Goal: Task Accomplishment & Management: Manage account settings

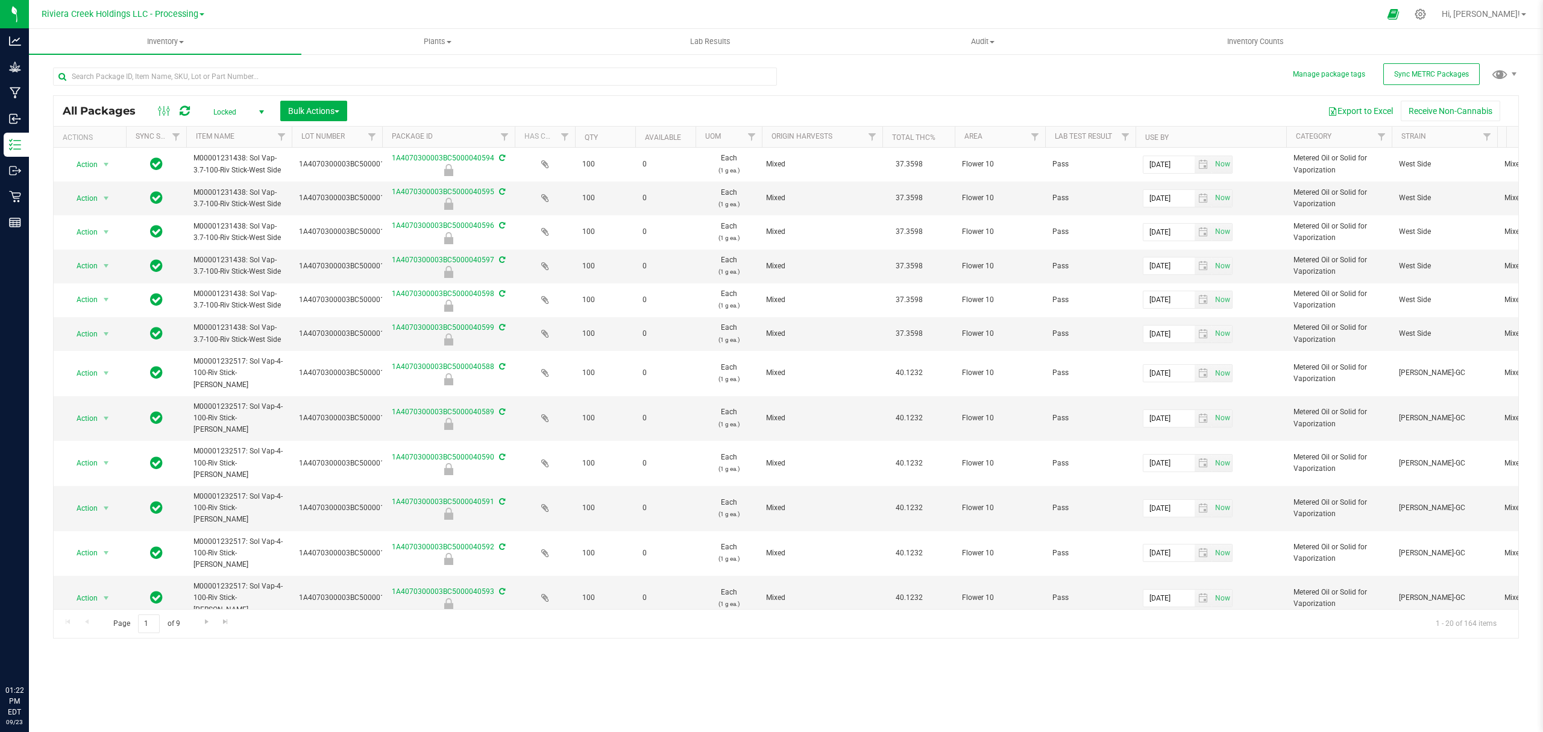
click at [176, 49] on uib-tab-heading "Inventory All packages All inventory Waste log Create inventory" at bounding box center [165, 41] width 272 height 25
click at [136, 143] on li "From bill of materials" at bounding box center [165, 145] width 272 height 14
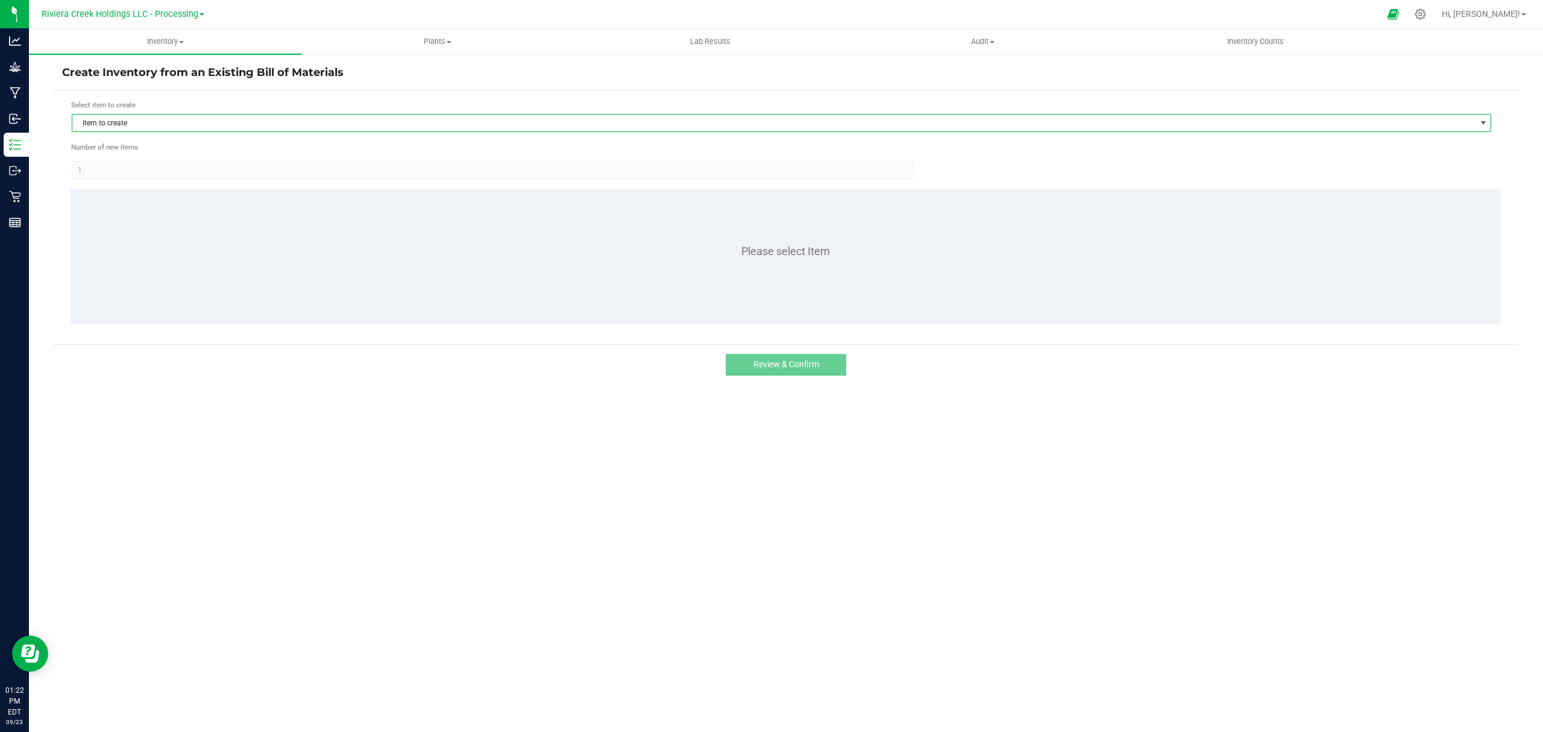
click at [228, 121] on span "Item to create" at bounding box center [773, 123] width 1403 height 17
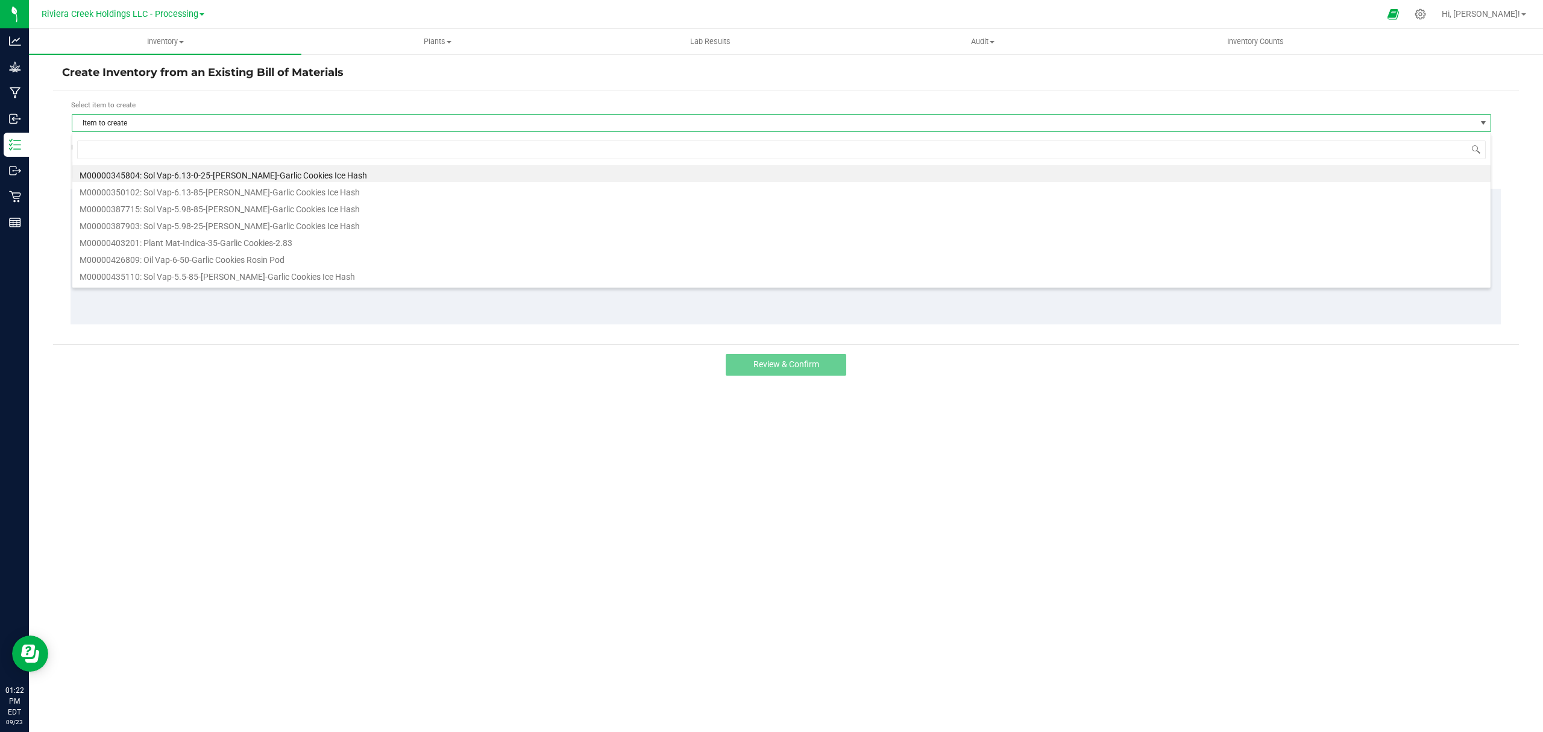
scroll to position [18, 1420]
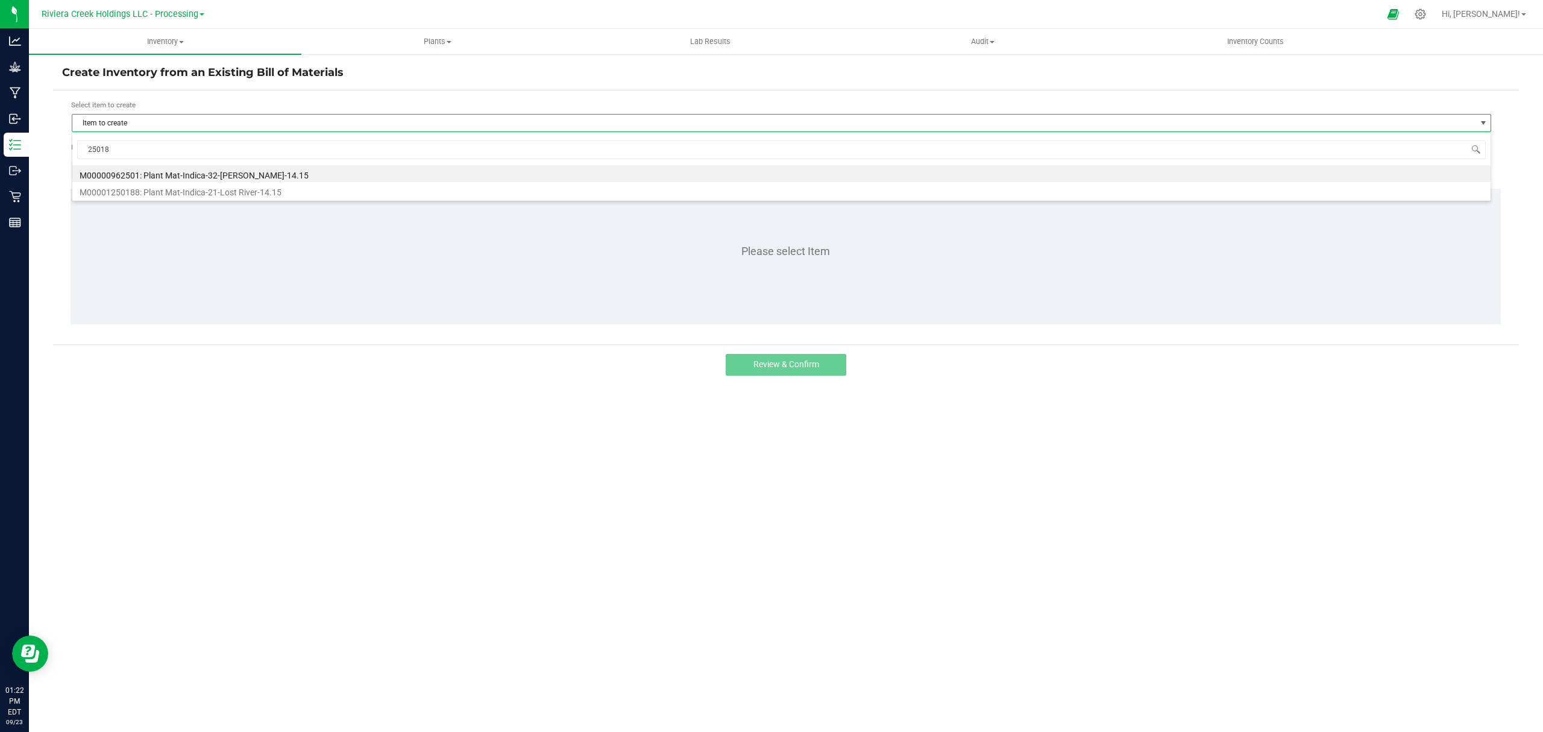
type input "250188"
click at [333, 174] on li "M00001250188: Plant Mat-Indica-21-Lost River-14.15" at bounding box center [781, 173] width 1418 height 17
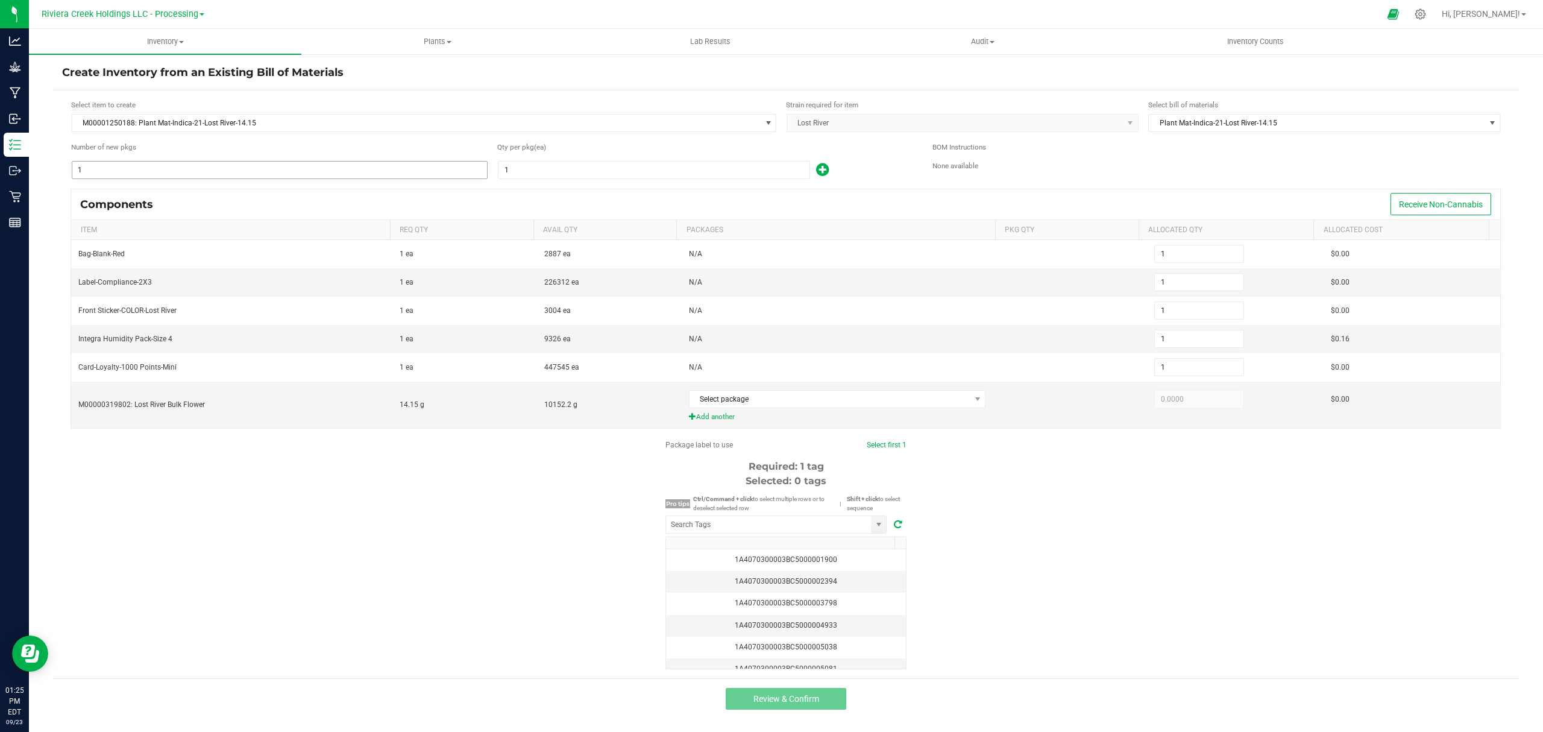
click at [198, 163] on input "1" at bounding box center [279, 170] width 415 height 17
type input "4"
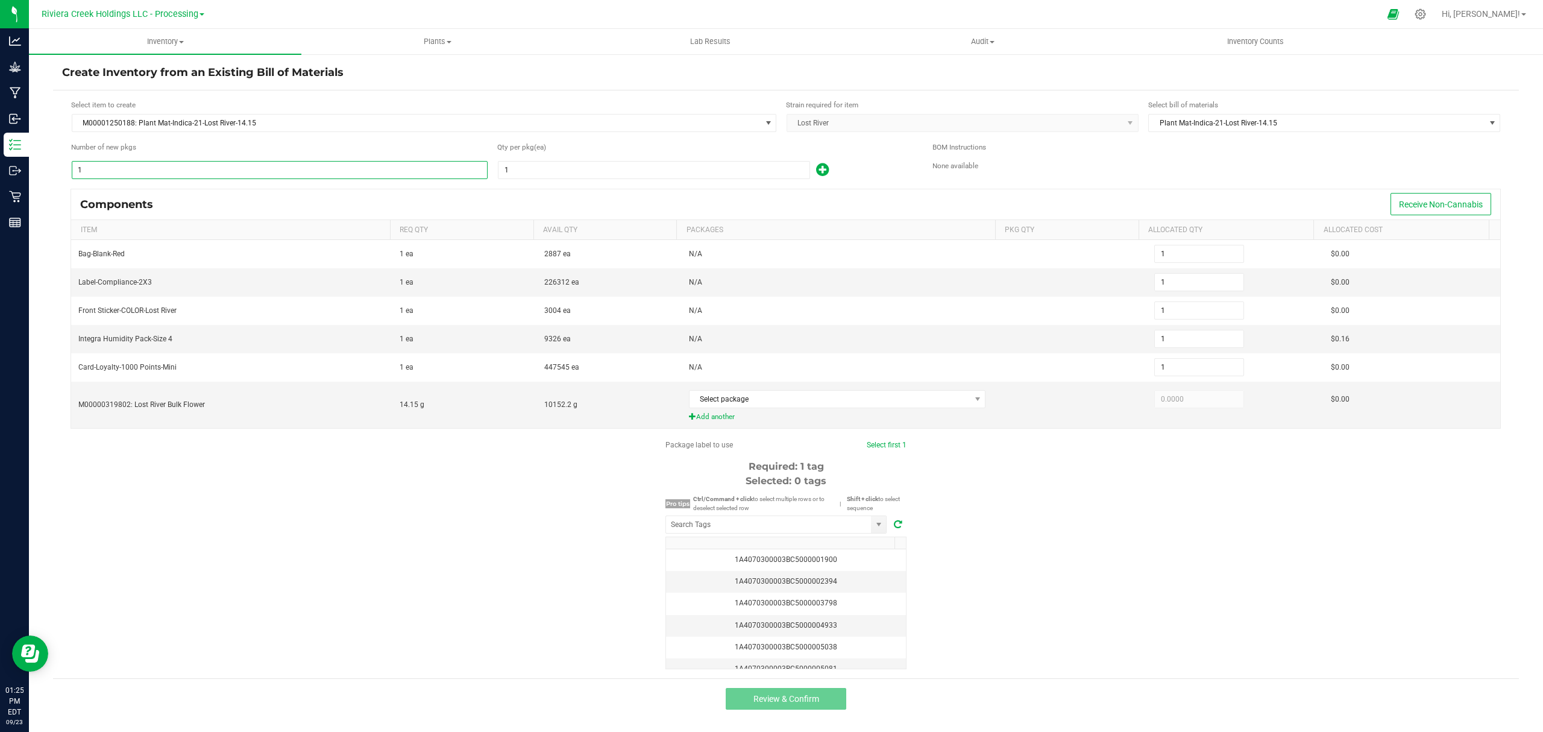
type input "4"
click at [516, 174] on input "1" at bounding box center [654, 170] width 311 height 17
type input "2"
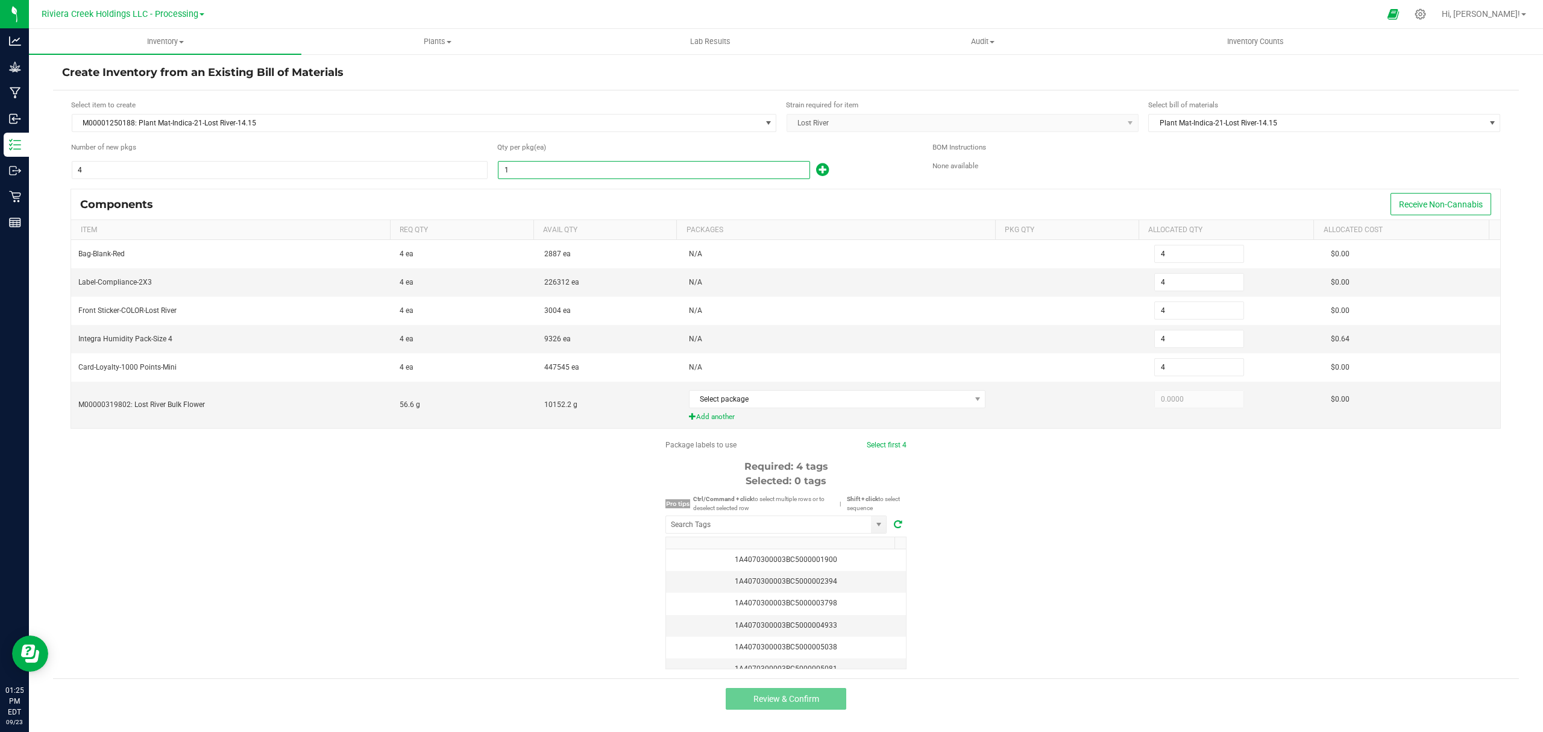
type input "8"
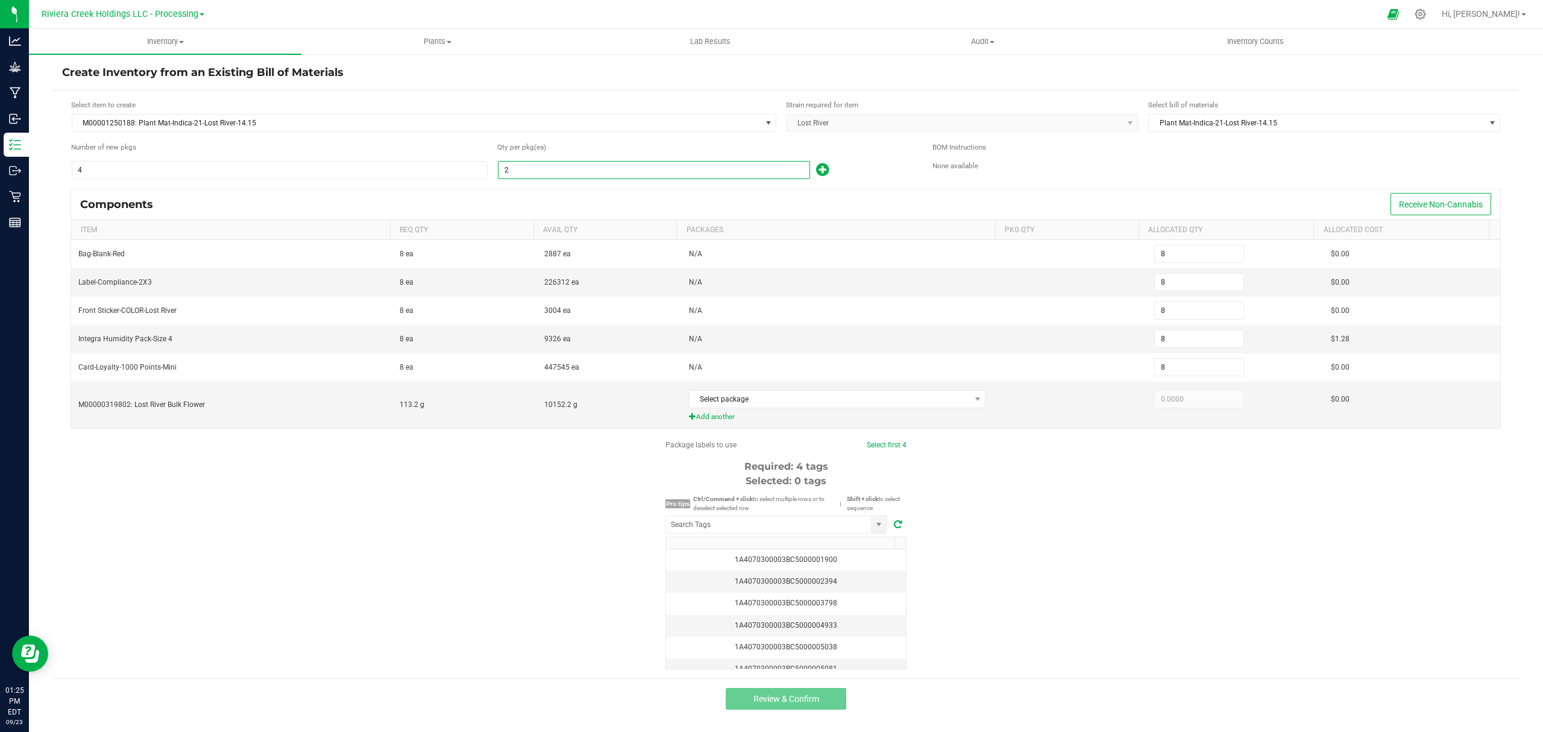
type input "20"
type input "80"
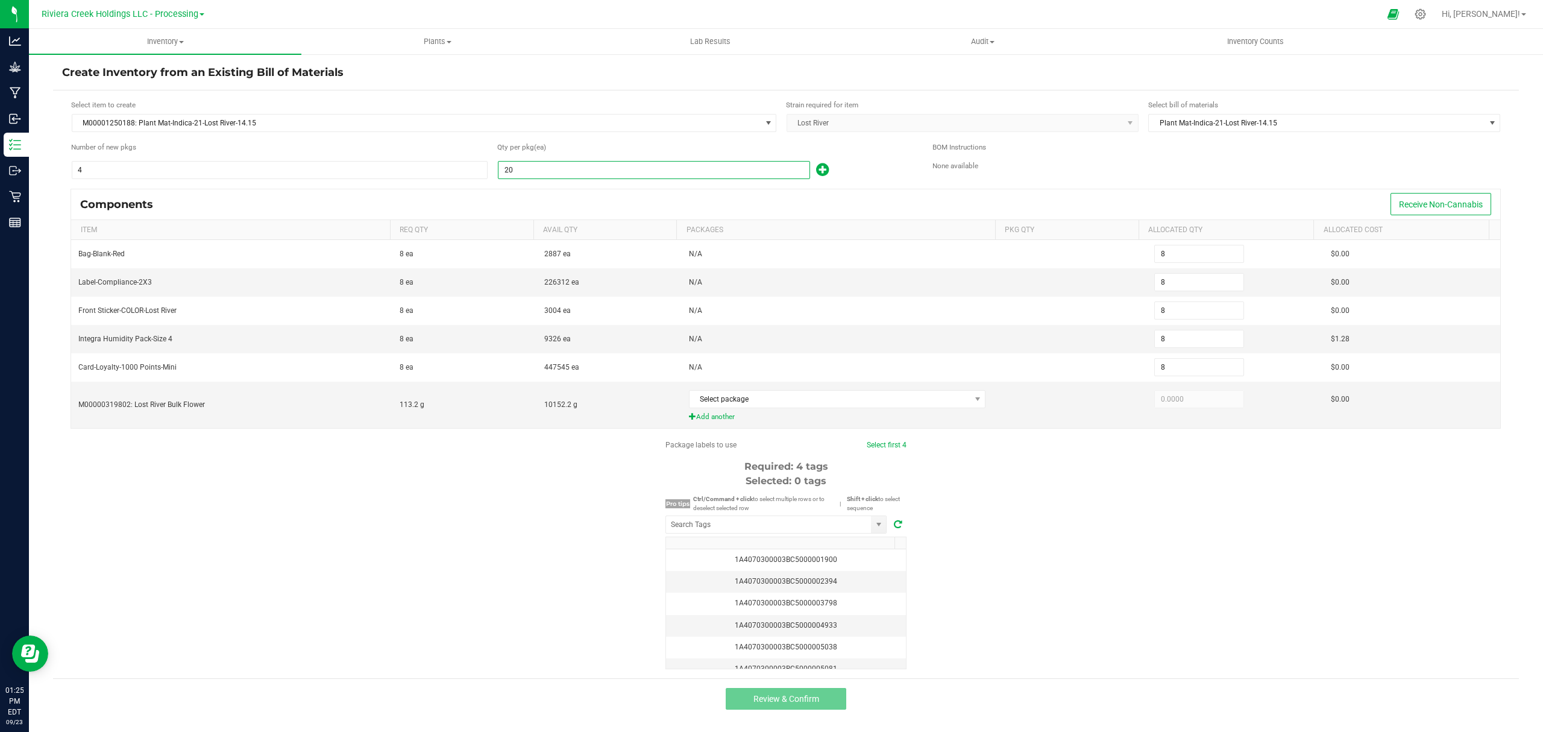
type input "80"
type input "20"
click at [848, 166] on div "20" at bounding box center [705, 169] width 417 height 19
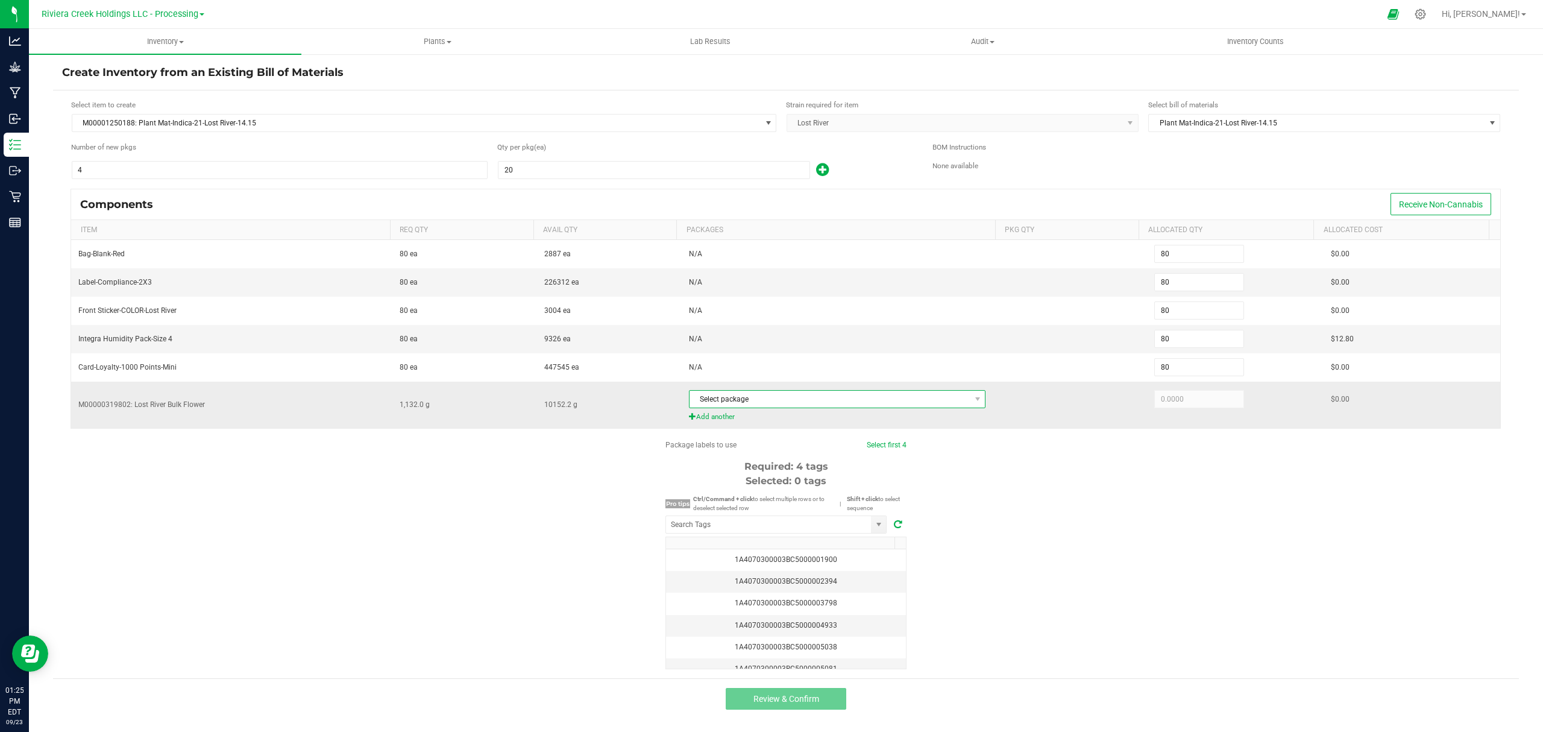
click at [845, 406] on span "Select package" at bounding box center [830, 399] width 281 height 17
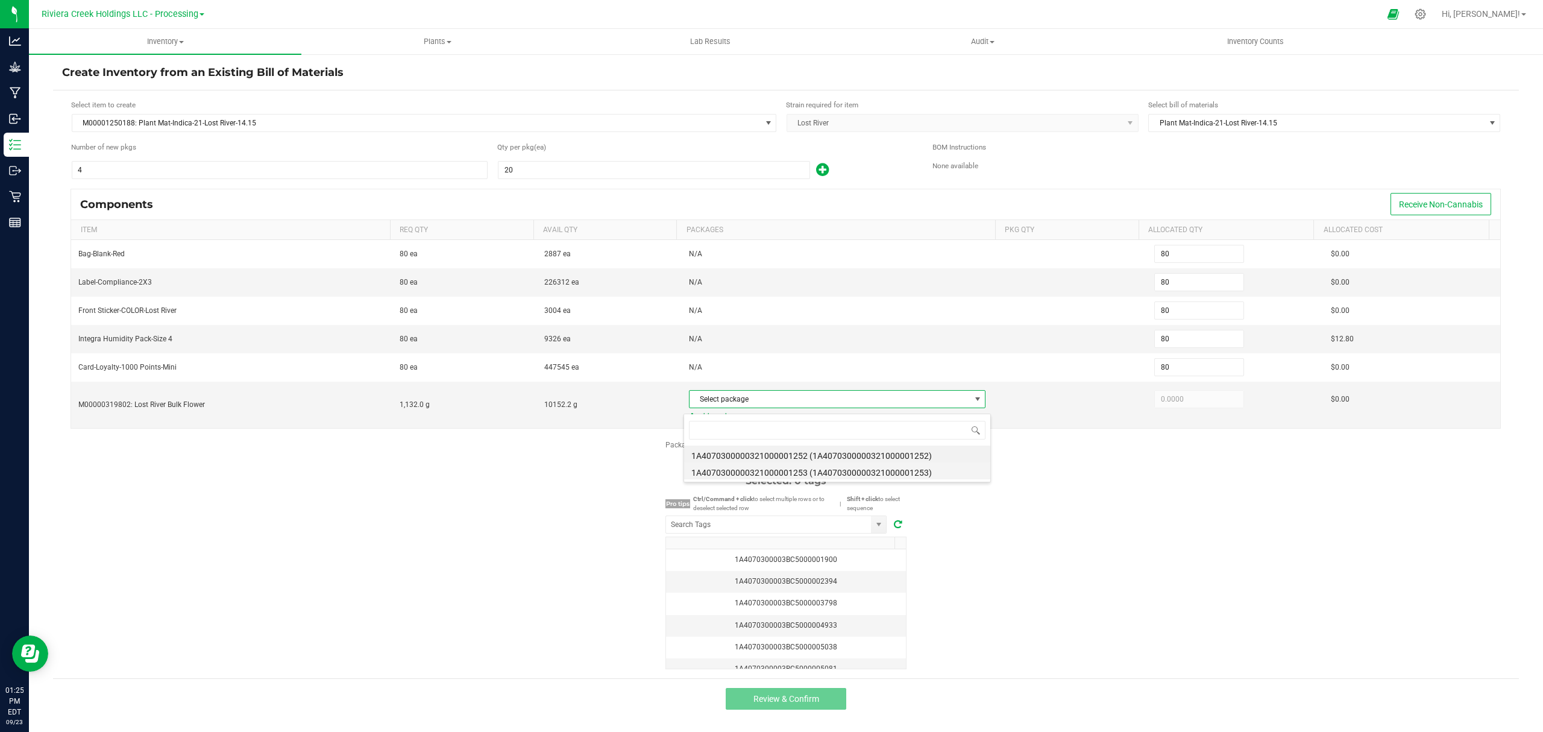
click at [868, 468] on li "1A4070300000321000001253 (1A4070300000321000001253)" at bounding box center [837, 470] width 306 height 17
type input "1,132.0000"
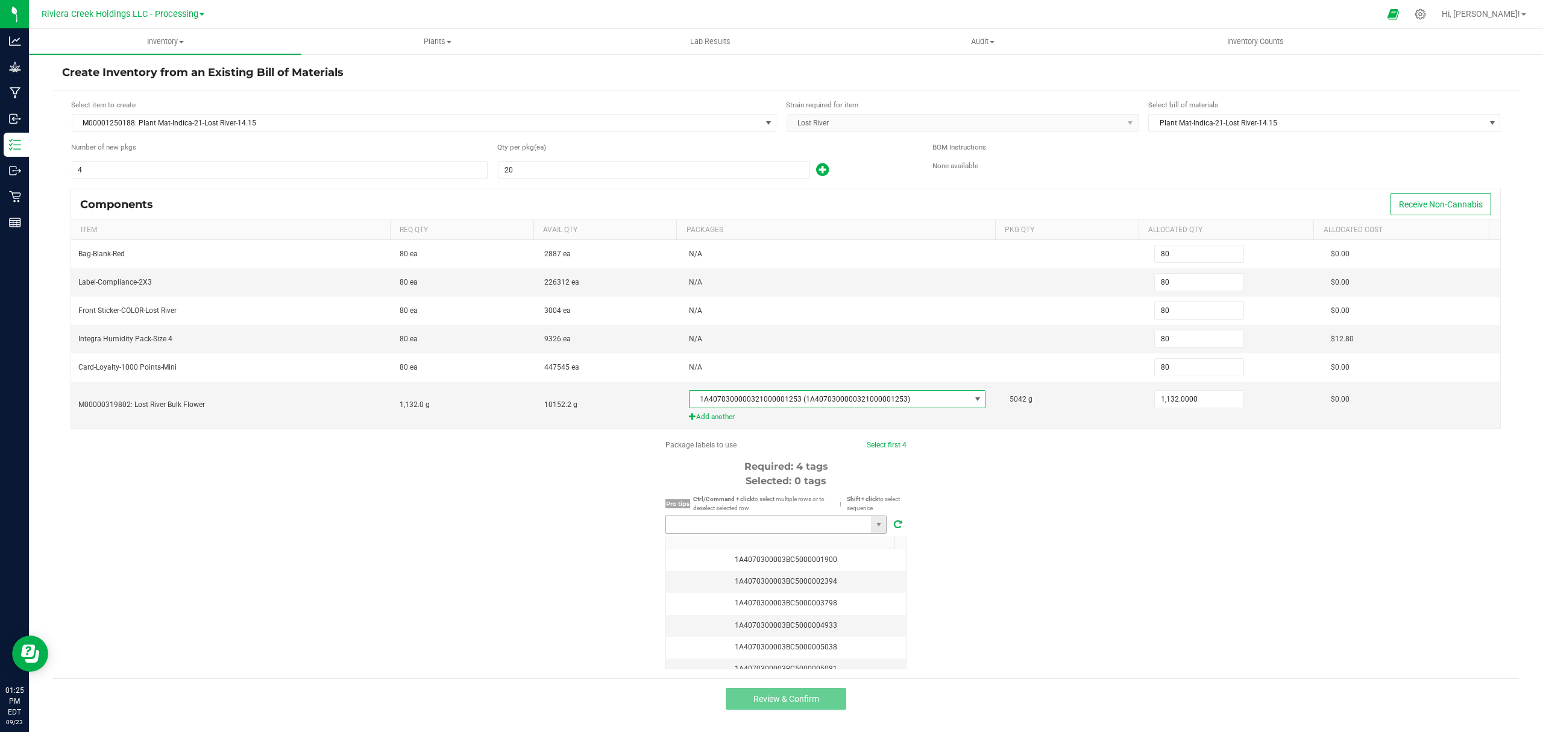
click at [774, 526] on input "NO DATA FOUND" at bounding box center [768, 524] width 205 height 17
click at [774, 559] on li "1A4070300003BC5000040600" at bounding box center [776, 552] width 220 height 20
type input "1A4070300003BC5000040600"
click at [888, 449] on link "Select first 4" at bounding box center [881, 445] width 40 height 8
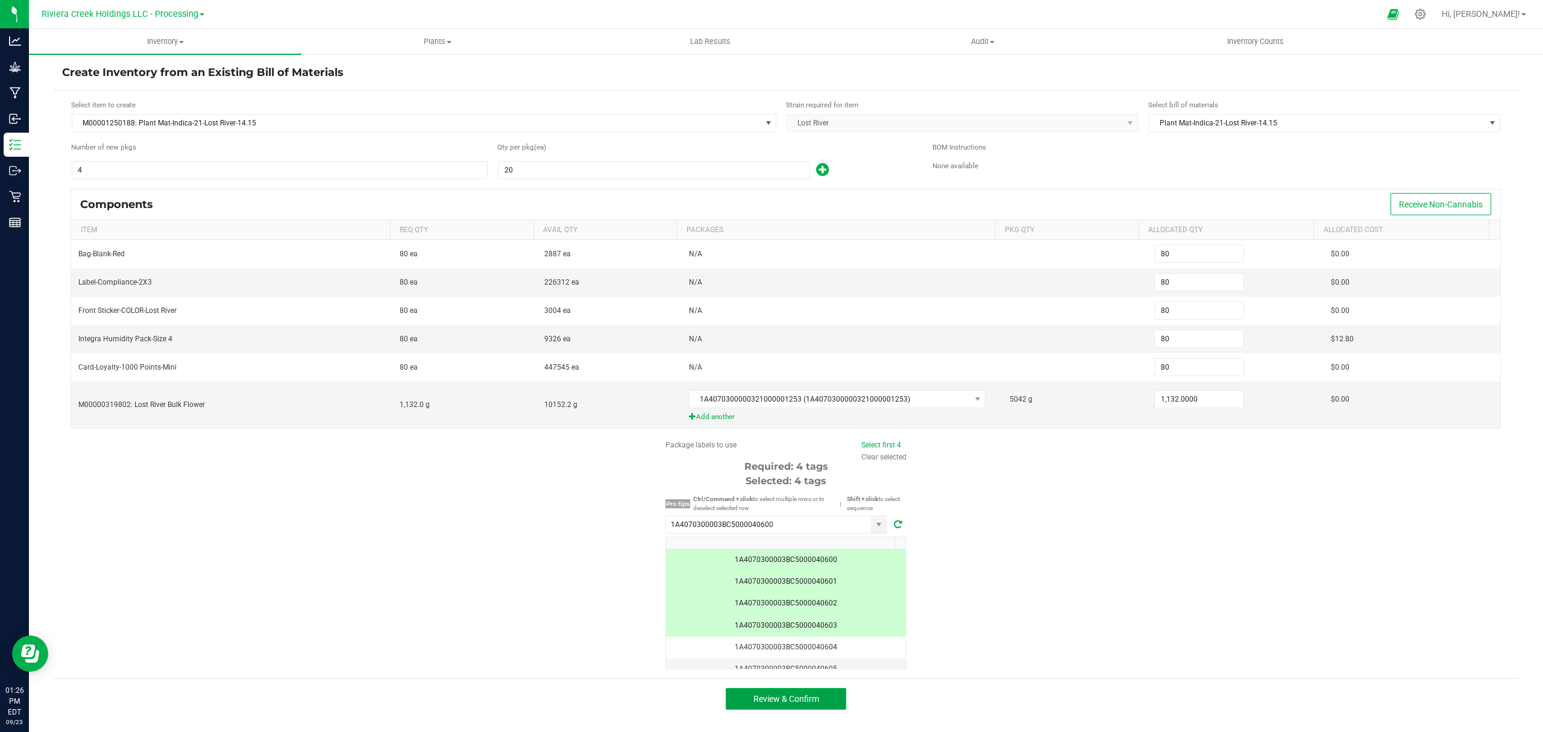
click at [811, 699] on span "Review & Confirm" at bounding box center [787, 699] width 66 height 10
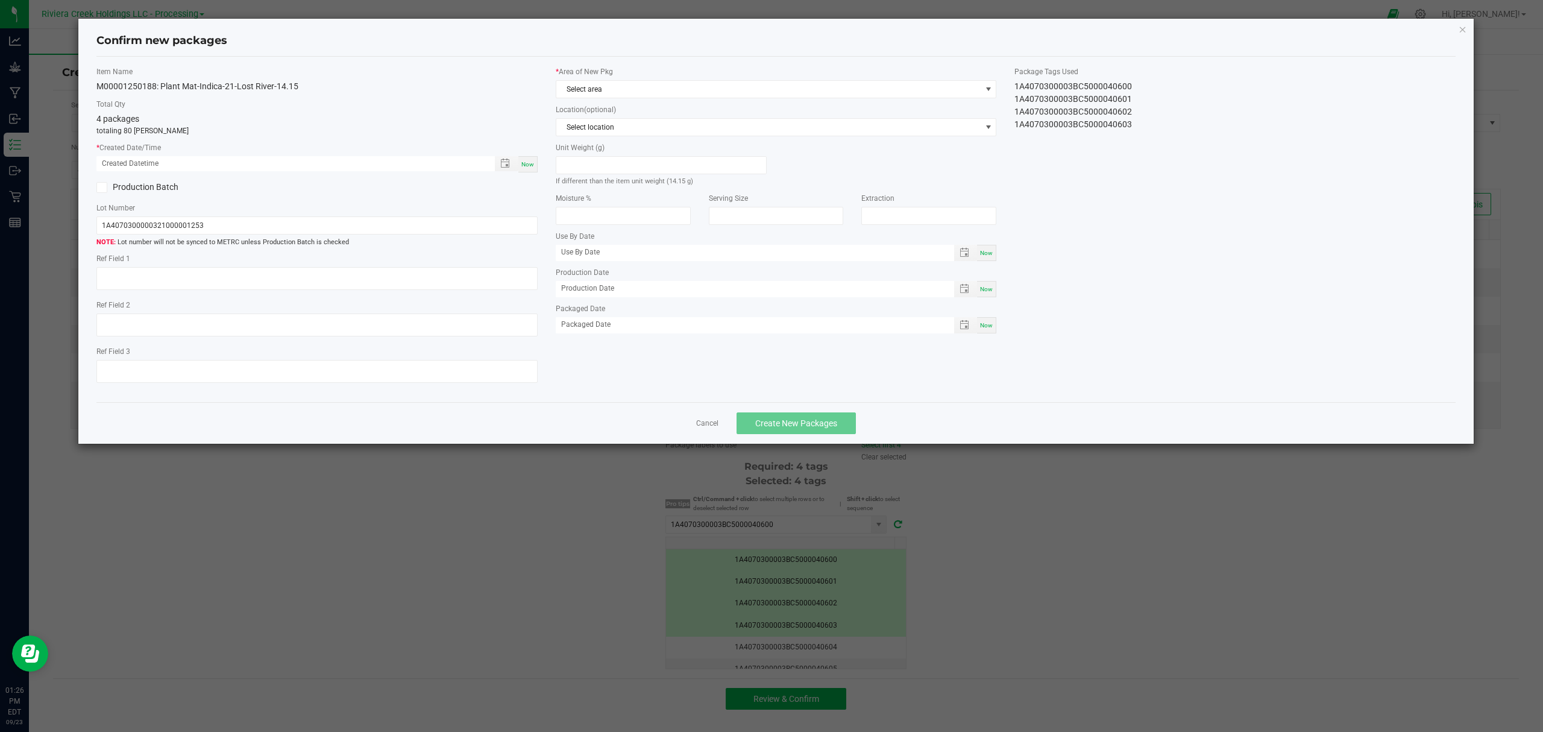
click at [526, 158] on div "Now" at bounding box center [527, 164] width 19 height 16
type input "[DATE] 01:26 PM"
click at [616, 87] on span "Select area" at bounding box center [768, 89] width 425 height 17
click at [617, 192] on li "Flower 10" at bounding box center [776, 190] width 440 height 17
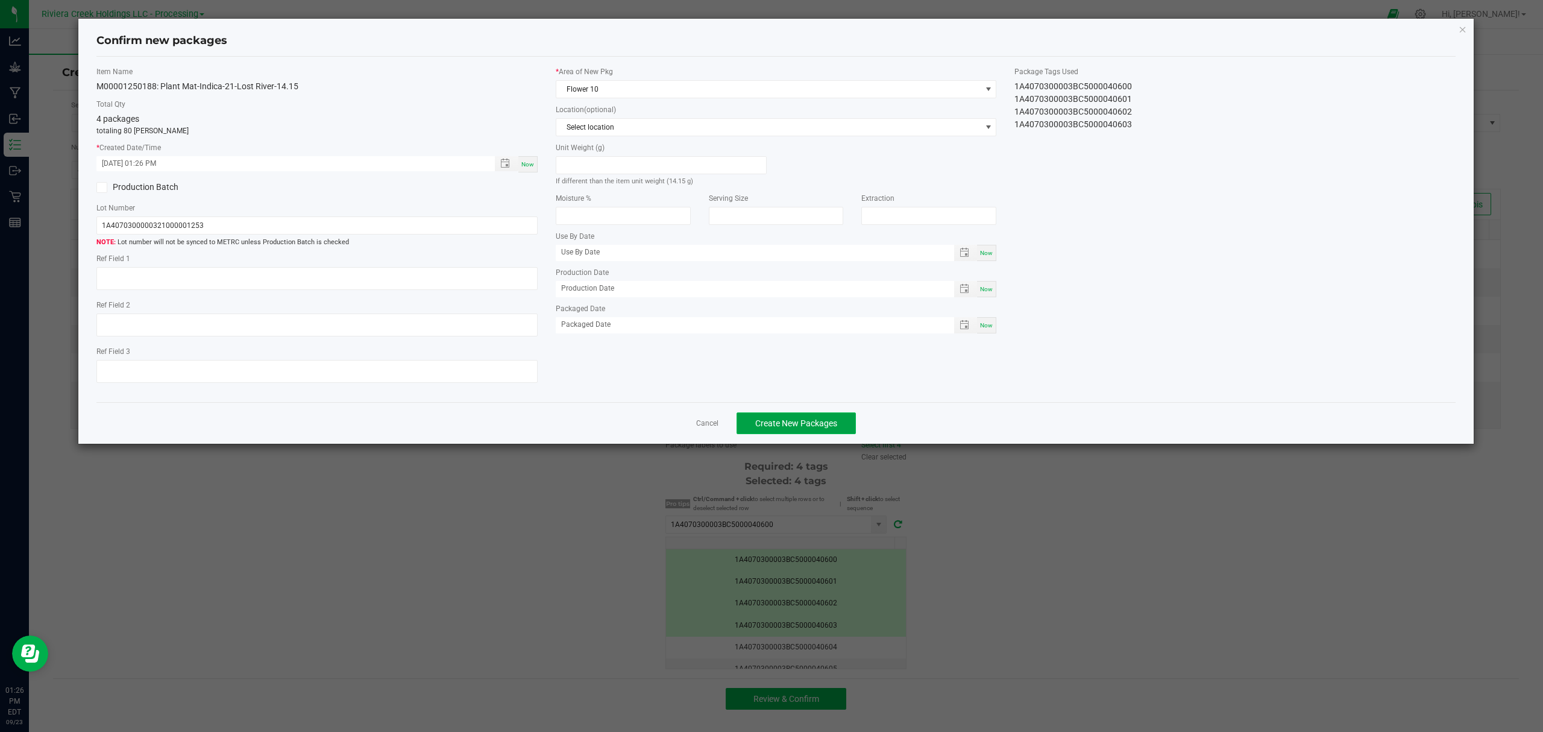
click at [775, 423] on span "Create New Packages" at bounding box center [796, 423] width 82 height 10
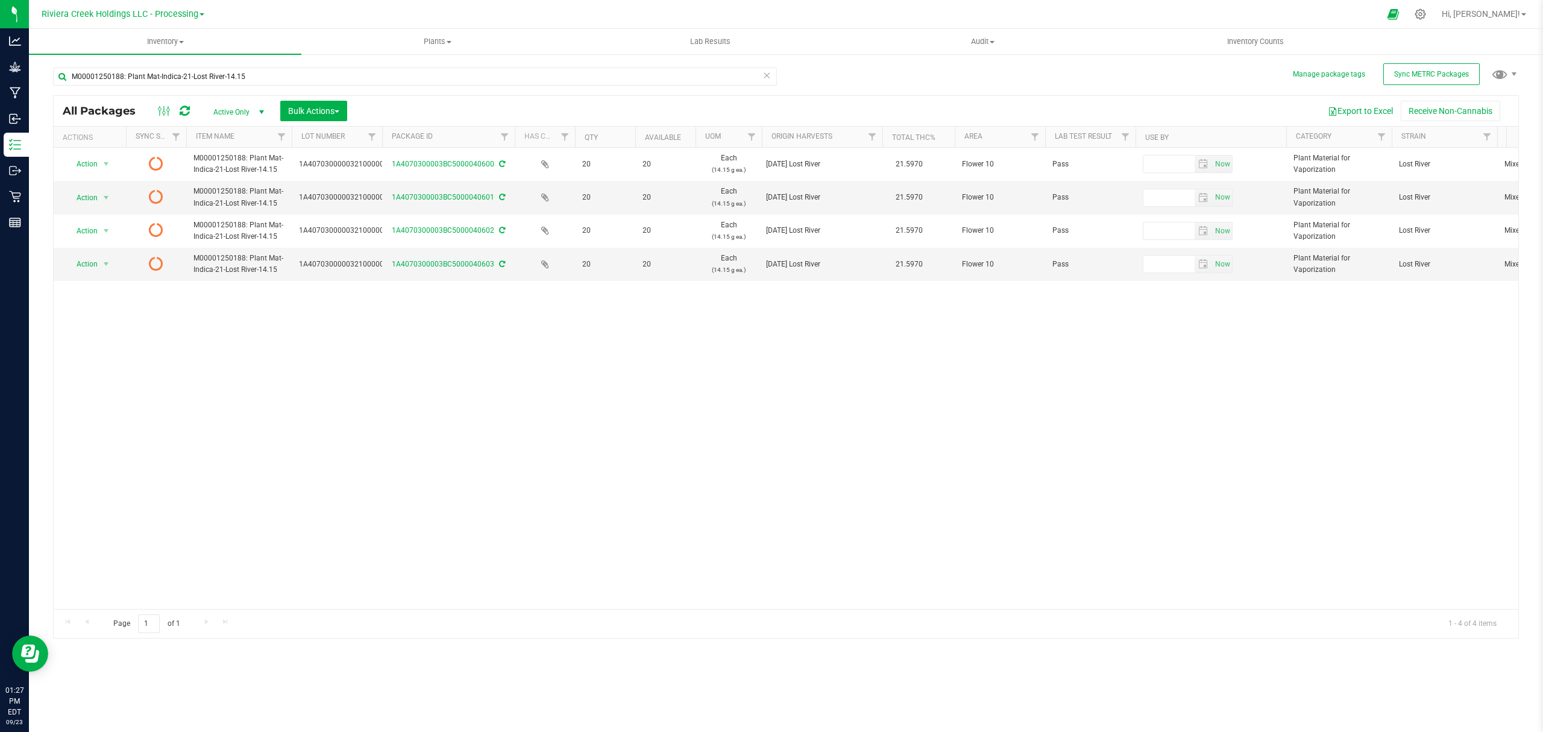
click at [184, 106] on icon at bounding box center [185, 111] width 10 height 12
click at [1247, 36] on span "Inventory Counts" at bounding box center [1255, 41] width 89 height 11
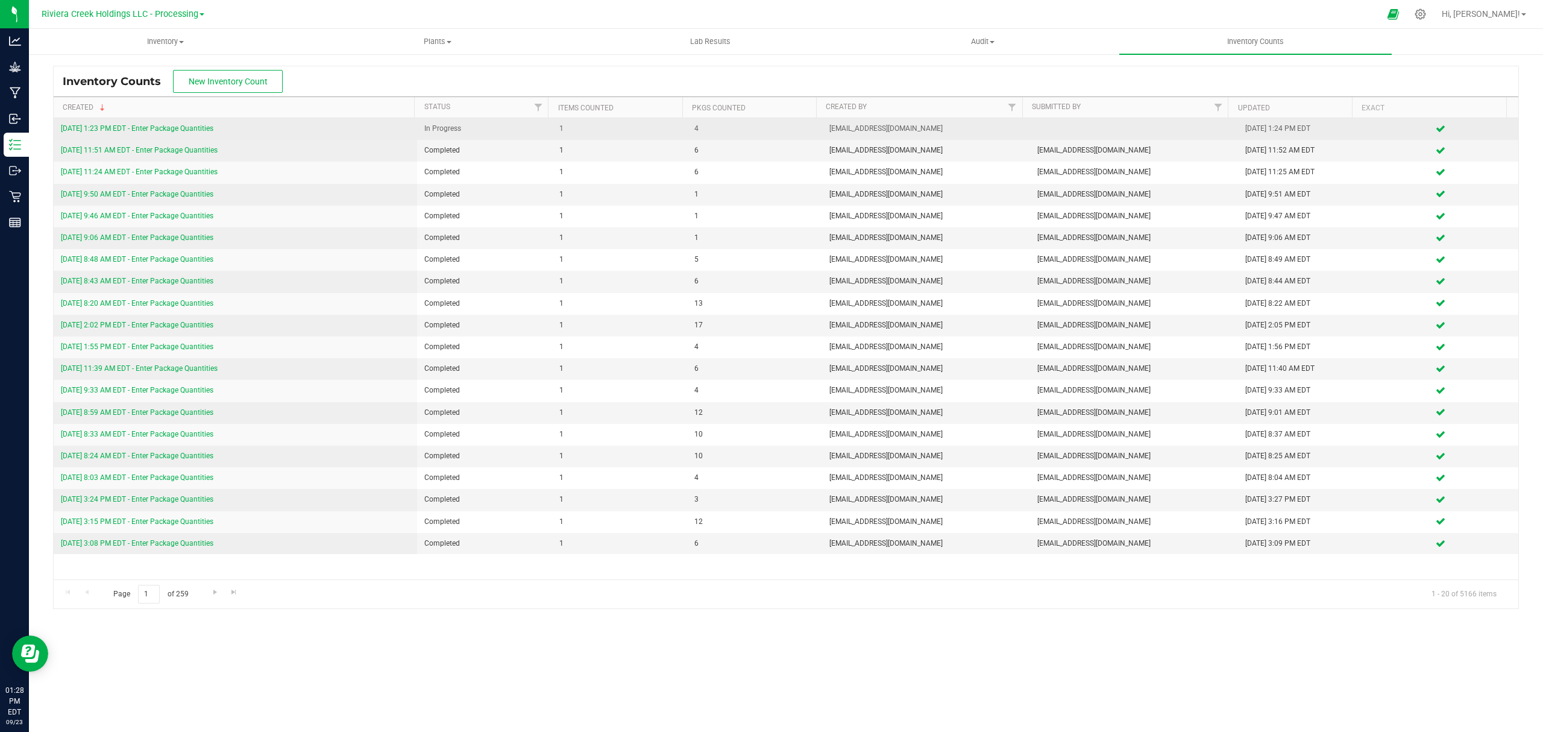
click at [192, 119] on td "[DATE] 1:23 PM EDT - Enter Package Quantities" at bounding box center [236, 129] width 364 height 22
click at [191, 124] on div "[DATE] 1:23 PM EDT - Enter Package Quantities" at bounding box center [235, 128] width 349 height 11
click at [191, 125] on link "[DATE] 1:23 PM EDT - Enter Package Quantities" at bounding box center [137, 128] width 153 height 8
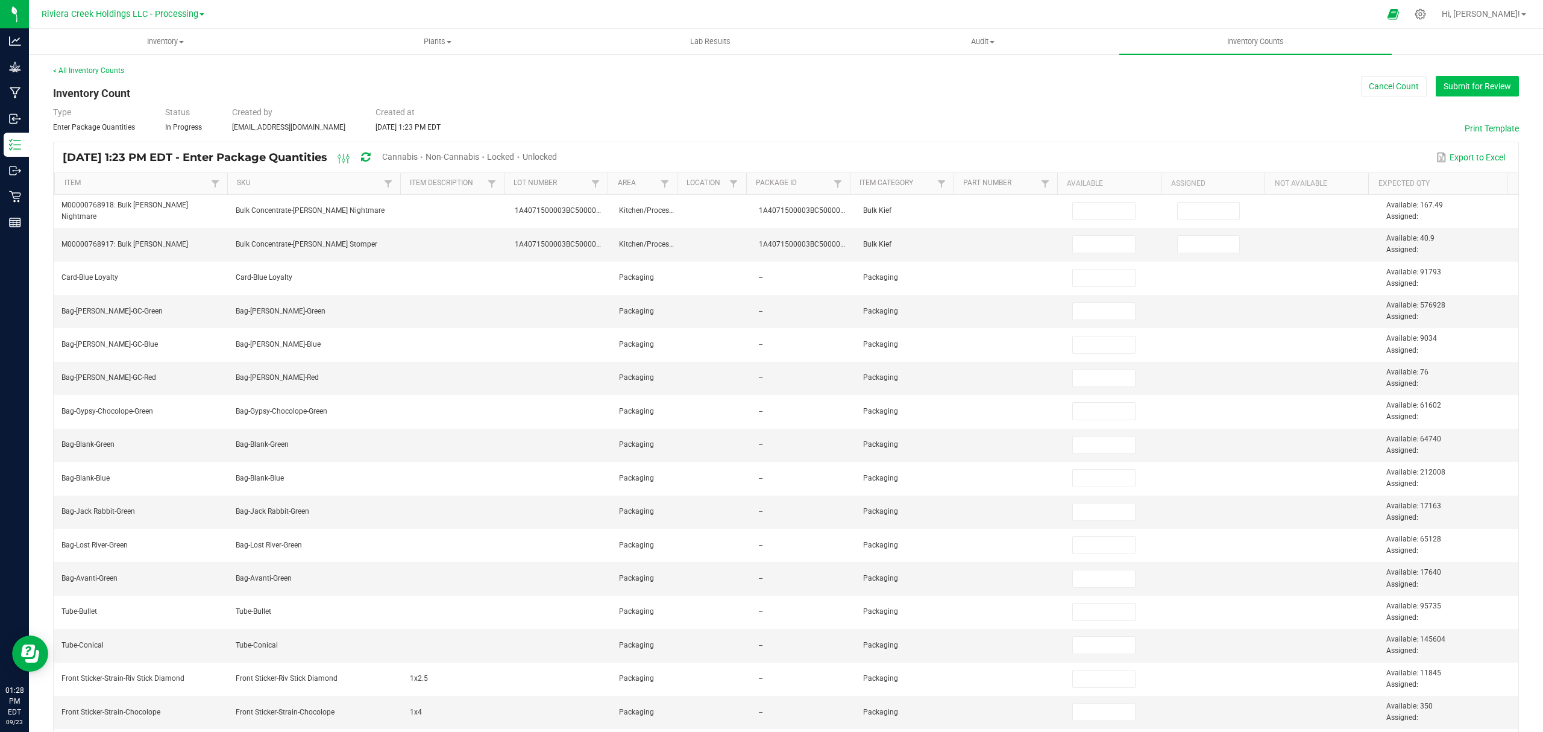
click at [1462, 87] on button "Submit for Review" at bounding box center [1477, 86] width 83 height 20
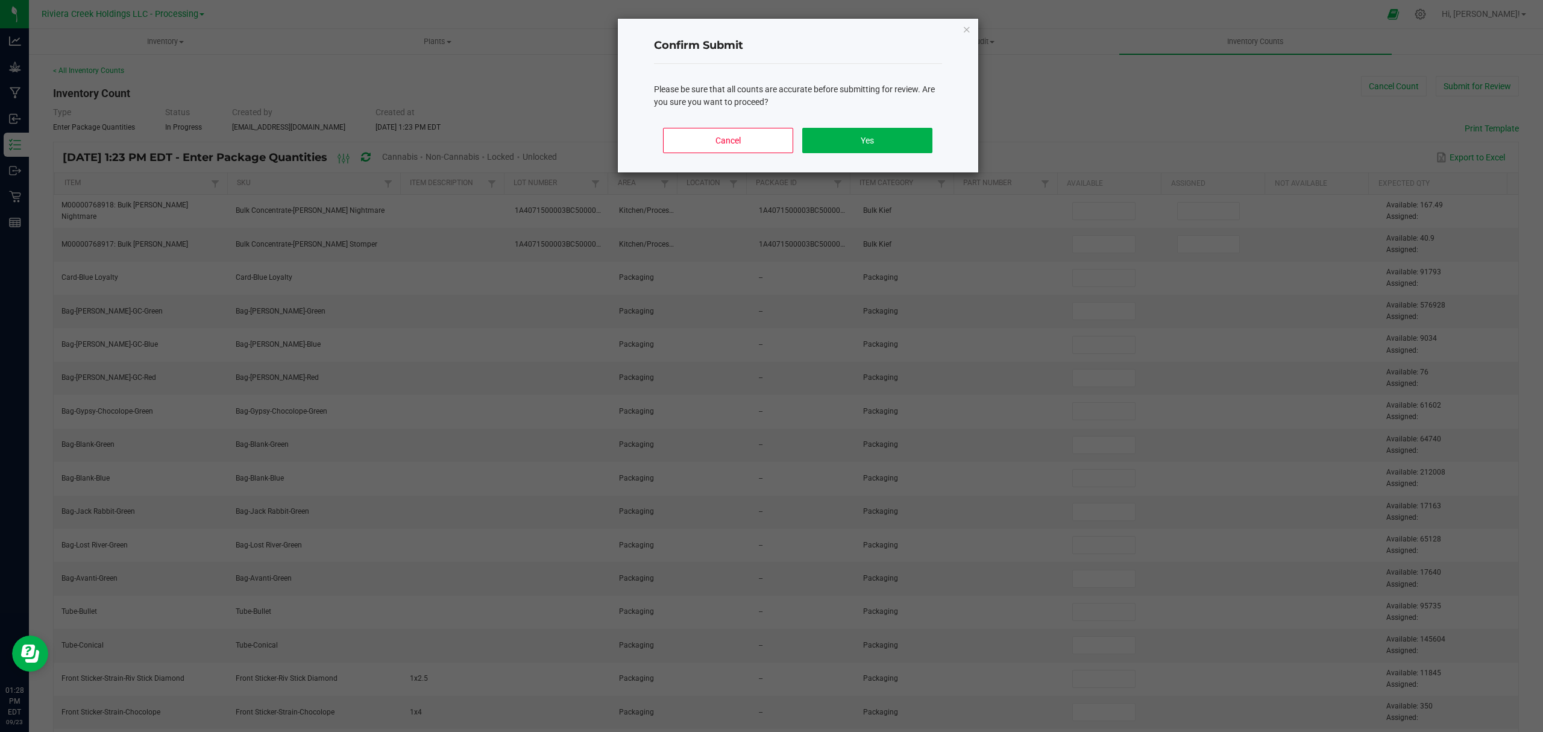
click at [897, 156] on div "Cancel Yes" at bounding box center [798, 145] width 288 height 54
click at [898, 134] on button "Yes" at bounding box center [867, 140] width 130 height 25
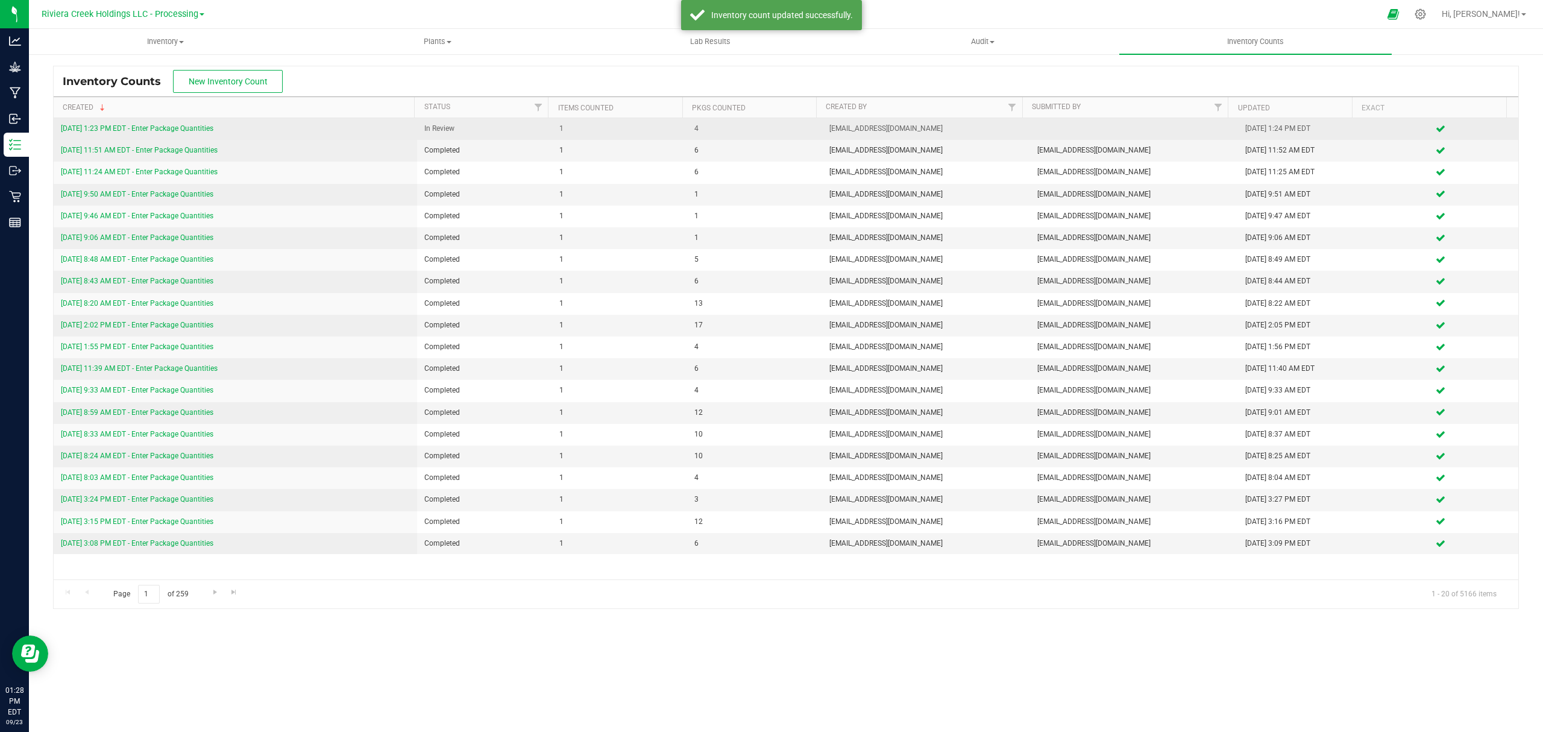
click at [180, 125] on link "[DATE] 1:23 PM EDT - Enter Package Quantities" at bounding box center [137, 128] width 153 height 8
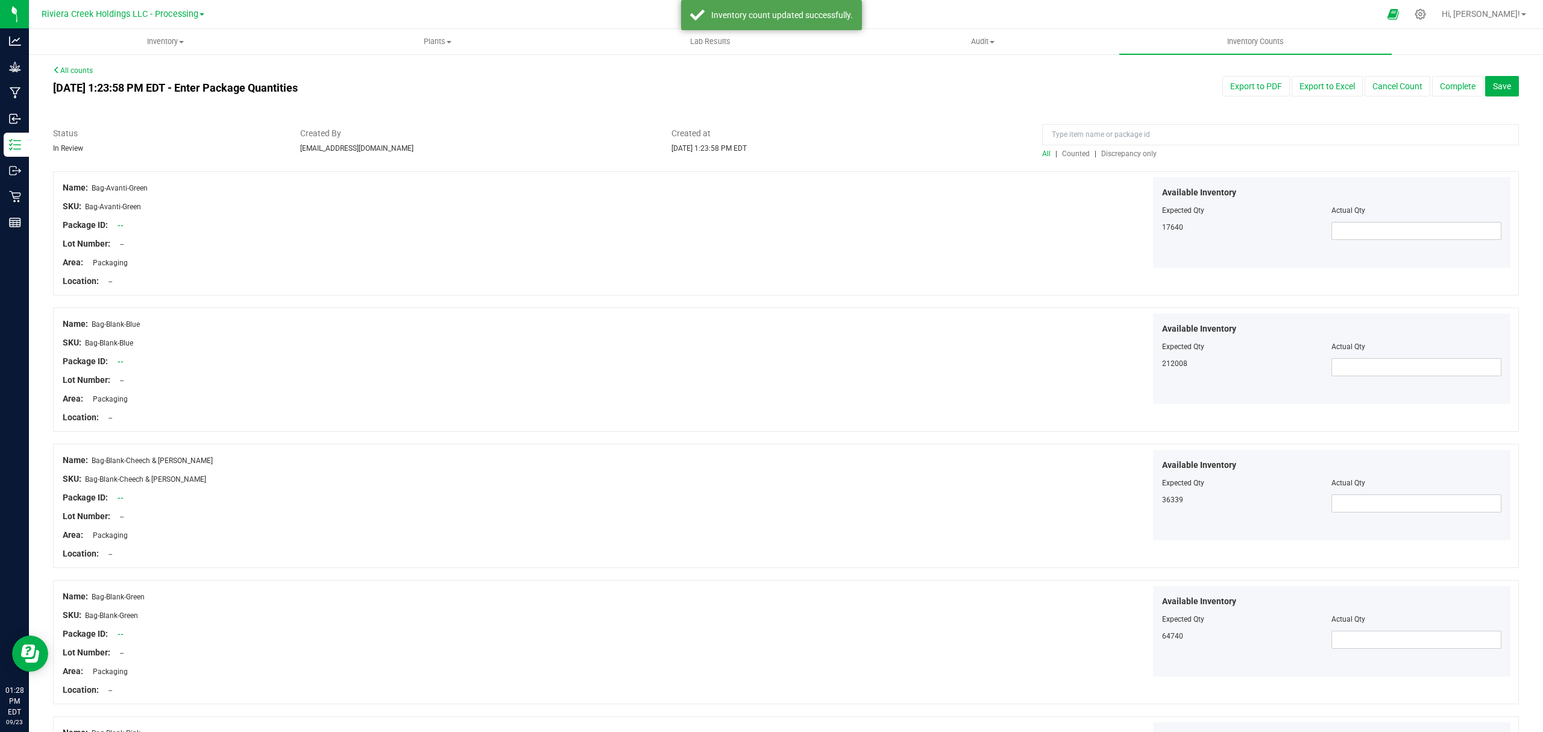
click at [1069, 152] on span "Counted" at bounding box center [1076, 154] width 28 height 8
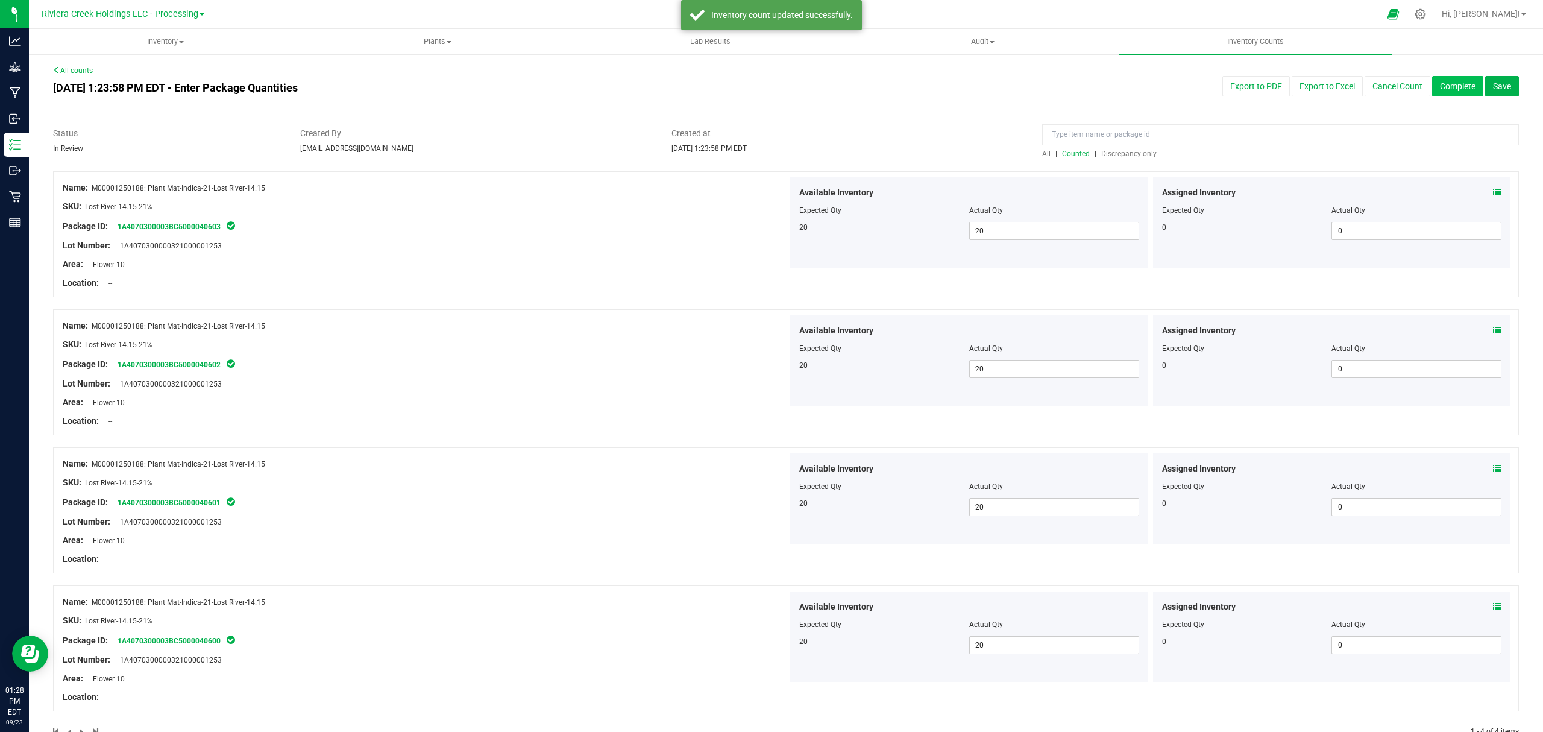
click at [1450, 81] on button "Complete" at bounding box center [1457, 86] width 51 height 20
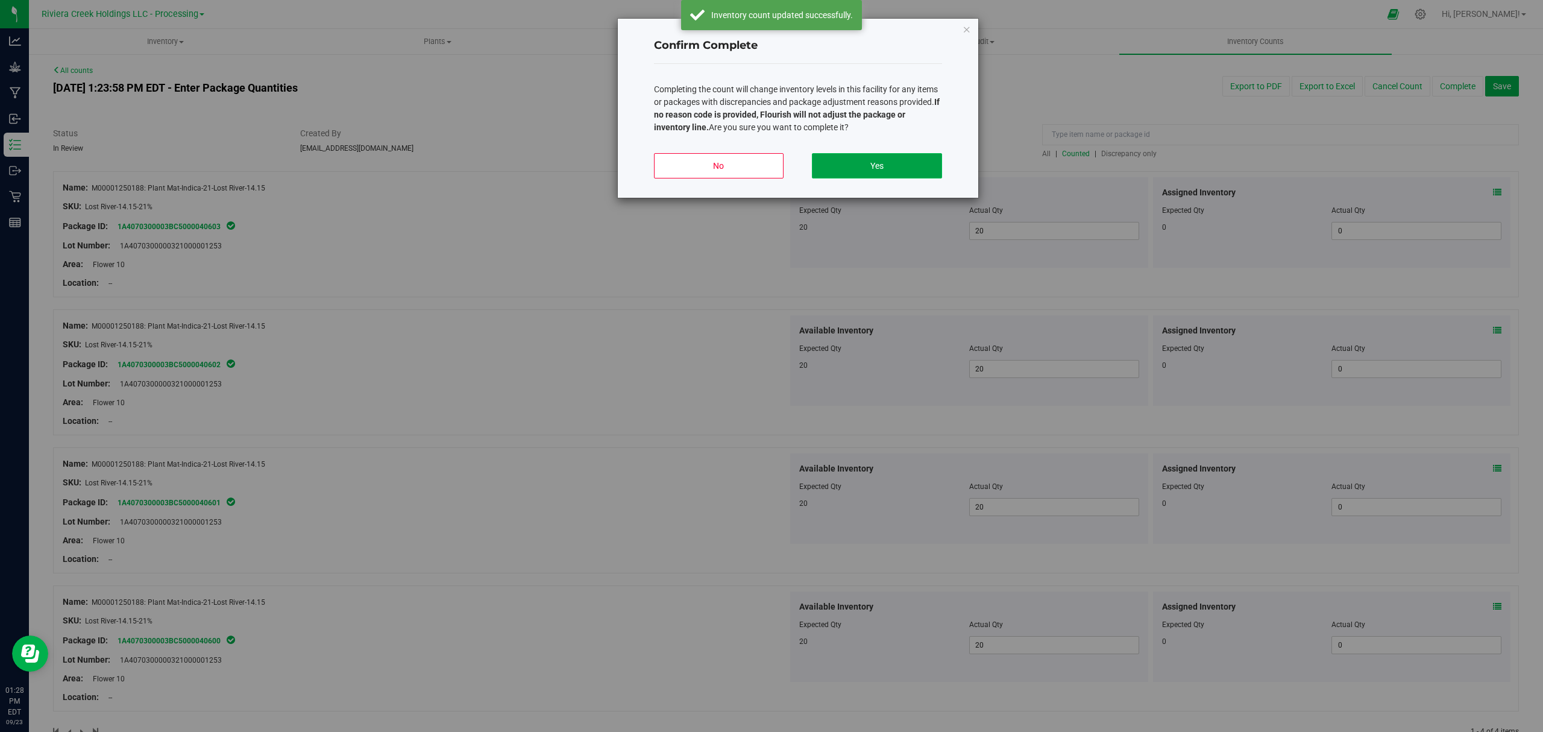
click at [892, 157] on button "Yes" at bounding box center [877, 165] width 130 height 25
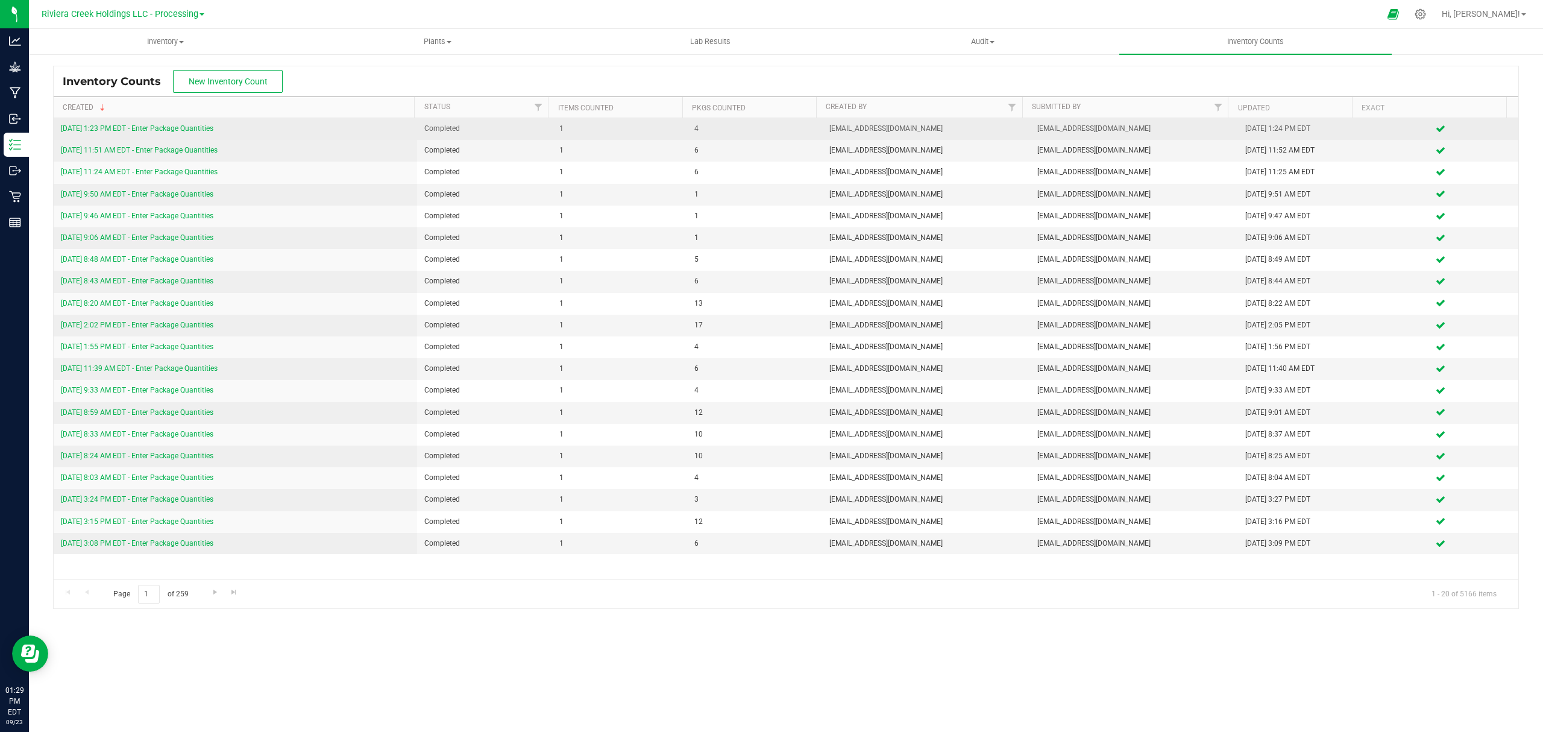
click at [169, 128] on link "[DATE] 1:23 PM EDT - Enter Package Quantities" at bounding box center [137, 128] width 153 height 8
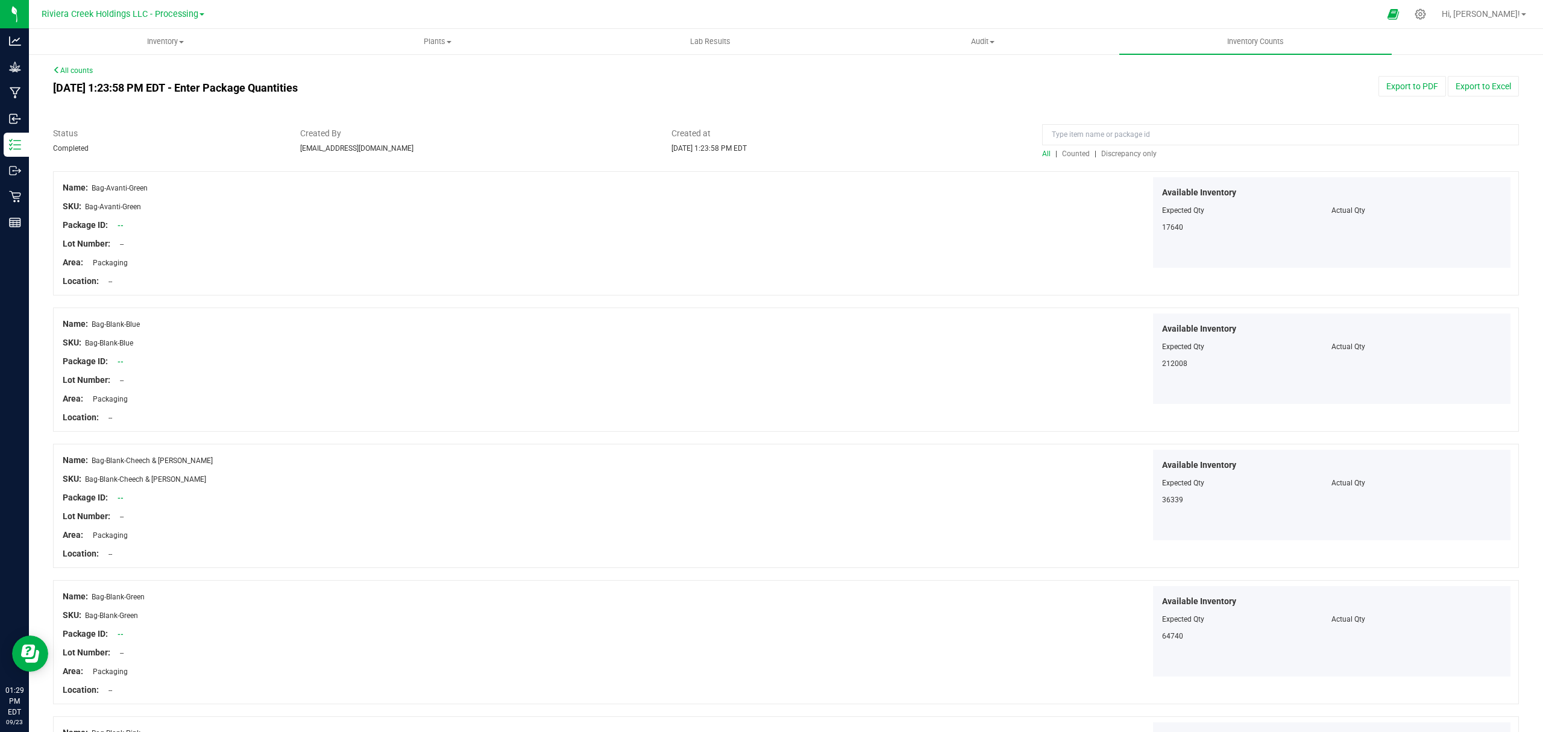
click at [1069, 154] on span "Counted" at bounding box center [1076, 154] width 28 height 8
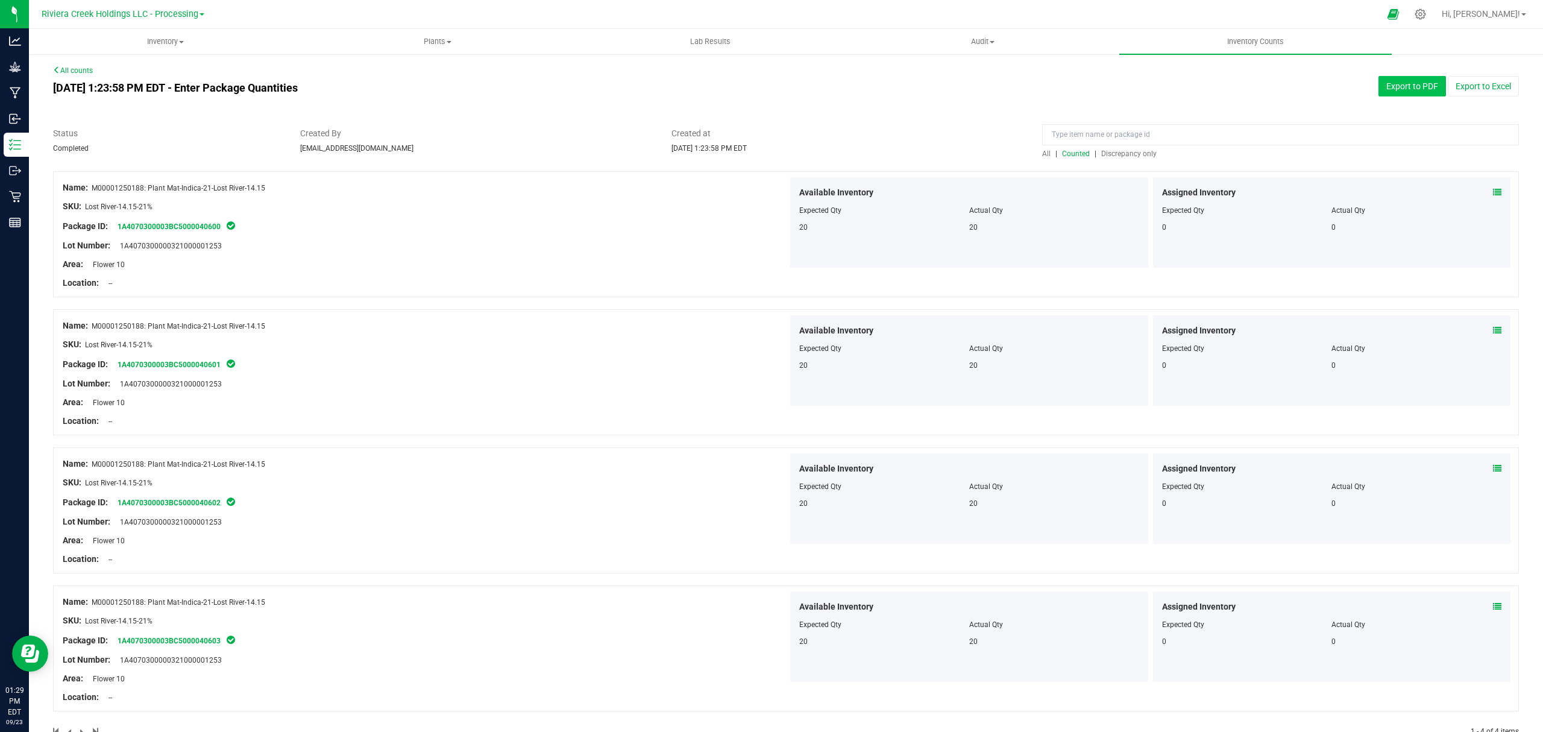
click at [1385, 86] on button "Export to PDF" at bounding box center [1413, 86] width 68 height 20
click at [140, 34] on uib-tab-heading "Inventory All packages All inventory Waste log Create inventory" at bounding box center [165, 42] width 271 height 24
click at [133, 66] on li "All packages" at bounding box center [165, 73] width 272 height 14
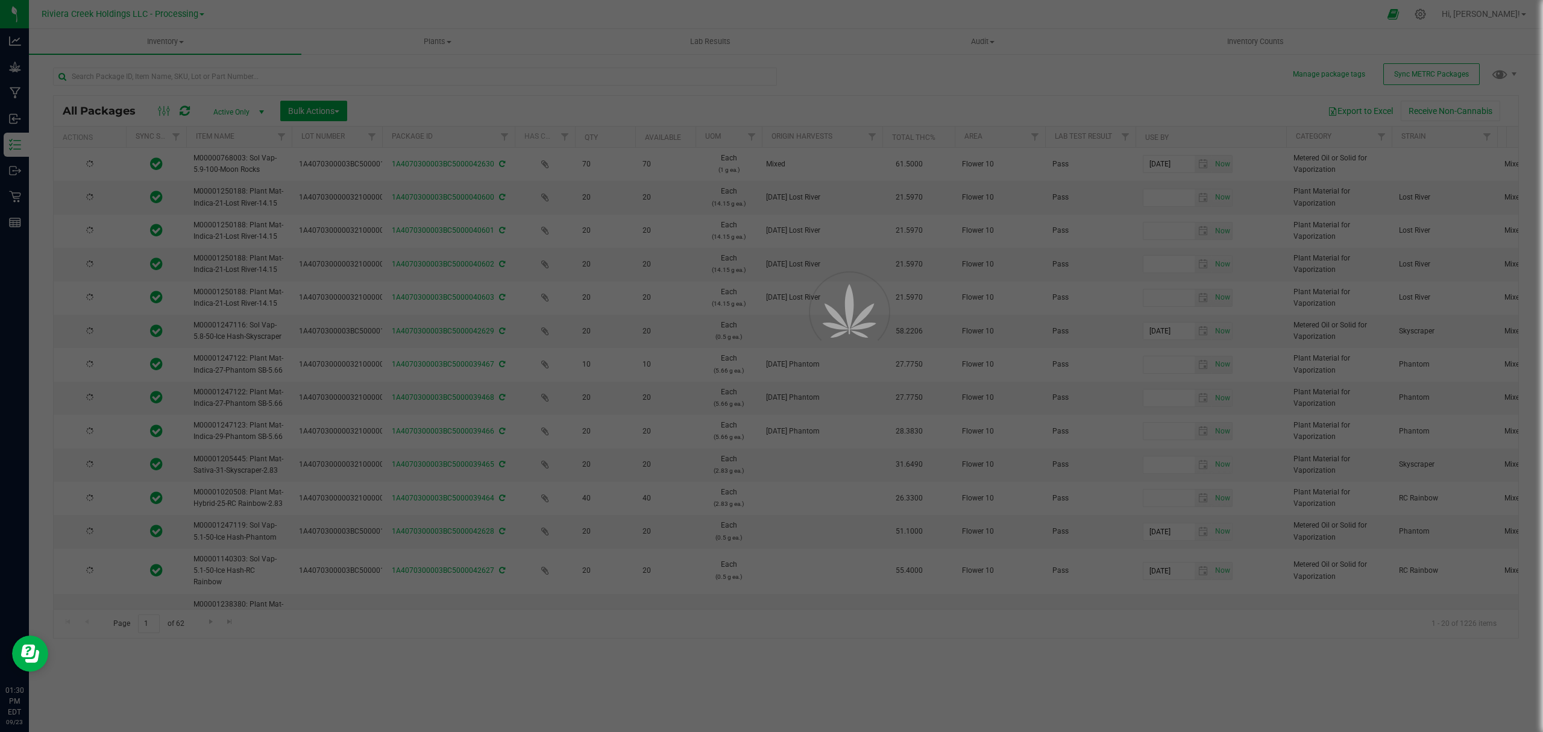
click at [309, 113] on div at bounding box center [771, 366] width 1543 height 732
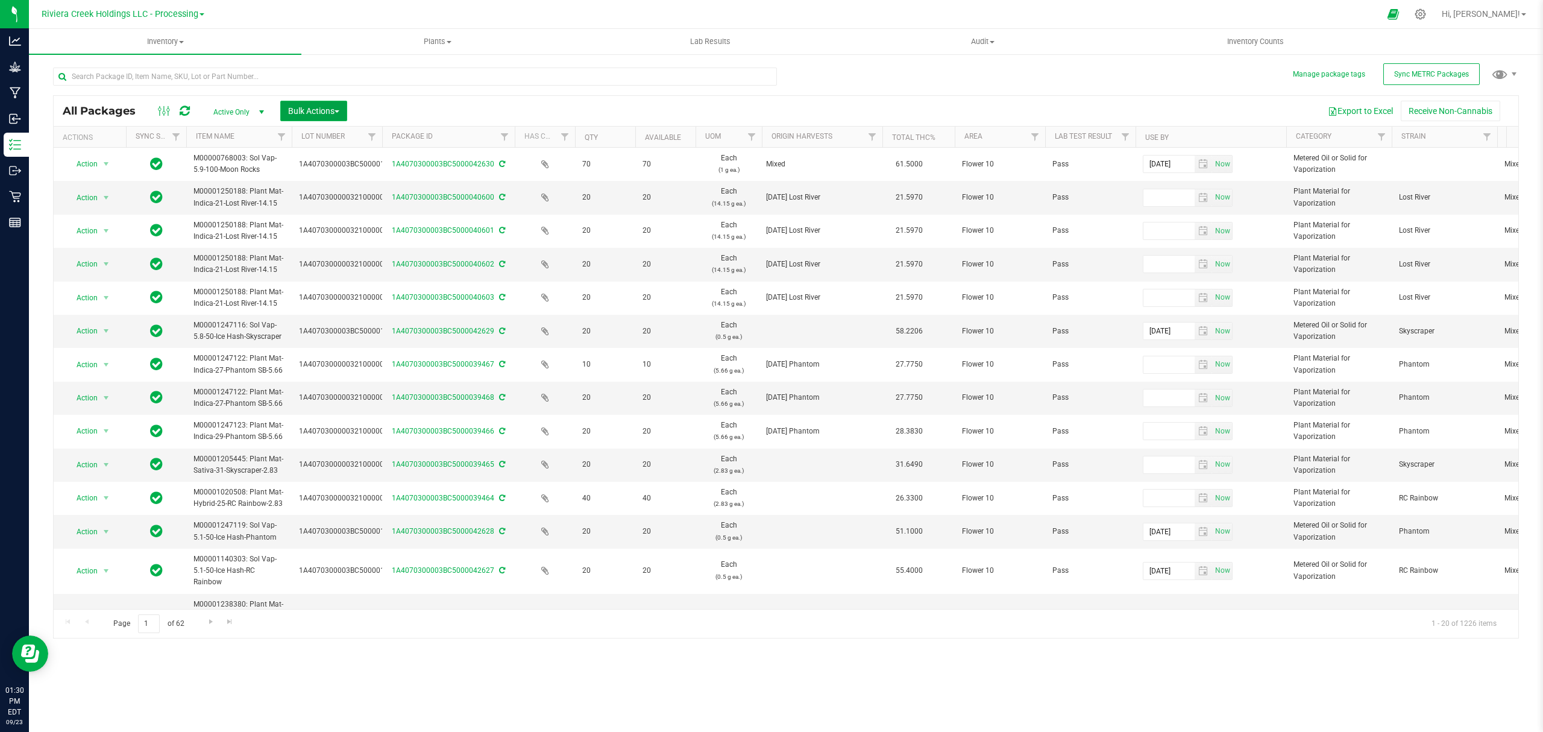
click at [309, 113] on span "Bulk Actions" at bounding box center [313, 111] width 51 height 10
click at [338, 231] on span "Lock/Unlock packages" at bounding box center [329, 227] width 83 height 10
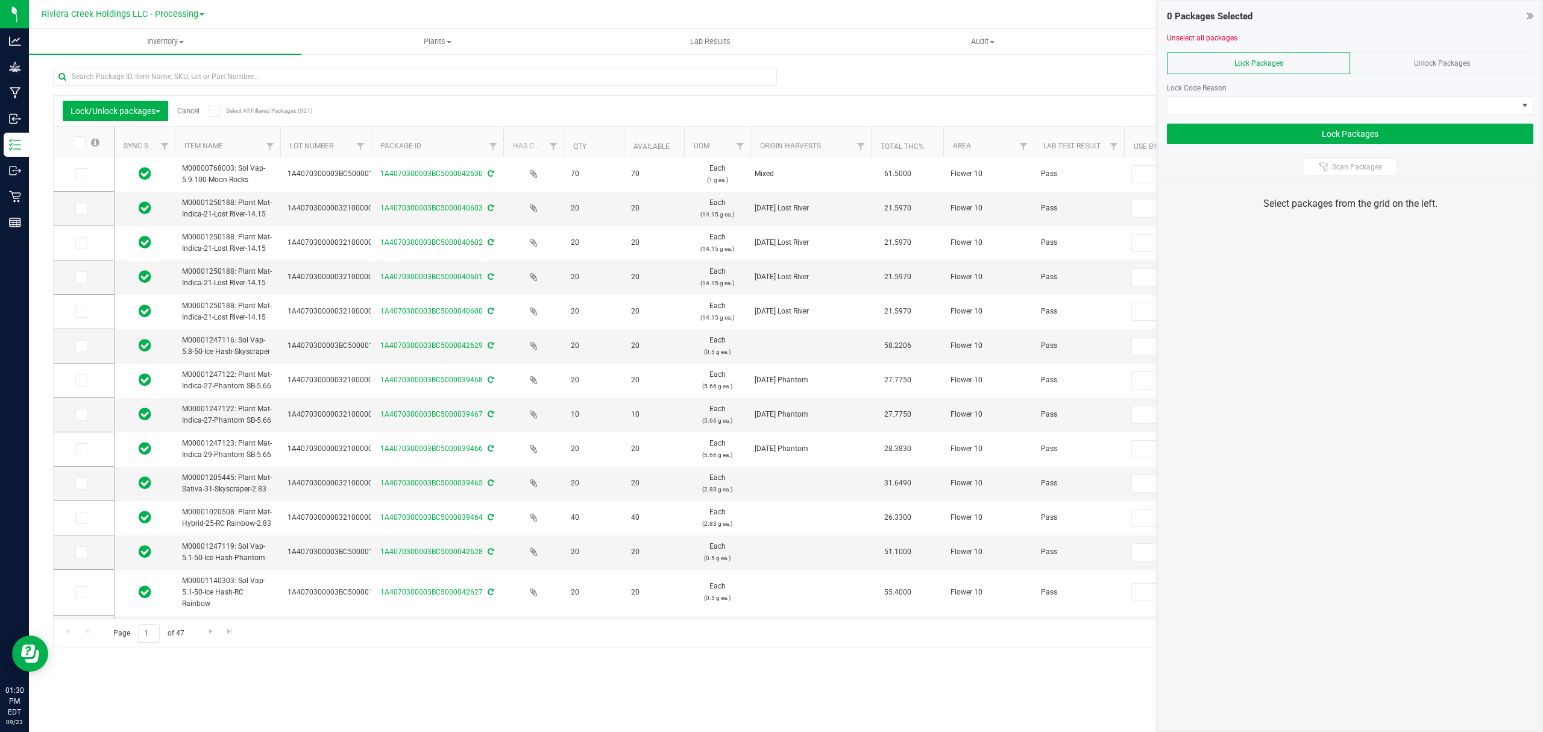
type input "[DATE]"
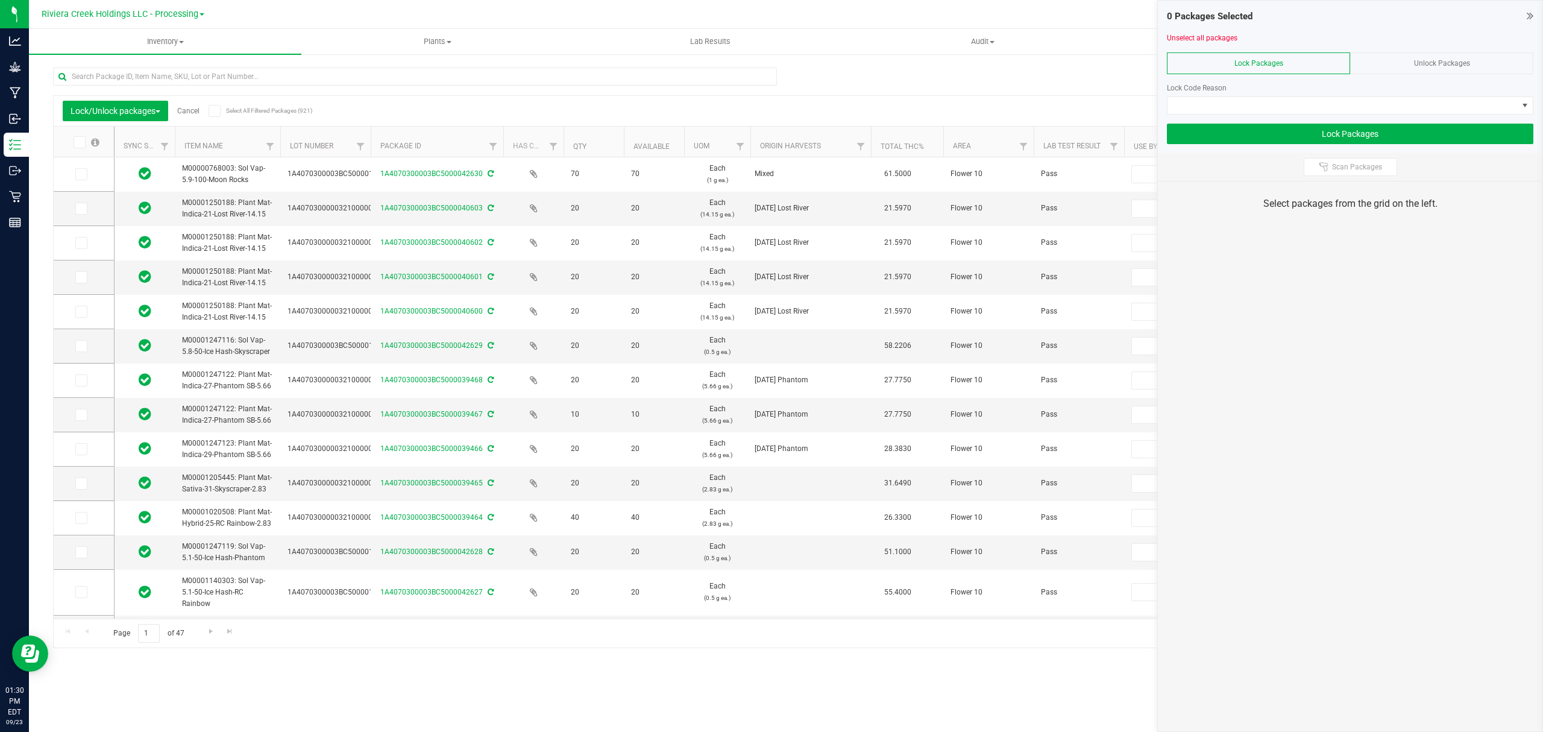
type input "[DATE]"
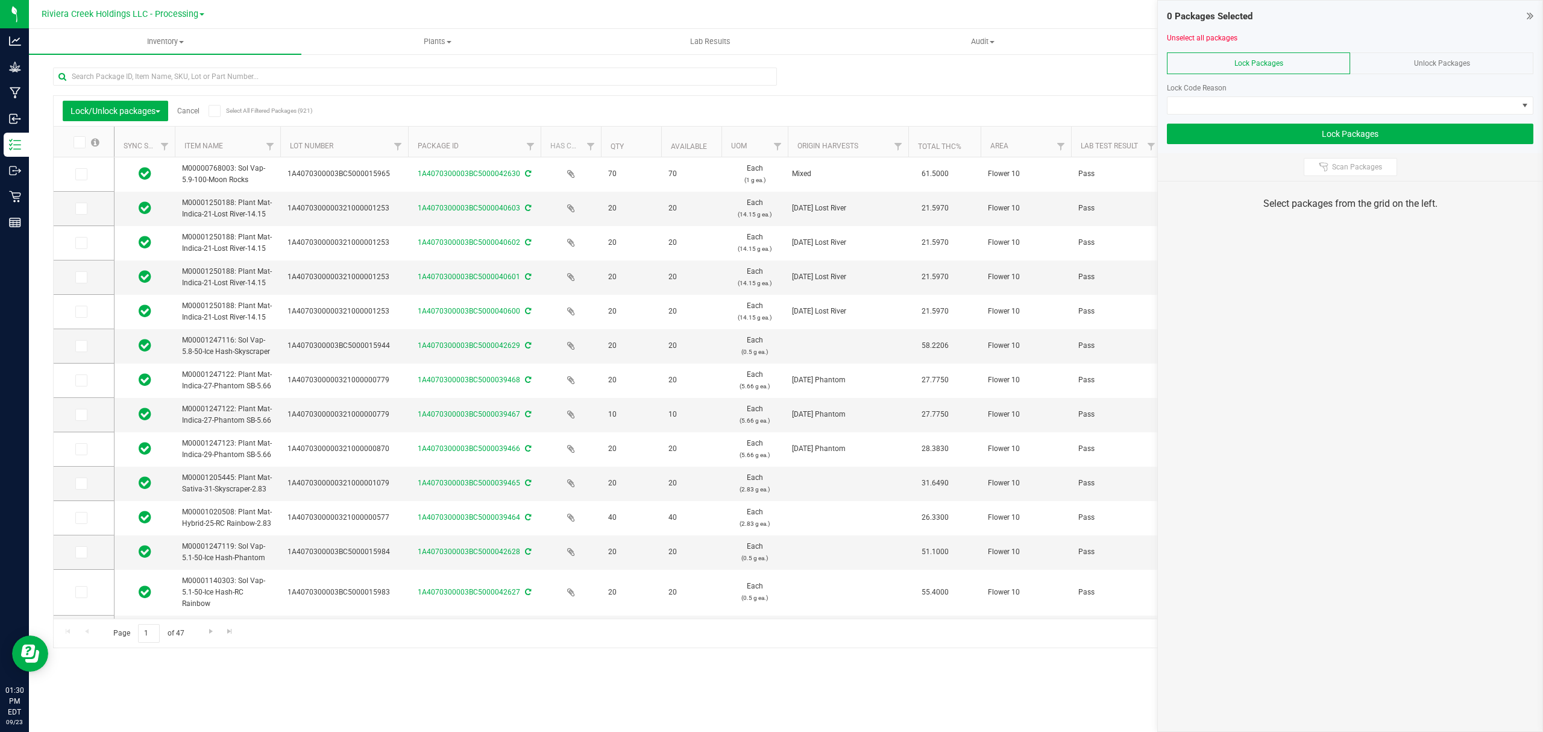
drag, startPoint x: 370, startPoint y: 143, endPoint x: 409, endPoint y: 147, distance: 38.8
click at [78, 206] on span at bounding box center [81, 209] width 12 height 12
click at [80, 209] on icon at bounding box center [81, 209] width 8 height 0
click at [0, 0] on input "checkbox" at bounding box center [0, 0] width 0 height 0
click at [81, 243] on icon at bounding box center [81, 243] width 8 height 0
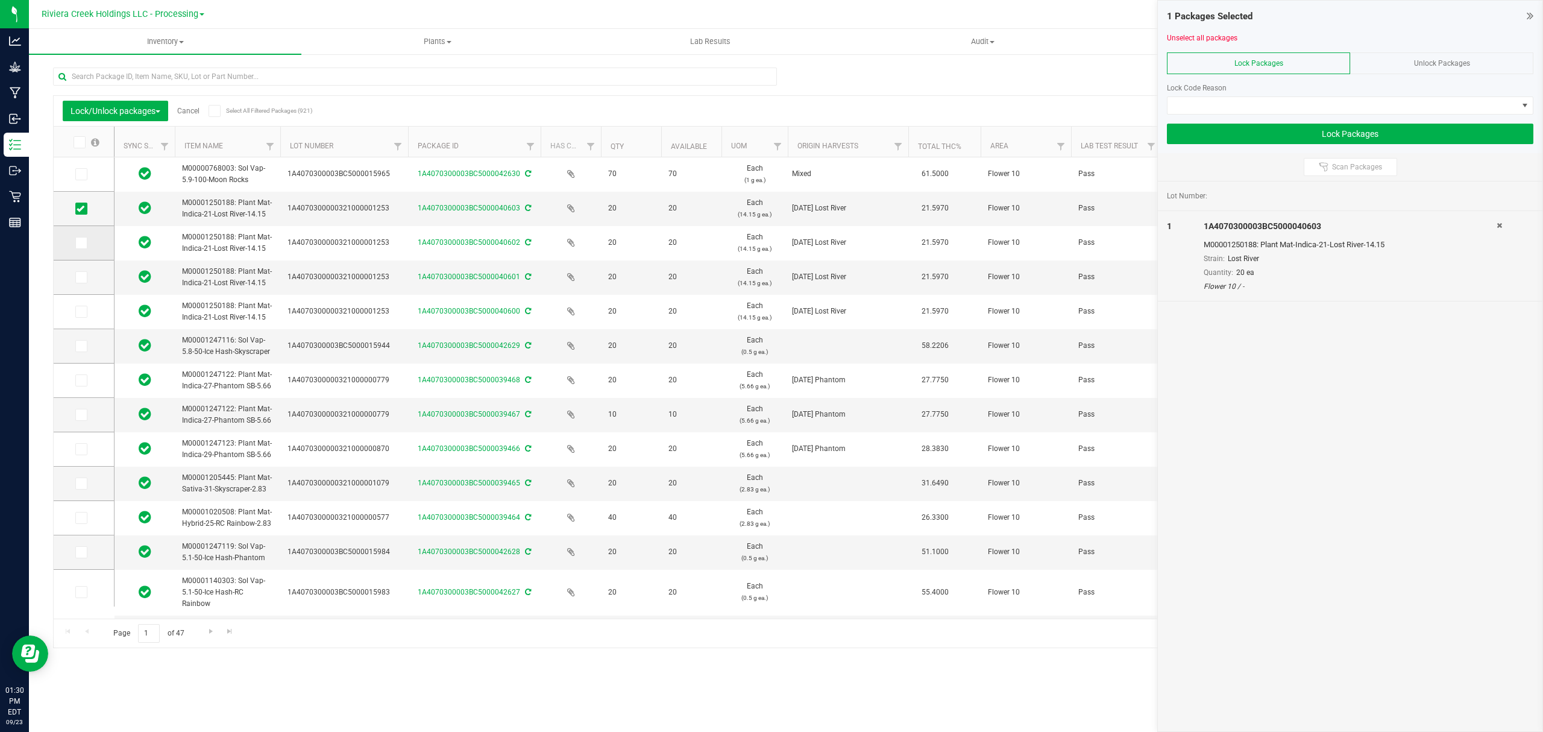
click at [0, 0] on input "checkbox" at bounding box center [0, 0] width 0 height 0
click at [78, 312] on icon at bounding box center [81, 312] width 8 height 0
click at [0, 0] on input "checkbox" at bounding box center [0, 0] width 0 height 0
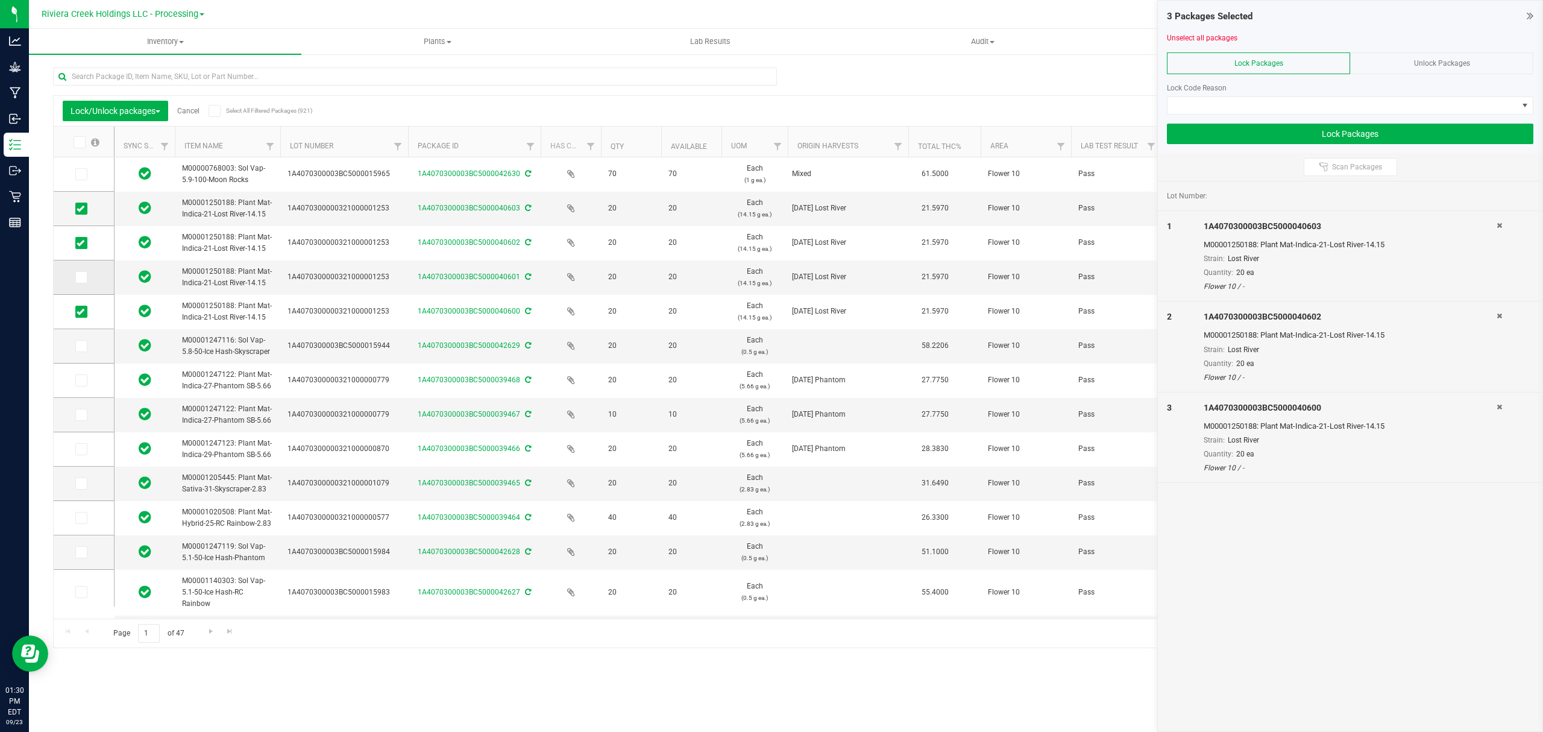
click at [75, 275] on span at bounding box center [81, 277] width 12 height 12
click at [0, 0] on input "checkbox" at bounding box center [0, 0] width 0 height 0
click at [1277, 110] on span at bounding box center [1343, 105] width 350 height 17
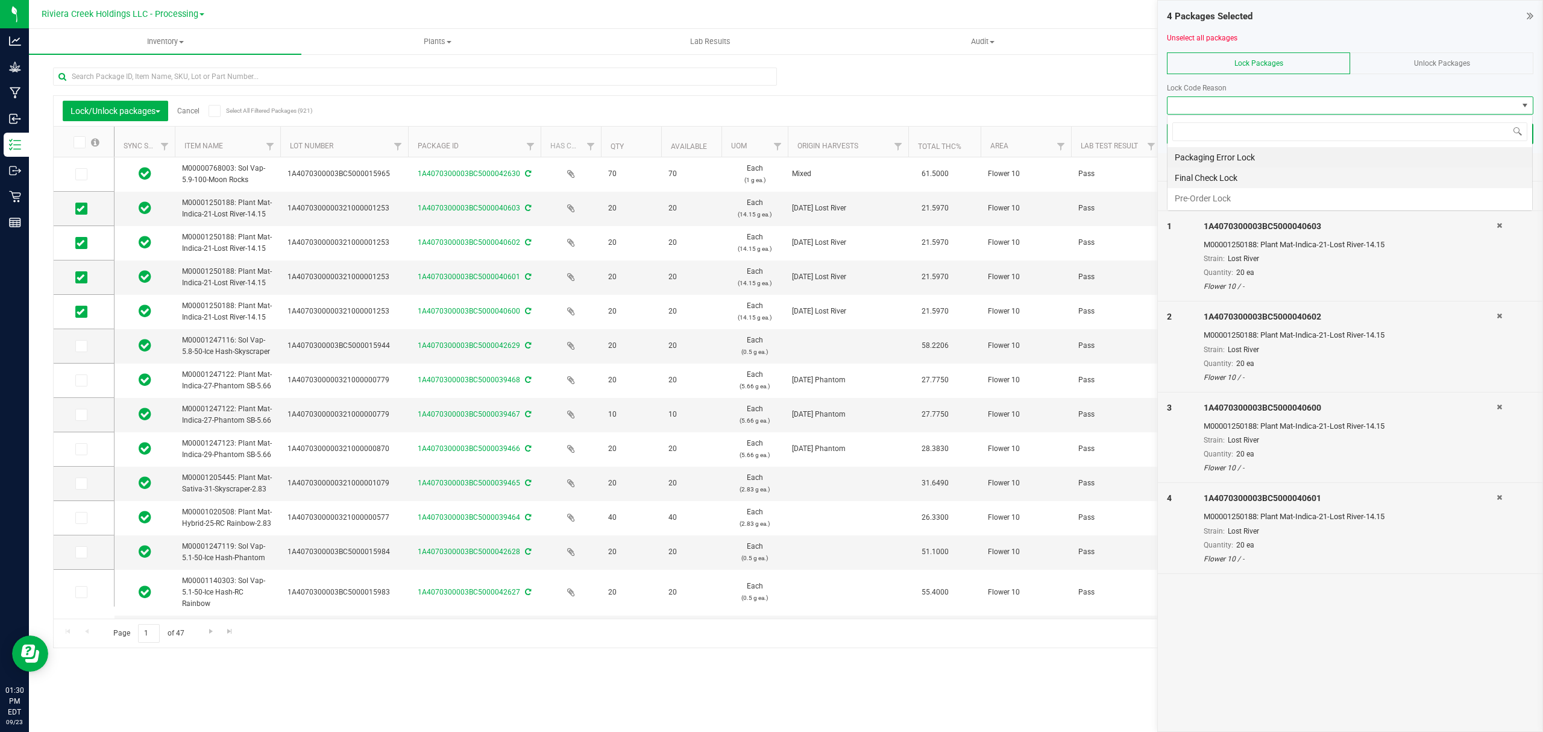
scroll to position [18, 365]
click at [1209, 180] on li "Final Check Lock" at bounding box center [1350, 178] width 365 height 20
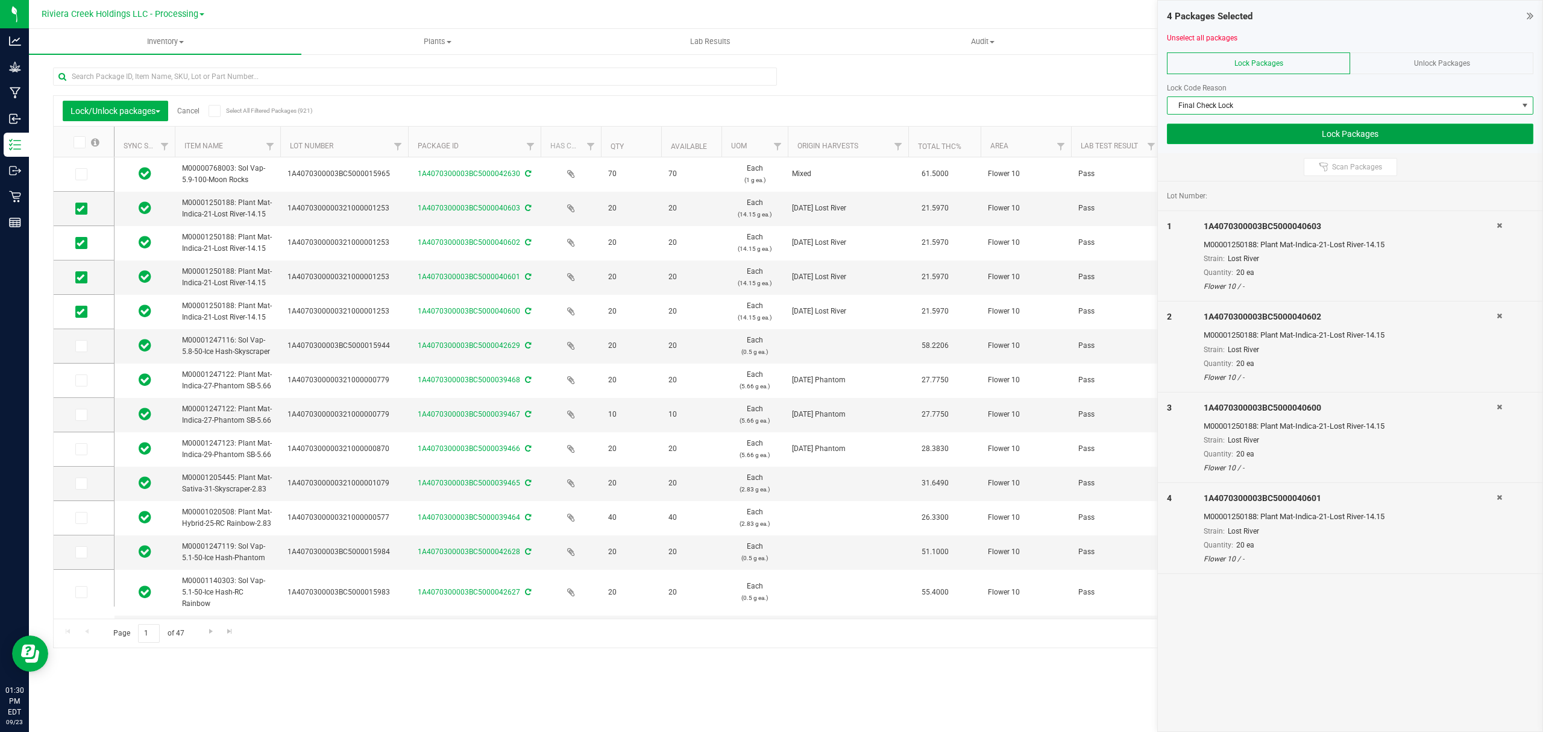
click at [1221, 139] on button "Lock Packages" at bounding box center [1350, 134] width 367 height 20
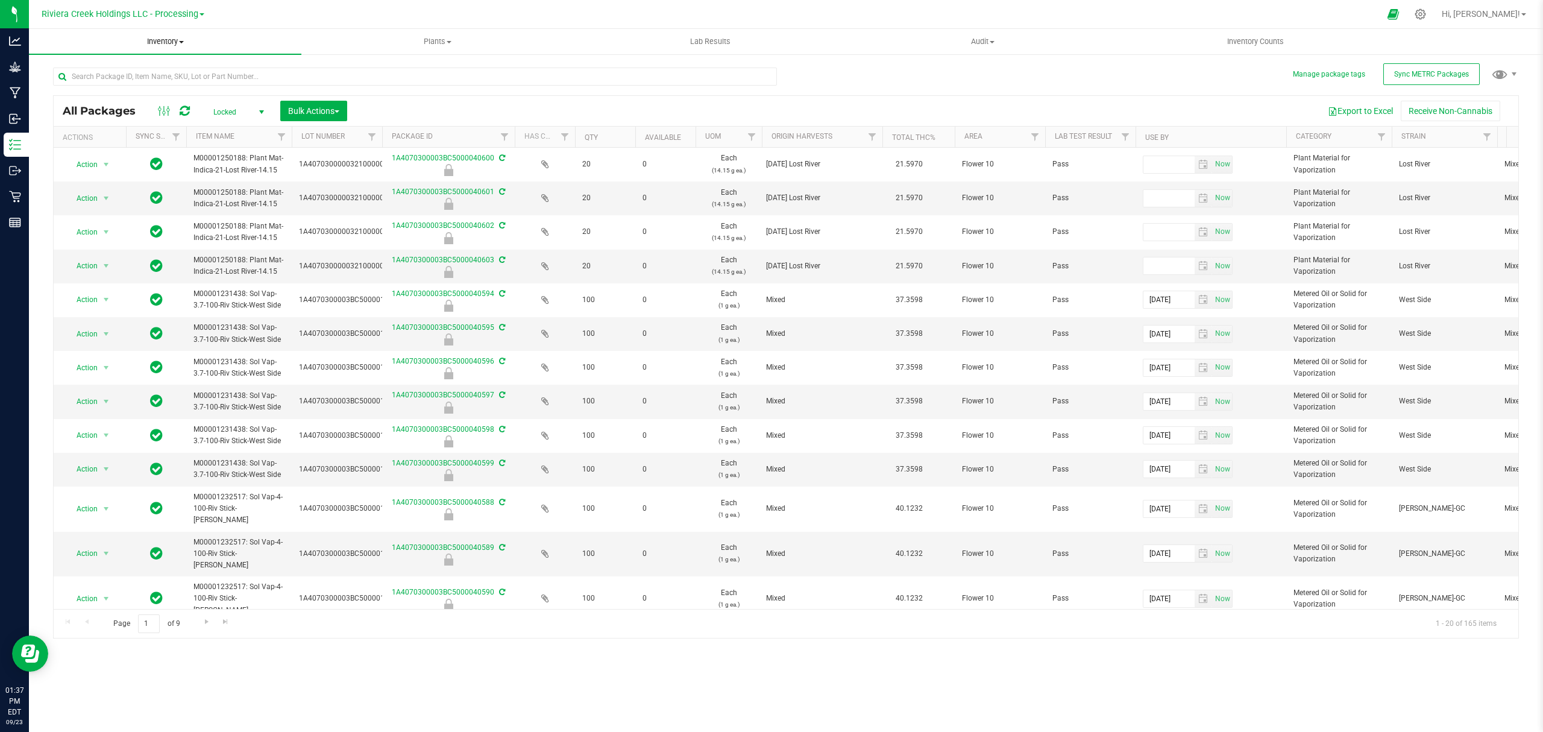
click at [165, 46] on span "Inventory" at bounding box center [165, 41] width 272 height 11
click at [131, 140] on span "From bill of materials" at bounding box center [83, 145] width 109 height 10
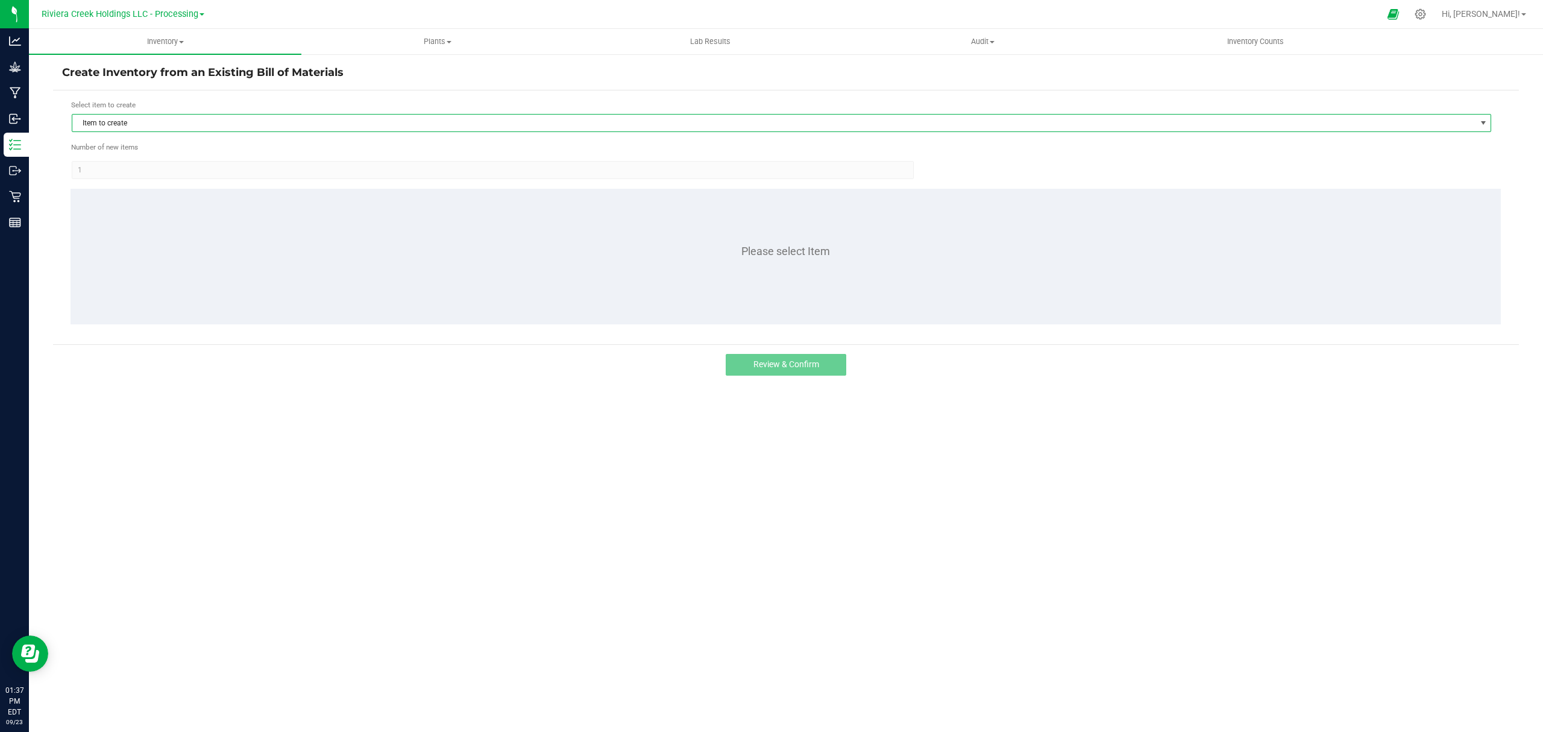
click at [135, 119] on span "Item to create" at bounding box center [773, 123] width 1403 height 17
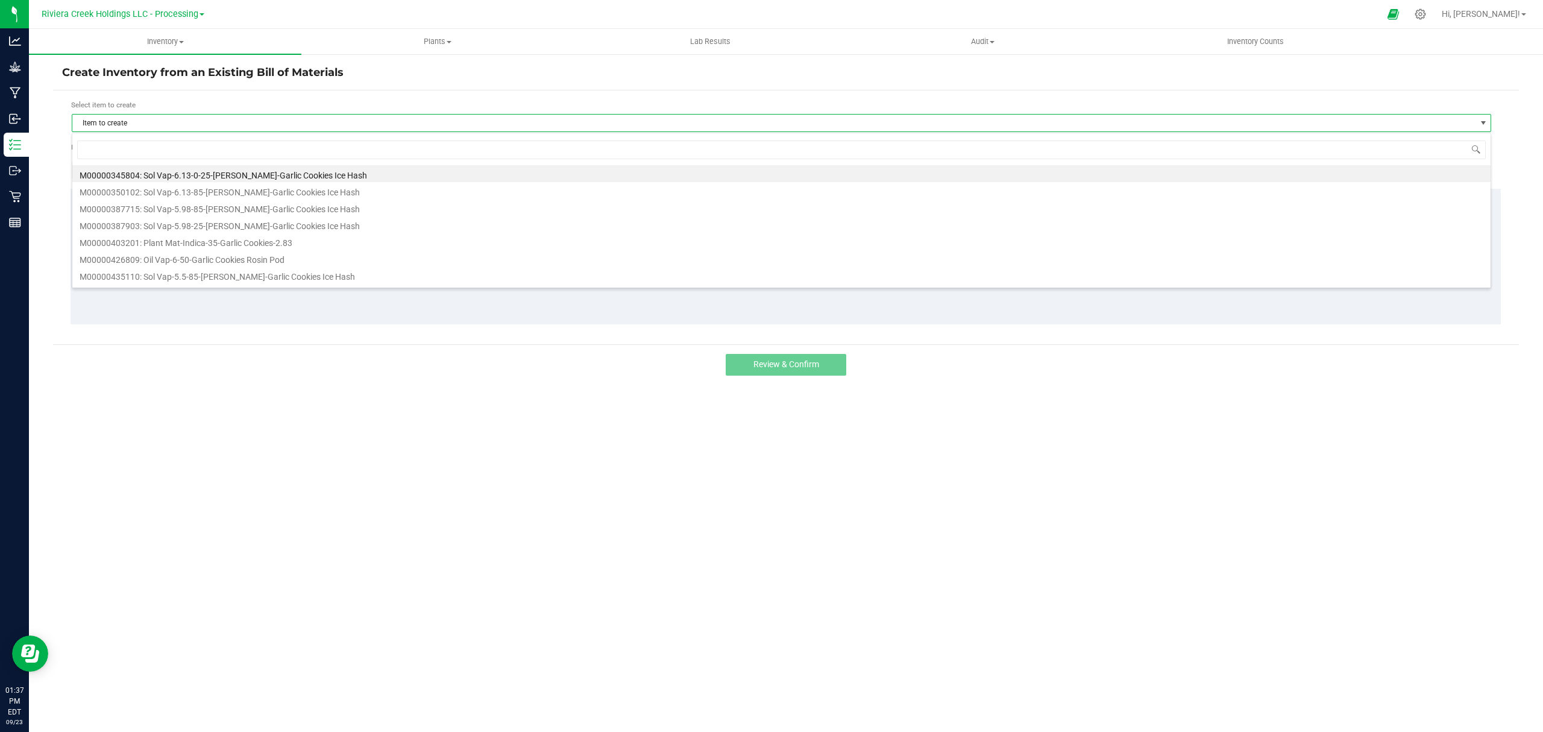
scroll to position [18, 1420]
type input "247124"
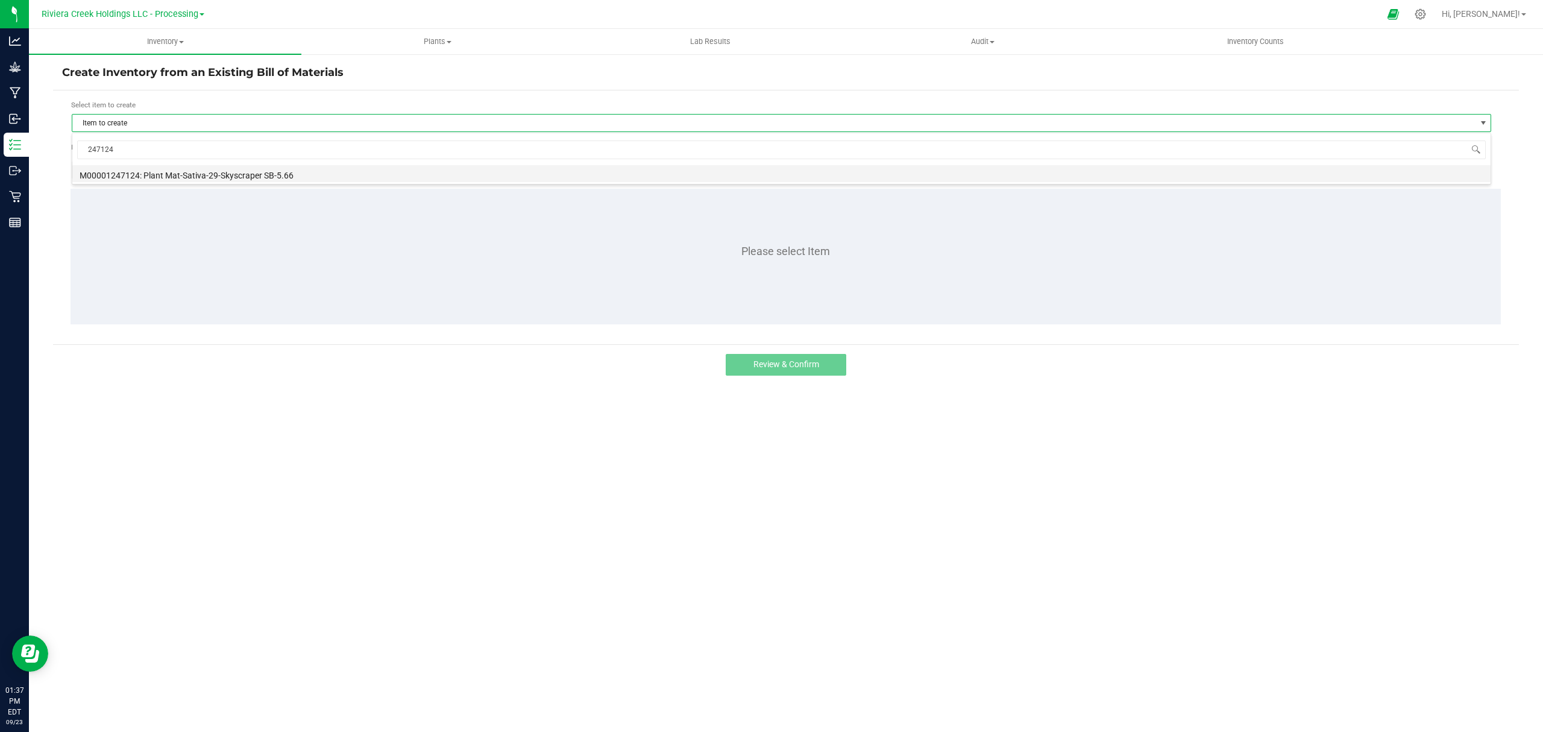
click at [290, 174] on li "M00001247124: Plant Mat-Sativa-29-Skyscraper SB-5.66" at bounding box center [781, 173] width 1418 height 17
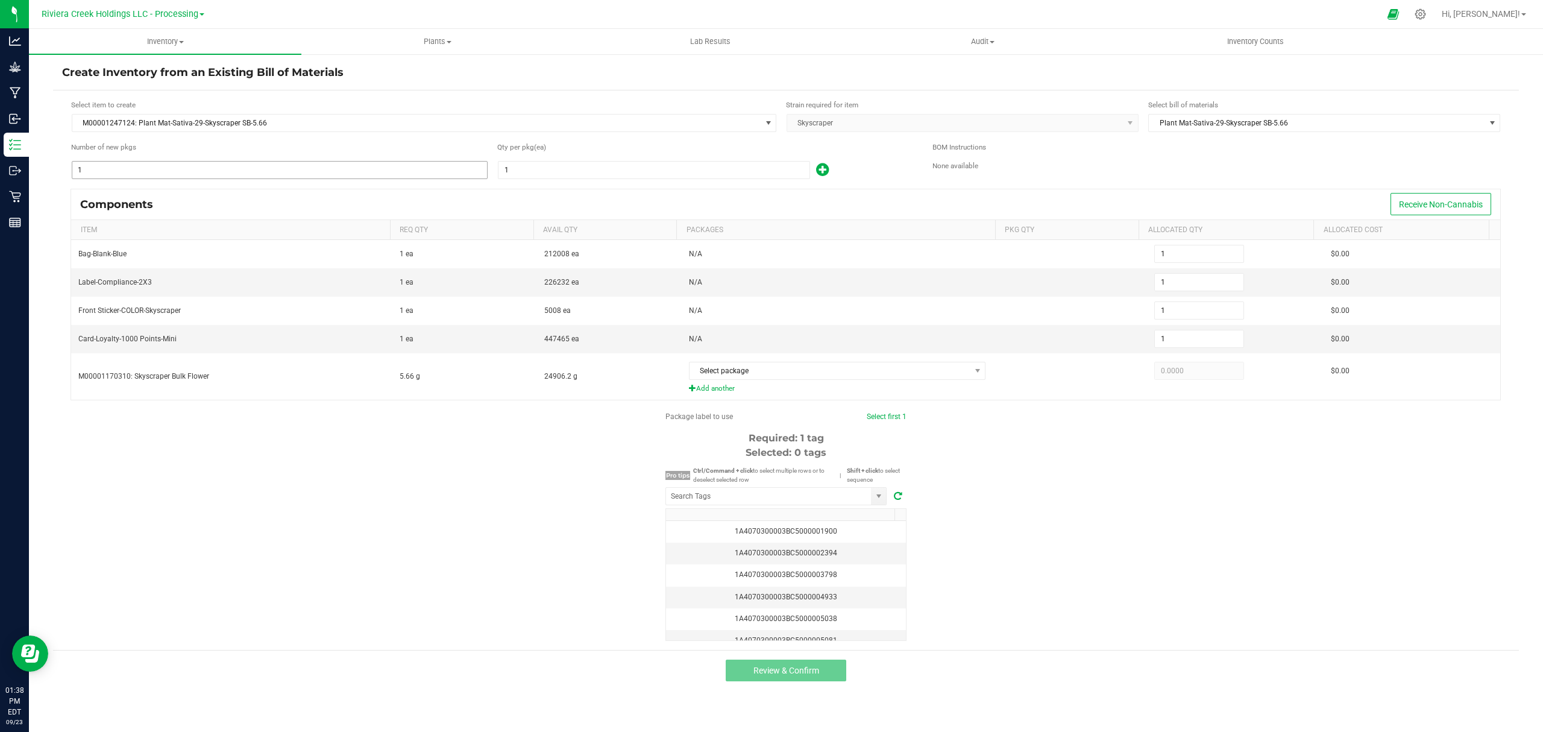
click at [215, 165] on input "1" at bounding box center [279, 170] width 415 height 17
click at [674, 169] on input "1" at bounding box center [654, 170] width 311 height 17
type input "8"
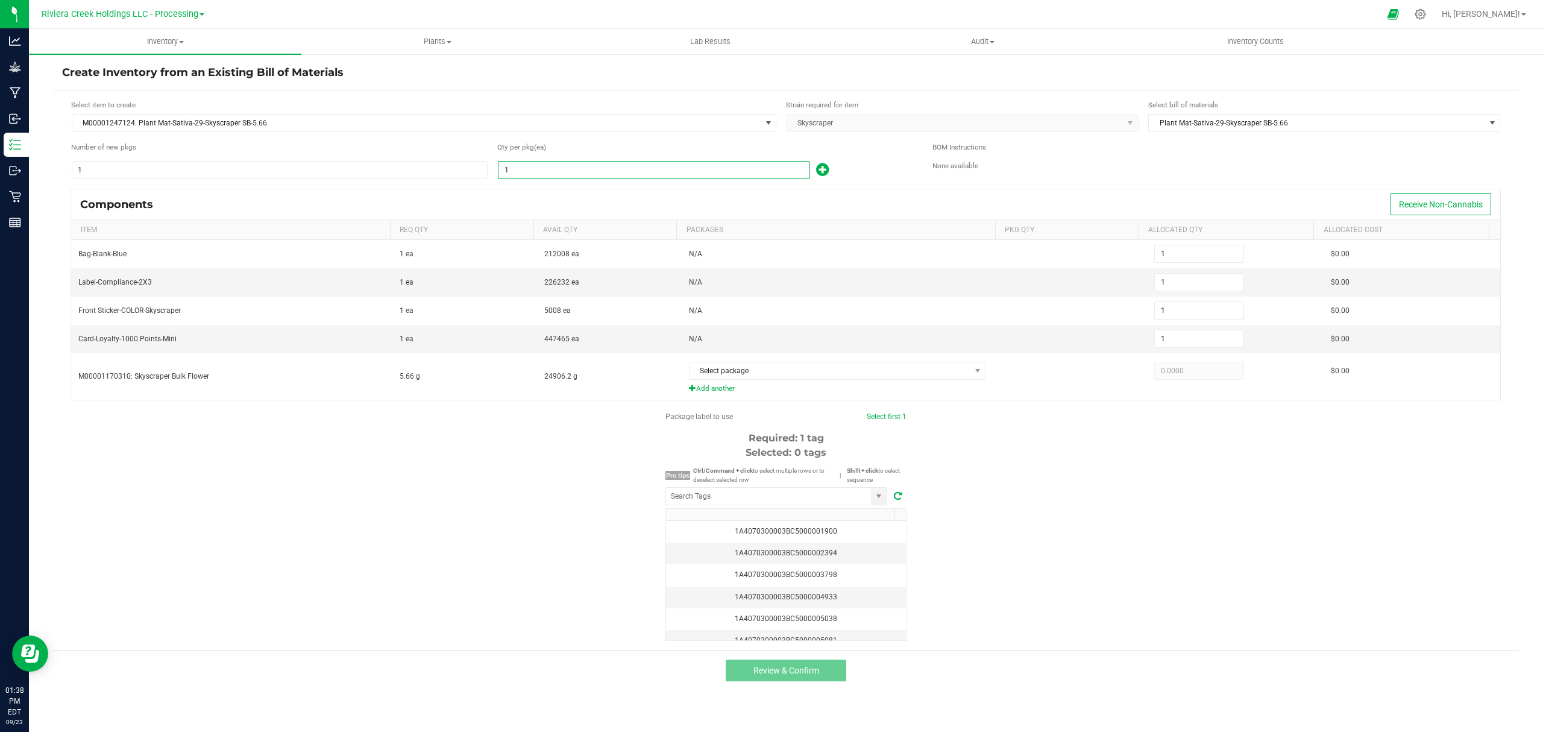
type input "8"
type input "80"
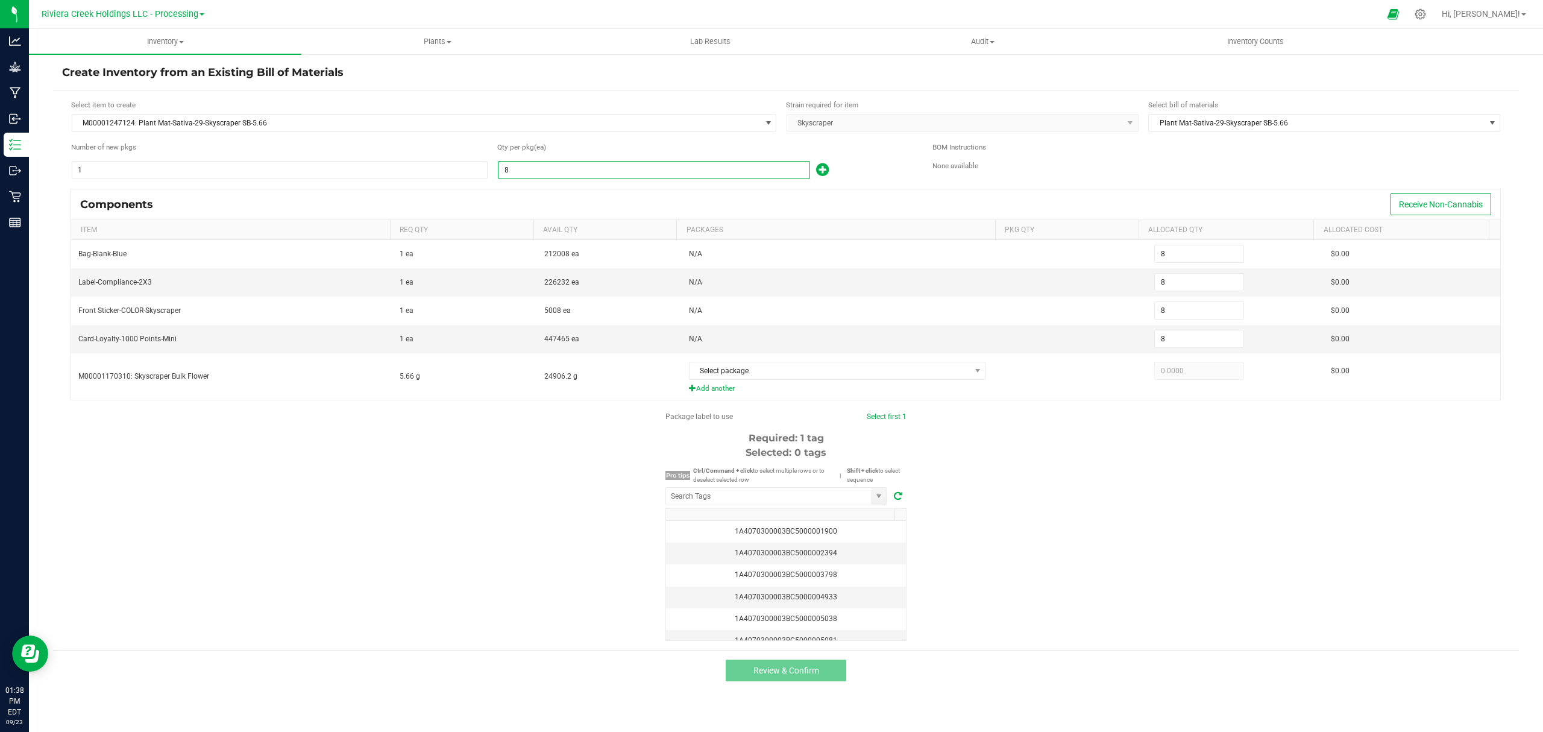
type input "80"
type input "800"
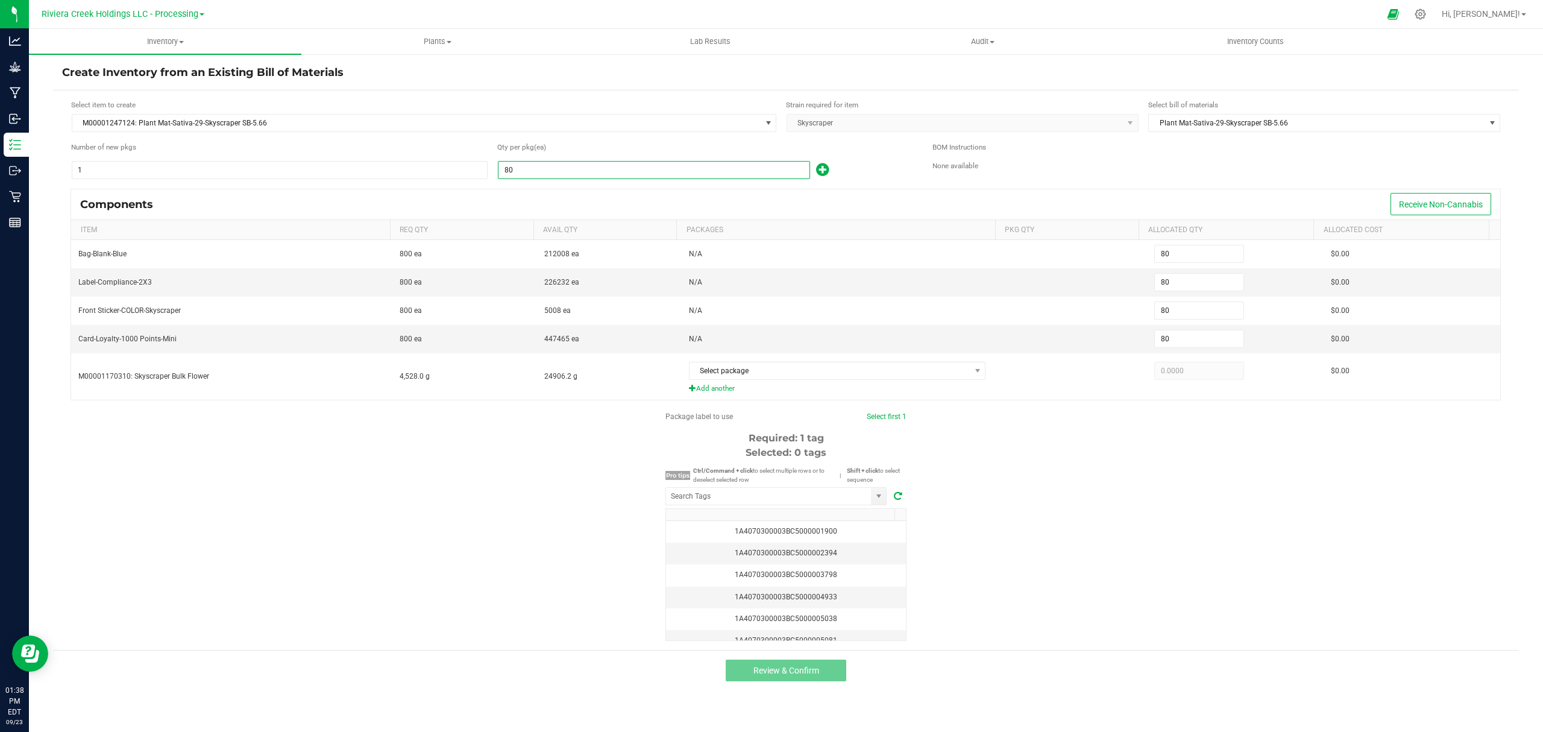
type input "800"
type input "80"
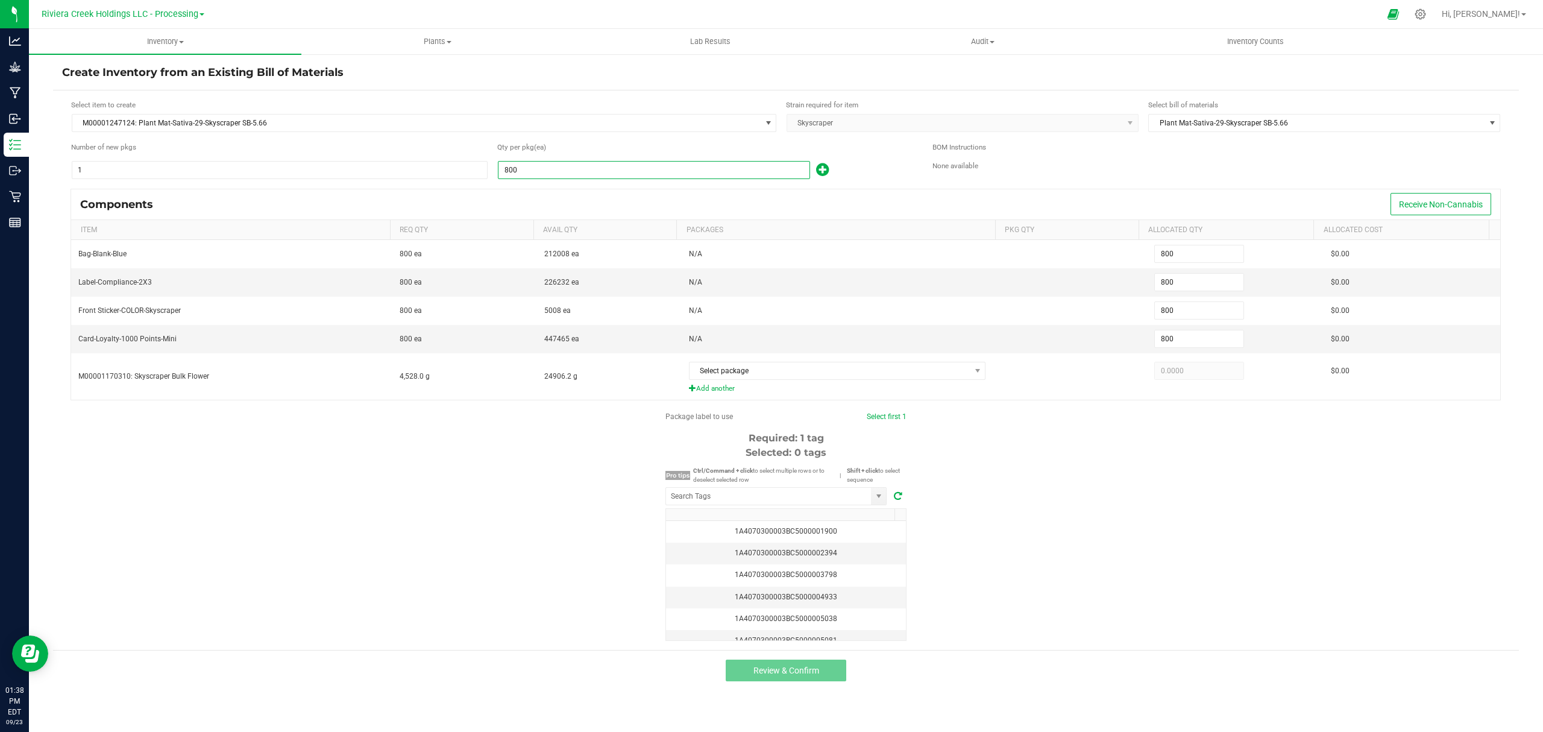
type input "80"
click at [819, 169] on icon at bounding box center [822, 169] width 13 height 15
type input "81"
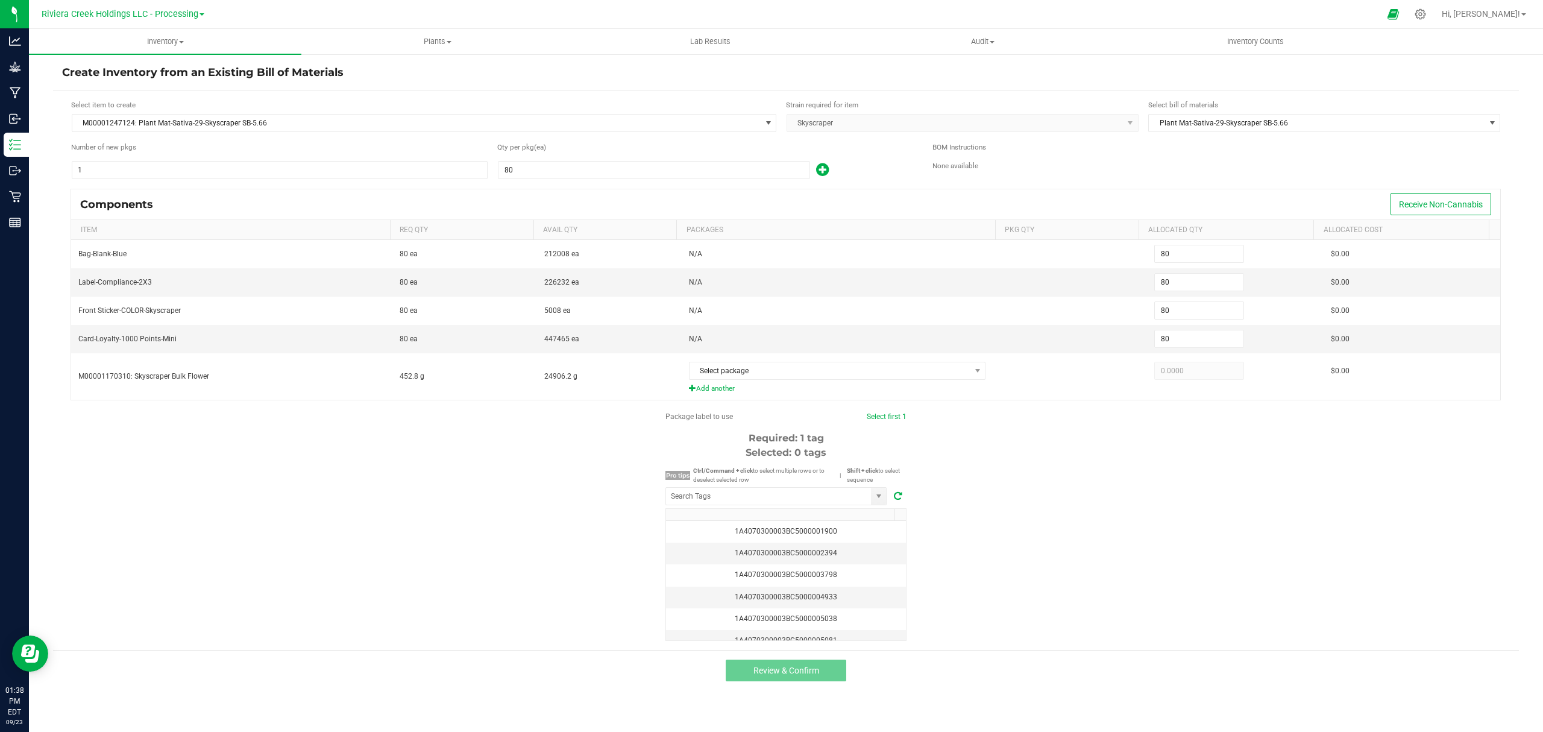
type input "81"
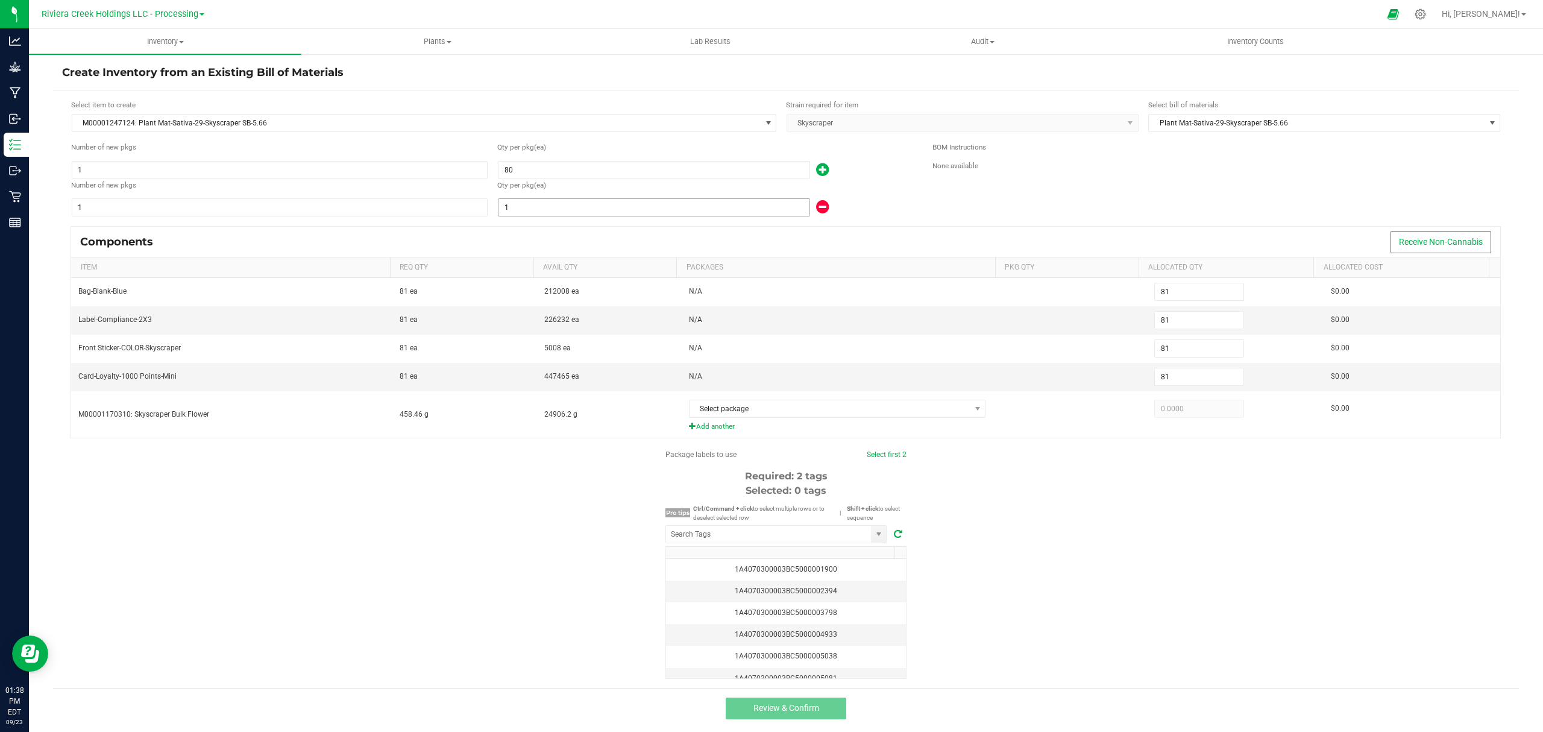
click at [645, 216] on input "1" at bounding box center [654, 207] width 311 height 17
type input "85"
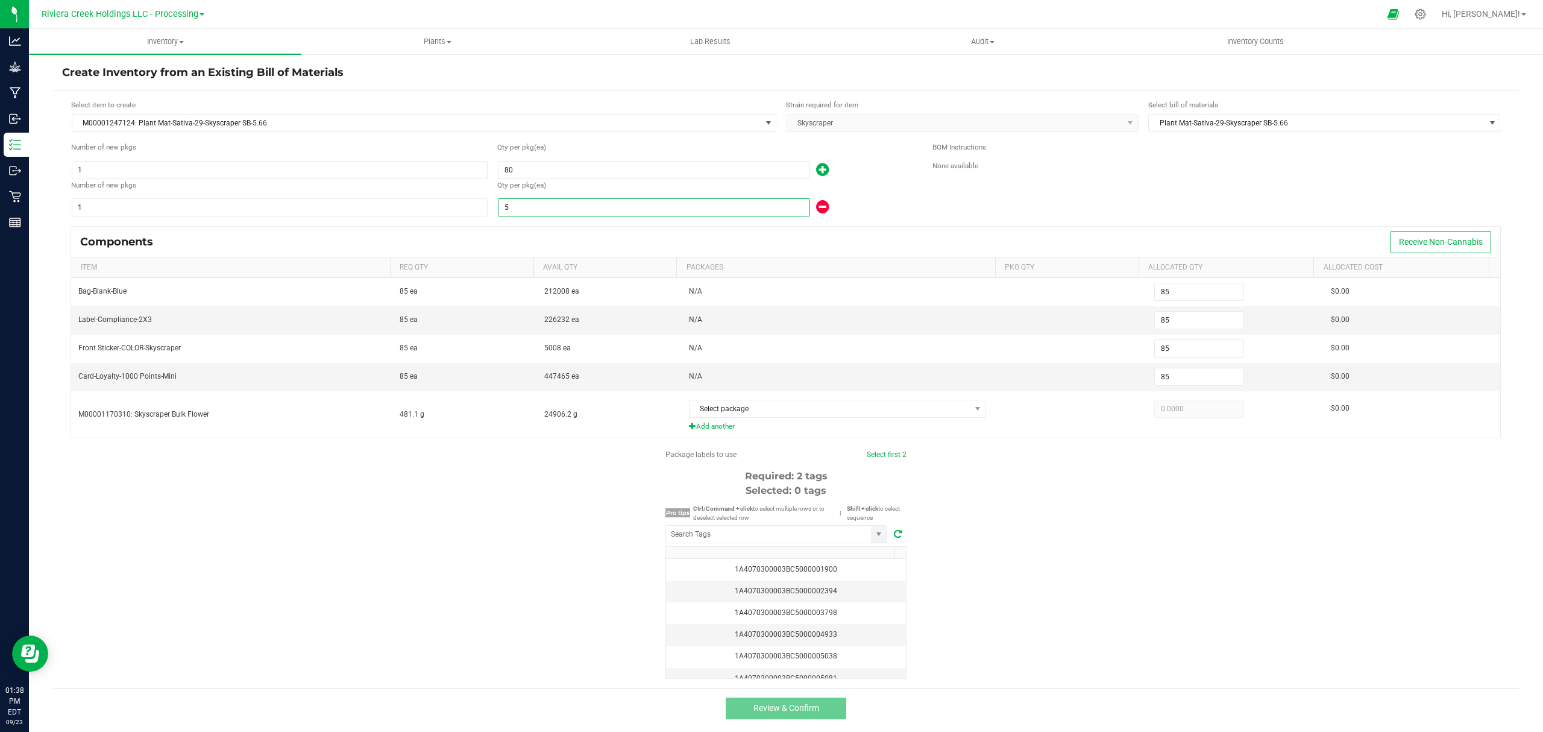
type input "5"
click at [864, 205] on div "5" at bounding box center [705, 207] width 417 height 19
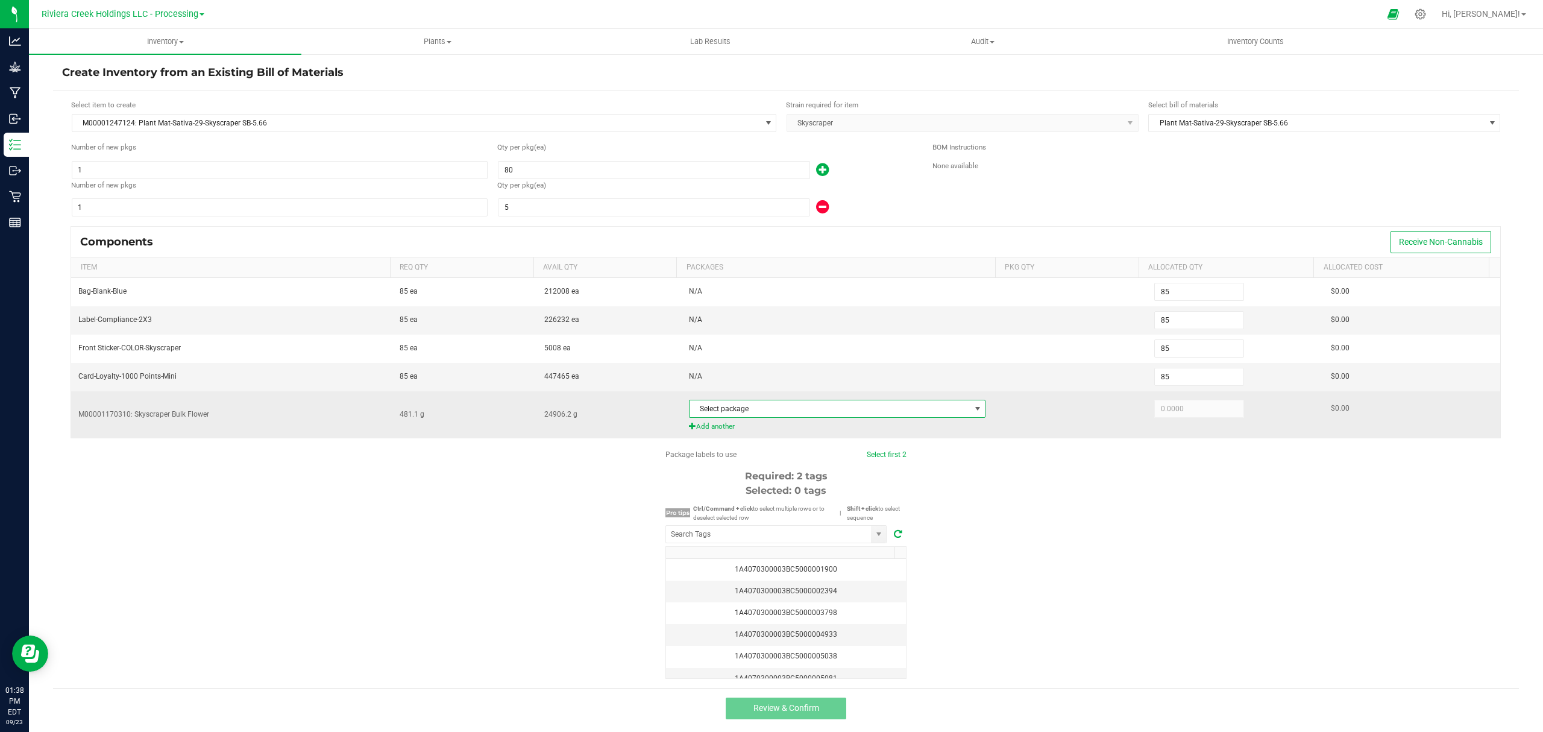
click at [832, 409] on span "Select package" at bounding box center [830, 408] width 281 height 17
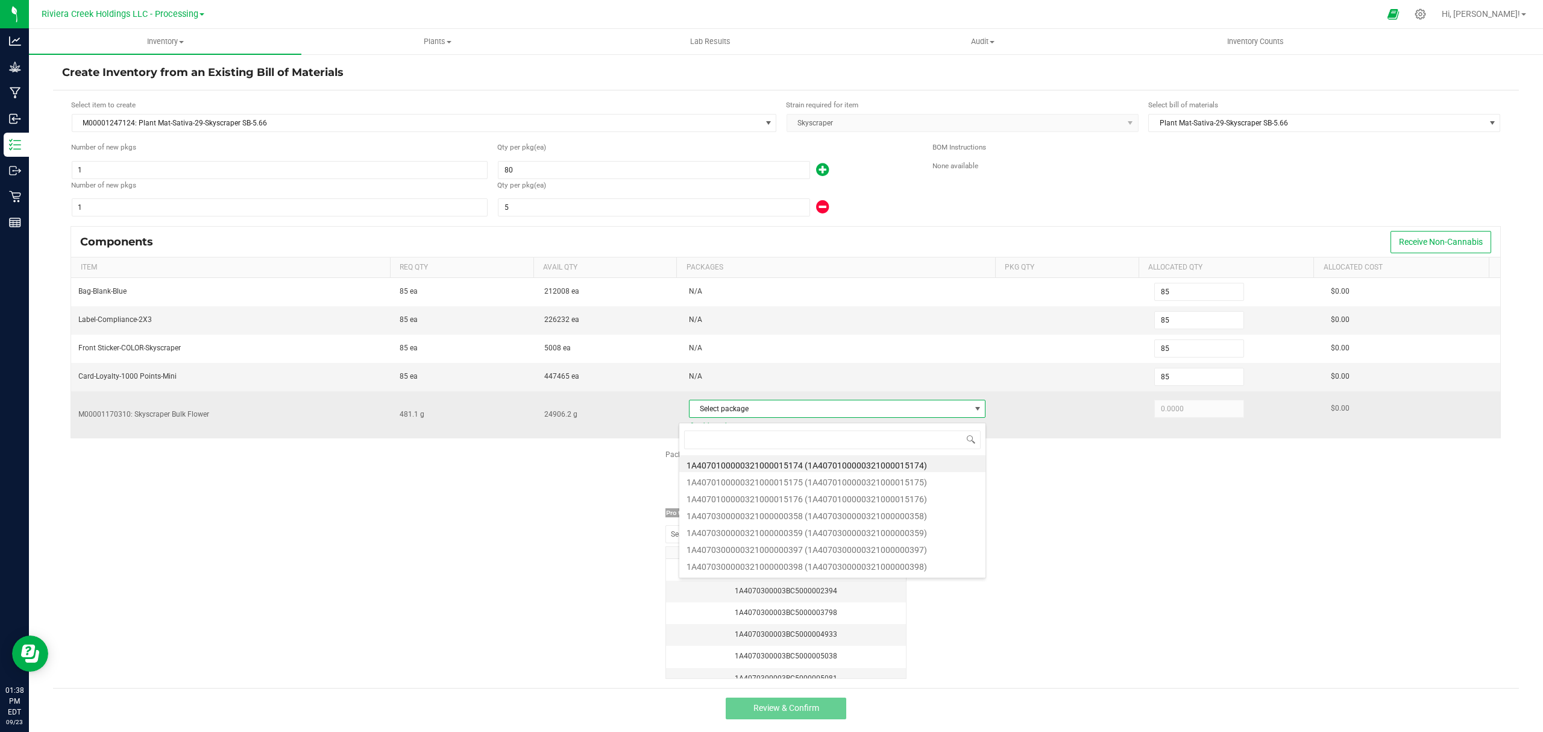
scroll to position [18, 291]
type input "568"
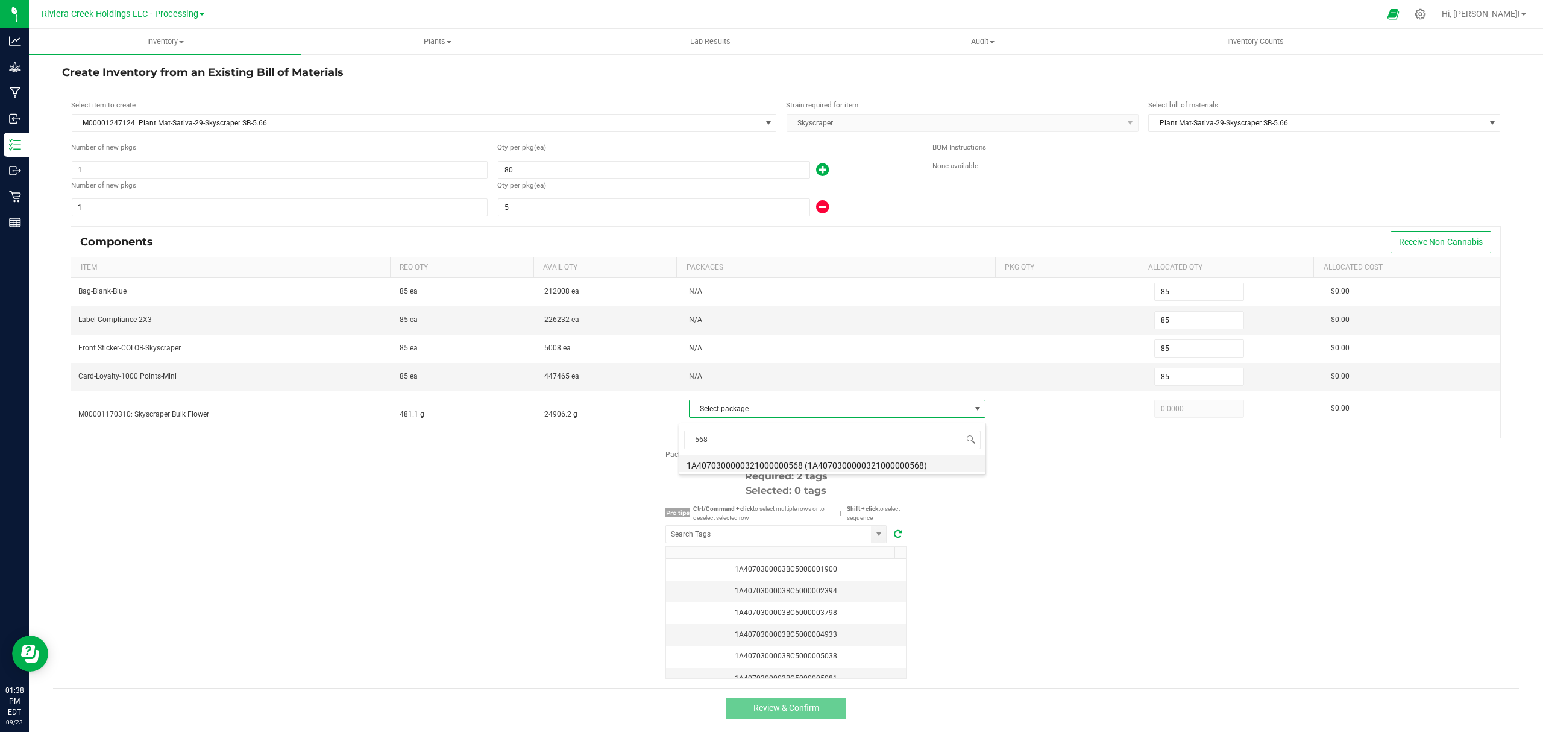
click at [852, 467] on li "1A4070300000321000000568 (1A4070300000321000000568)" at bounding box center [832, 463] width 306 height 17
type input "481.1000"
click at [1054, 528] on div "Package labels to use Select first 2 Required: 2 tags Selected: 0 tags Pro tips…" at bounding box center [786, 564] width 1466 height 230
click at [773, 543] on input "NO DATA FOUND" at bounding box center [768, 534] width 205 height 17
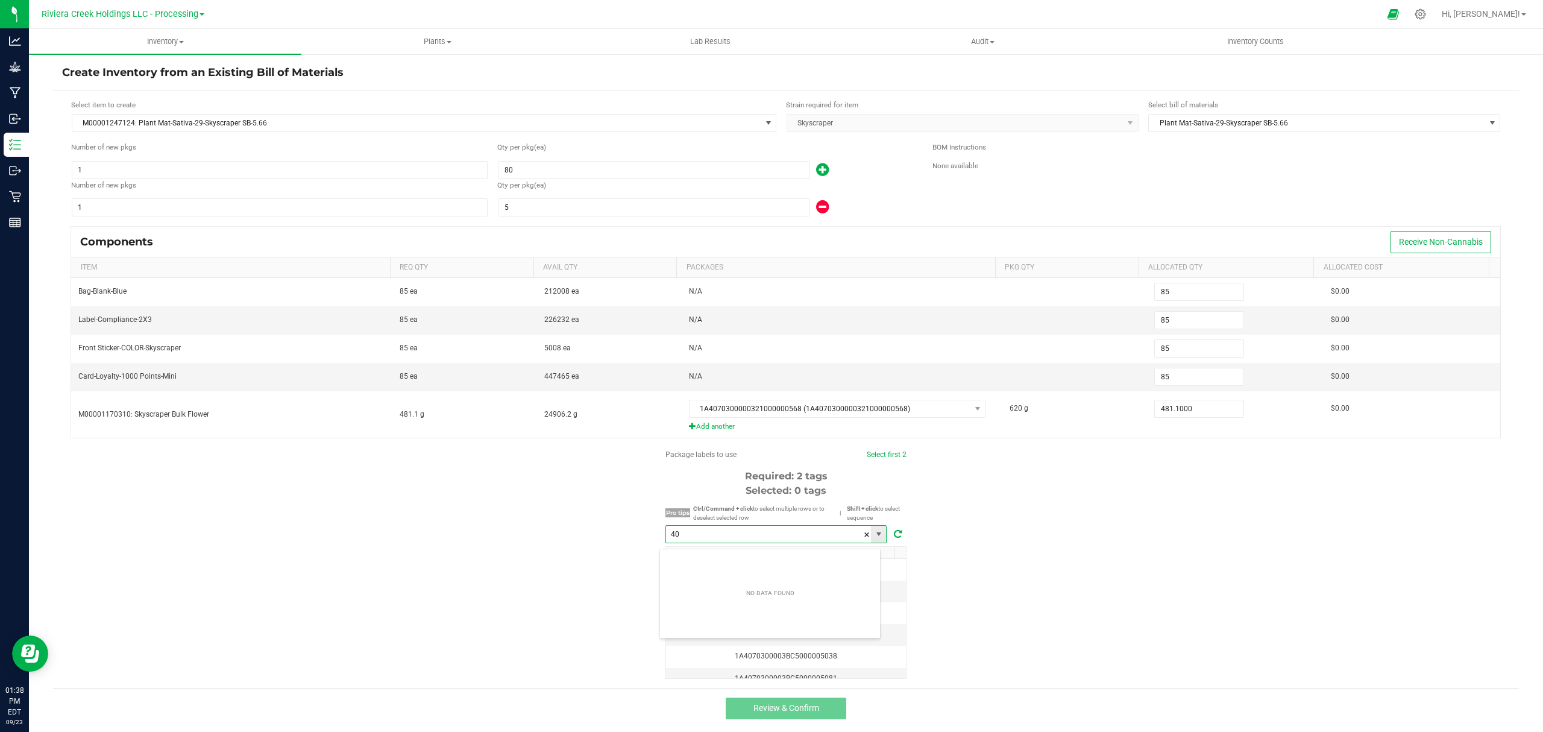
scroll to position [18, 221]
click at [808, 553] on li "1A4070300003BC5000040604" at bounding box center [770, 562] width 220 height 20
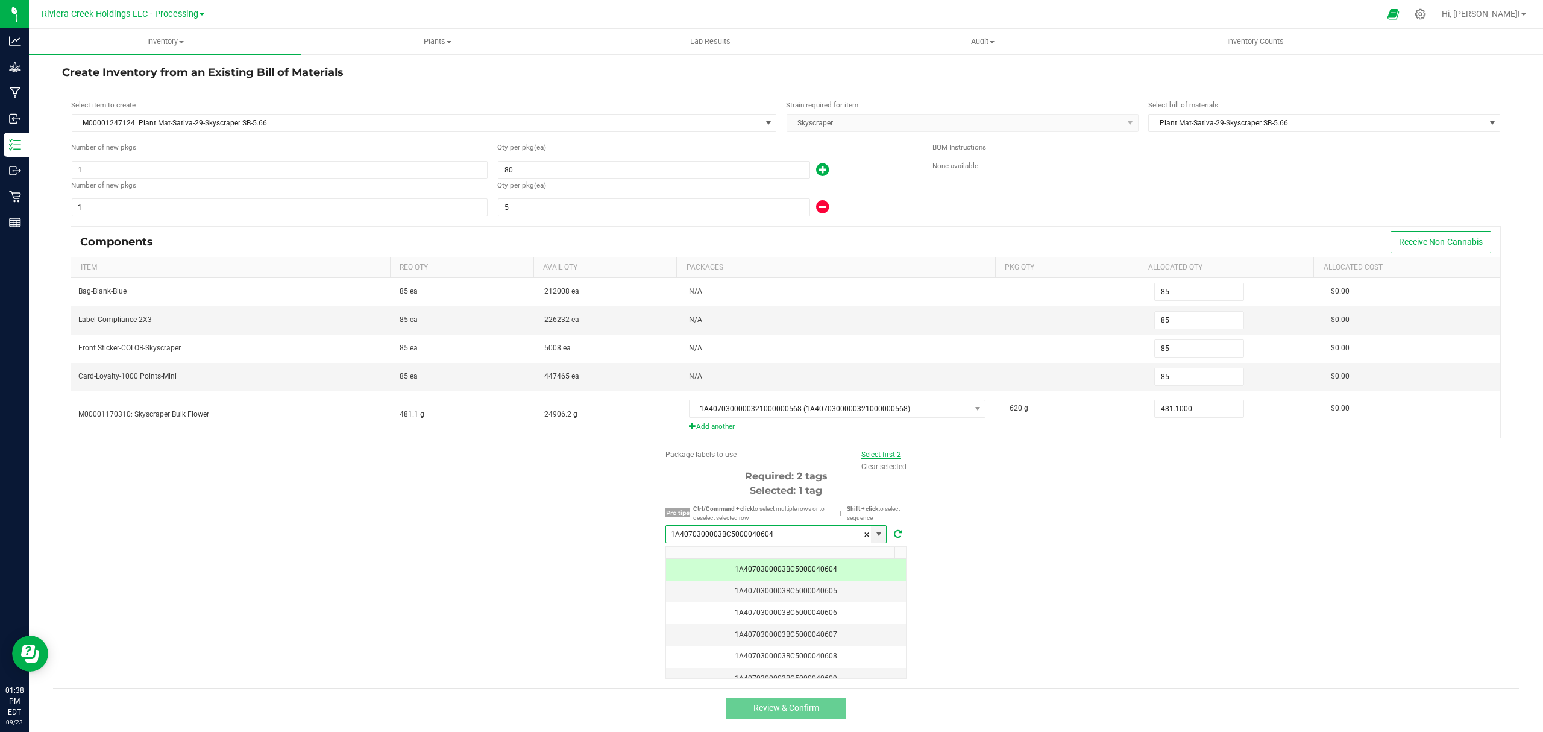
type input "1A4070300003BC5000040604"
click at [861, 459] on link "Select first 2" at bounding box center [881, 454] width 40 height 8
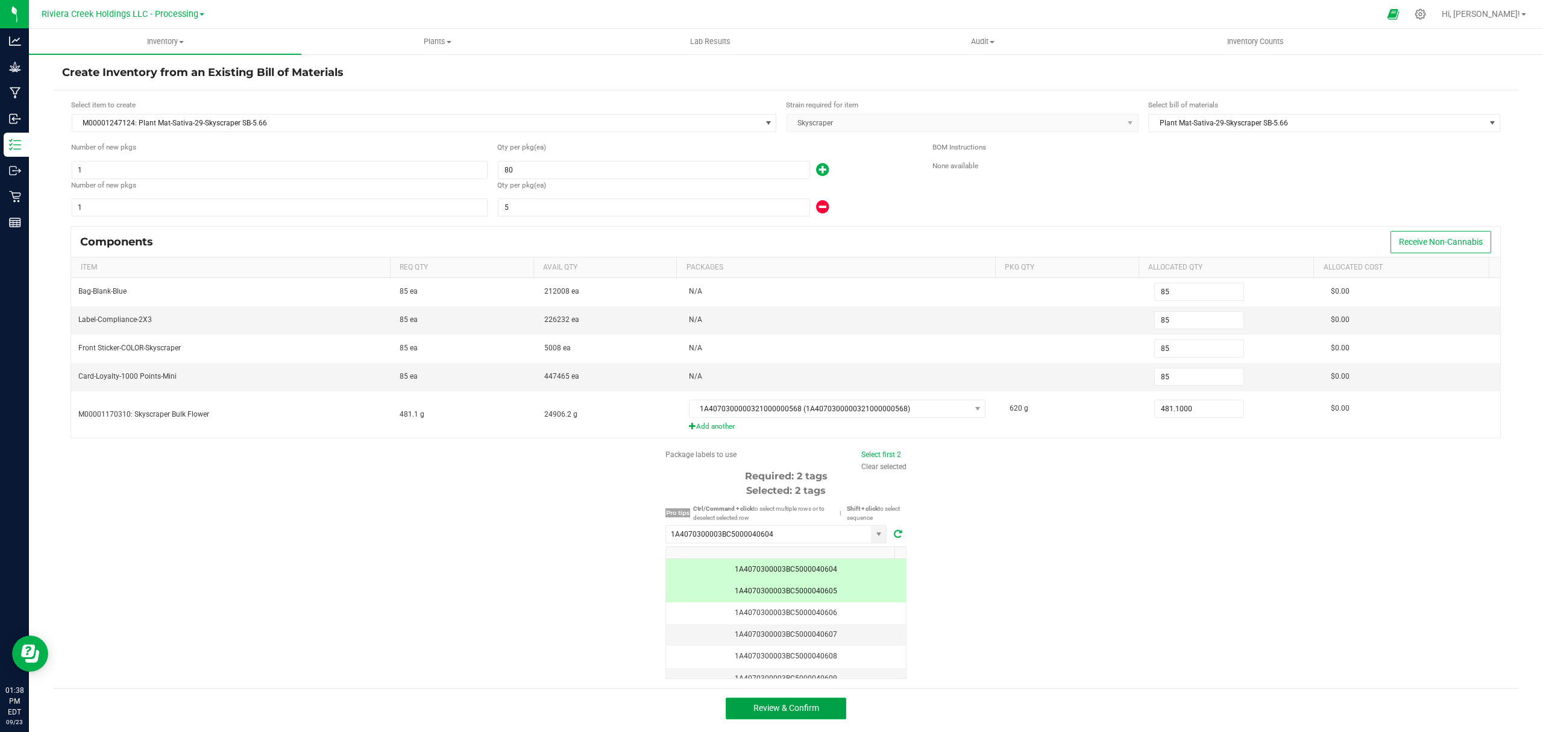
click at [826, 714] on button "Review & Confirm" at bounding box center [786, 708] width 121 height 22
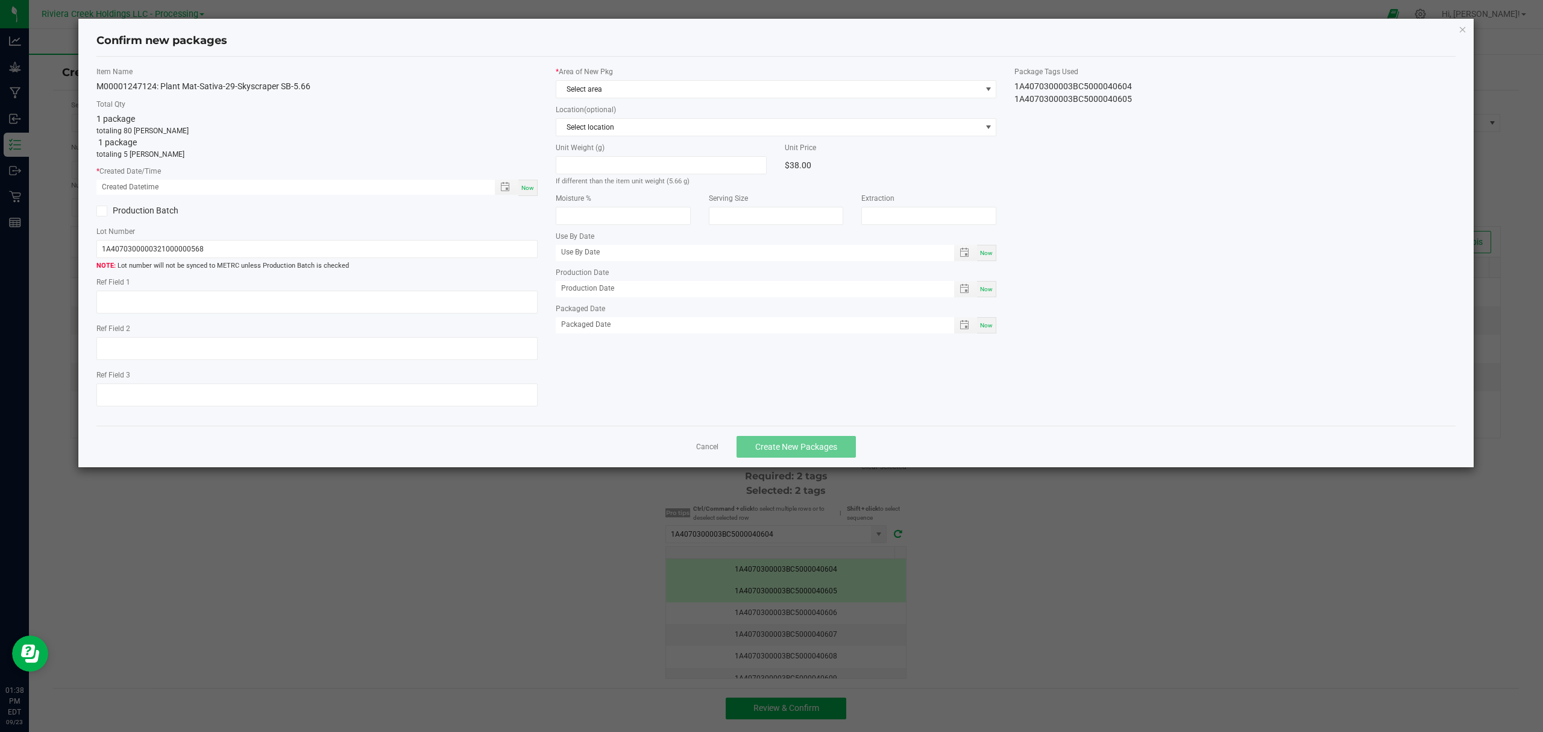
click at [526, 181] on div "Now" at bounding box center [527, 188] width 19 height 16
type input "[DATE] 01:38 PM"
click at [625, 102] on div "* Area of New Pkg Select area Location (optional) Select location Unit Weight (…" at bounding box center [776, 202] width 459 height 273
click at [639, 94] on span "Select area" at bounding box center [768, 89] width 425 height 17
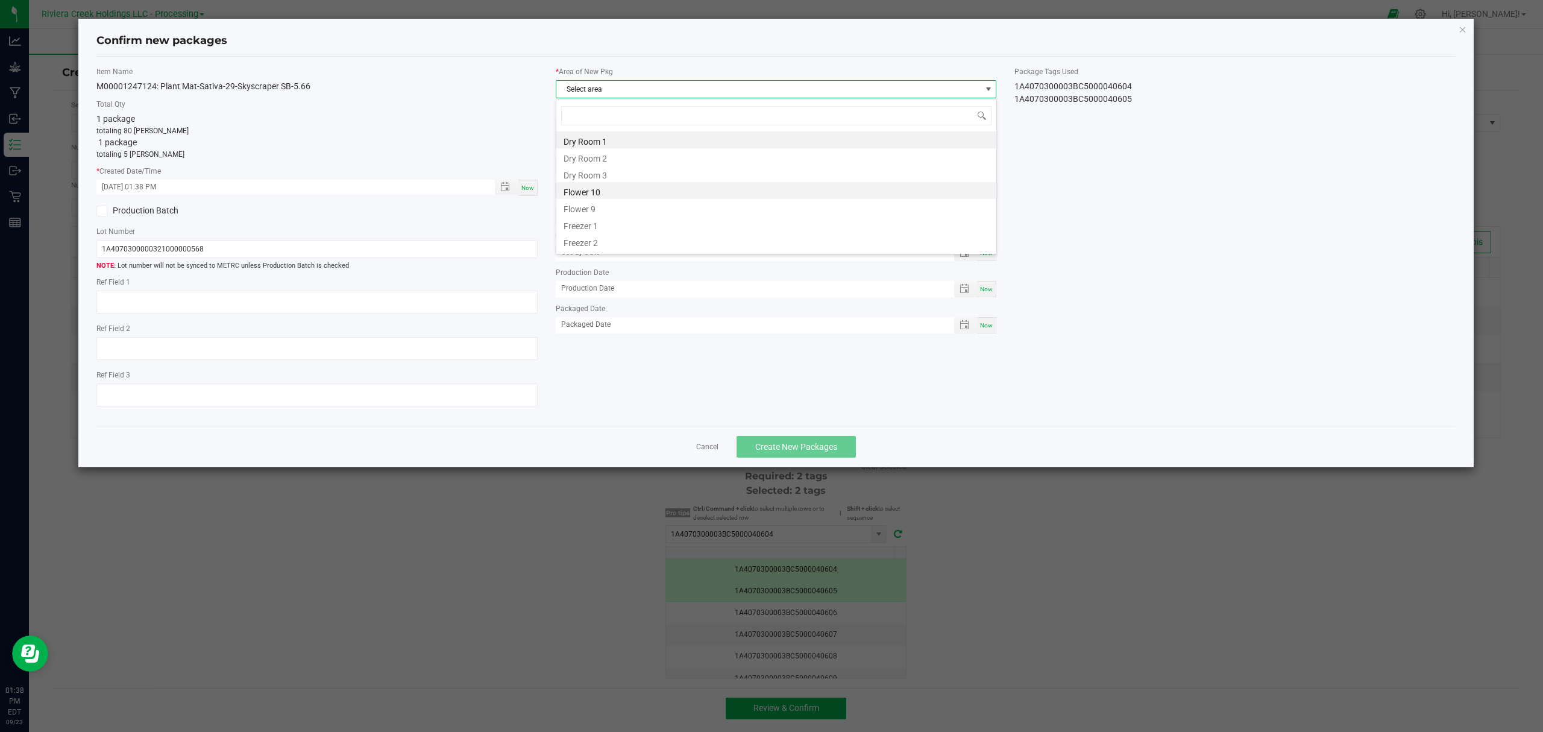
scroll to position [18, 440]
click at [577, 189] on li "Flower 10" at bounding box center [776, 190] width 440 height 17
click at [833, 447] on span "Create New Packages" at bounding box center [796, 447] width 82 height 10
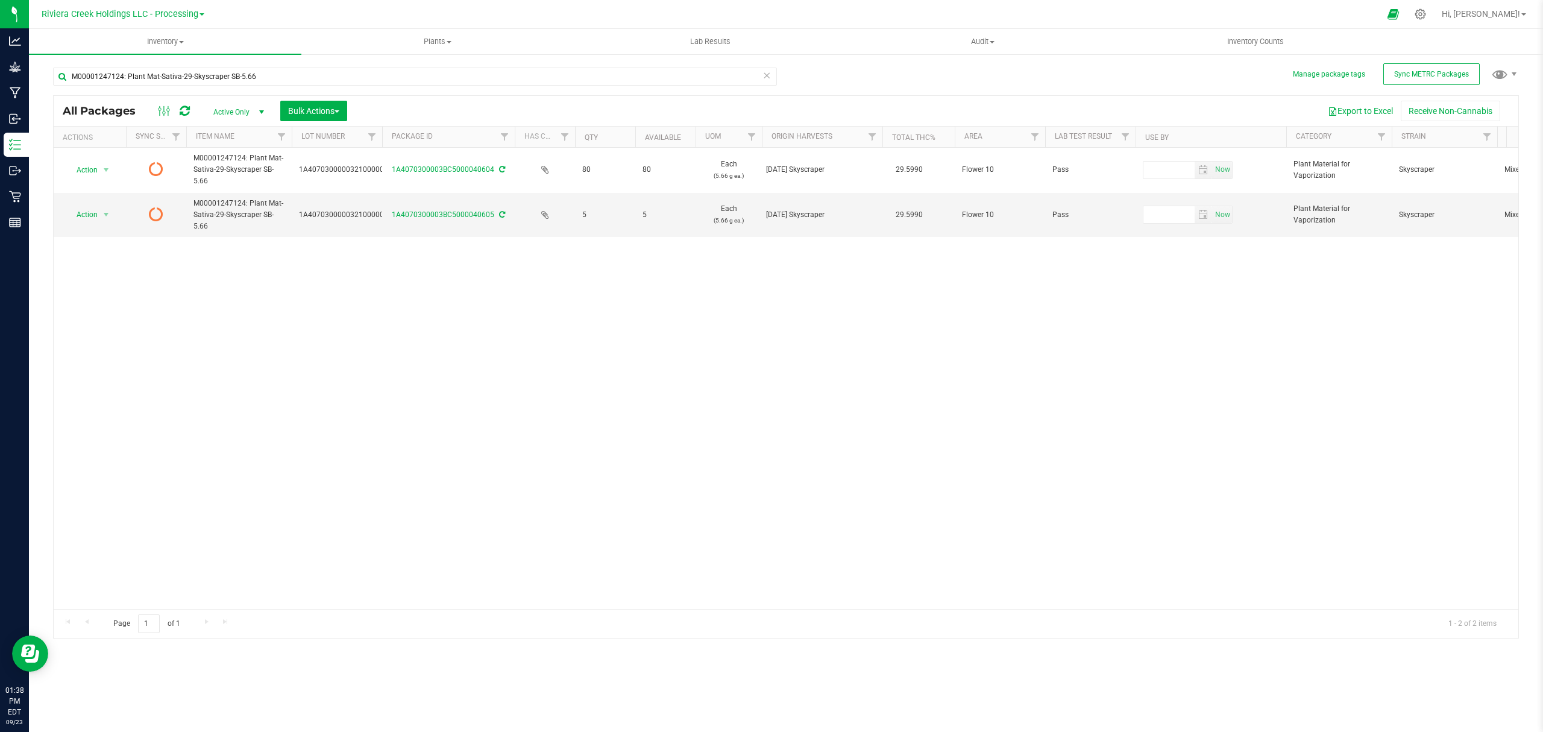
click at [186, 111] on icon at bounding box center [185, 111] width 10 height 12
click at [304, 75] on input "M00001247124: Plant Mat-Sativa-29-Skyscraper SB-5.66" at bounding box center [415, 77] width 724 height 18
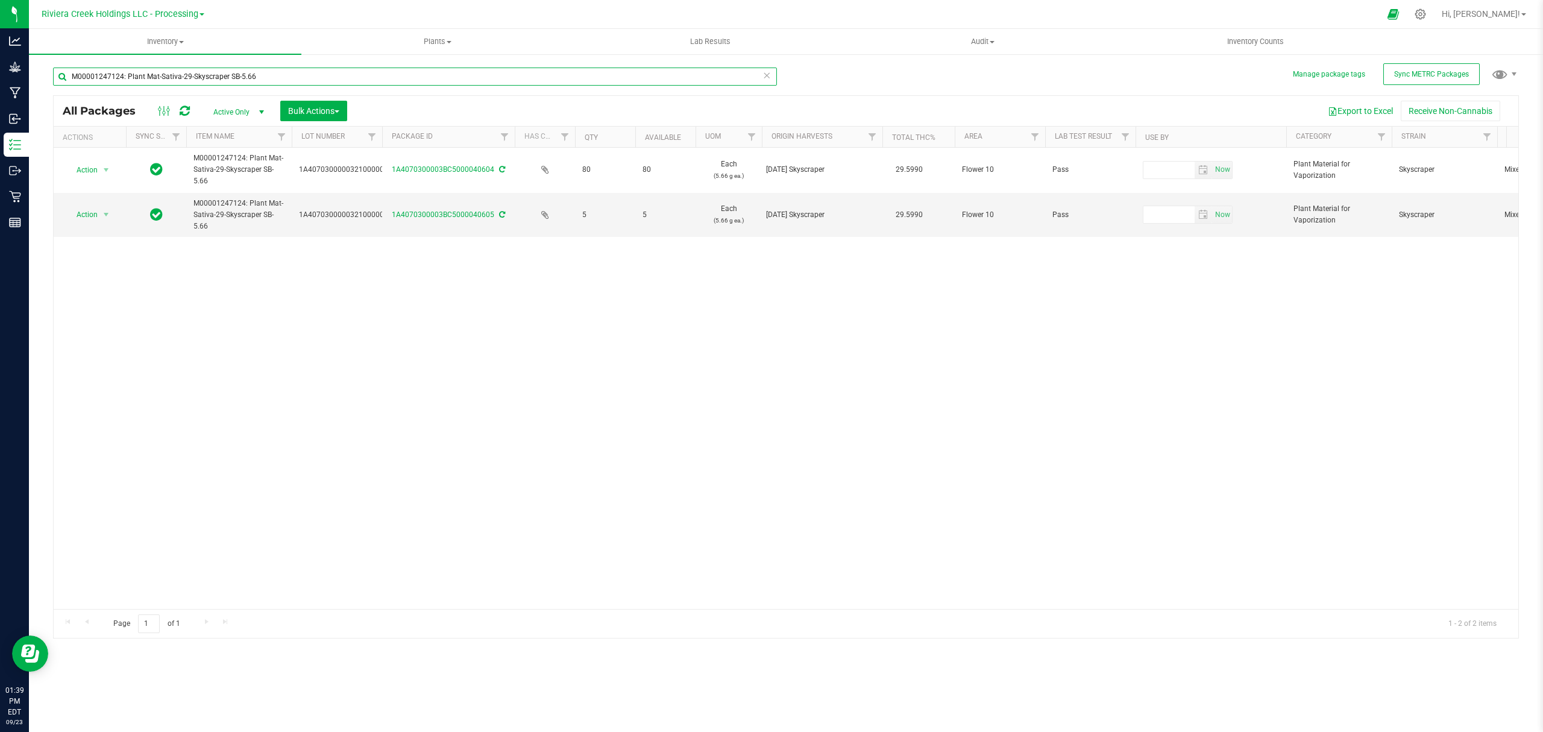
click at [304, 75] on input "M00001247124: Plant Mat-Sativa-29-Skyscraper SB-5.66" at bounding box center [415, 77] width 724 height 18
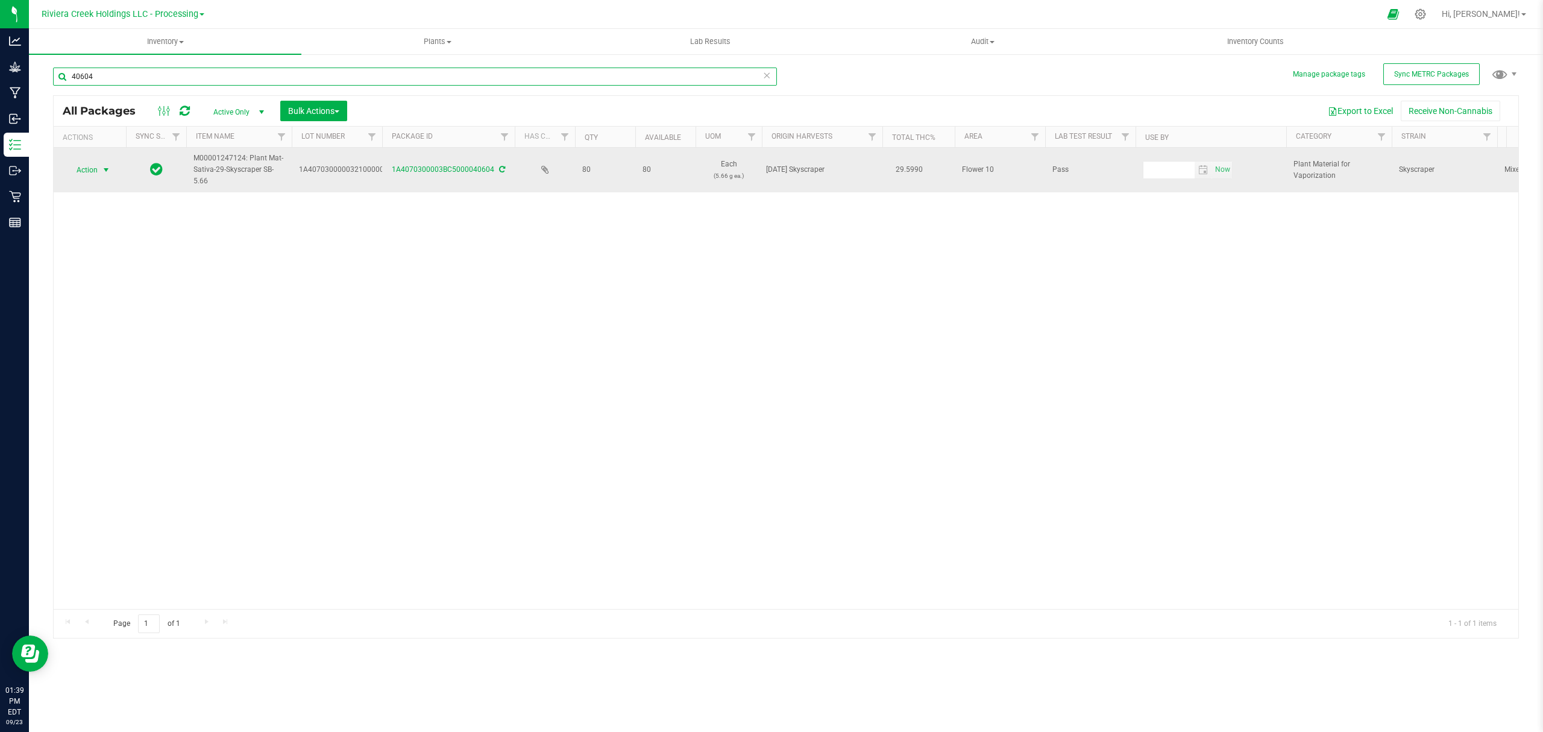
type input "40604"
click at [83, 171] on span "Action" at bounding box center [82, 170] width 33 height 17
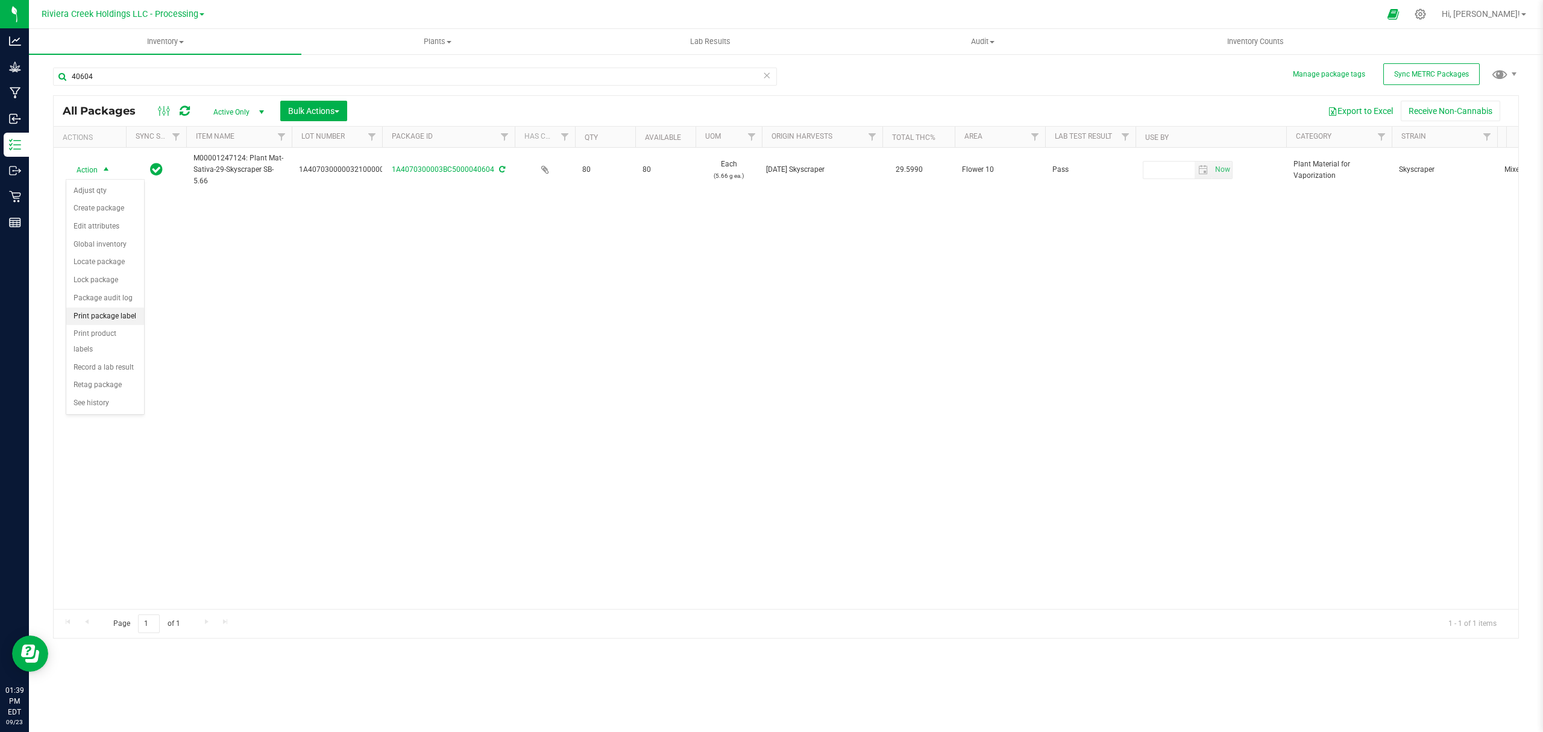
click at [104, 317] on li "Print package label" at bounding box center [105, 316] width 78 height 18
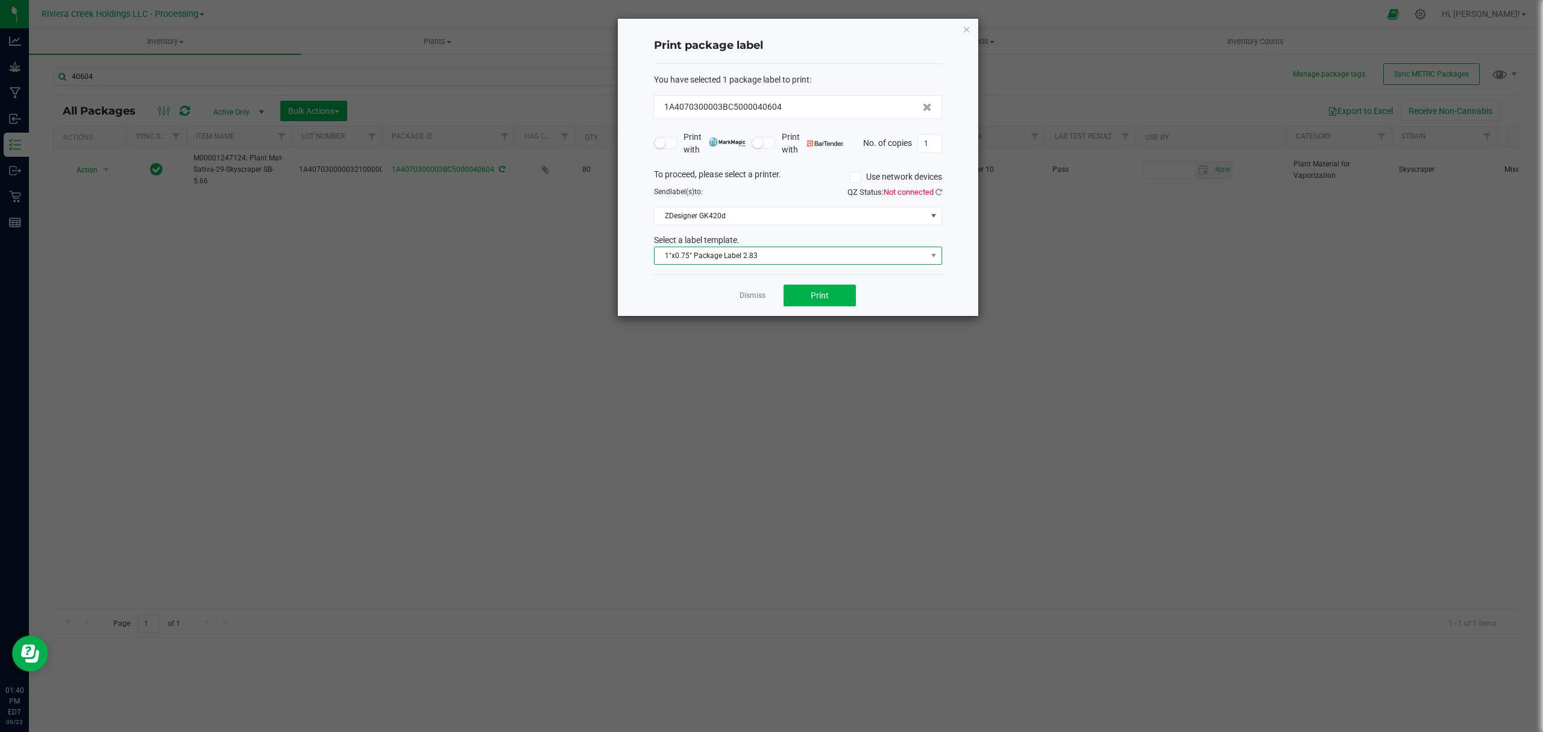
click at [820, 256] on span "1"x0.75" Package Label 2.83" at bounding box center [791, 255] width 272 height 17
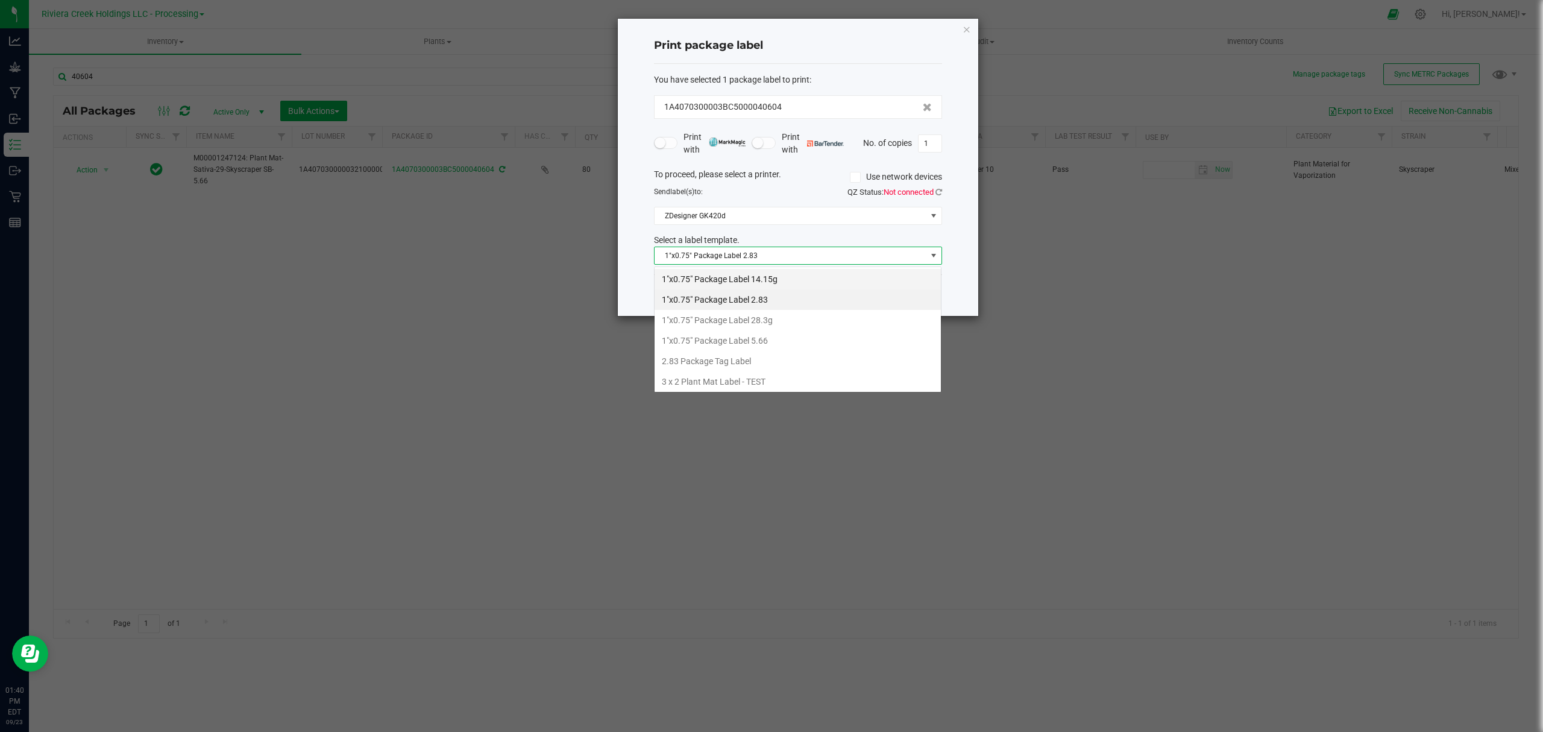
scroll to position [18, 288]
click at [789, 336] on li "1"x0.75" Package Label 5.66" at bounding box center [798, 340] width 286 height 20
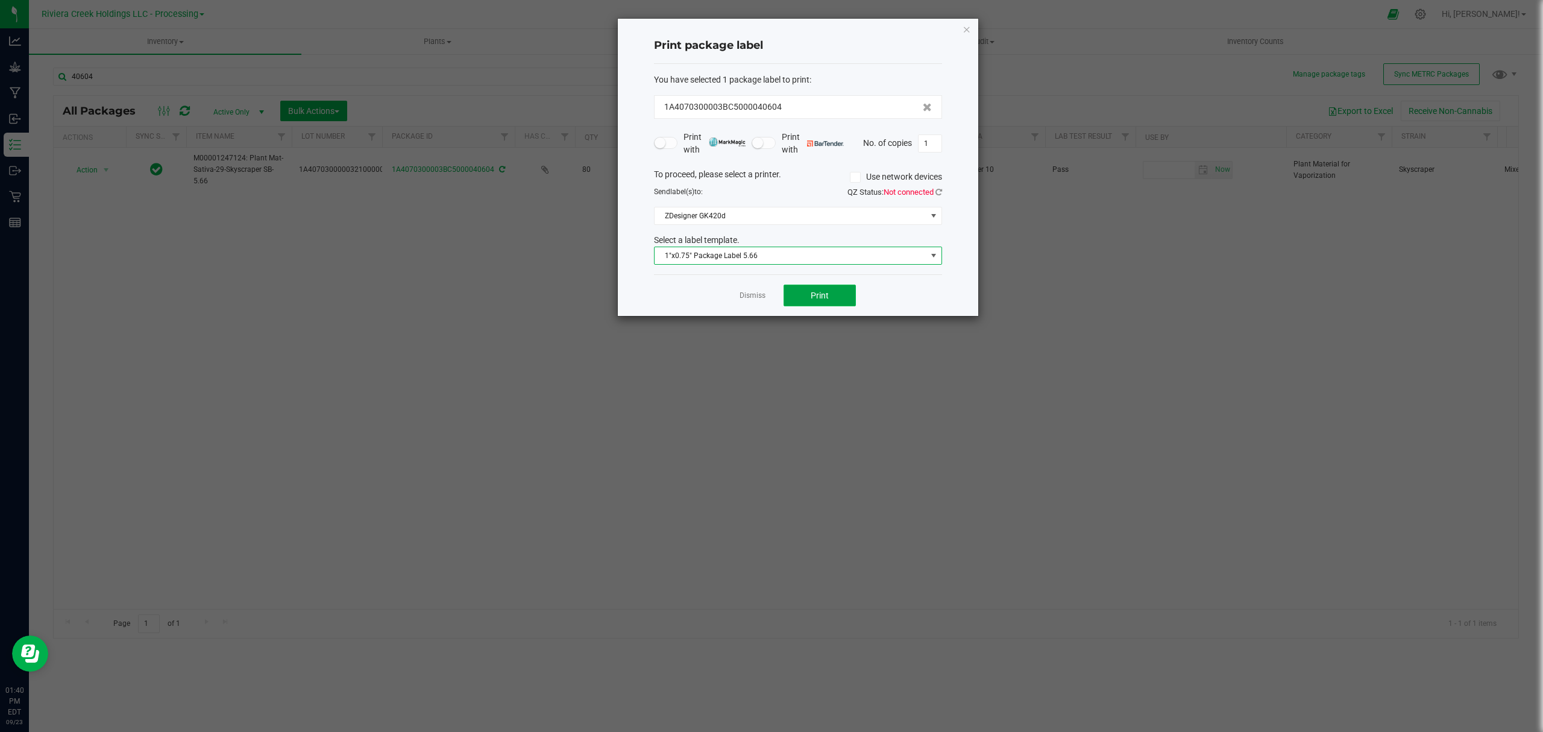
click at [814, 300] on span "Print" at bounding box center [820, 296] width 18 height 10
click at [965, 29] on icon "button" at bounding box center [967, 29] width 8 height 14
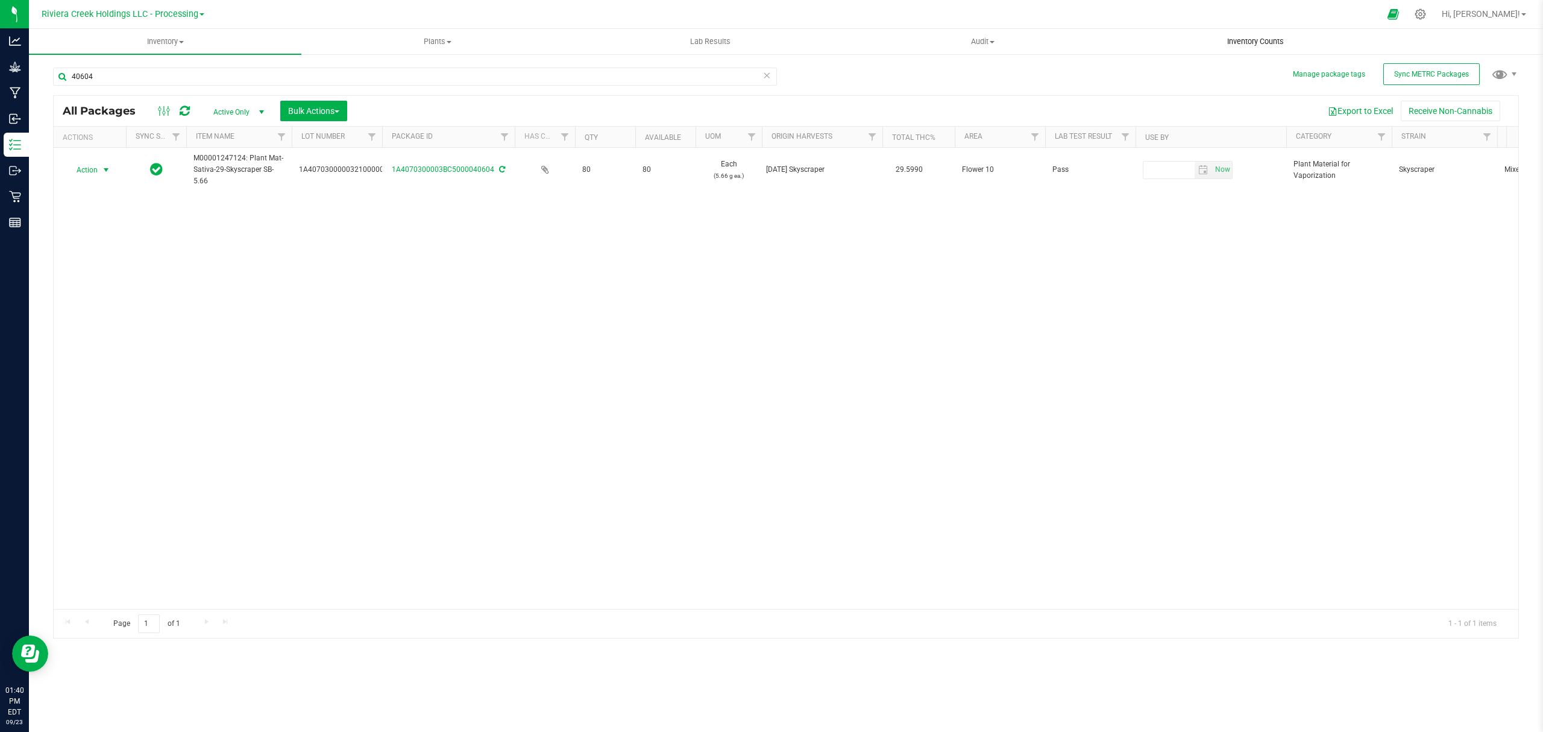
click at [1245, 34] on uib-tab-heading "Inventory Counts" at bounding box center [1255, 42] width 271 height 24
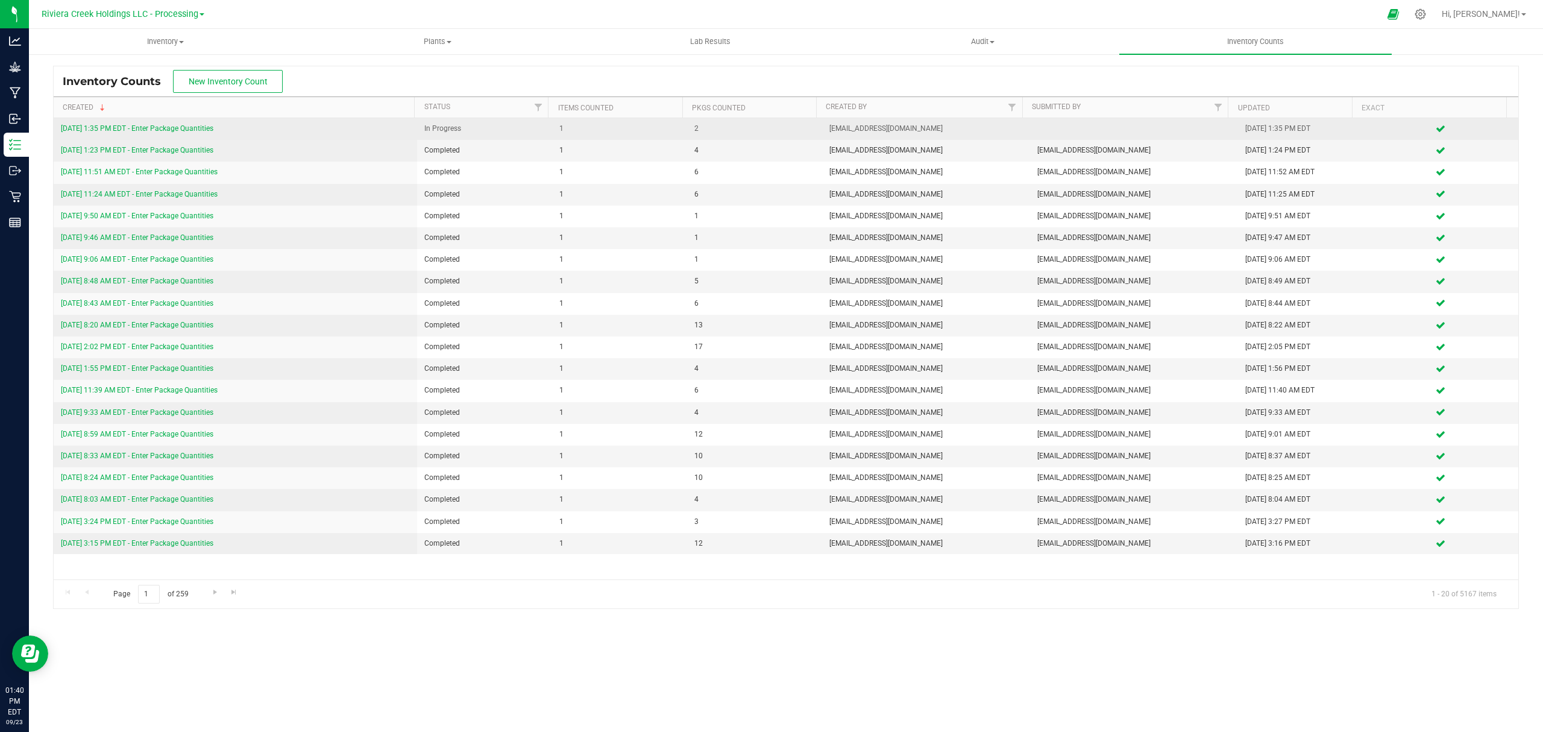
click at [206, 129] on link "[DATE] 1:35 PM EDT - Enter Package Quantities" at bounding box center [137, 128] width 153 height 8
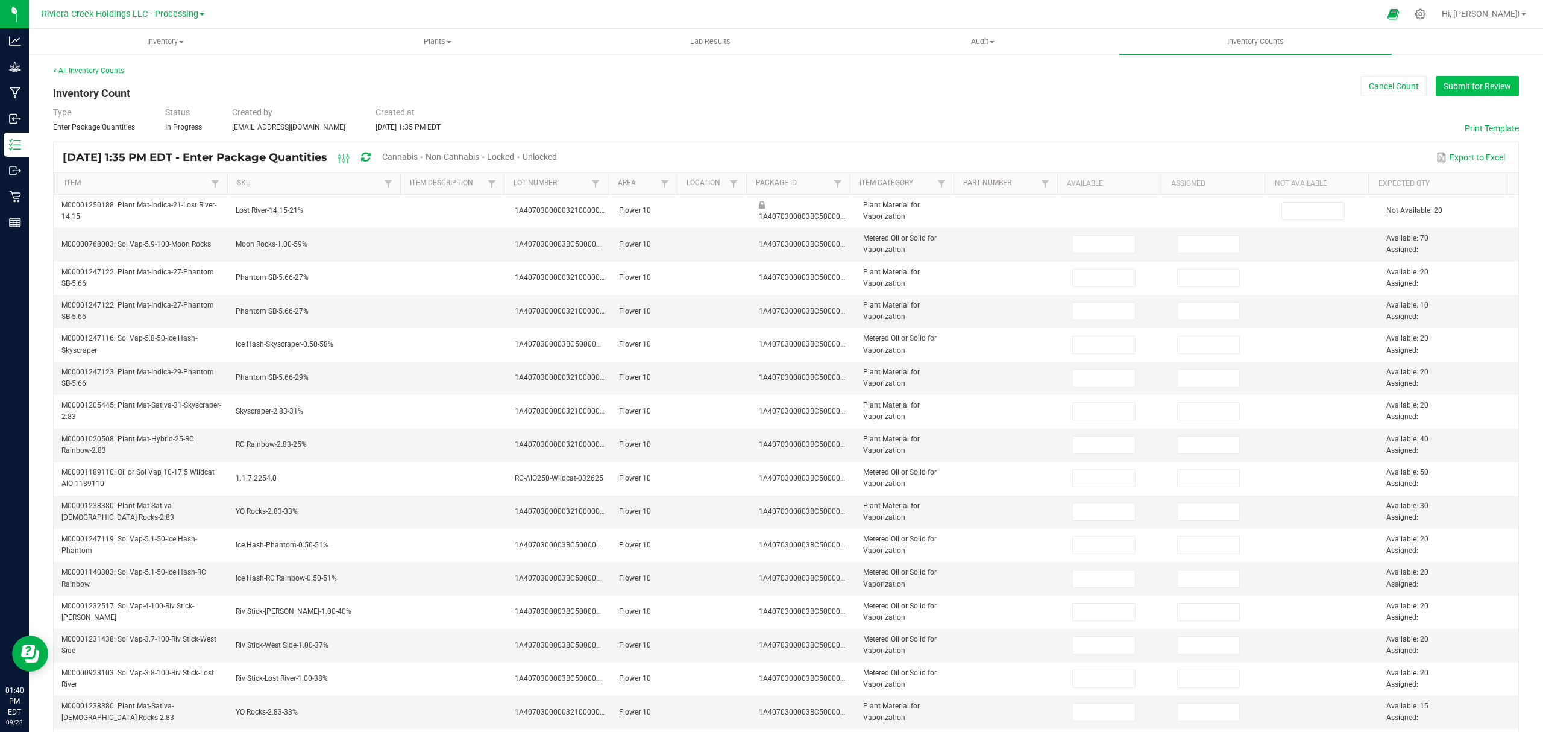
click at [1482, 85] on button "Submit for Review" at bounding box center [1477, 86] width 83 height 20
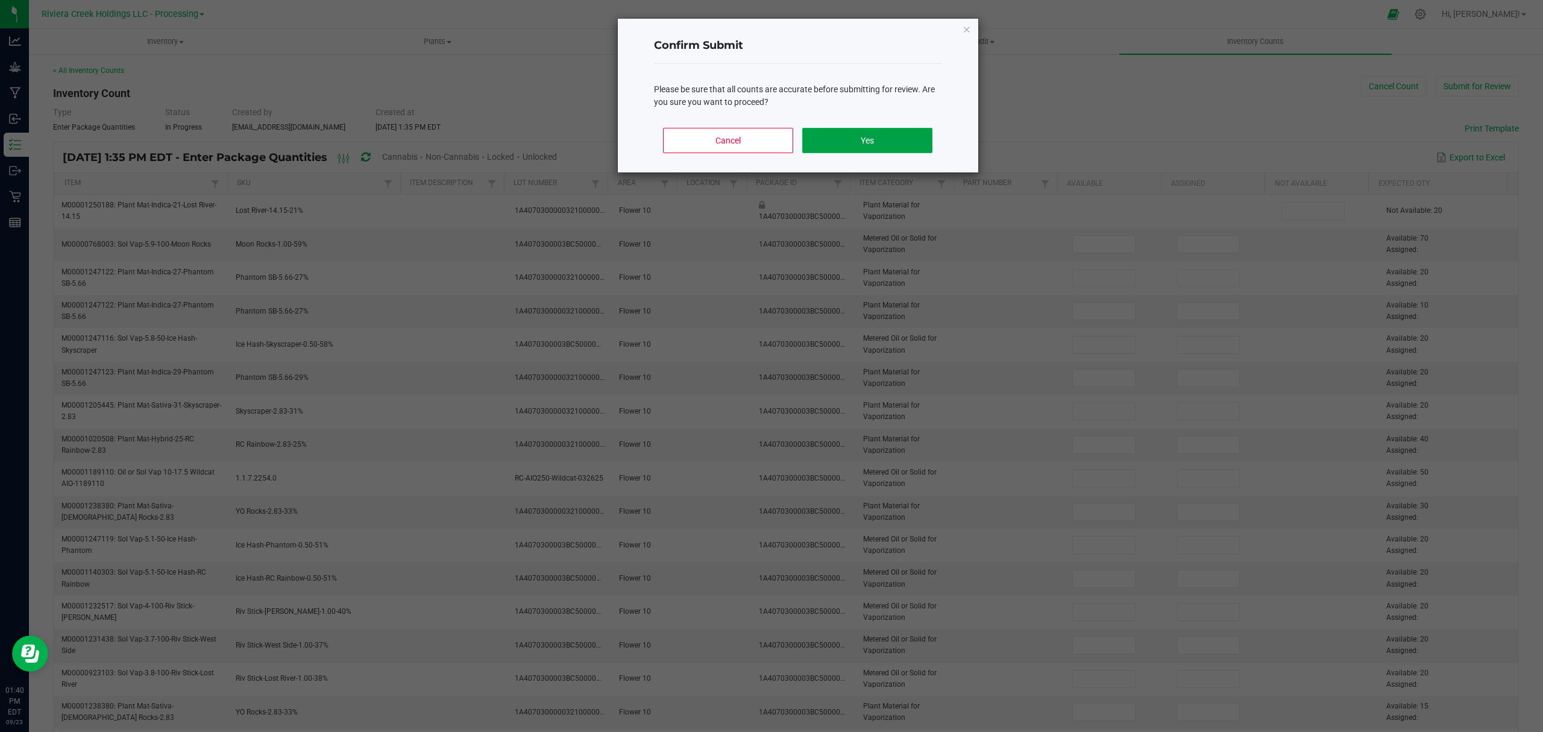
click at [877, 145] on button "Yes" at bounding box center [867, 140] width 130 height 25
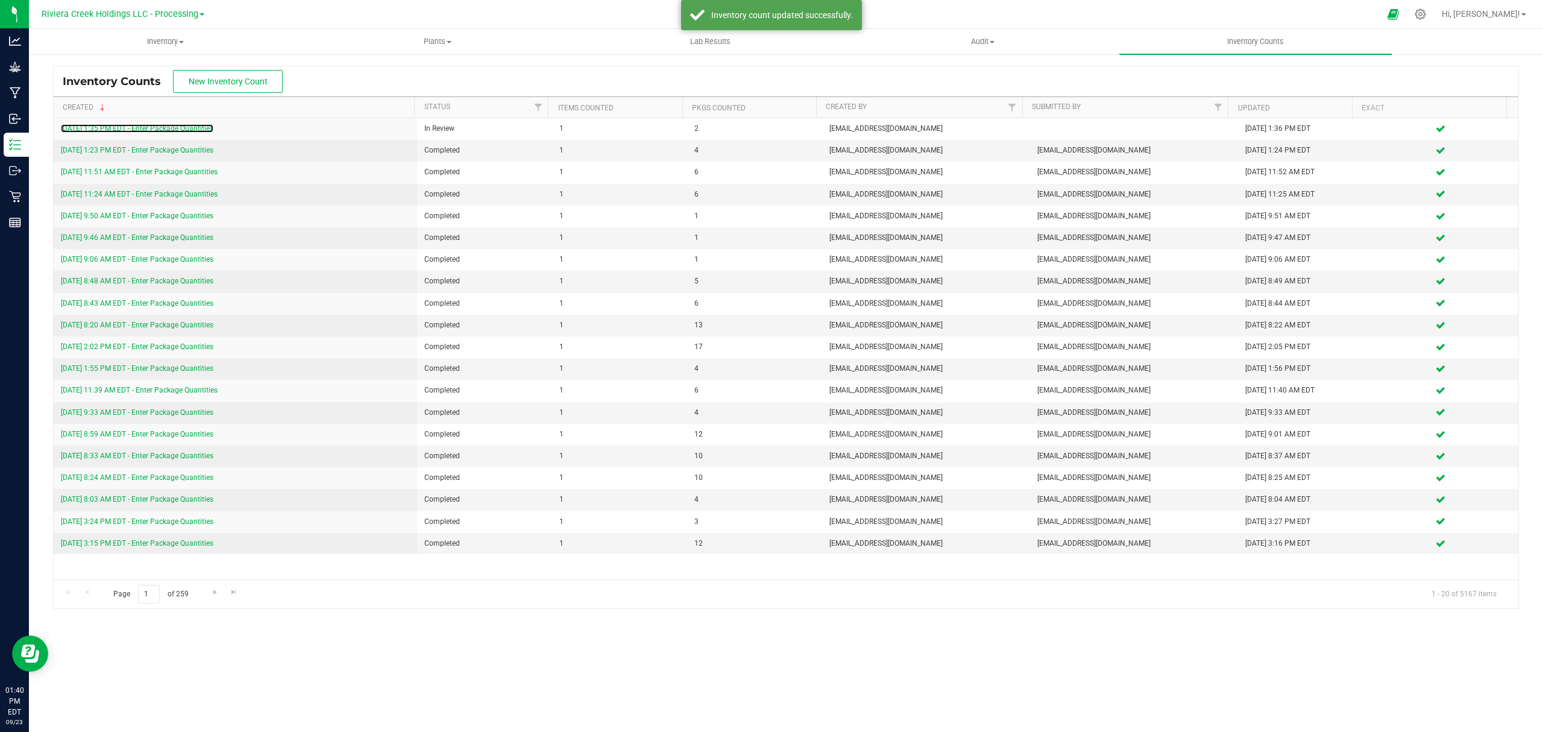
click at [208, 129] on link "[DATE] 1:35 PM EDT - Enter Package Quantities" at bounding box center [137, 128] width 153 height 8
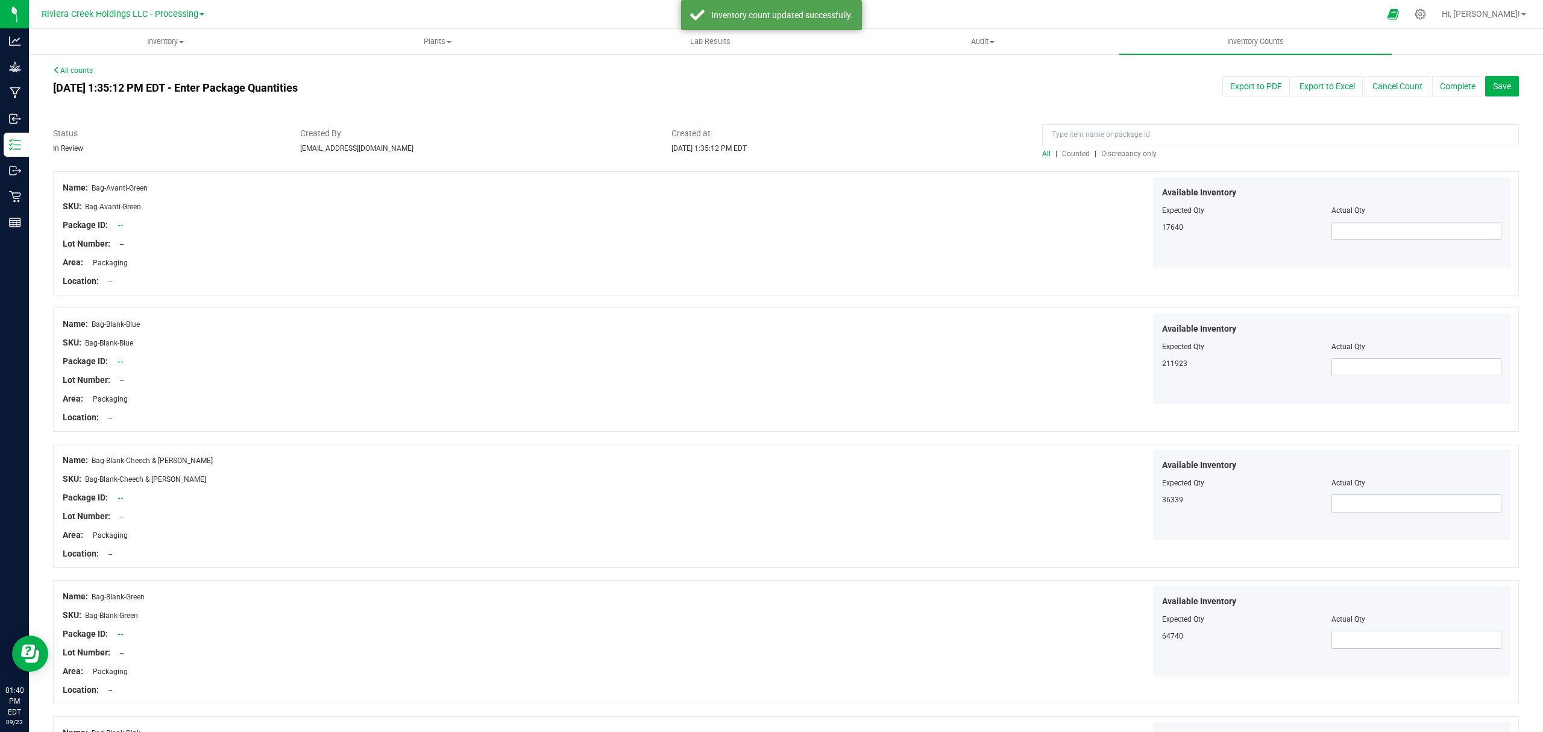
click at [1067, 157] on span "Counted" at bounding box center [1076, 154] width 28 height 8
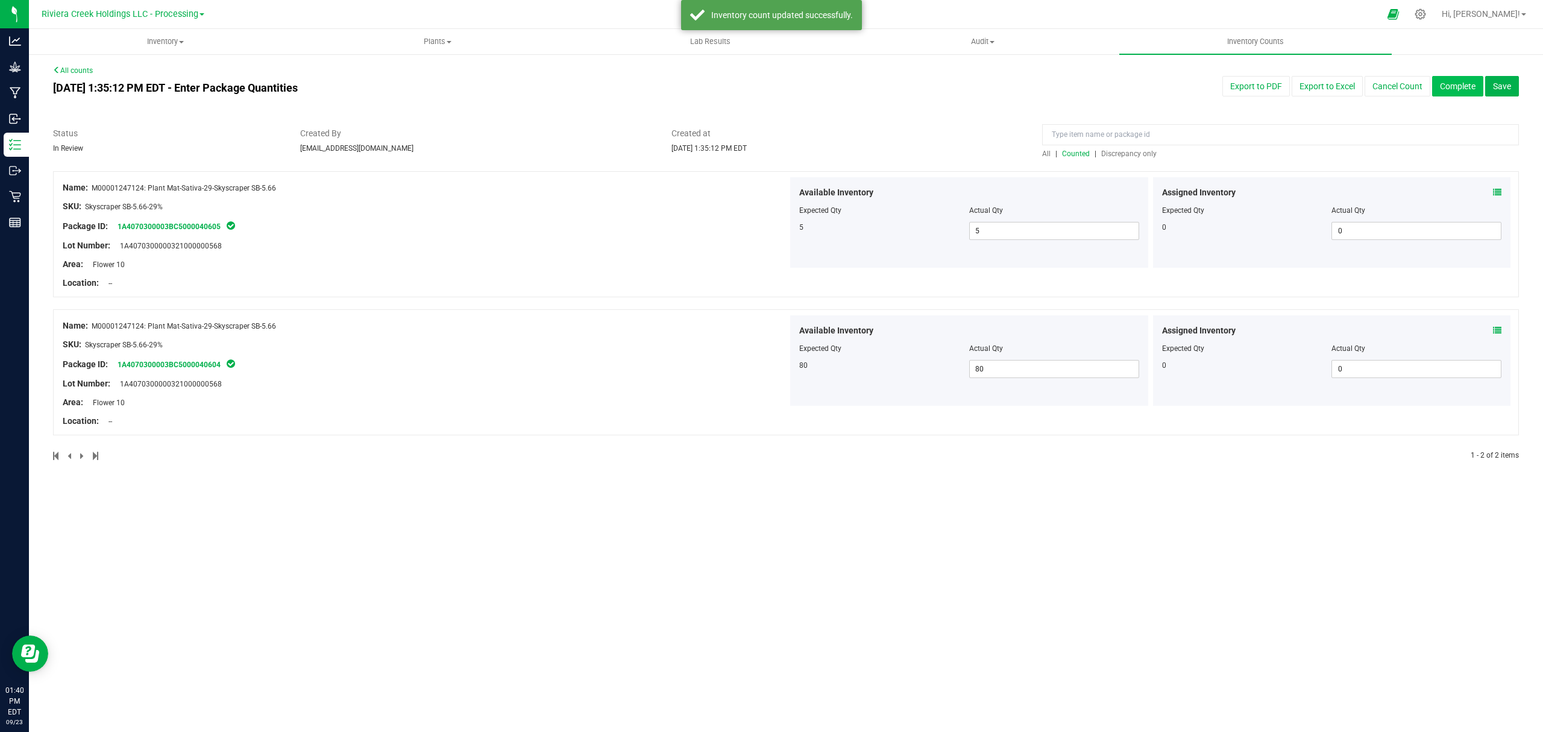
click at [1450, 89] on button "Complete" at bounding box center [1457, 86] width 51 height 20
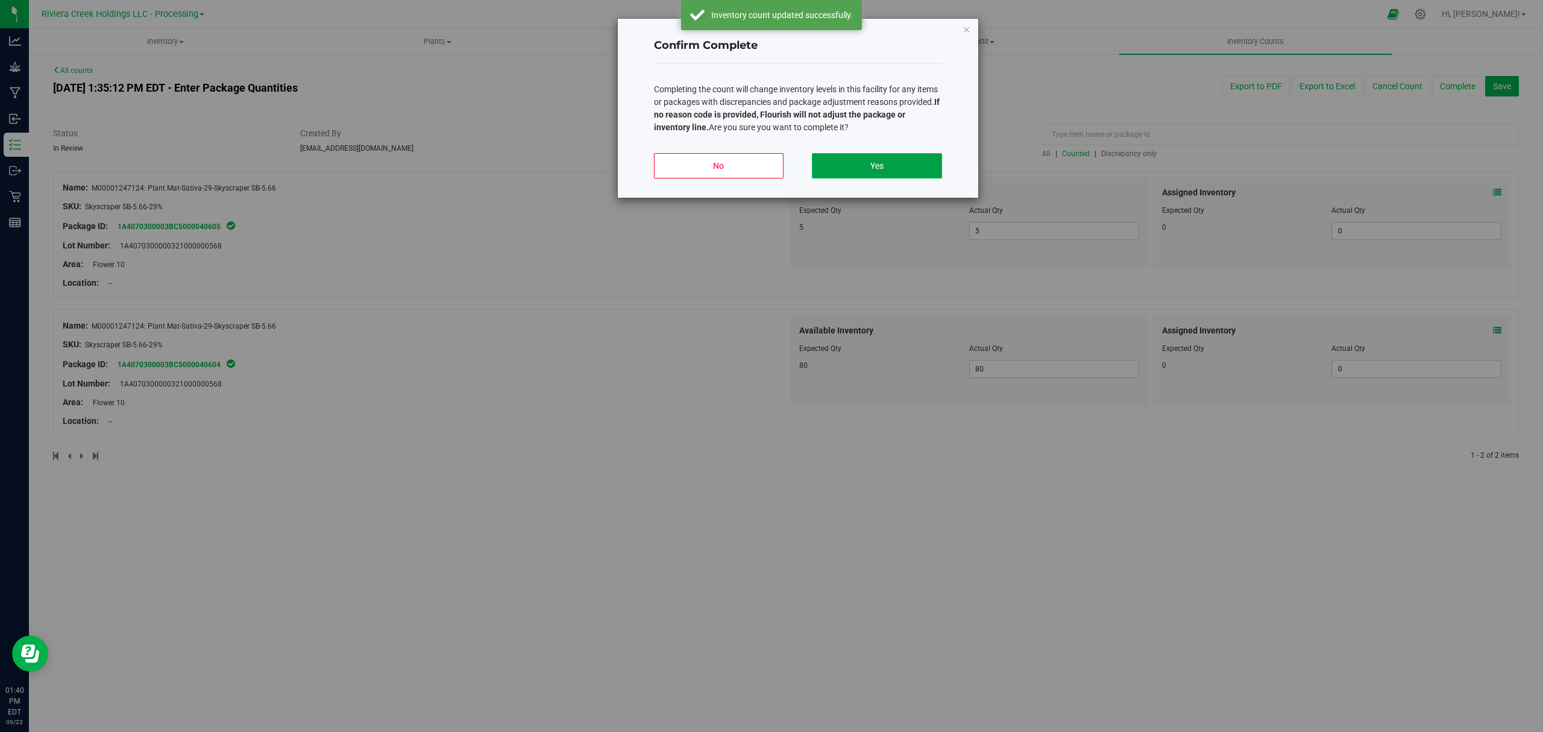
click at [866, 177] on button "Yes" at bounding box center [877, 165] width 130 height 25
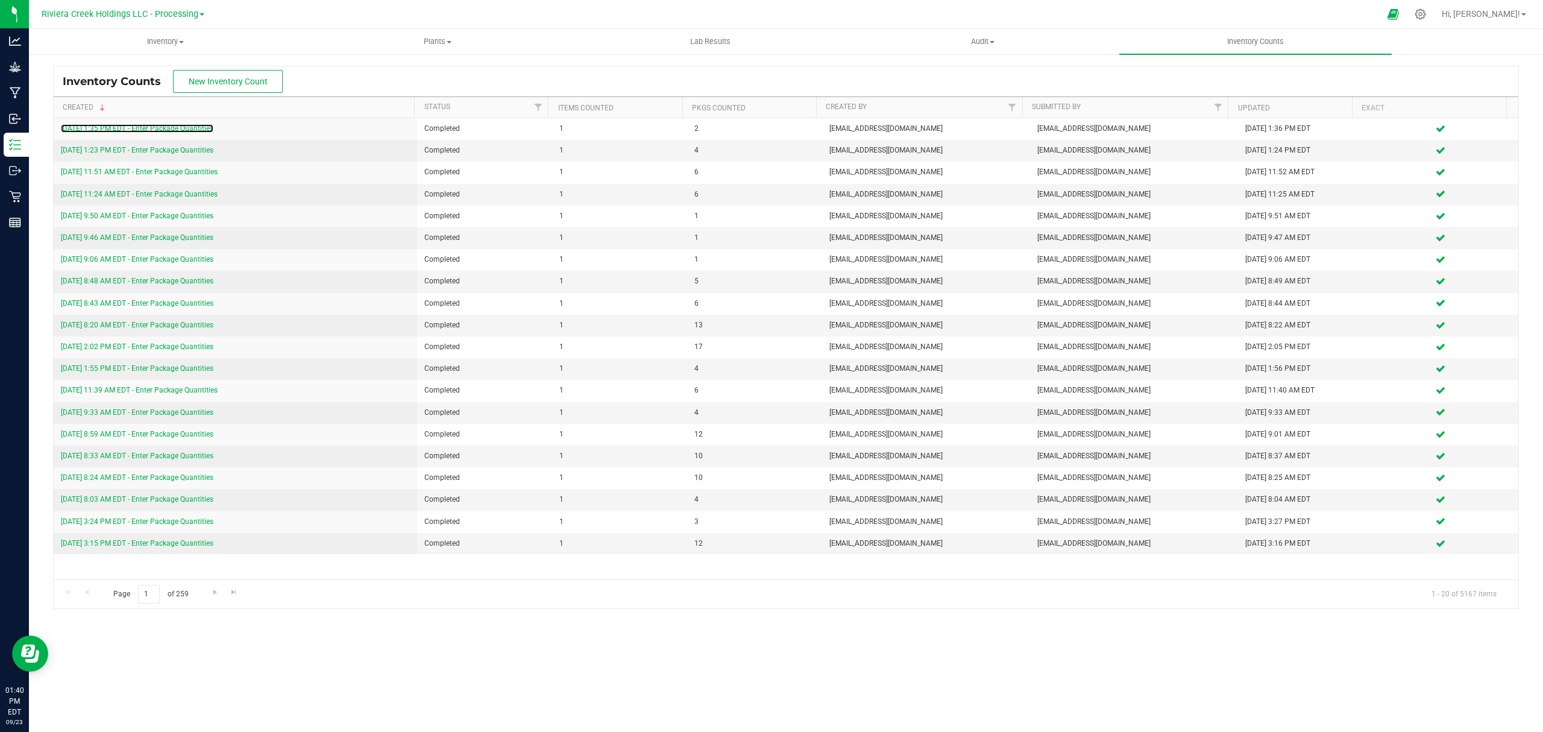
click at [153, 126] on link "[DATE] 1:35 PM EDT - Enter Package Quantities" at bounding box center [137, 128] width 153 height 8
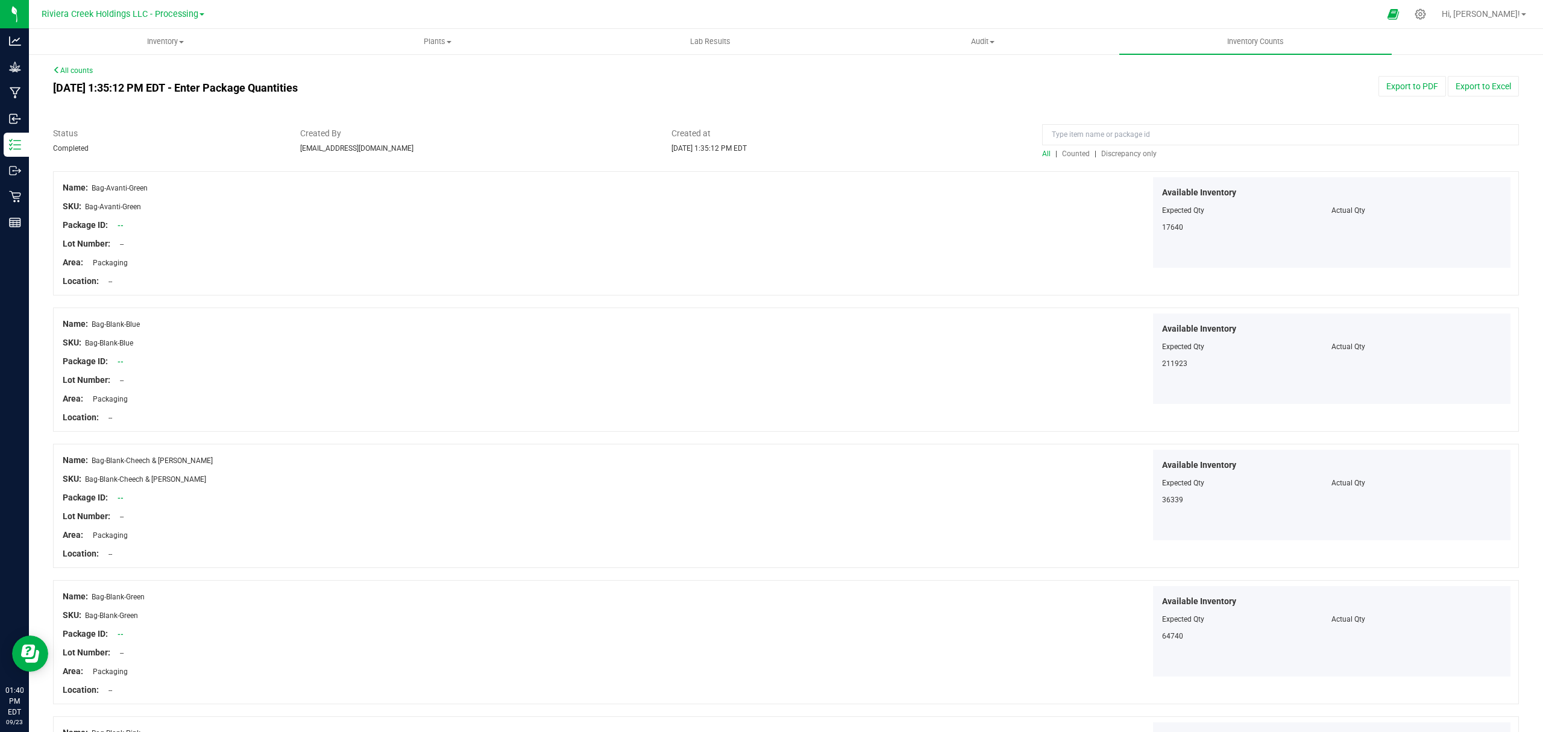
click at [1069, 154] on span "Counted" at bounding box center [1076, 154] width 28 height 8
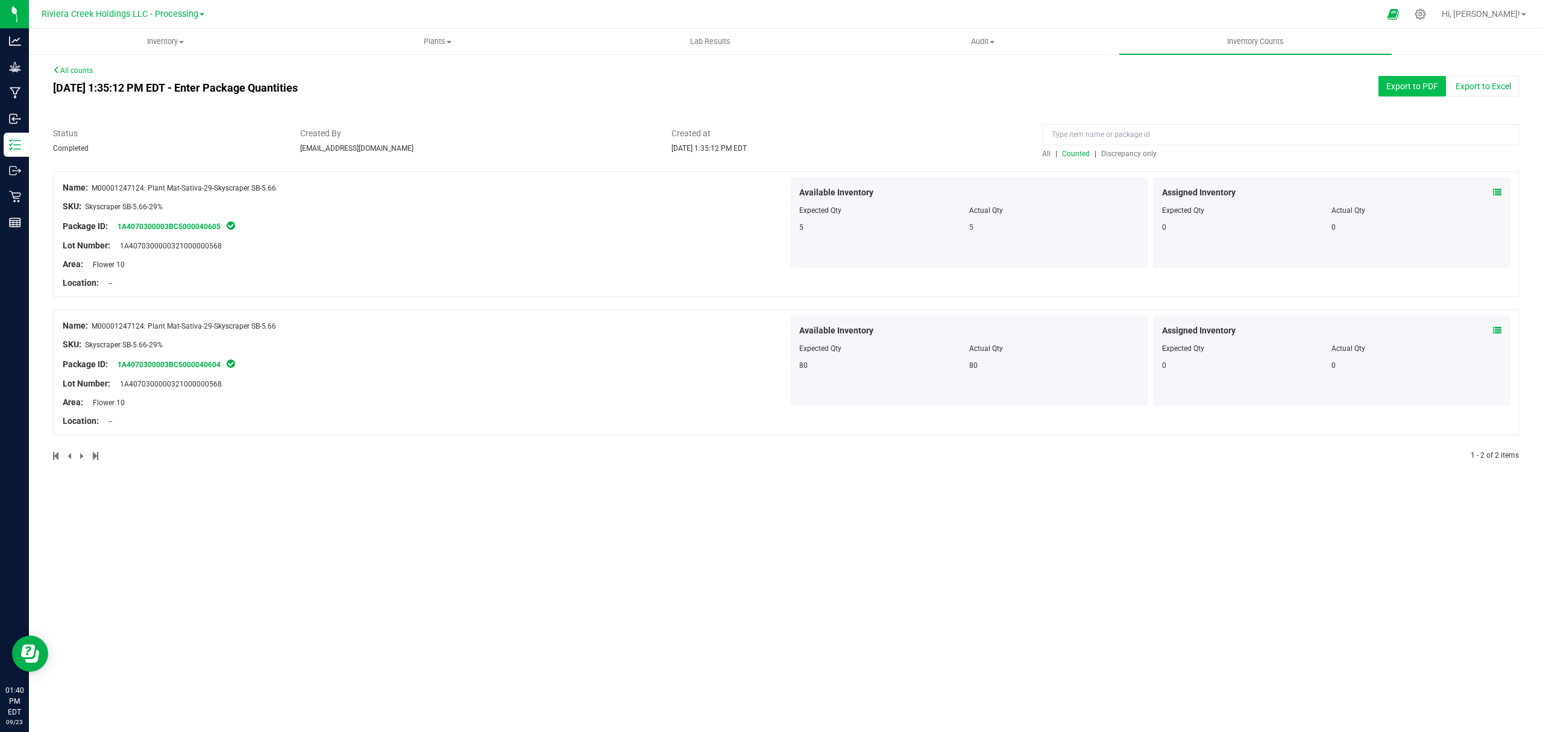
click at [1406, 83] on button "Export to PDF" at bounding box center [1413, 86] width 68 height 20
click at [150, 48] on uib-tab-heading "Inventory All packages All inventory Waste log Create inventory" at bounding box center [165, 42] width 271 height 24
click at [119, 71] on li "All packages" at bounding box center [165, 73] width 272 height 14
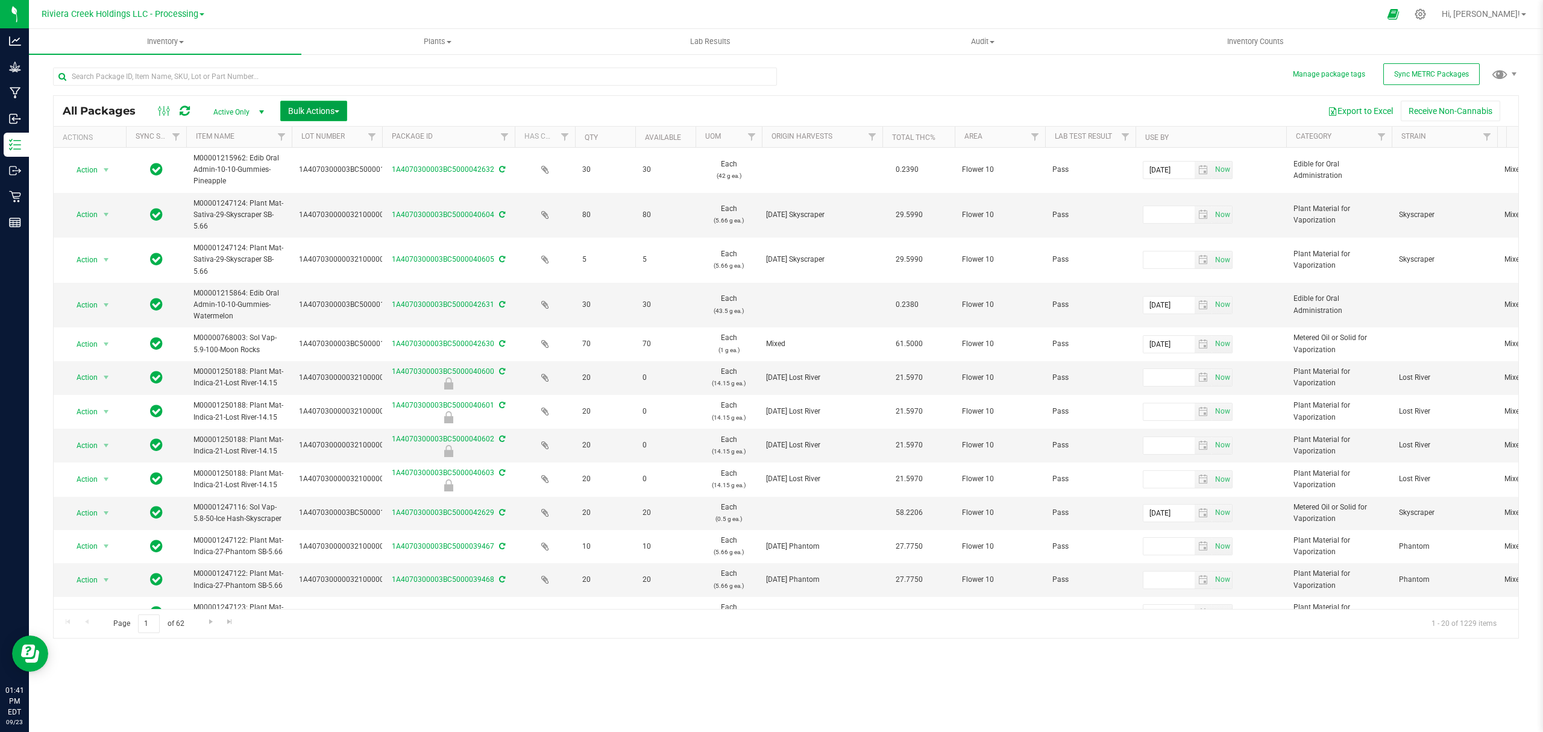
click at [311, 109] on span "Bulk Actions" at bounding box center [313, 111] width 51 height 10
click at [338, 219] on div "Lock/Unlock packages" at bounding box center [337, 228] width 99 height 19
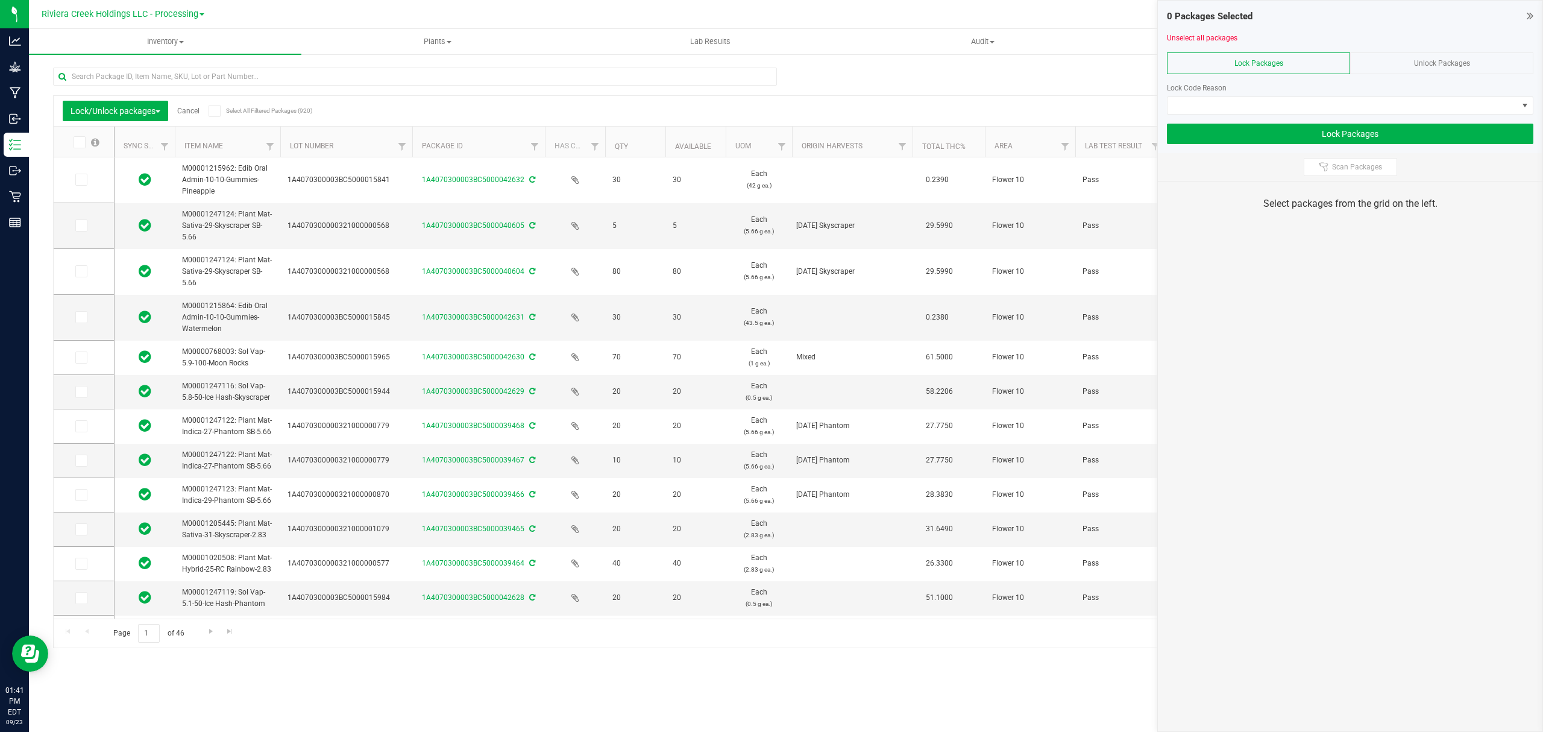
drag, startPoint x: 370, startPoint y: 138, endPoint x: 415, endPoint y: 140, distance: 44.6
click at [85, 222] on span at bounding box center [81, 225] width 12 height 12
click at [0, 0] on input "checkbox" at bounding box center [0, 0] width 0 height 0
click at [82, 264] on td at bounding box center [84, 272] width 60 height 46
click at [81, 271] on icon at bounding box center [81, 271] width 8 height 0
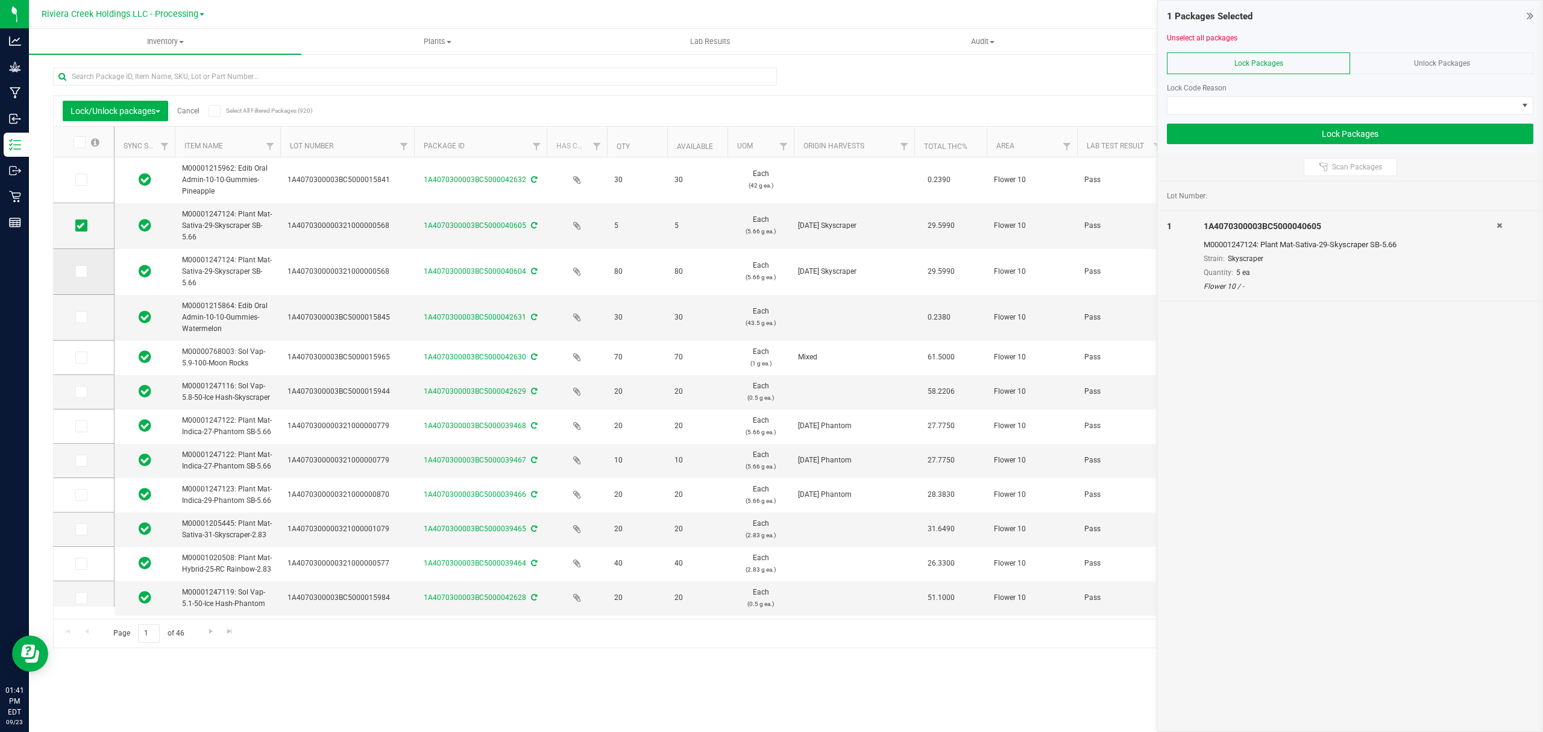
click at [0, 0] on input "checkbox" at bounding box center [0, 0] width 0 height 0
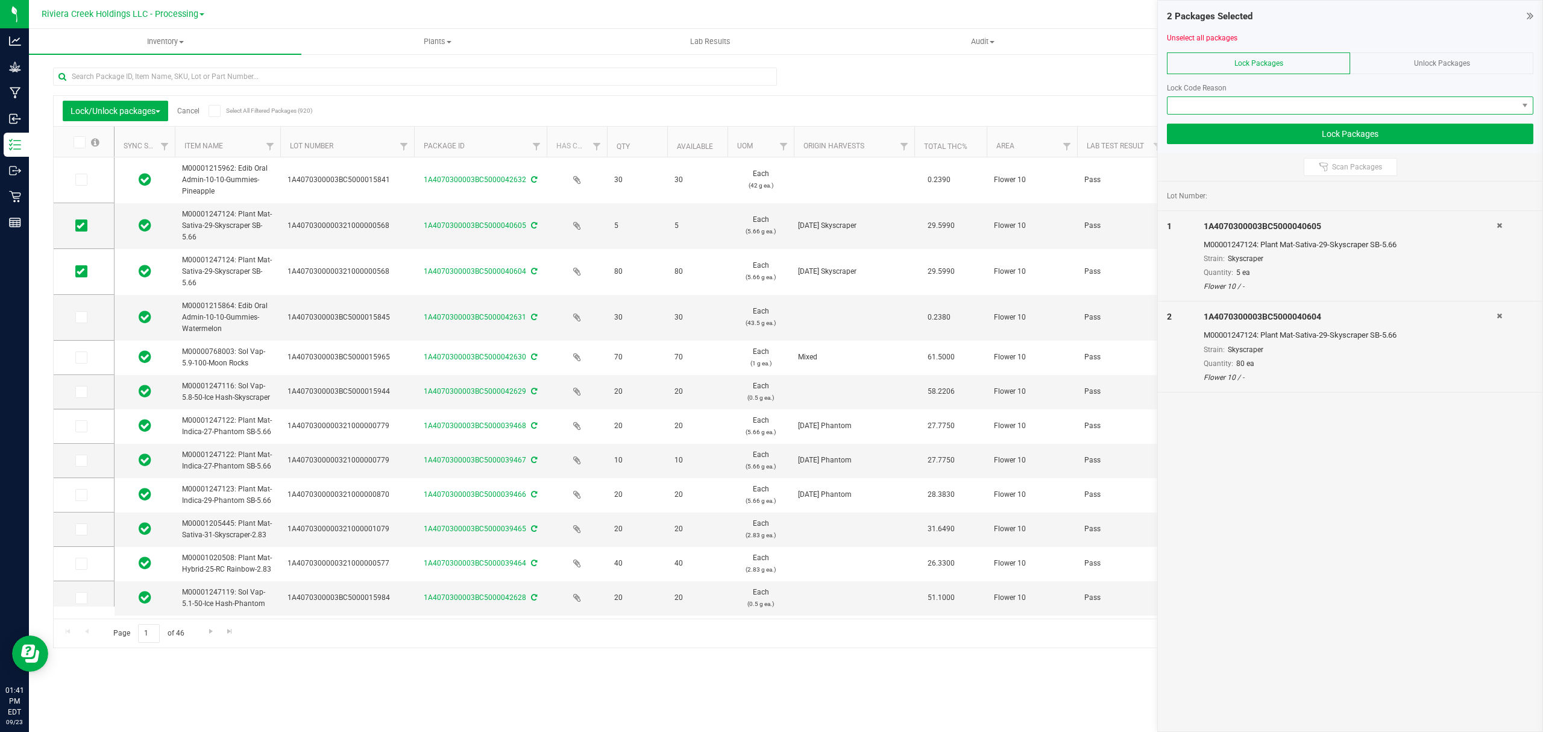
click at [1214, 106] on span at bounding box center [1343, 105] width 350 height 17
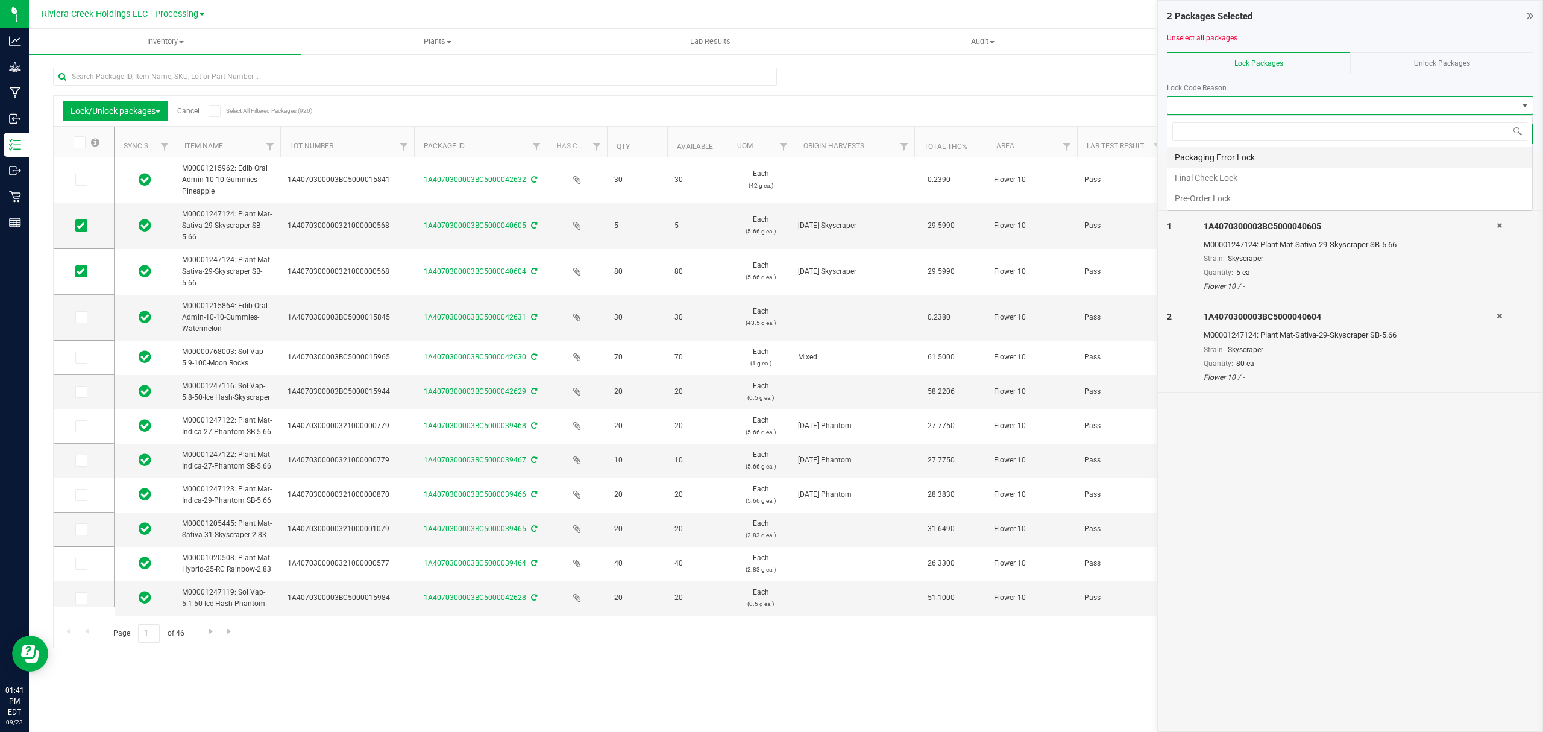
scroll to position [18, 365]
click at [1210, 175] on li "Final Check Lock" at bounding box center [1350, 178] width 365 height 20
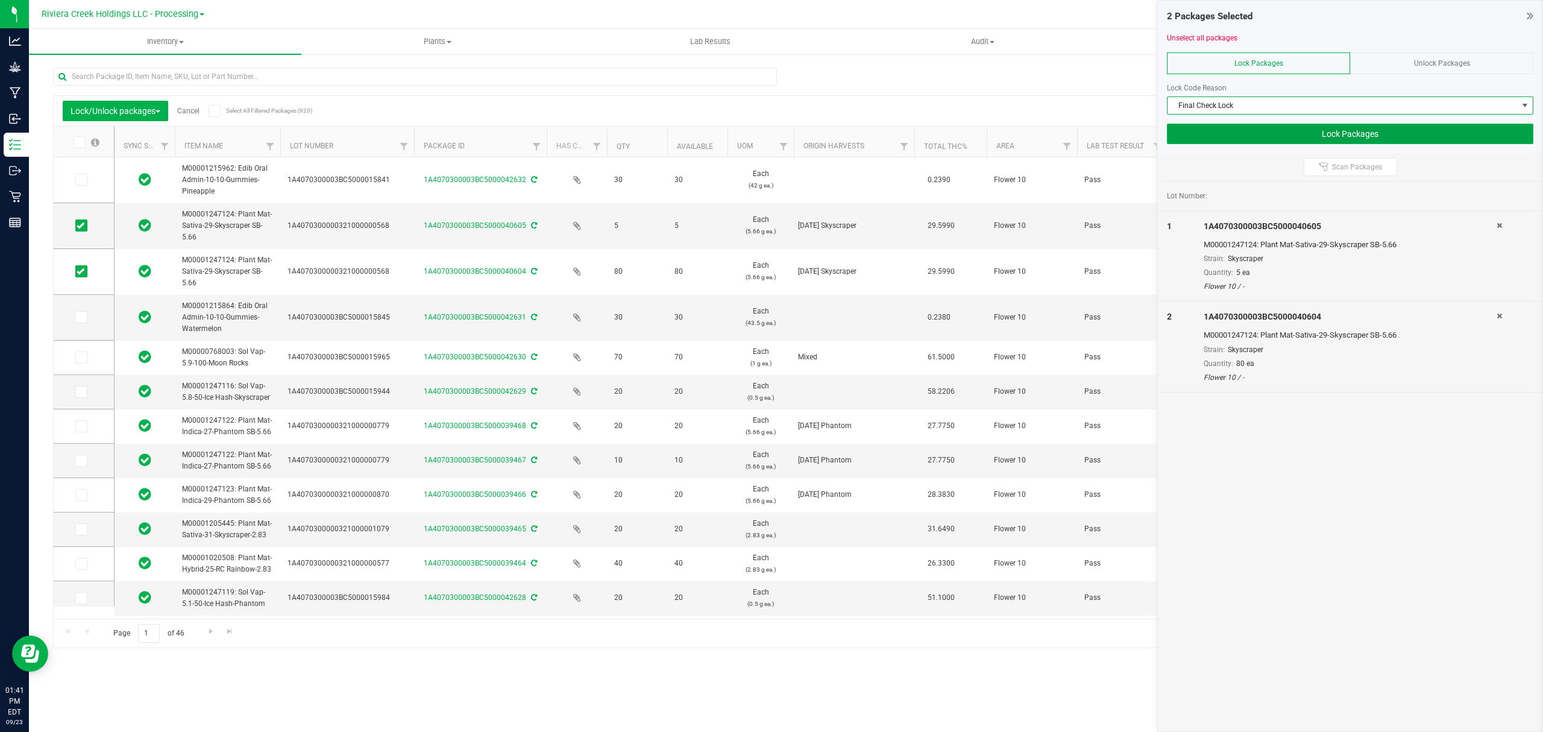
click at [1214, 142] on button "Lock Packages" at bounding box center [1350, 134] width 367 height 20
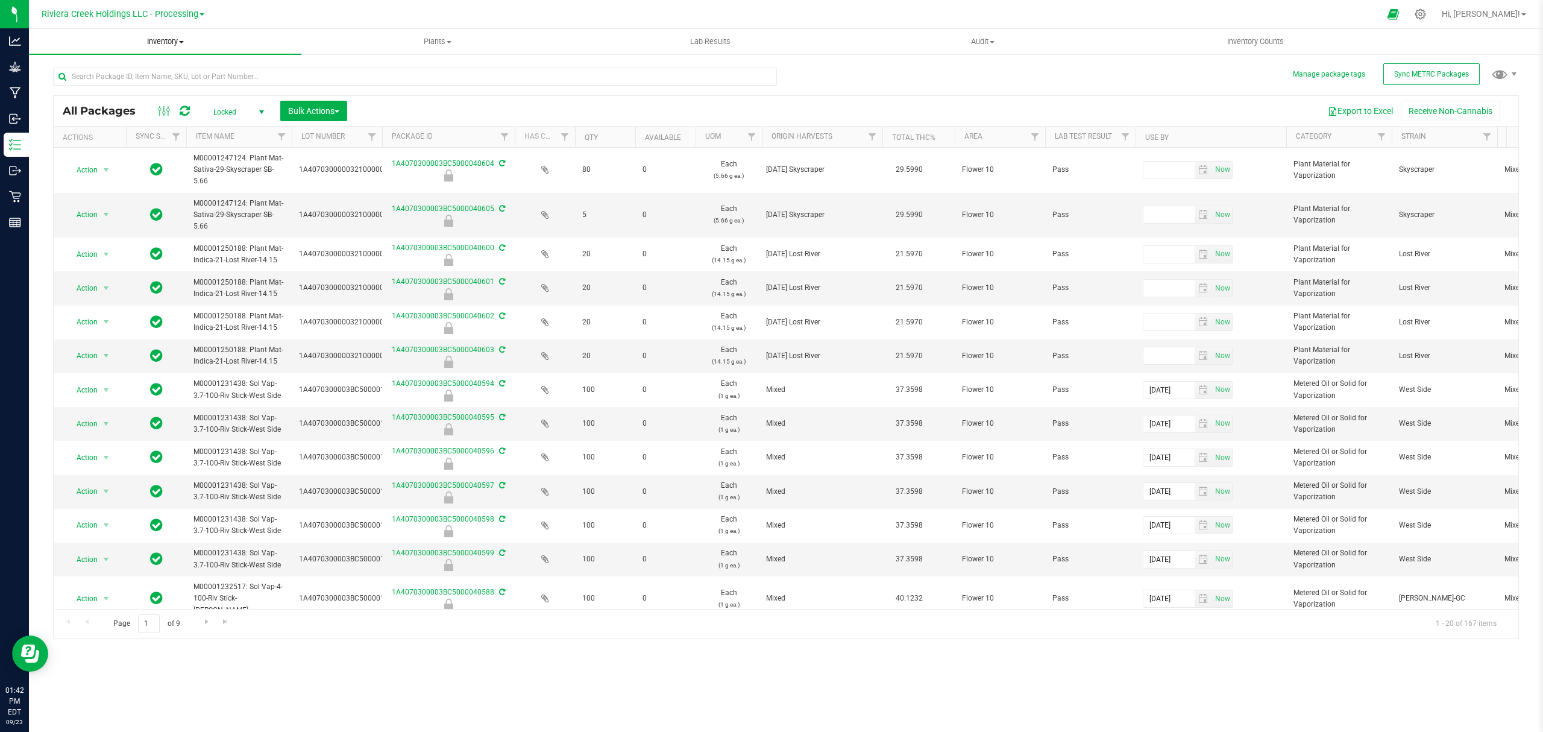
click at [165, 42] on span "Inventory" at bounding box center [165, 41] width 272 height 11
click at [137, 150] on li "From bill of materials" at bounding box center [165, 145] width 272 height 14
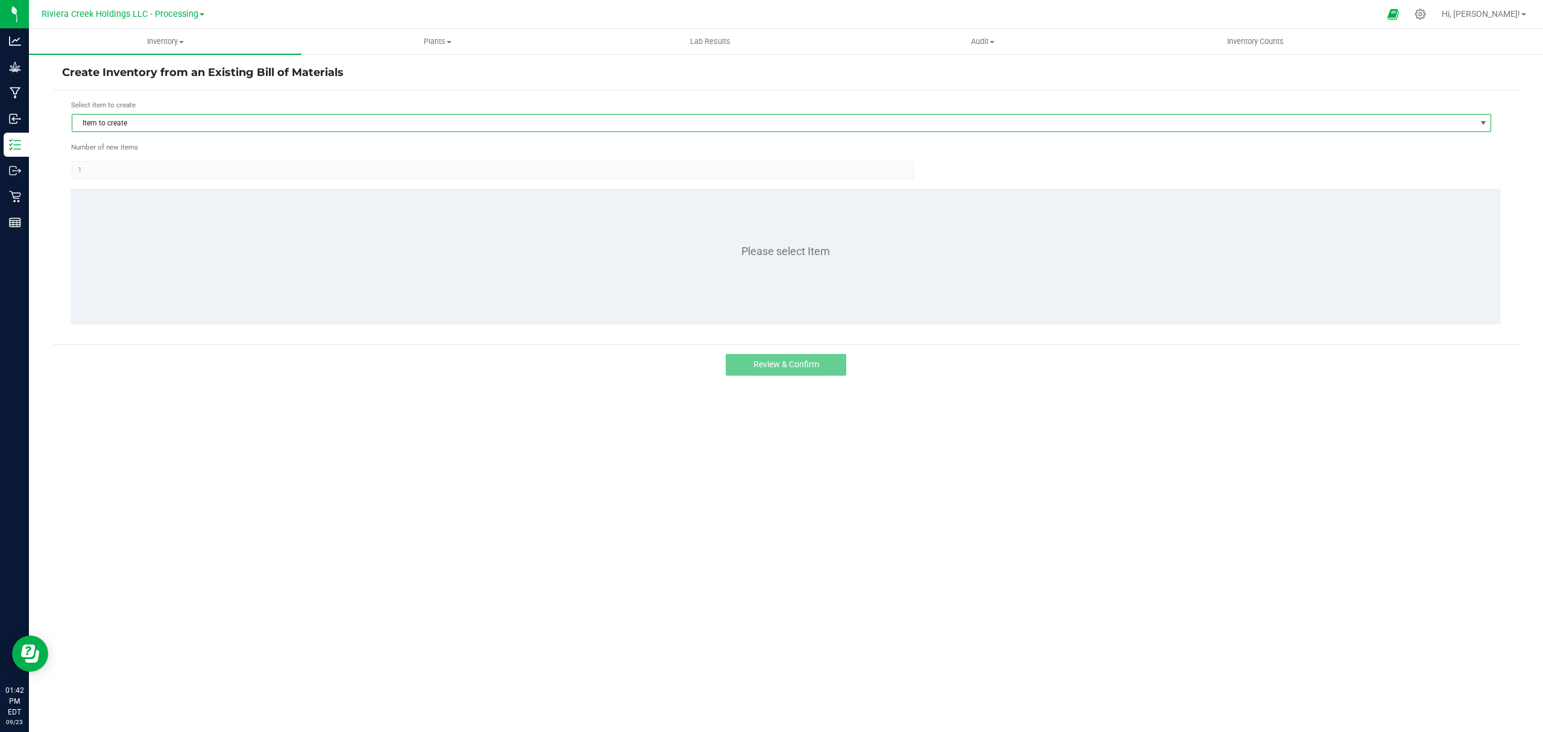
click at [309, 125] on span "Item to create" at bounding box center [773, 123] width 1403 height 17
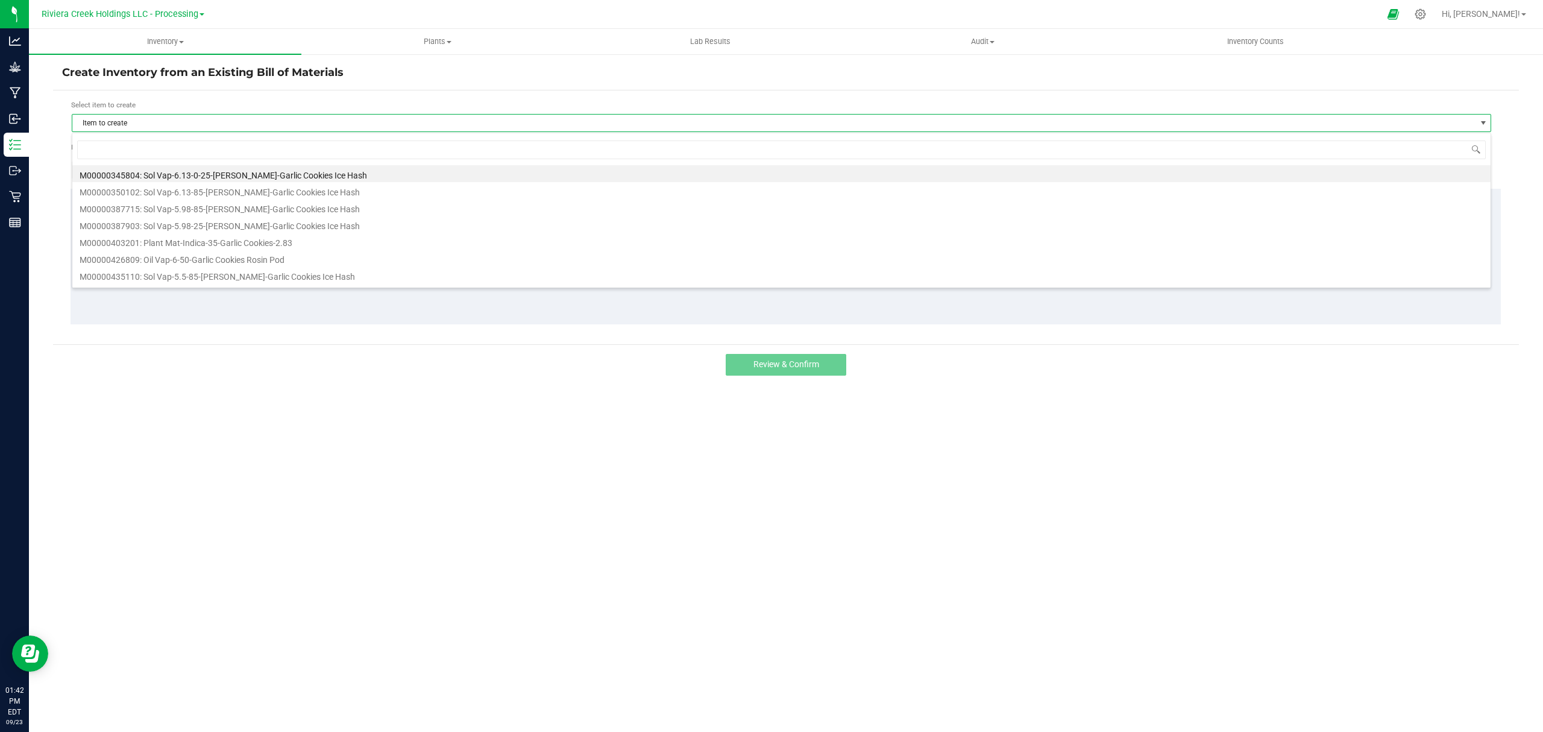
scroll to position [18, 1420]
type input "247124"
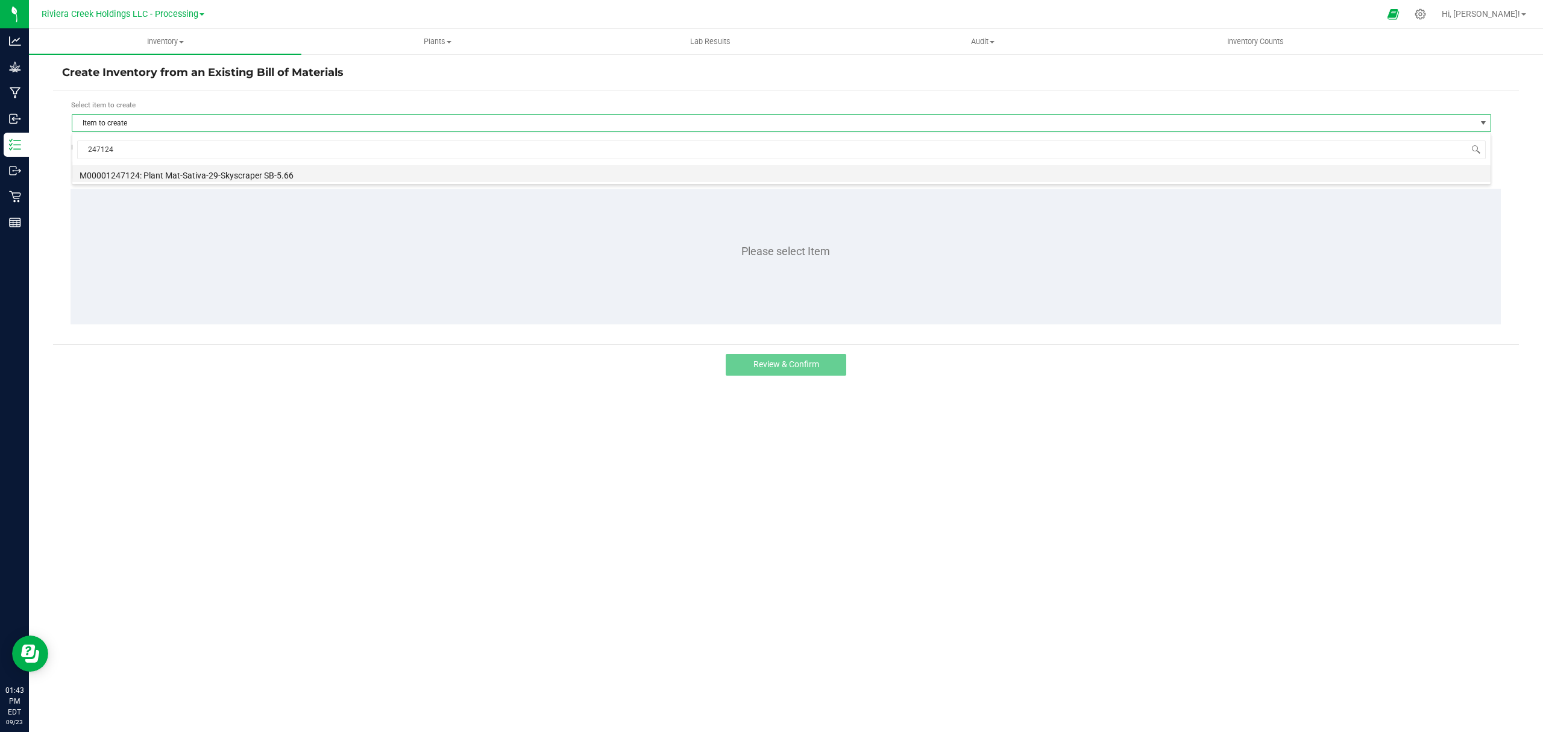
click at [239, 181] on li "M00001247124: Plant Mat-Sativa-29-Skyscraper SB-5.66" at bounding box center [781, 173] width 1418 height 17
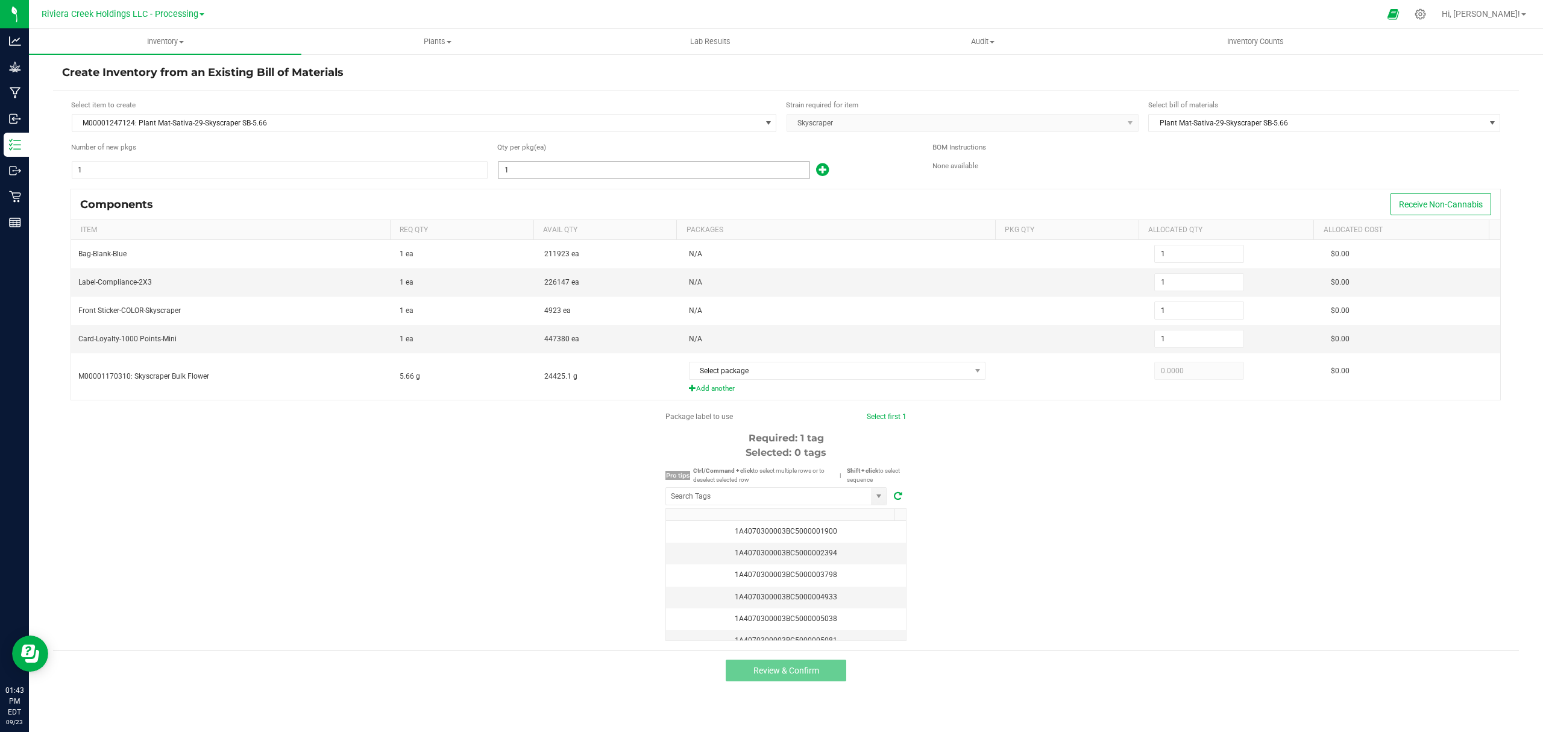
click at [531, 172] on input "1" at bounding box center [654, 170] width 311 height 17
type input "4"
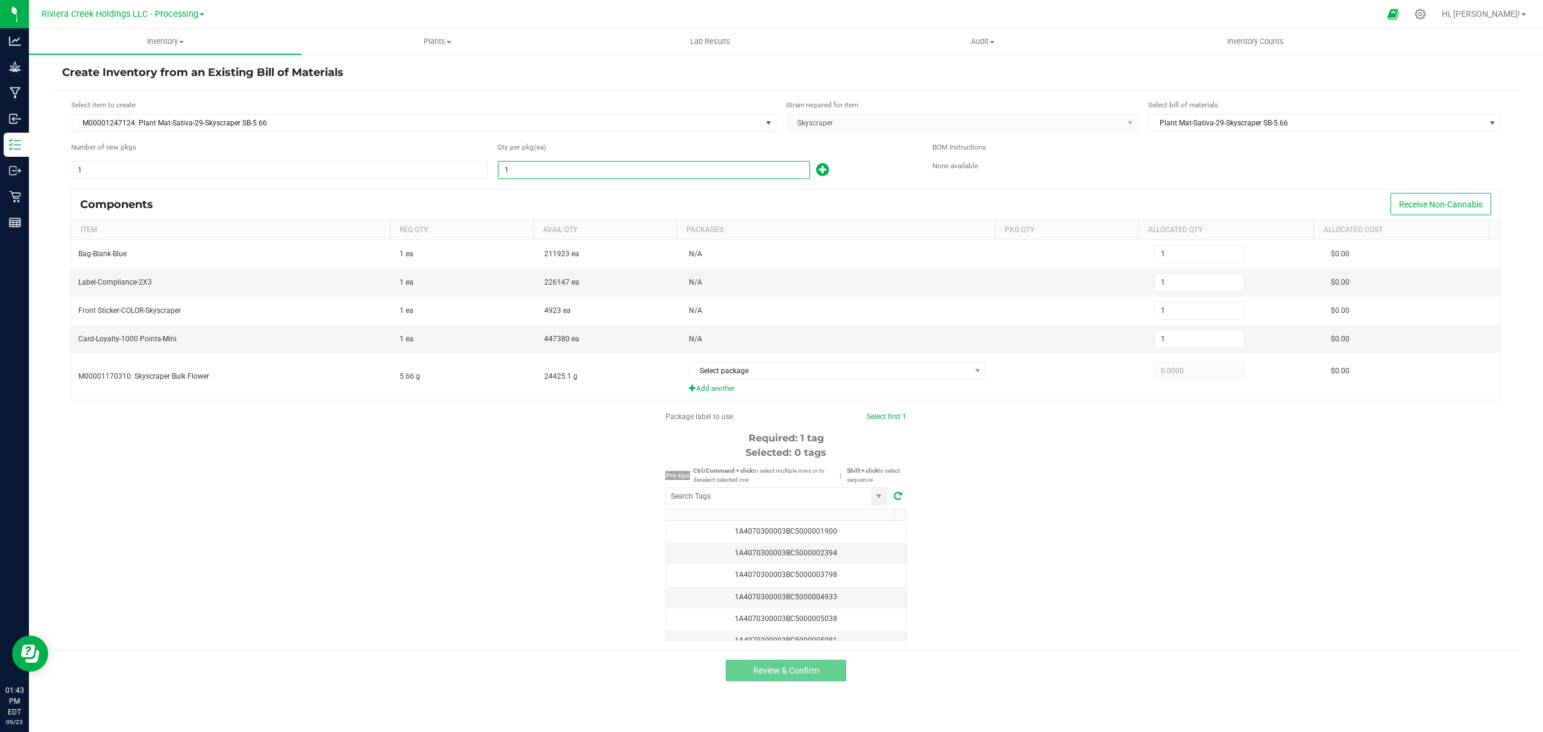
type input "4"
type input "45"
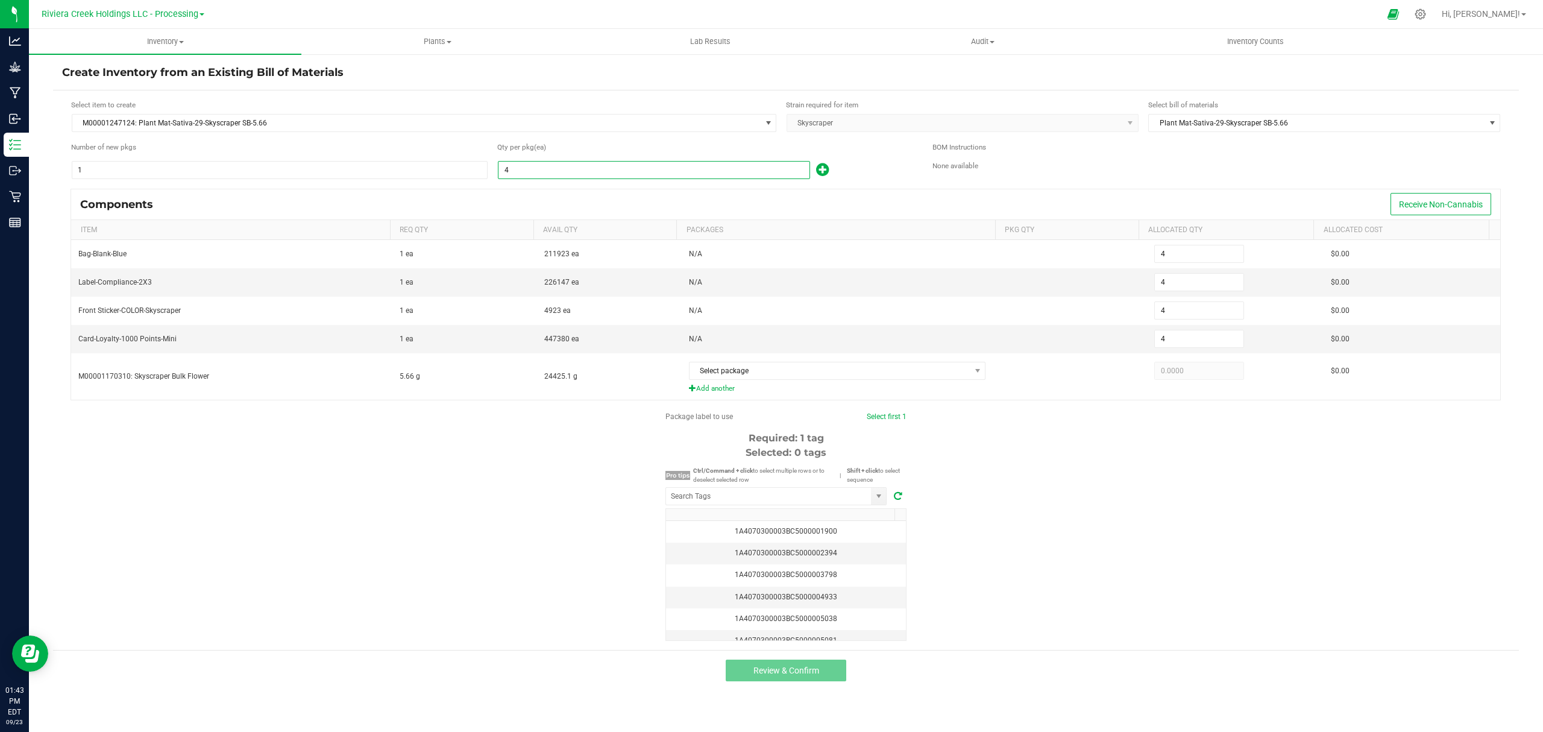
type input "45"
click at [897, 153] on div "Qty per pkg (ea)" at bounding box center [705, 147] width 417 height 11
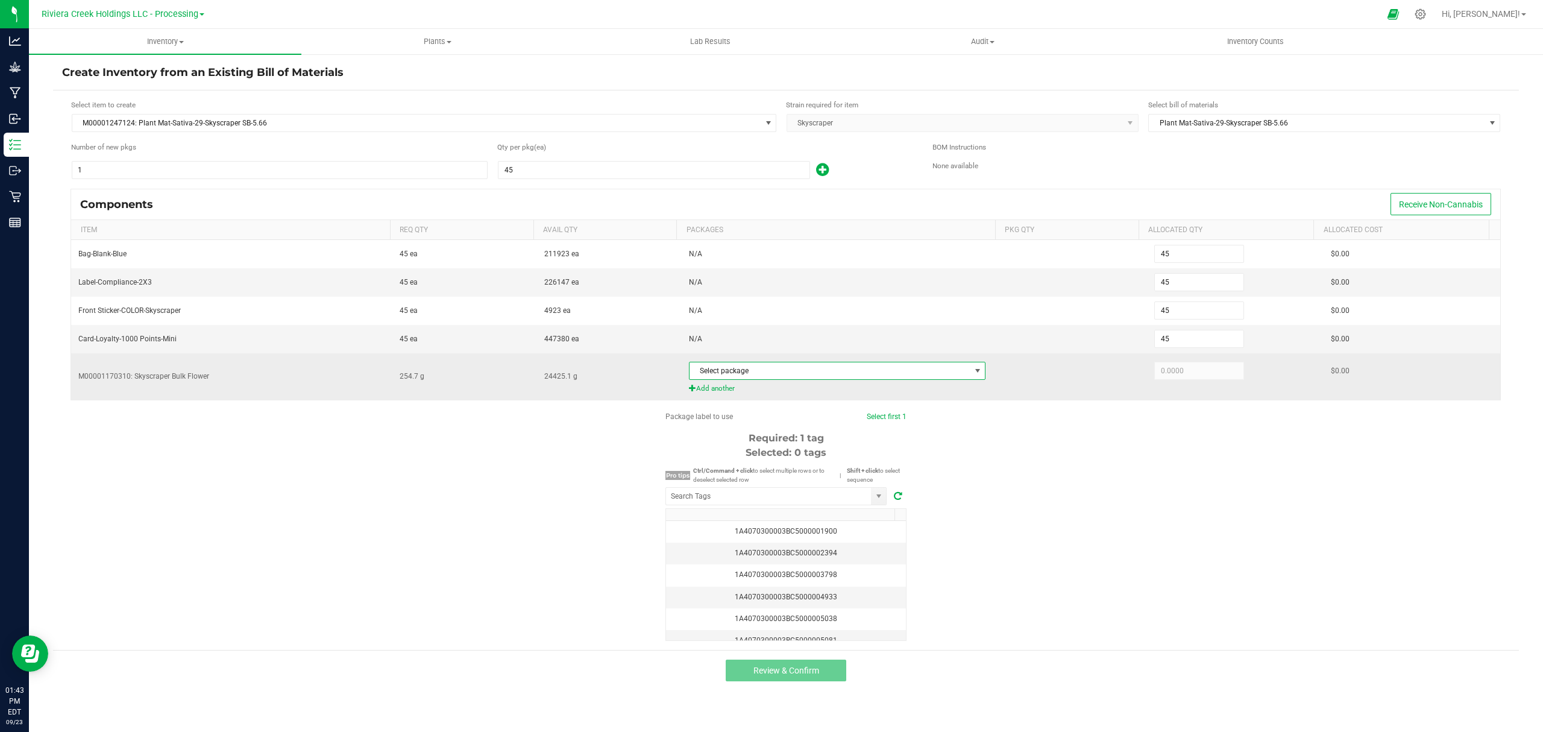
click at [804, 368] on span "Select package" at bounding box center [830, 370] width 281 height 17
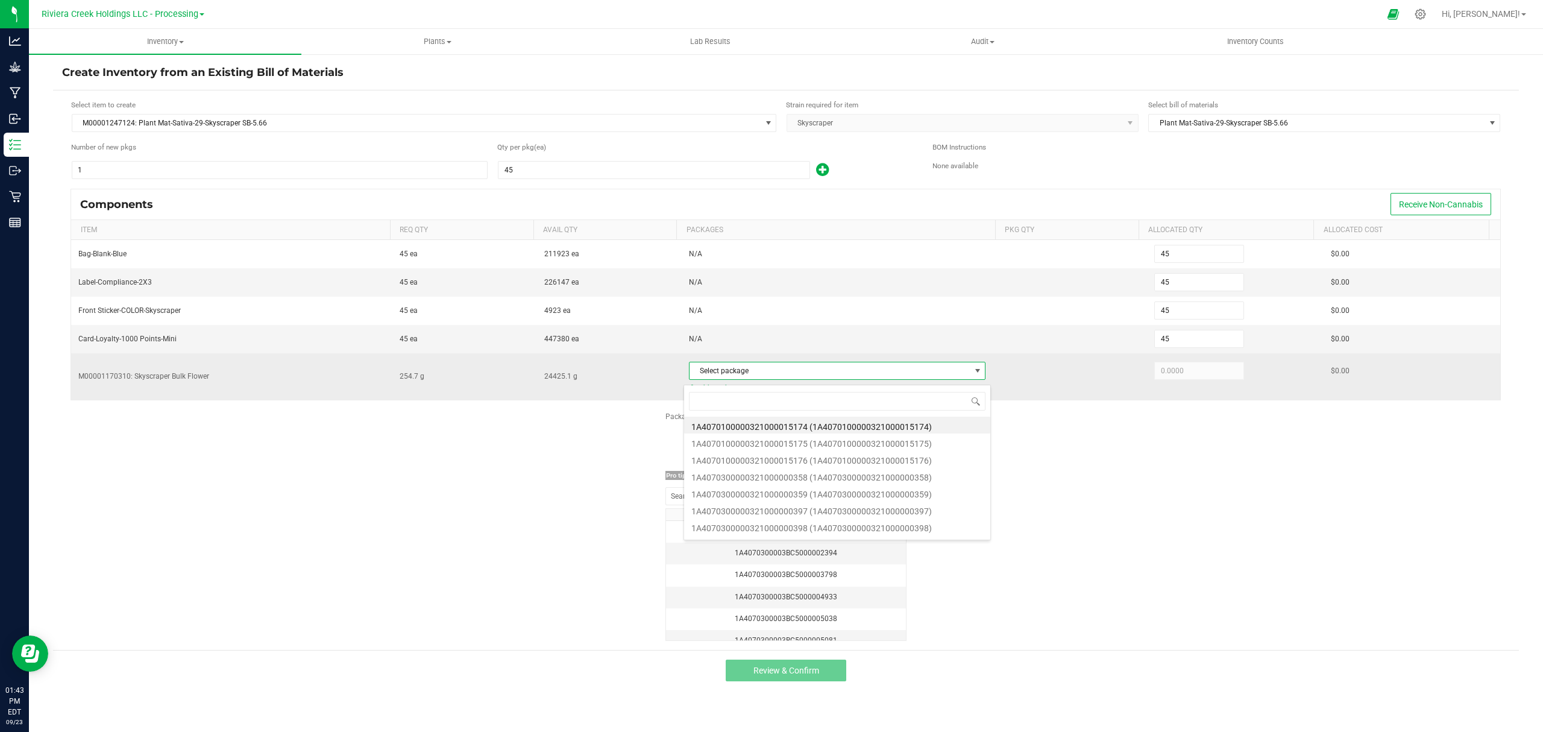
scroll to position [18, 294]
type input "397"
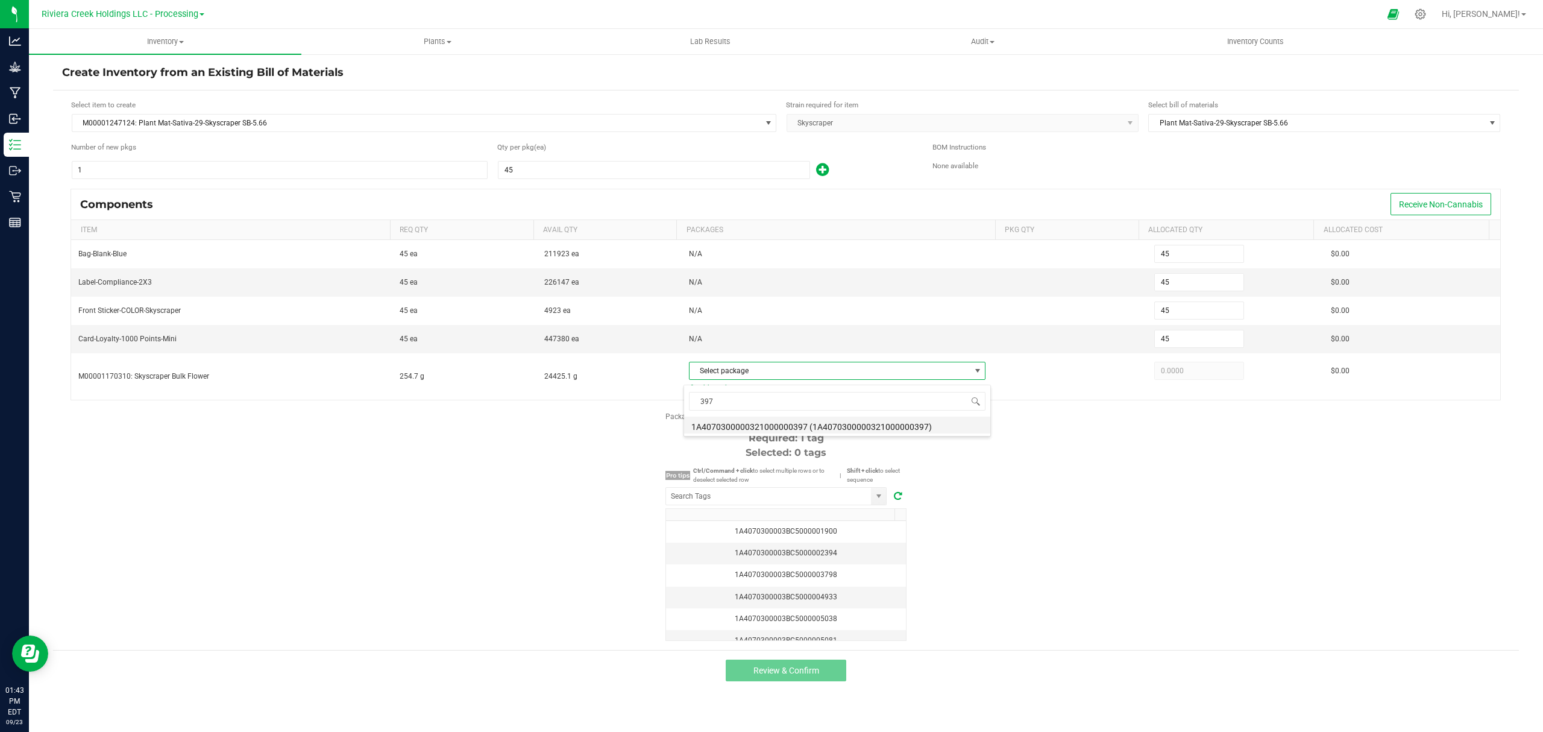
click at [848, 420] on li "1A4070300000321000000397 (1A4070300000321000000397)" at bounding box center [837, 425] width 306 height 17
type input "254.7000"
click at [1045, 488] on div "Package label to use Select first 1 Required: 1 tag Selected: 0 tags Pro tips C…" at bounding box center [786, 526] width 1466 height 230
click at [838, 504] on input "NO DATA FOUND" at bounding box center [768, 496] width 205 height 17
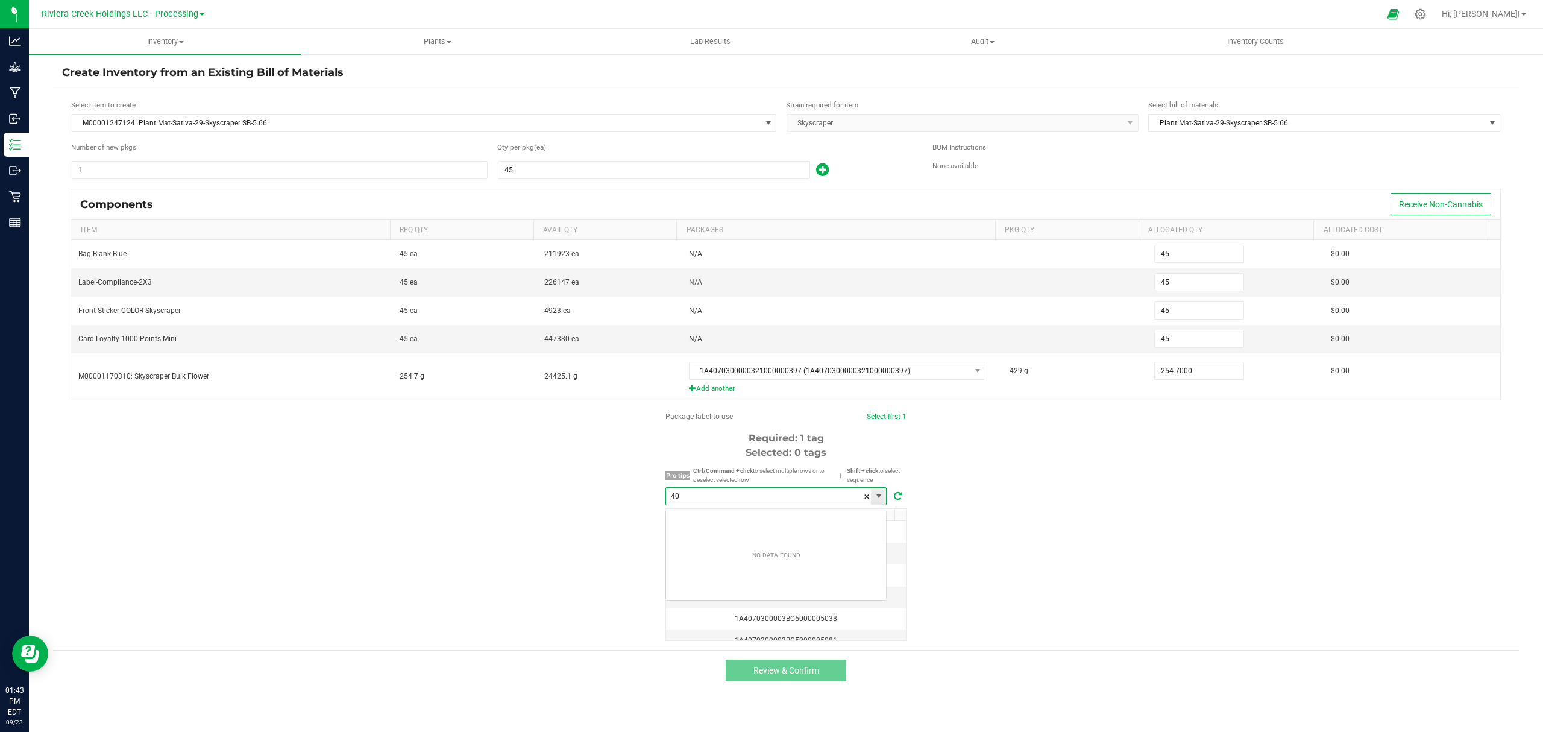
scroll to position [18, 221]
click at [832, 523] on li "1A4070300003BC5000040606" at bounding box center [776, 523] width 220 height 20
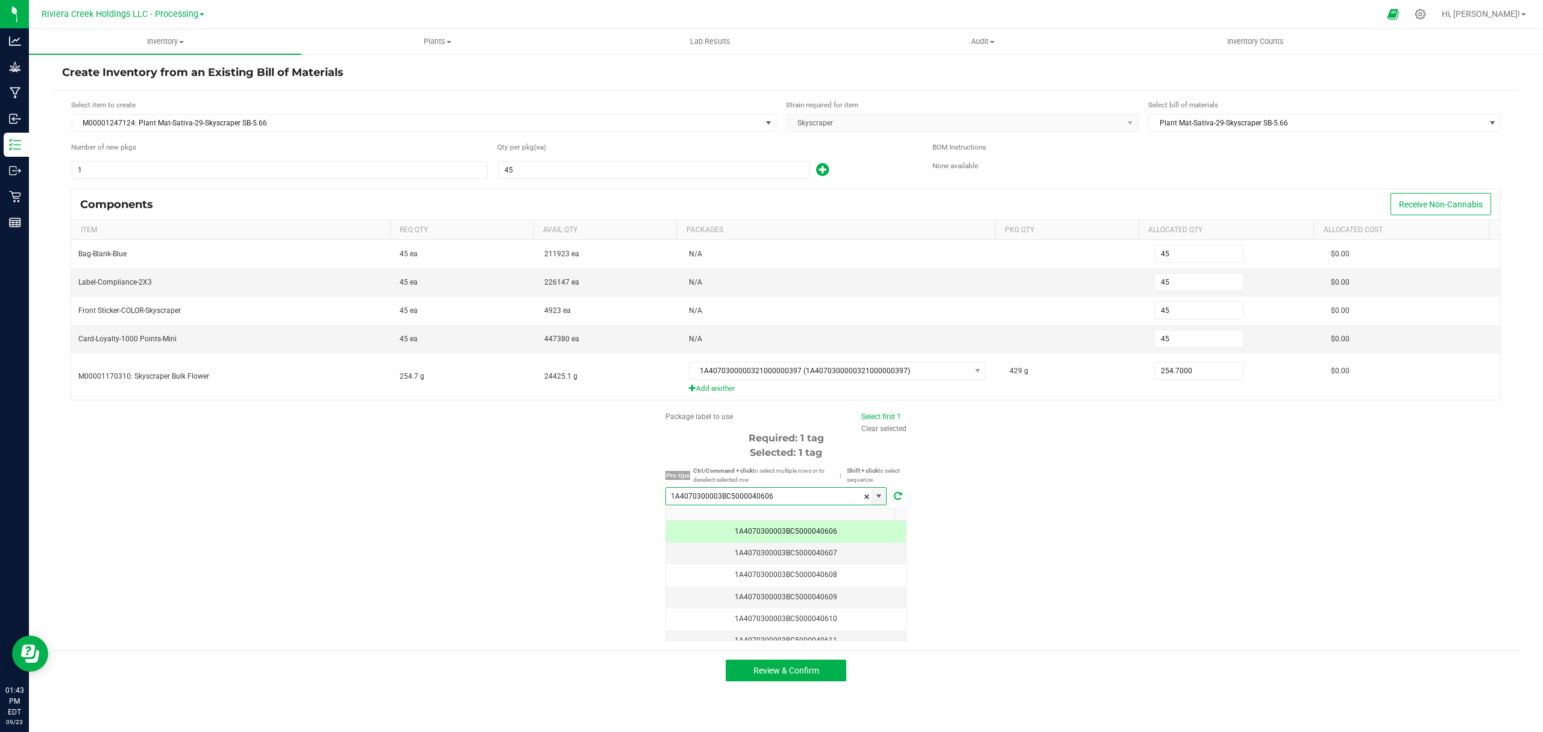
type input "1A4070300003BC5000040606"
click at [877, 415] on span "Select first 1" at bounding box center [881, 416] width 40 height 11
click at [825, 676] on button "Review & Confirm" at bounding box center [786, 671] width 121 height 22
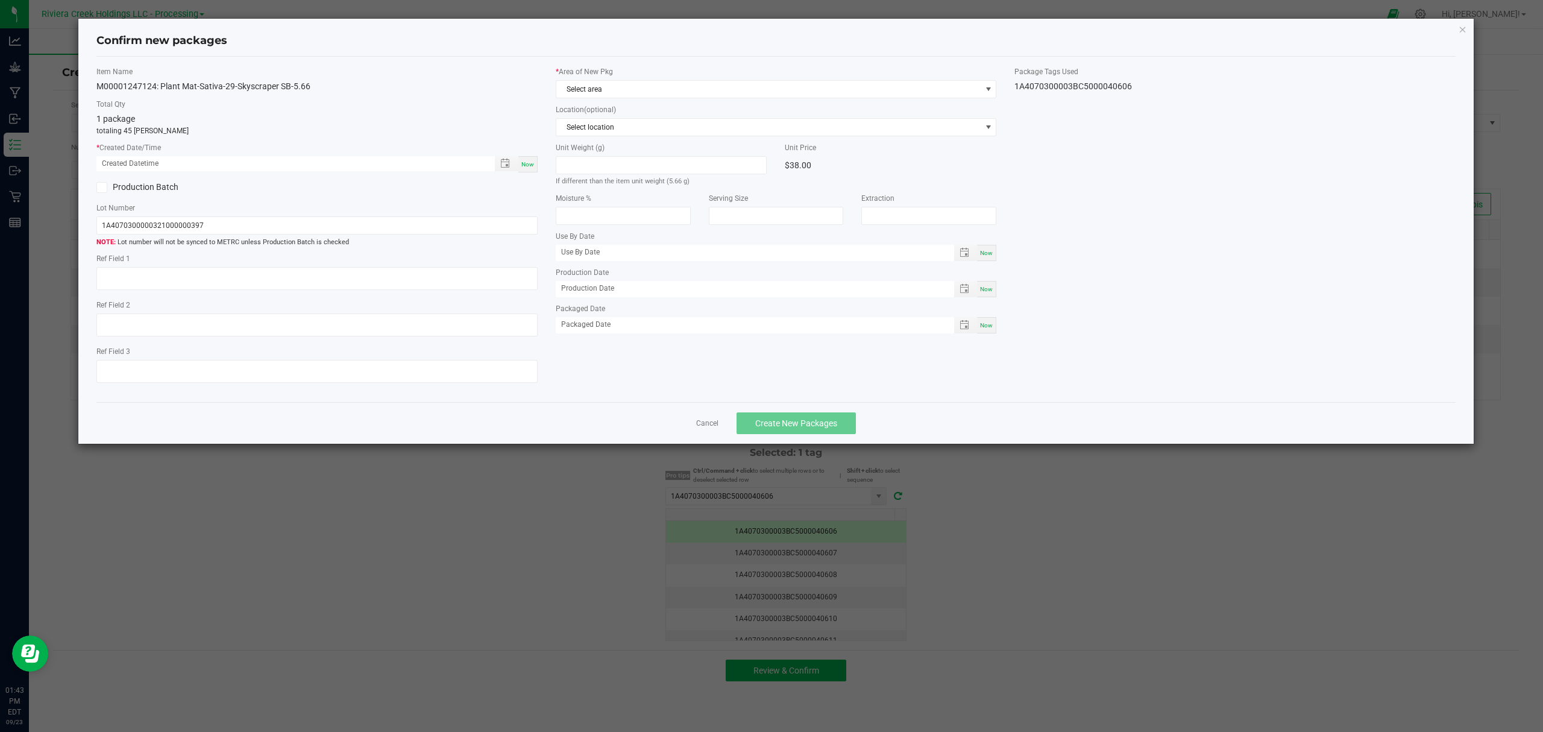
click at [529, 161] on span "Now" at bounding box center [527, 164] width 13 height 7
type input "[DATE] 01:43 PM"
click at [603, 86] on span "Select area" at bounding box center [768, 89] width 425 height 17
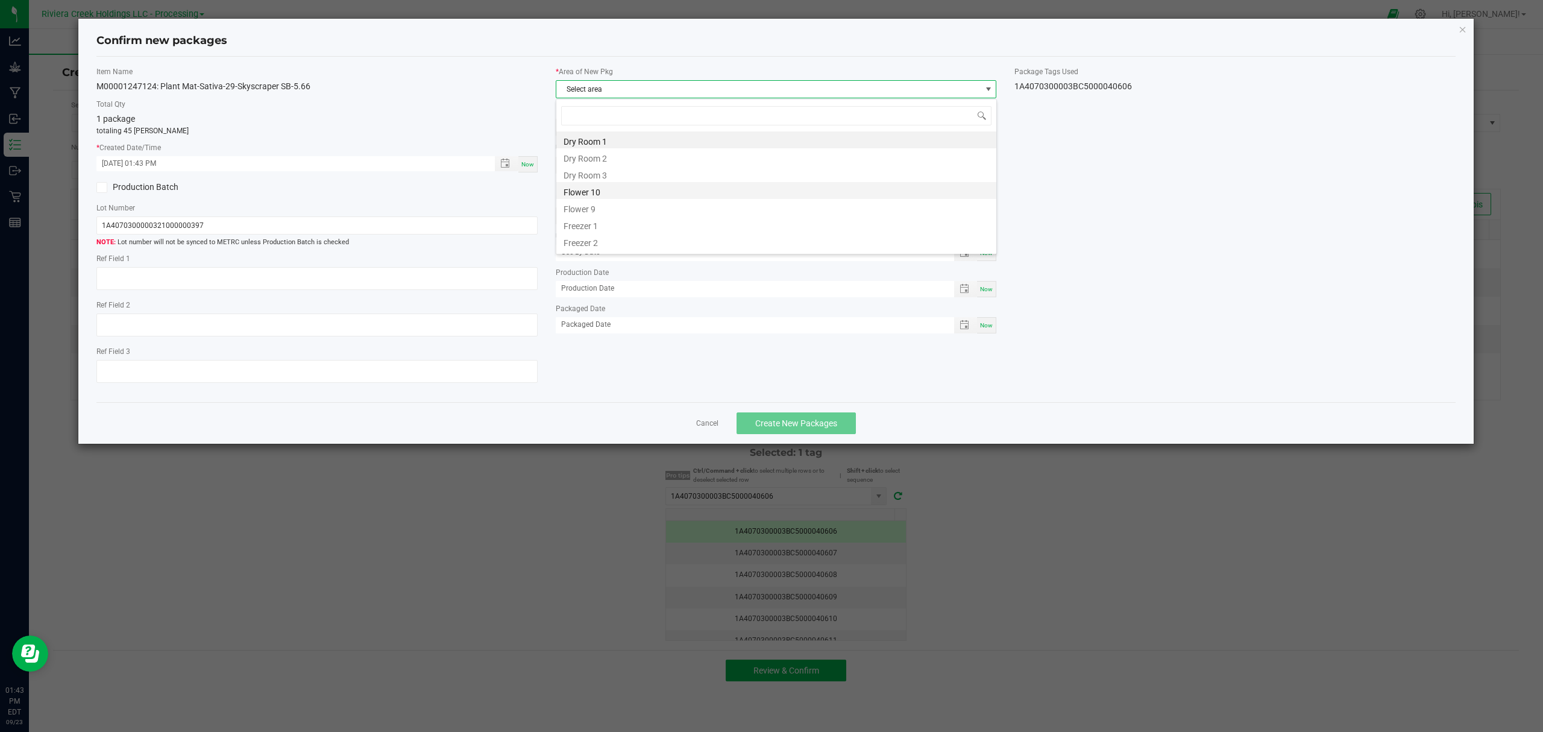
click at [623, 189] on li "Flower 10" at bounding box center [776, 190] width 440 height 17
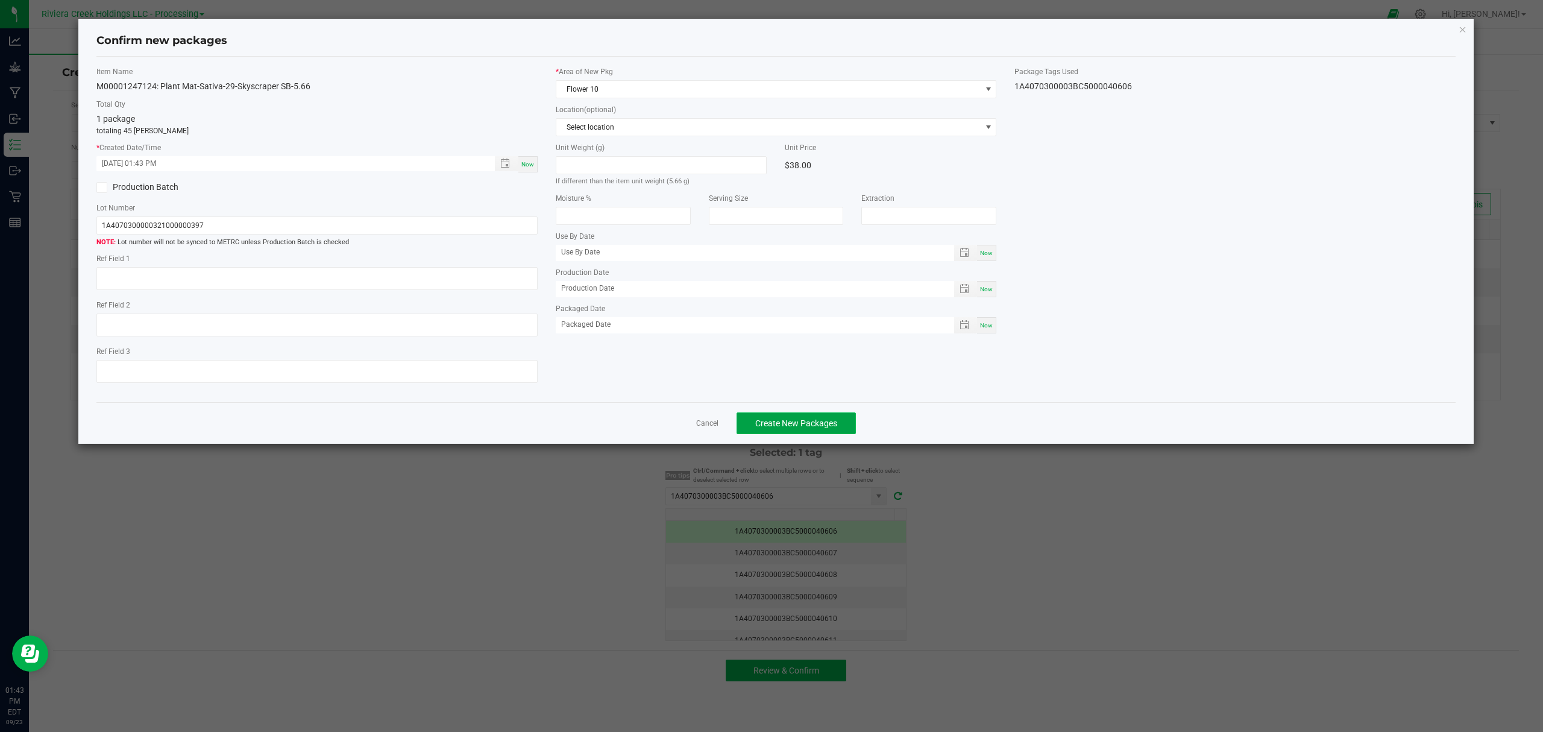
click at [830, 428] on span "Create New Packages" at bounding box center [796, 423] width 82 height 10
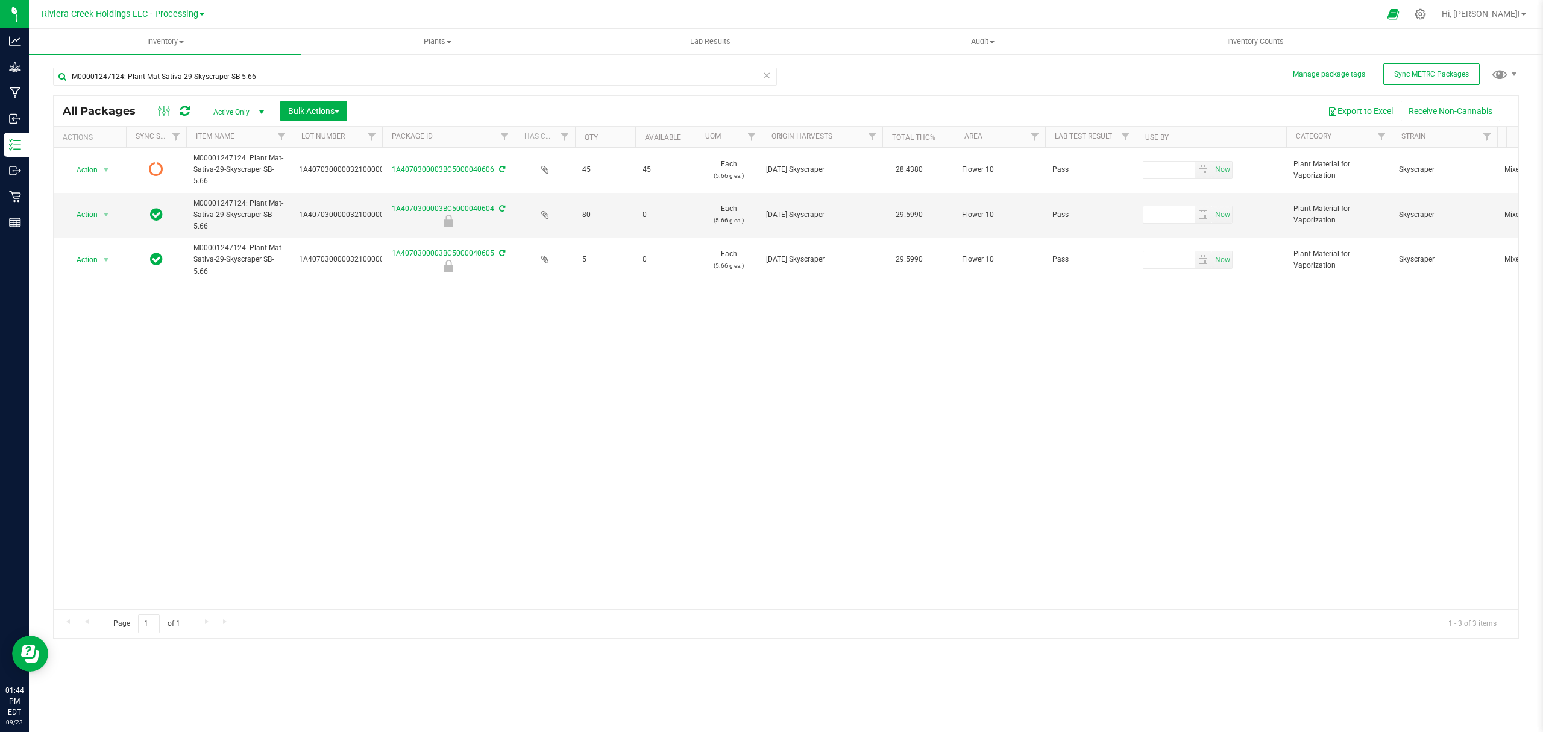
click at [183, 109] on icon at bounding box center [185, 111] width 10 height 12
click at [1250, 36] on span "Inventory Counts" at bounding box center [1255, 41] width 89 height 11
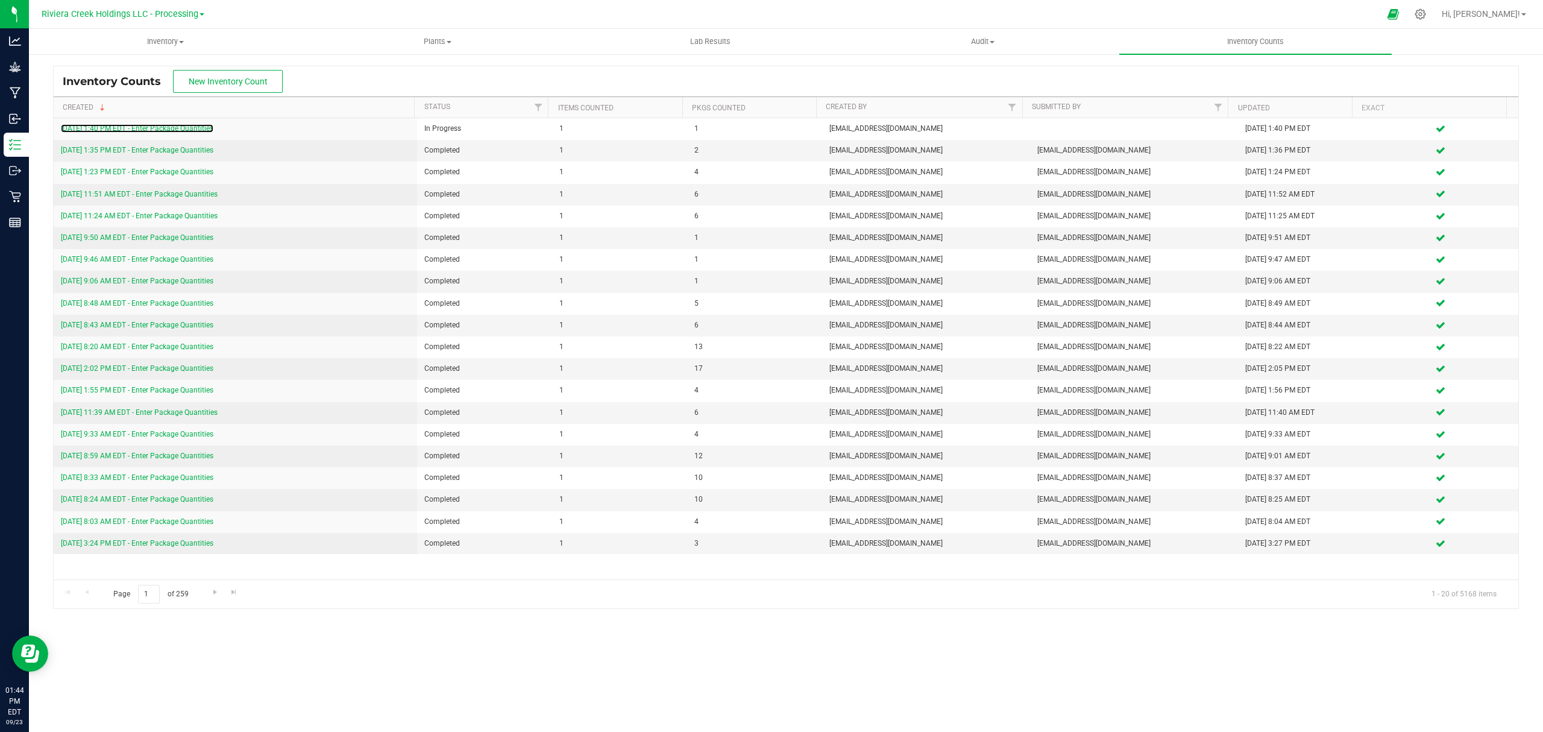
click at [181, 128] on link "[DATE] 1:40 PM EDT - Enter Package Quantities" at bounding box center [137, 128] width 153 height 8
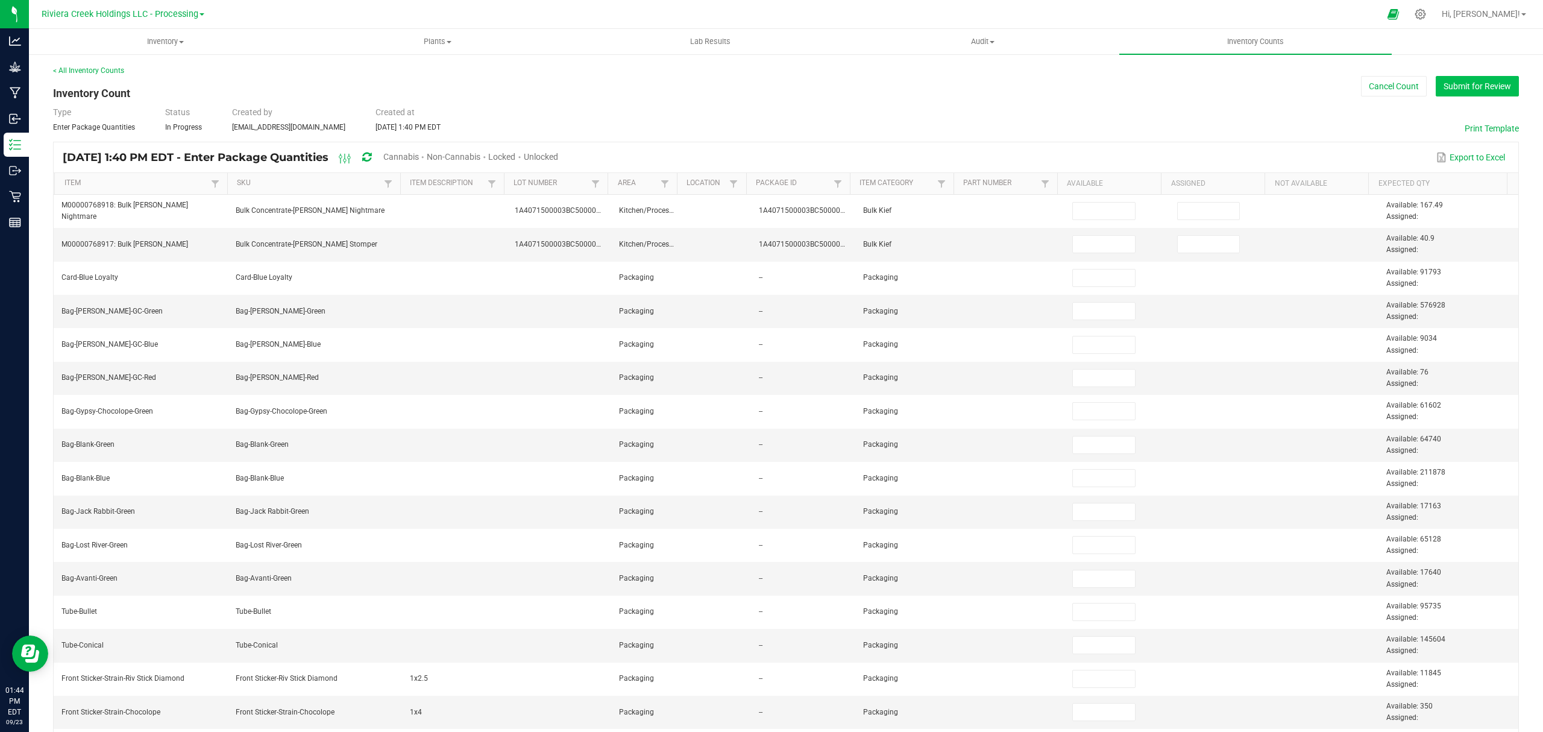
click at [1449, 87] on button "Submit for Review" at bounding box center [1477, 86] width 83 height 20
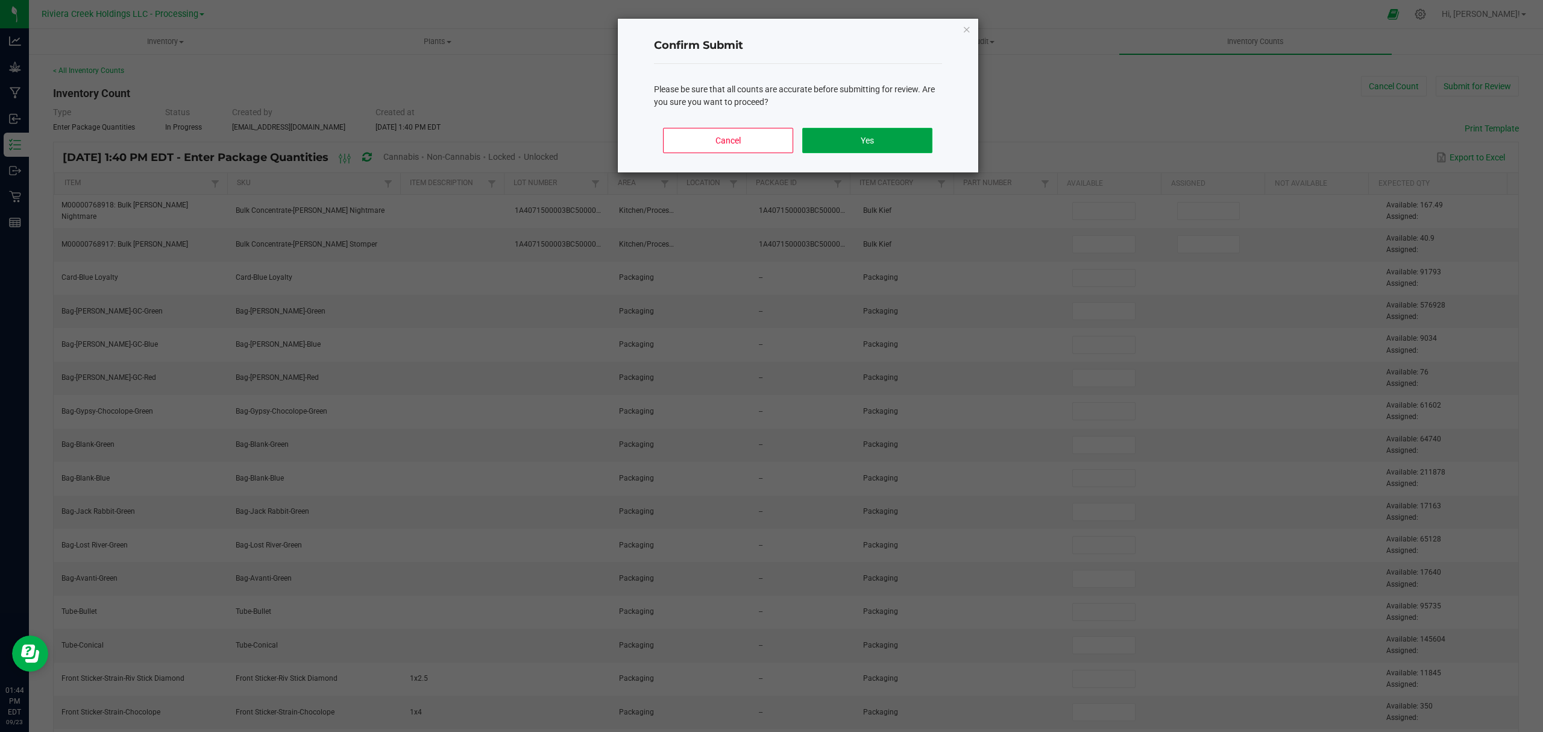
click at [870, 148] on button "Yes" at bounding box center [867, 140] width 130 height 25
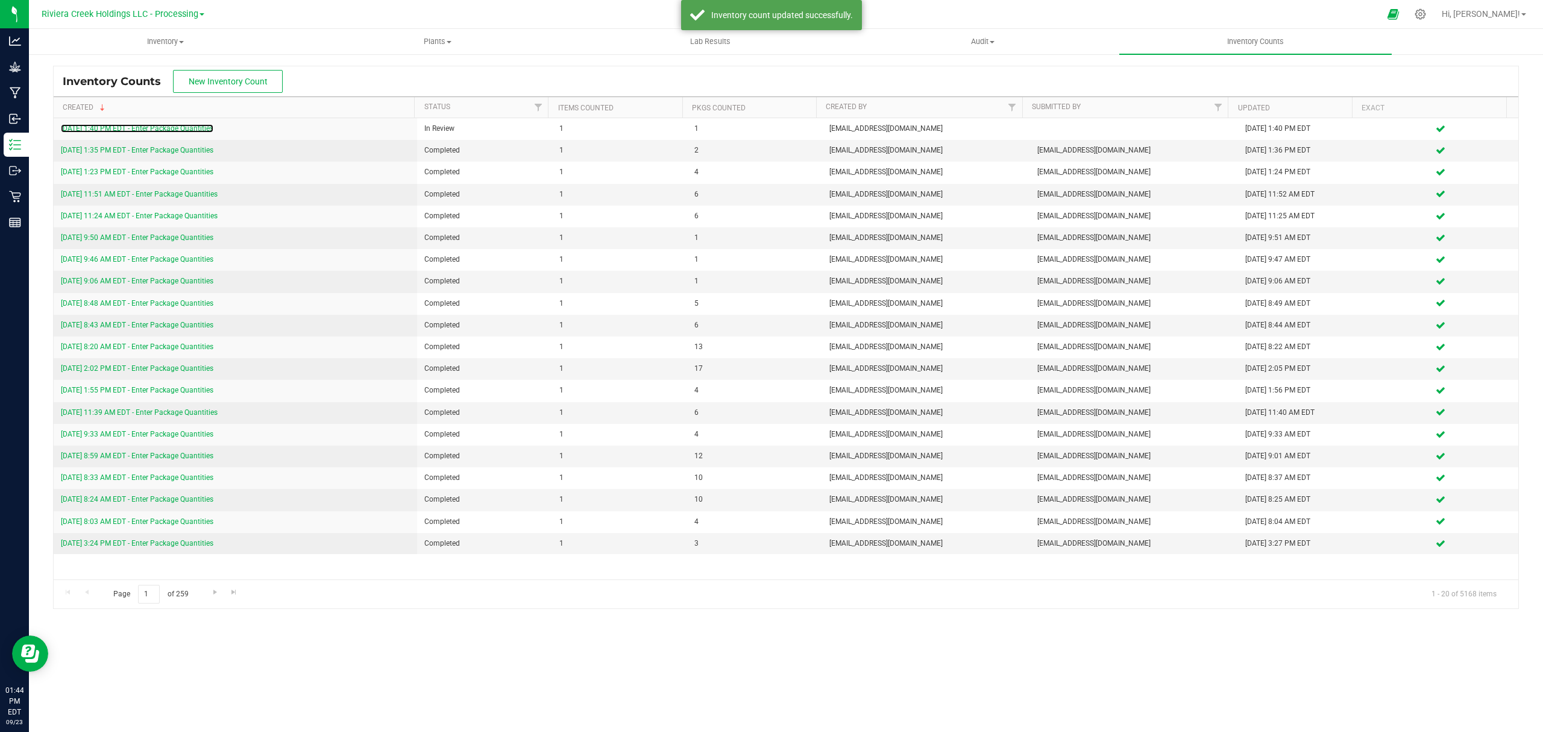
click at [153, 128] on link "[DATE] 1:40 PM EDT - Enter Package Quantities" at bounding box center [137, 128] width 153 height 8
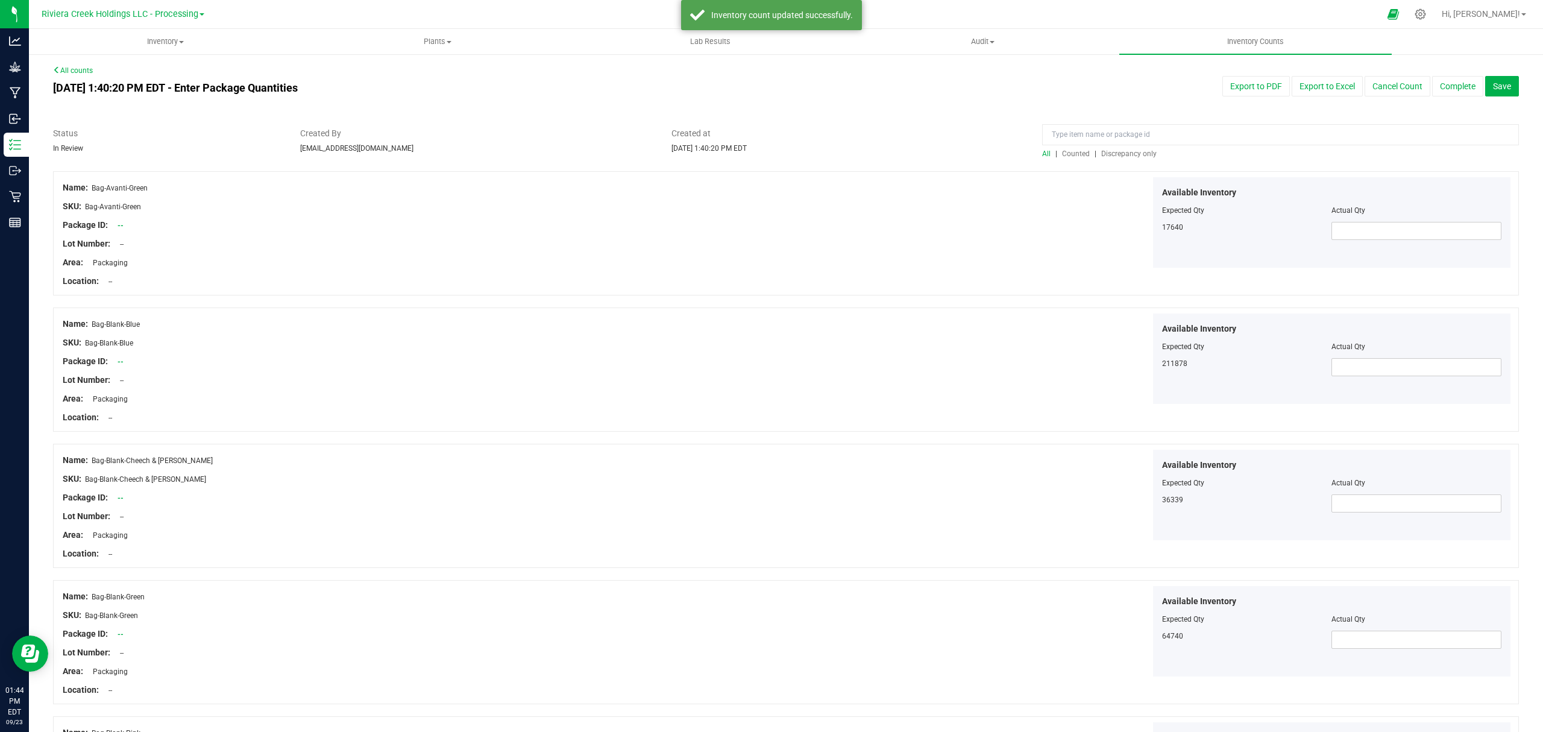
click at [1073, 152] on span "Counted" at bounding box center [1076, 154] width 28 height 8
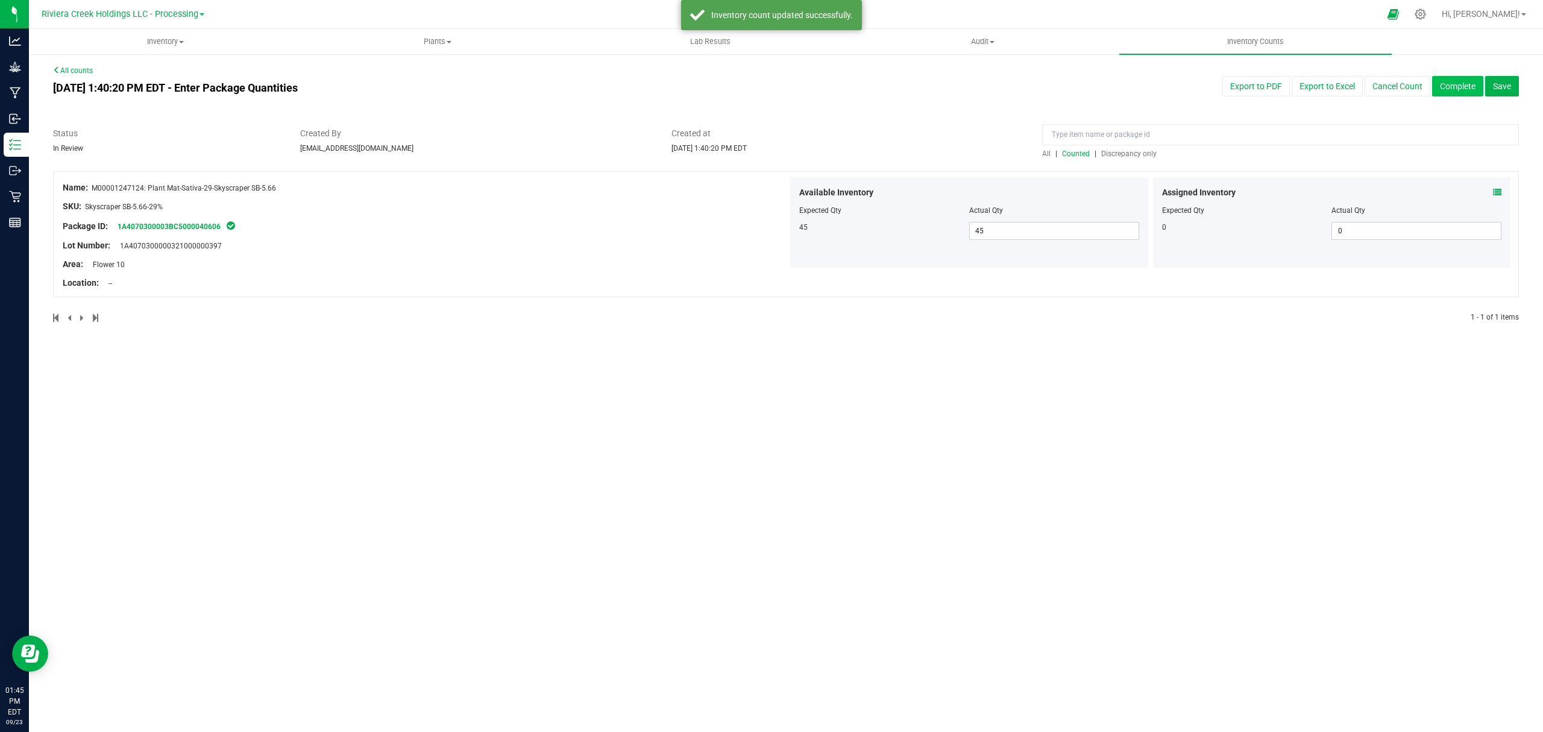
click at [1450, 85] on button "Complete" at bounding box center [1457, 86] width 51 height 20
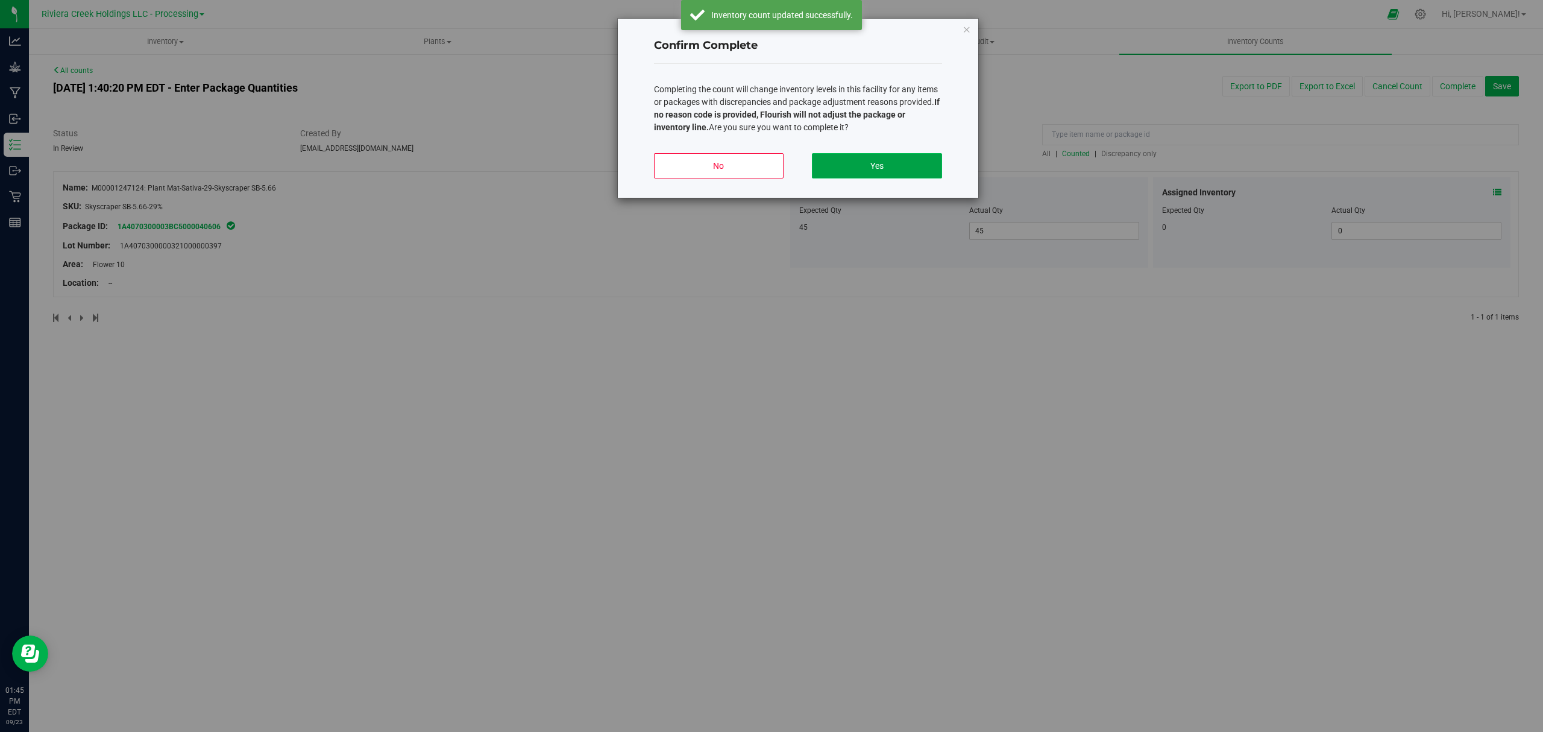
click at [907, 165] on button "Yes" at bounding box center [877, 165] width 130 height 25
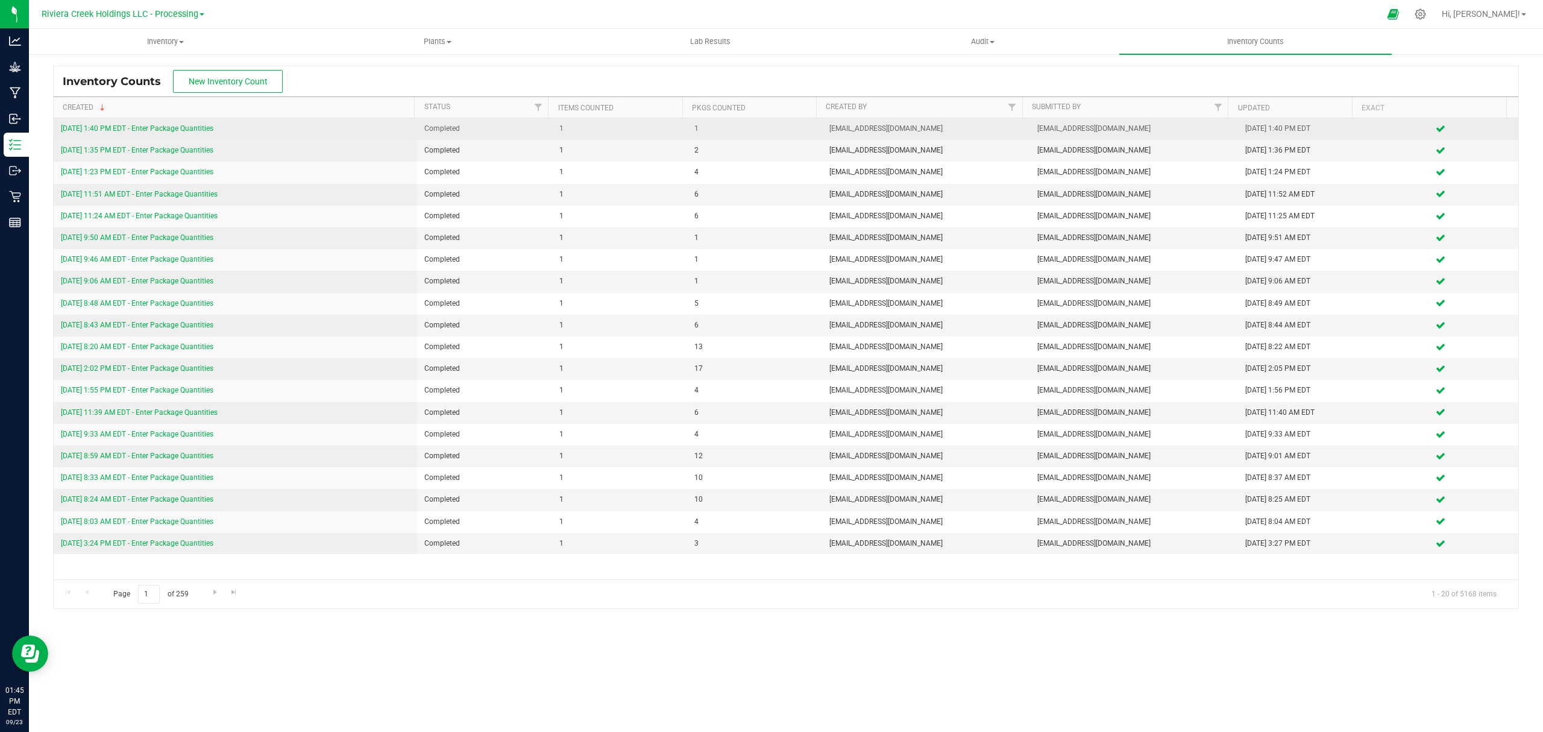
click at [166, 126] on link "[DATE] 1:40 PM EDT - Enter Package Quantities" at bounding box center [137, 128] width 153 height 8
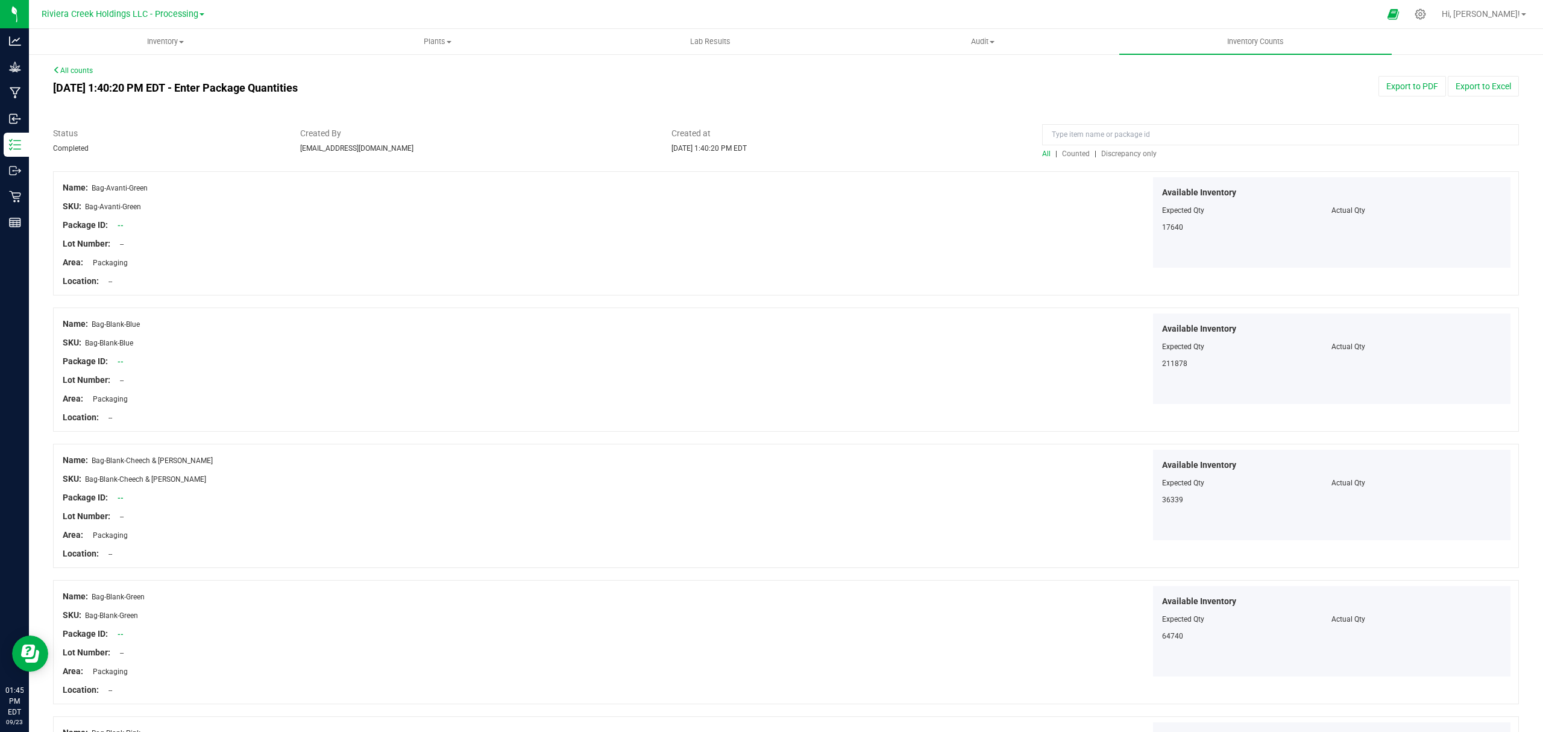
click at [1069, 150] on span "Counted" at bounding box center [1076, 154] width 28 height 8
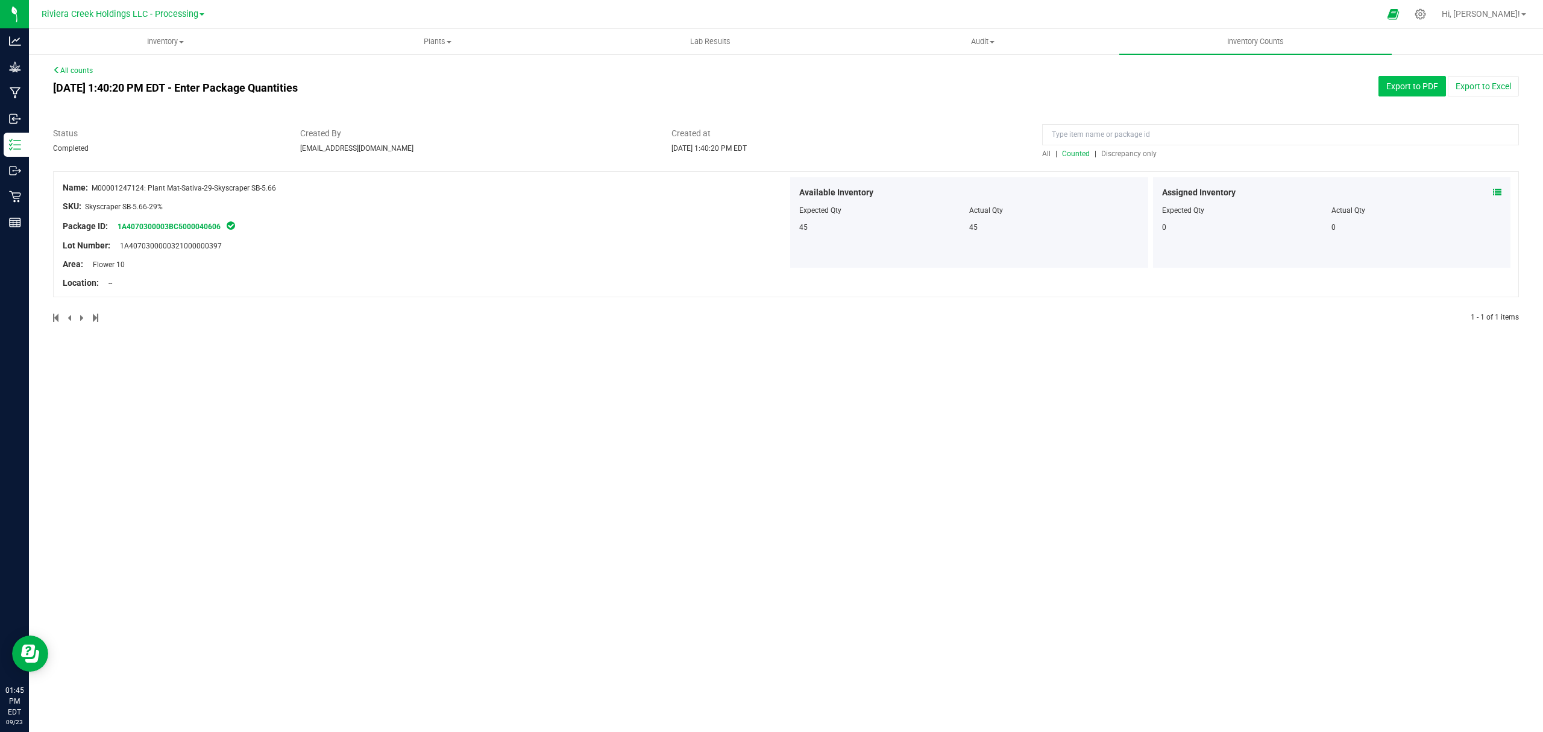
click at [1388, 88] on button "Export to PDF" at bounding box center [1413, 86] width 68 height 20
click at [152, 40] on span "Inventory" at bounding box center [165, 41] width 271 height 11
click at [118, 76] on li "All packages" at bounding box center [165, 73] width 272 height 14
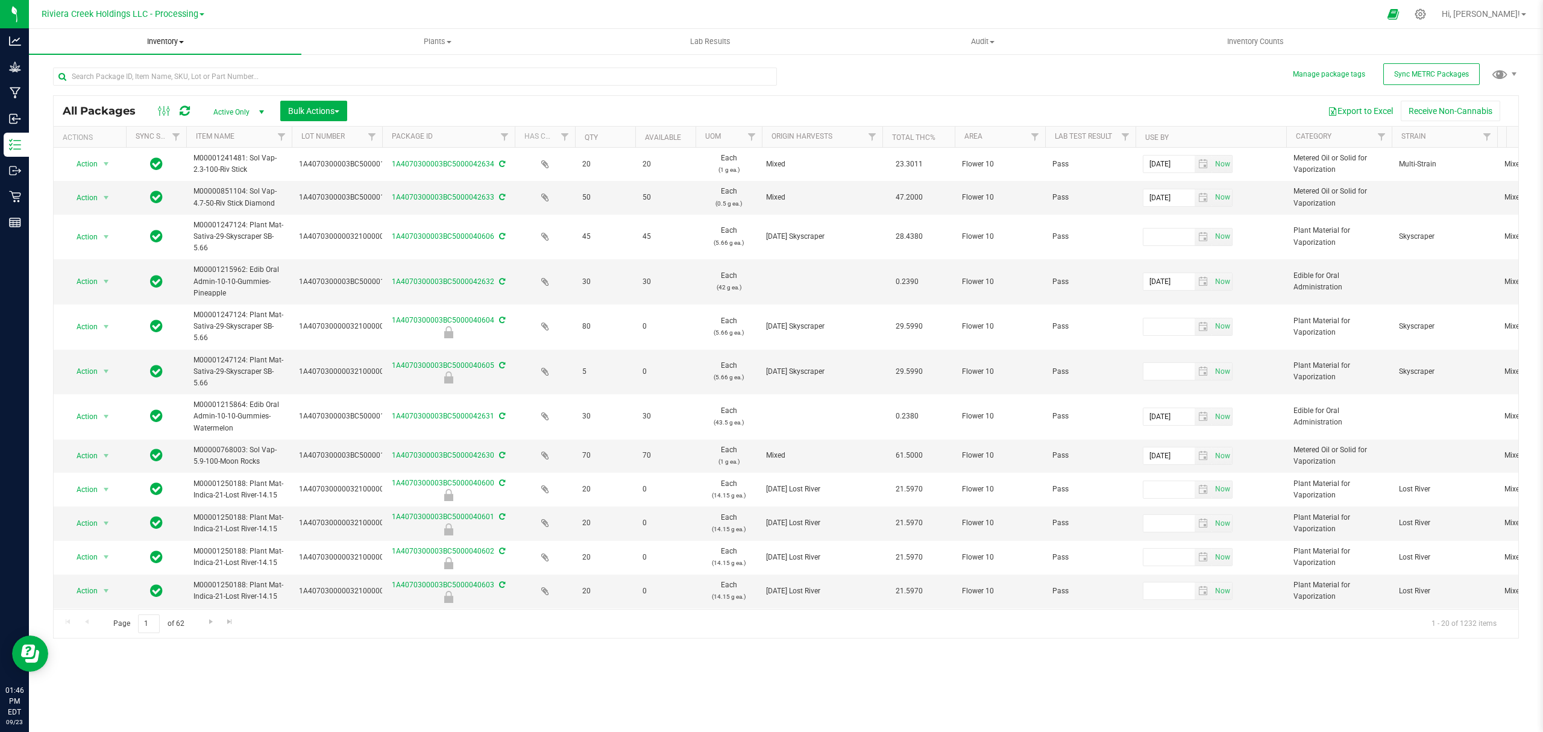
click at [167, 44] on span "Inventory" at bounding box center [165, 41] width 272 height 11
click at [131, 74] on li "All packages" at bounding box center [165, 73] width 272 height 14
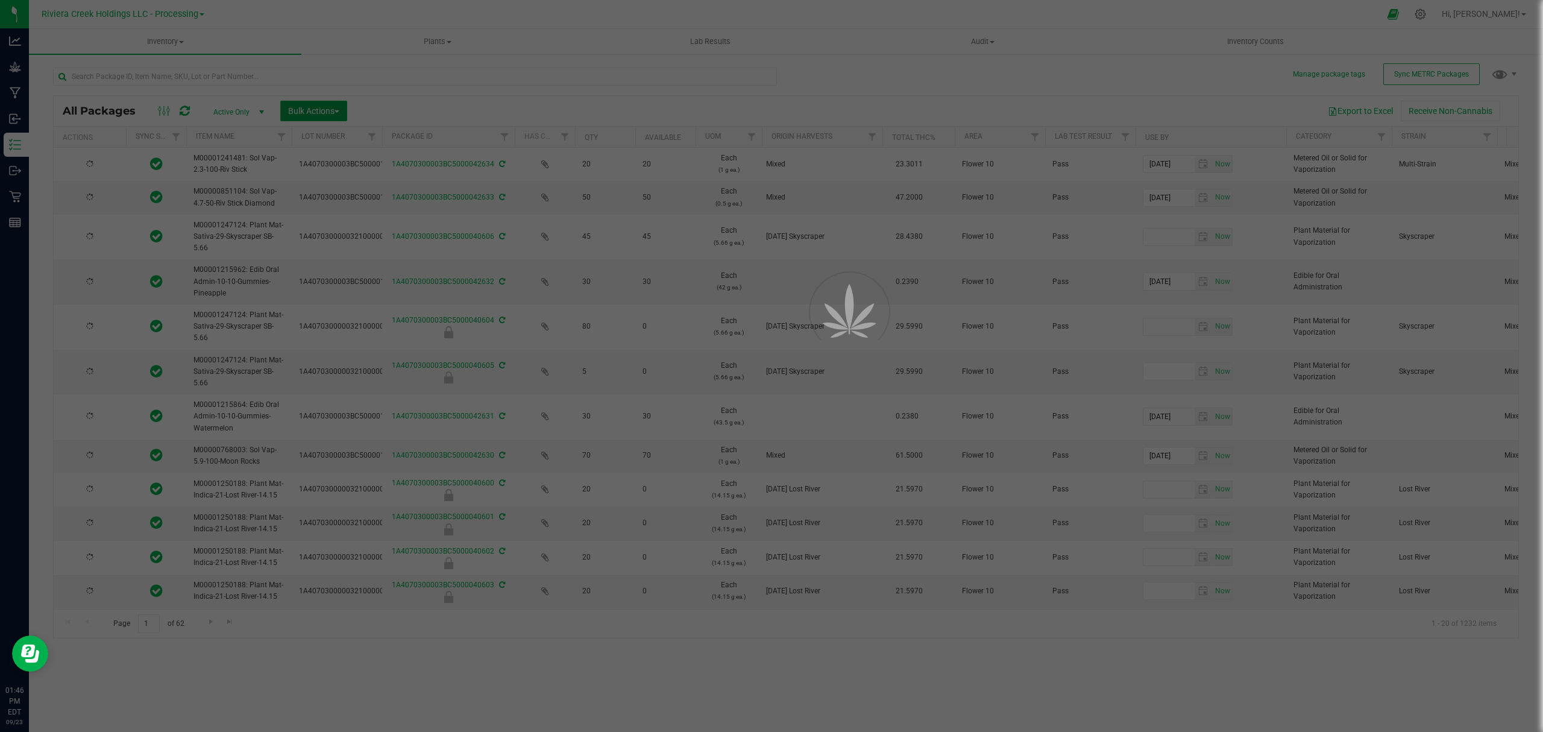
click at [312, 110] on span "Bulk Actions" at bounding box center [313, 111] width 51 height 10
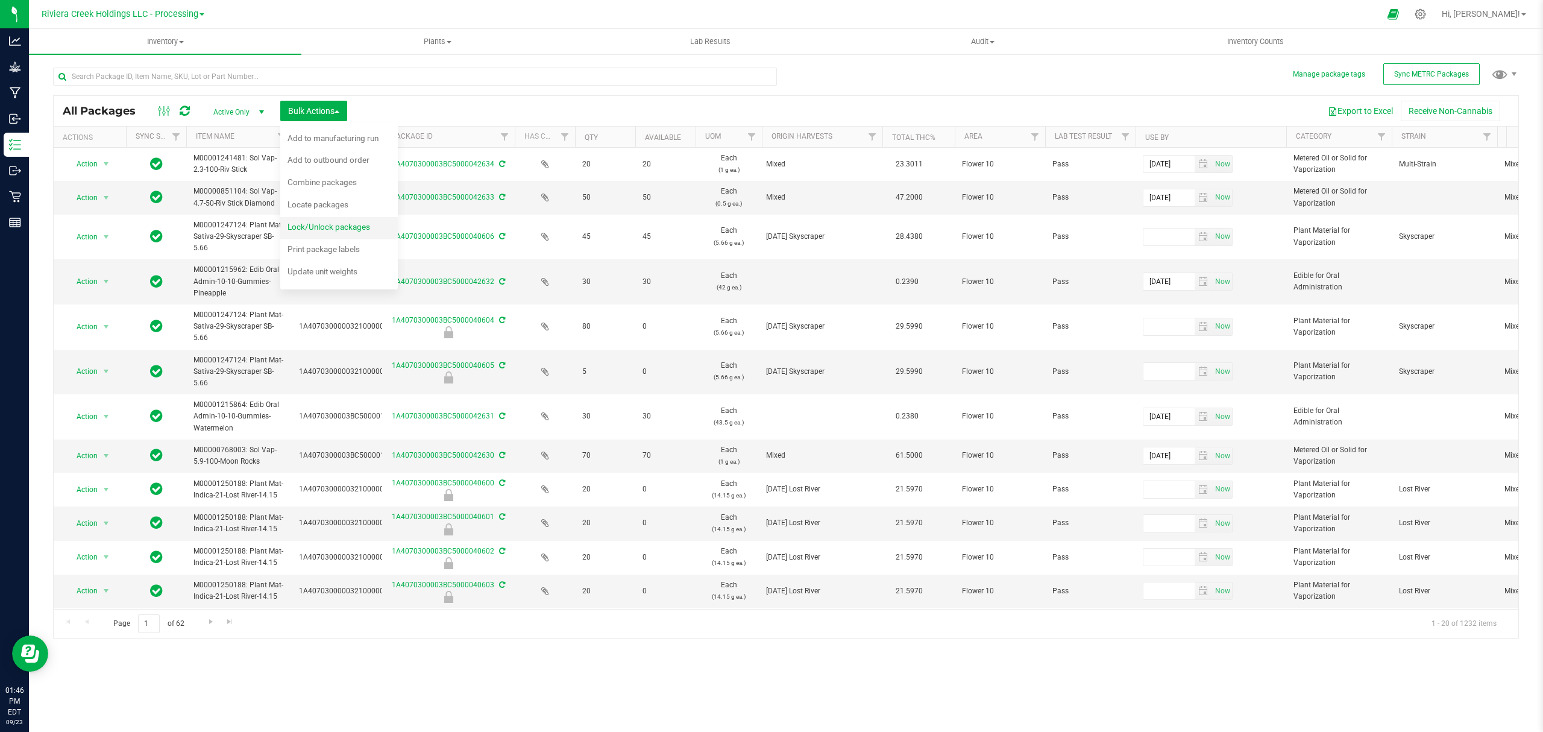
click at [326, 231] on span "Lock/Unlock packages" at bounding box center [329, 227] width 83 height 10
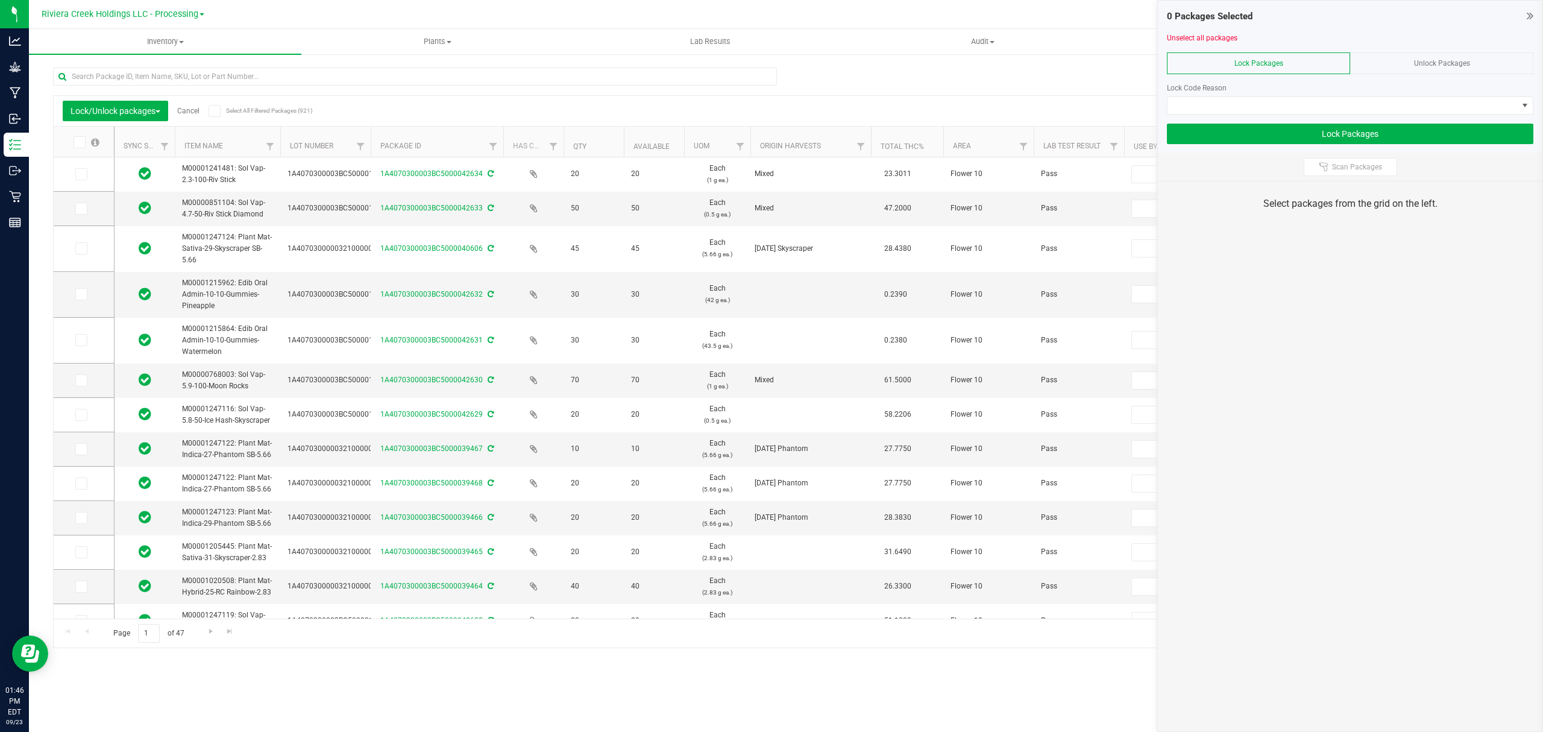
type input "[DATE]"
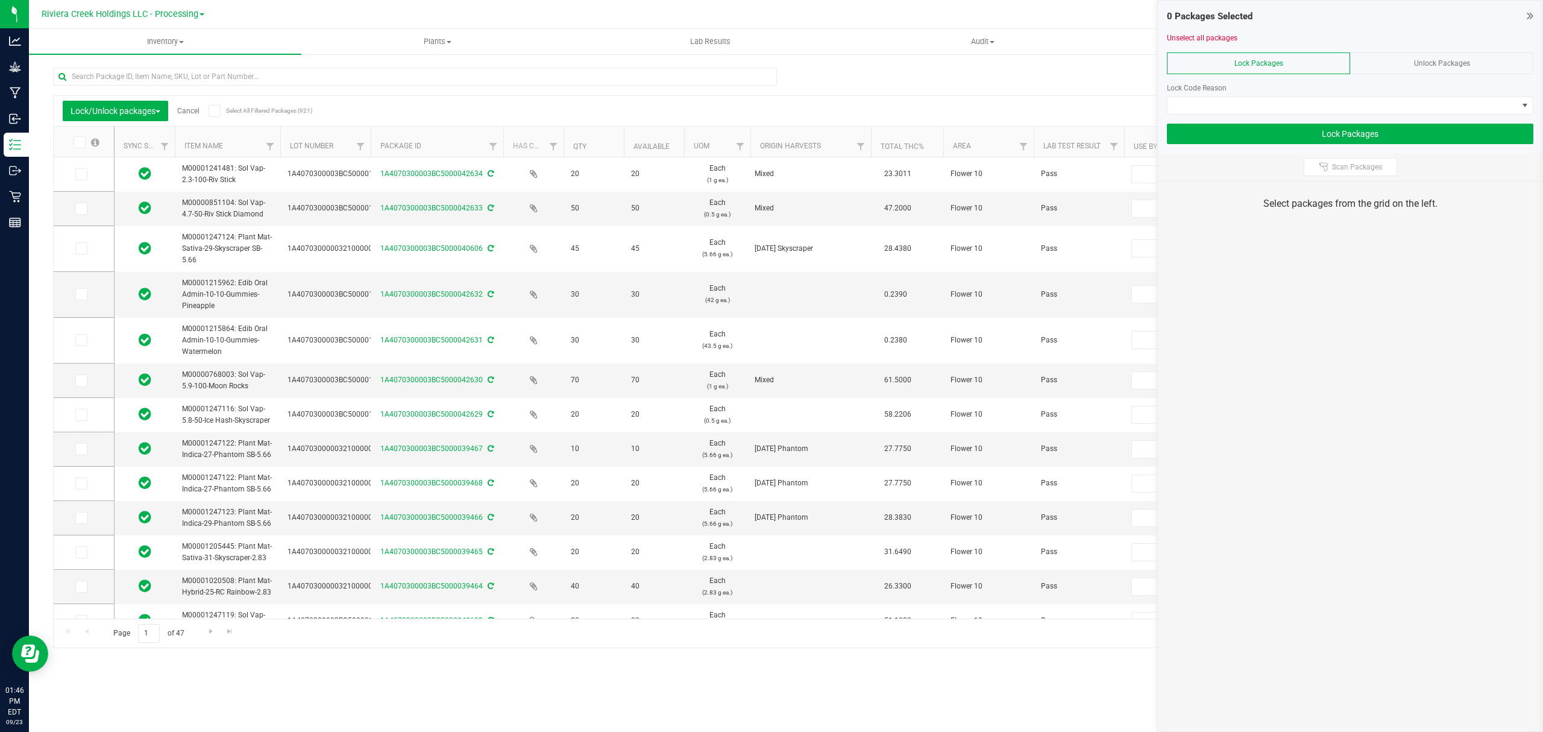
type input "[DATE]"
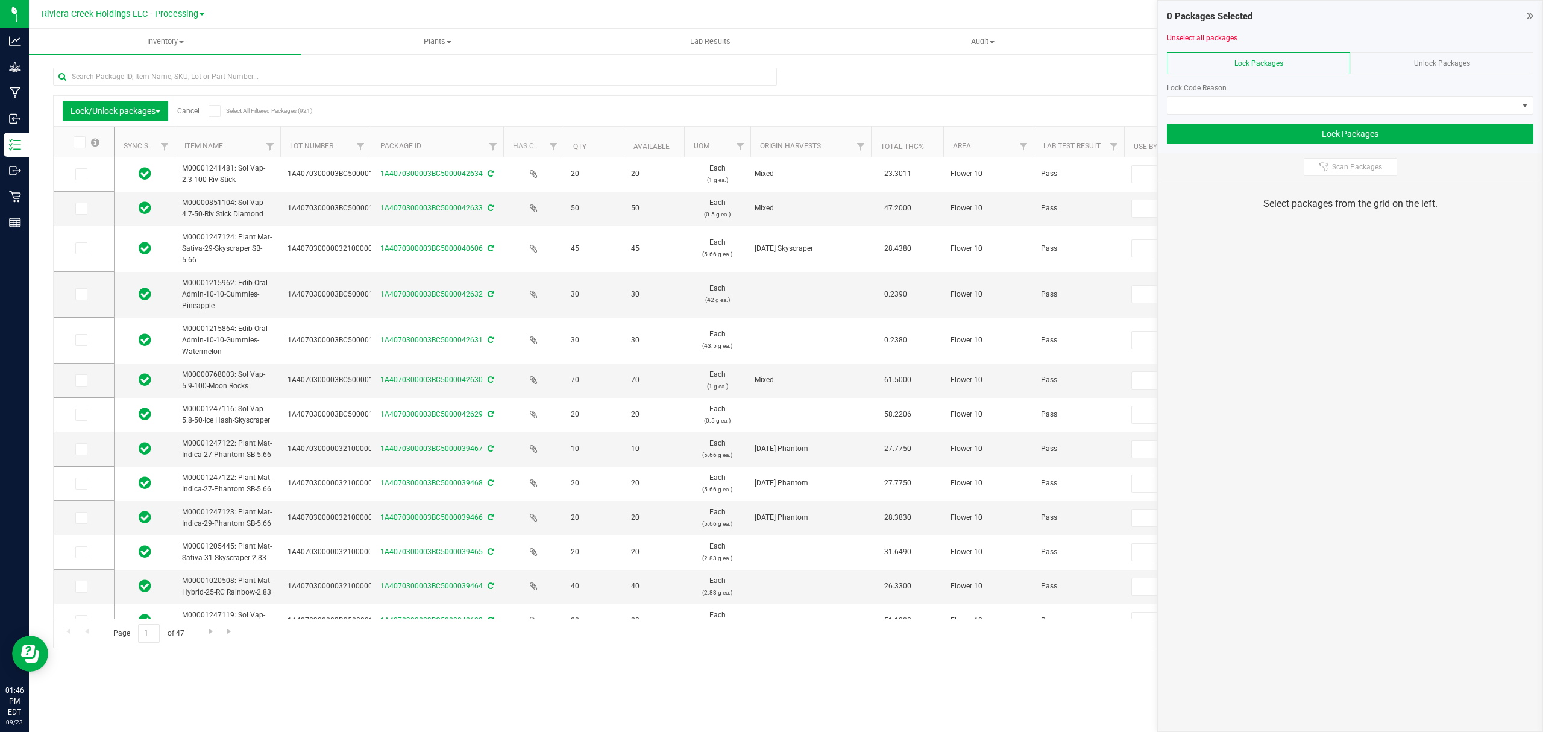
type input "[DATE]"
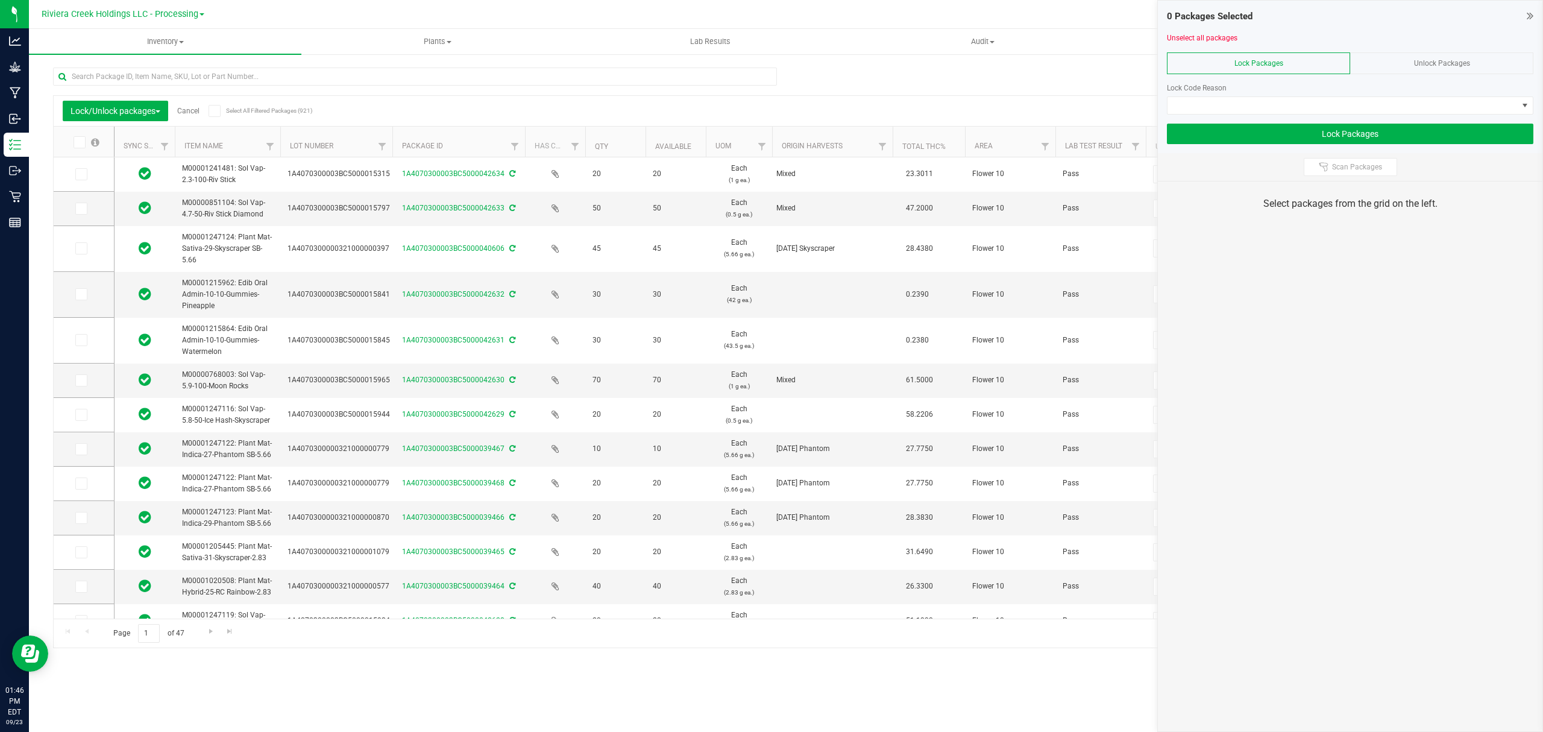
drag, startPoint x: 370, startPoint y: 143, endPoint x: 394, endPoint y: 141, distance: 24.2
click at [83, 248] on icon at bounding box center [81, 248] width 8 height 0
click at [0, 0] on input "checkbox" at bounding box center [0, 0] width 0 height 0
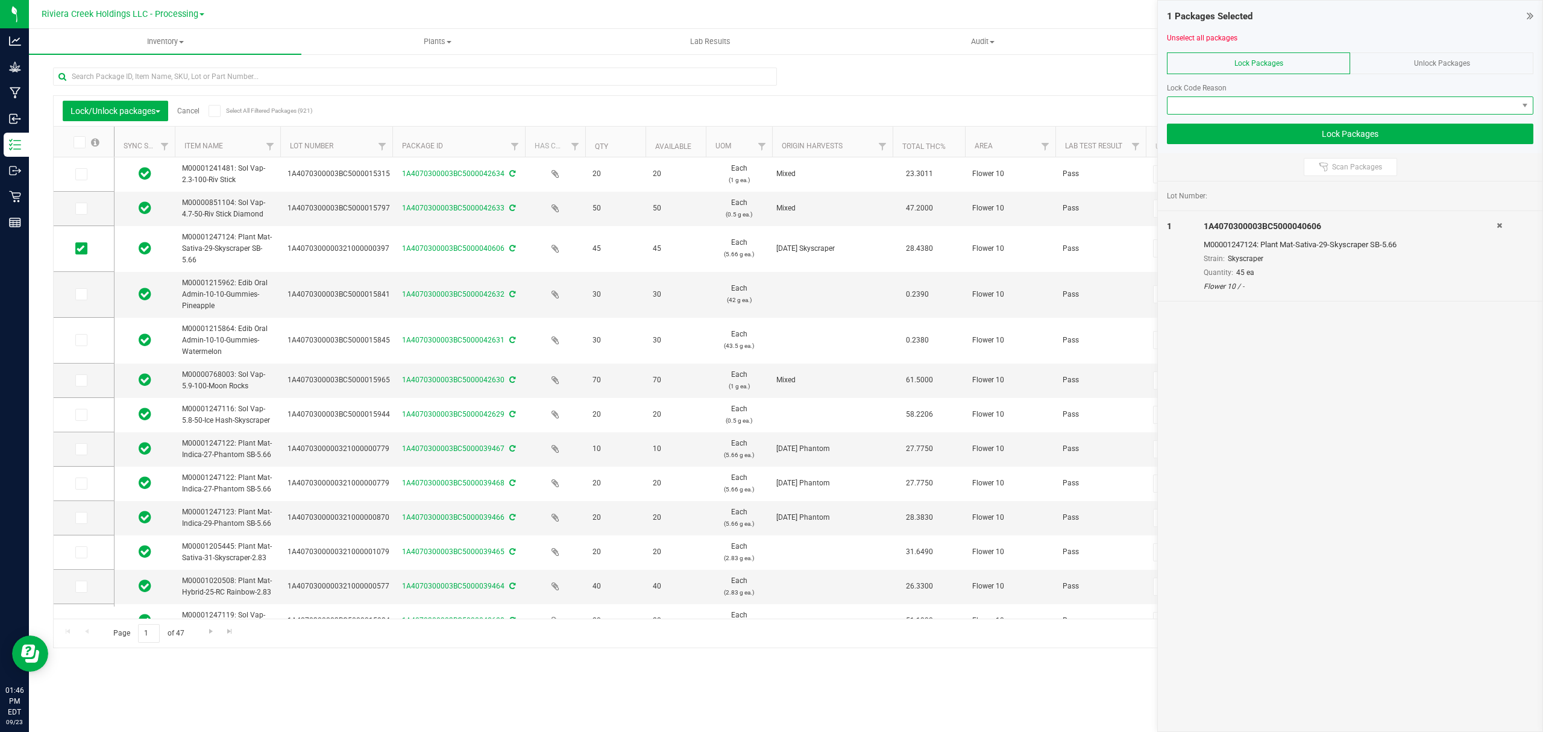
click at [1245, 99] on span at bounding box center [1343, 105] width 350 height 17
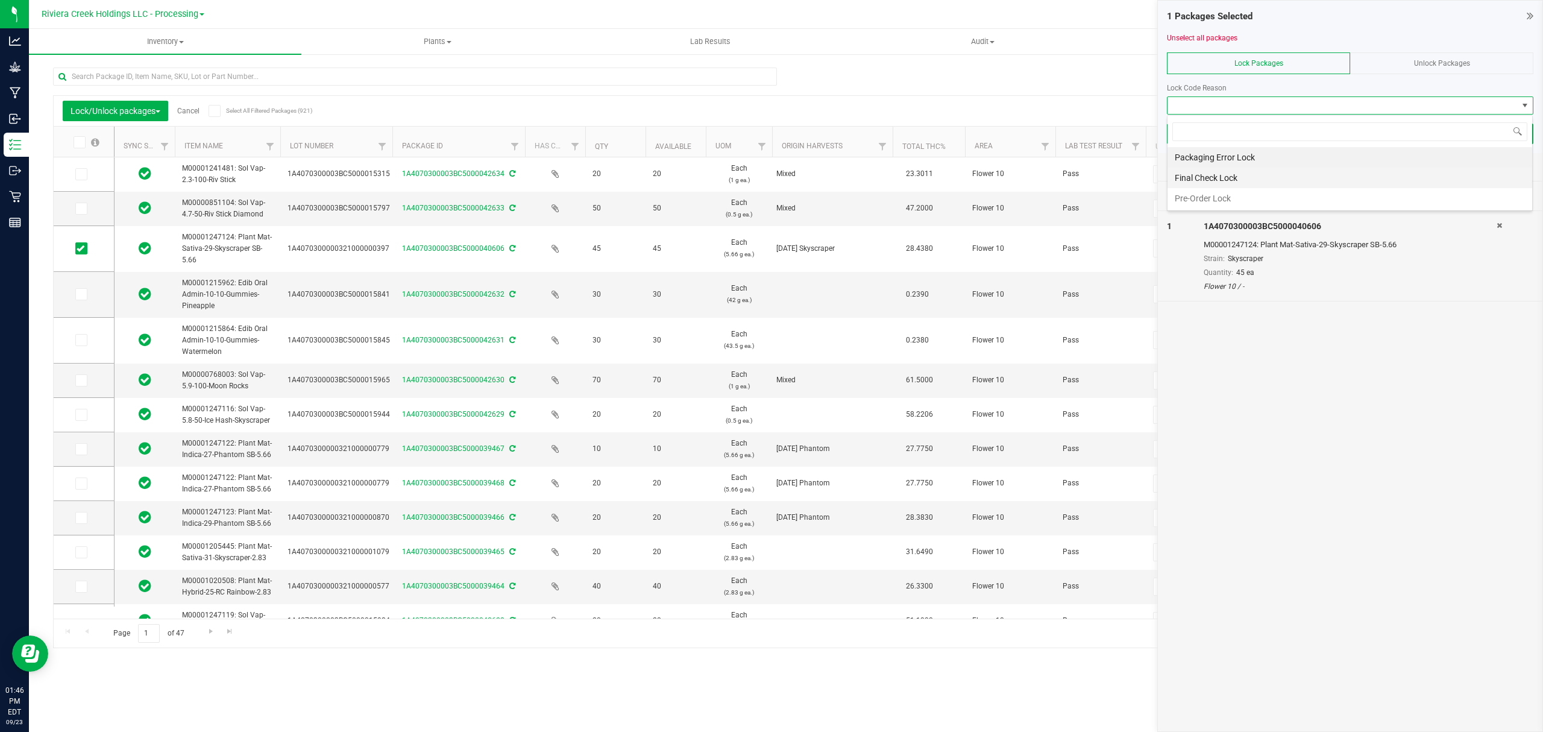
scroll to position [18, 365]
click at [1215, 178] on li "Final Check Lock" at bounding box center [1350, 178] width 365 height 20
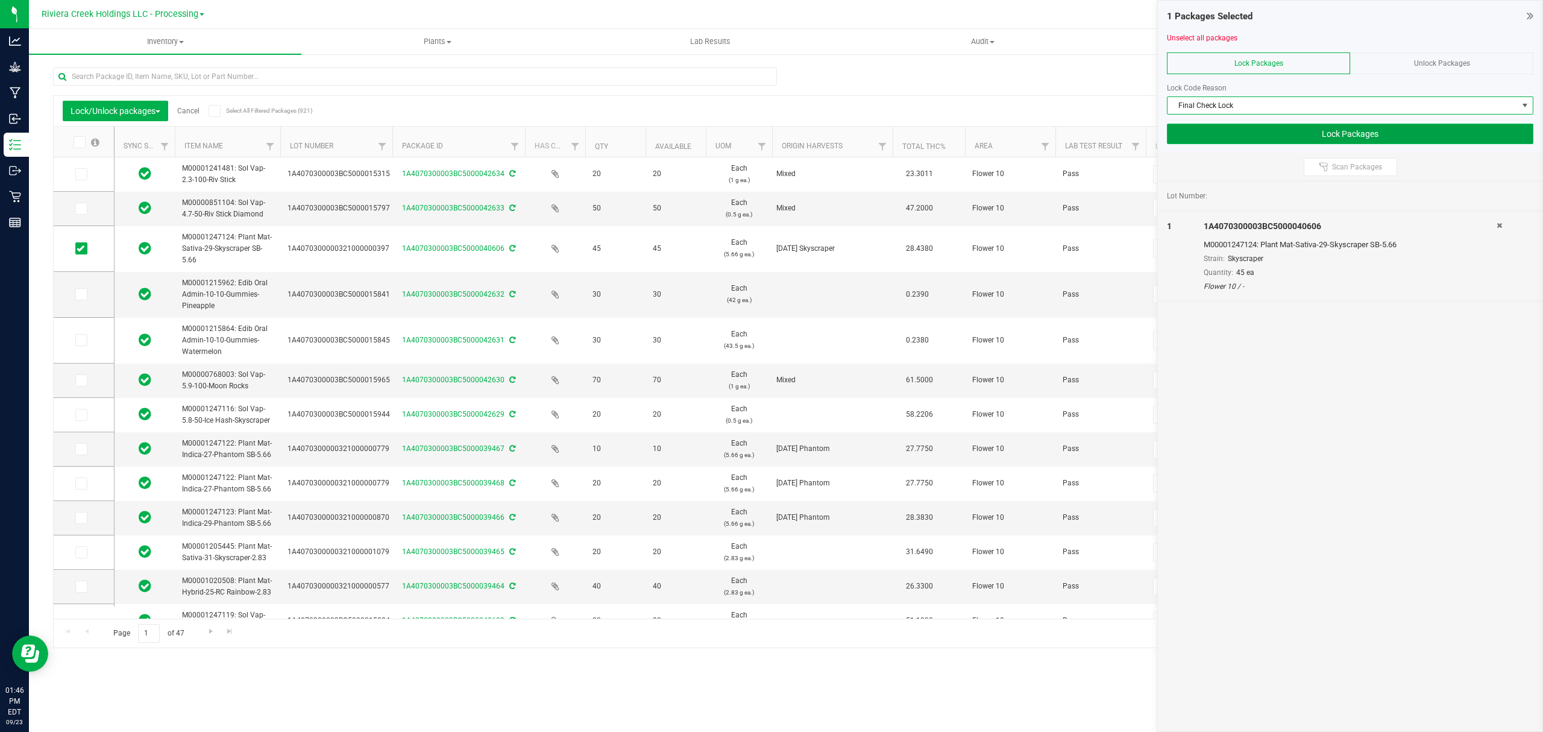
click at [1233, 140] on button "Lock Packages" at bounding box center [1350, 134] width 367 height 20
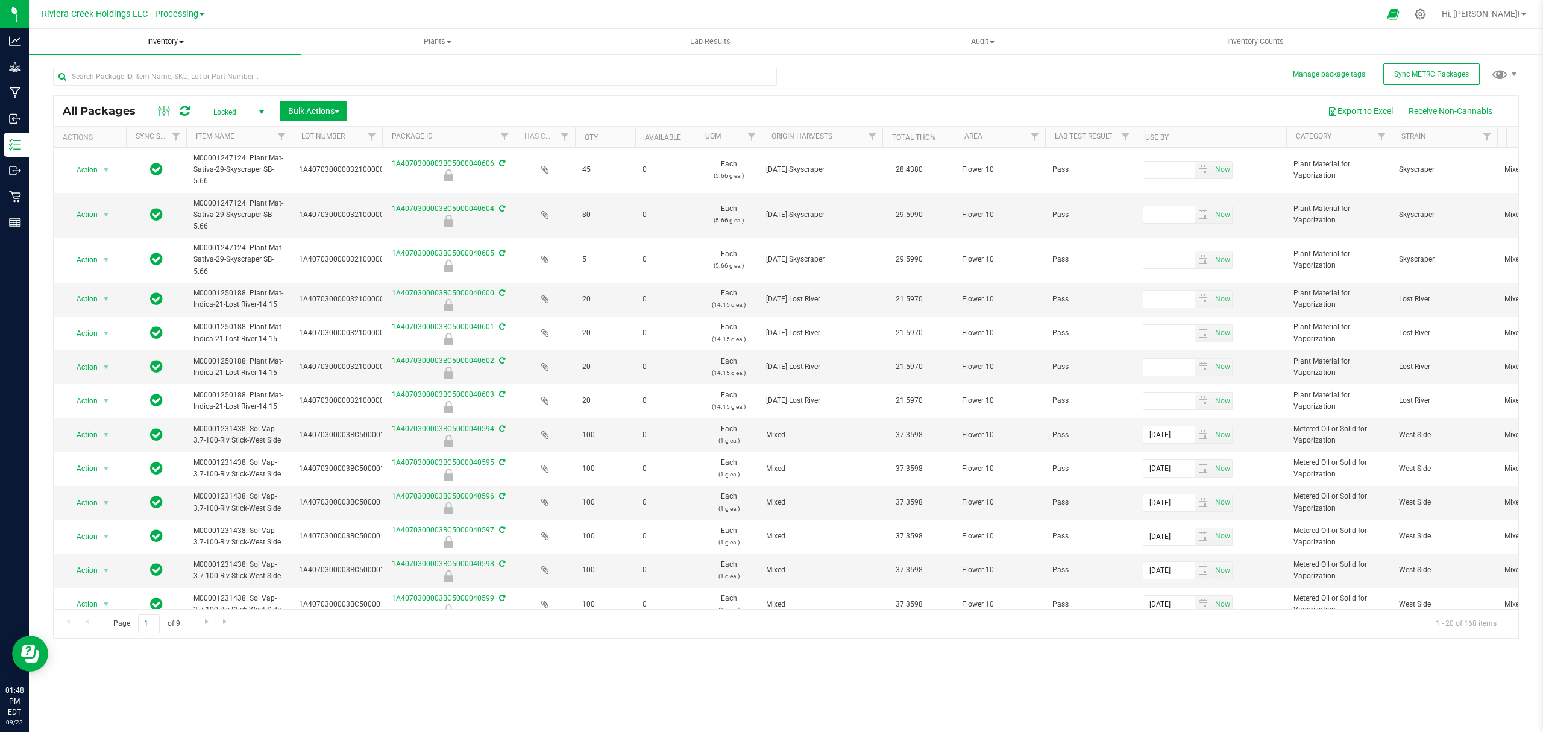
click at [169, 36] on span "Inventory" at bounding box center [165, 41] width 272 height 11
click at [143, 146] on li "From bill of materials" at bounding box center [165, 145] width 272 height 14
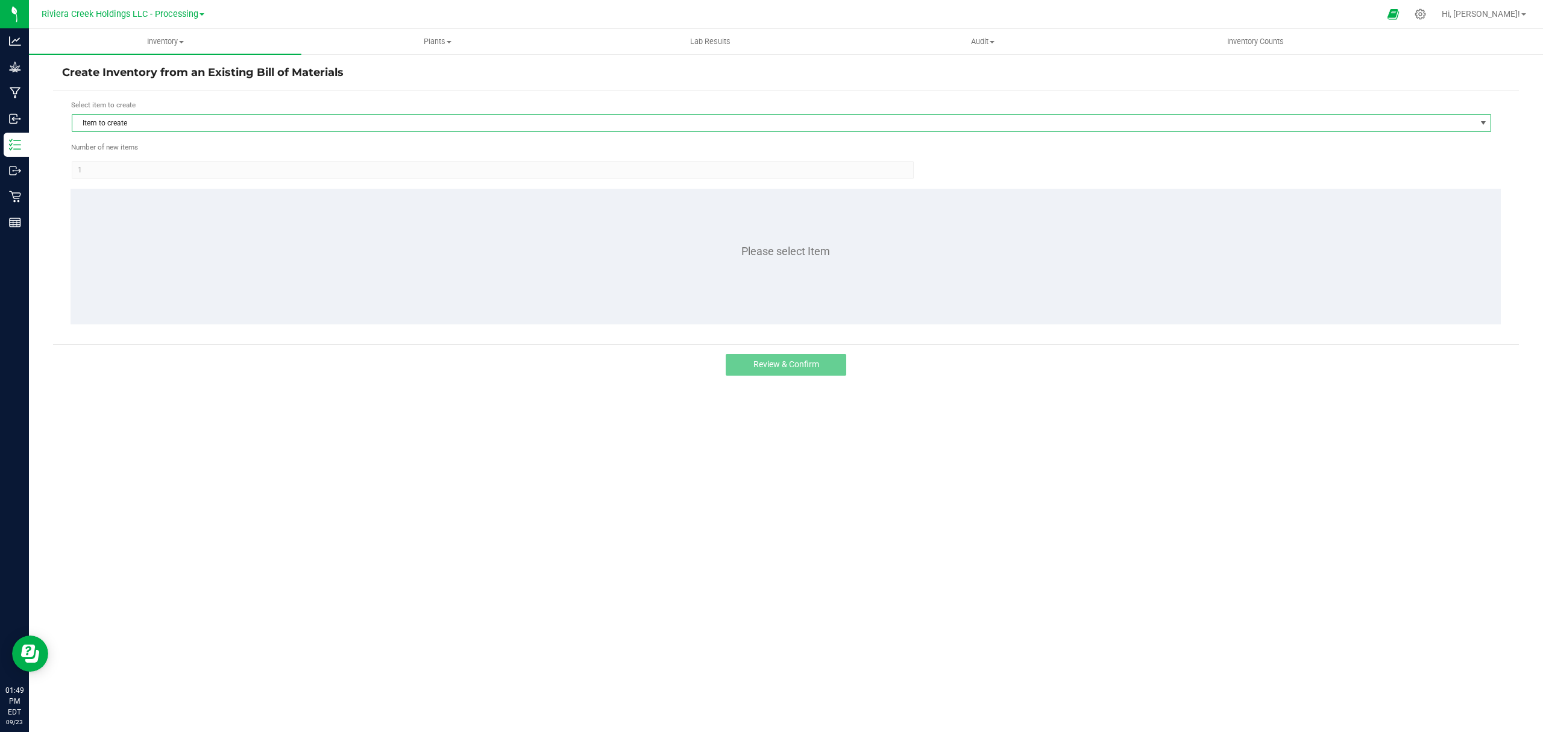
click at [336, 126] on span "Item to create" at bounding box center [773, 123] width 1403 height 17
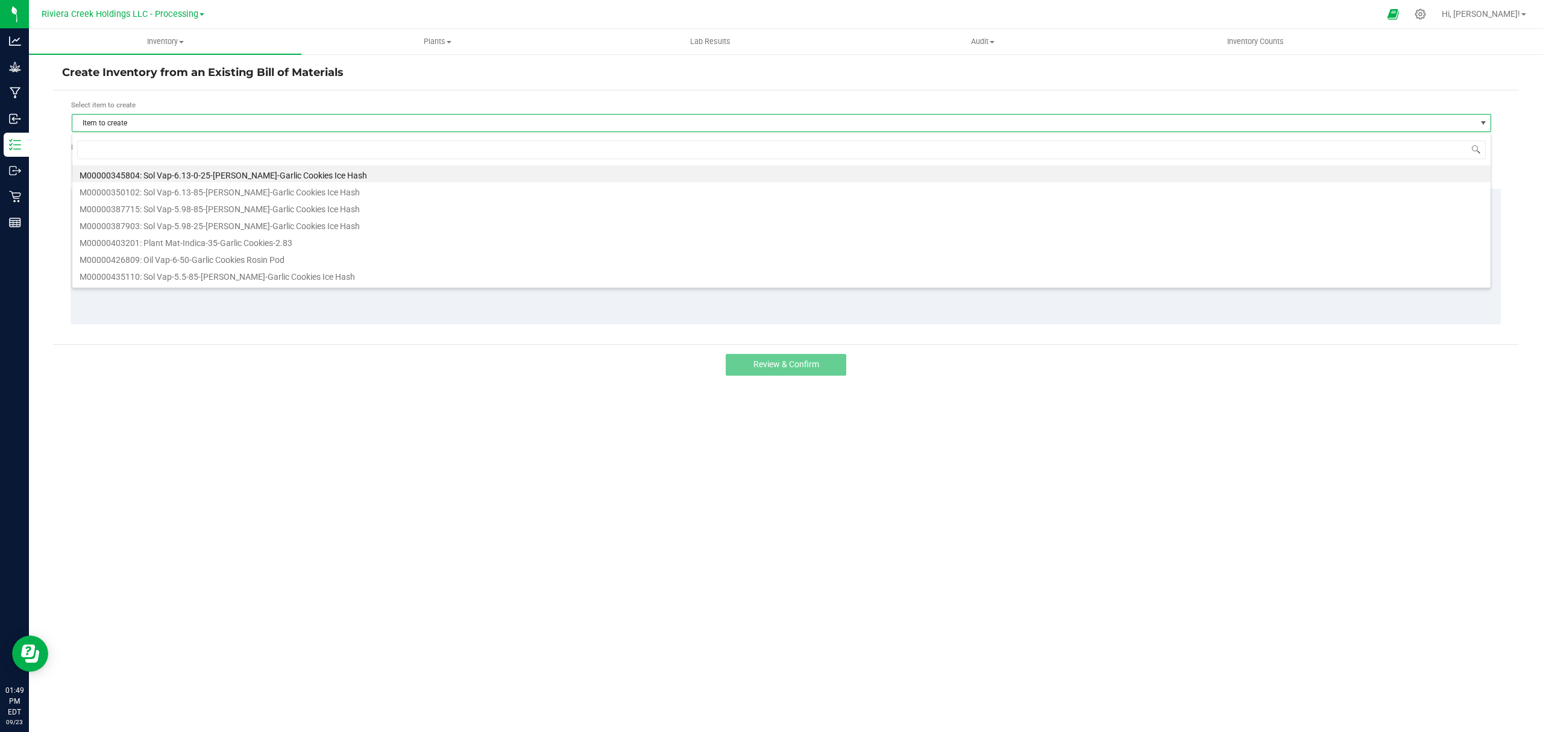
scroll to position [18, 1420]
type input "247123"
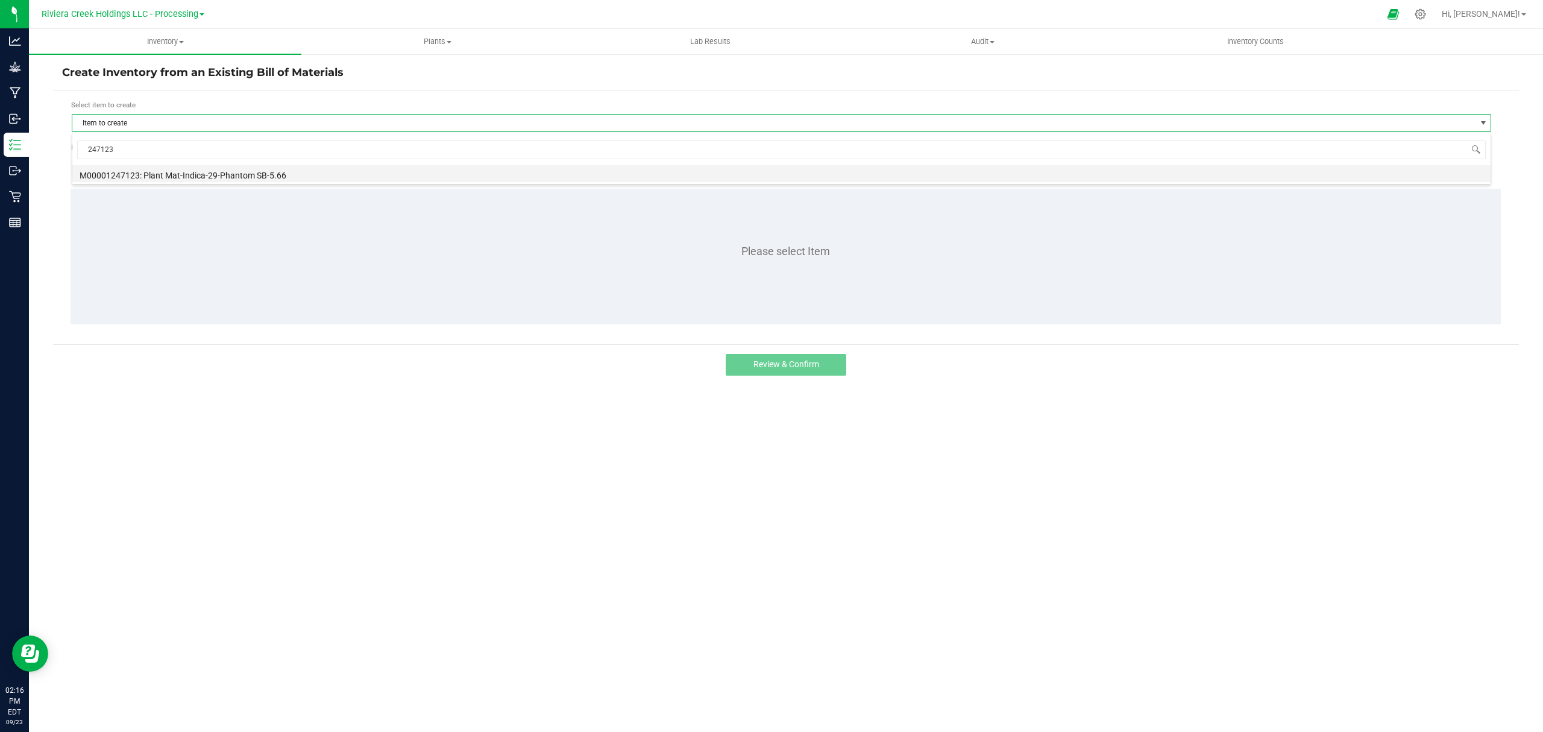
click at [228, 169] on li "M00001247123: Plant Mat-Indica-29-Phantom SB-5.66" at bounding box center [781, 173] width 1418 height 17
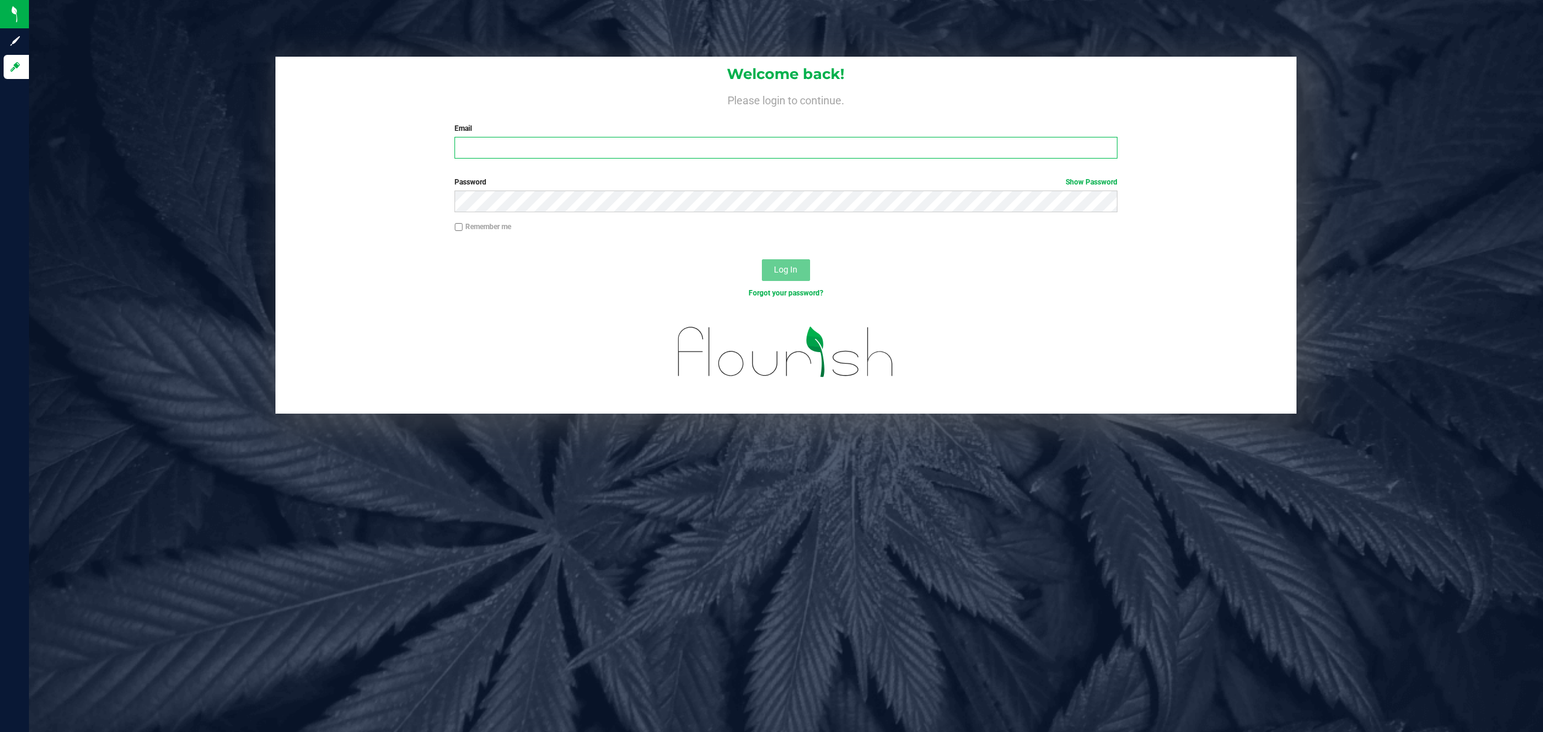
click at [555, 137] on input "Email" at bounding box center [786, 148] width 663 height 22
type input "[EMAIL_ADDRESS][DOMAIN_NAME]"
click at [567, 213] on div "Password Show Password" at bounding box center [786, 199] width 1022 height 45
click at [762, 259] on button "Log In" at bounding box center [786, 270] width 48 height 22
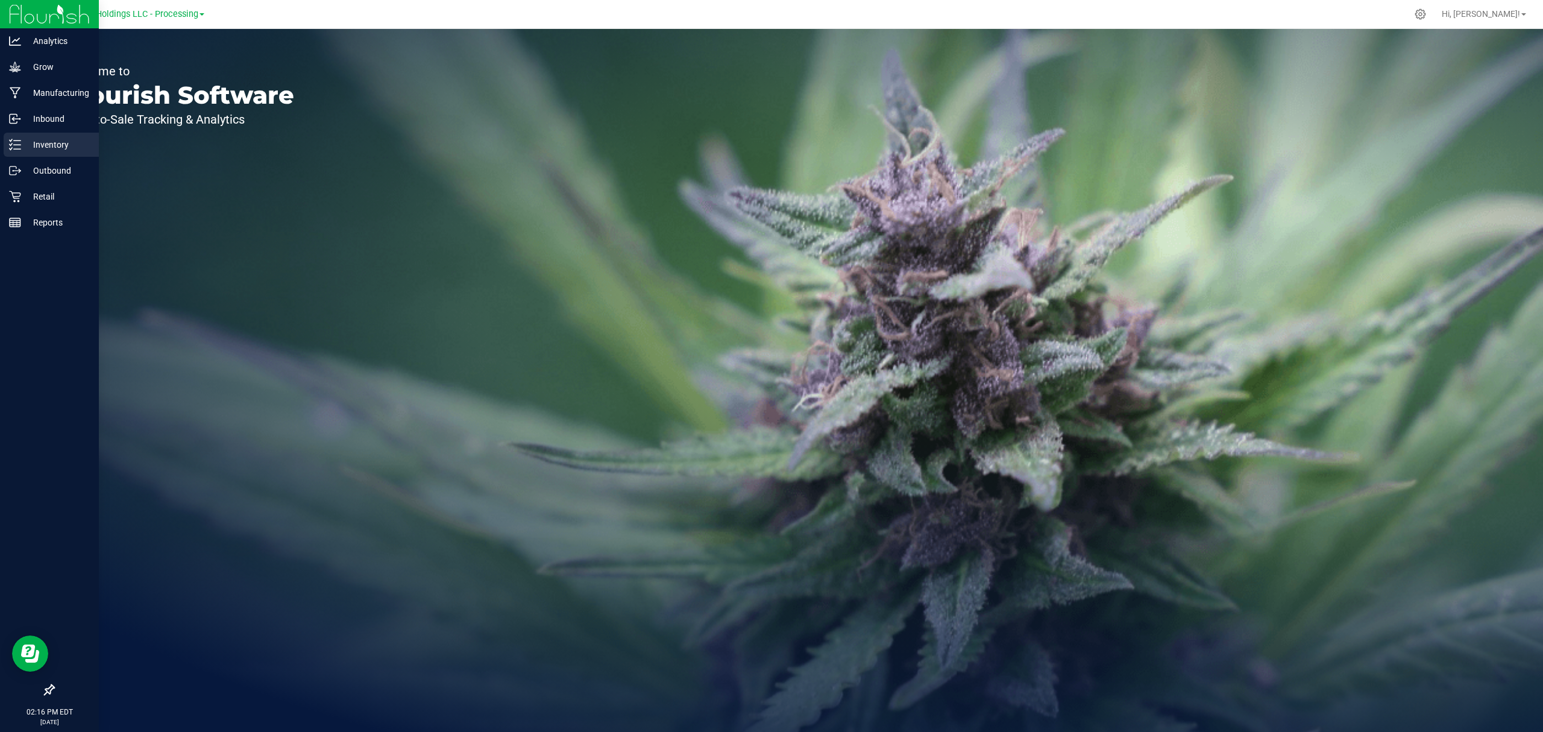
drag, startPoint x: 18, startPoint y: 154, endPoint x: 34, endPoint y: 153, distance: 16.3
click at [19, 154] on div "Inventory" at bounding box center [51, 145] width 95 height 24
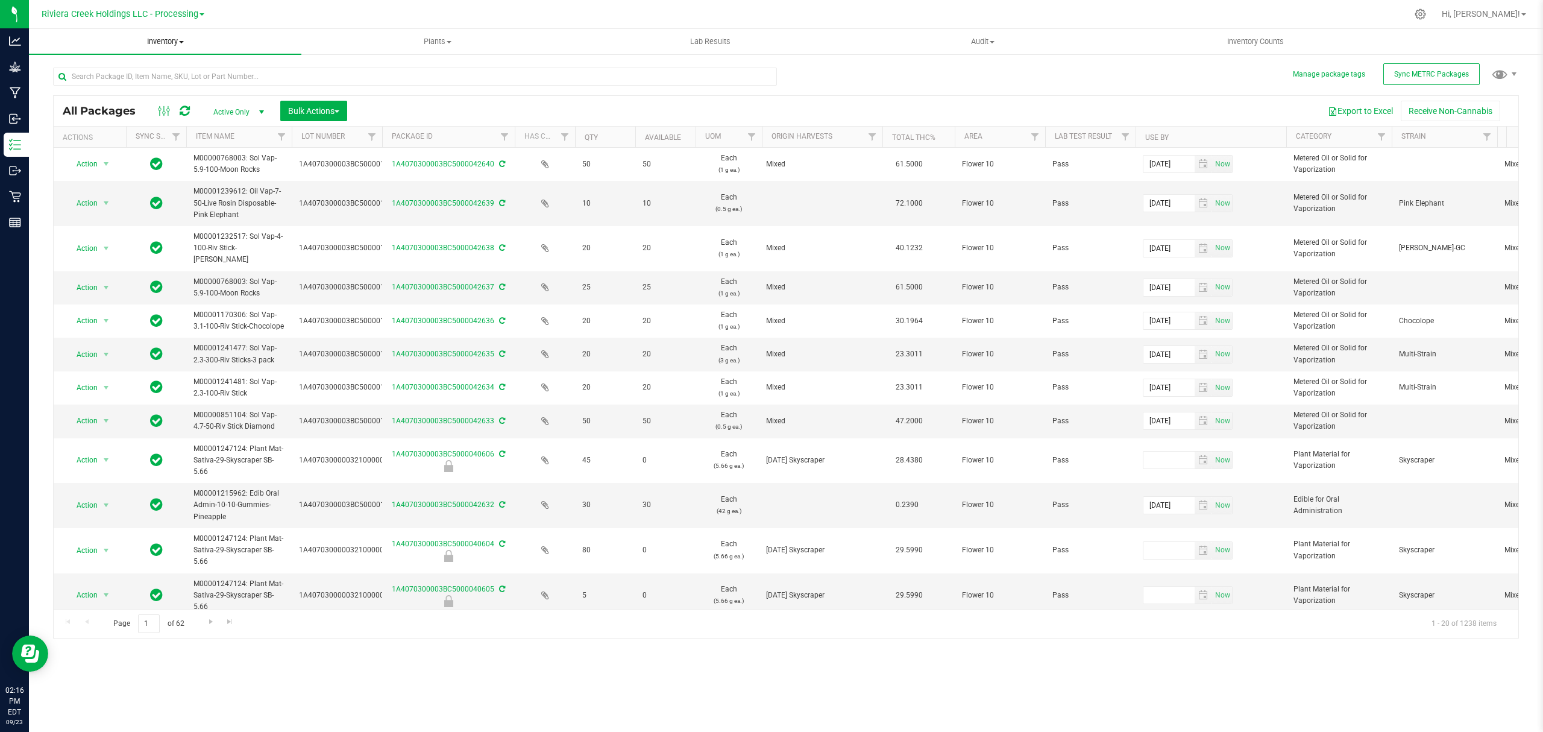
click at [158, 44] on span "Inventory" at bounding box center [165, 41] width 272 height 11
click at [152, 146] on li "From bill of materials" at bounding box center [165, 145] width 272 height 14
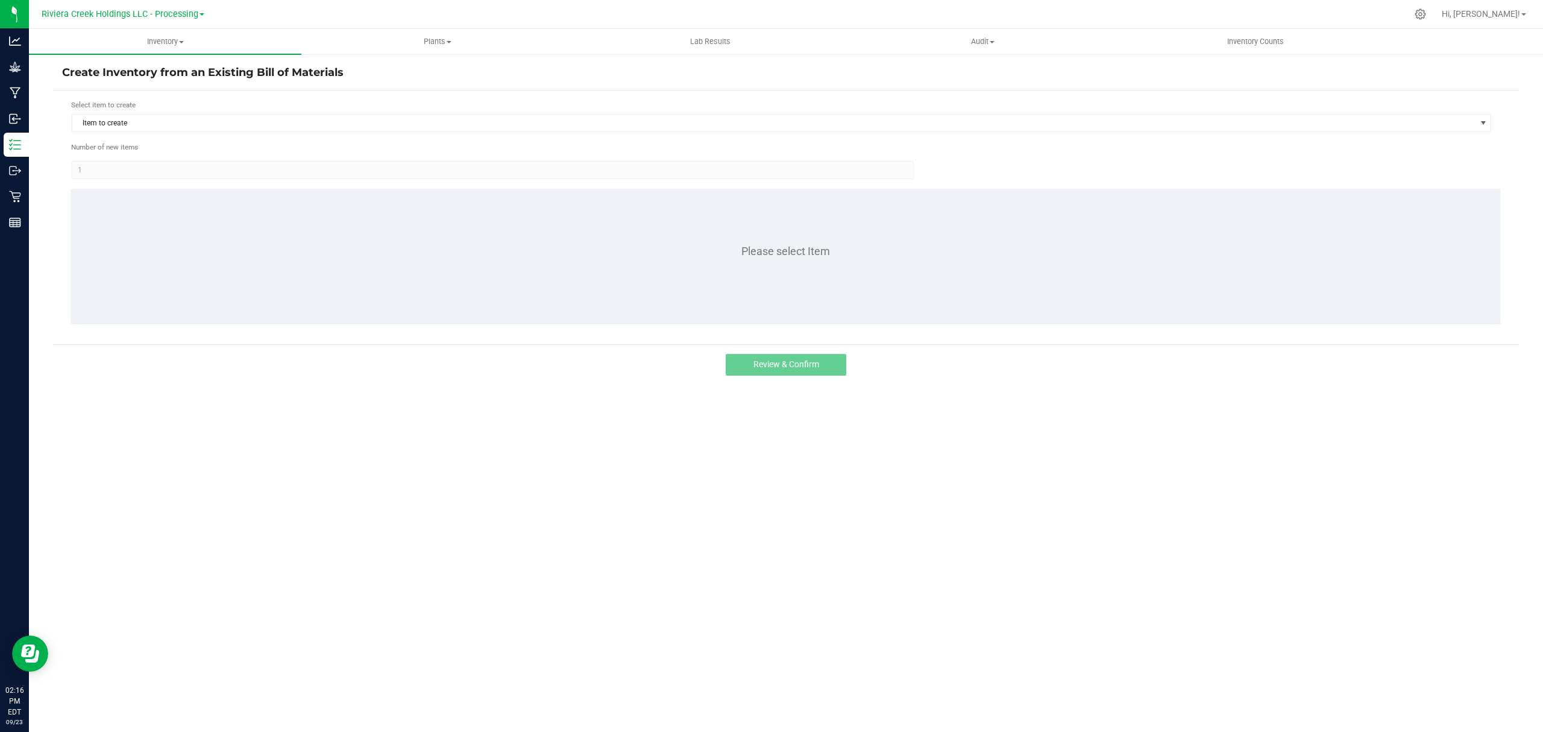
click at [184, 110] on div "Select item to create" at bounding box center [781, 104] width 1421 height 11
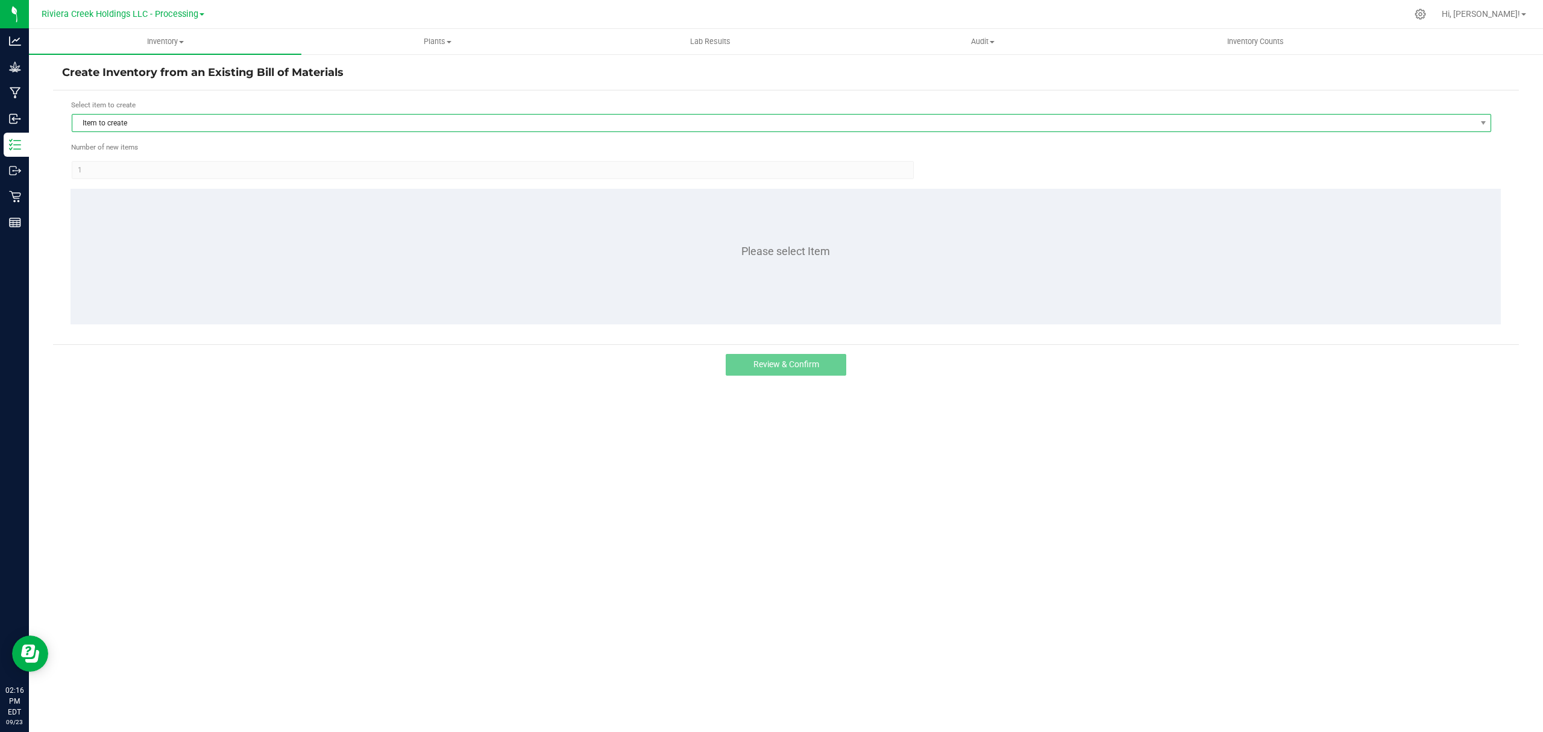
click at [184, 121] on span "Item to create" at bounding box center [773, 123] width 1403 height 17
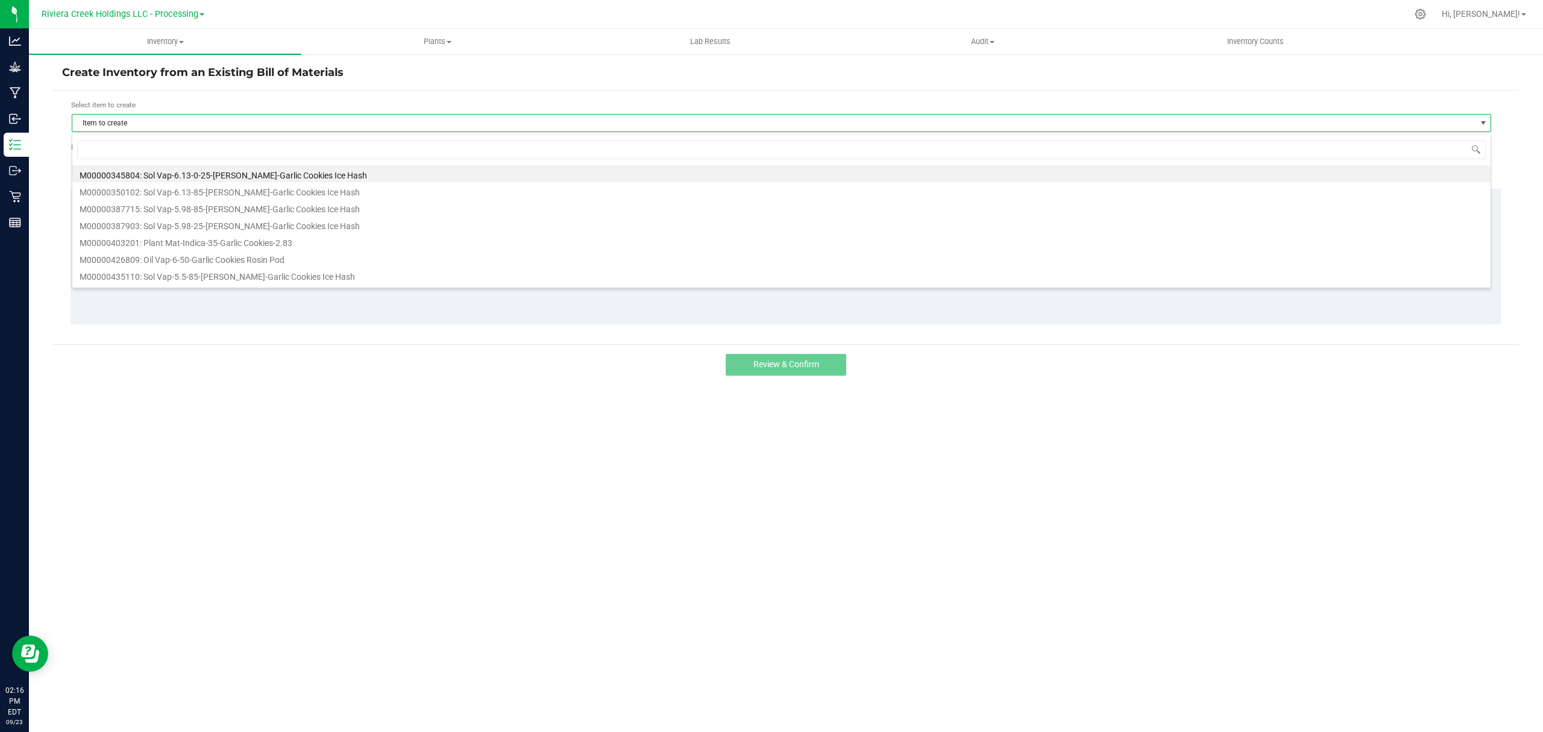
scroll to position [18, 1420]
type input "247123"
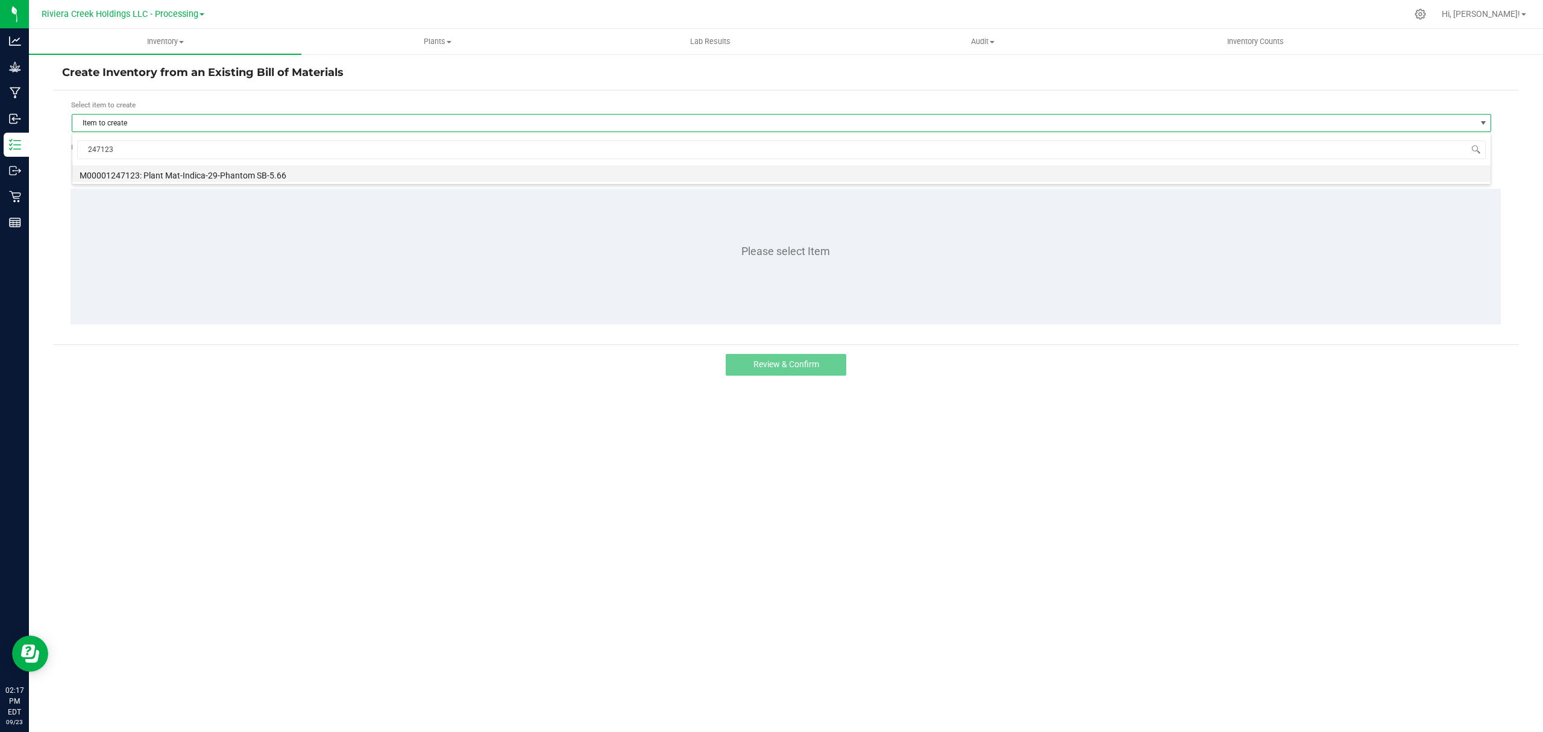
click at [251, 174] on li "M00001247123: Plant Mat-Indica-29-Phantom SB-5.66" at bounding box center [781, 173] width 1418 height 17
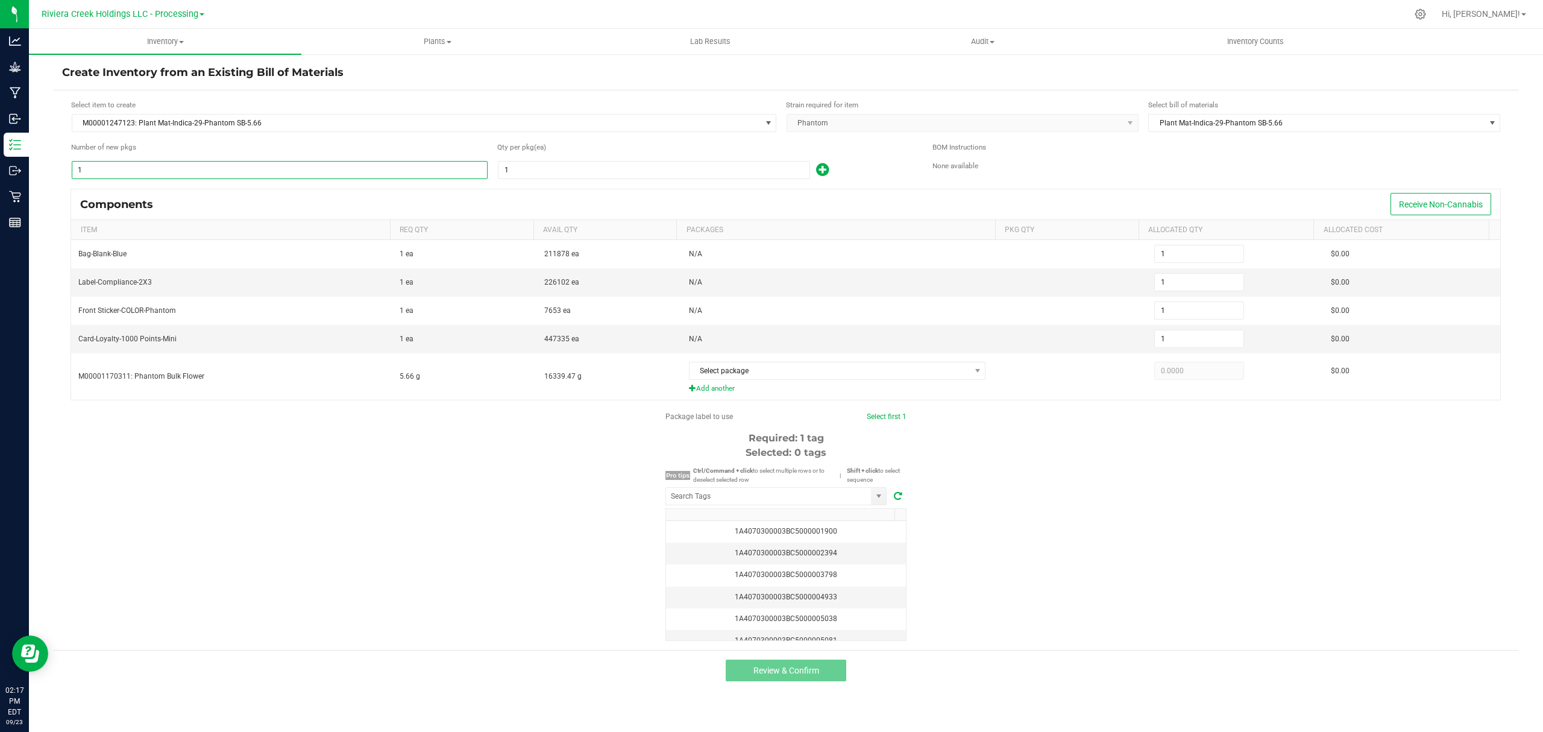
click at [228, 170] on input "1" at bounding box center [279, 170] width 415 height 17
type input "2"
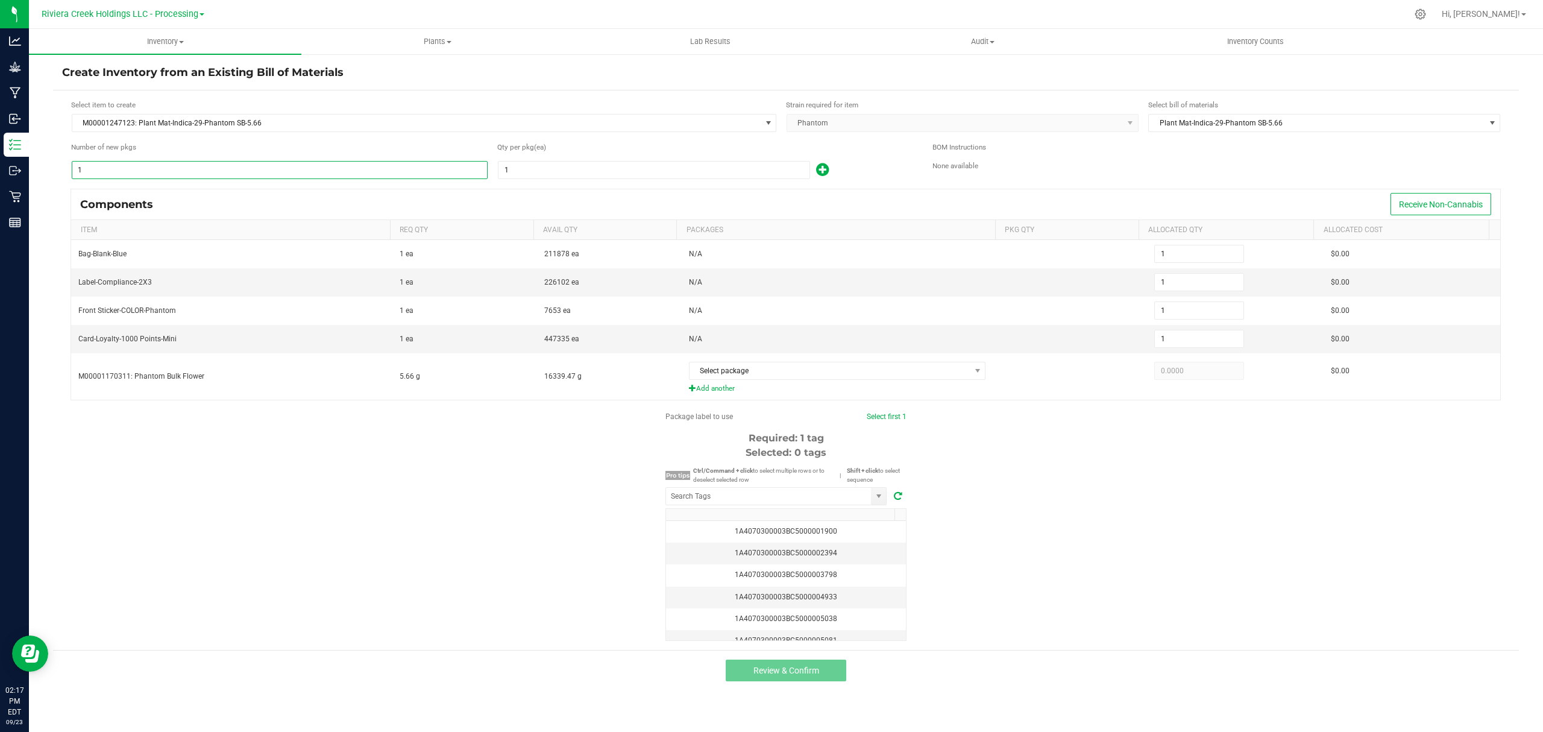
type input "2"
click at [581, 161] on span "1" at bounding box center [654, 170] width 312 height 18
click at [575, 168] on input "1" at bounding box center [654, 170] width 311 height 17
type input "8"
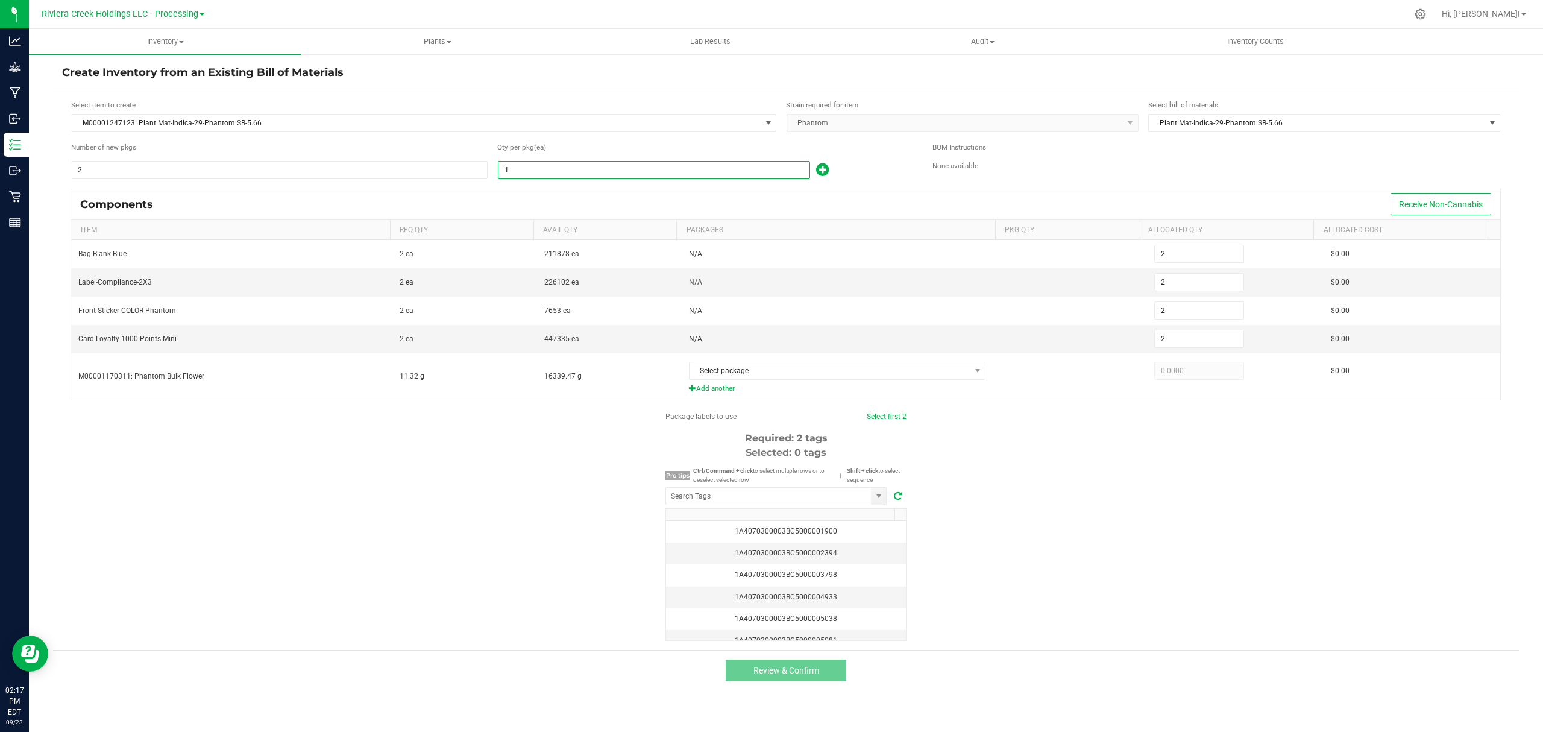
type input "16"
type input "80"
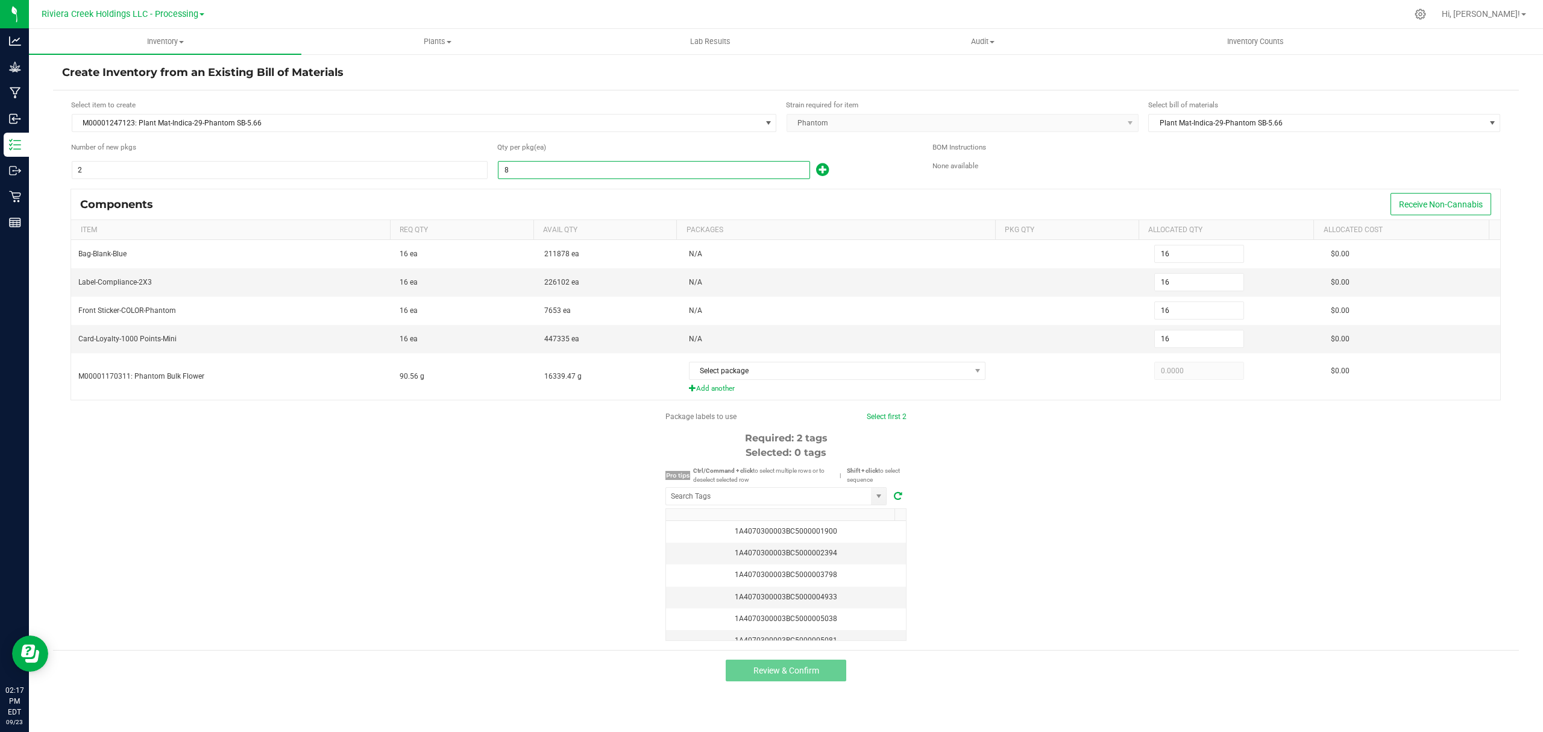
type input "160"
type input "80"
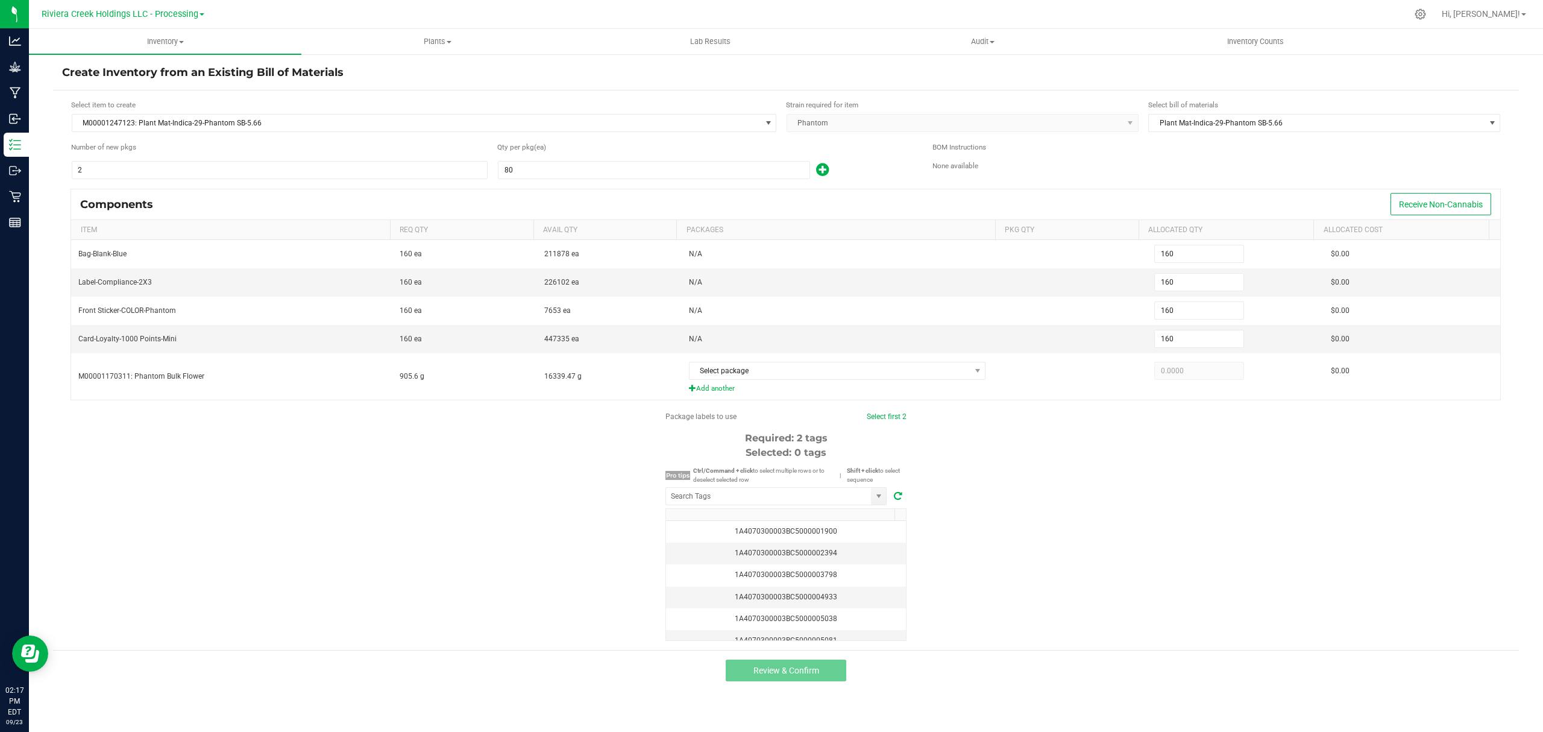
click at [826, 172] on icon at bounding box center [822, 169] width 13 height 15
type input "161"
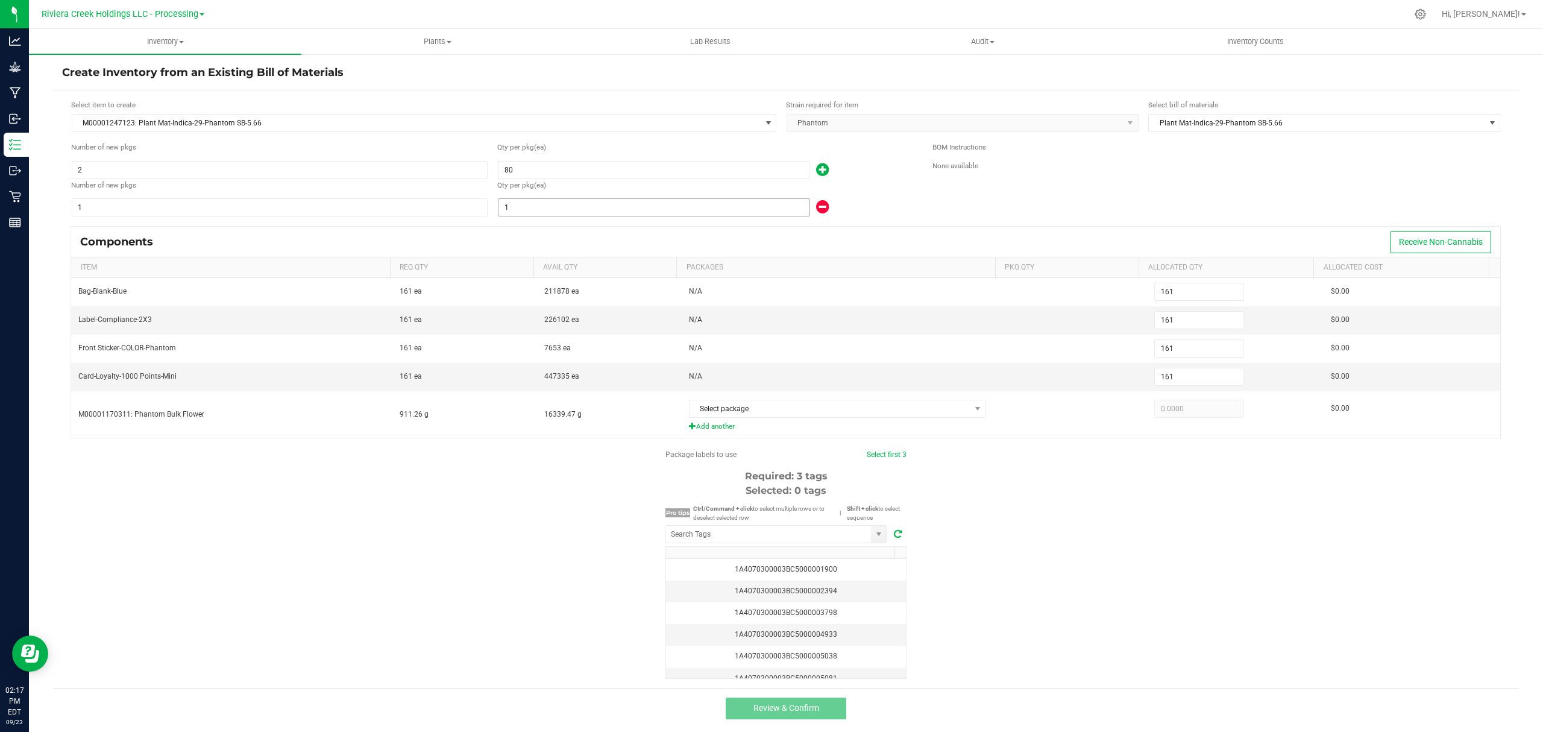
click at [633, 213] on input "1" at bounding box center [654, 207] width 311 height 17
type input "167"
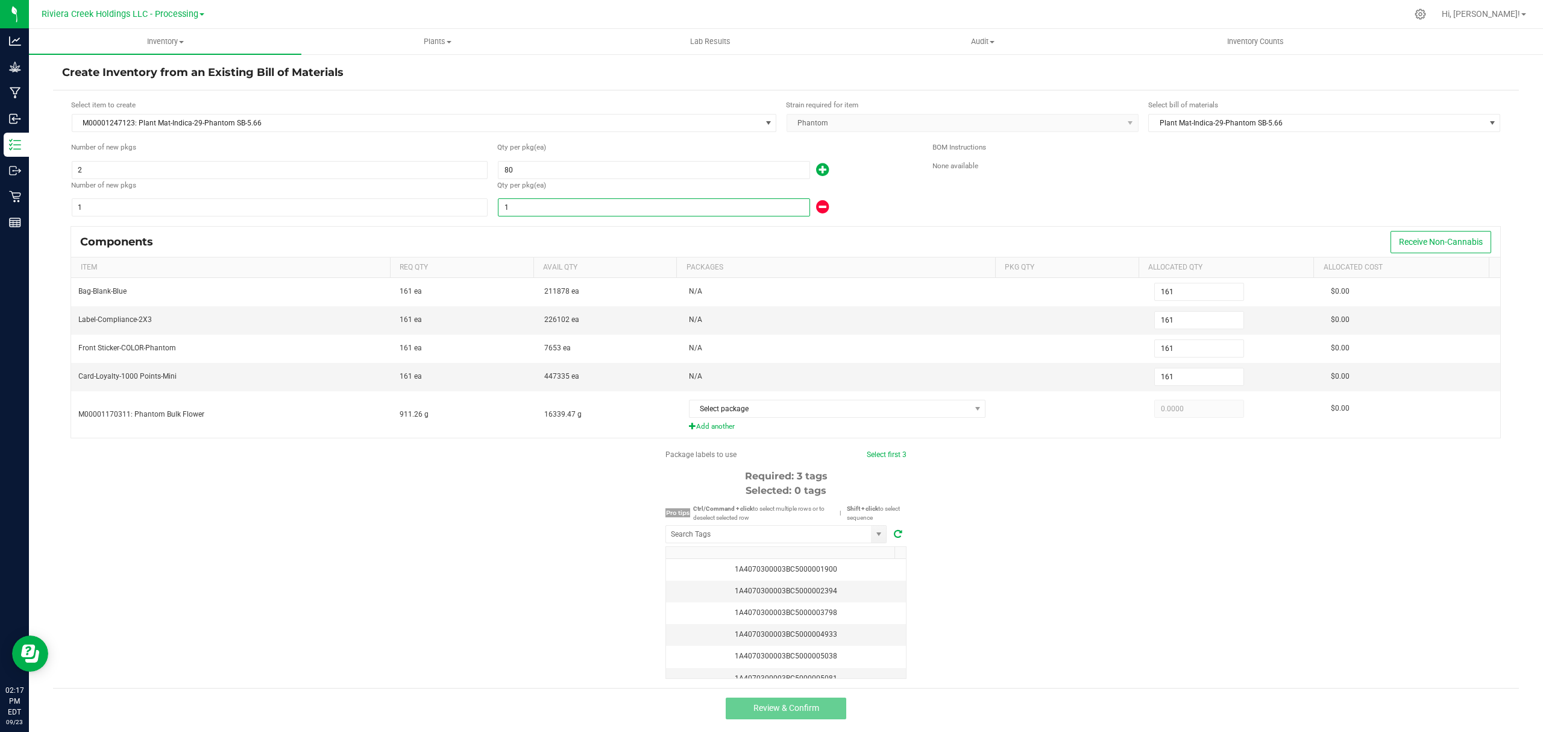
type input "7"
type input "230"
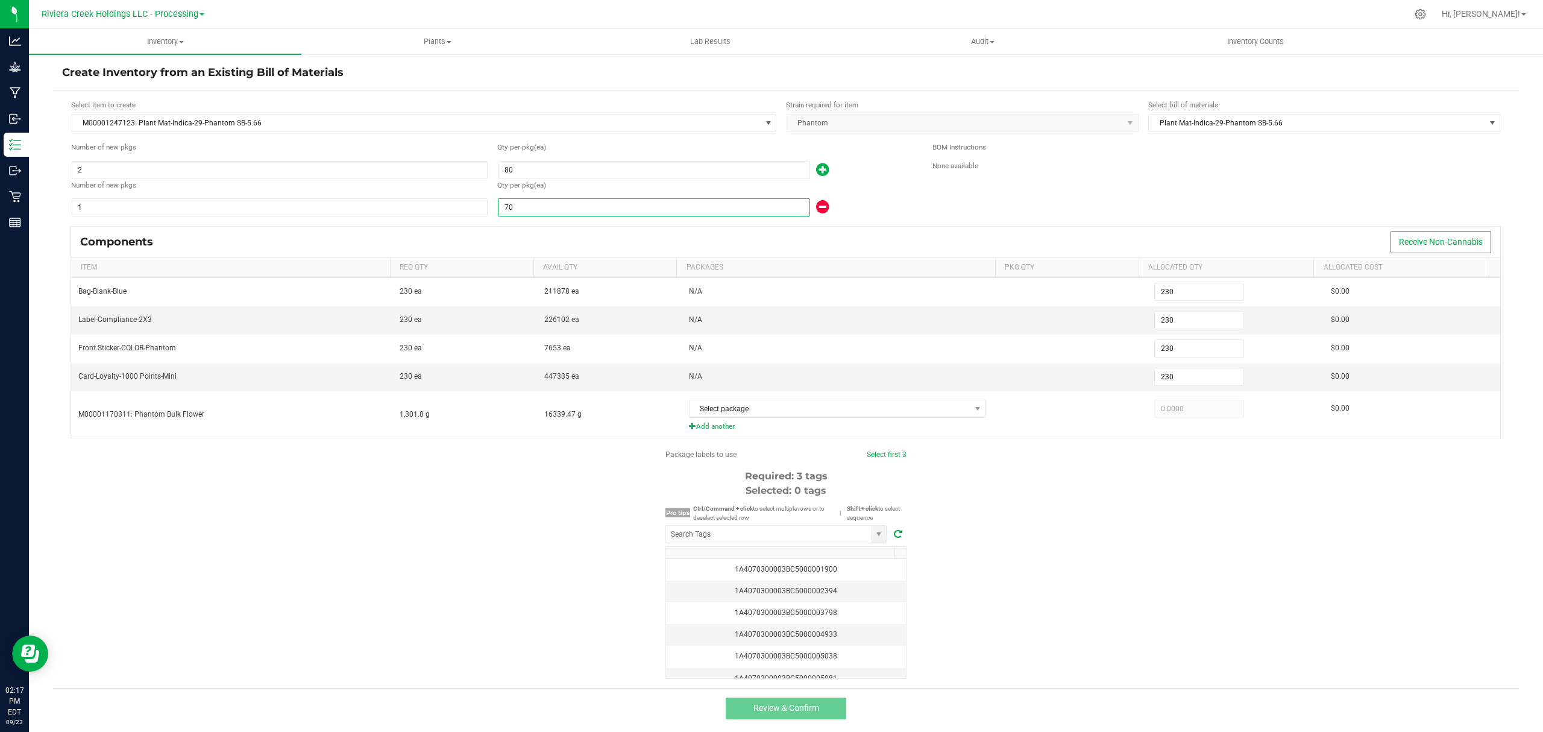
type input "70"
click at [893, 189] on div "Qty per pkg (ea)" at bounding box center [705, 185] width 417 height 11
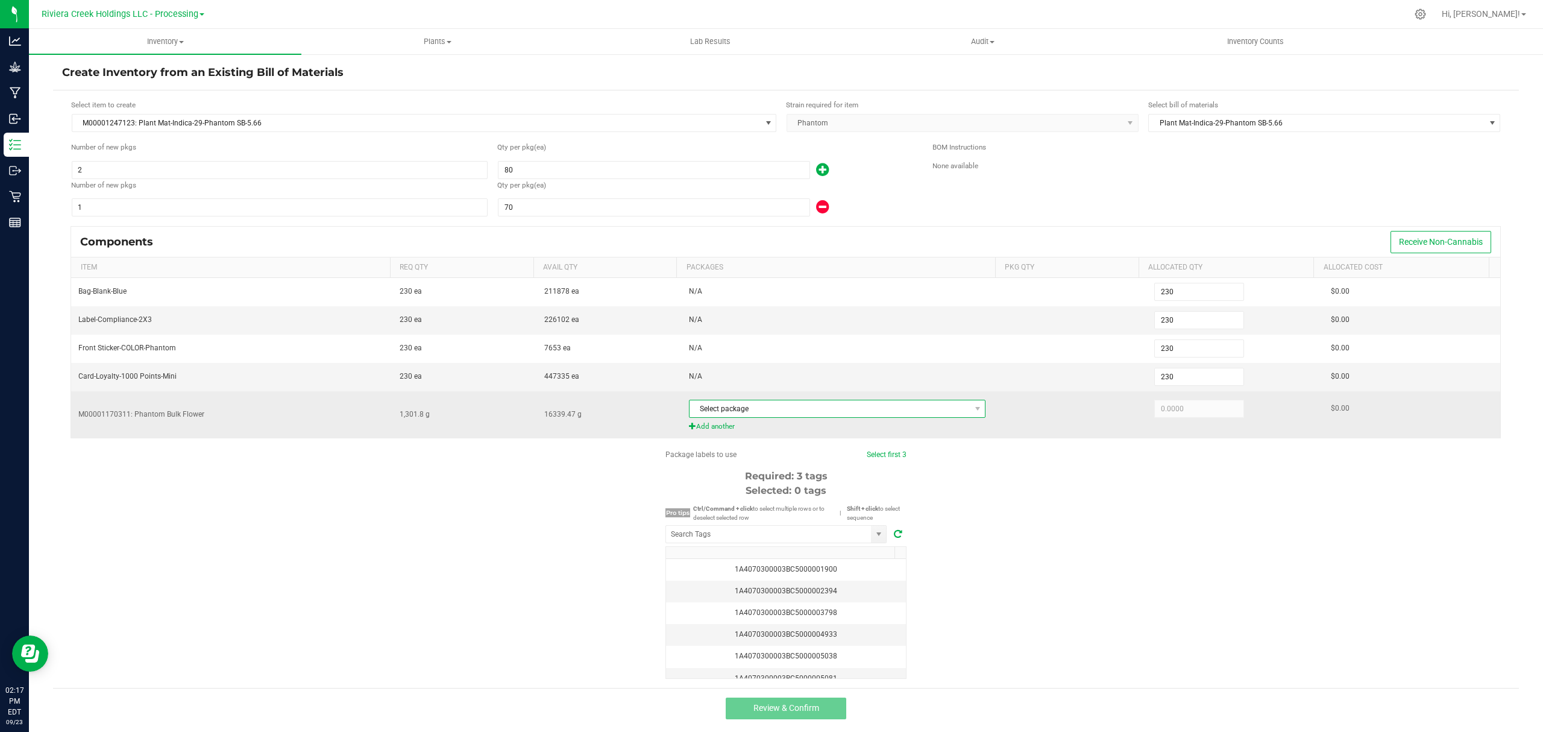
click at [773, 408] on span "Select package" at bounding box center [830, 408] width 281 height 17
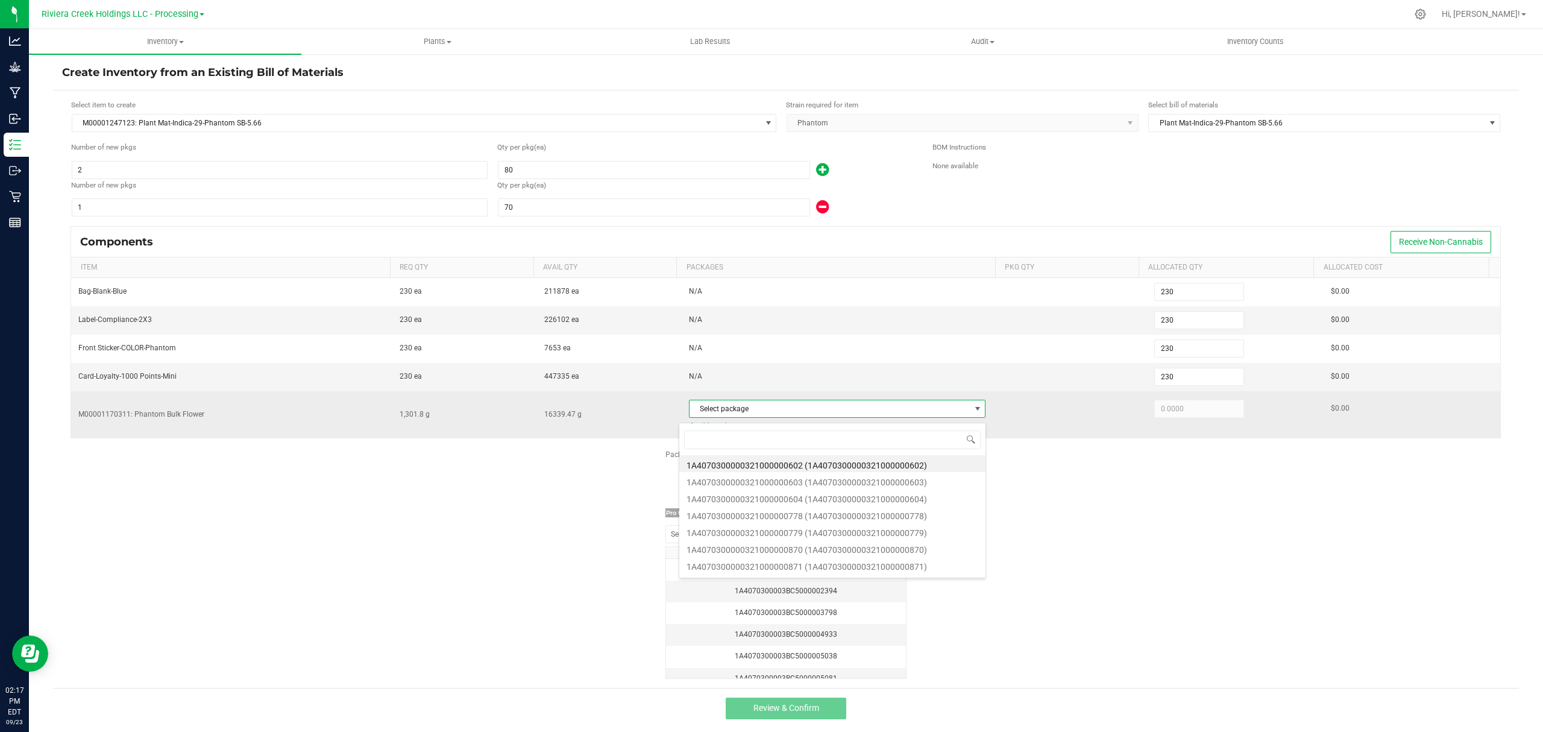
scroll to position [18, 291]
type input "962"
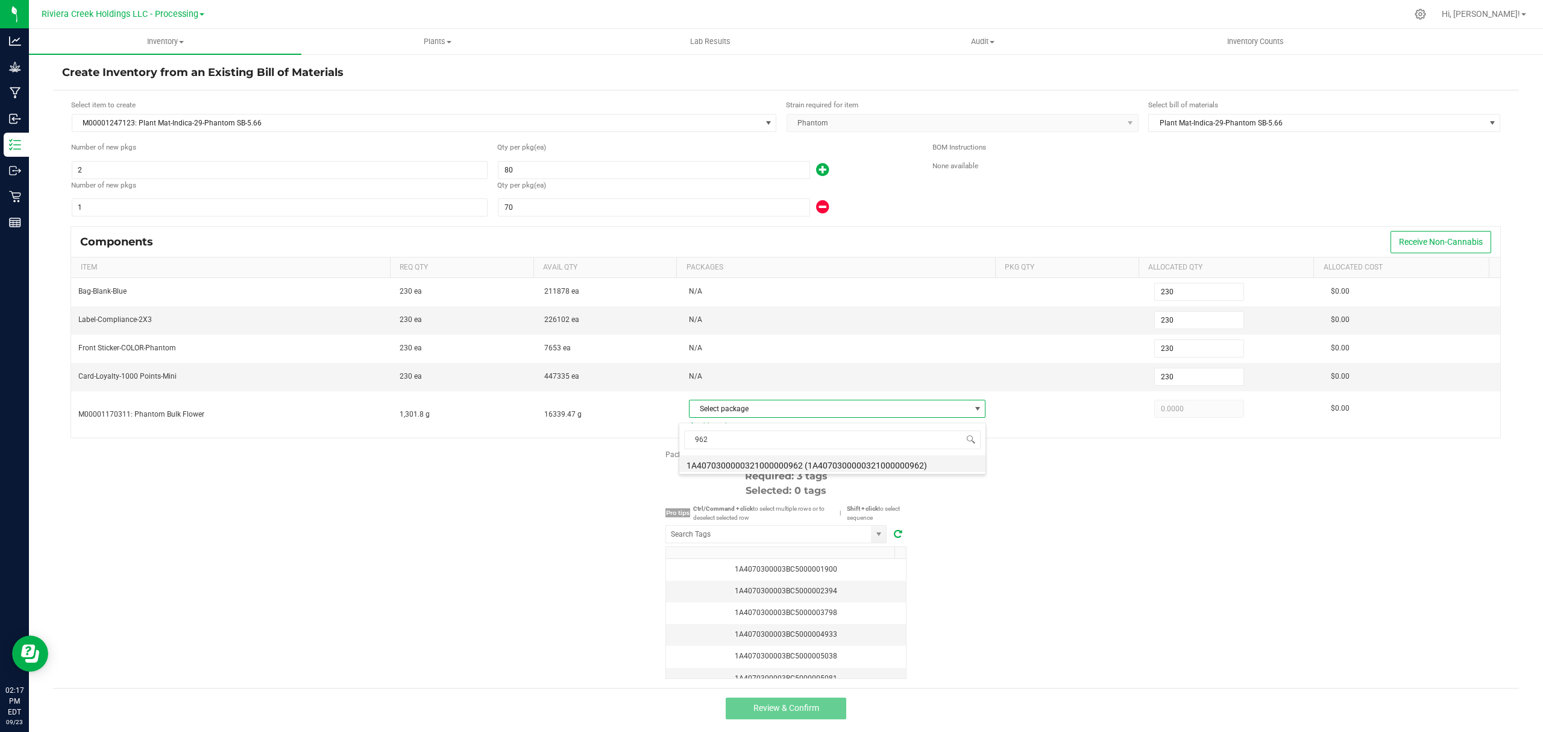
click at [905, 465] on li "1A4070300000321000000962 (1A4070300000321000000962)" at bounding box center [832, 463] width 306 height 17
type input "1,301.8000"
click at [1170, 569] on div "Package labels to use Select first 3 Required: 3 tags Selected: 0 tags Pro tips…" at bounding box center [786, 564] width 1466 height 230
click at [790, 543] on input "NO DATA FOUND" at bounding box center [768, 534] width 205 height 17
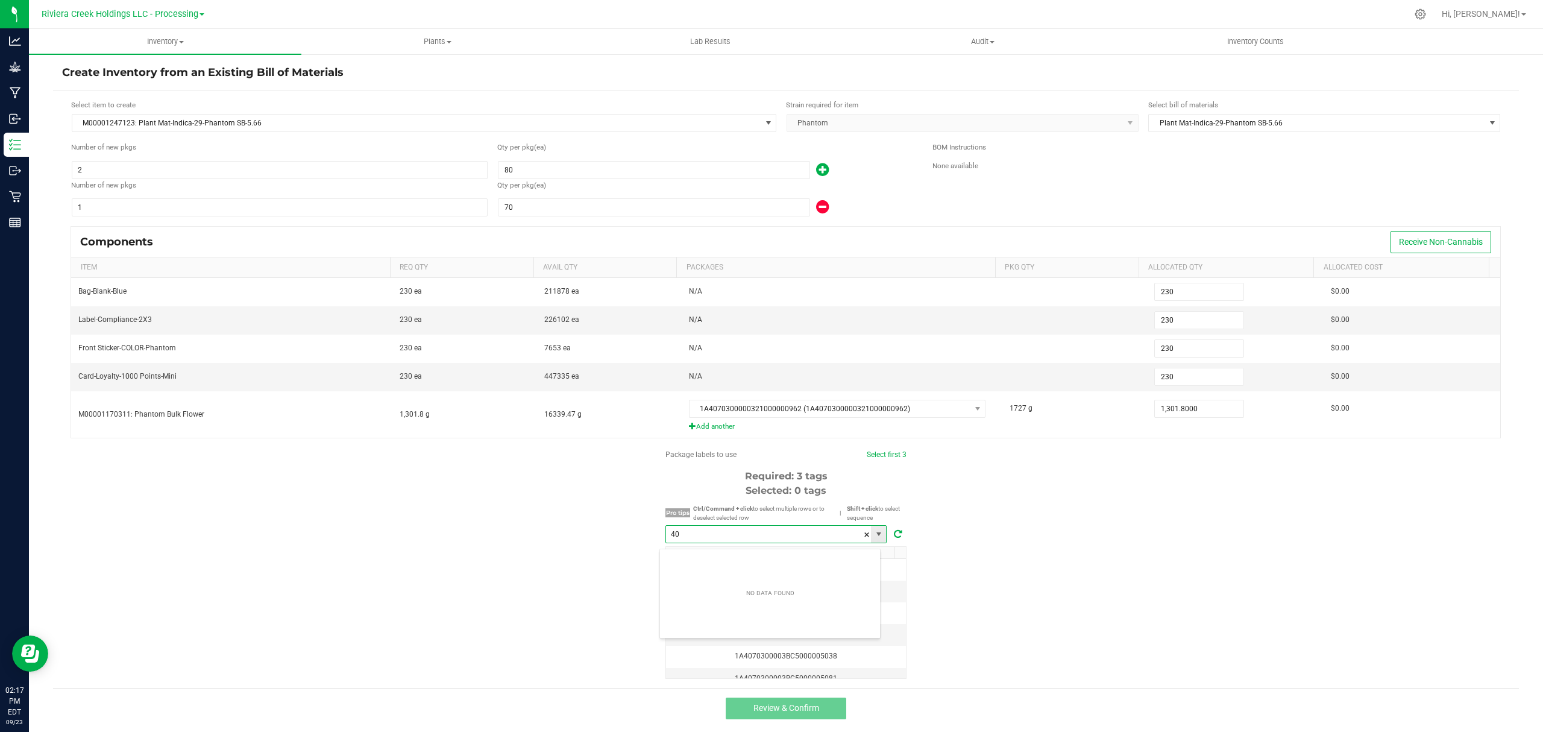
scroll to position [18, 221]
click at [708, 553] on li "1A4070300003BC5000040607" at bounding box center [770, 562] width 220 height 20
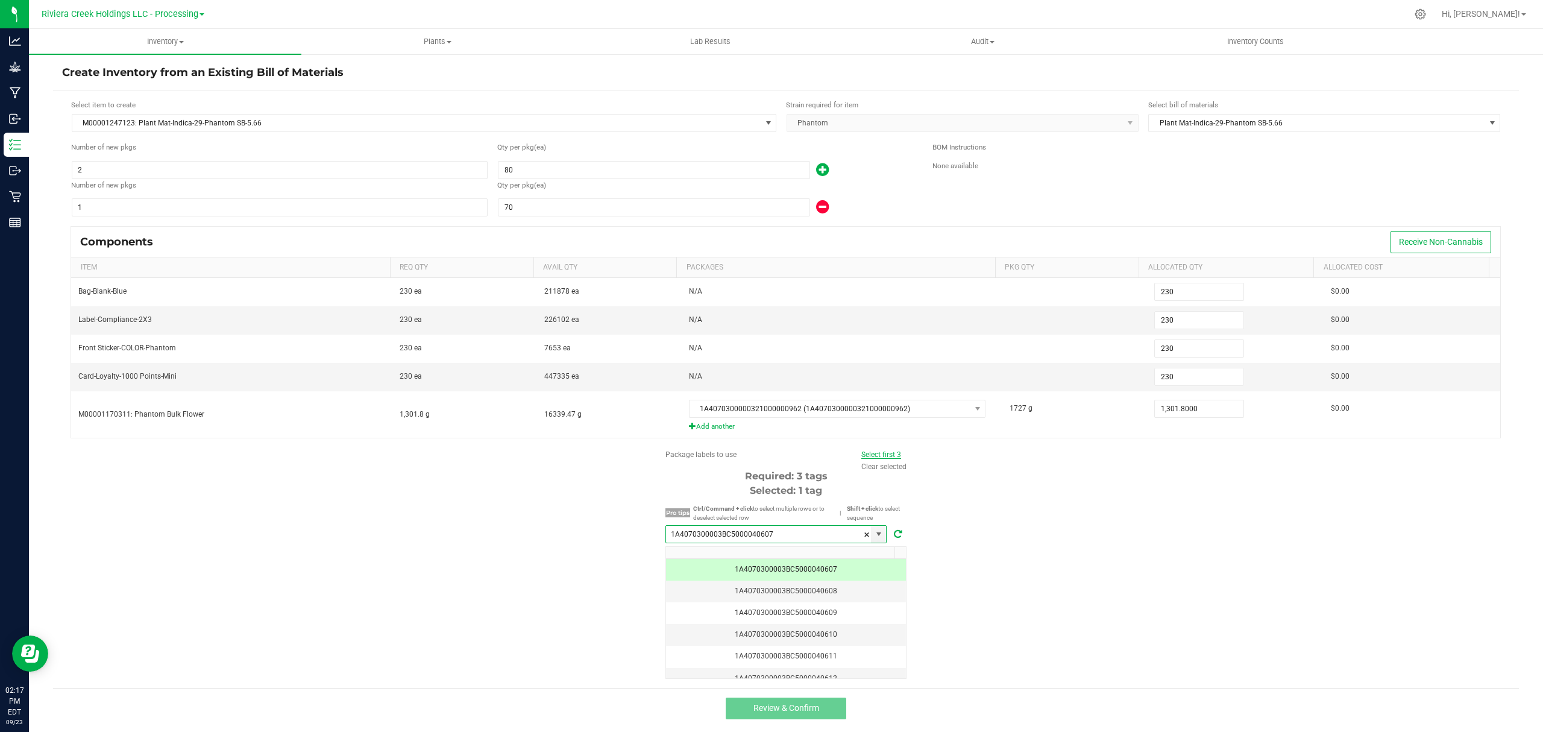
type input "1A4070300003BC5000040607"
click at [883, 456] on link "Select first 3" at bounding box center [881, 454] width 40 height 8
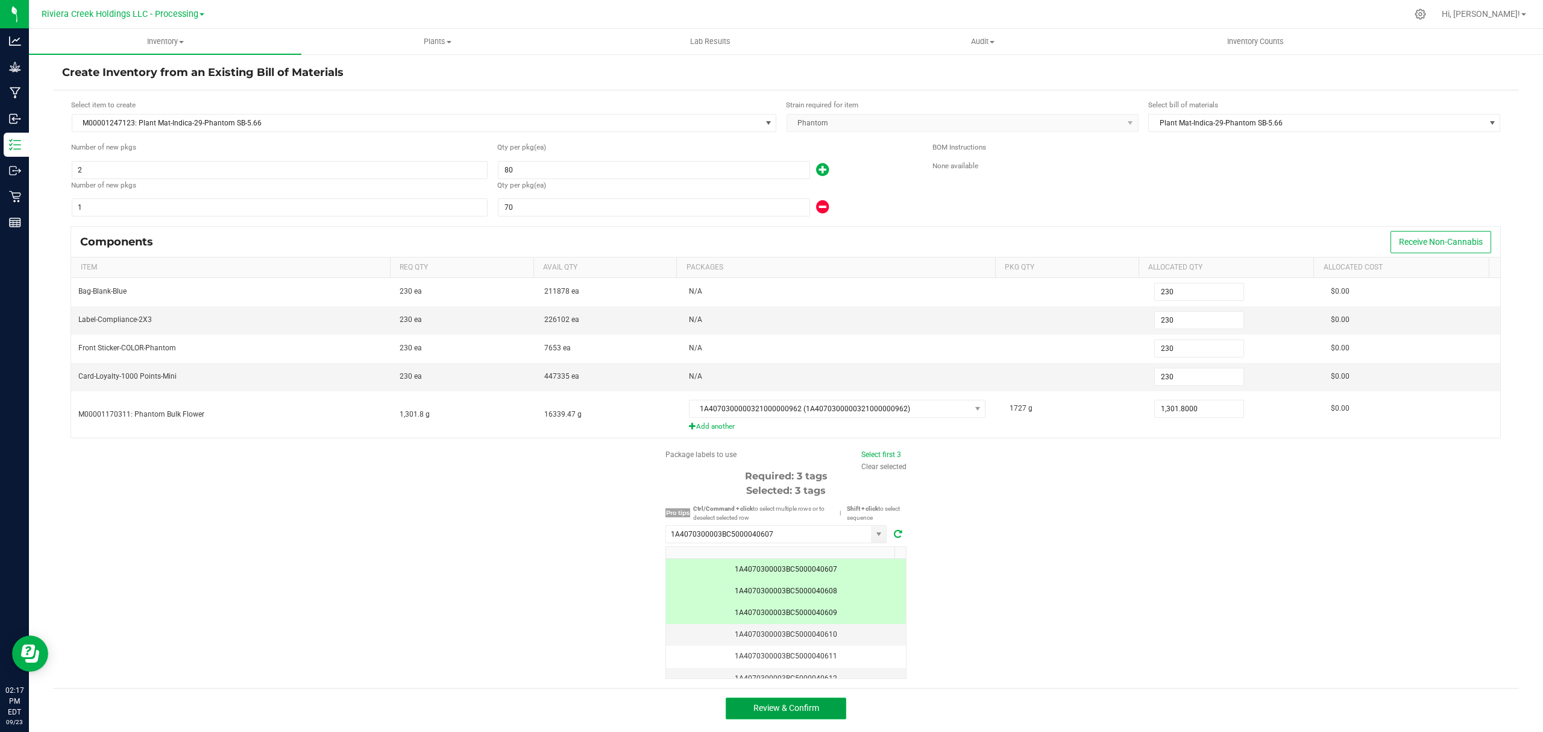
click at [815, 707] on button "Review & Confirm" at bounding box center [786, 708] width 121 height 22
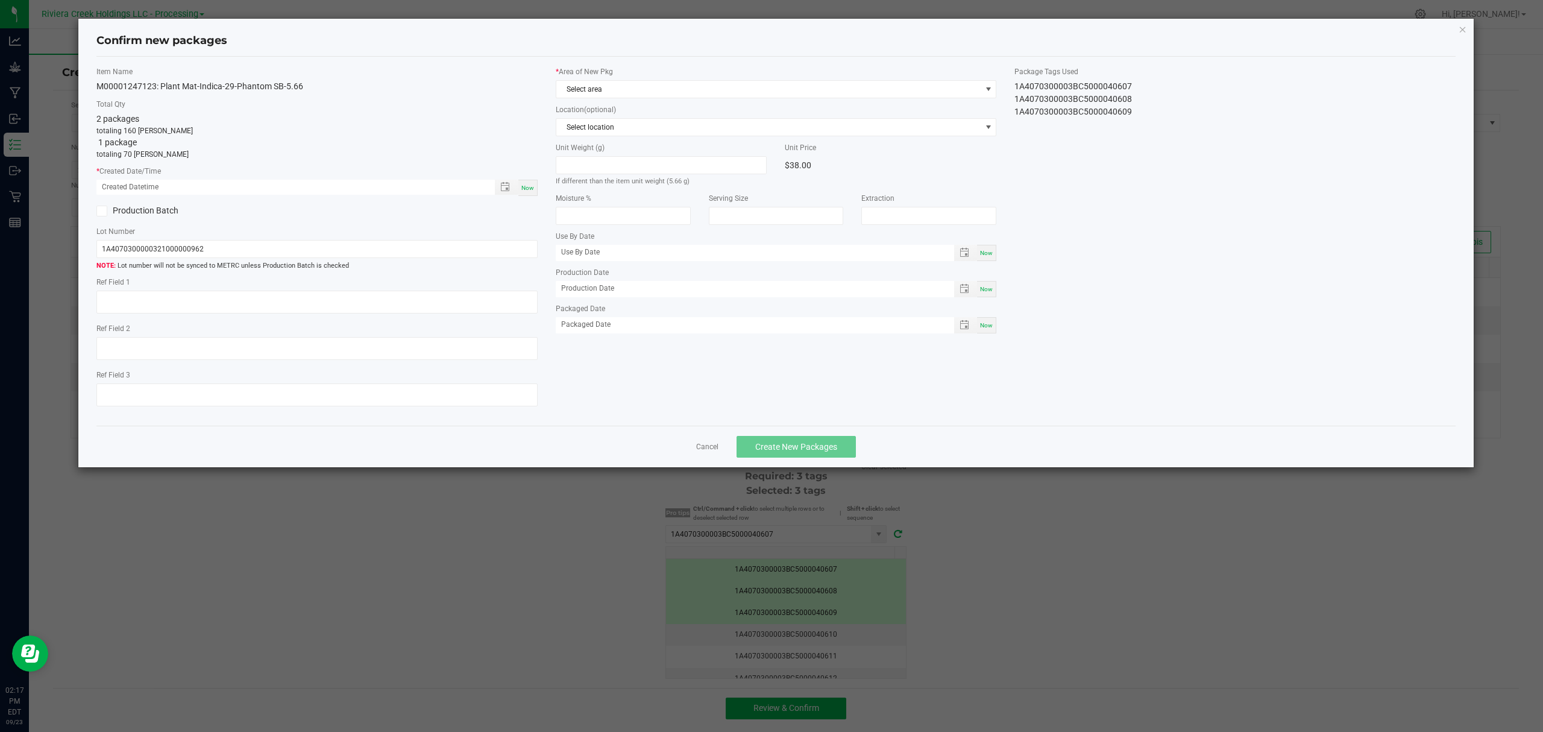
click at [529, 182] on div "Now" at bounding box center [527, 188] width 19 height 16
type input "[DATE] 02:17 PM"
click at [616, 82] on span "Select area" at bounding box center [768, 89] width 425 height 17
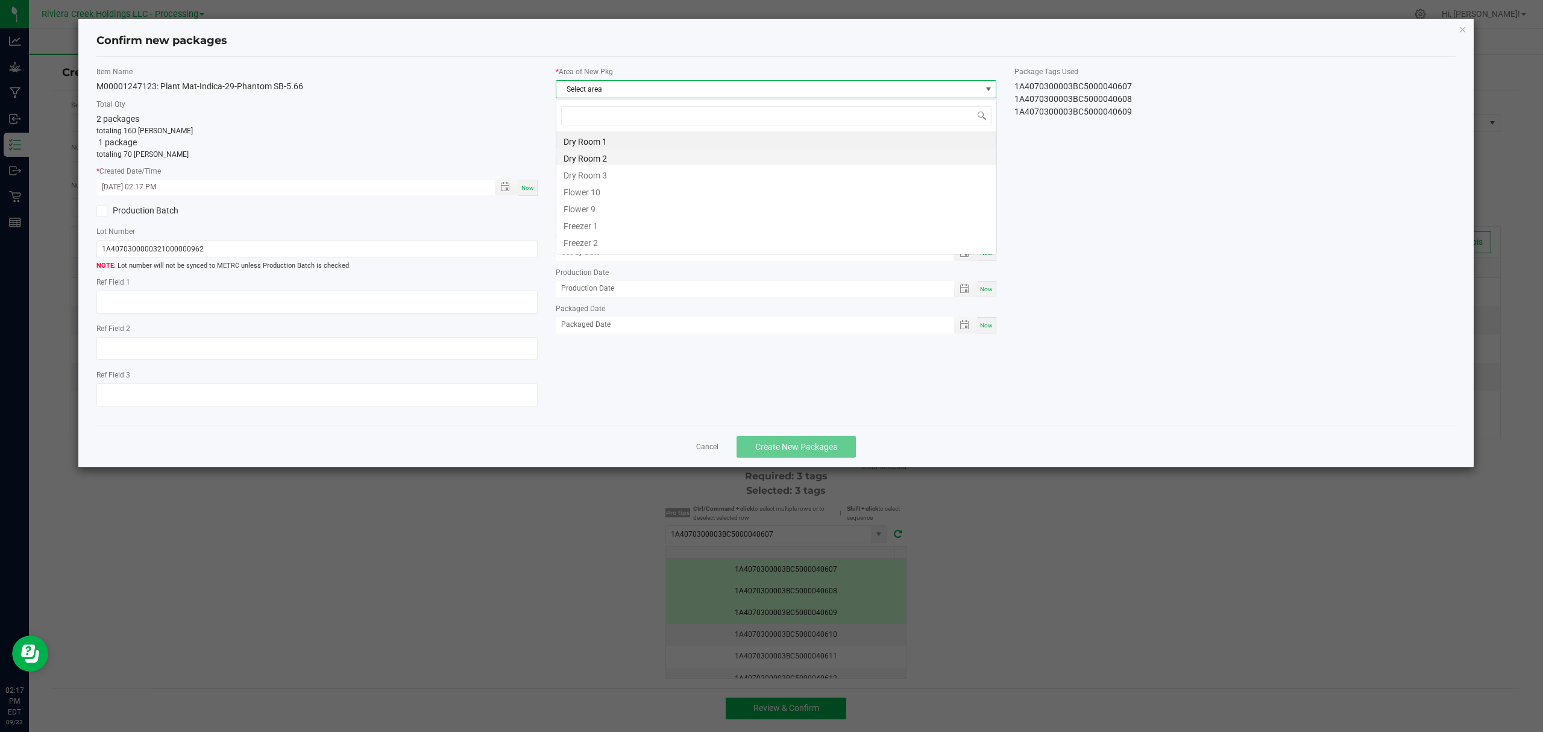
scroll to position [18, 440]
click at [615, 195] on li "Flower 10" at bounding box center [776, 190] width 440 height 17
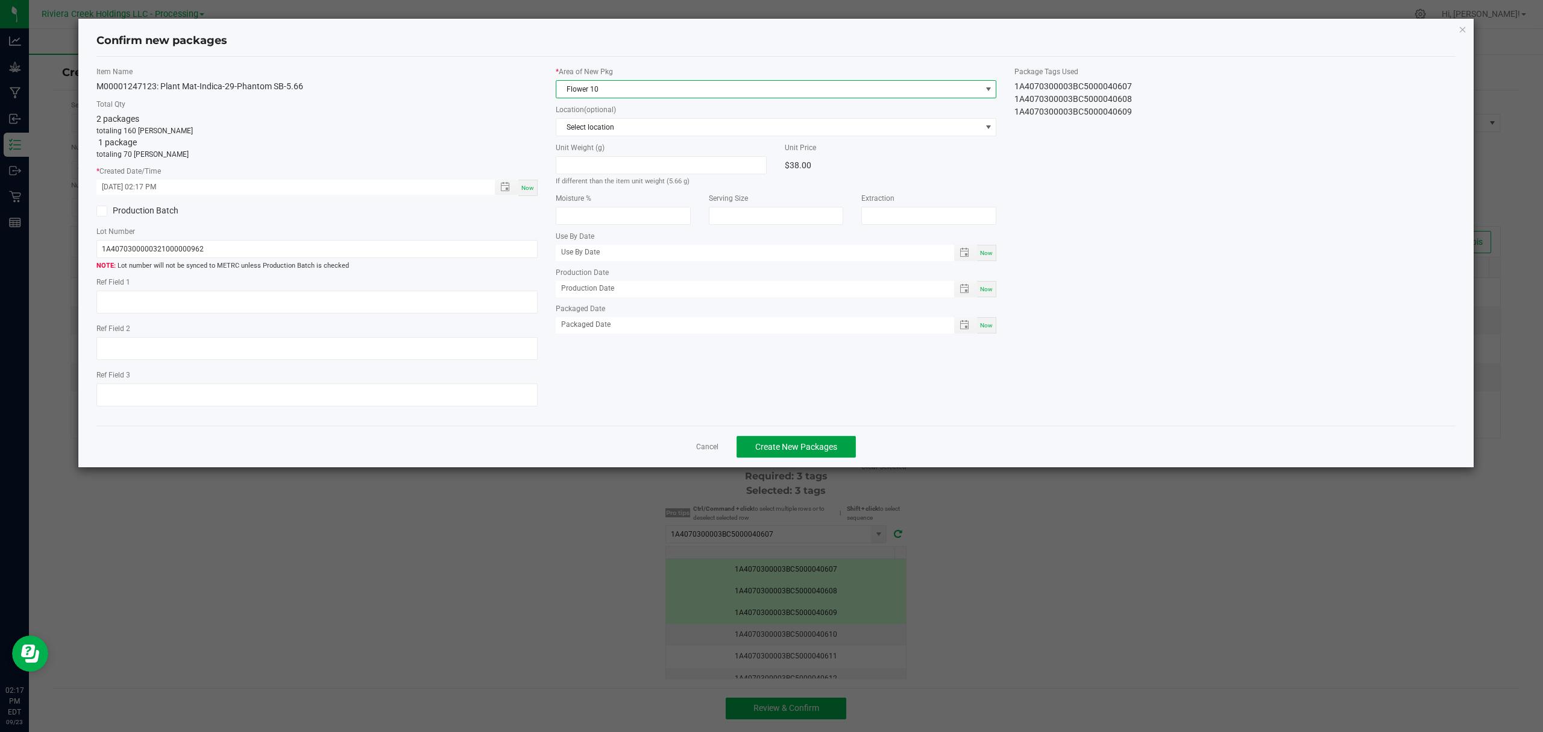
click at [792, 449] on span "Create New Packages" at bounding box center [796, 447] width 82 height 10
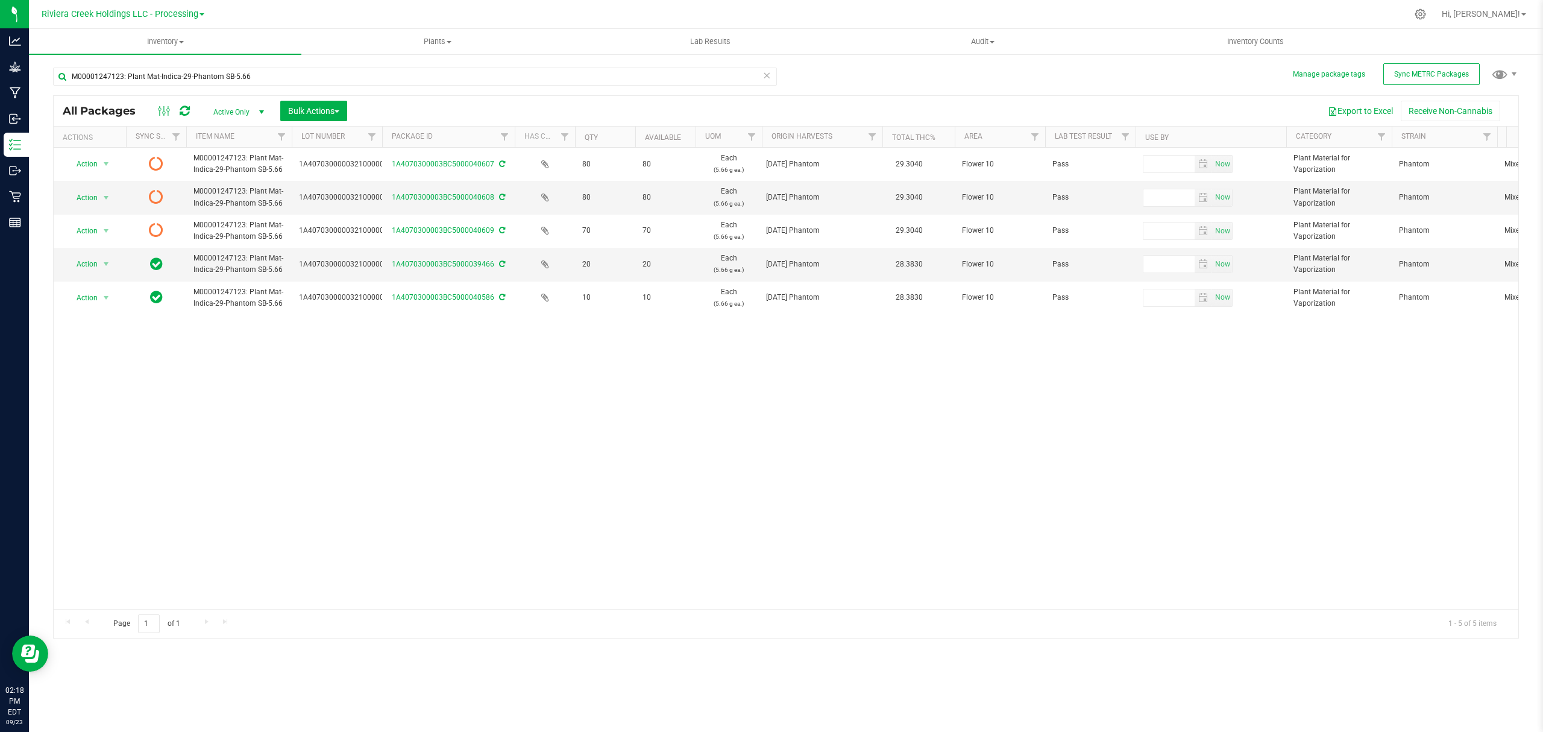
click at [184, 112] on icon at bounding box center [185, 111] width 10 height 12
click at [1259, 44] on span "Inventory Counts" at bounding box center [1255, 41] width 89 height 11
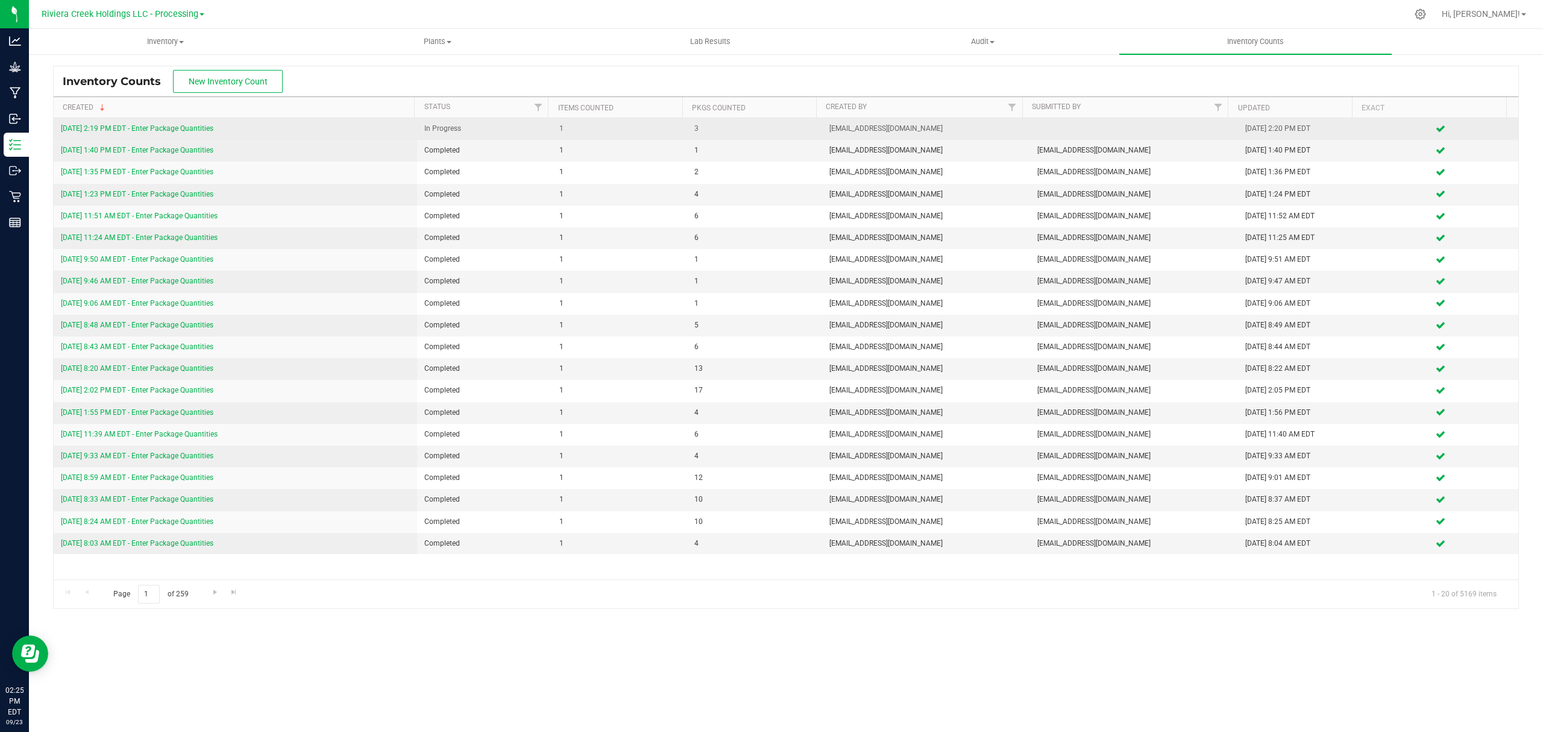
click at [165, 129] on link "[DATE] 2:19 PM EDT - Enter Package Quantities" at bounding box center [137, 128] width 153 height 8
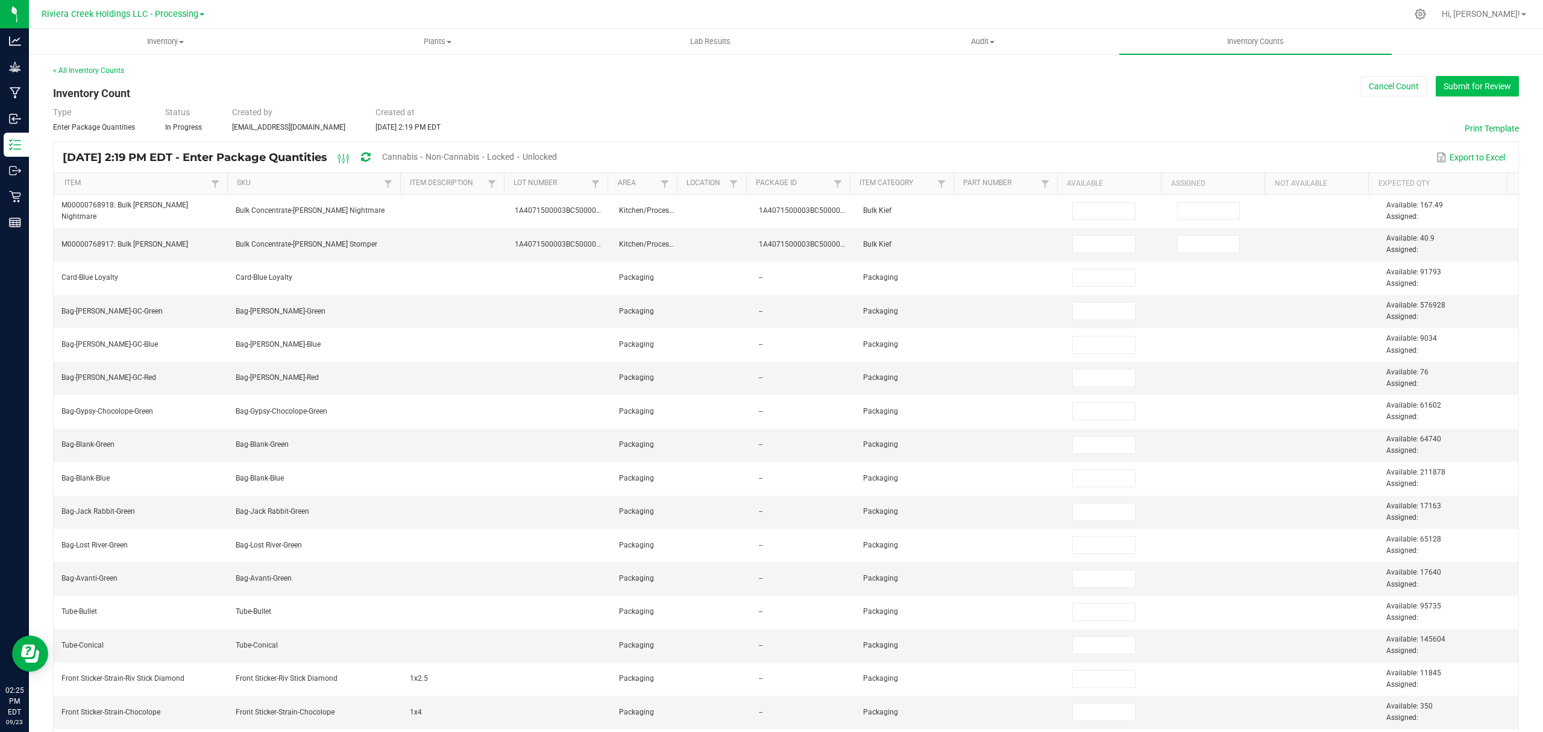
click at [1450, 85] on button "Submit for Review" at bounding box center [1477, 86] width 83 height 20
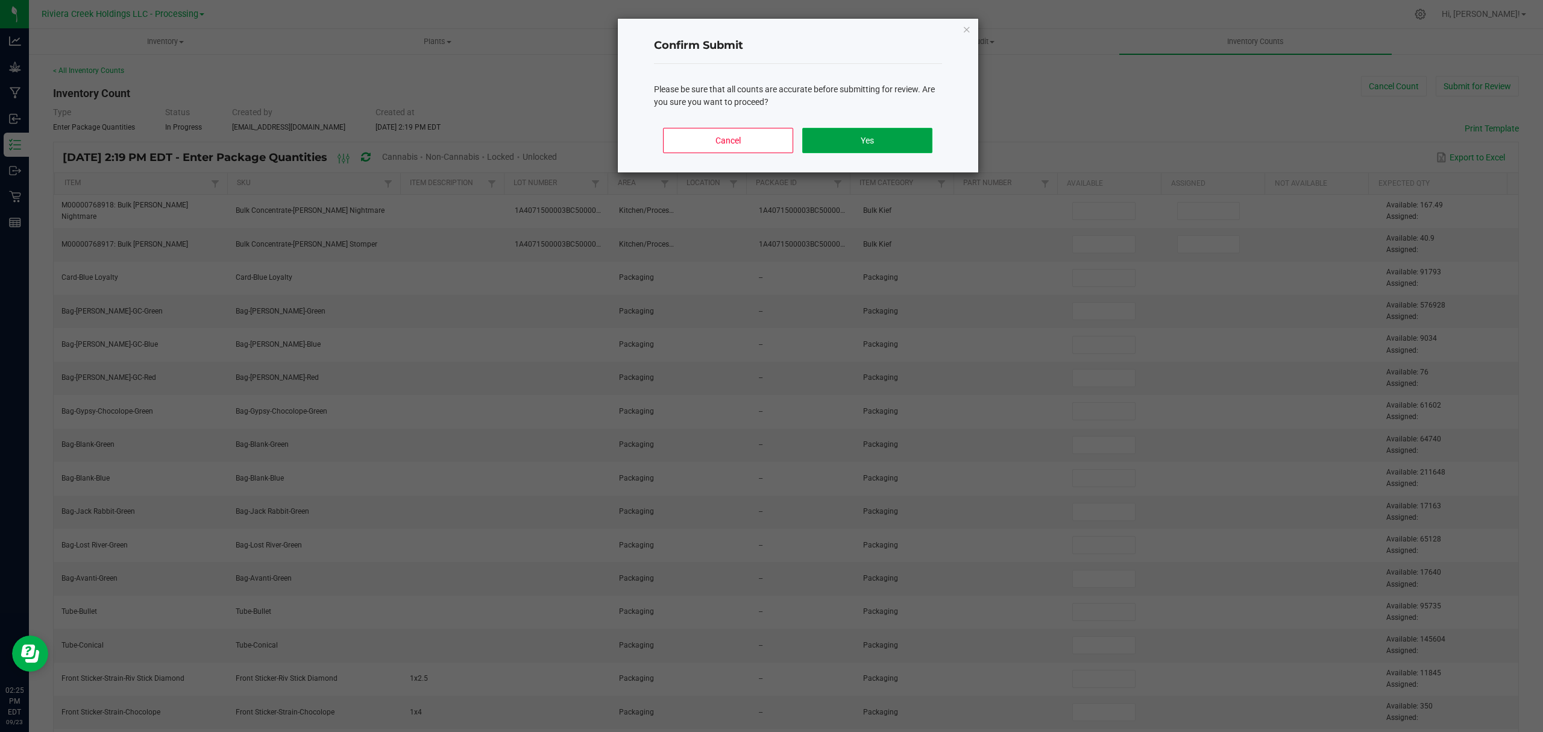
click at [864, 140] on button "Yes" at bounding box center [867, 140] width 130 height 25
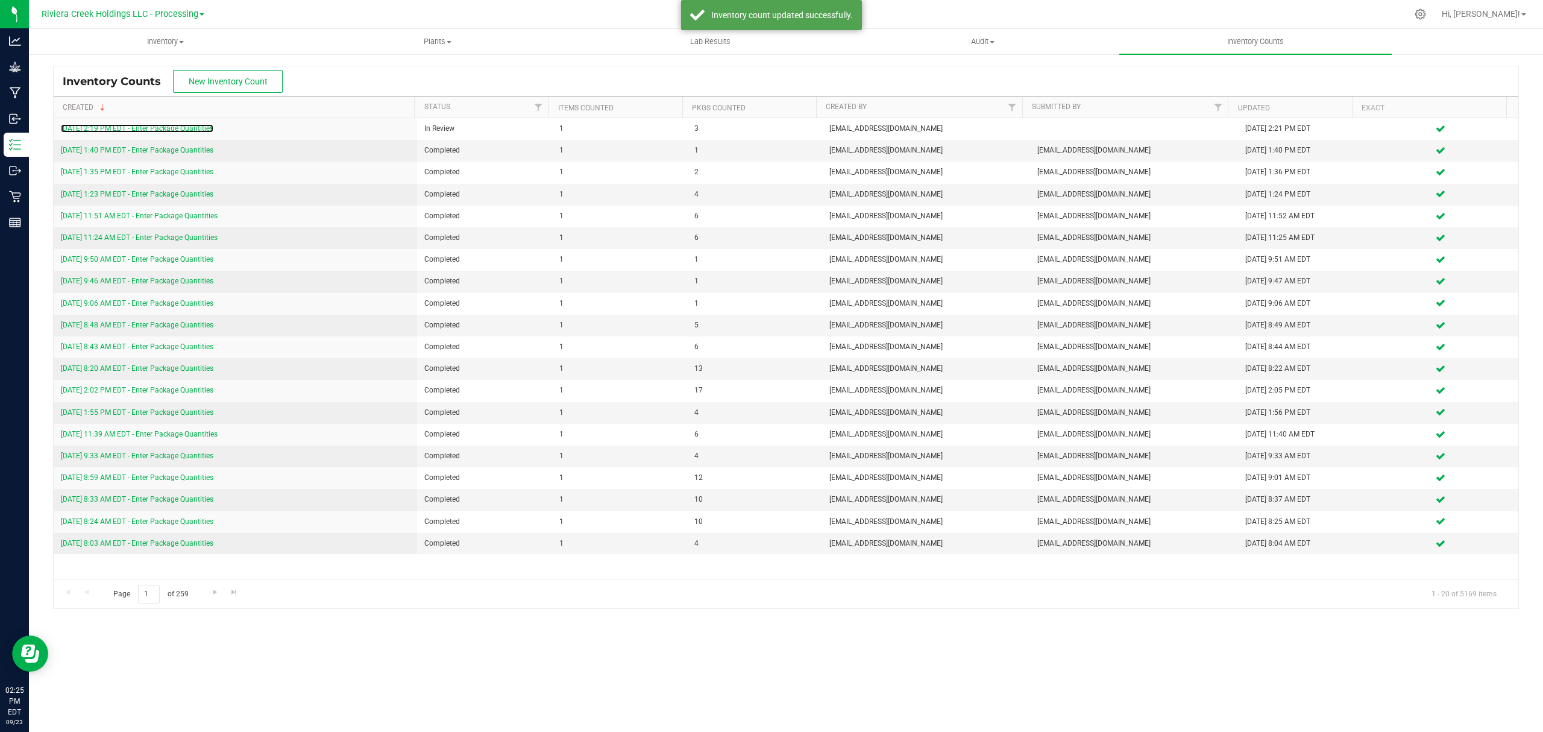
click at [197, 128] on link "[DATE] 2:19 PM EDT - Enter Package Quantities" at bounding box center [137, 128] width 153 height 8
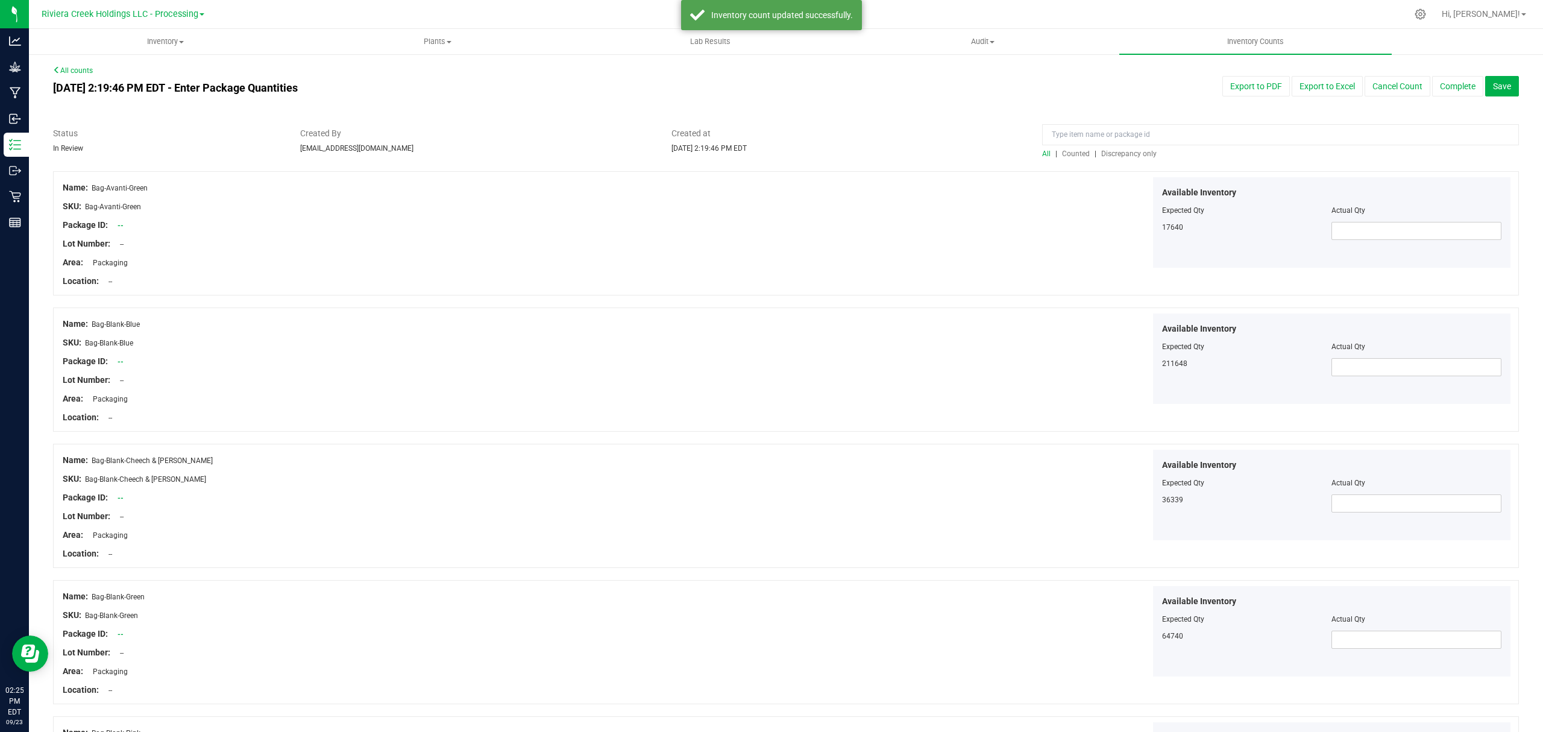
click at [1066, 150] on span "Counted" at bounding box center [1076, 154] width 28 height 8
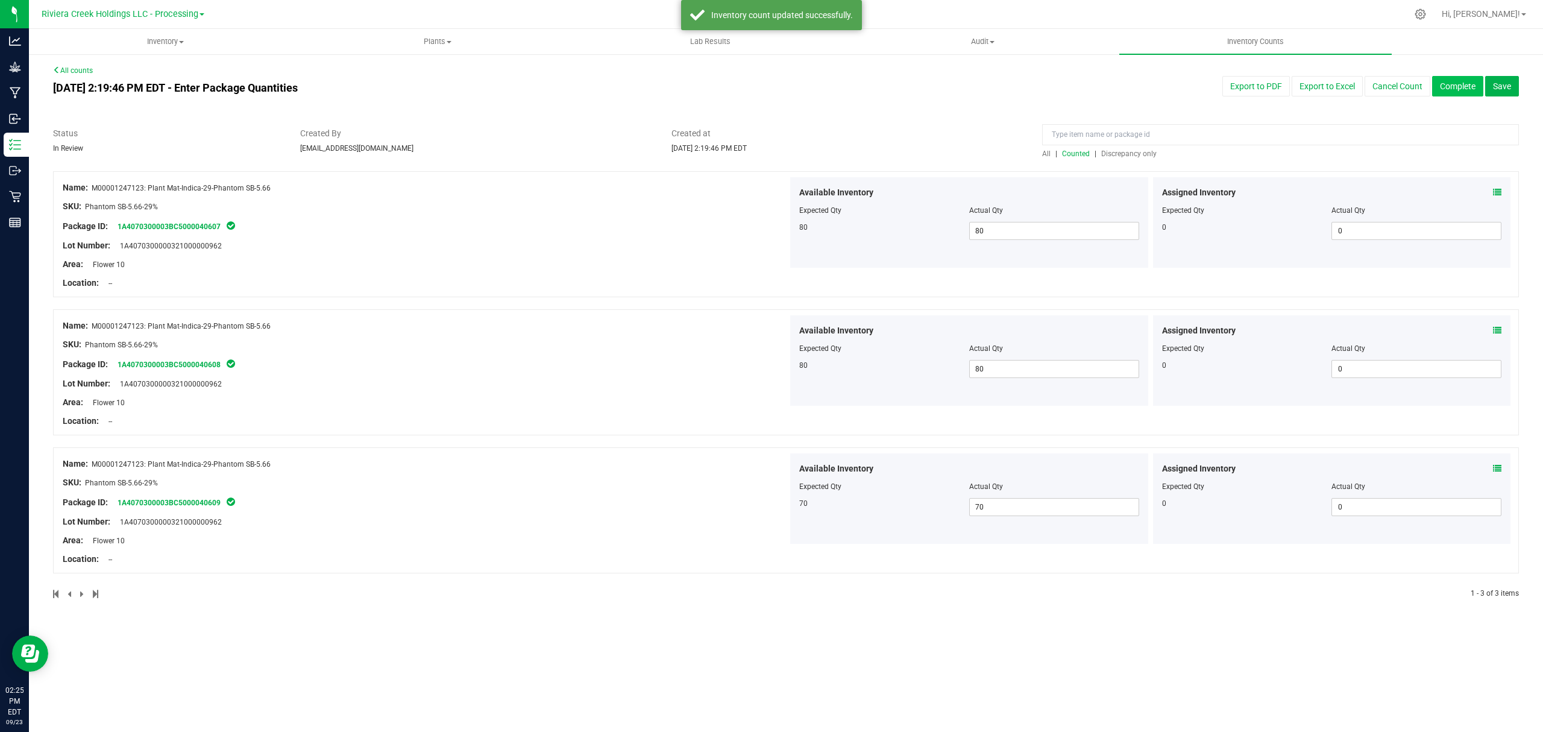
click at [1438, 88] on button "Complete" at bounding box center [1457, 86] width 51 height 20
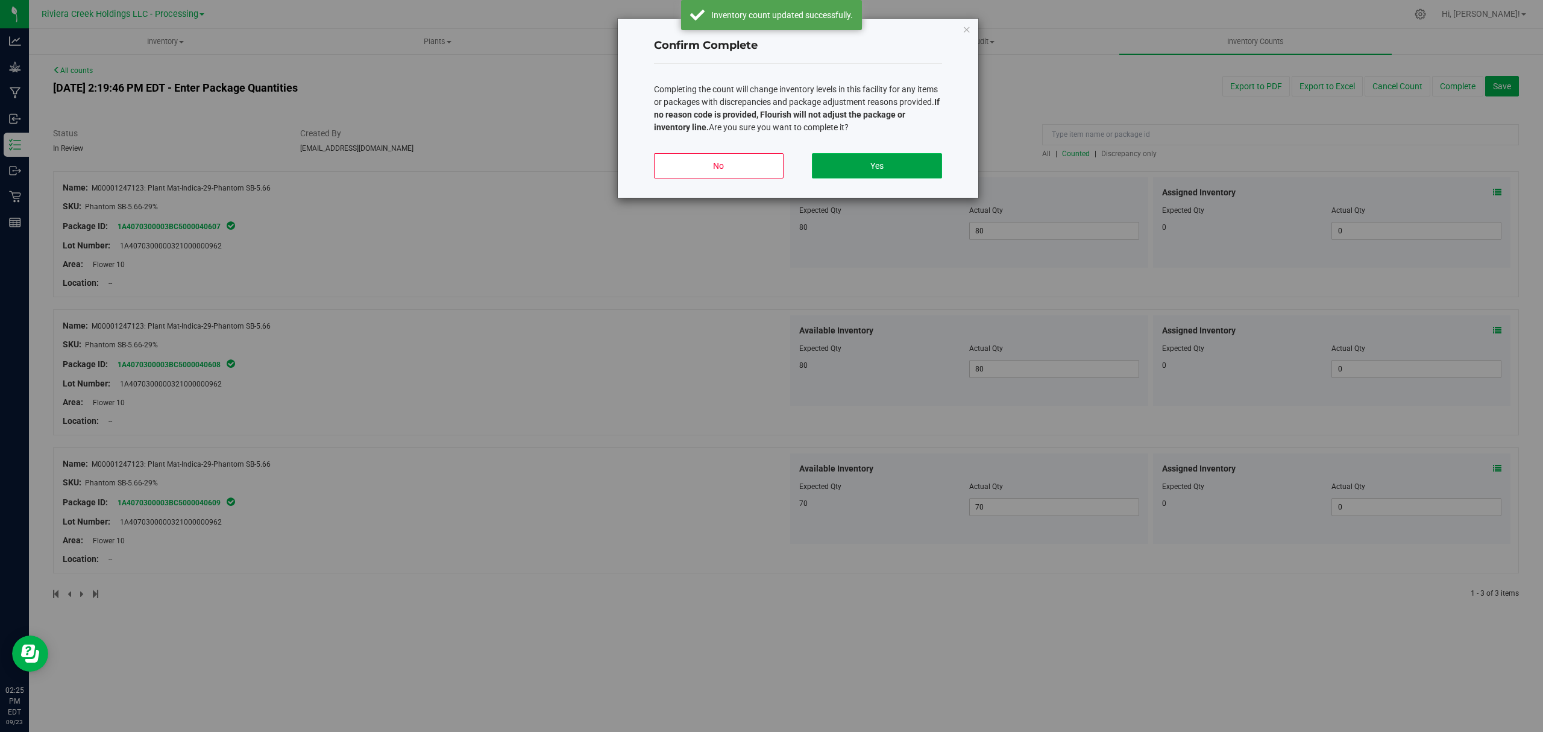
click at [903, 162] on button "Yes" at bounding box center [877, 165] width 130 height 25
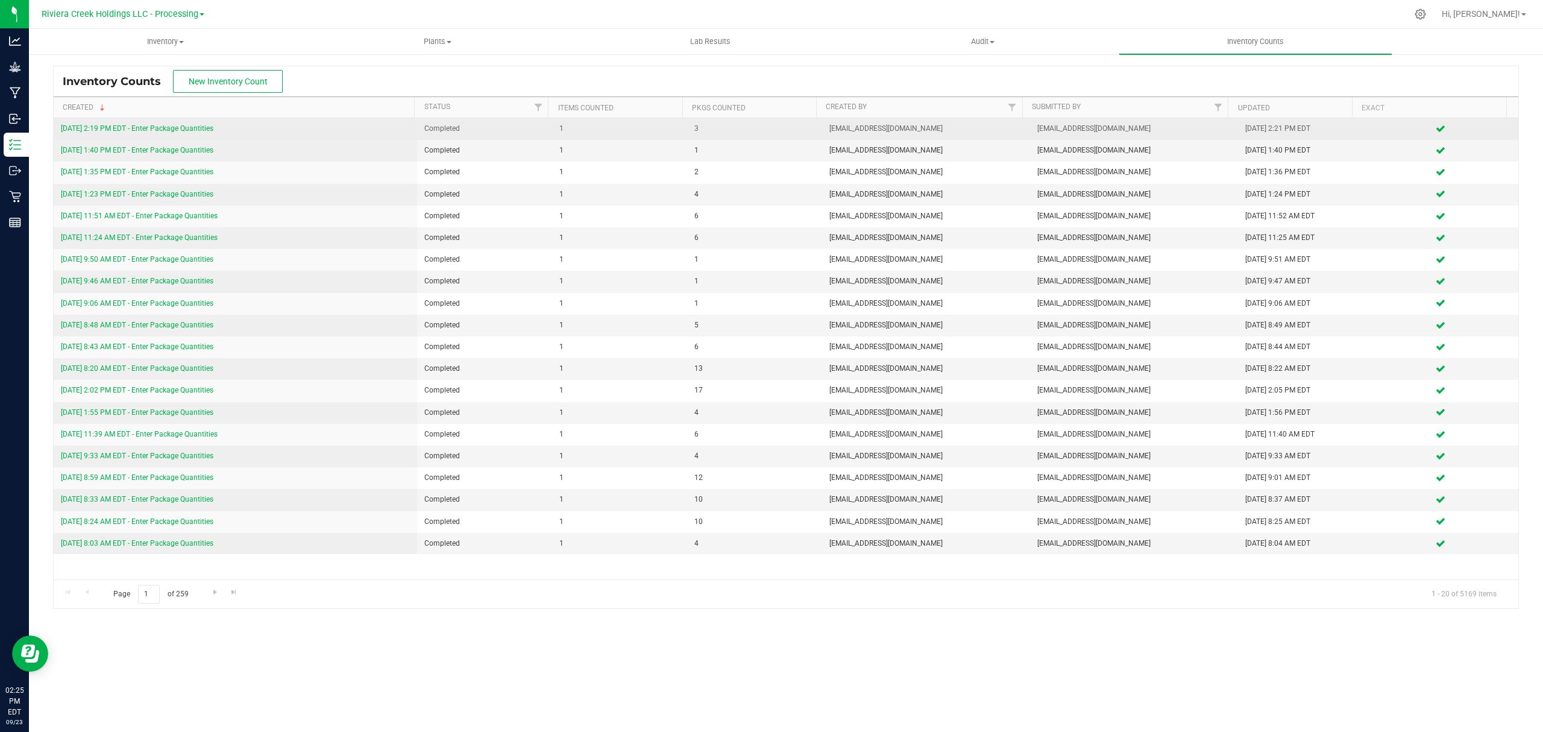
click at [165, 127] on link "[DATE] 2:19 PM EDT - Enter Package Quantities" at bounding box center [137, 128] width 153 height 8
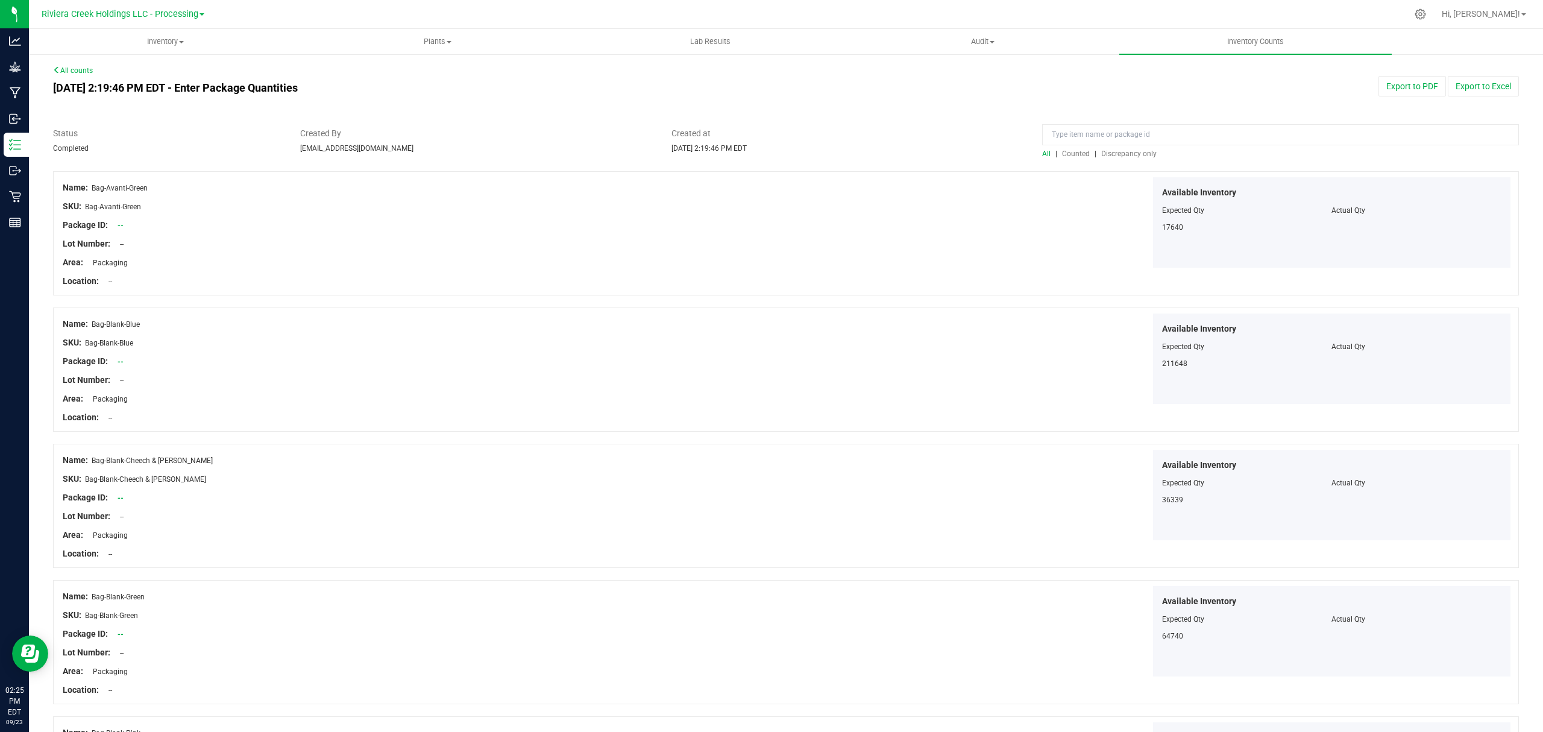
click at [1068, 155] on span "Counted" at bounding box center [1076, 154] width 28 height 8
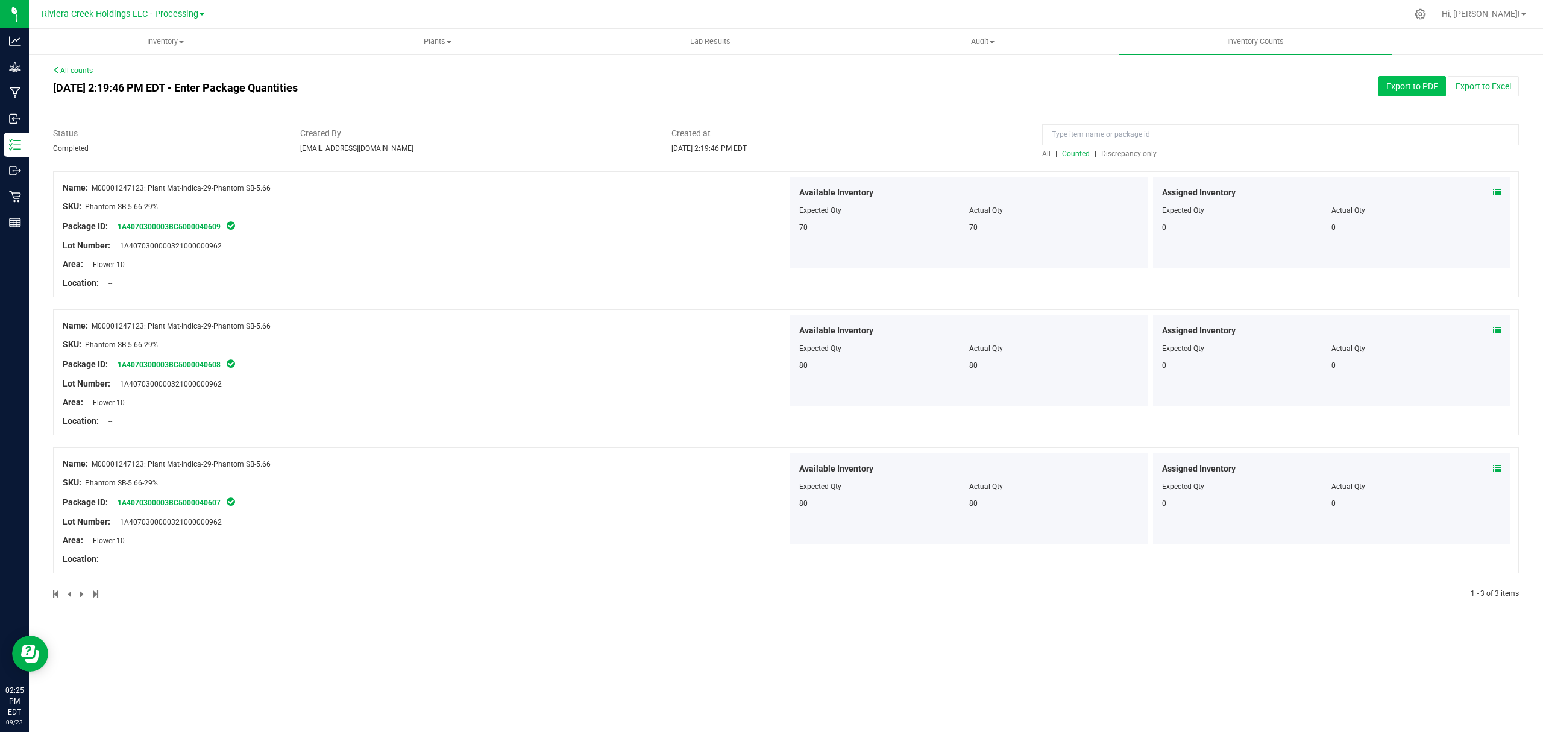
click at [1402, 90] on button "Export to PDF" at bounding box center [1413, 86] width 68 height 20
click at [165, 44] on span "Inventory" at bounding box center [165, 41] width 271 height 11
click at [138, 75] on li "All packages" at bounding box center [165, 73] width 272 height 14
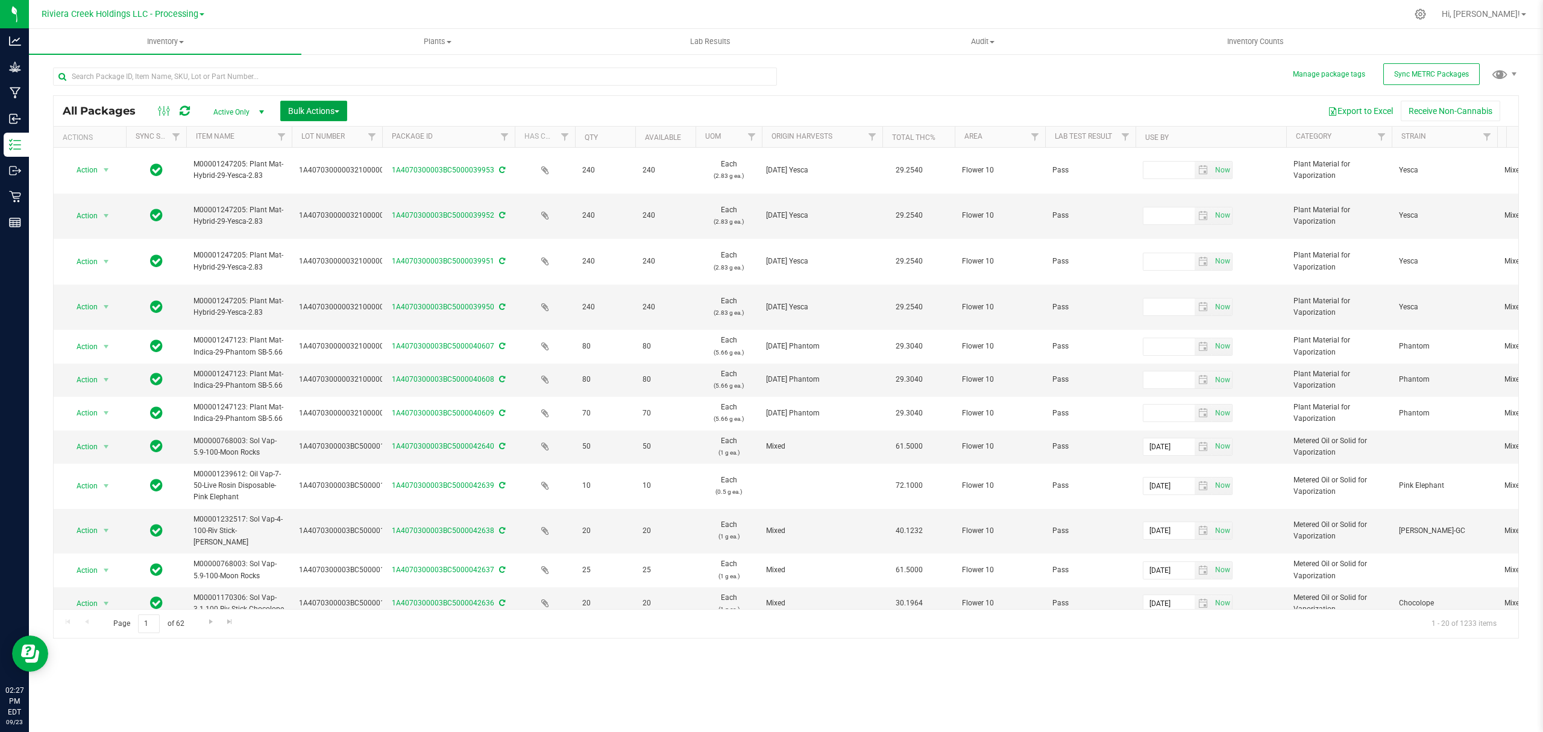
click at [309, 111] on span "Bulk Actions" at bounding box center [313, 111] width 51 height 10
click at [326, 230] on span "Lock/Unlock packages" at bounding box center [329, 227] width 83 height 10
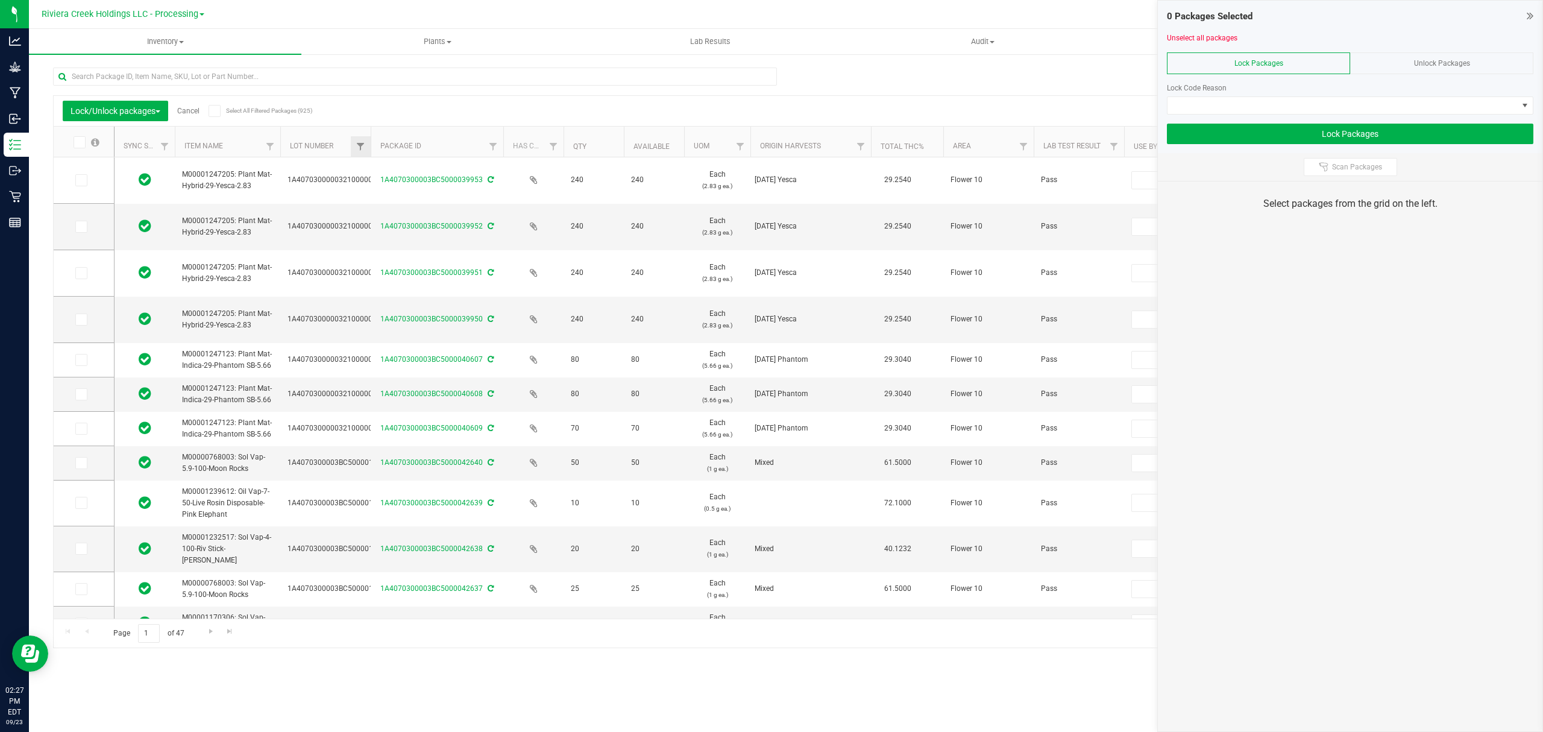
type input "[DATE]"
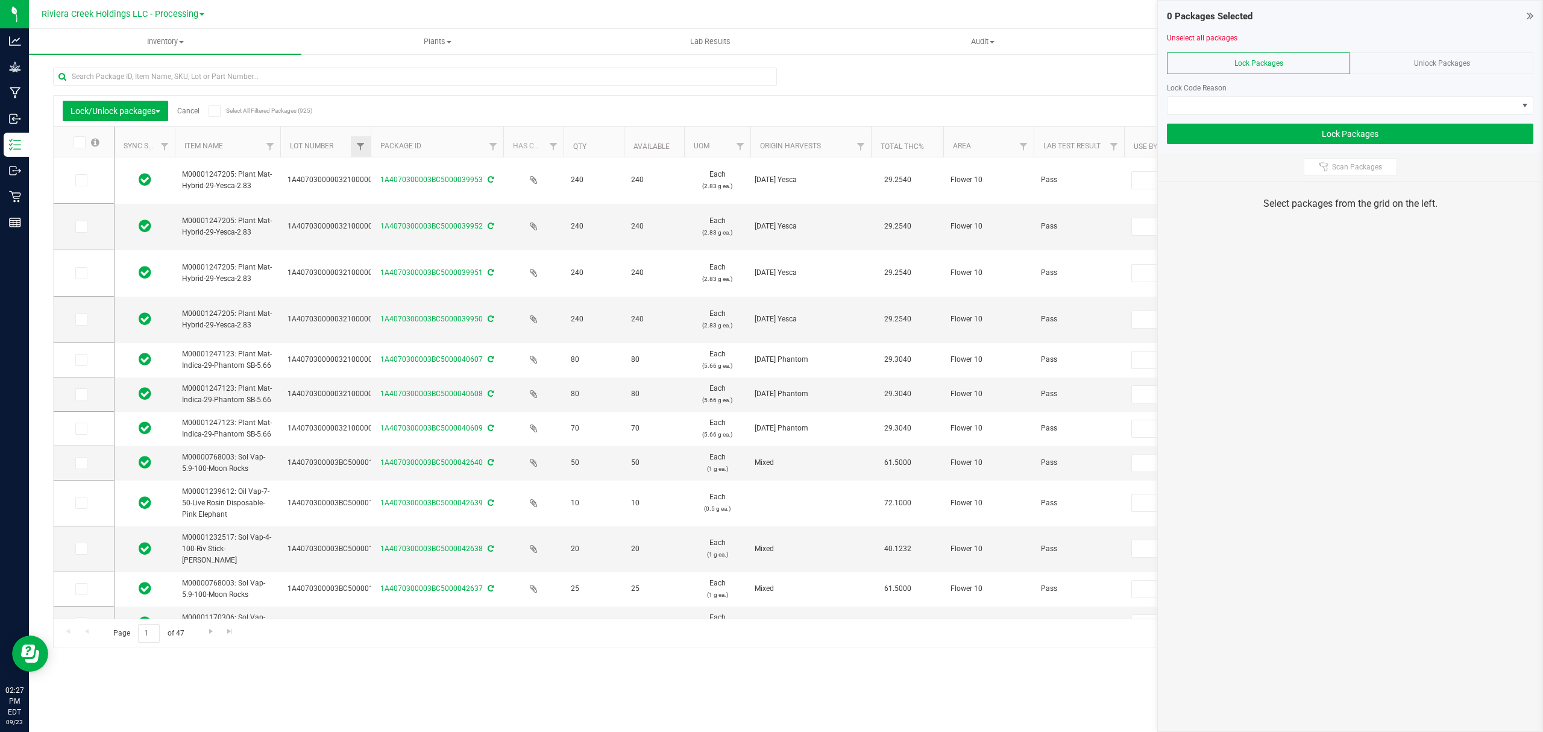
type input "[DATE]"
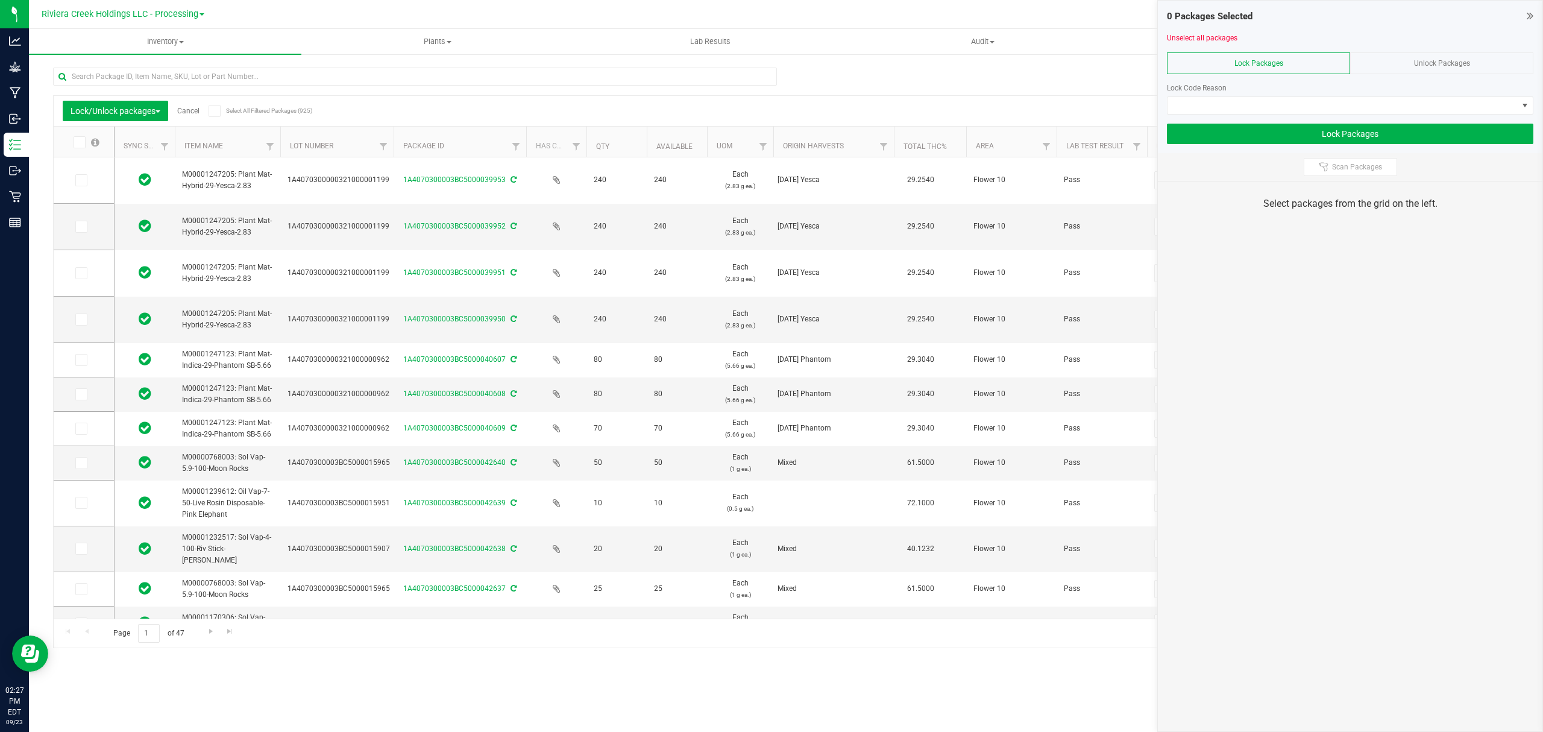
drag, startPoint x: 372, startPoint y: 143, endPoint x: 397, endPoint y: 147, distance: 25.1
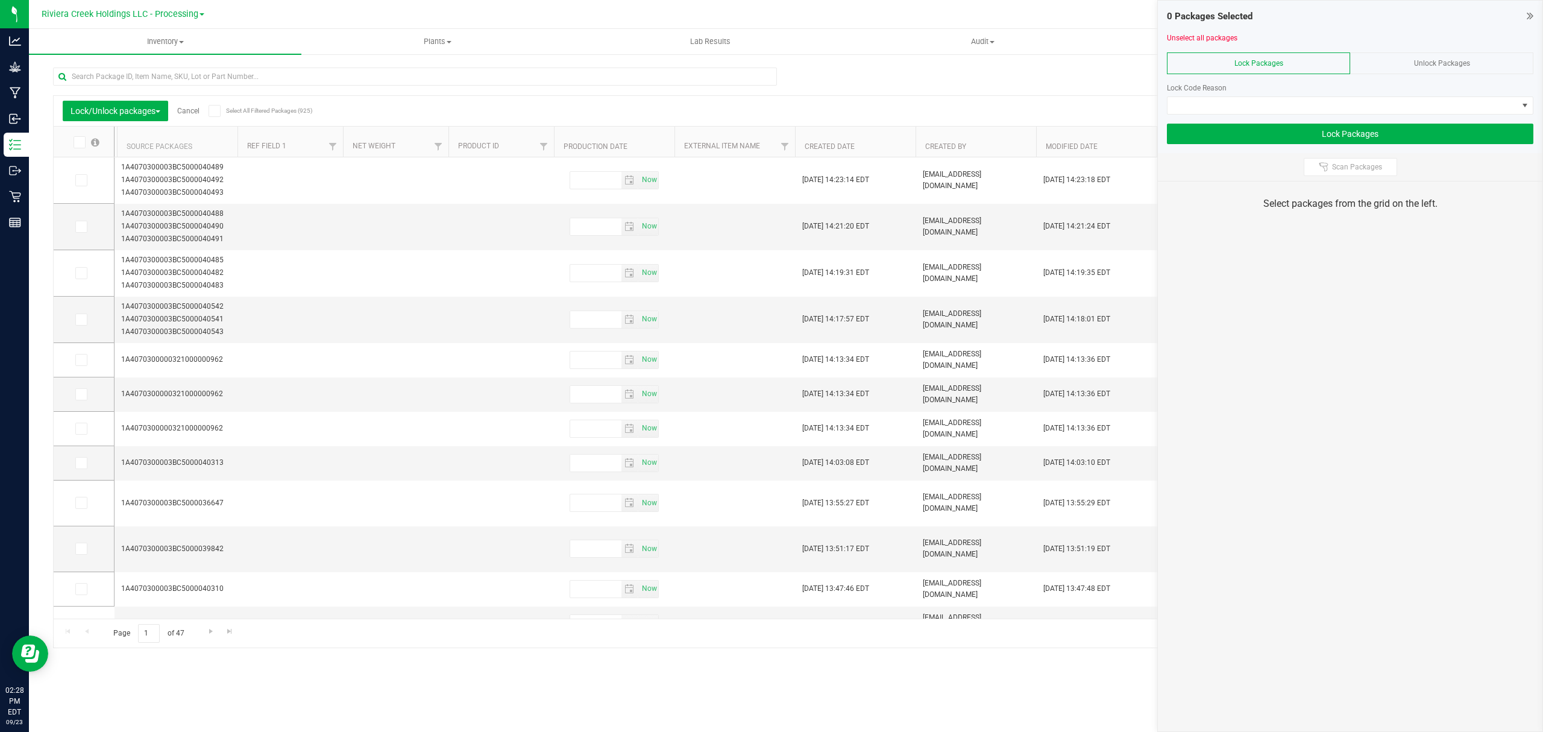
scroll to position [0, 1763]
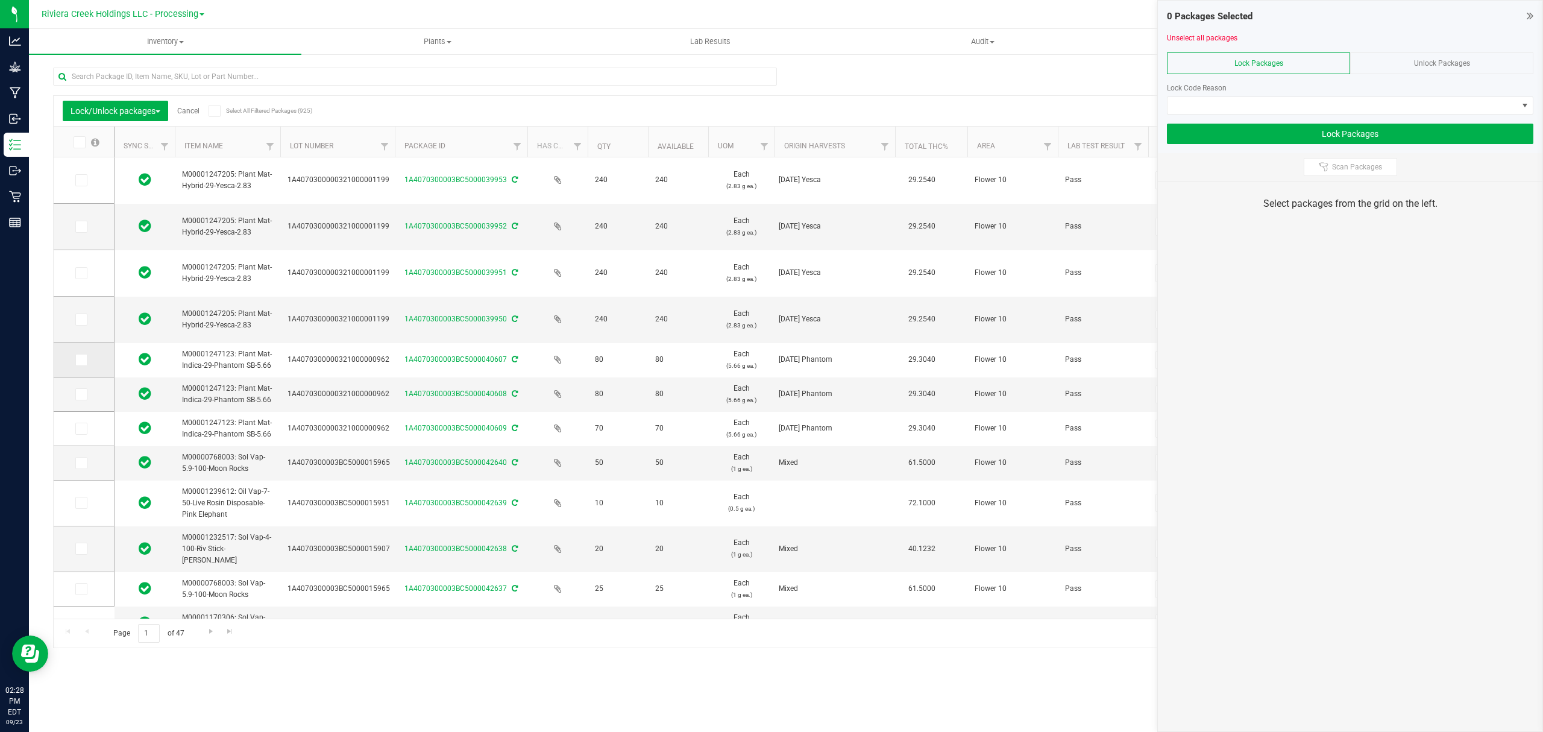
click at [78, 360] on icon at bounding box center [81, 360] width 8 height 0
click at [0, 0] on input "checkbox" at bounding box center [0, 0] width 0 height 0
click at [81, 394] on icon at bounding box center [81, 394] width 8 height 0
click at [0, 0] on input "checkbox" at bounding box center [0, 0] width 0 height 0
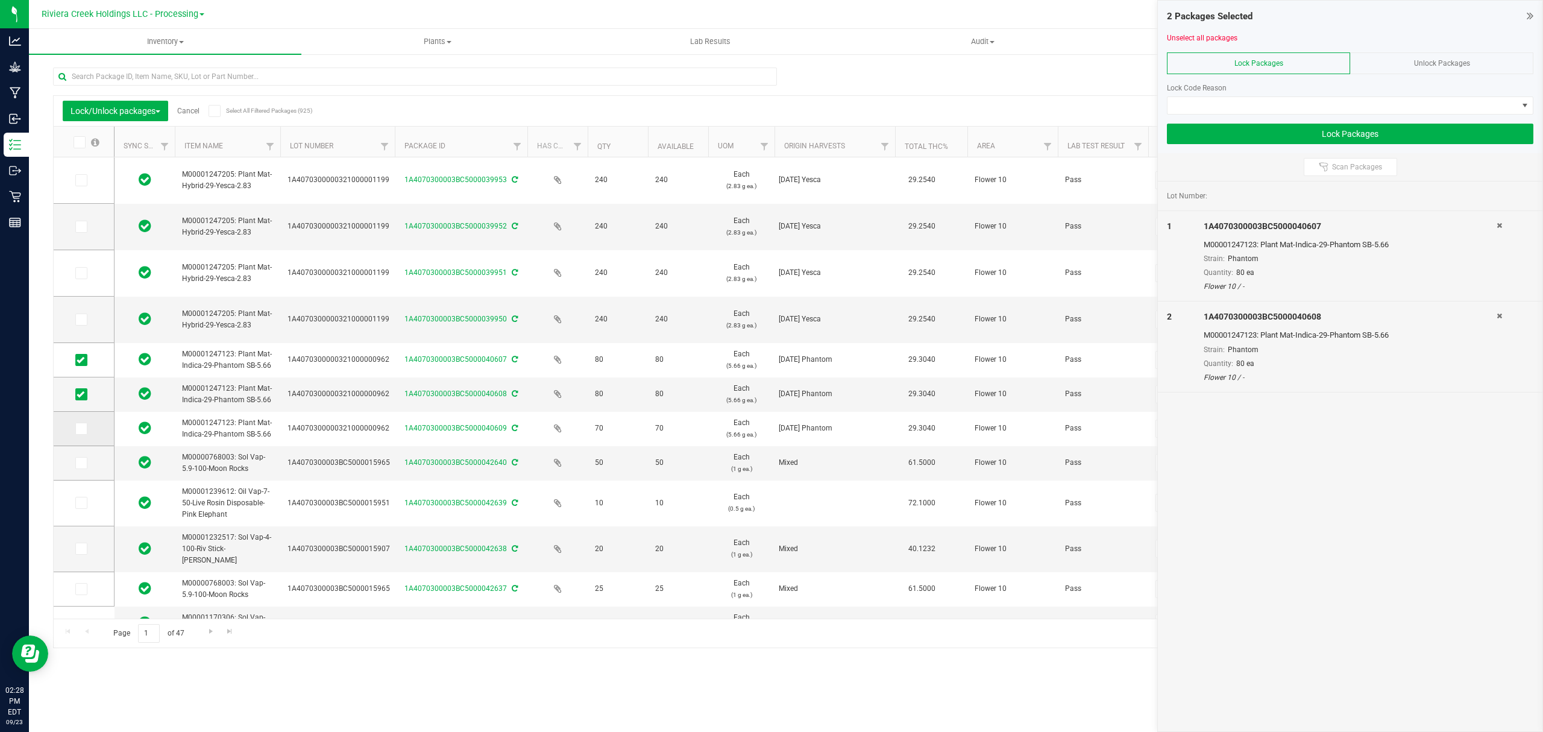
click at [81, 429] on icon at bounding box center [81, 429] width 8 height 0
click at [0, 0] on input "checkbox" at bounding box center [0, 0] width 0 height 0
click at [1299, 115] on div at bounding box center [1350, 119] width 367 height 9
click at [1288, 107] on span at bounding box center [1343, 105] width 350 height 17
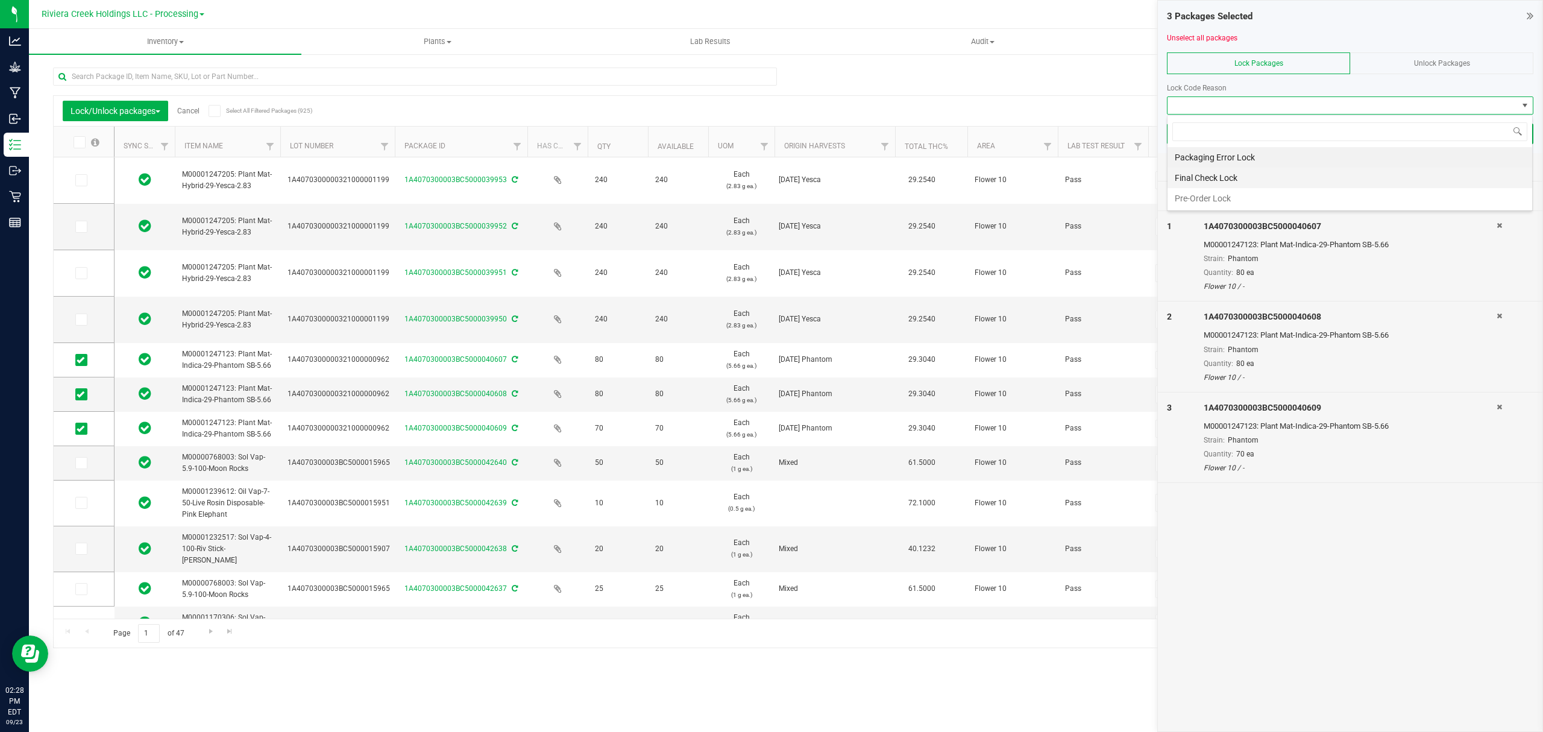
click at [1226, 180] on li "Final Check Lock" at bounding box center [1350, 178] width 365 height 20
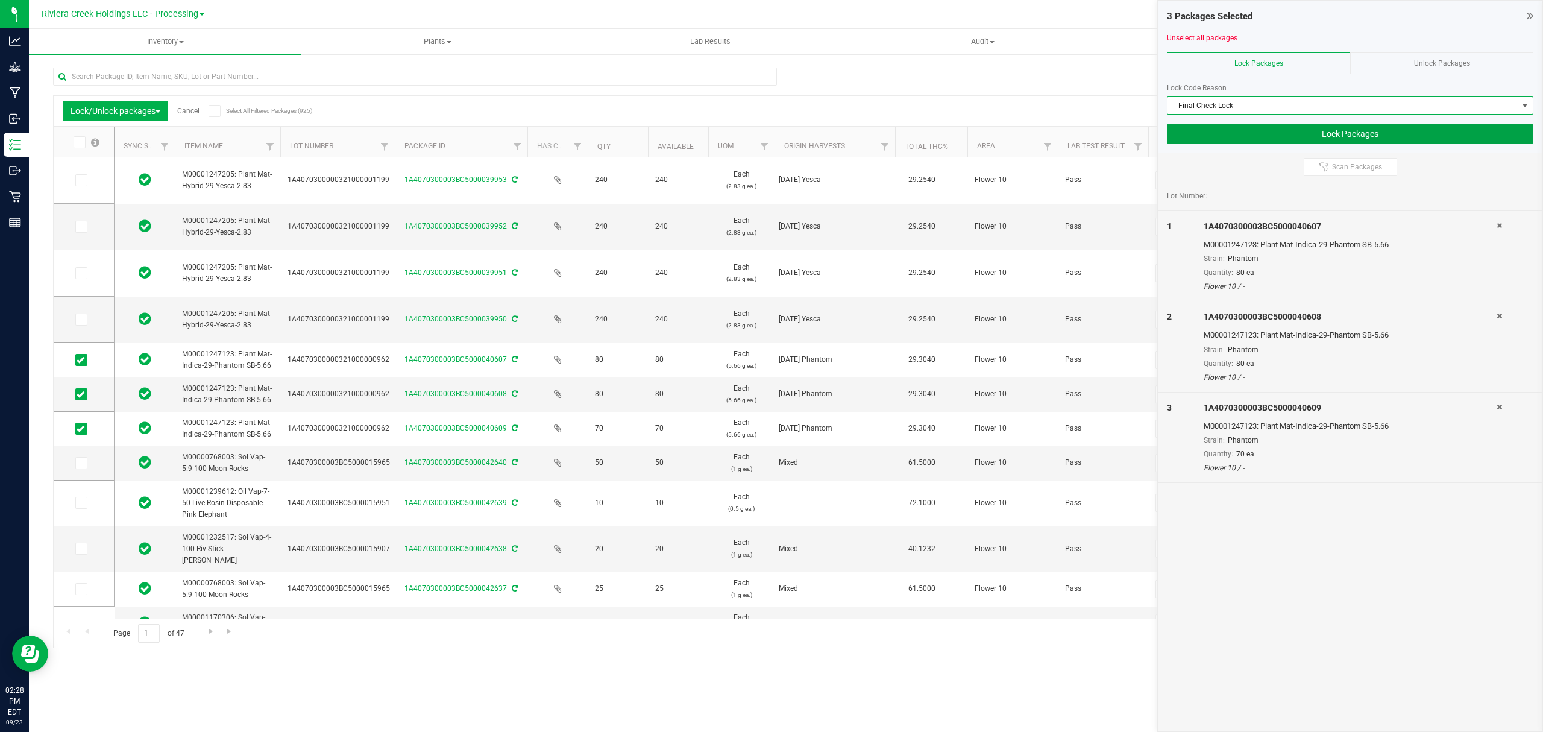
click at [1229, 133] on button "Lock Packages" at bounding box center [1350, 134] width 367 height 20
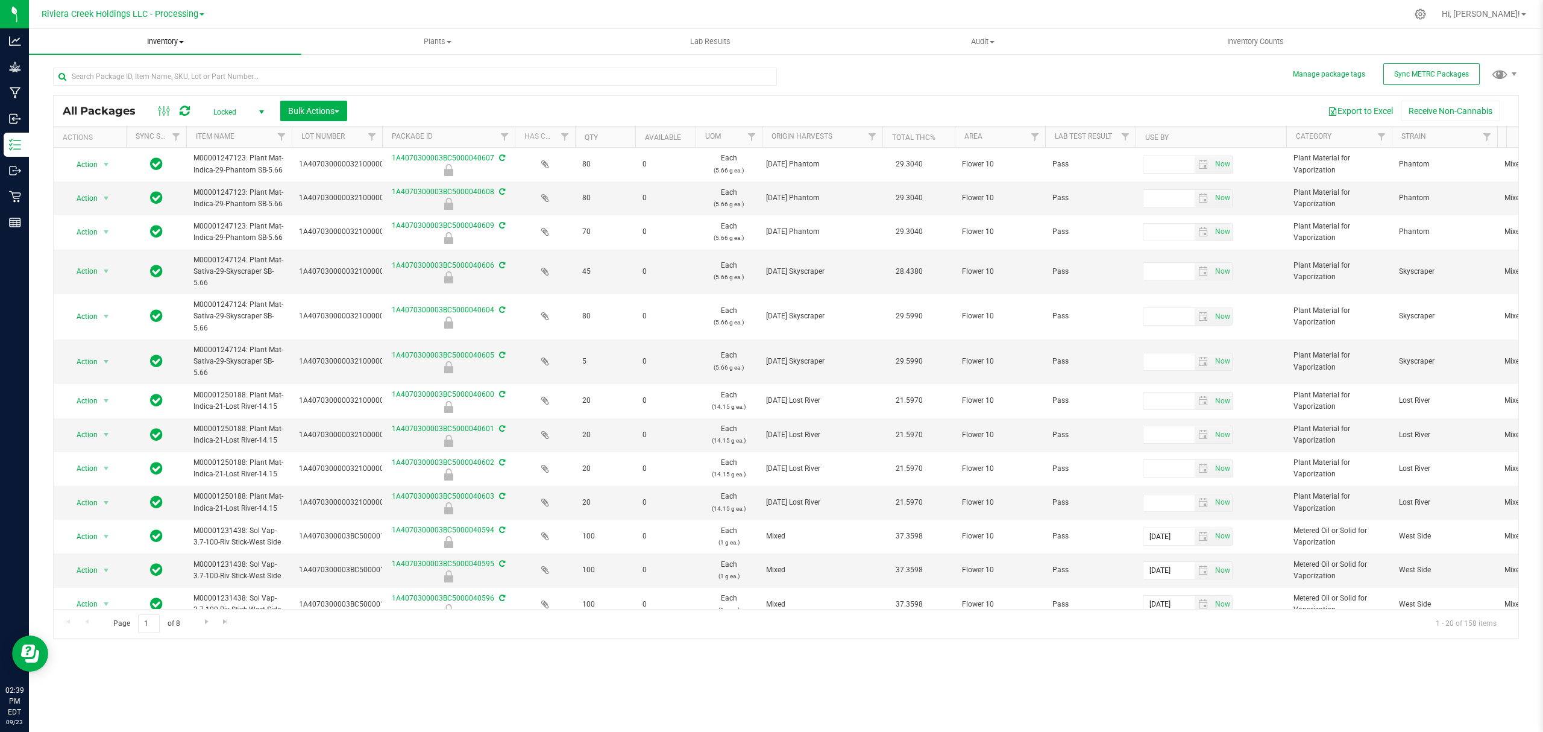
click at [167, 40] on span "Inventory" at bounding box center [165, 41] width 272 height 11
click at [134, 140] on span "From bill of materials" at bounding box center [83, 145] width 109 height 10
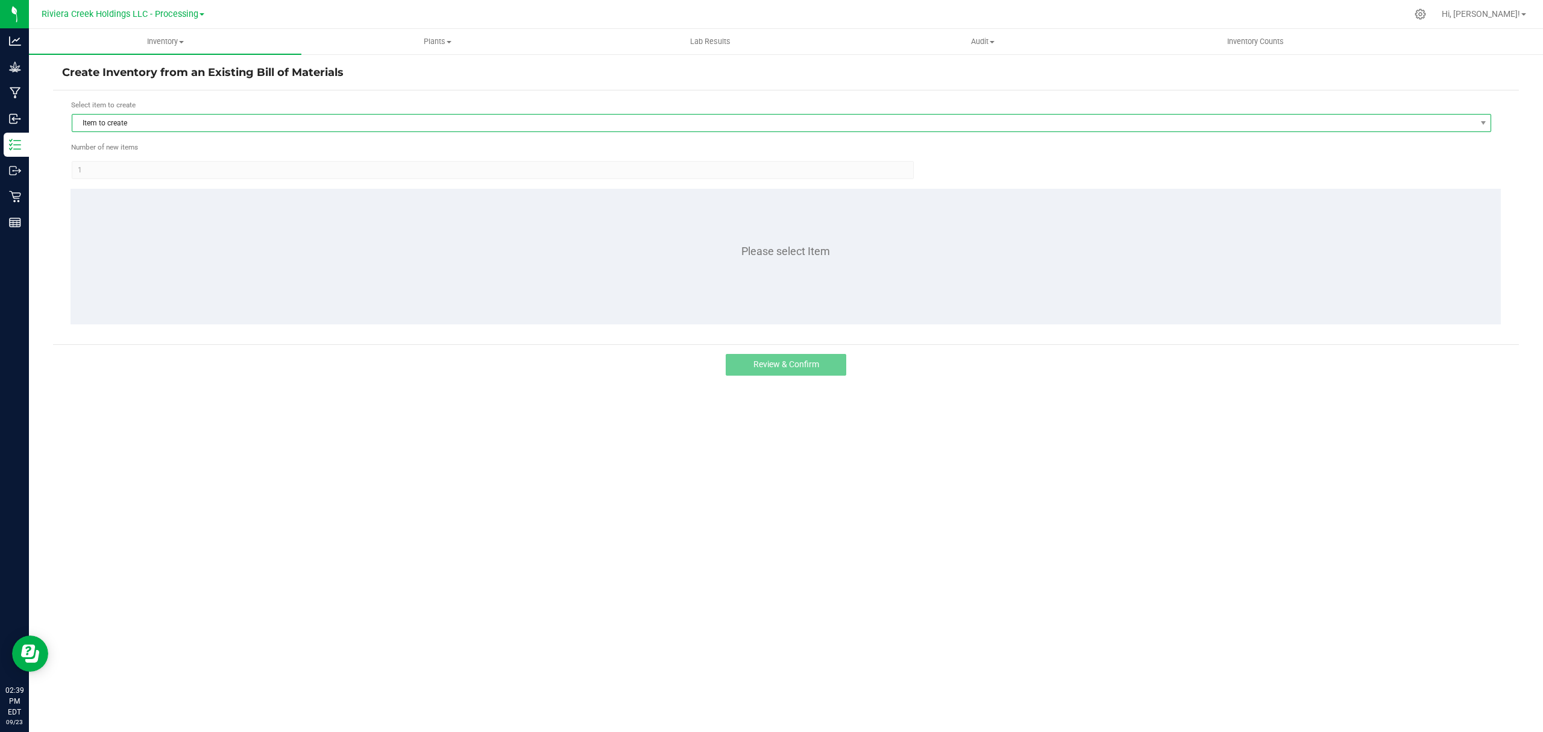
click at [179, 123] on span "Item to create" at bounding box center [773, 123] width 1403 height 17
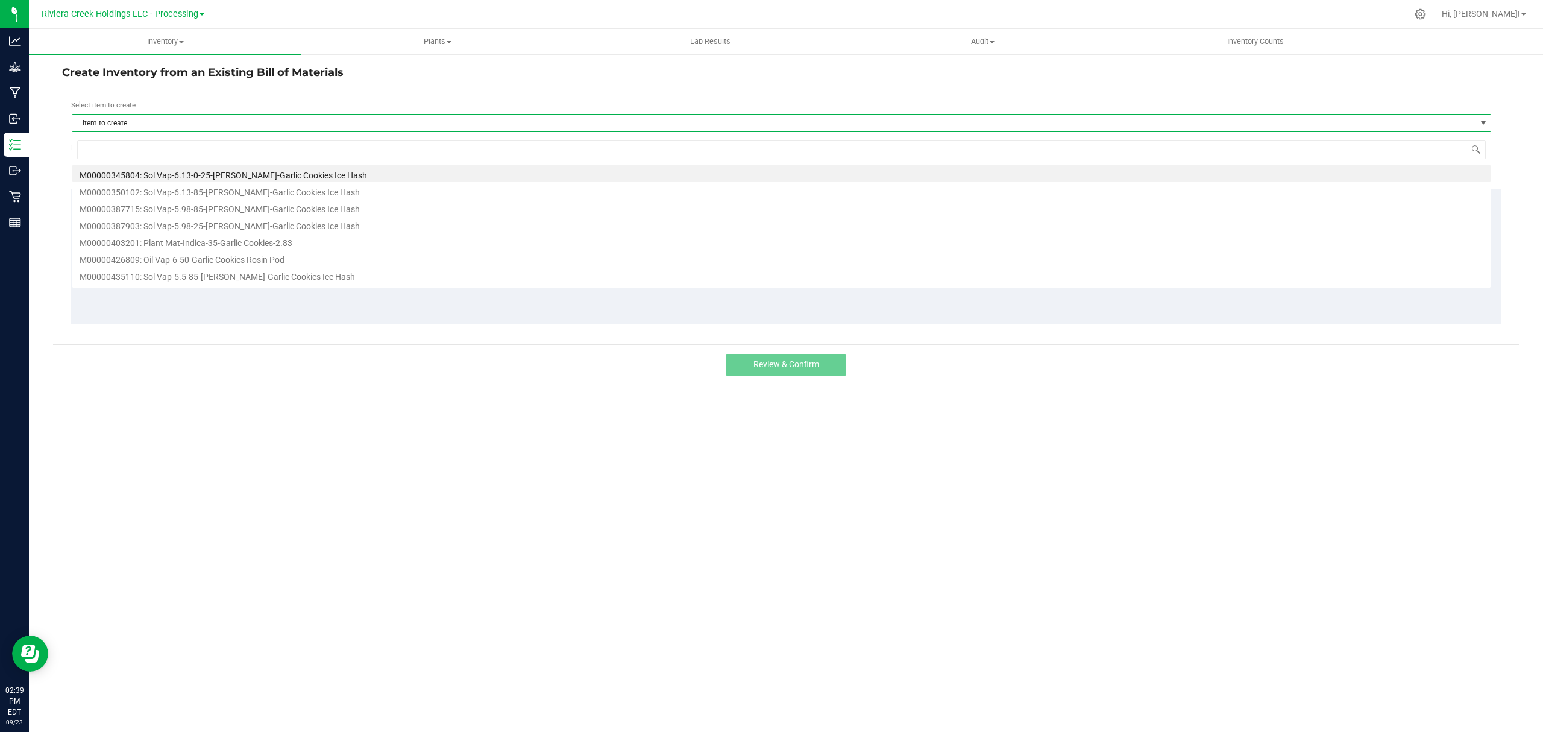
scroll to position [18, 1420]
type input "247126"
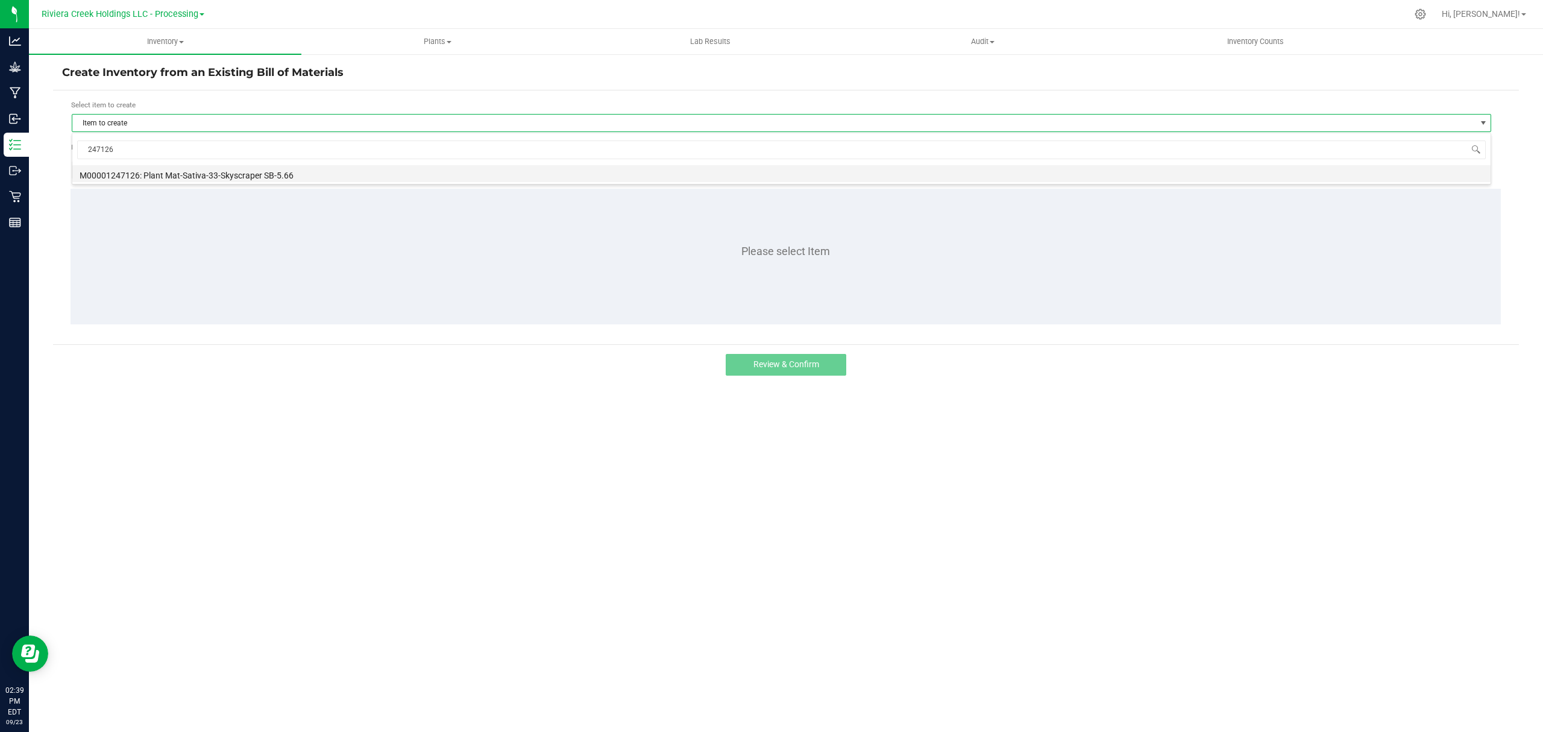
click at [166, 174] on li "M00001247126: Plant Mat-Sativa-33-Skyscraper SB-5.66" at bounding box center [781, 173] width 1418 height 17
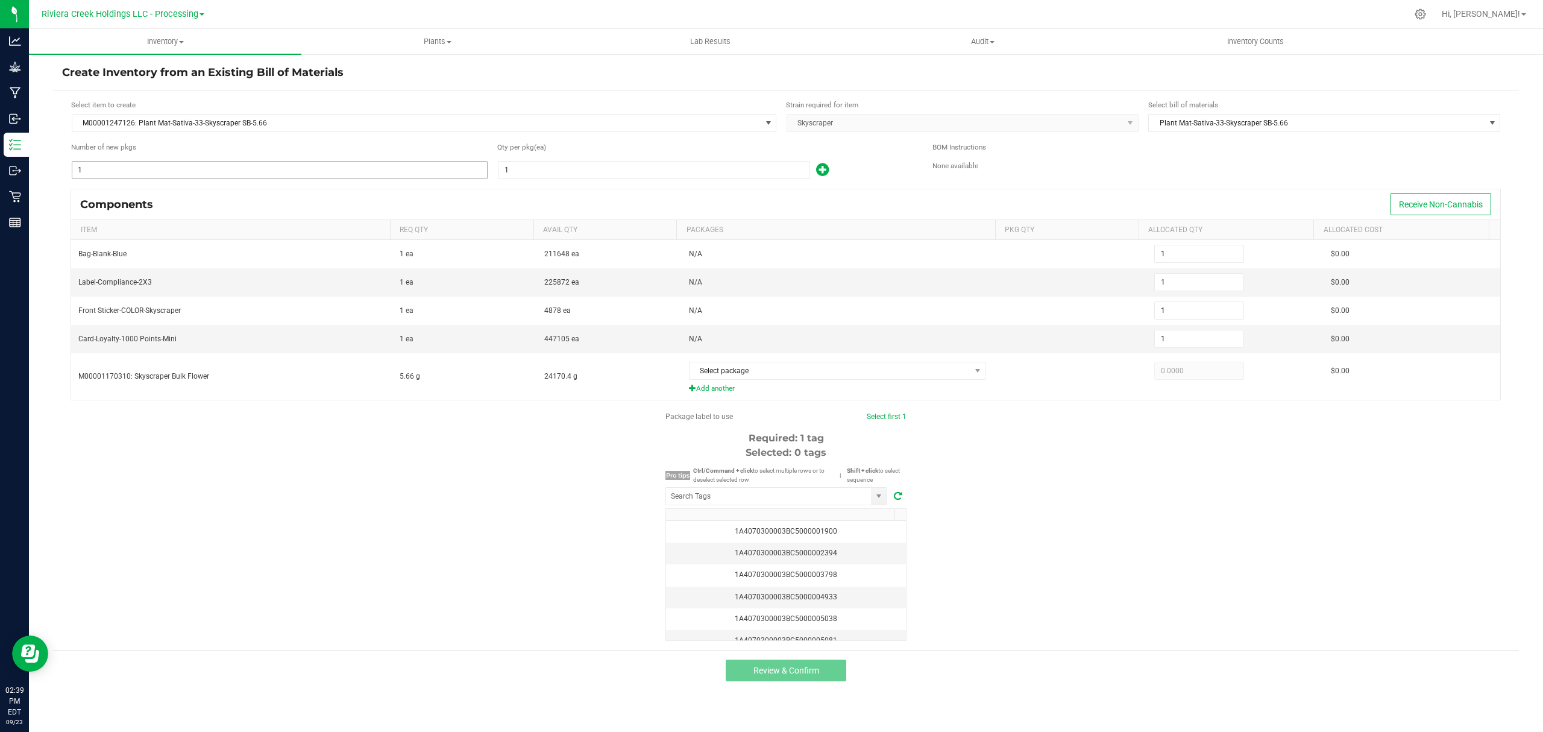
click at [230, 174] on input "1" at bounding box center [279, 170] width 415 height 17
click at [527, 168] on input "1" at bounding box center [654, 170] width 311 height 17
type input "8"
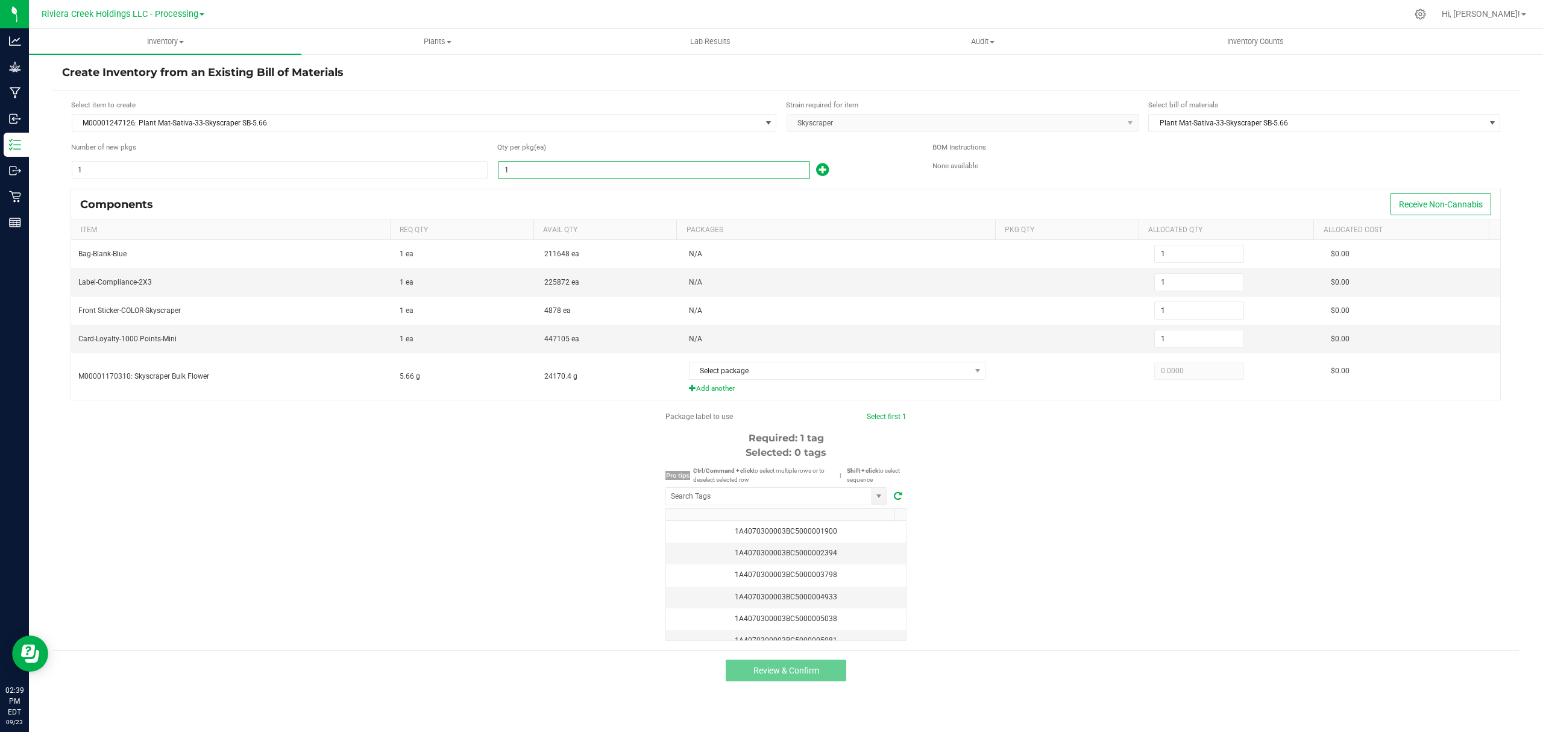
type input "8"
type input "80"
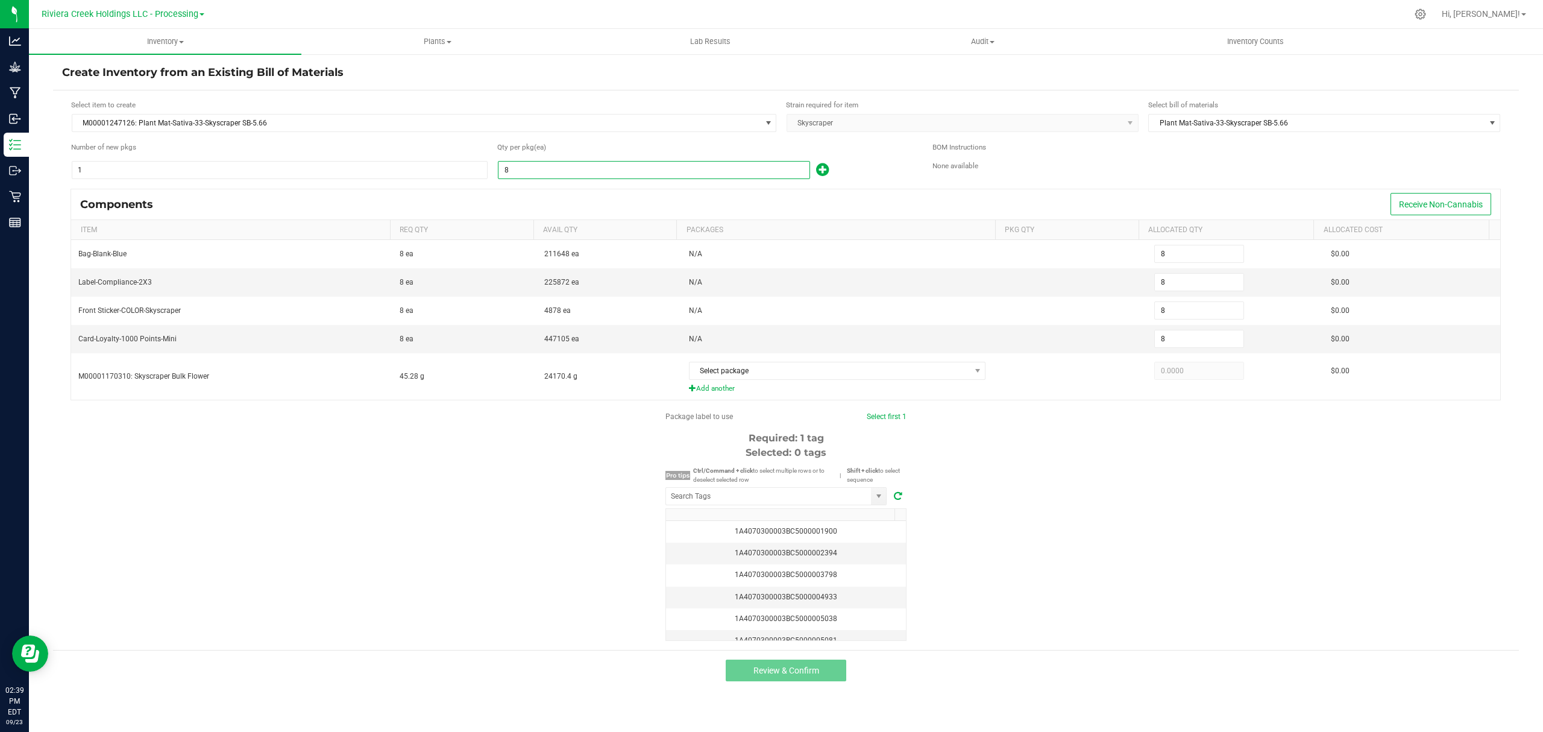
type input "80"
click at [823, 170] on icon at bounding box center [822, 169] width 13 height 15
type input "81"
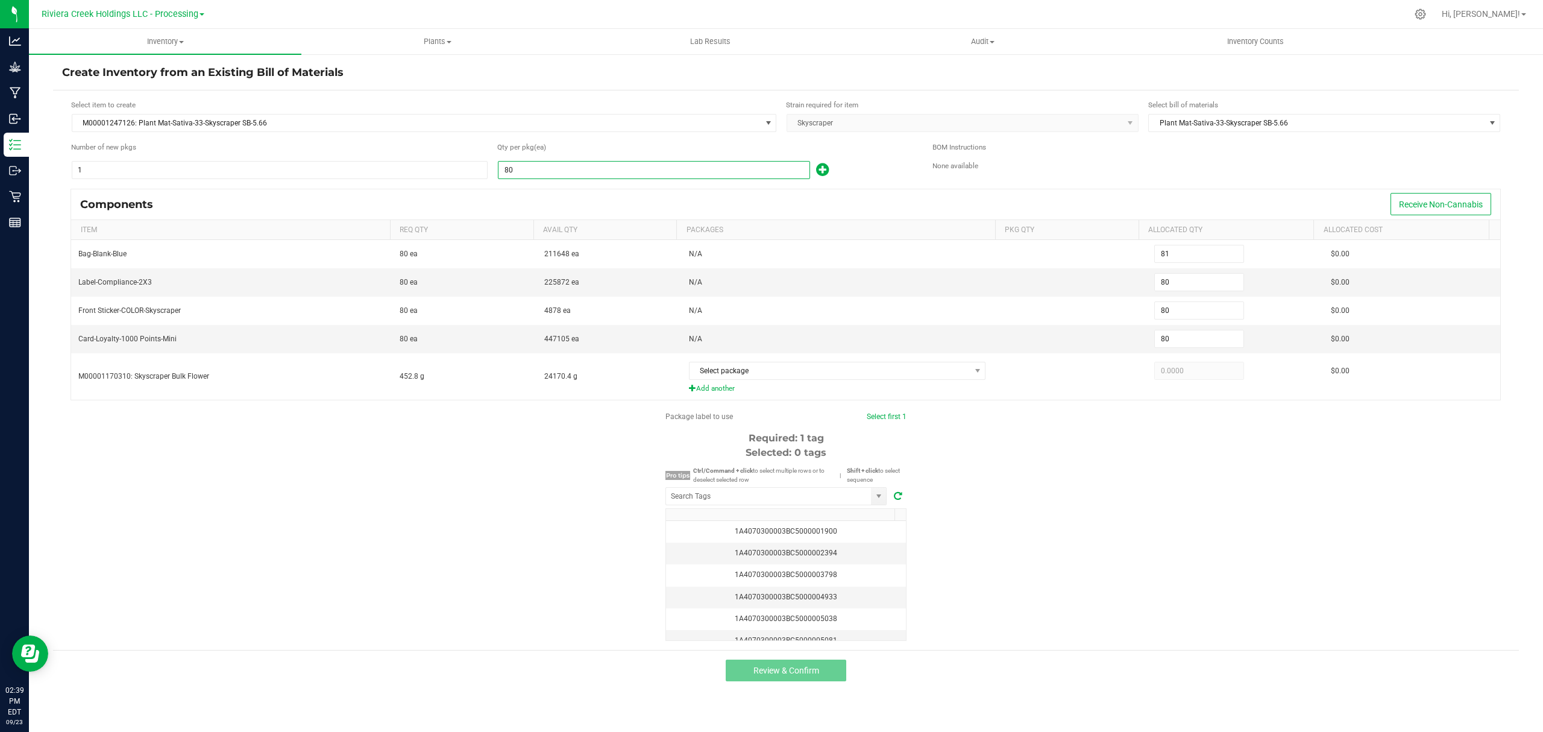
type input "81"
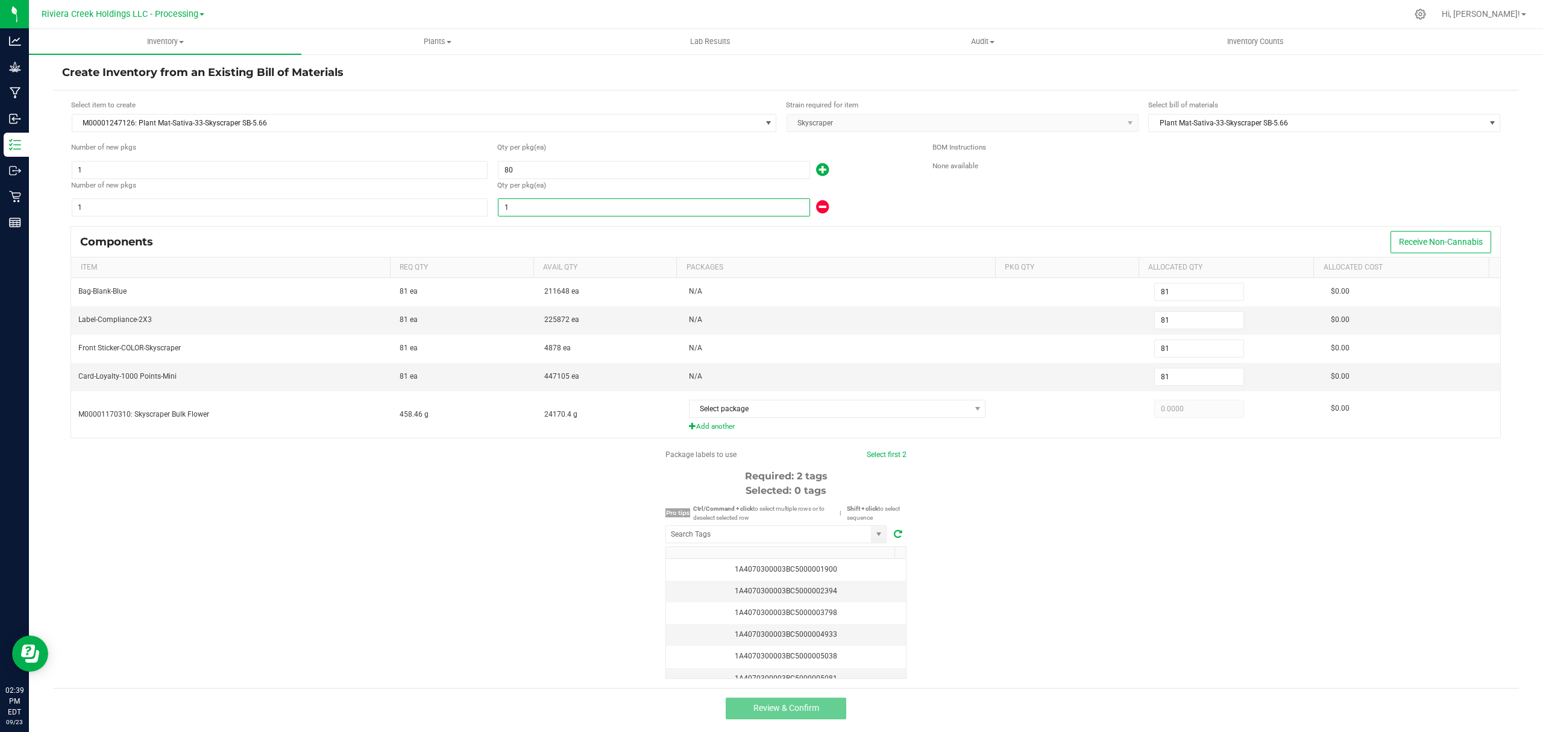
click at [680, 207] on input "1" at bounding box center [654, 207] width 311 height 17
type input "82"
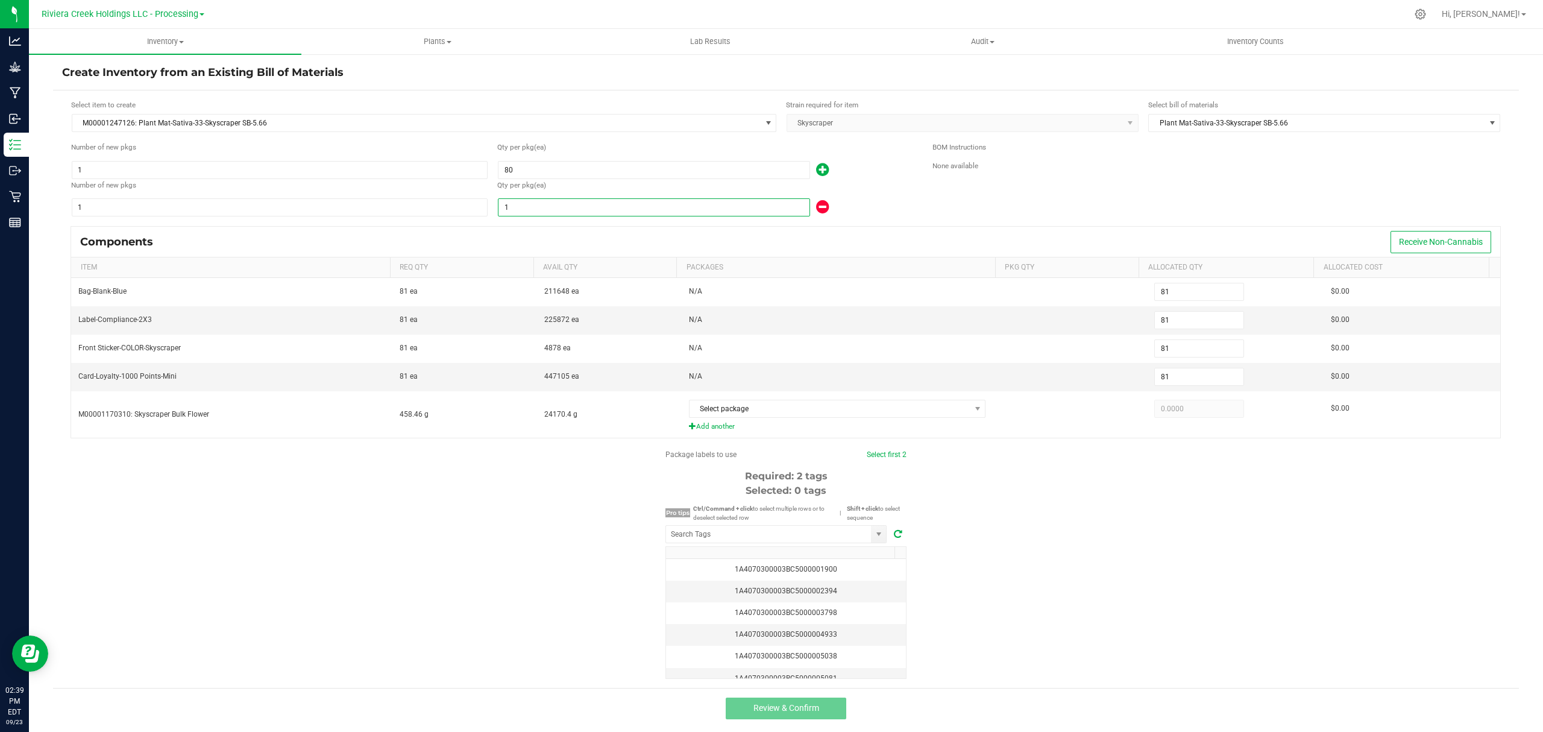
type input "2"
type input "100"
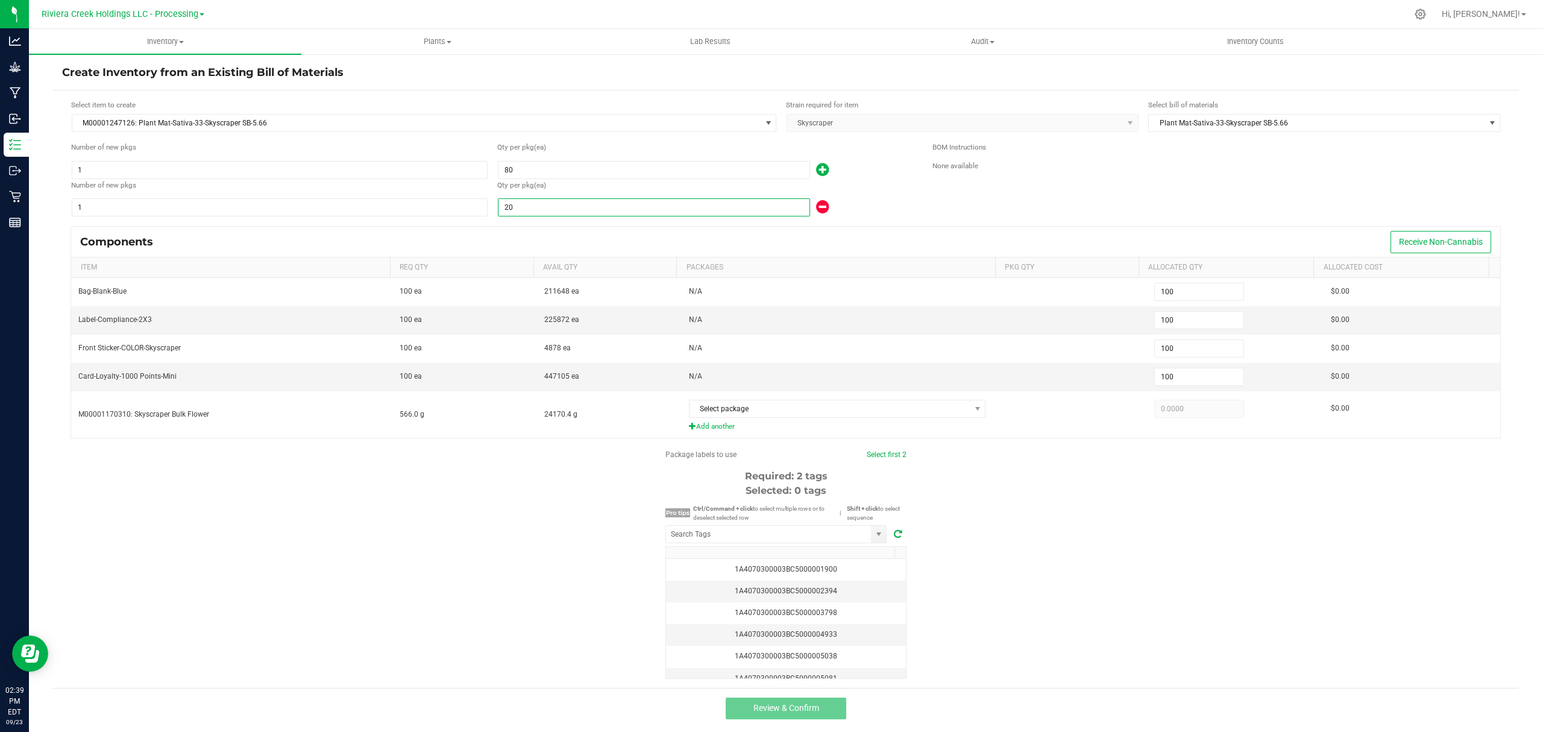
type input "20"
click at [854, 210] on div "20" at bounding box center [705, 207] width 417 height 19
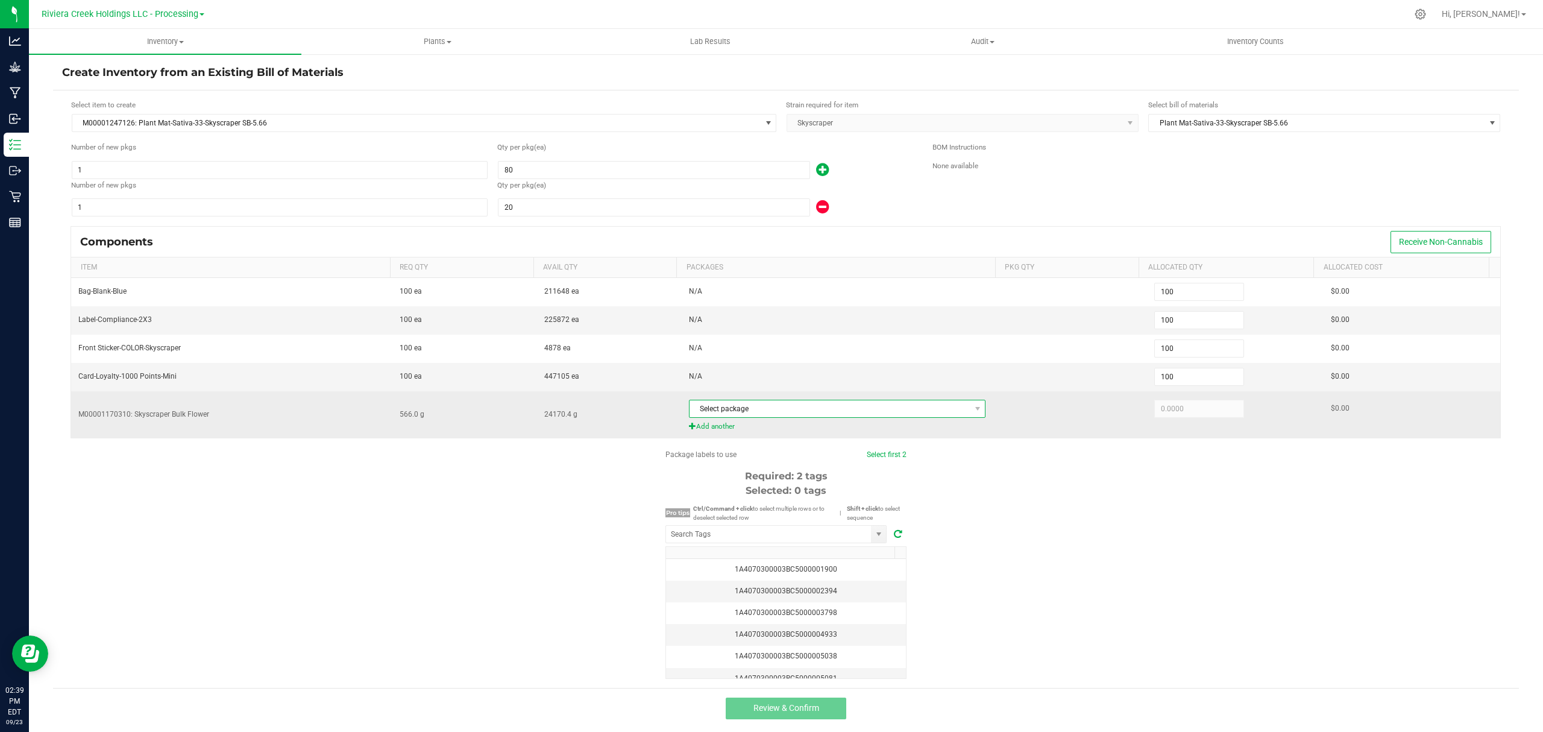
click at [804, 415] on span "Select package" at bounding box center [830, 408] width 281 height 17
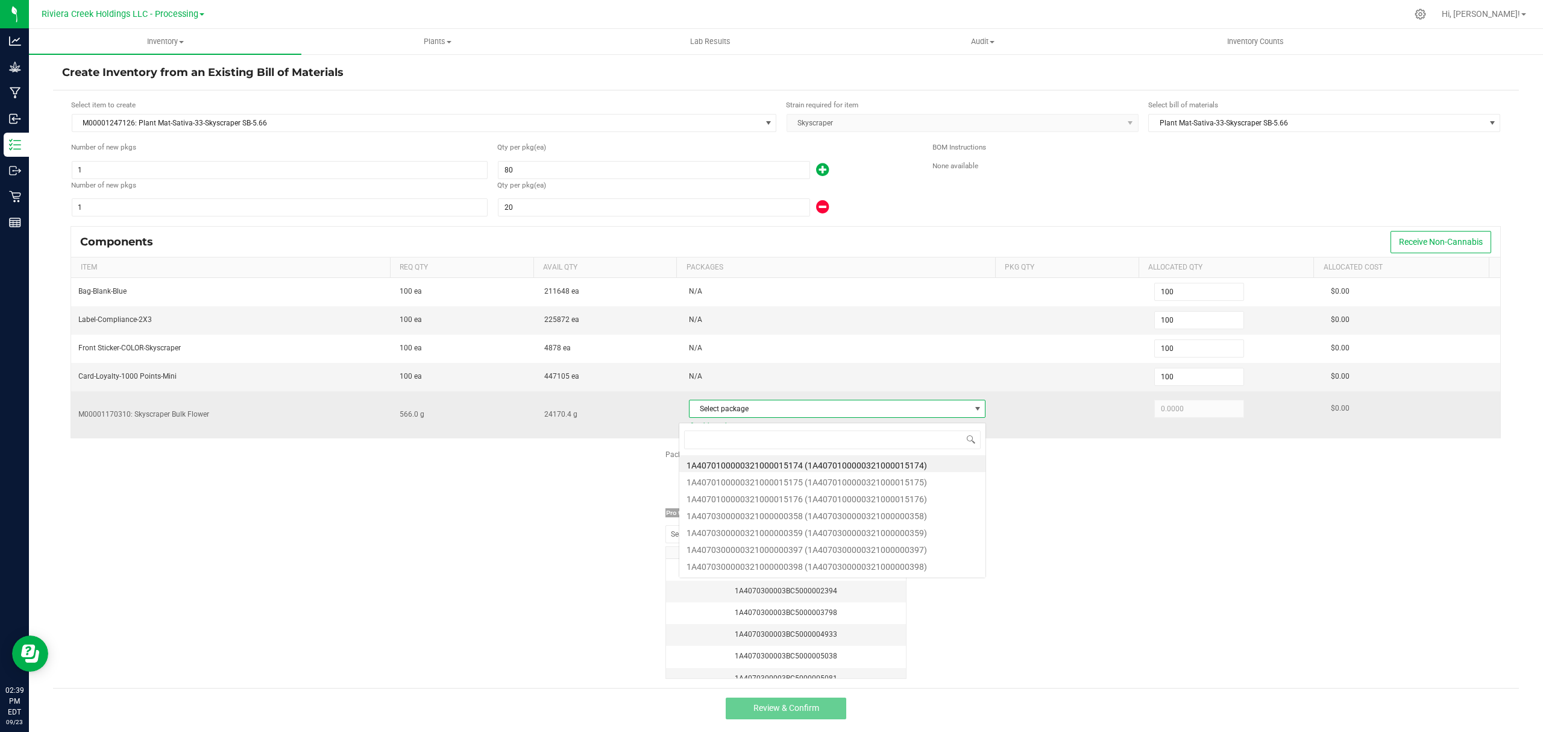
scroll to position [18, 291]
type input "15176"
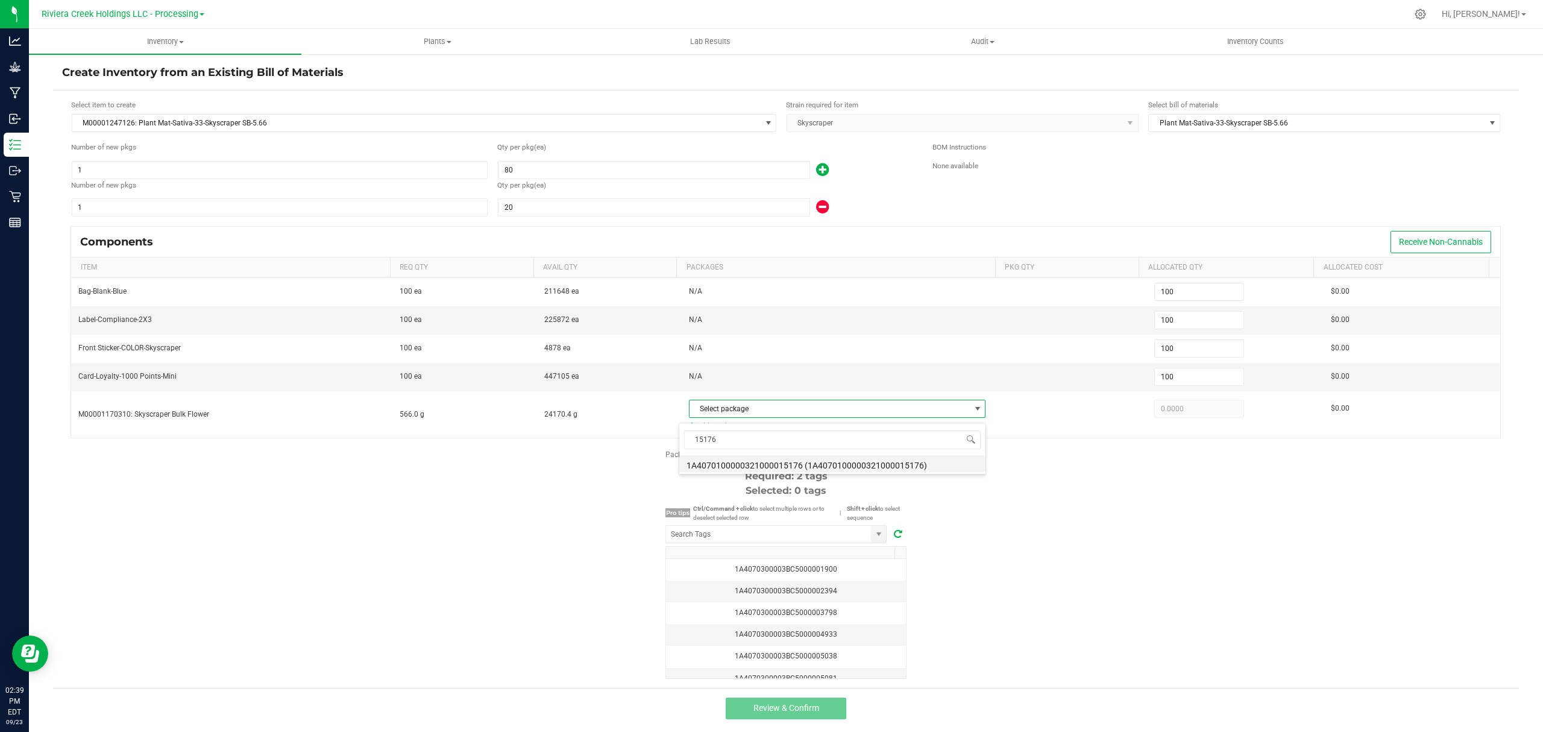
click at [803, 461] on li "1A4070100000321000015176 (1A4070100000321000015176)" at bounding box center [832, 463] width 306 height 17
type input "566.0000"
drag, startPoint x: 1257, startPoint y: 617, endPoint x: 1228, endPoint y: 617, distance: 28.9
click at [1254, 618] on div "Package labels to use Select first 2 Required: 2 tags Selected: 0 tags Pro tips…" at bounding box center [786, 564] width 1466 height 230
click at [802, 534] on input "NO DATA FOUND" at bounding box center [768, 534] width 205 height 17
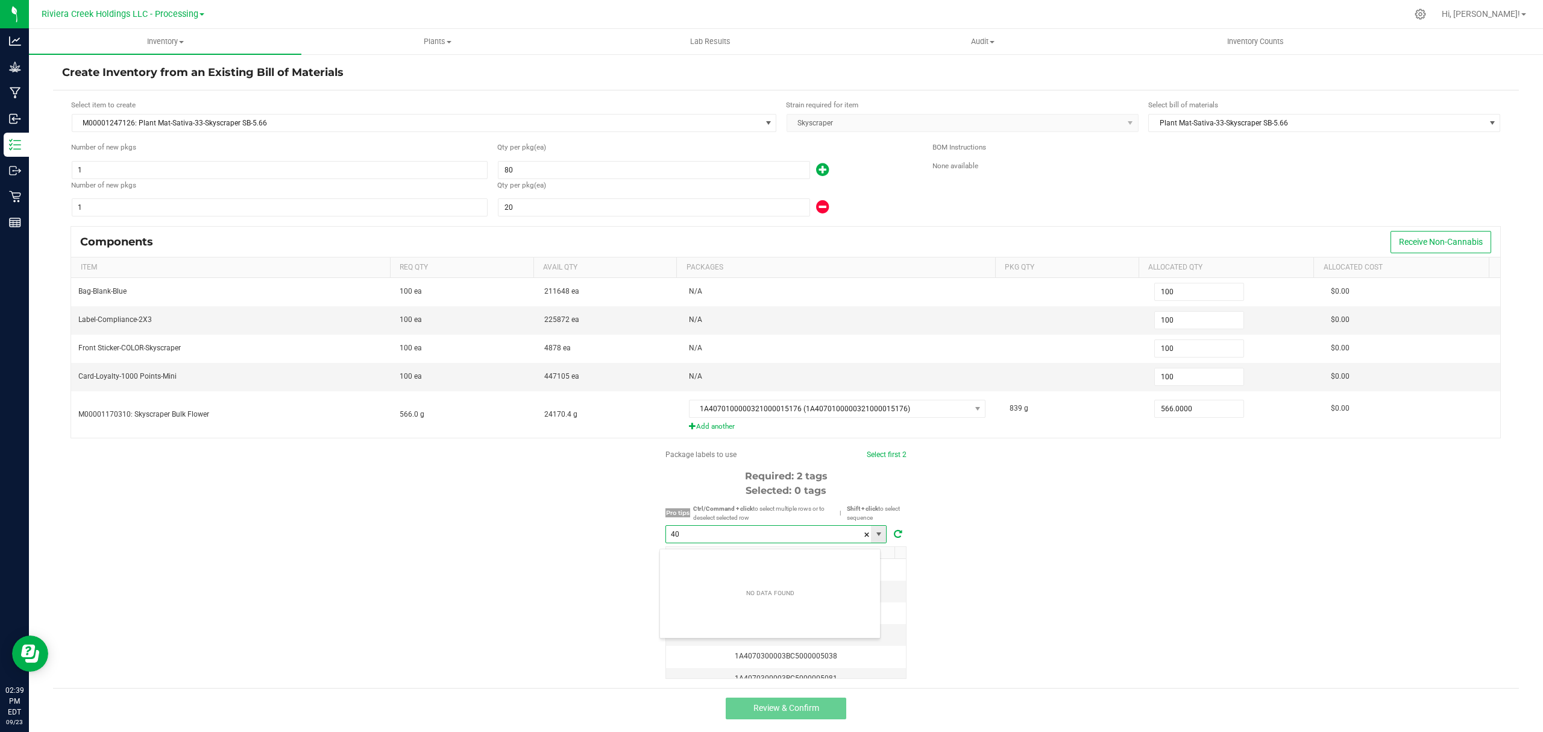
scroll to position [18, 221]
click at [784, 556] on li "1A4070300003BC5000040610" at bounding box center [770, 562] width 220 height 20
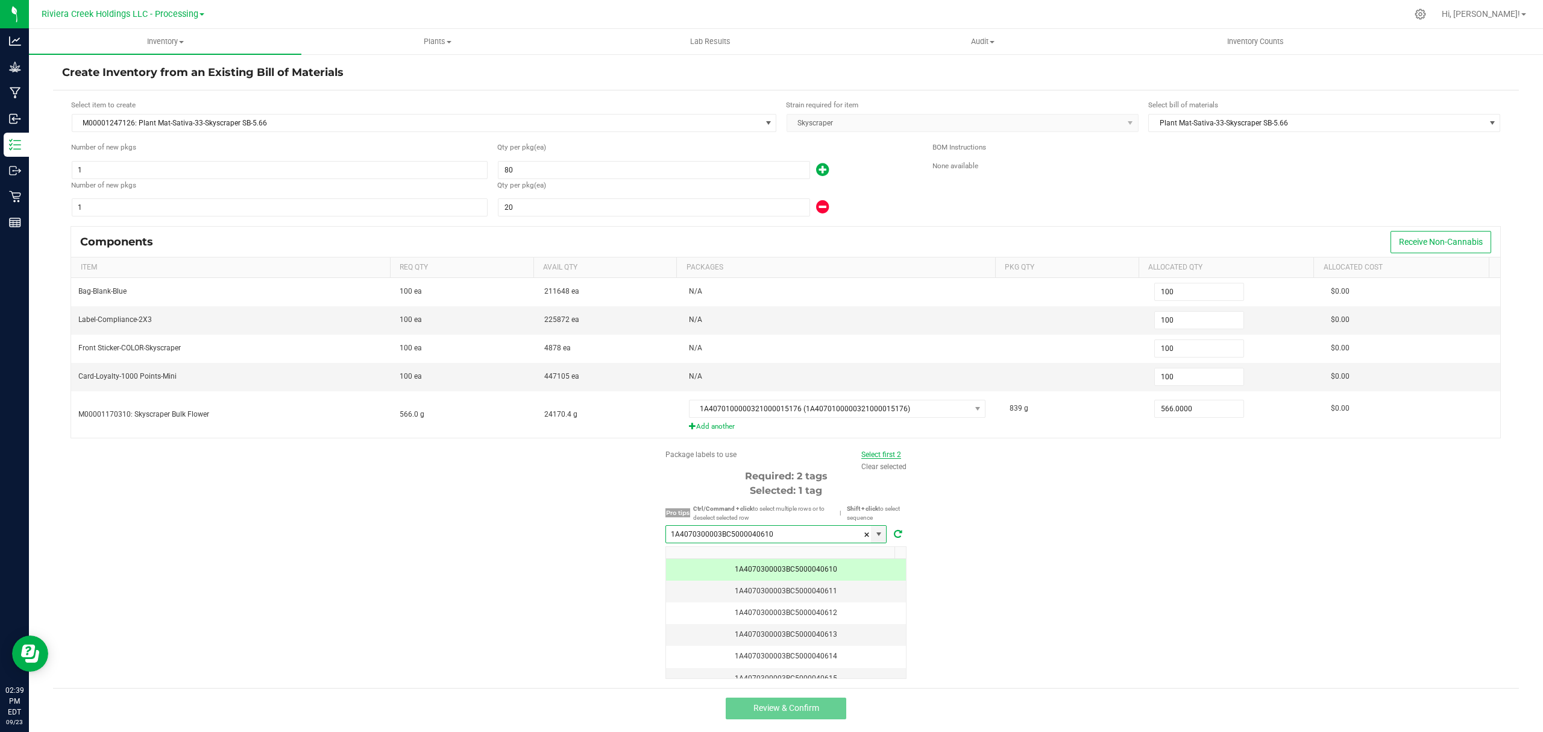
type input "1A4070300003BC5000040610"
click at [864, 459] on link "Select first 2" at bounding box center [881, 454] width 40 height 8
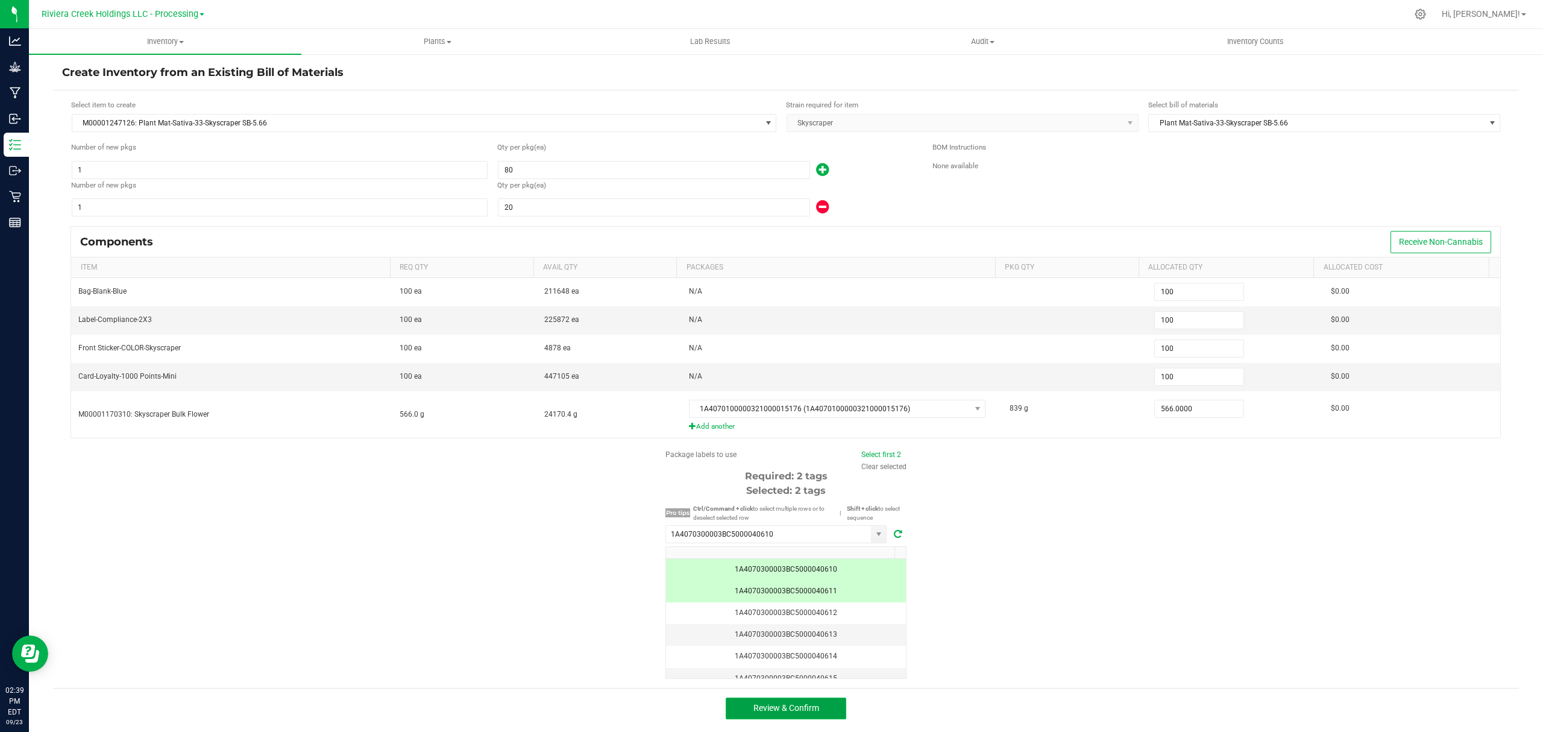
click at [822, 712] on button "Review & Confirm" at bounding box center [786, 708] width 121 height 22
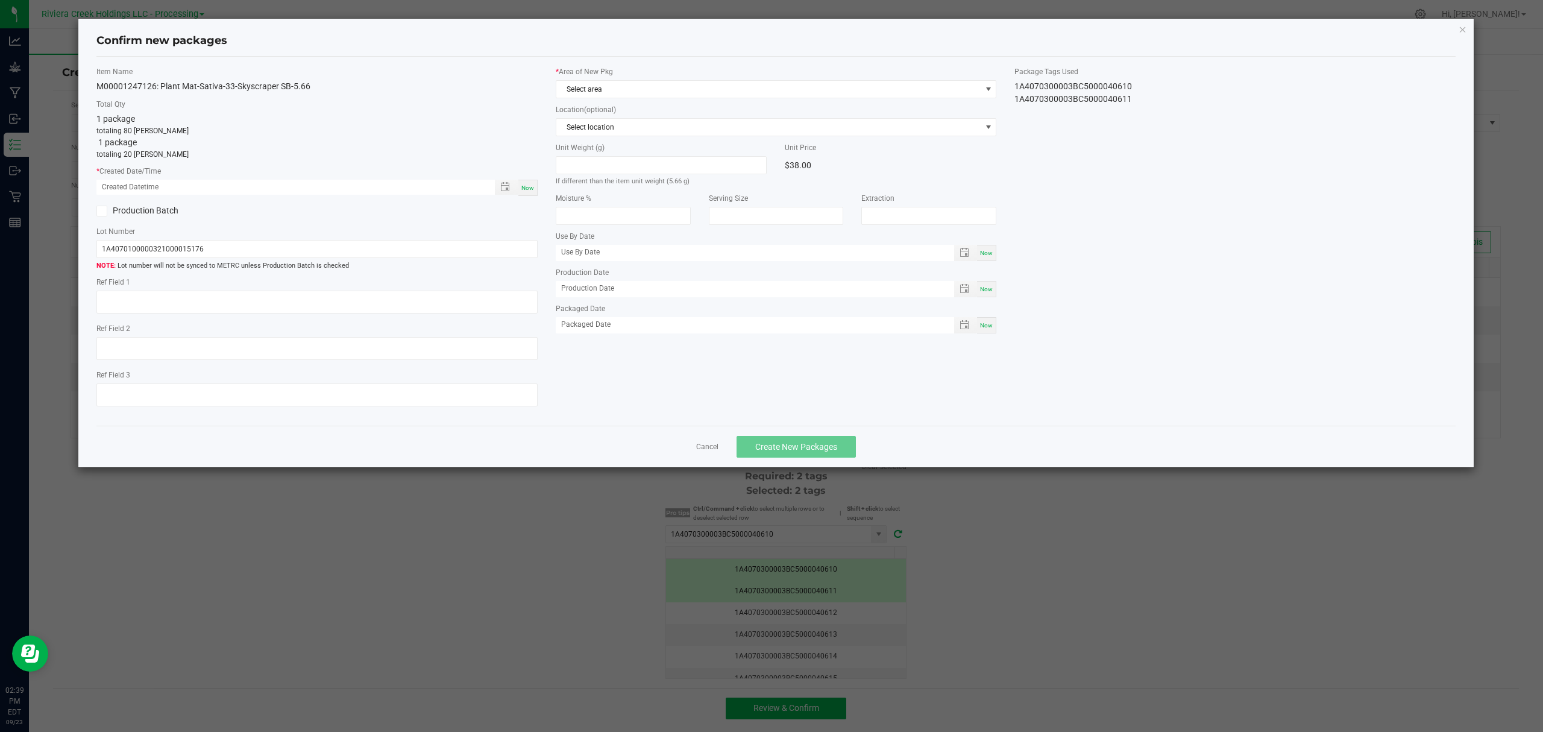
click at [526, 184] on span "Now" at bounding box center [527, 187] width 13 height 7
type input "[DATE] 02:39 PM"
click at [589, 94] on span "Select area" at bounding box center [768, 89] width 425 height 17
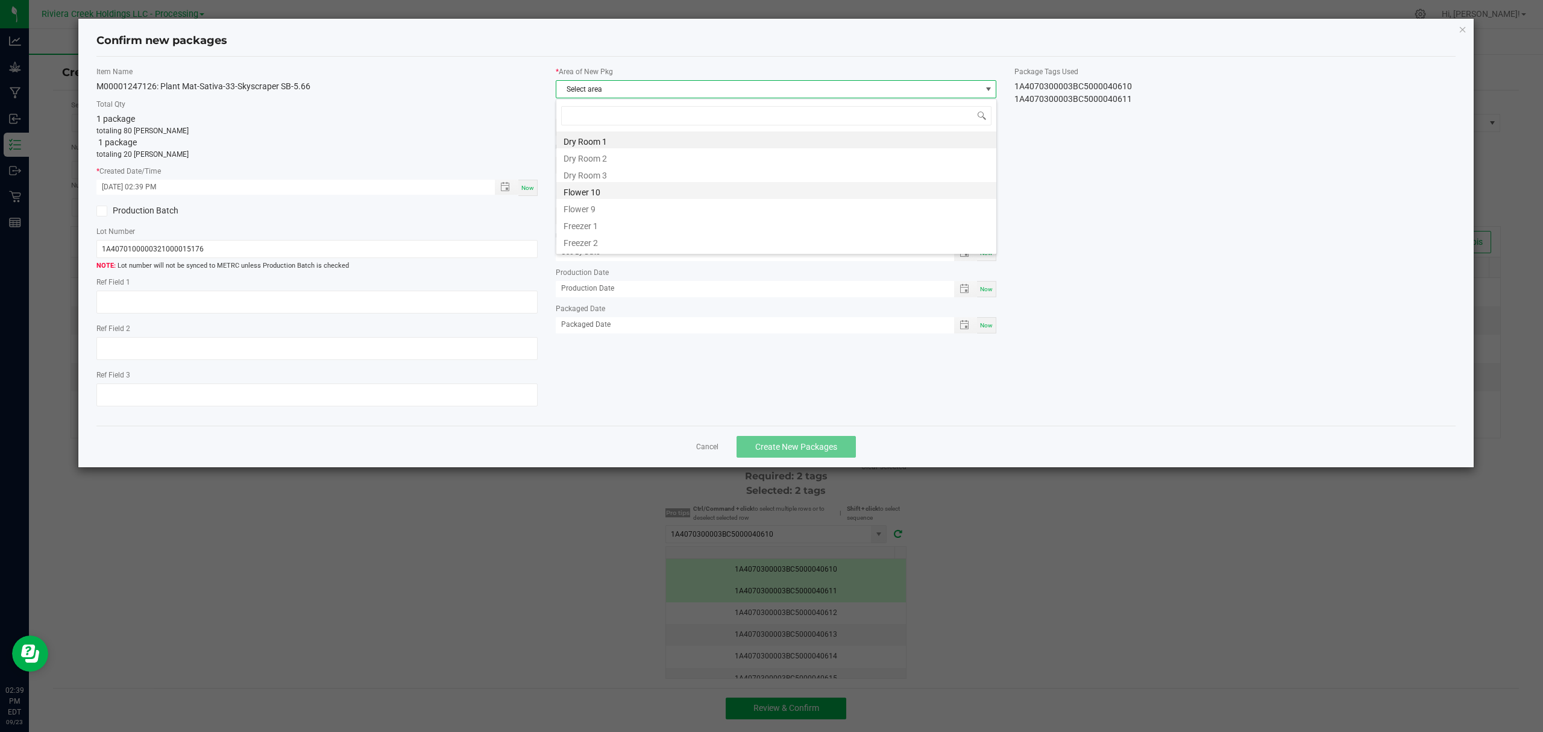
scroll to position [18, 440]
click at [584, 189] on li "Flower 10" at bounding box center [776, 190] width 440 height 17
click at [792, 447] on span "Create New Packages" at bounding box center [796, 447] width 82 height 10
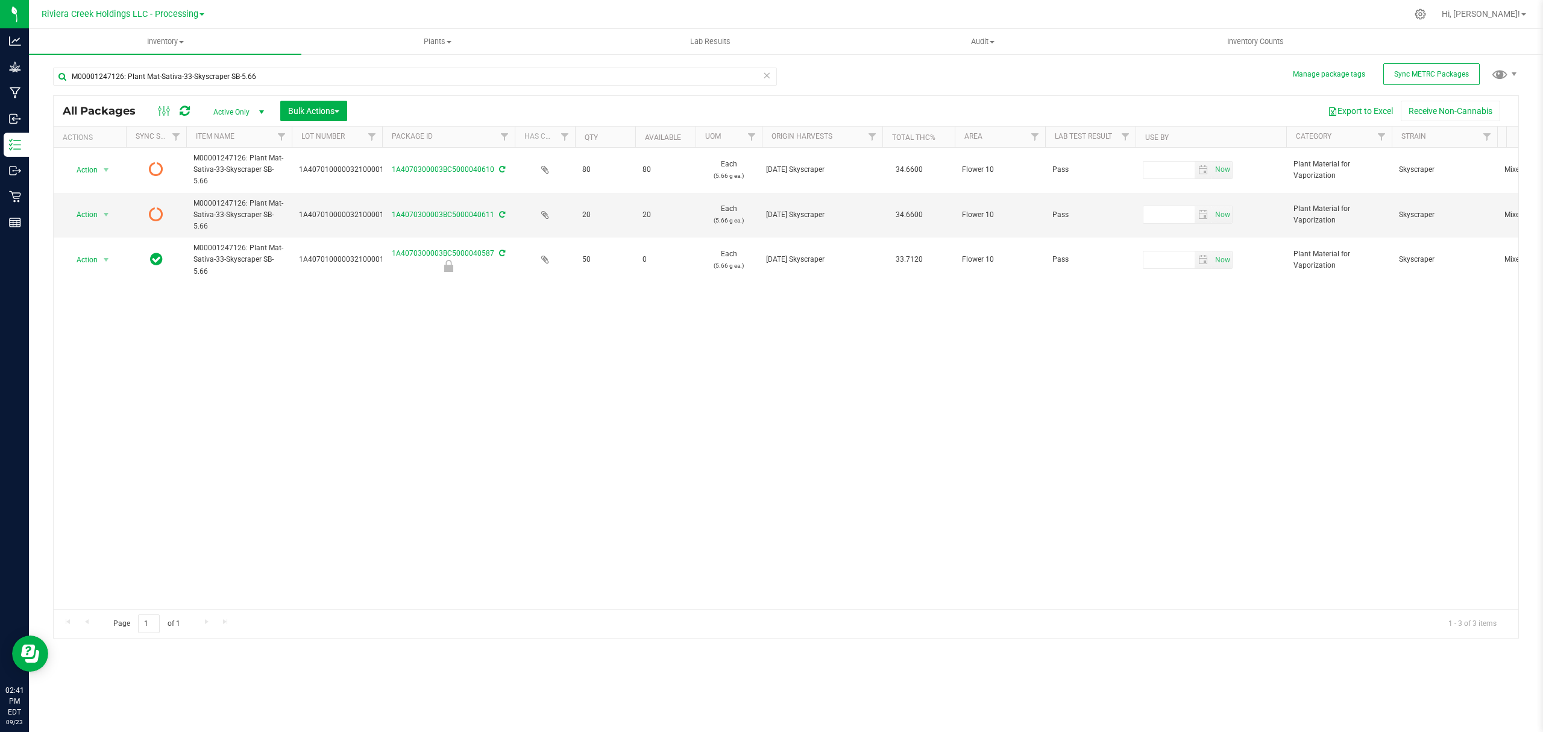
click at [184, 109] on icon at bounding box center [185, 111] width 10 height 12
click at [1239, 36] on span "Inventory Counts" at bounding box center [1255, 41] width 89 height 11
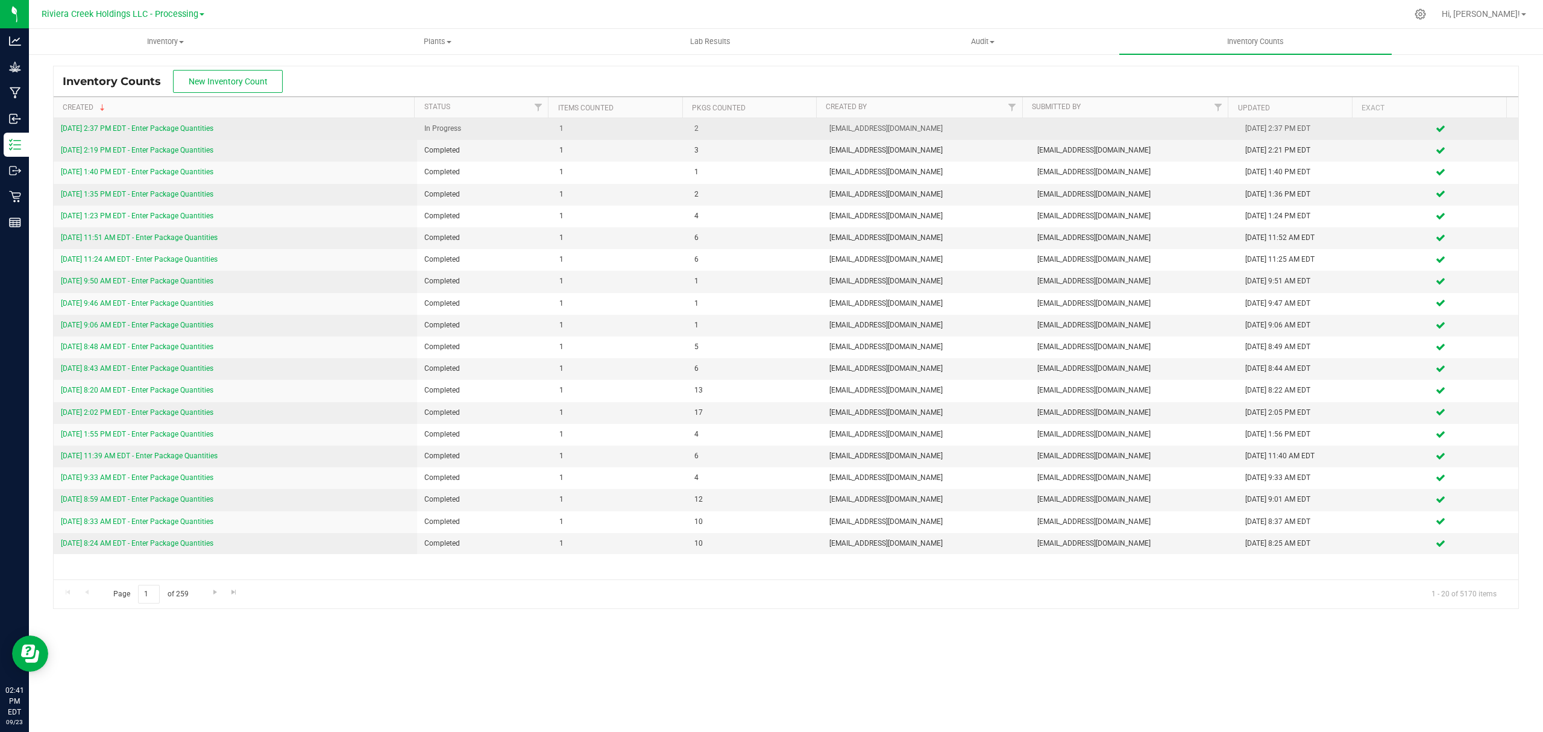
click at [209, 124] on link "[DATE] 2:37 PM EDT - Enter Package Quantities" at bounding box center [137, 128] width 153 height 8
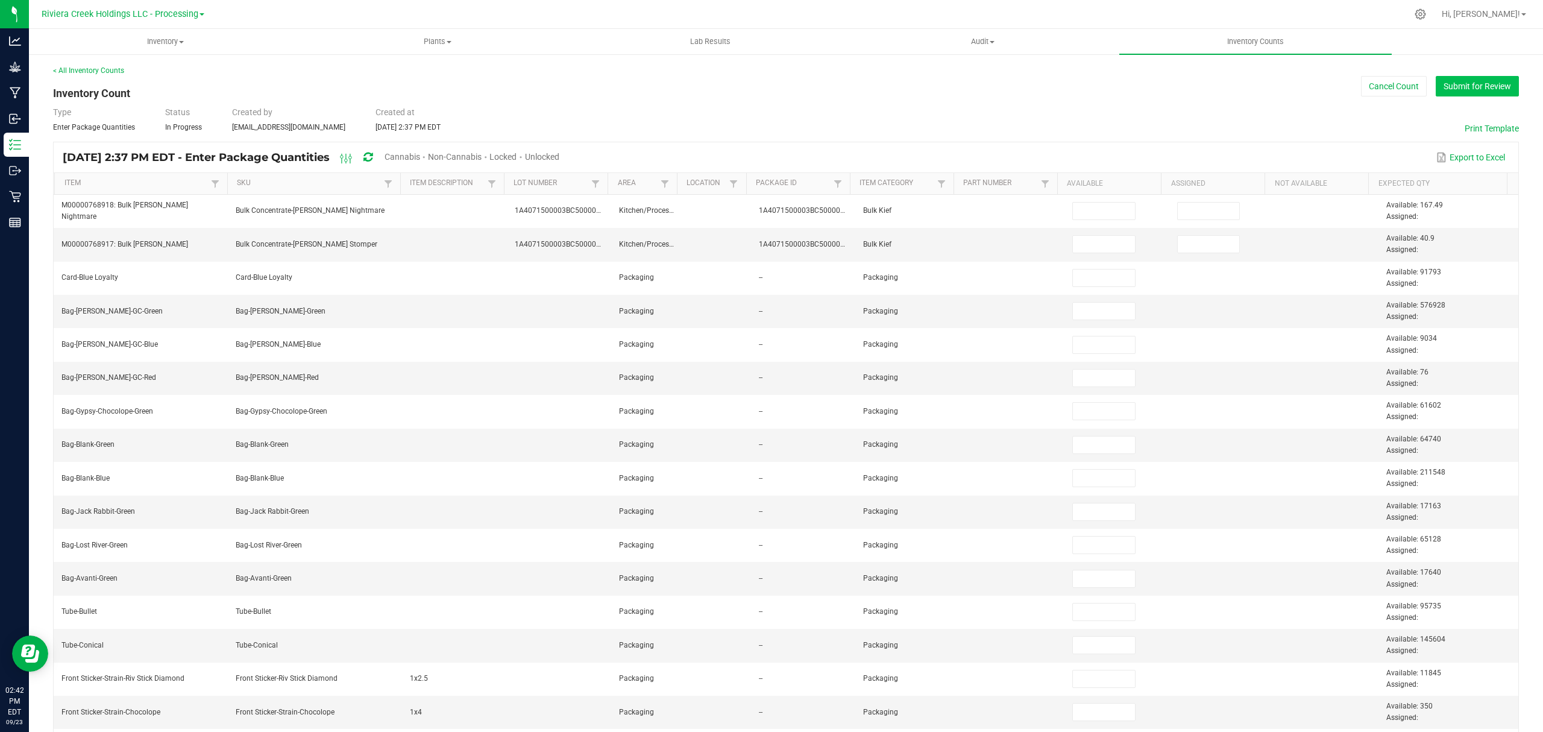
click at [1465, 94] on button "Submit for Review" at bounding box center [1477, 86] width 83 height 20
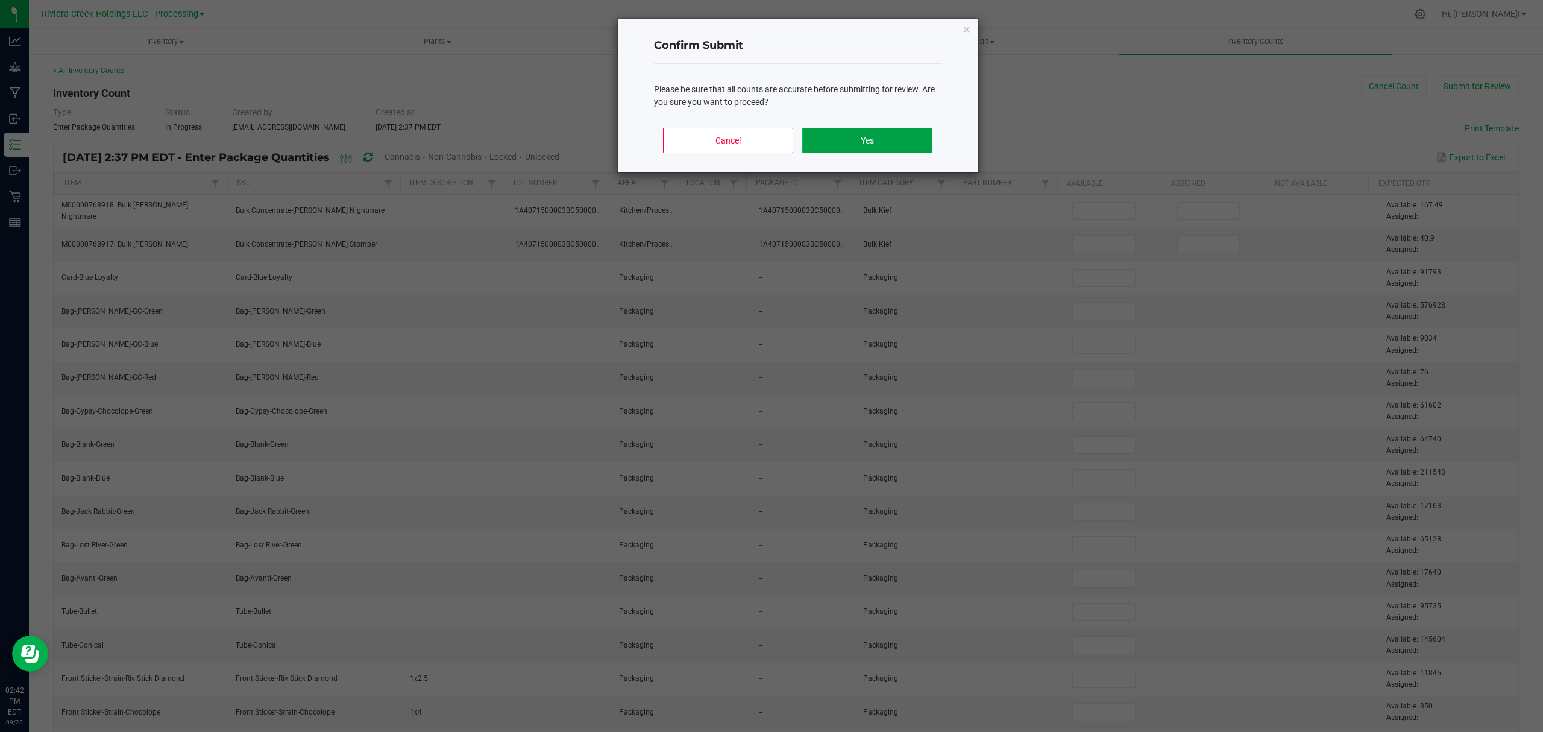
click at [908, 130] on button "Yes" at bounding box center [867, 140] width 130 height 25
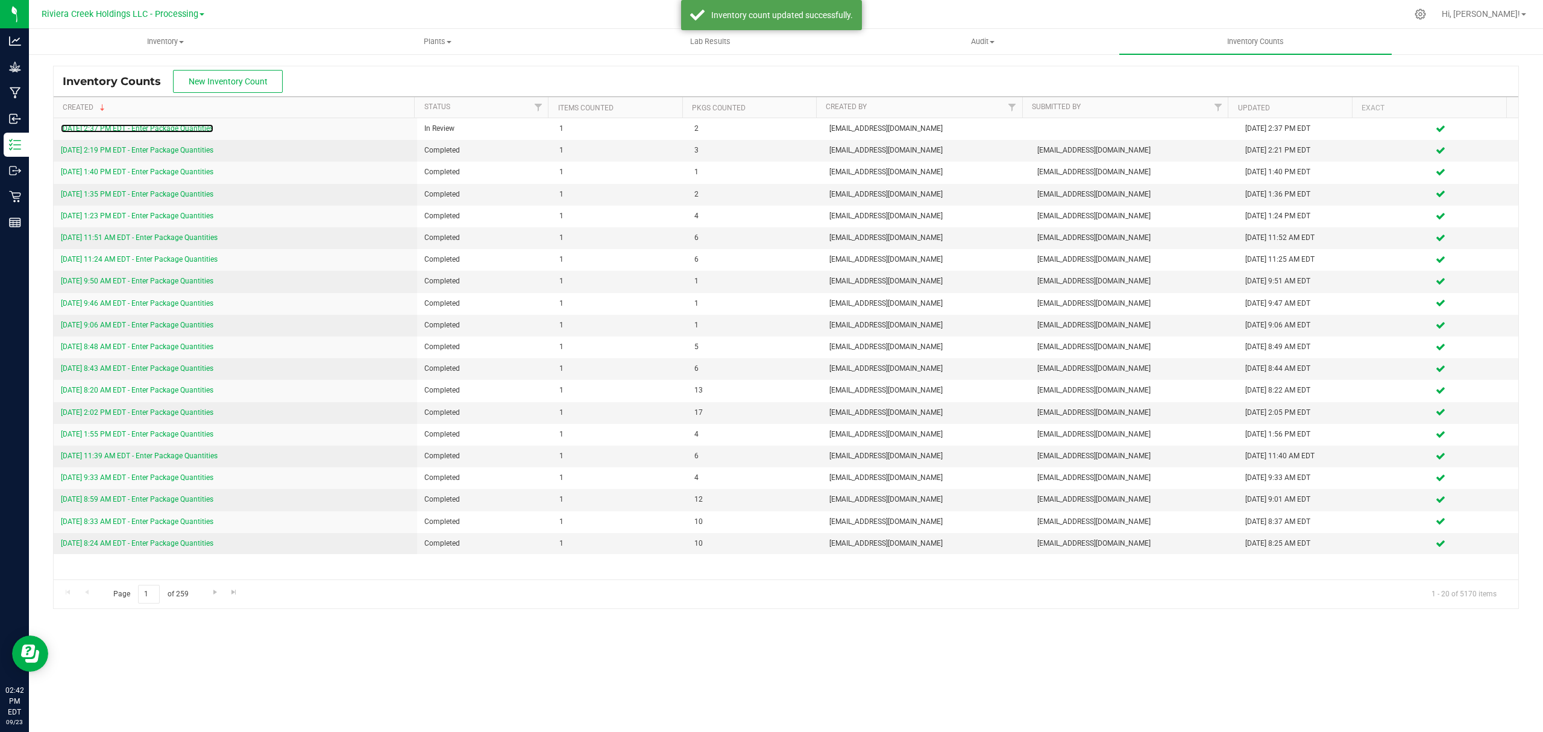
click at [145, 128] on link "[DATE] 2:37 PM EDT - Enter Package Quantities" at bounding box center [137, 128] width 153 height 8
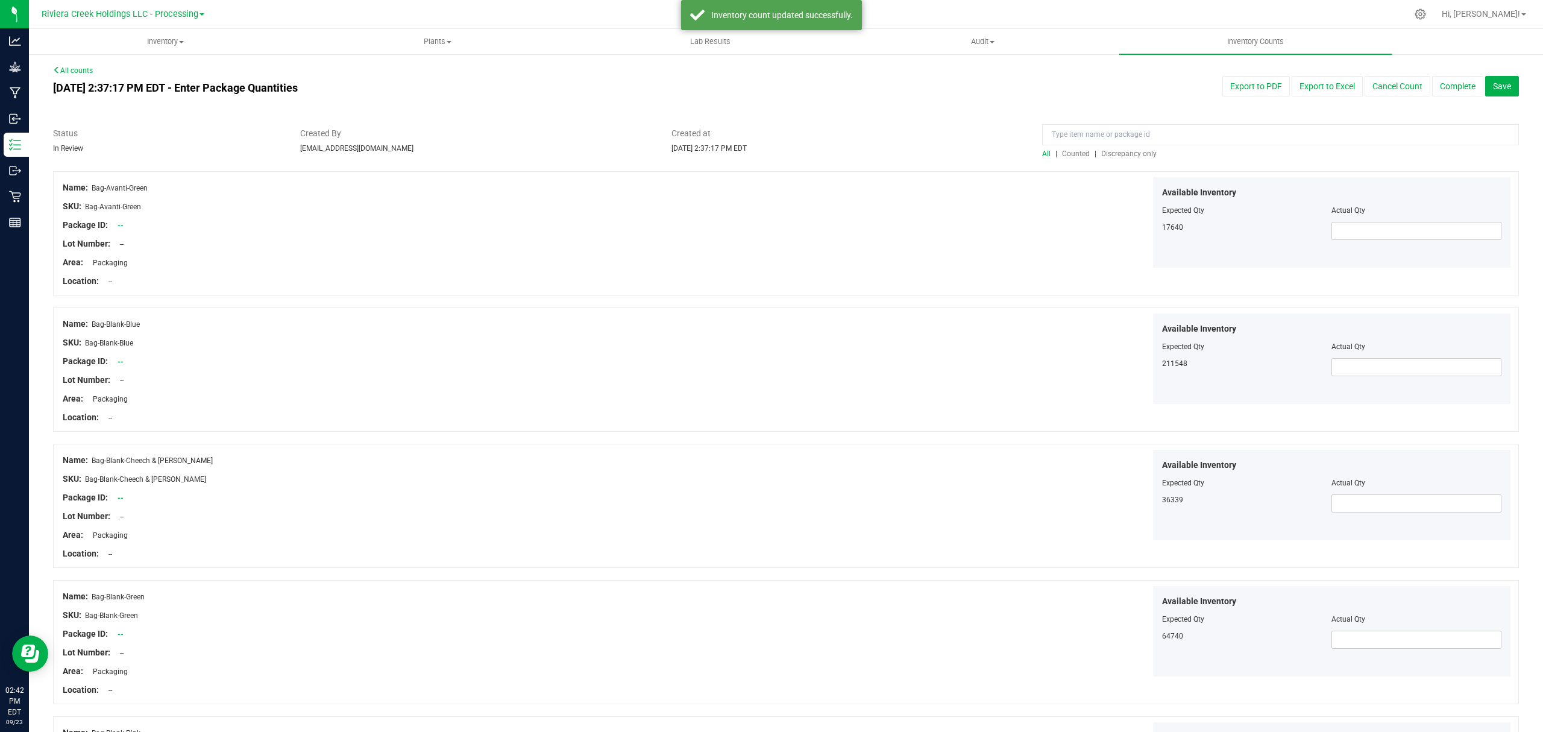
click at [1069, 152] on span "Counted" at bounding box center [1076, 154] width 28 height 8
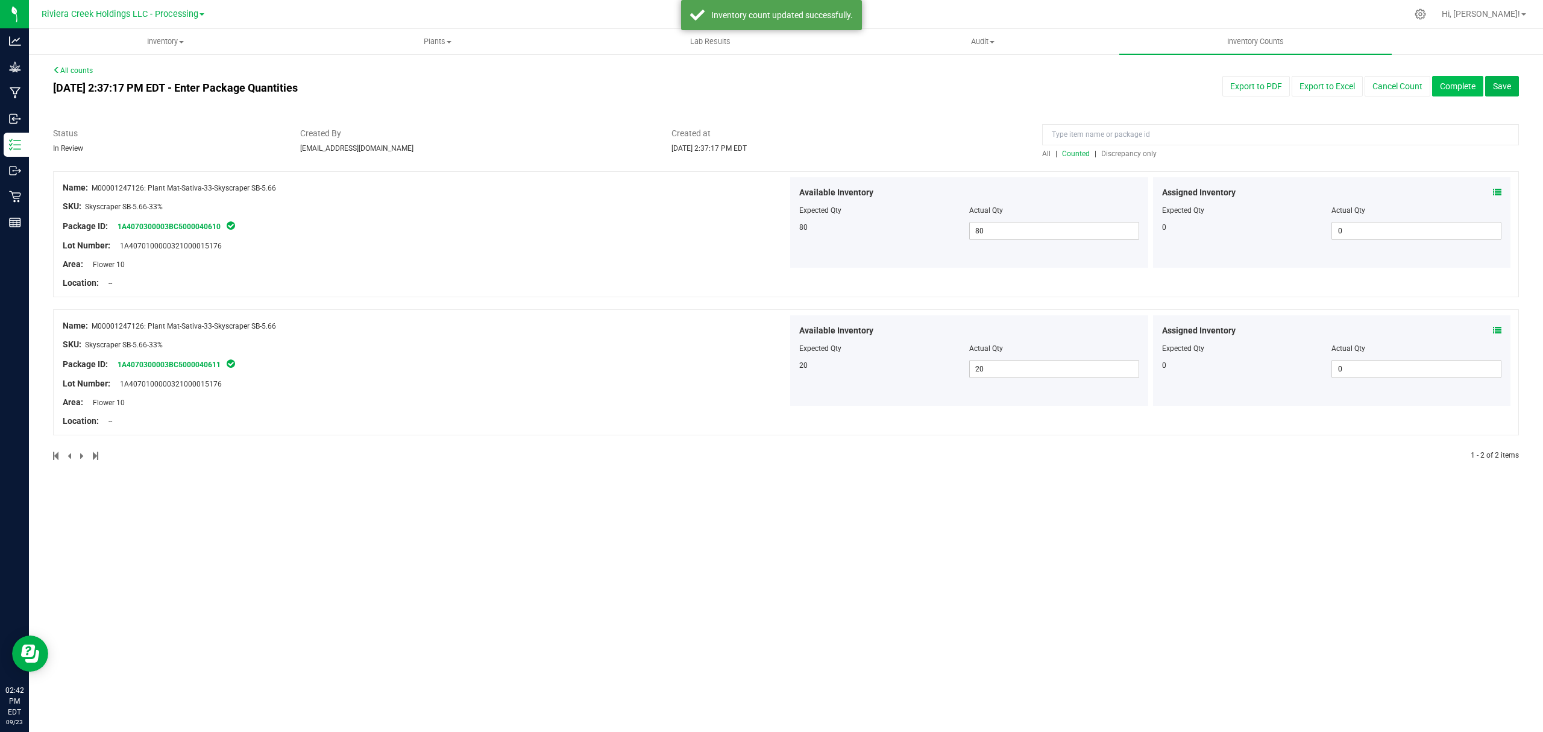
click at [1450, 83] on button "Complete" at bounding box center [1457, 86] width 51 height 20
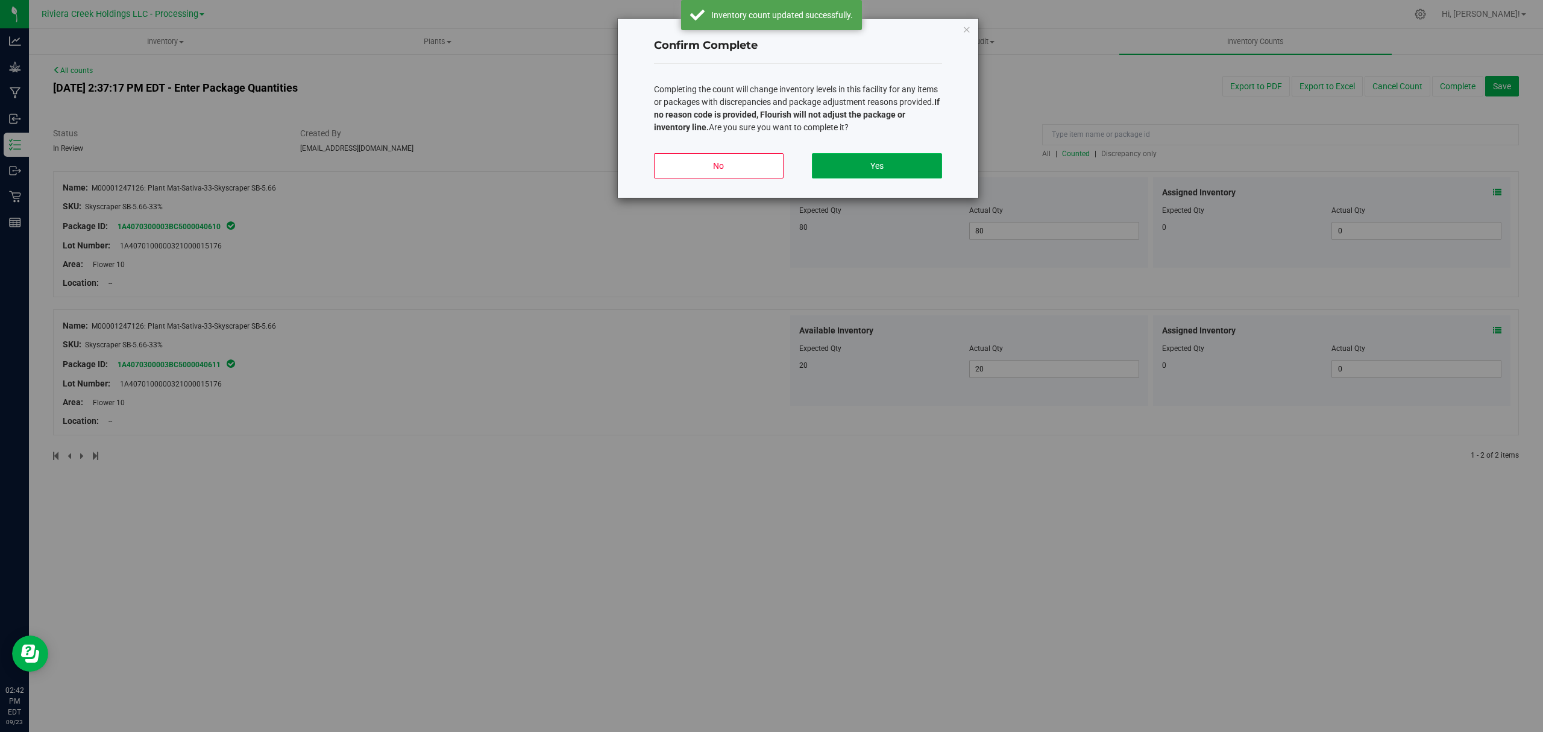
click at [899, 156] on button "Yes" at bounding box center [877, 165] width 130 height 25
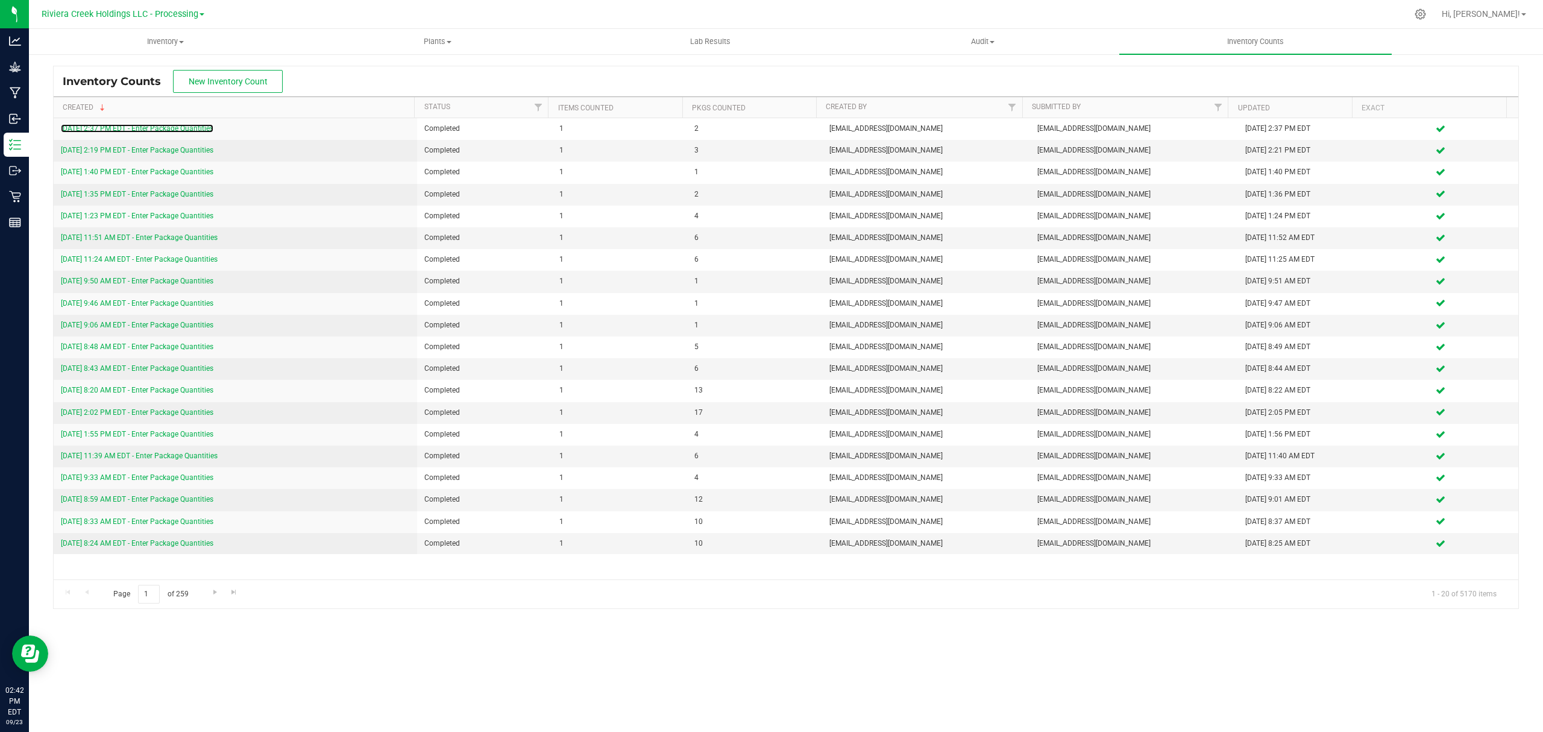
click at [133, 128] on link "[DATE] 2:37 PM EDT - Enter Package Quantities" at bounding box center [137, 128] width 153 height 8
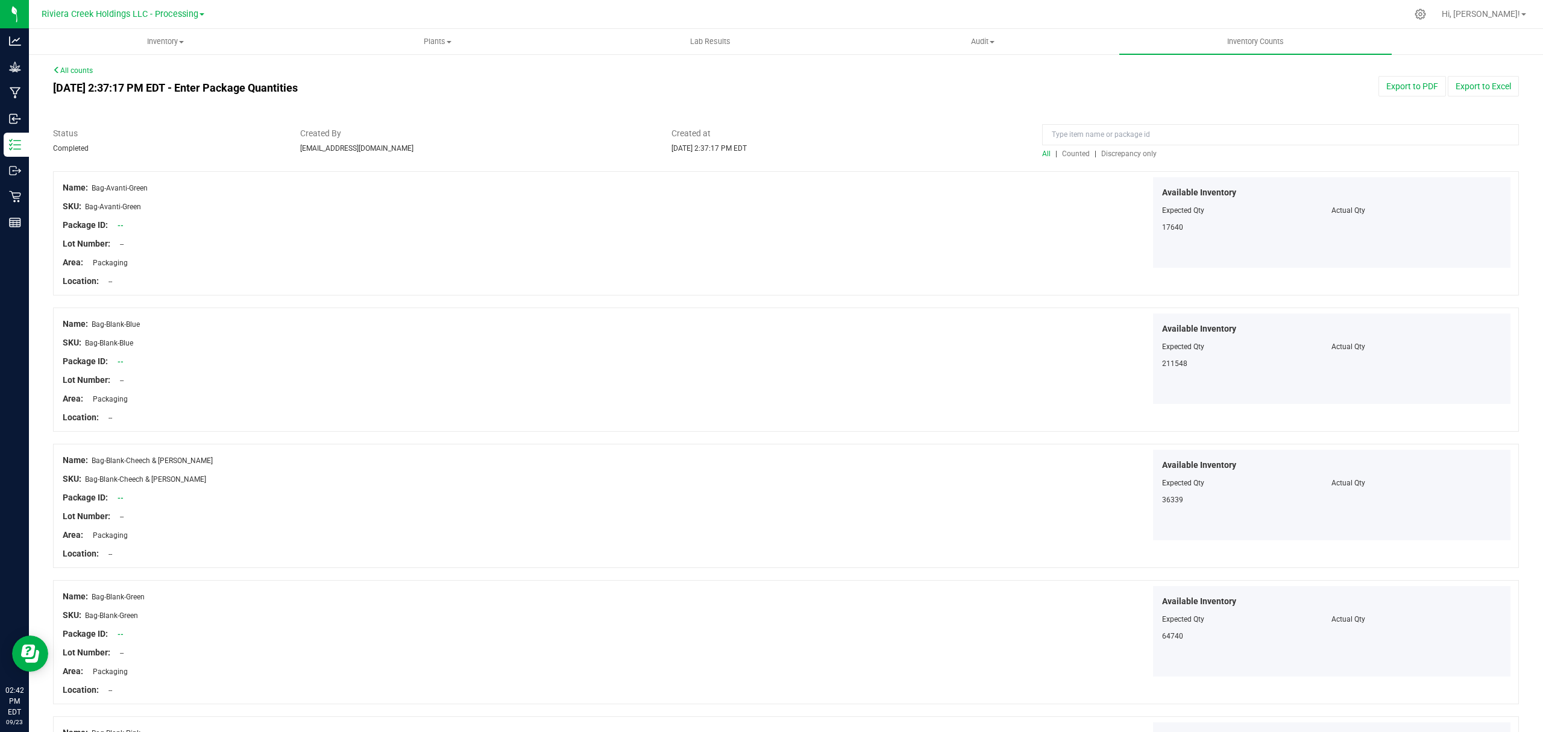
click at [1064, 154] on span "Counted" at bounding box center [1076, 154] width 28 height 8
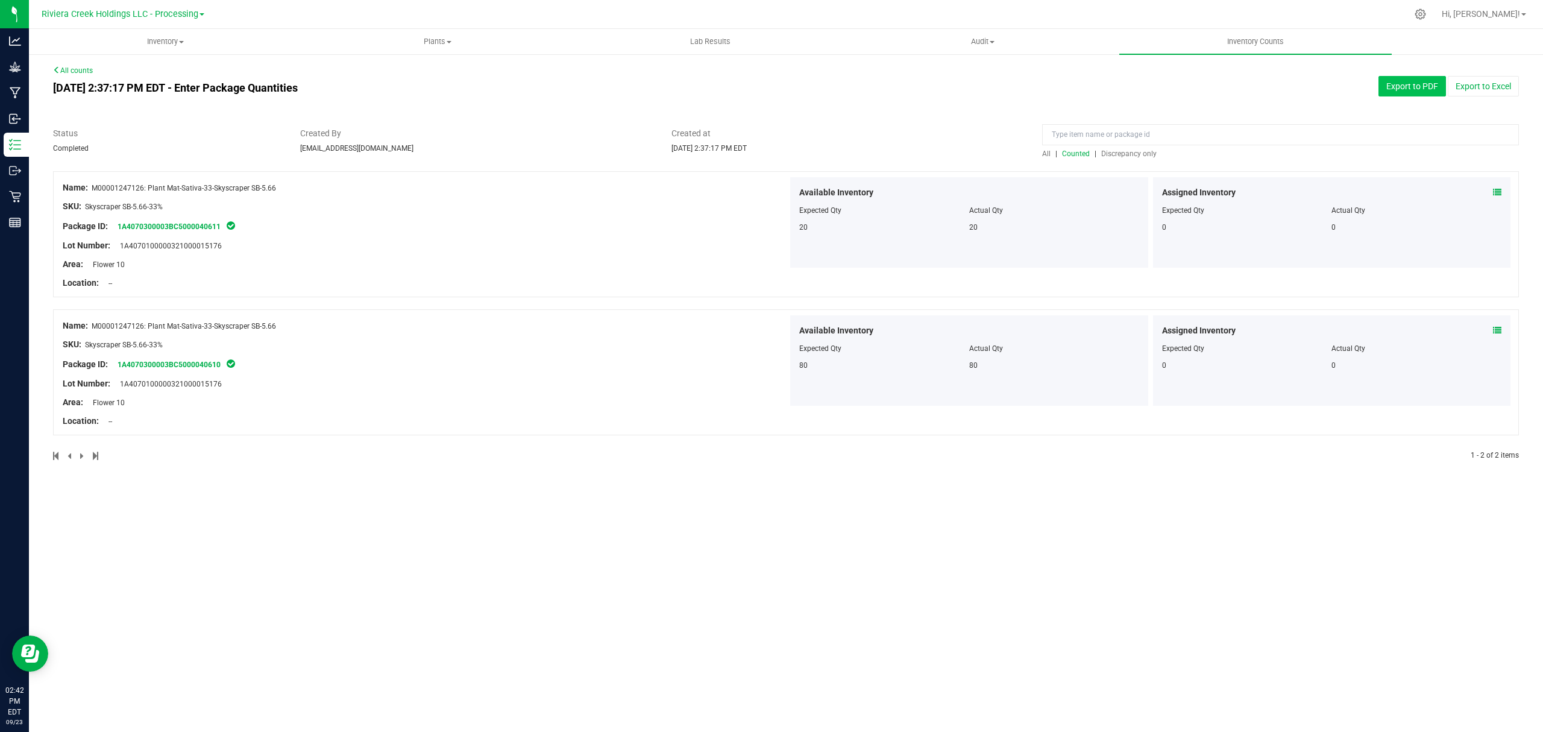
click at [1415, 81] on button "Export to PDF" at bounding box center [1413, 86] width 68 height 20
click at [146, 37] on span "Inventory" at bounding box center [165, 41] width 271 height 11
click at [125, 71] on li "All packages" at bounding box center [165, 73] width 272 height 14
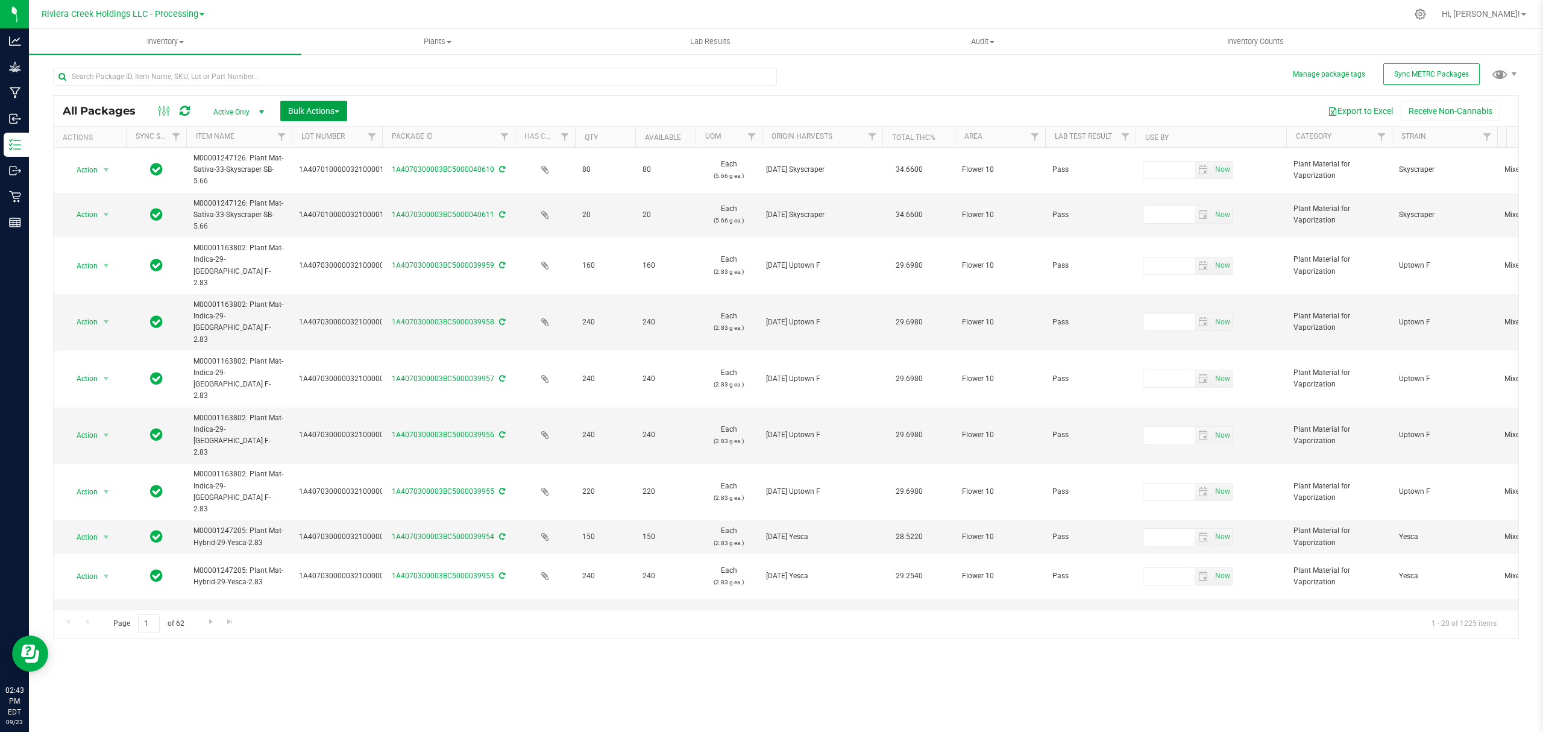
click at [316, 112] on span "Bulk Actions" at bounding box center [313, 111] width 51 height 10
click at [346, 225] on span "Lock/Unlock packages" at bounding box center [329, 227] width 83 height 10
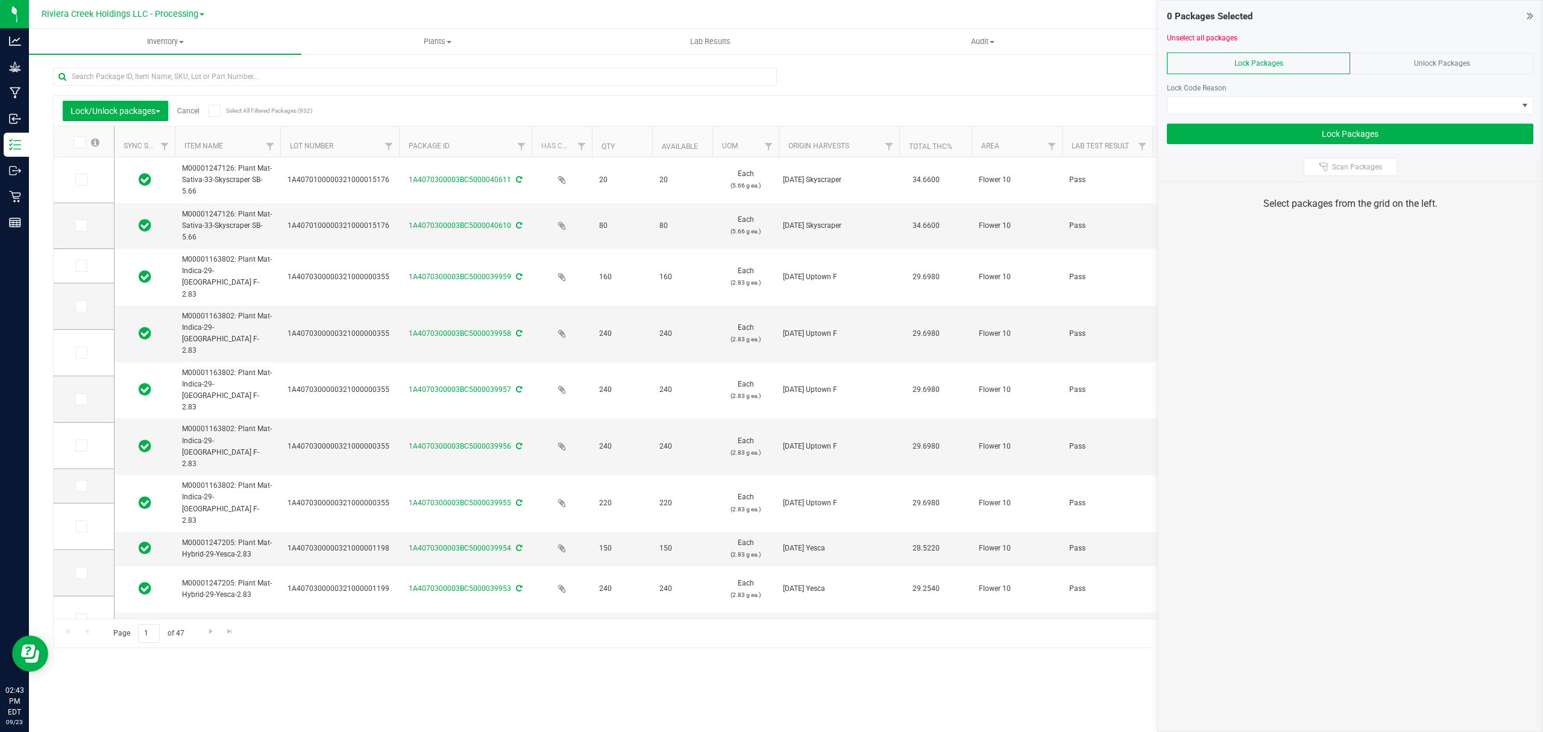
drag, startPoint x: 370, startPoint y: 143, endPoint x: 400, endPoint y: 143, distance: 30.7
click at [87, 181] on label at bounding box center [83, 180] width 17 height 12
click at [0, 0] on input "checkbox" at bounding box center [0, 0] width 0 height 0
click at [77, 225] on icon at bounding box center [81, 225] width 8 height 0
click at [0, 0] on input "checkbox" at bounding box center [0, 0] width 0 height 0
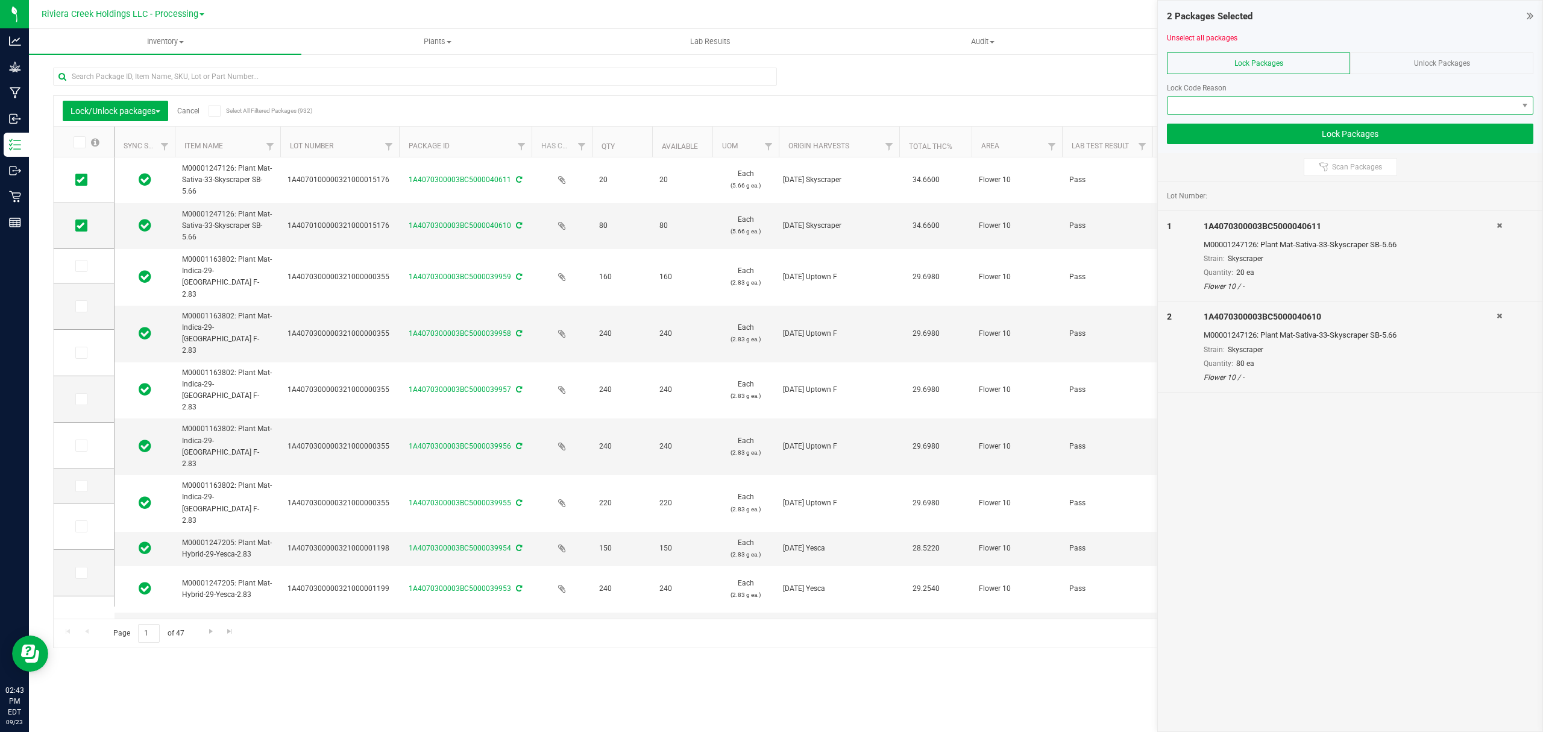
click at [1353, 102] on span at bounding box center [1343, 105] width 350 height 17
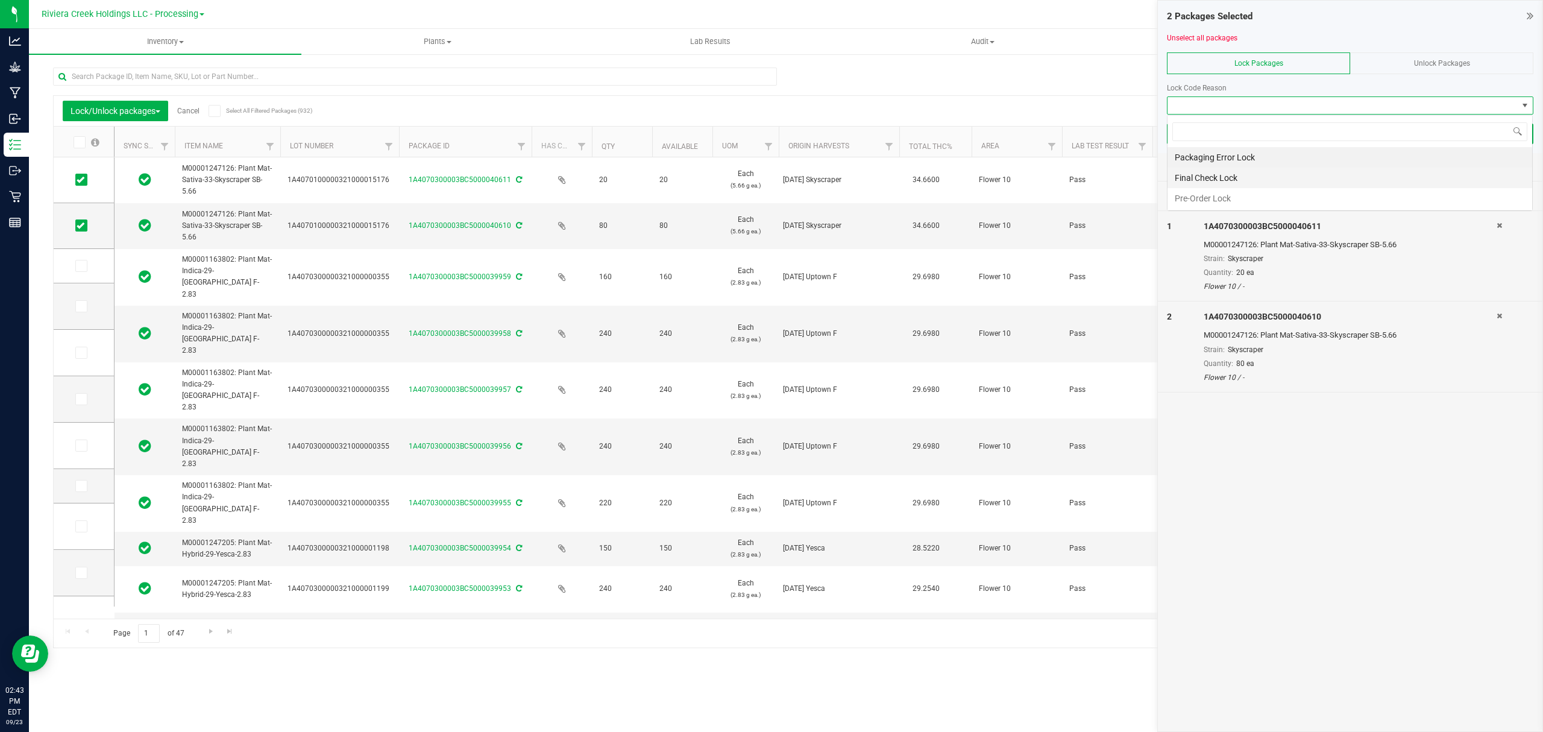
scroll to position [18, 365]
click at [1202, 174] on li "Final Check Lock" at bounding box center [1350, 178] width 365 height 20
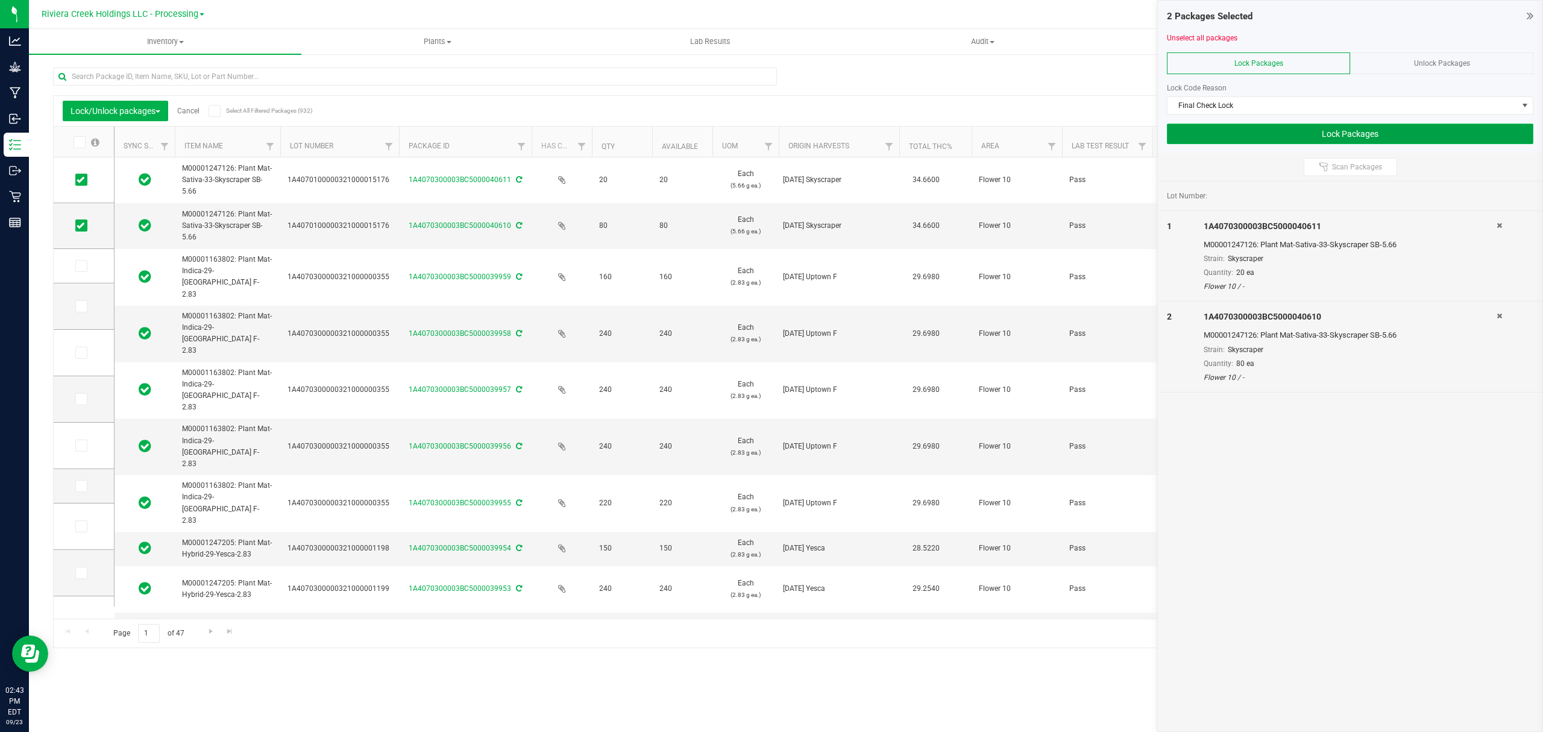
click at [1214, 128] on button "Lock Packages" at bounding box center [1350, 134] width 367 height 20
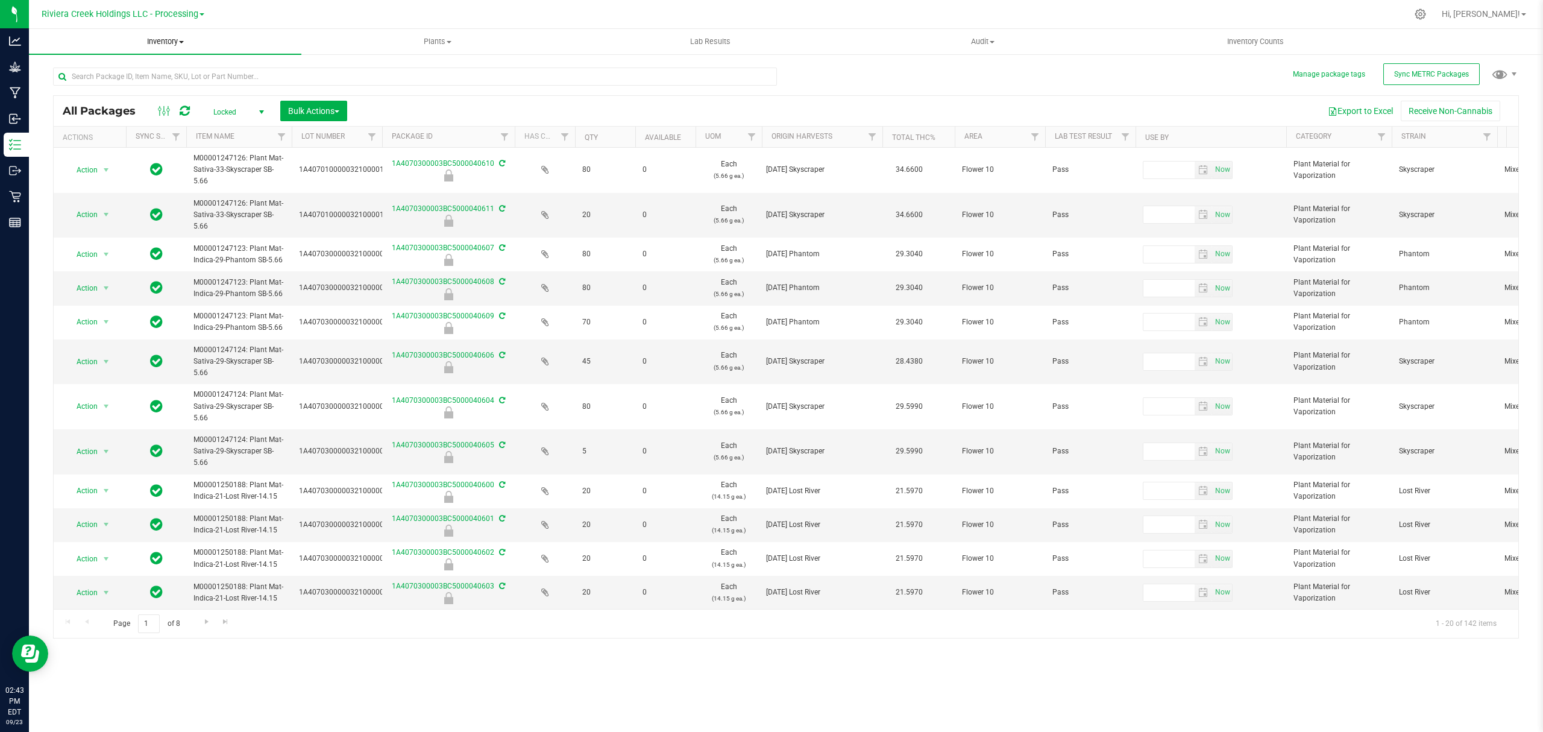
click at [166, 43] on span "Inventory" at bounding box center [165, 41] width 272 height 11
click at [145, 138] on li "From bill of materials" at bounding box center [165, 145] width 272 height 14
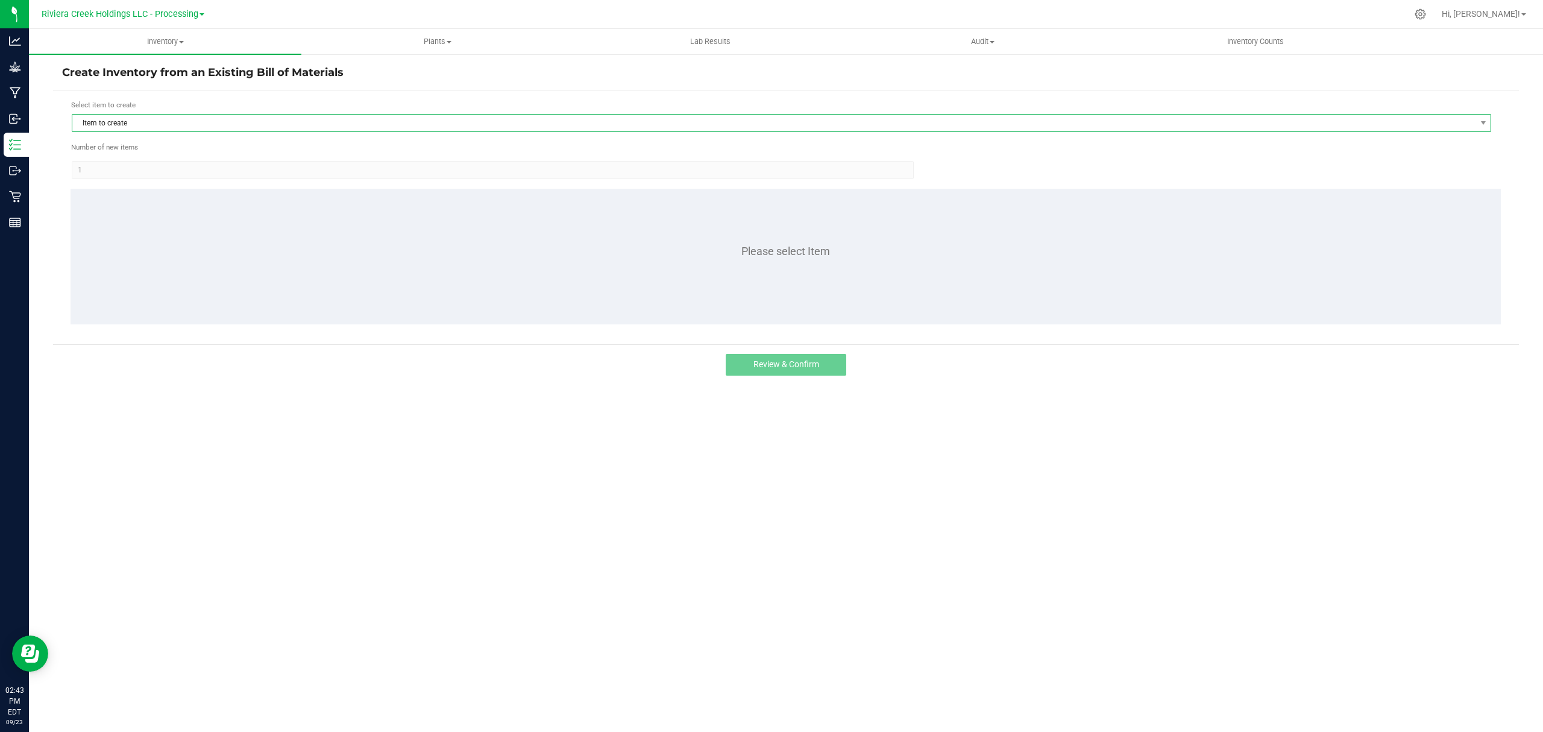
click at [150, 126] on span "Item to create" at bounding box center [773, 123] width 1403 height 17
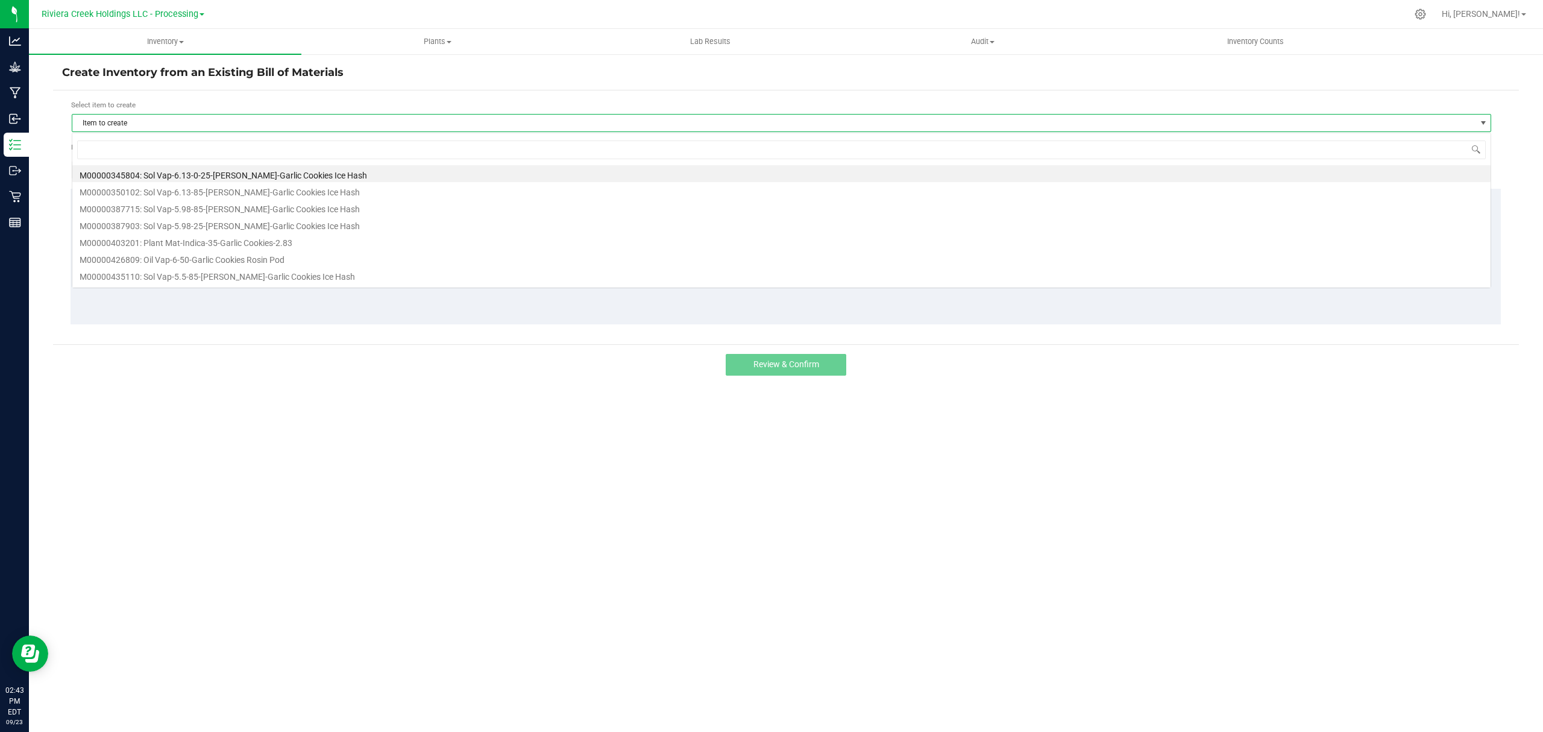
scroll to position [18, 1420]
type input "247125"
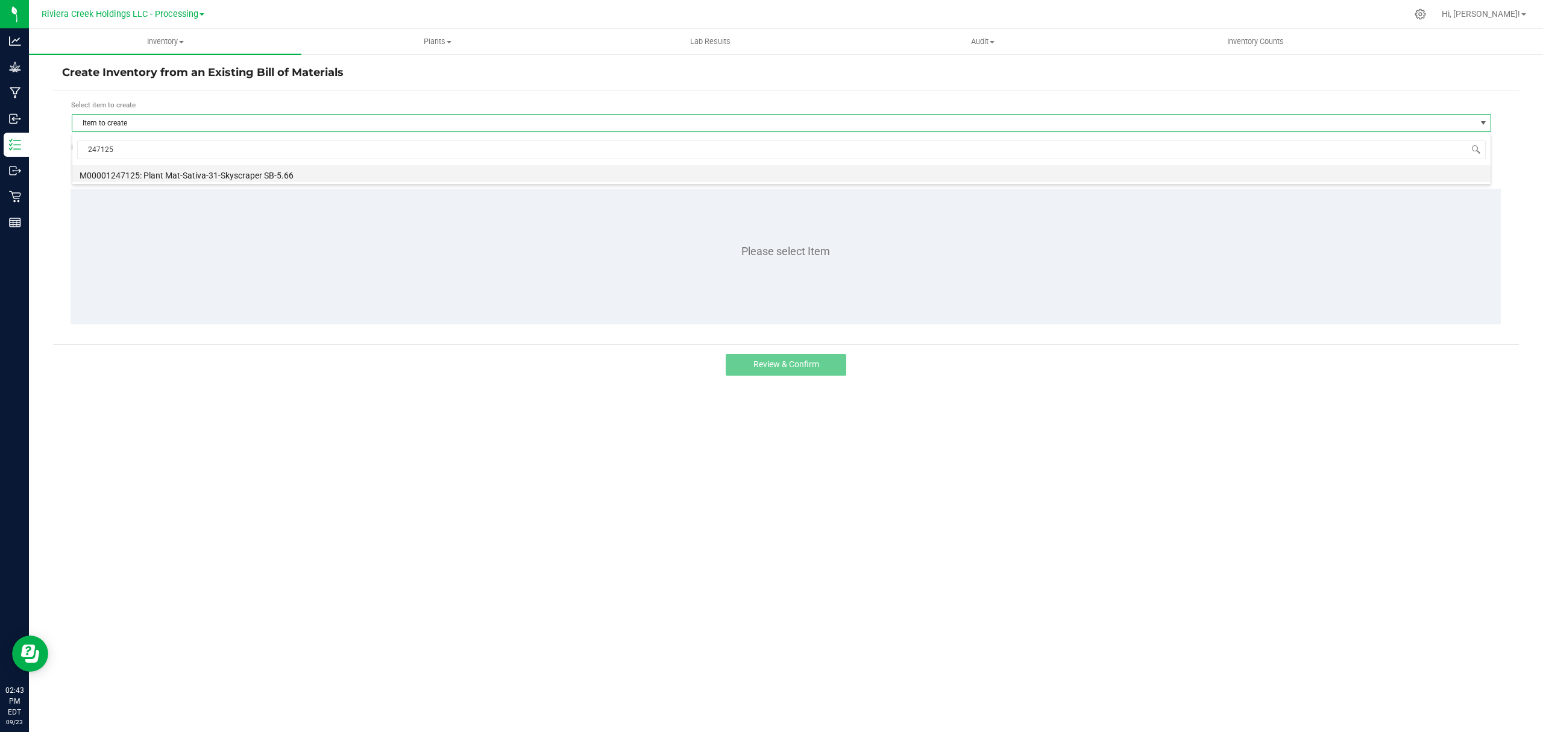
click at [218, 174] on li "M00001247125: Plant Mat-Sativa-31-Skyscraper SB-5.66" at bounding box center [781, 173] width 1418 height 17
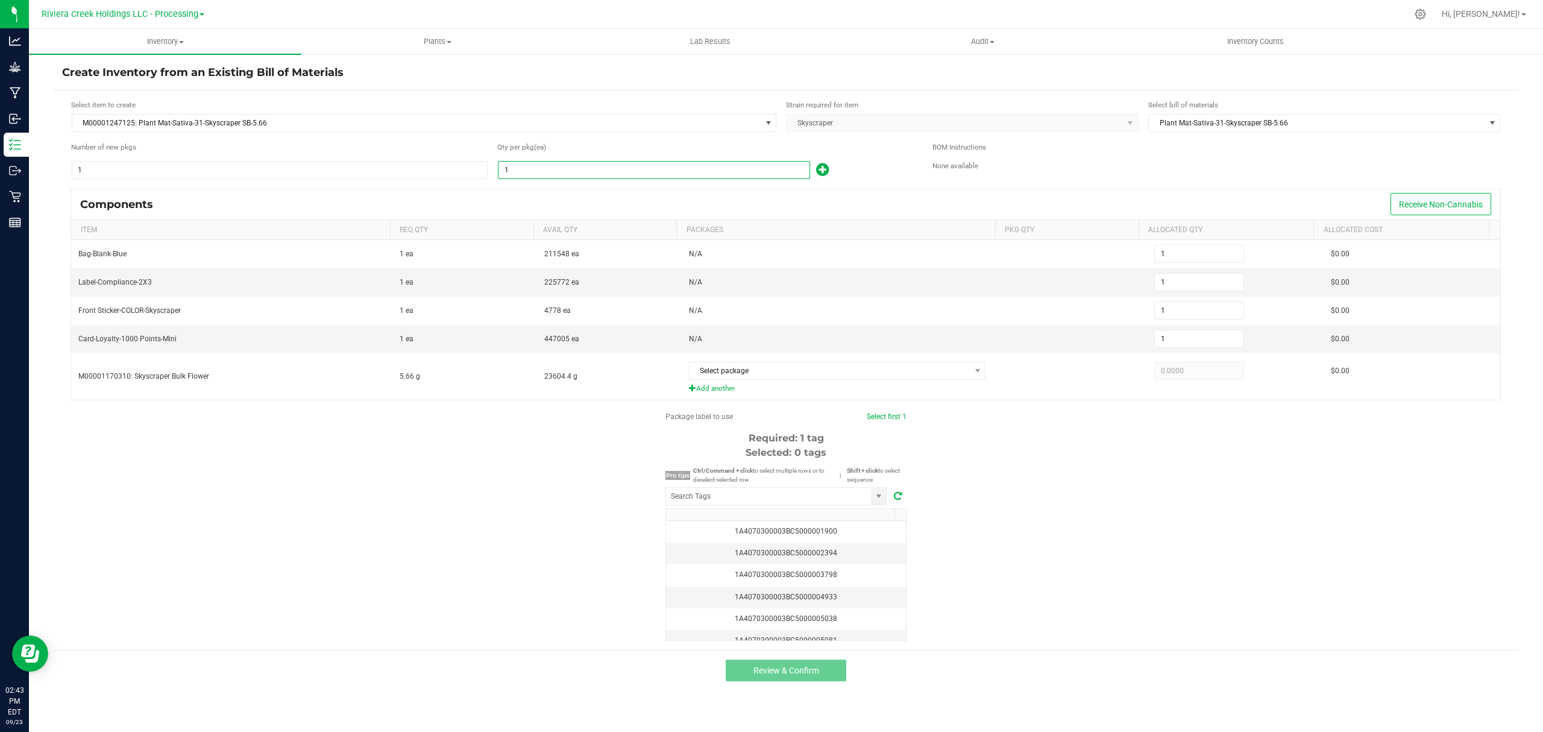
click at [577, 174] on input "1" at bounding box center [654, 170] width 311 height 17
type input "8"
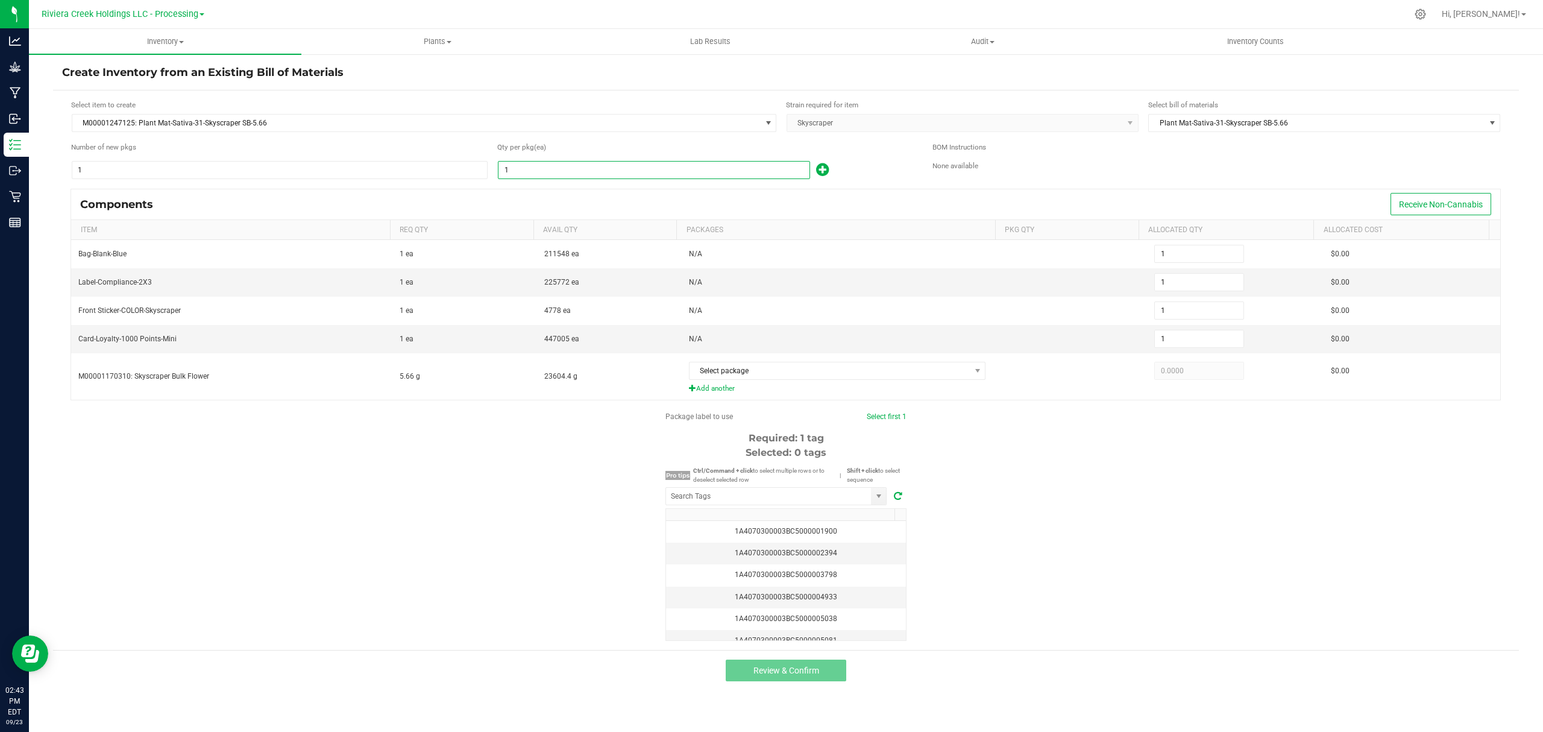
type input "8"
type input "80"
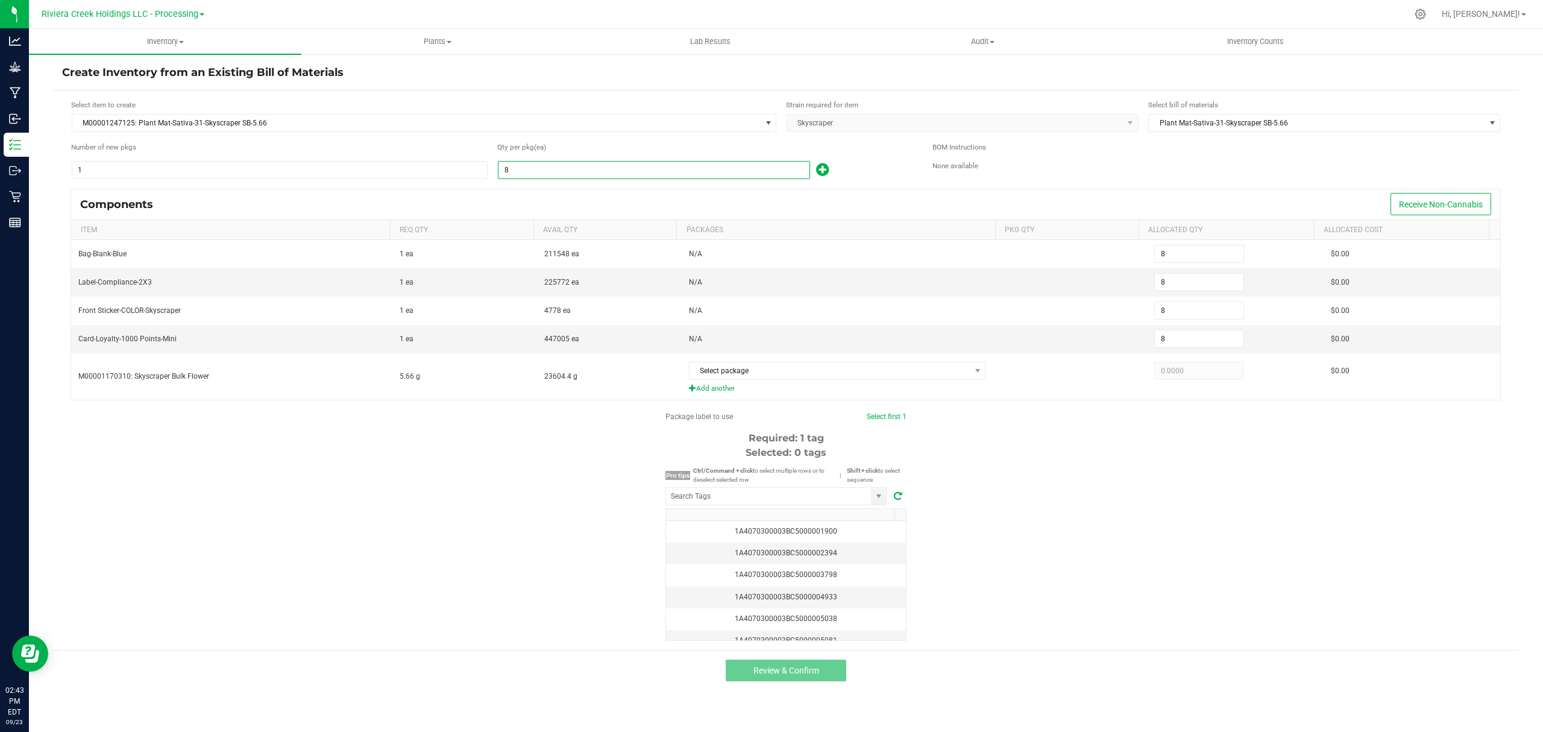
type input "80"
click at [821, 172] on icon at bounding box center [822, 169] width 13 height 15
type input "81"
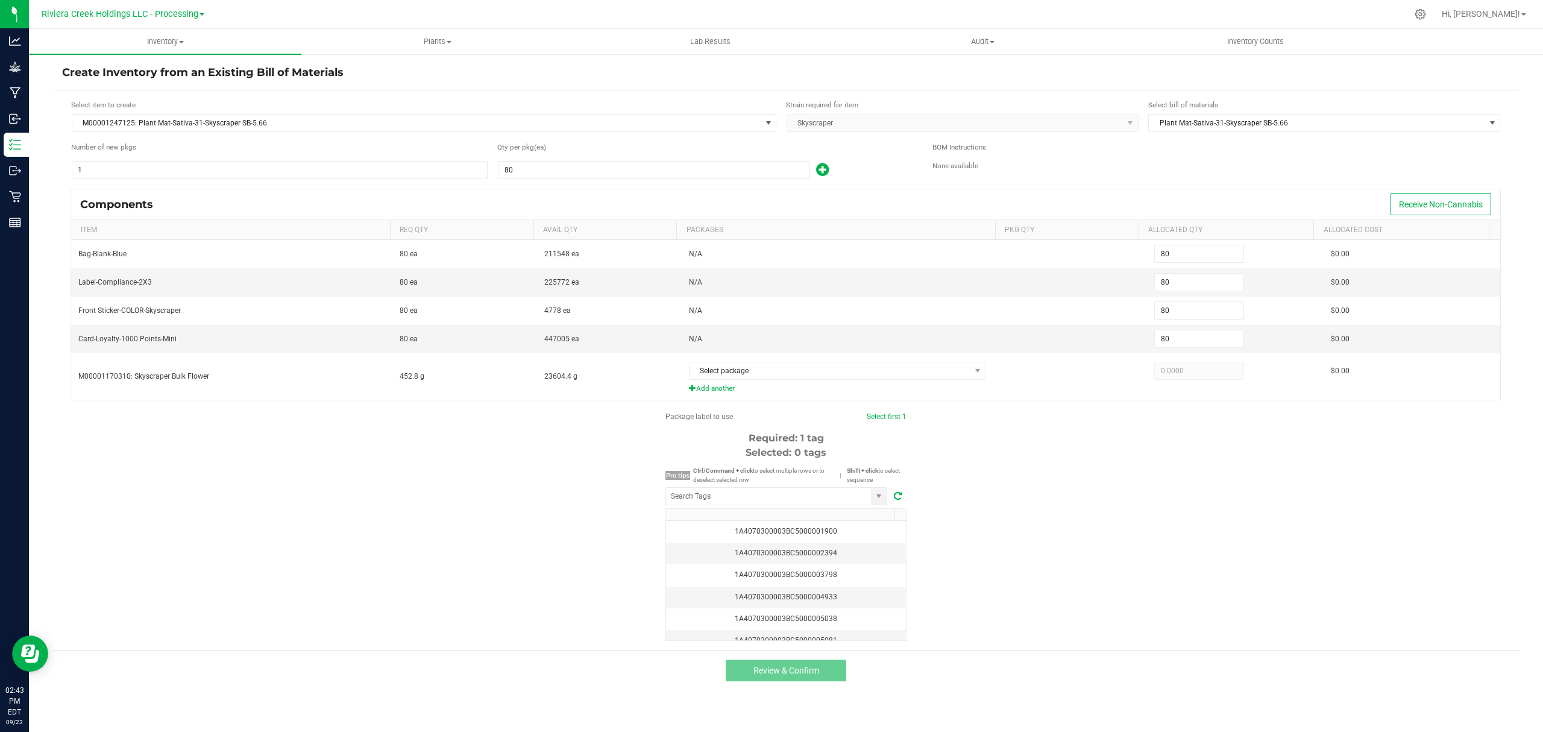
type input "81"
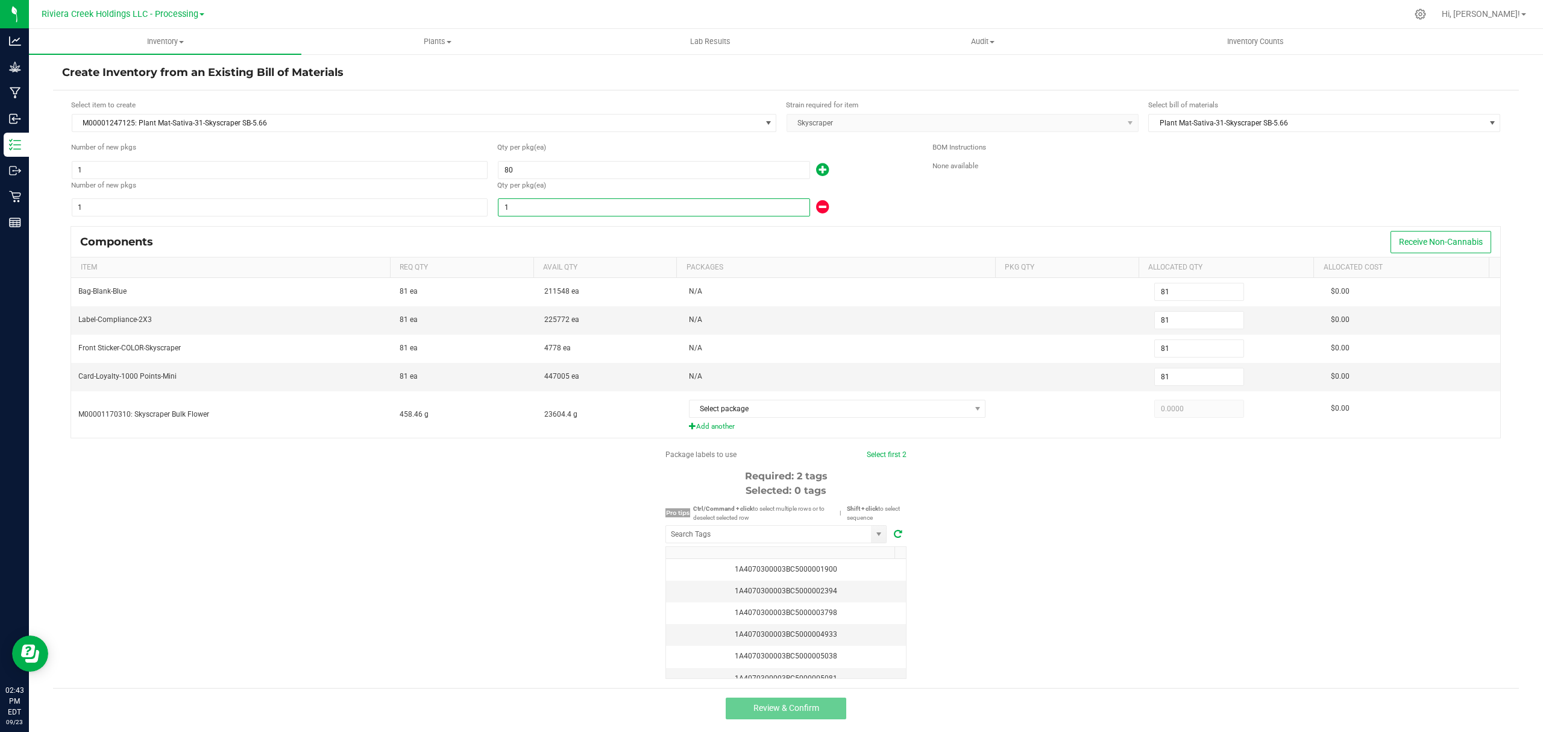
click at [664, 213] on input "1" at bounding box center [654, 207] width 311 height 17
type input "0"
type input "84"
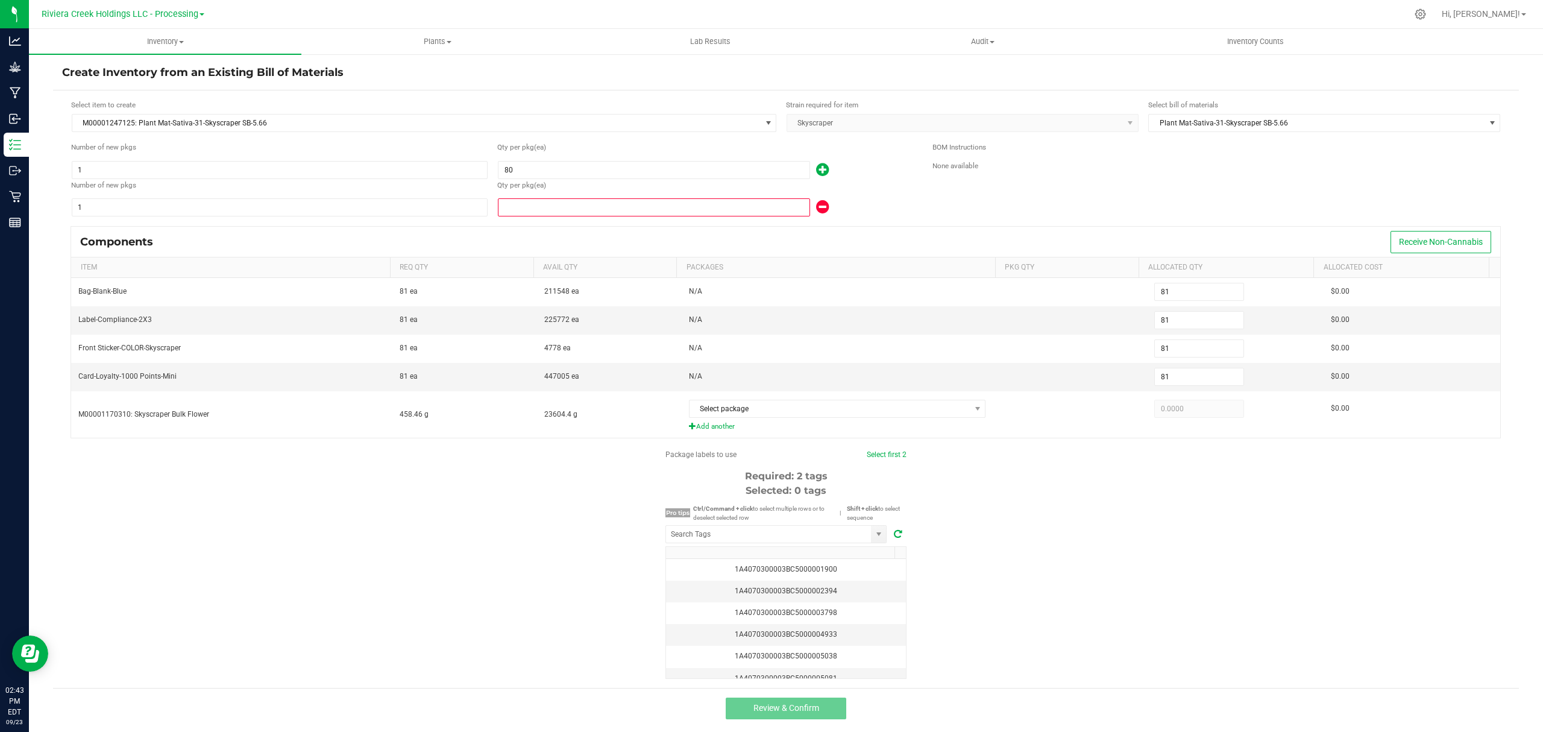
type input "84"
type input "4"
type input "120"
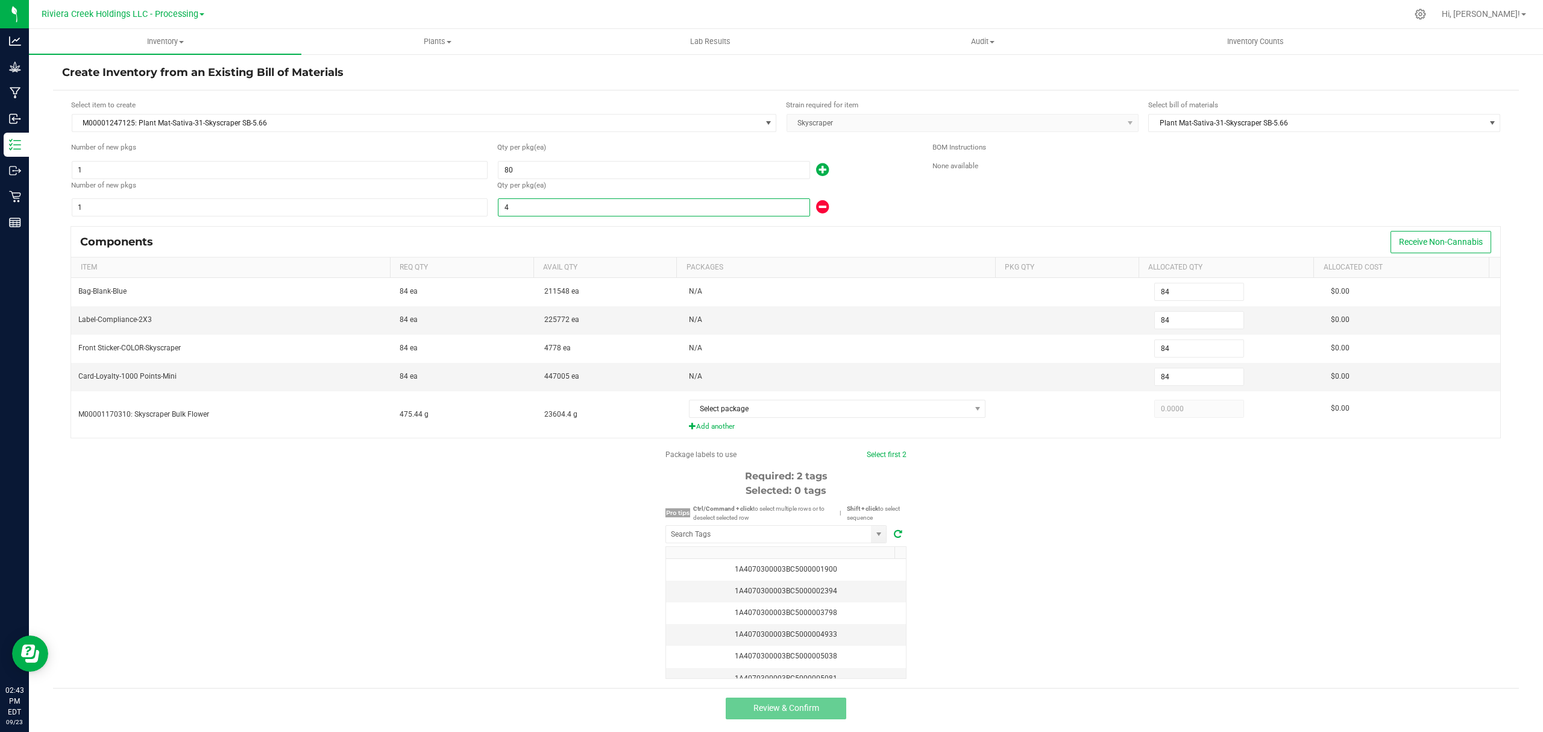
type input "120"
type input "40"
click at [893, 201] on div "40" at bounding box center [705, 207] width 417 height 19
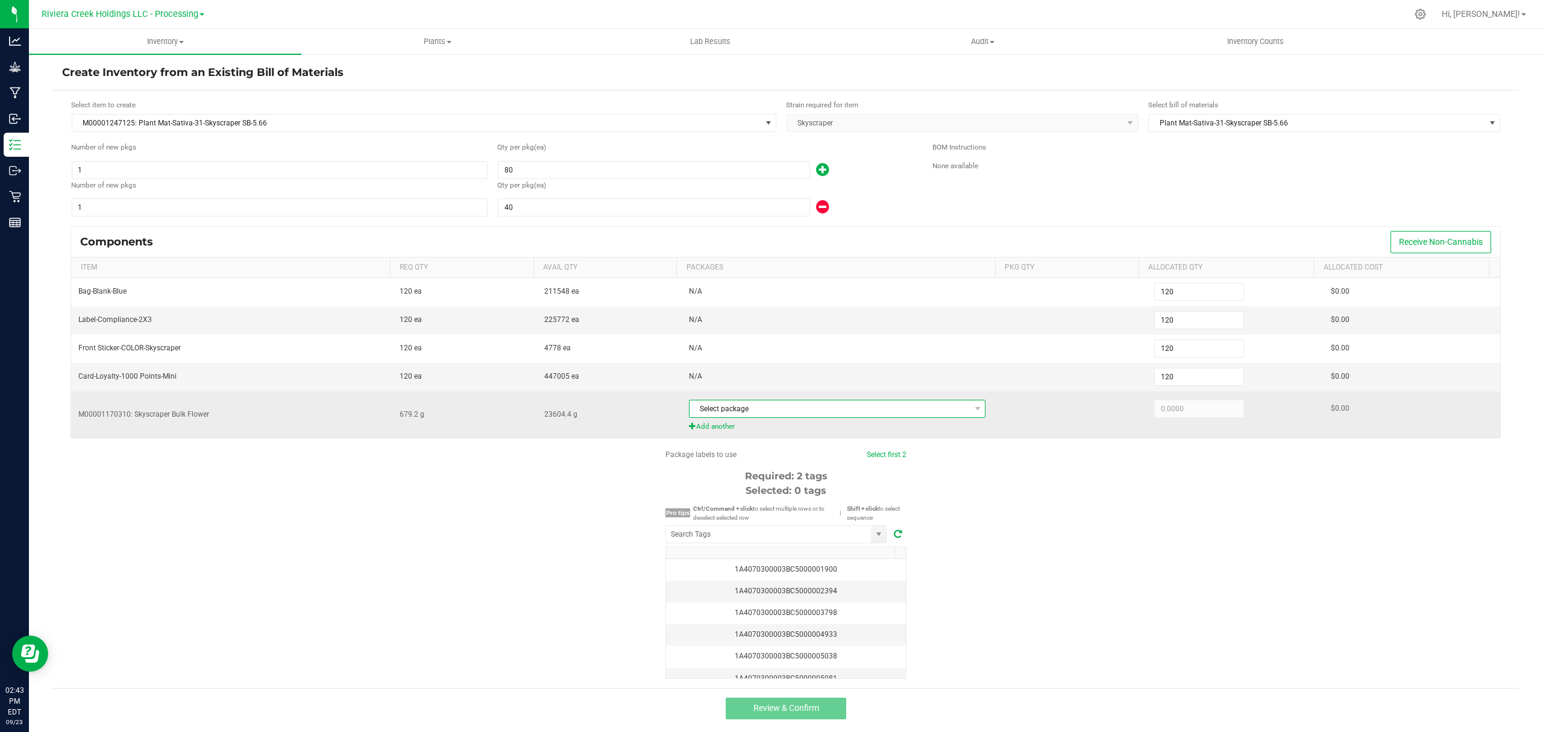
click at [840, 412] on span "Select package" at bounding box center [830, 408] width 281 height 17
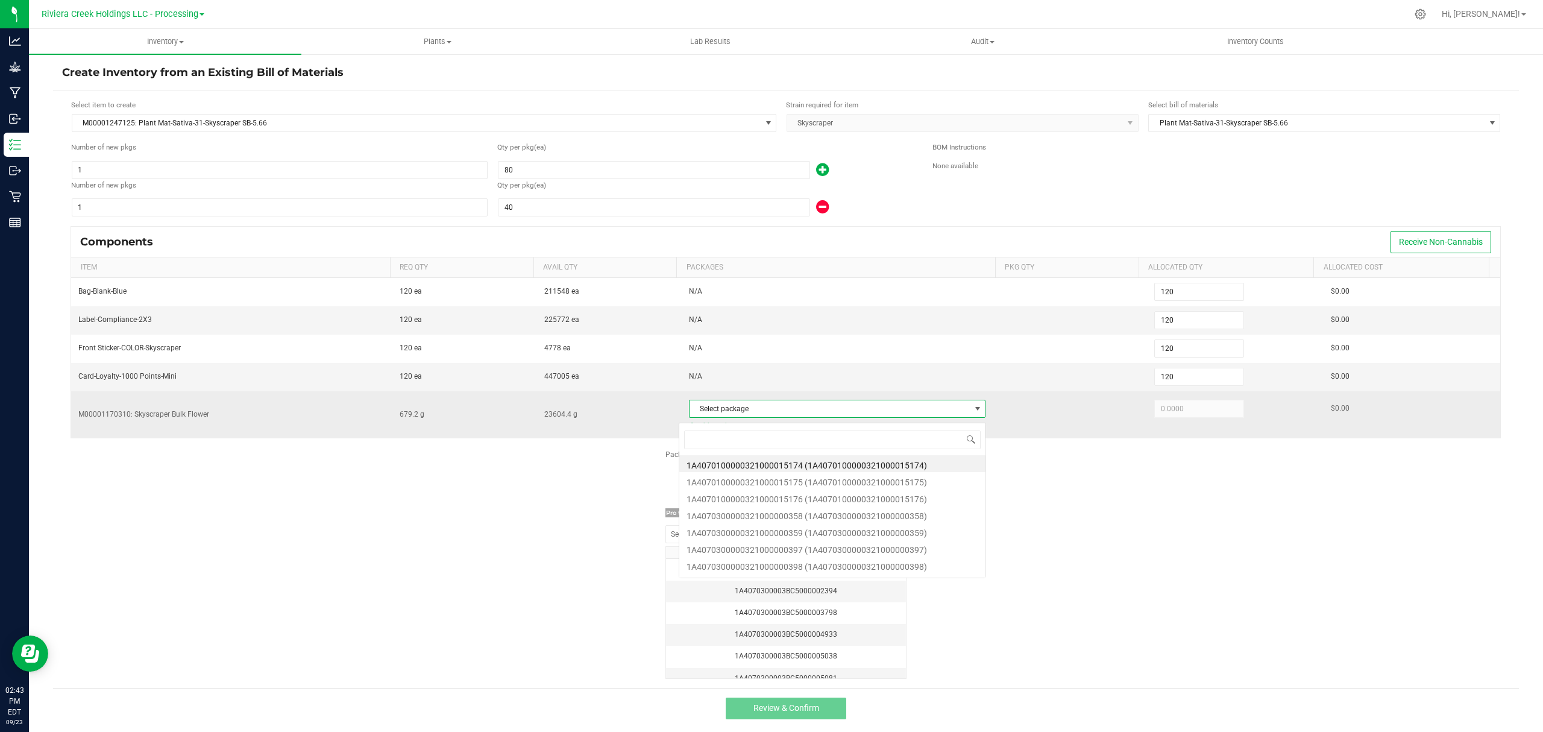
scroll to position [18, 291]
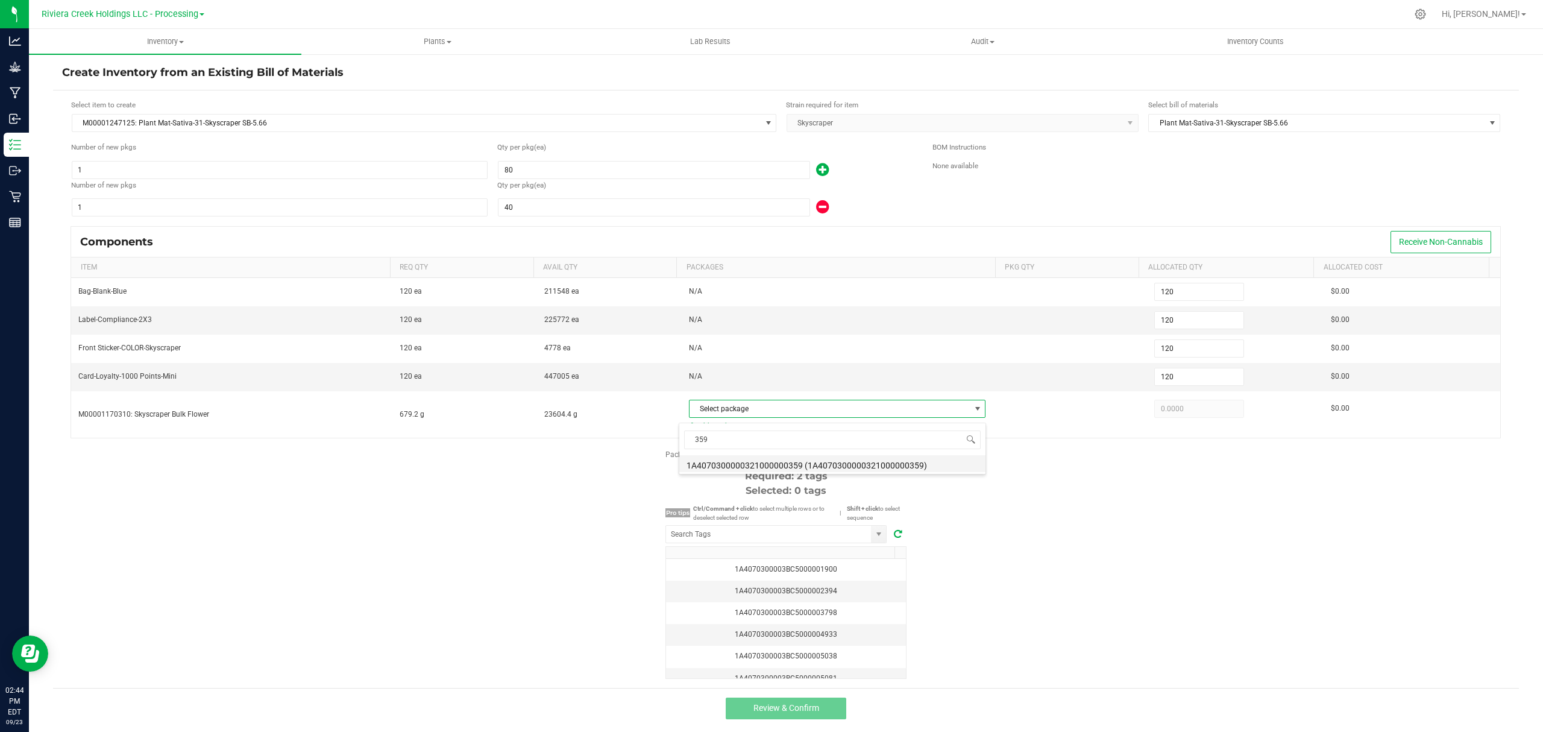
click at [873, 461] on li "1A4070300000321000000359 (1A4070300000321000000359)" at bounding box center [832, 463] width 306 height 17
click at [1003, 533] on div "Package labels to use Select first 2 Required: 2 tags Selected: 0 tags Pro tips…" at bounding box center [786, 564] width 1466 height 230
click at [799, 543] on input "NO DATA FOUND" at bounding box center [768, 534] width 205 height 17
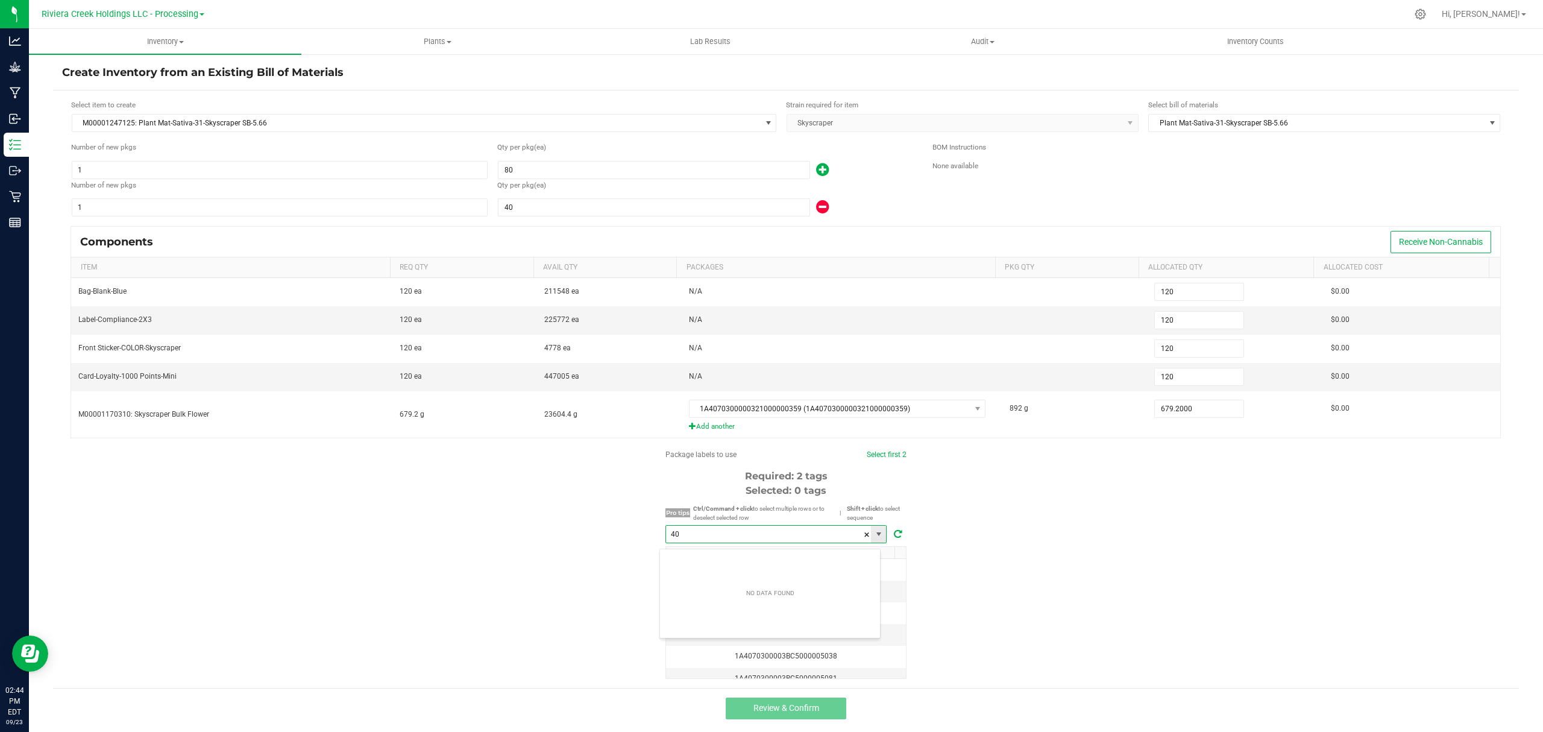
scroll to position [18, 221]
click at [792, 558] on li "1A4070300003BC5000040612" at bounding box center [770, 562] width 220 height 20
click at [890, 454] on span "Select first 2" at bounding box center [881, 454] width 40 height 11
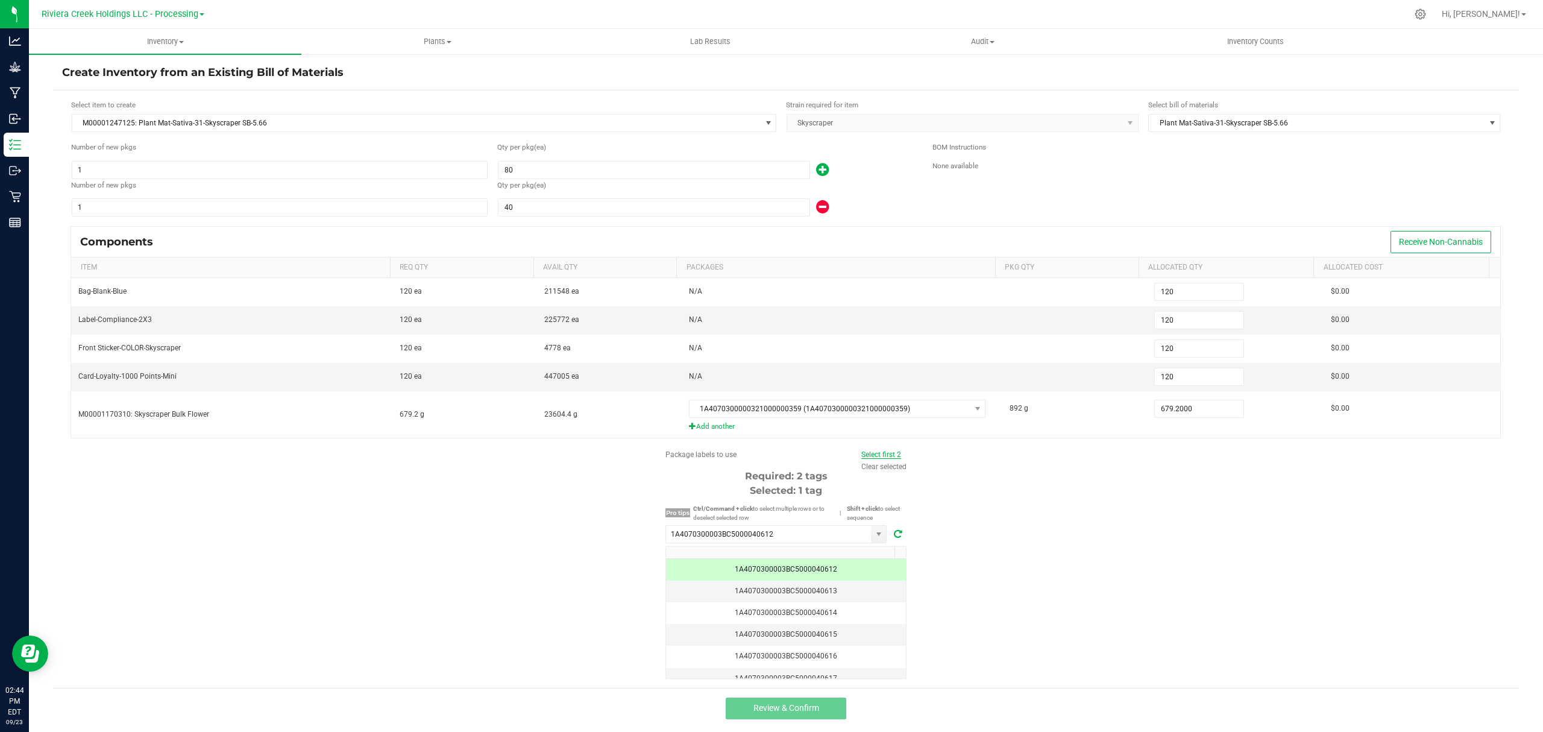
click at [889, 459] on link "Select first 2" at bounding box center [881, 454] width 40 height 8
click at [811, 707] on button "Review & Confirm" at bounding box center [786, 708] width 121 height 22
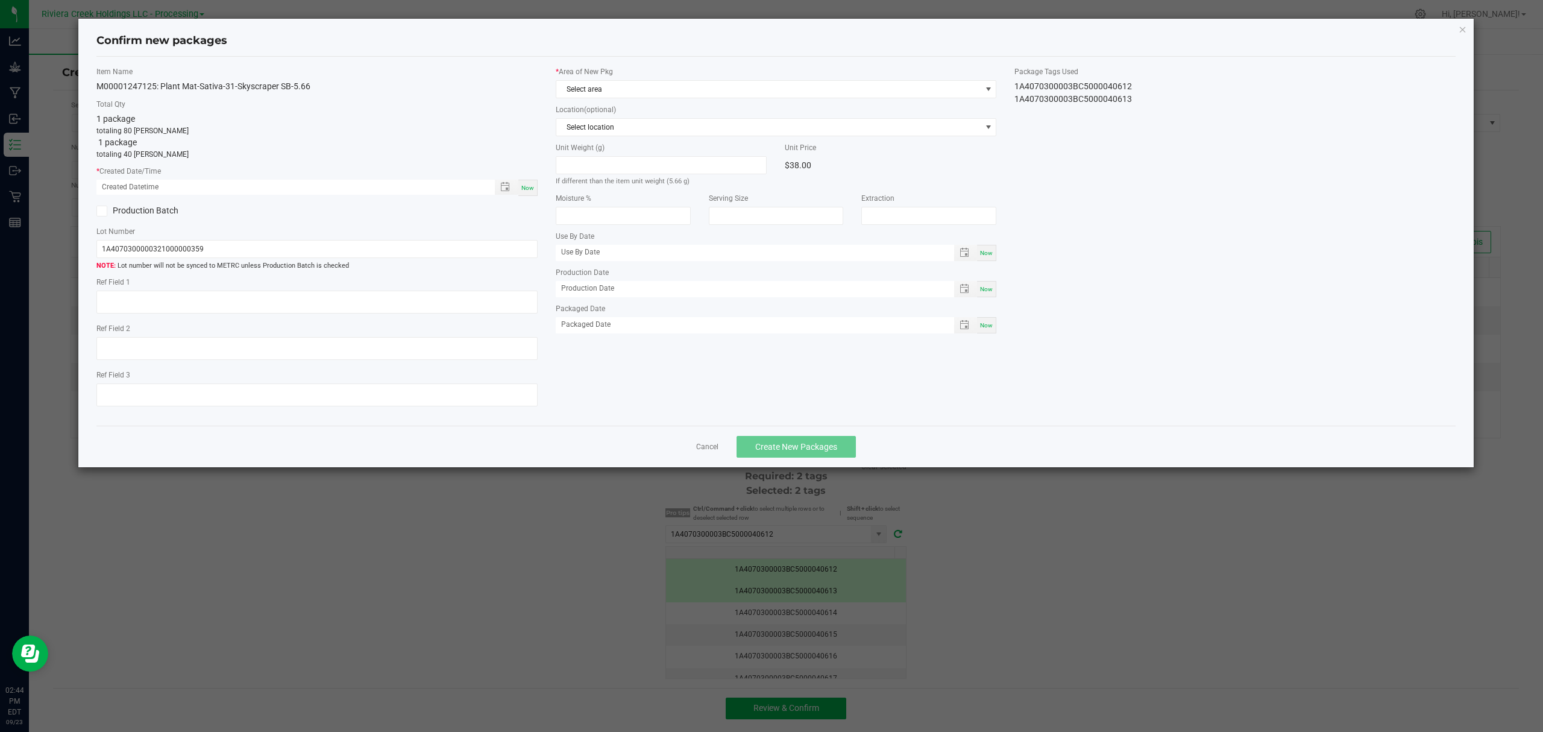
click at [529, 190] on span "Now" at bounding box center [527, 187] width 13 height 7
click at [633, 89] on span "Select area" at bounding box center [768, 89] width 425 height 17
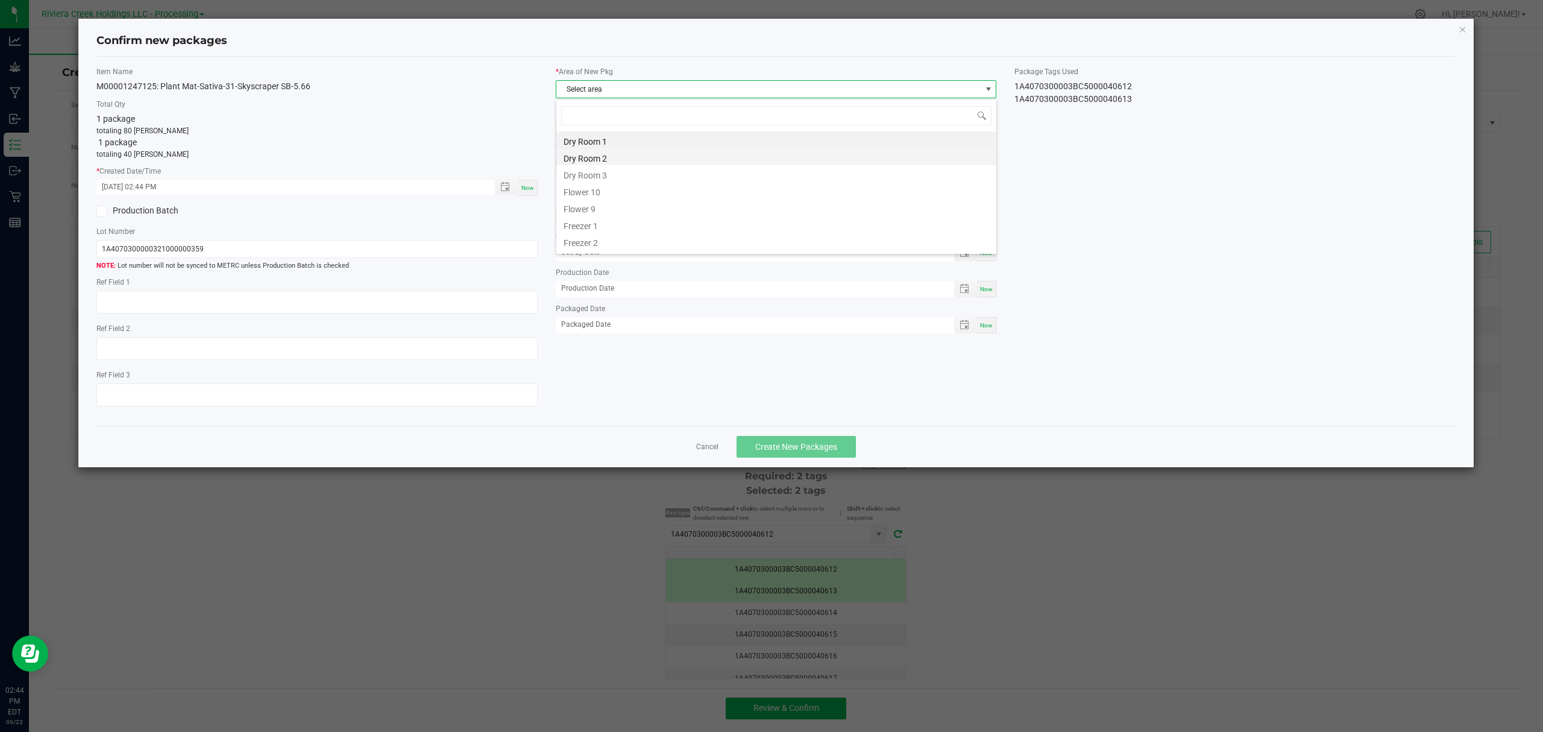
scroll to position [18, 440]
click at [602, 186] on li "Flower 10" at bounding box center [776, 190] width 440 height 17
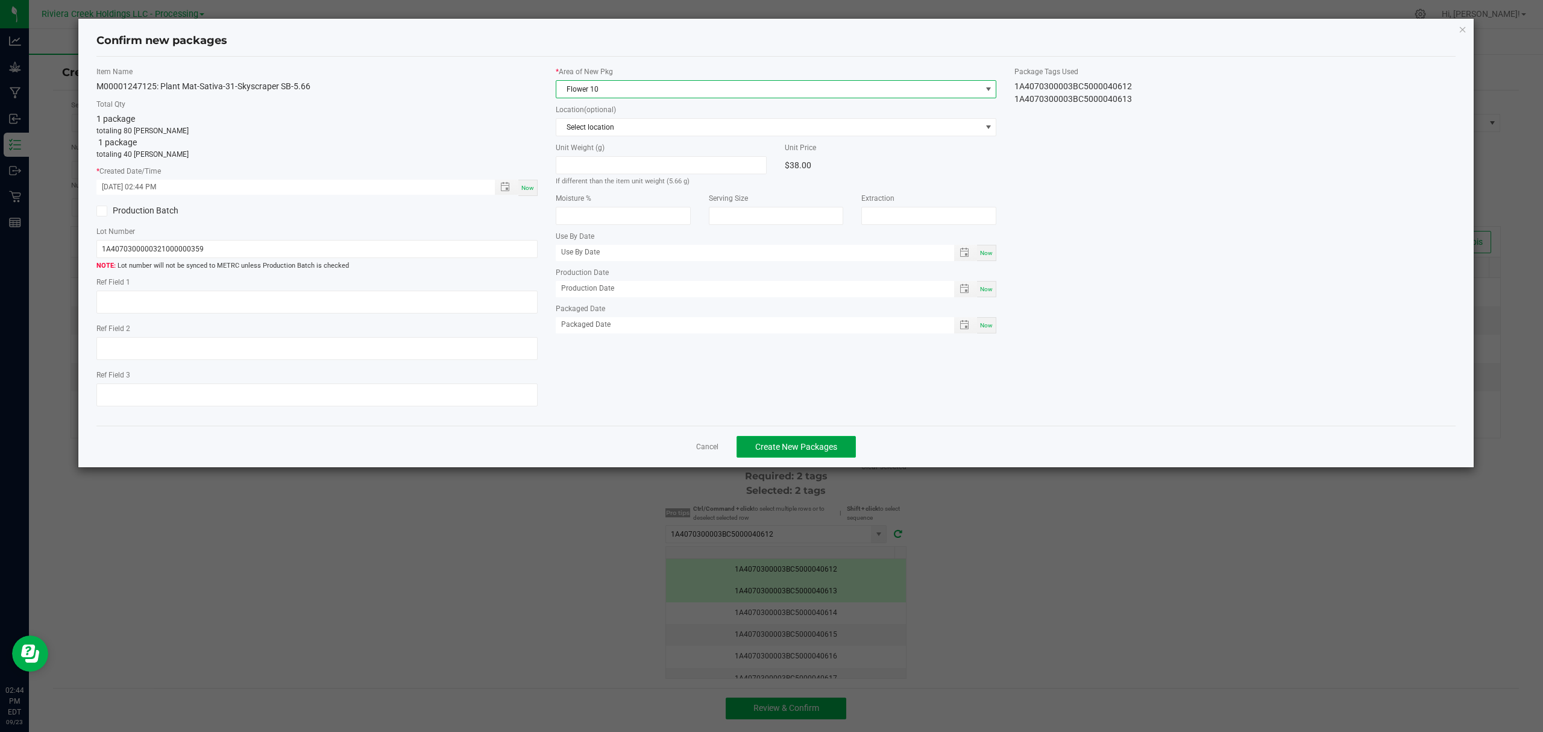
click at [774, 447] on span "Create New Packages" at bounding box center [796, 447] width 82 height 10
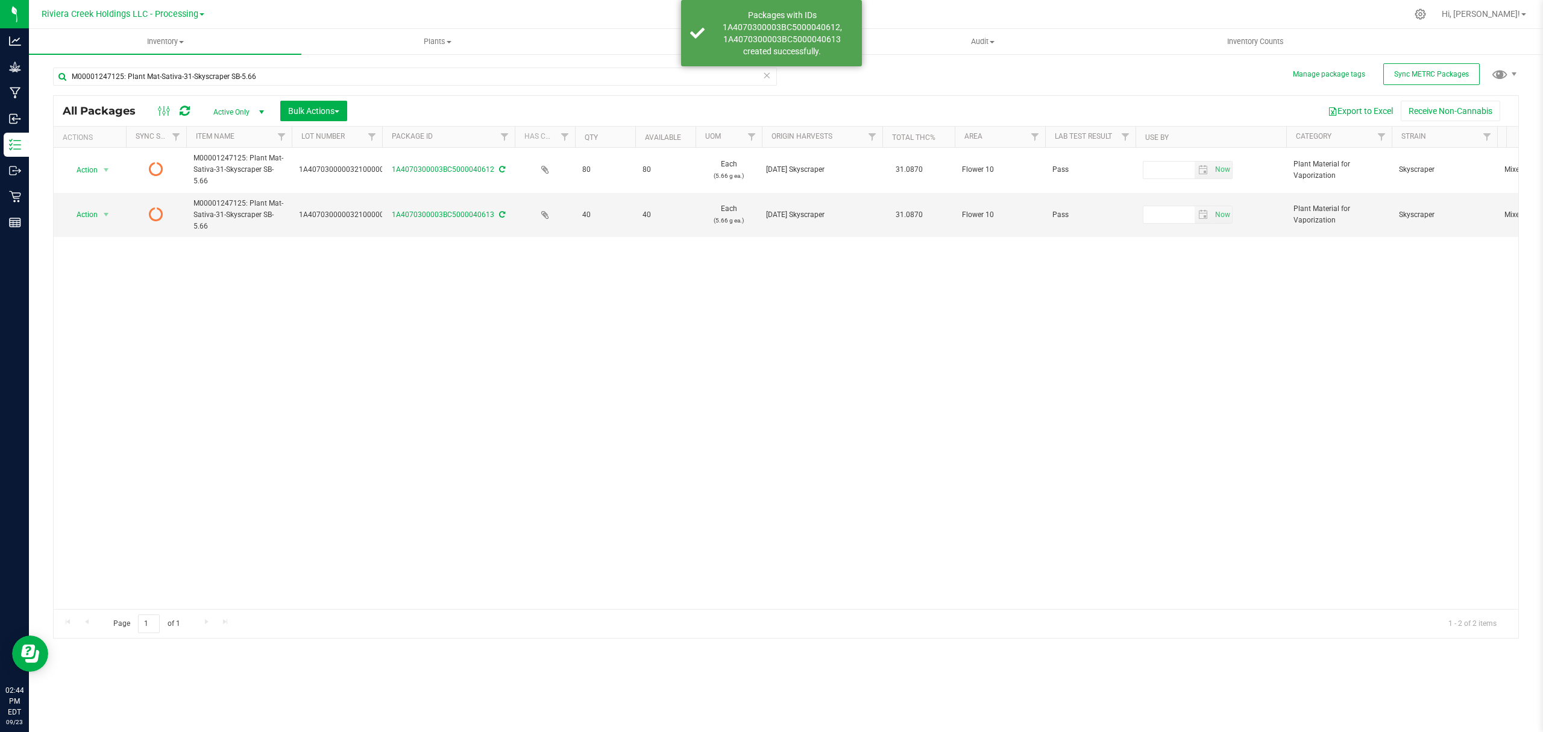
click at [184, 109] on icon at bounding box center [185, 111] width 10 height 12
click at [1269, 37] on span "Inventory Counts" at bounding box center [1255, 41] width 89 height 11
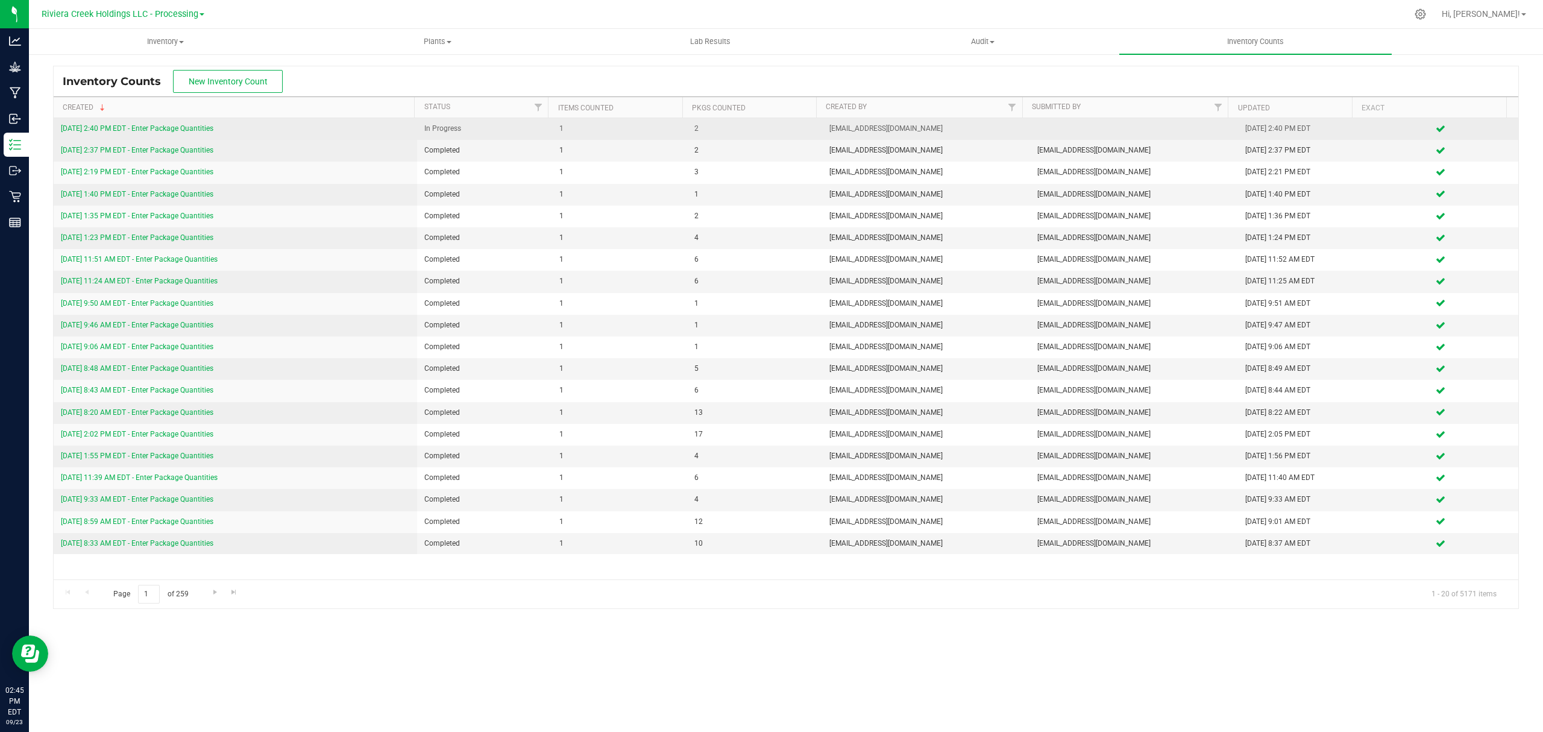
click at [209, 128] on link "[DATE] 2:40 PM EDT - Enter Package Quantities" at bounding box center [137, 128] width 153 height 8
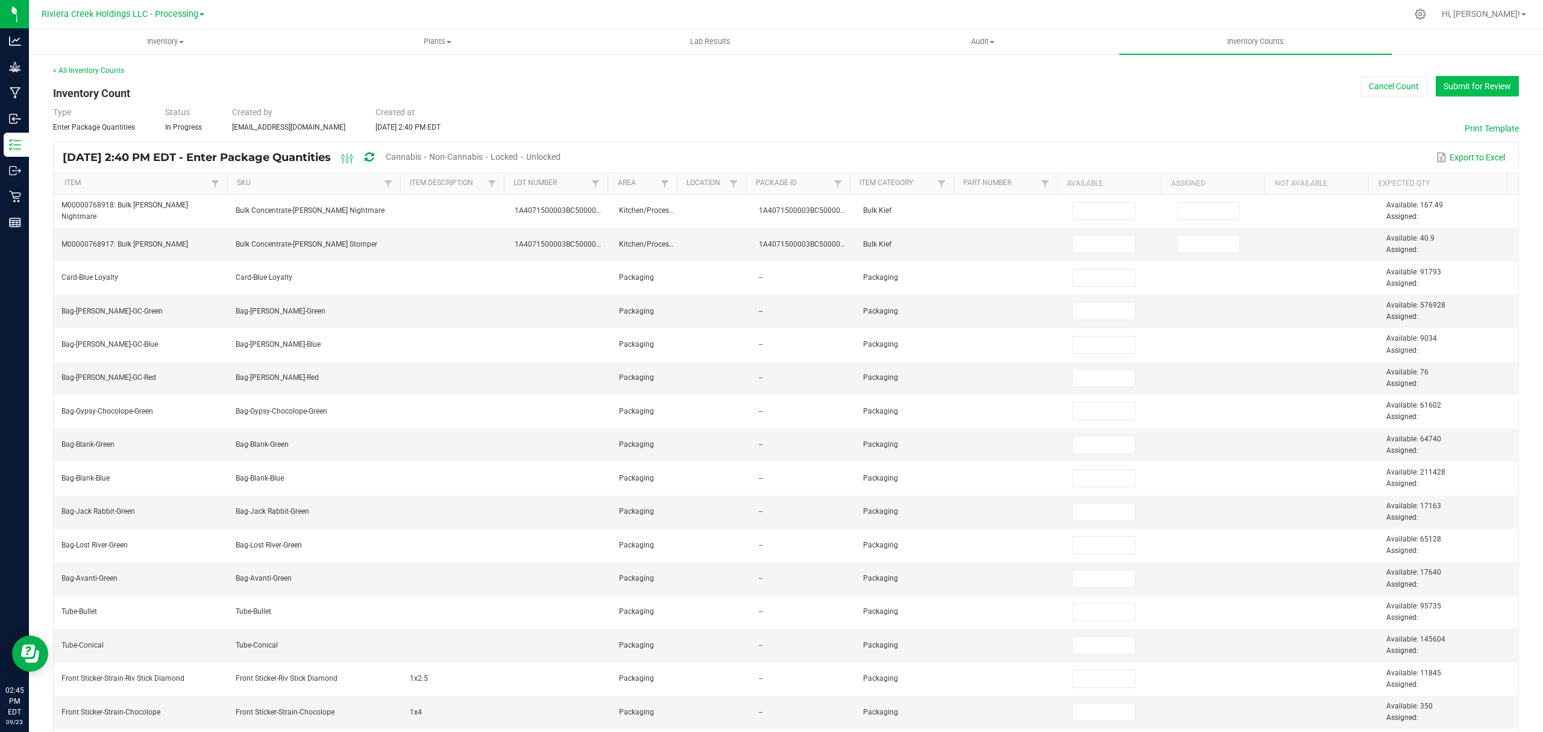
click at [1453, 85] on button "Submit for Review" at bounding box center [1477, 86] width 83 height 20
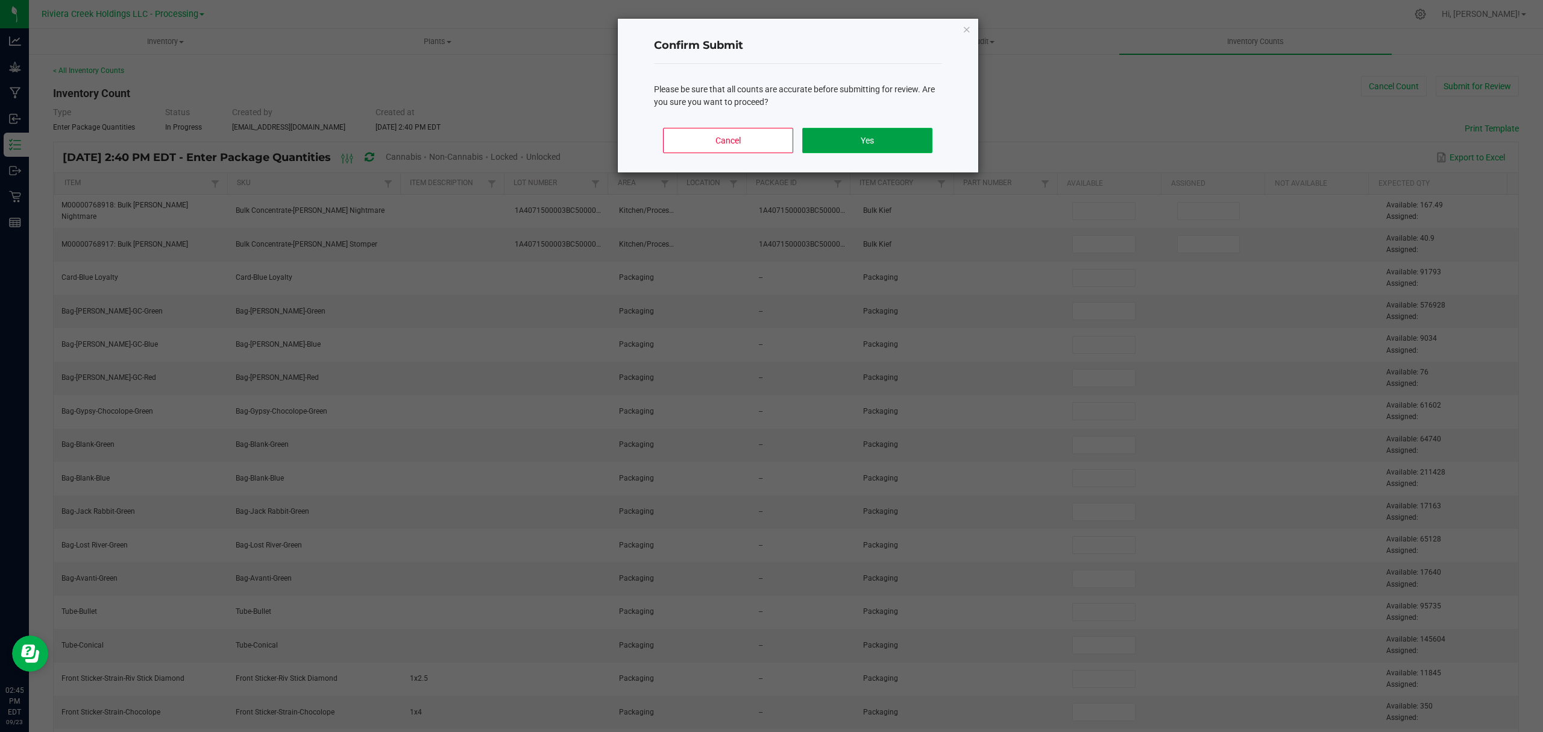
click at [893, 145] on button "Yes" at bounding box center [867, 140] width 130 height 25
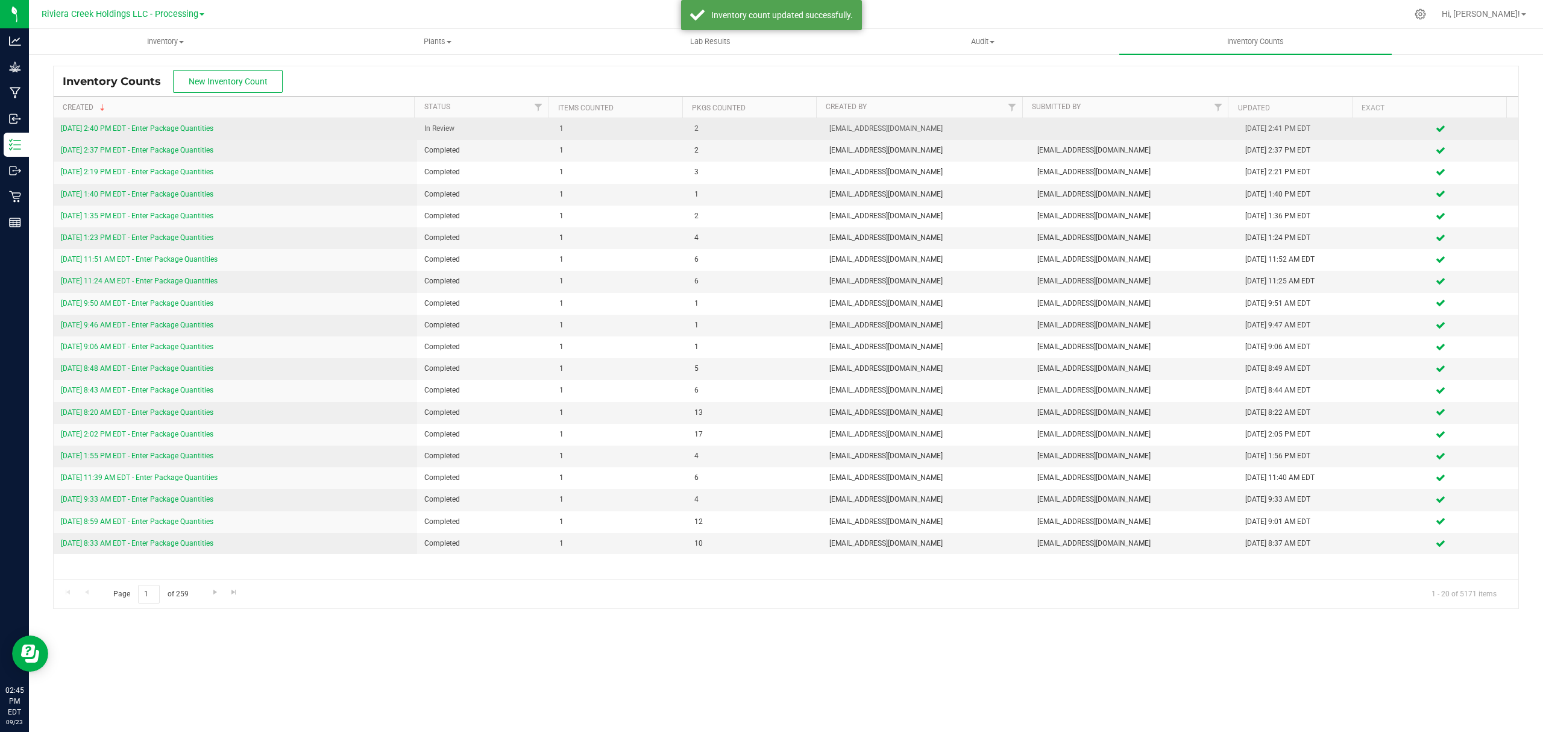
click at [186, 131] on link "[DATE] 2:40 PM EDT - Enter Package Quantities" at bounding box center [137, 128] width 153 height 8
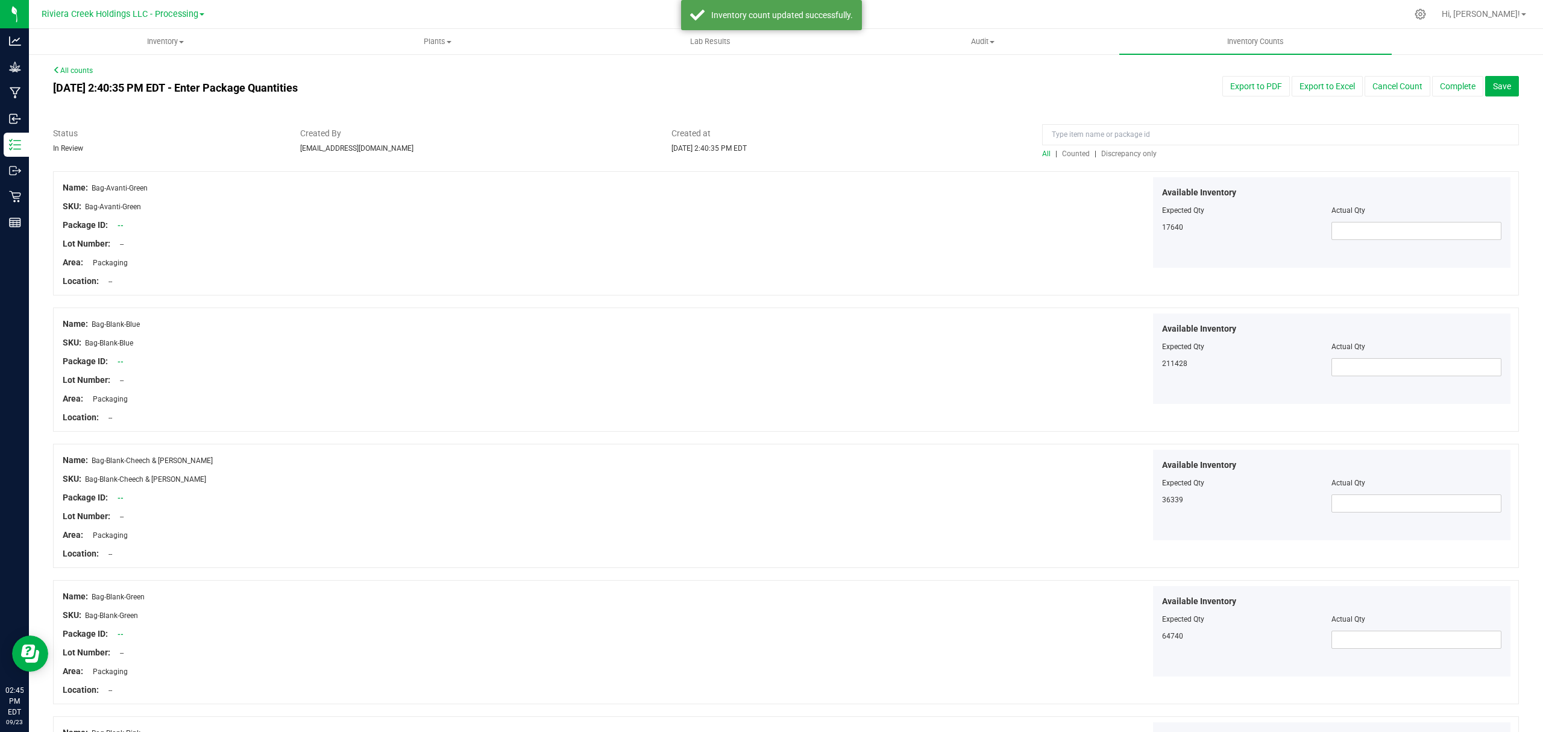
click at [1066, 156] on span "Counted" at bounding box center [1076, 154] width 28 height 8
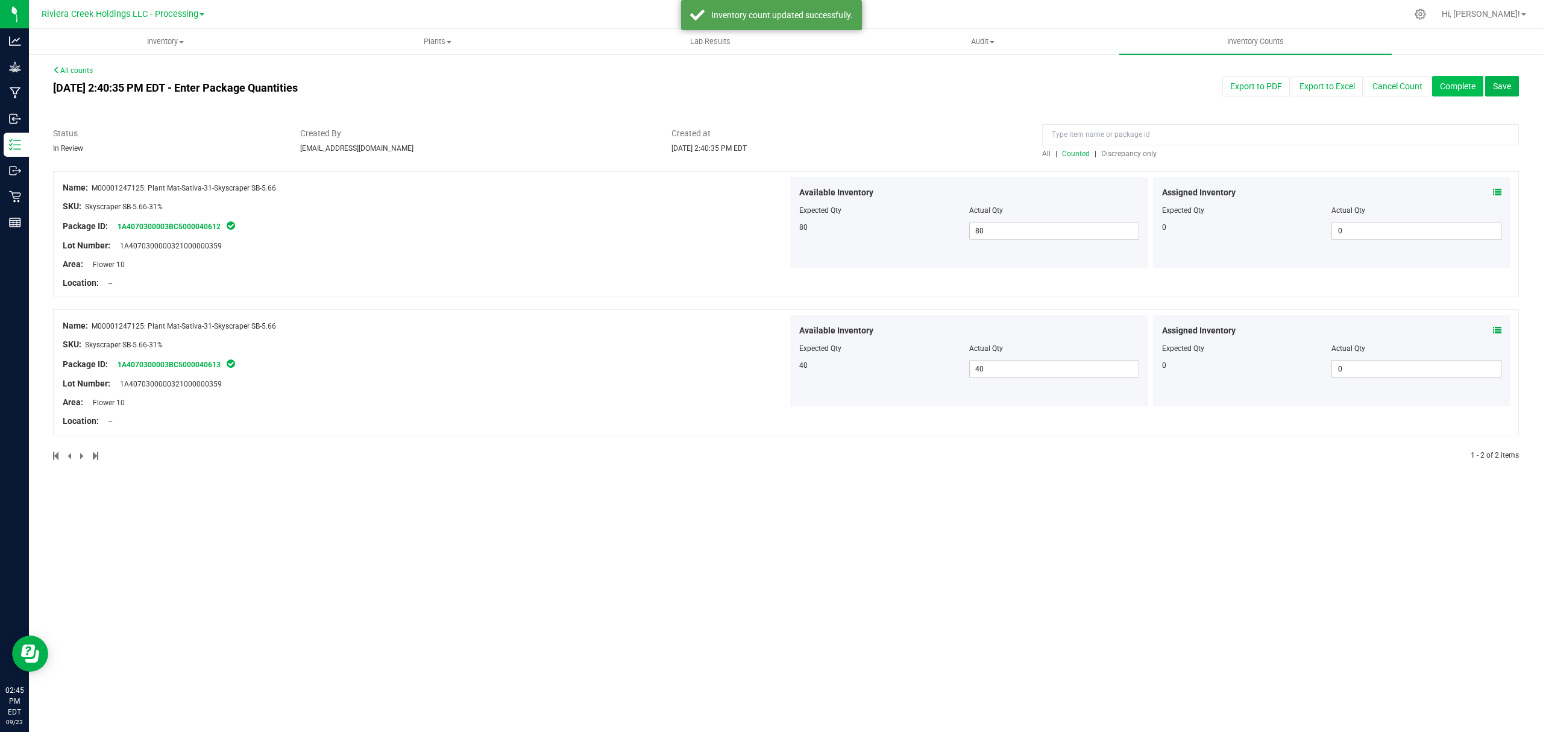
click at [1450, 87] on button "Complete" at bounding box center [1457, 86] width 51 height 20
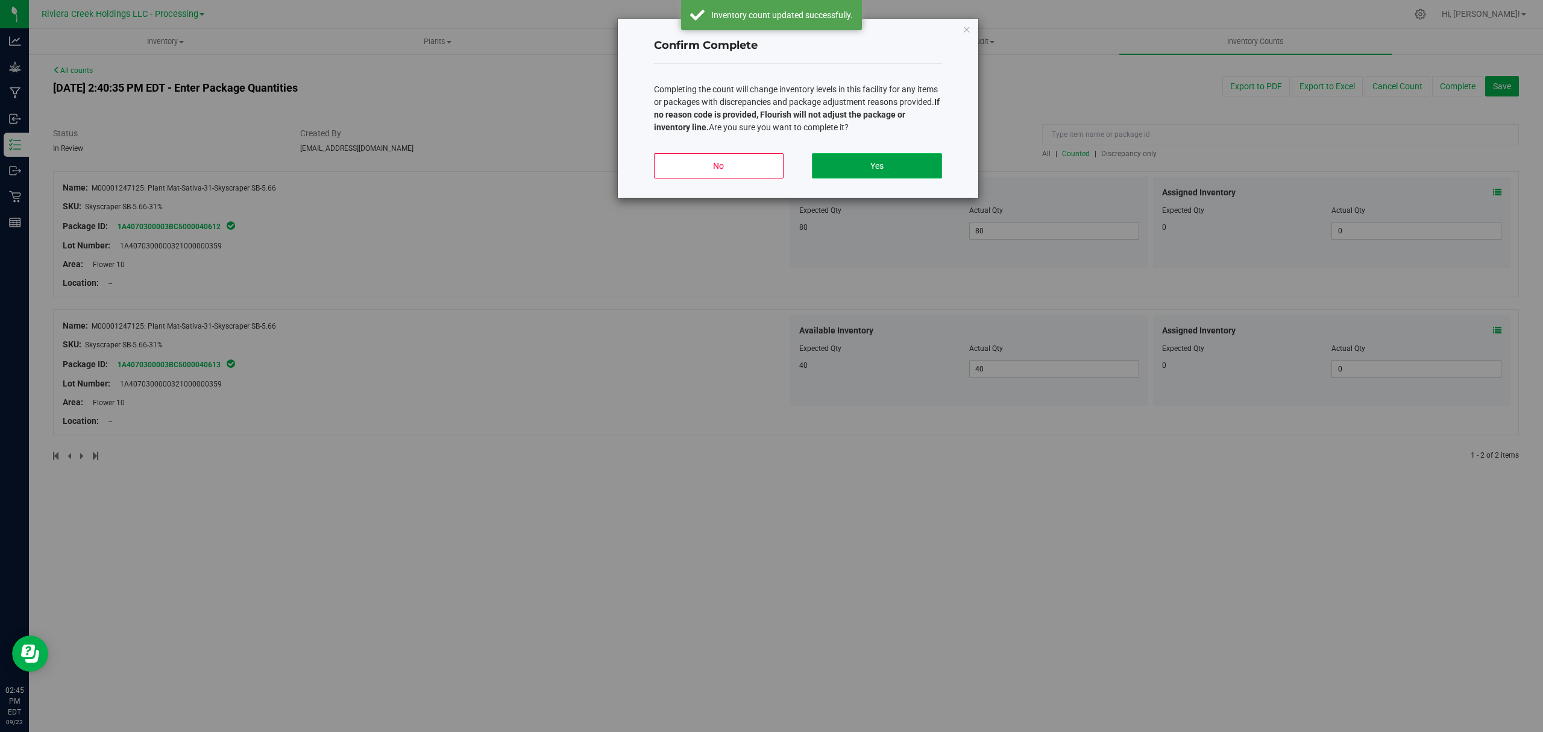
click at [881, 160] on button "Yes" at bounding box center [877, 165] width 130 height 25
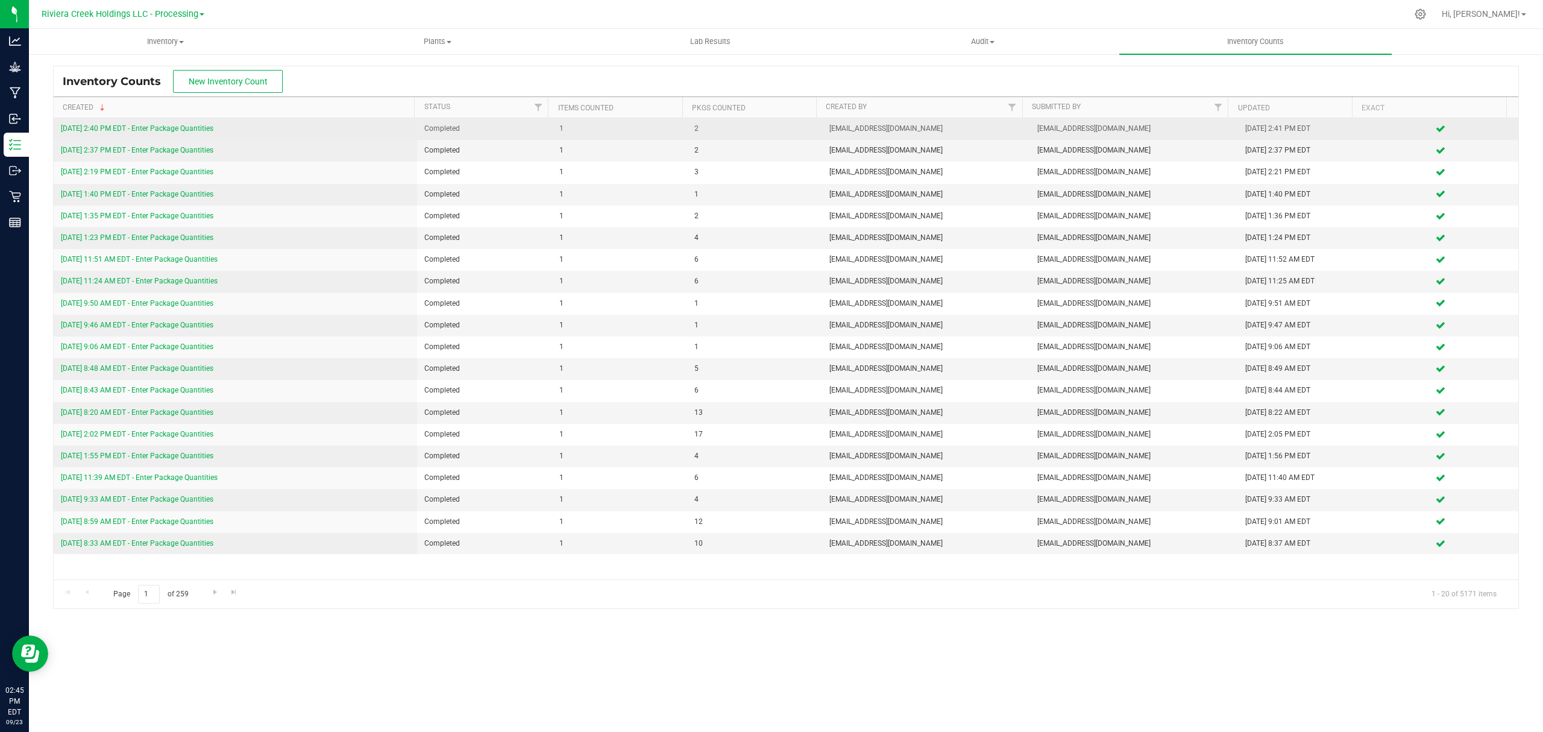
click at [175, 127] on link "[DATE] 2:40 PM EDT - Enter Package Quantities" at bounding box center [137, 128] width 153 height 8
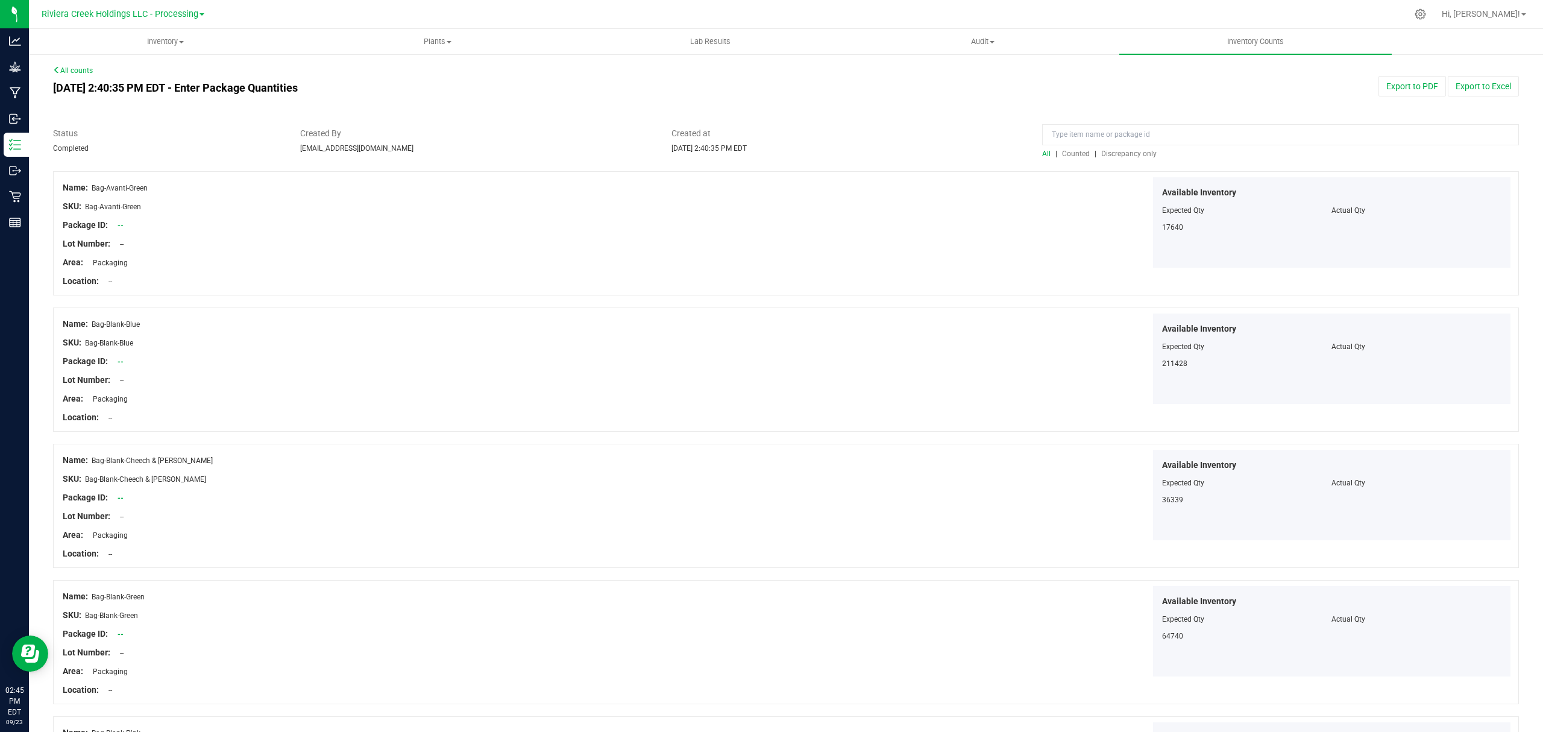
click at [1069, 153] on span "Counted" at bounding box center [1076, 154] width 28 height 8
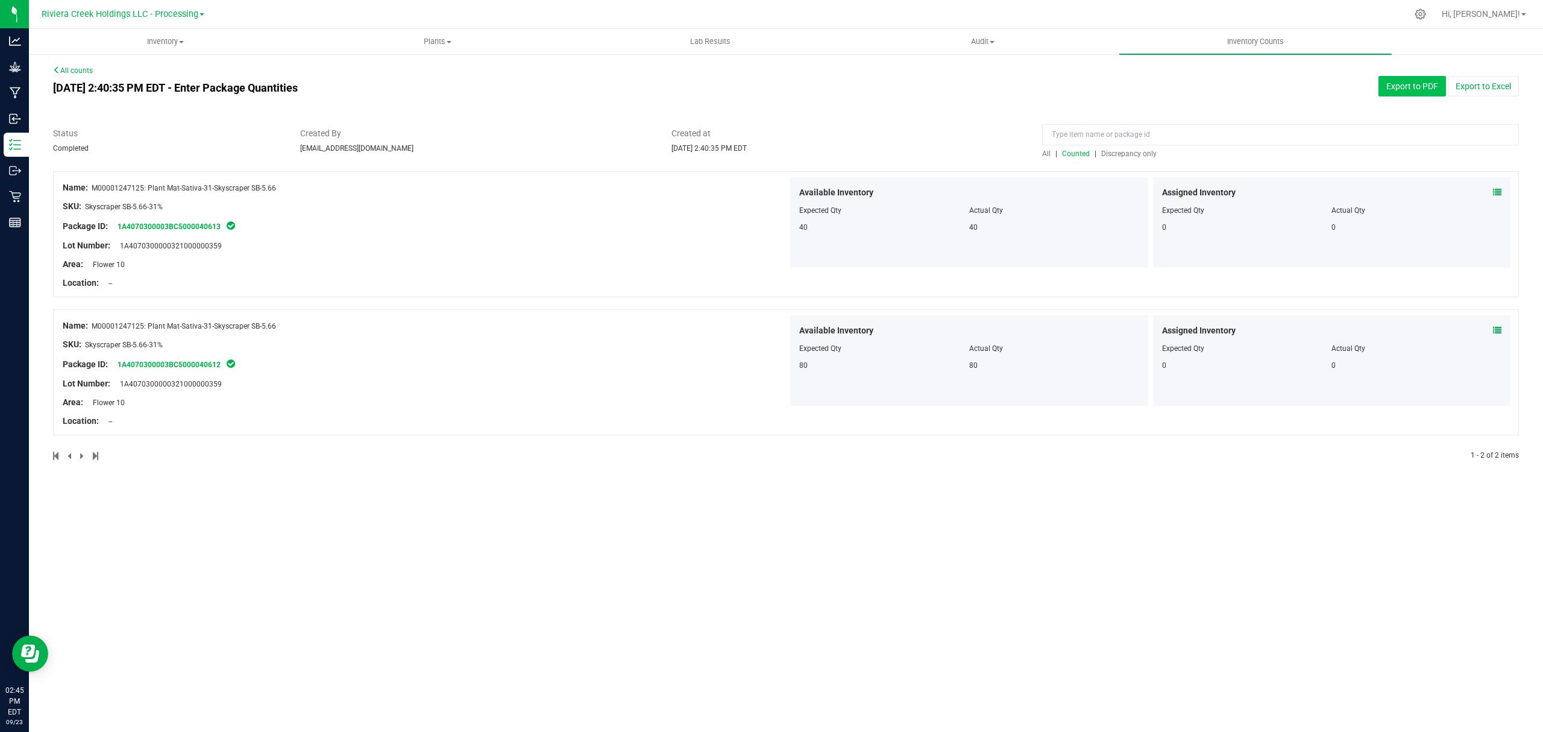
click at [1408, 90] on button "Export to PDF" at bounding box center [1413, 86] width 68 height 20
click at [1247, 39] on span "Inventory Counts" at bounding box center [1255, 41] width 89 height 11
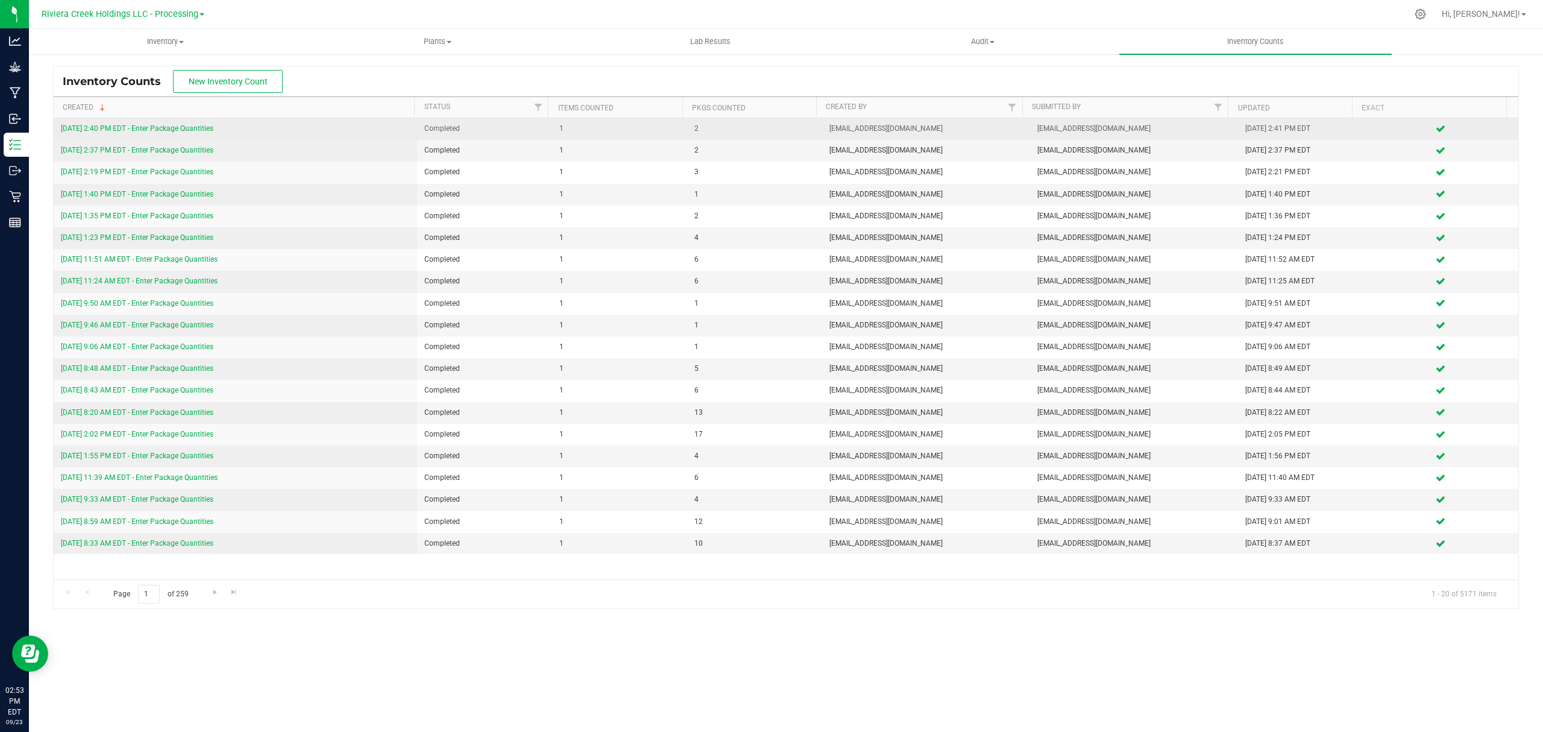
click at [183, 131] on link "[DATE] 2:40 PM EDT - Enter Package Quantities" at bounding box center [137, 128] width 153 height 8
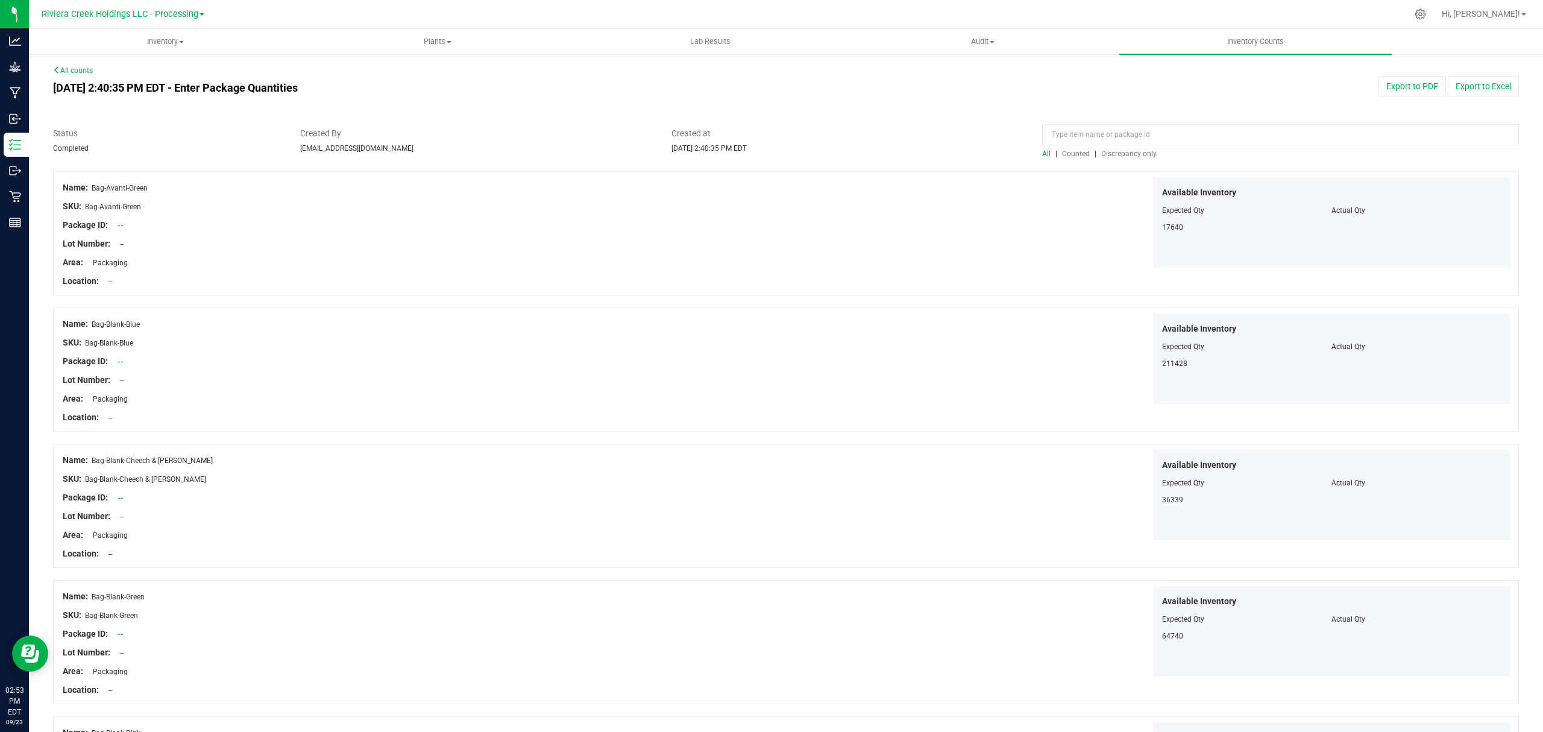
click at [1067, 156] on span "Counted" at bounding box center [1076, 154] width 28 height 8
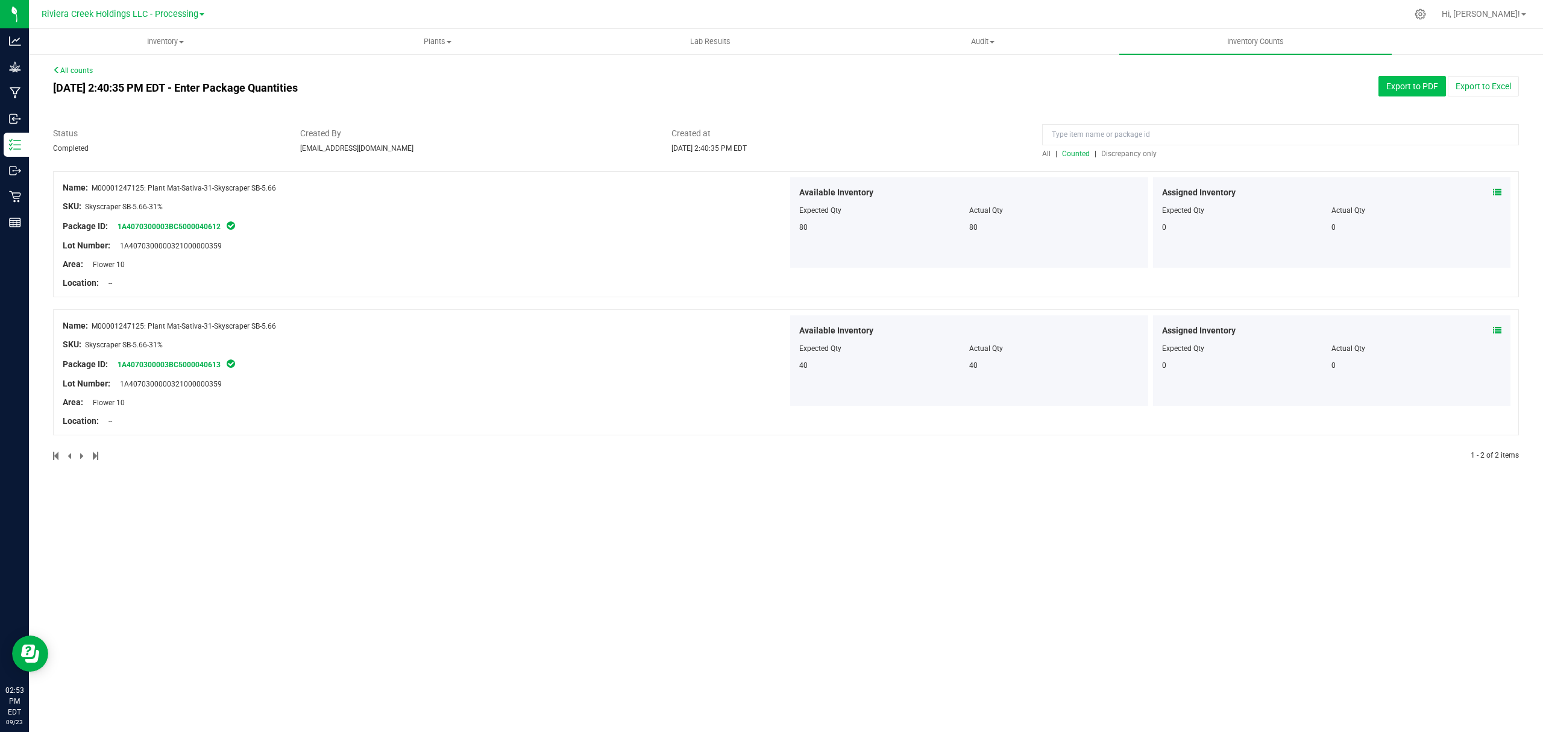
click at [1387, 87] on button "Export to PDF" at bounding box center [1413, 86] width 68 height 20
click at [150, 47] on uib-tab-heading "Inventory All packages All inventory Waste log Create inventory" at bounding box center [165, 42] width 271 height 24
click at [99, 74] on span "All packages" at bounding box center [70, 73] width 83 height 10
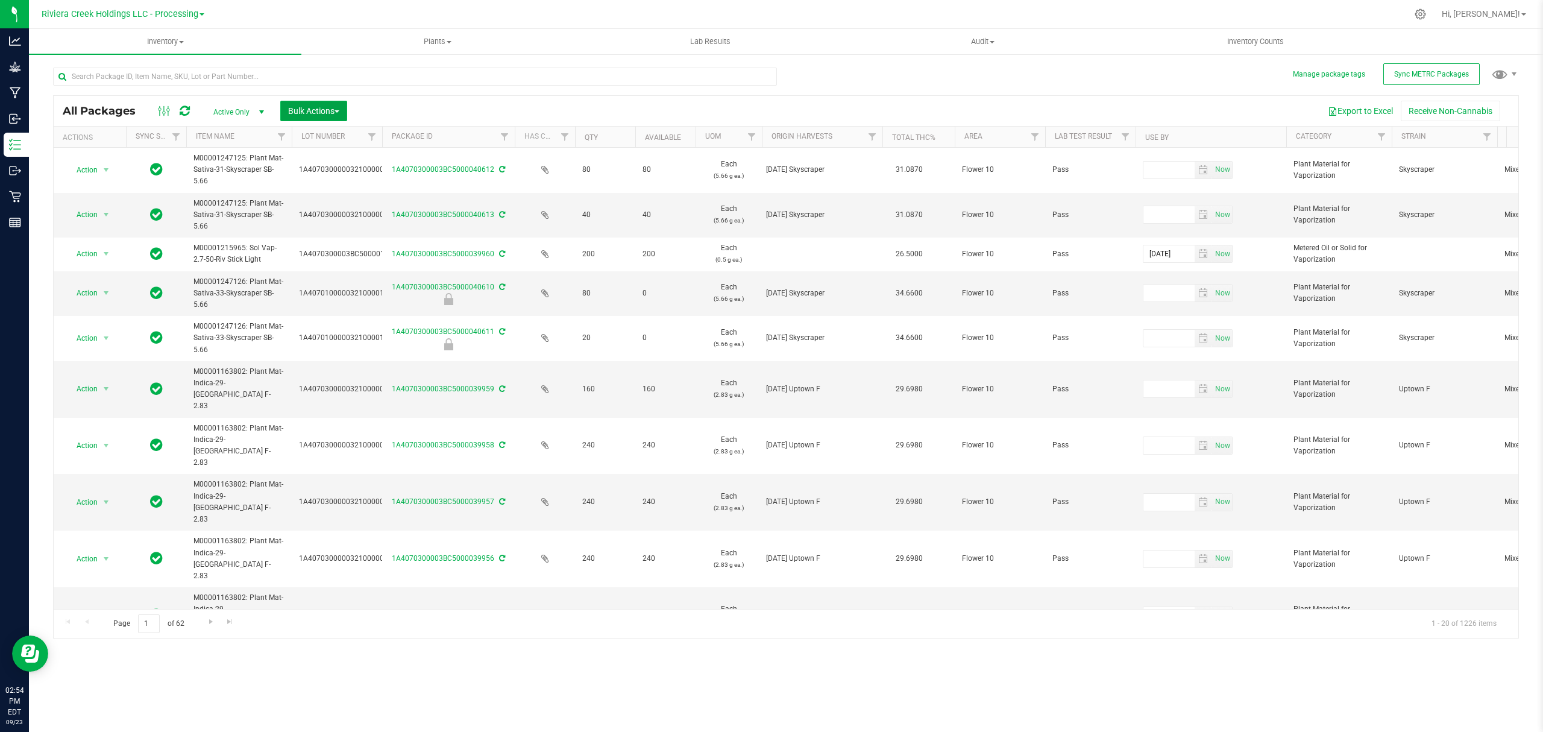
click at [323, 104] on button "Bulk Actions" at bounding box center [313, 111] width 67 height 20
click at [313, 223] on span "Lock/Unlock packages" at bounding box center [329, 227] width 83 height 10
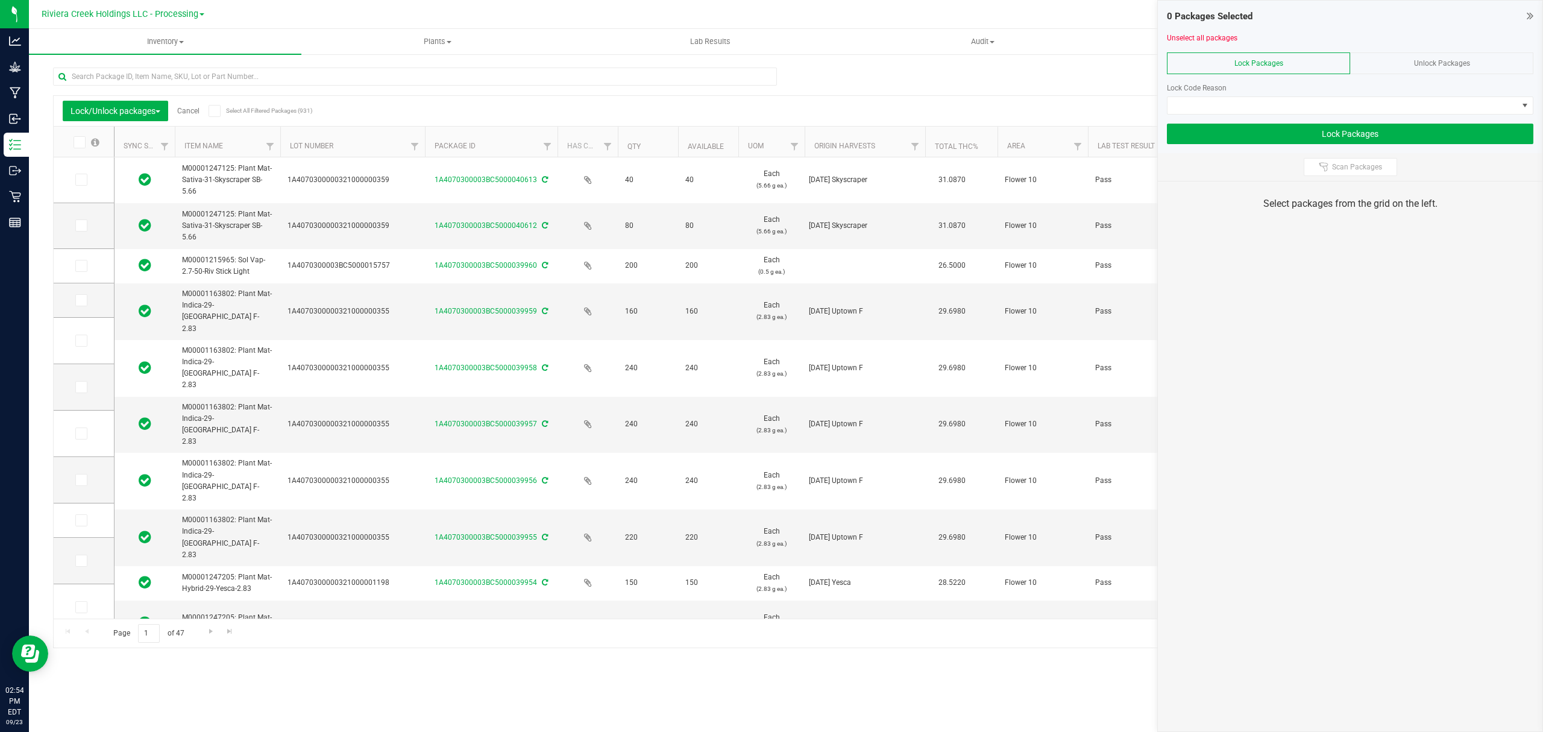
drag, startPoint x: 371, startPoint y: 143, endPoint x: 422, endPoint y: 146, distance: 50.7
click at [84, 179] on span at bounding box center [81, 180] width 12 height 12
click at [0, 0] on input "checkbox" at bounding box center [0, 0] width 0 height 0
click at [77, 225] on icon at bounding box center [81, 225] width 8 height 0
click at [0, 0] on input "checkbox" at bounding box center [0, 0] width 0 height 0
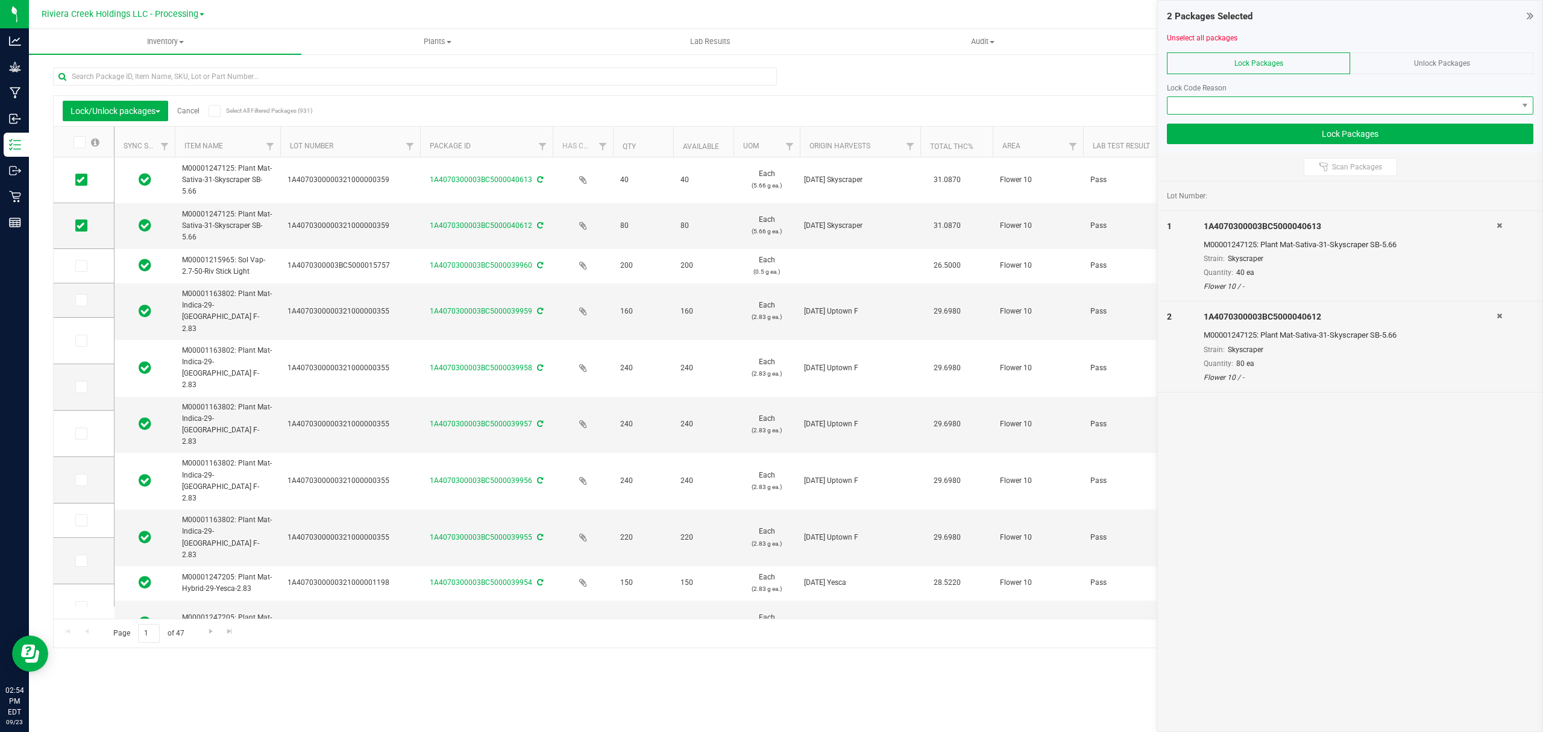
click at [1195, 104] on span at bounding box center [1343, 105] width 350 height 17
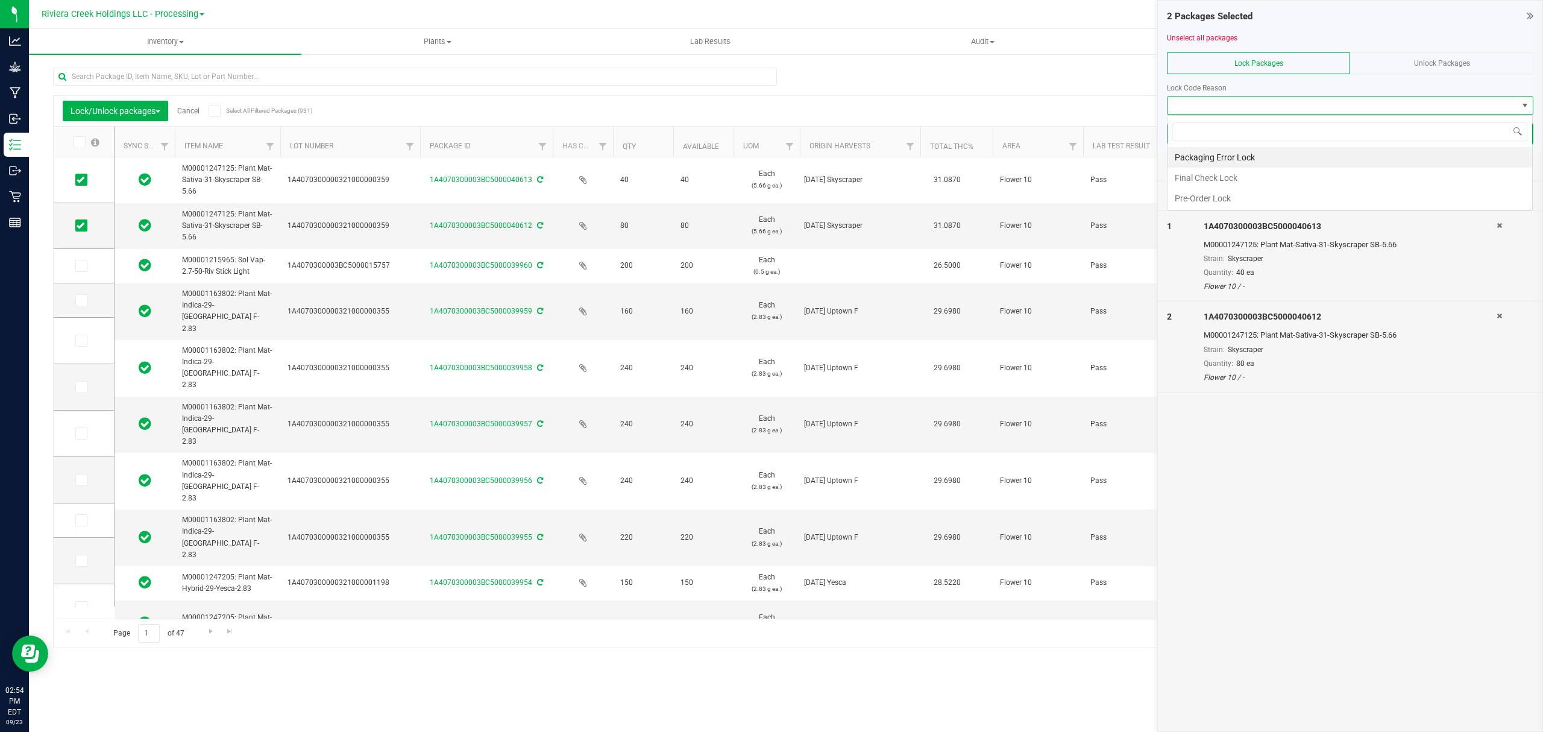
scroll to position [18, 365]
click at [1196, 168] on li "Final Check Lock" at bounding box center [1350, 178] width 365 height 20
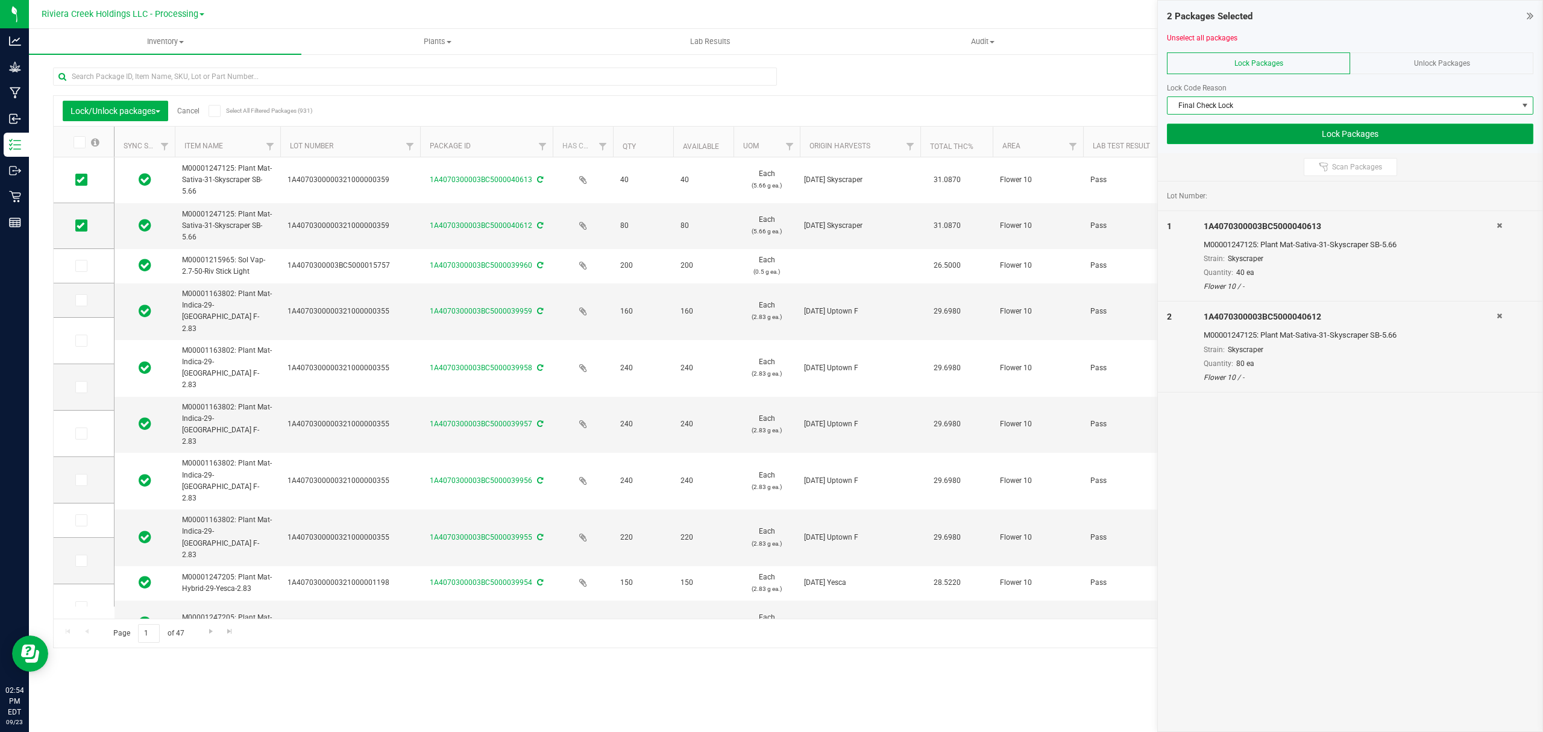
click at [1195, 142] on button "Lock Packages" at bounding box center [1350, 134] width 367 height 20
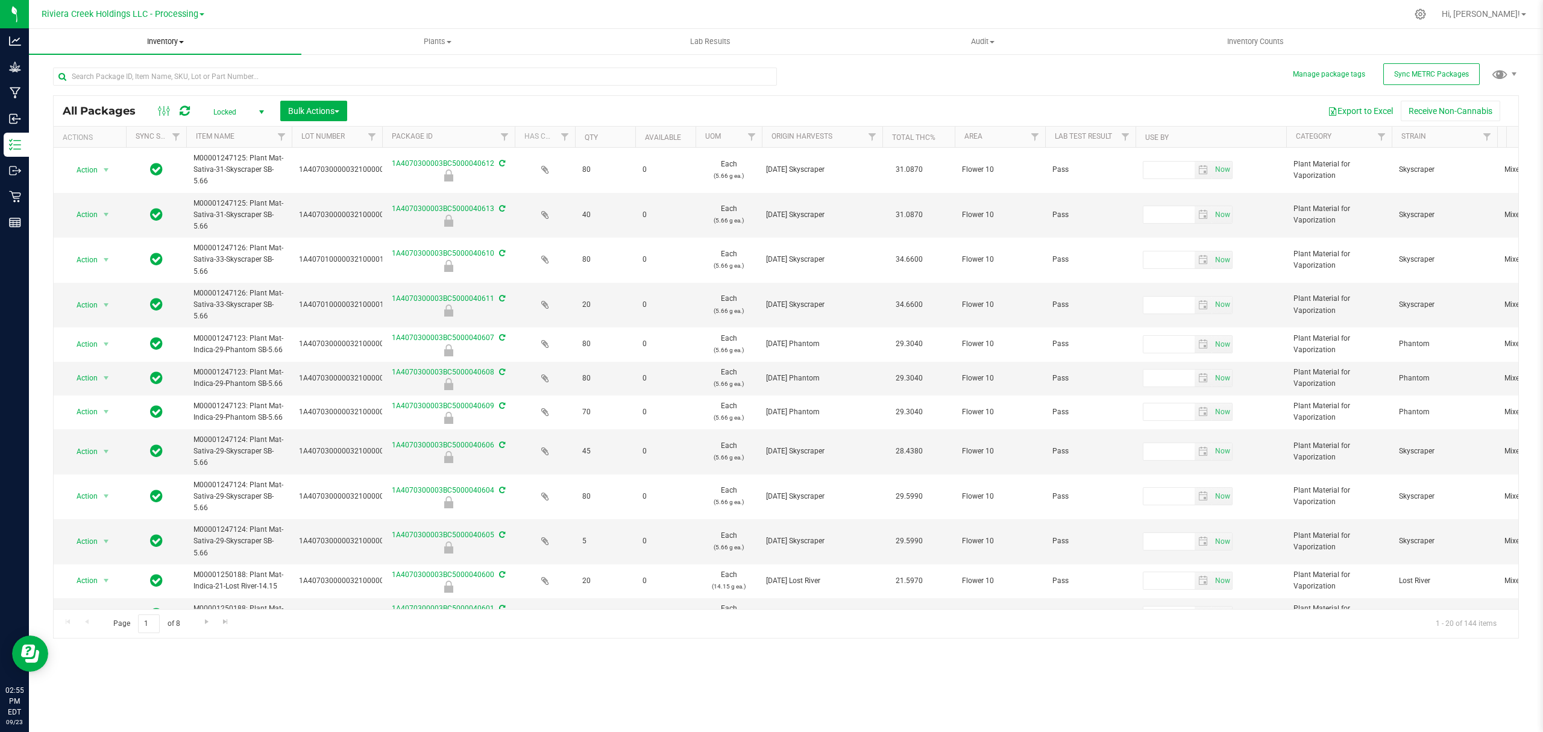
click at [183, 34] on uib-tab-heading "Inventory All packages All inventory Waste log Create inventory" at bounding box center [165, 41] width 272 height 25
click at [123, 146] on span "From bill of materials" at bounding box center [83, 145] width 109 height 10
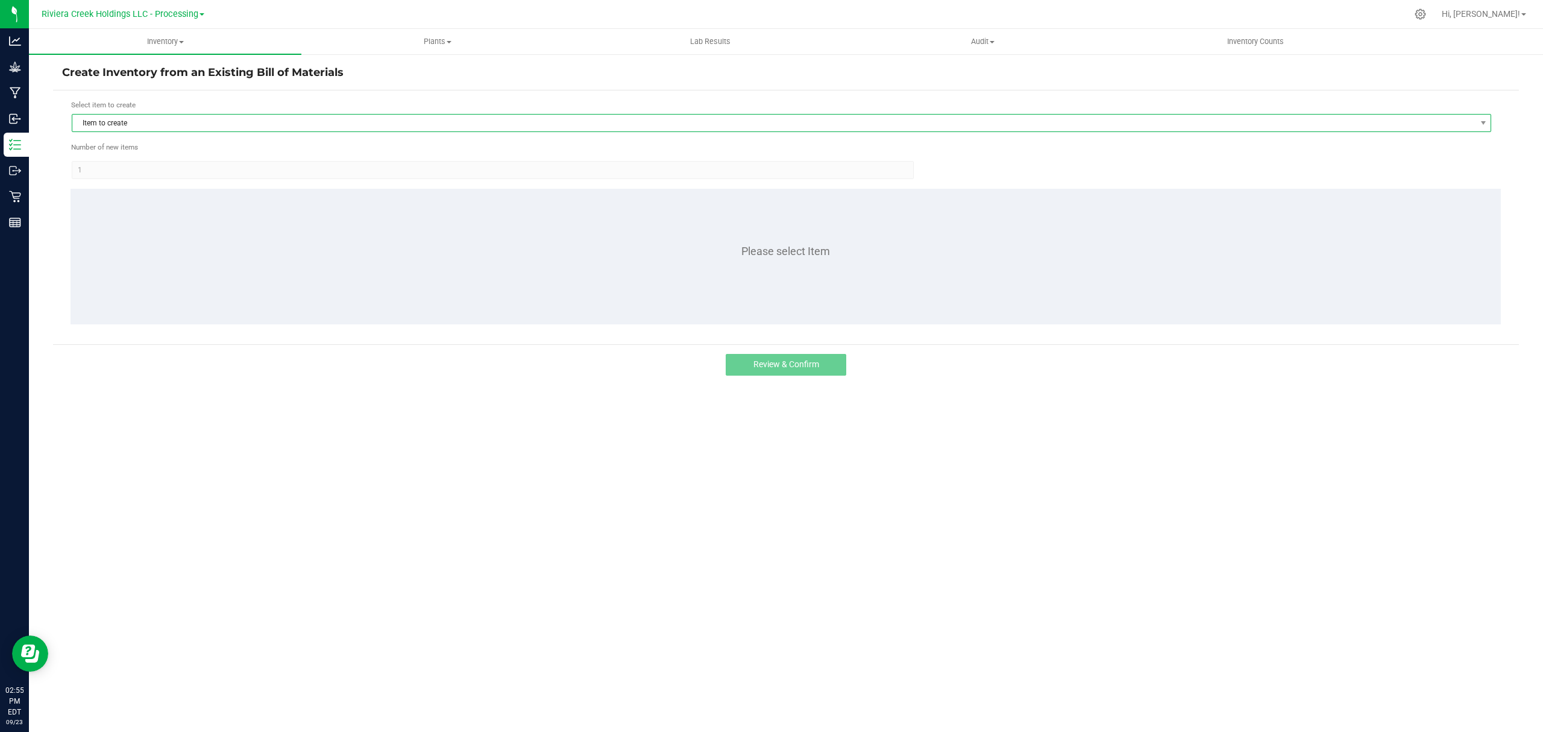
click at [228, 119] on span "Item to create" at bounding box center [773, 123] width 1403 height 17
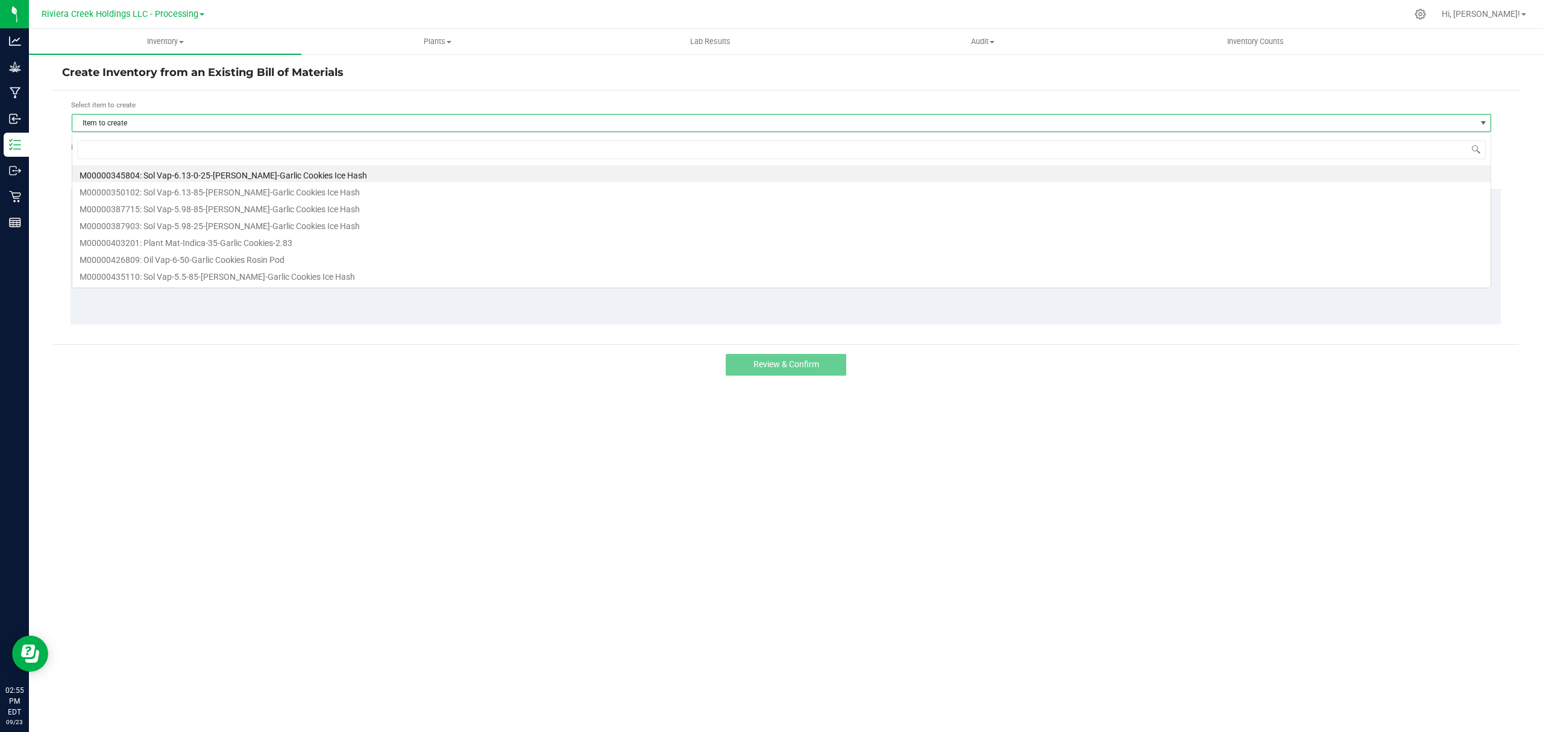
scroll to position [18, 1420]
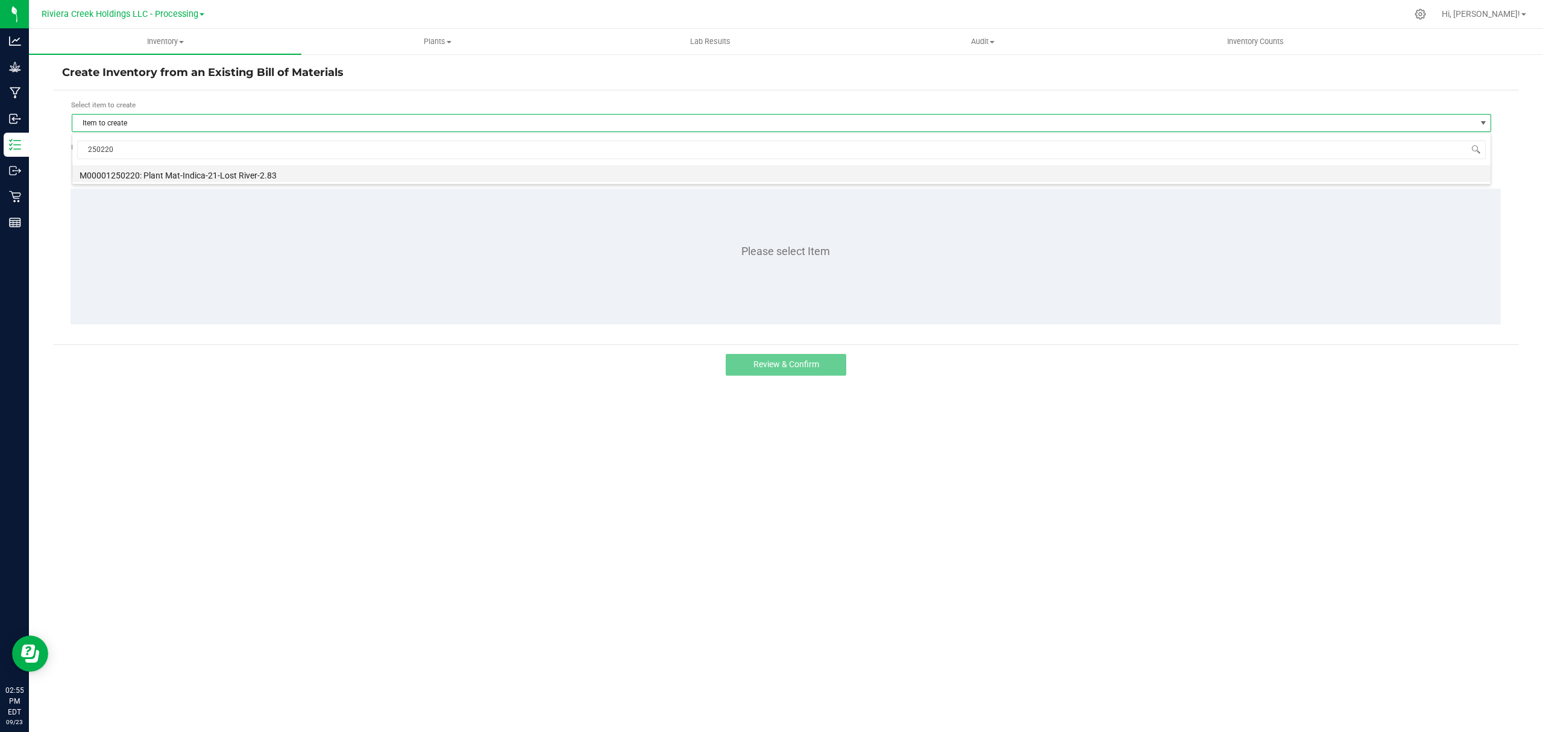
click at [244, 174] on li "M00001250220: Plant Mat-Indica-21-Lost River-2.83" at bounding box center [781, 173] width 1418 height 17
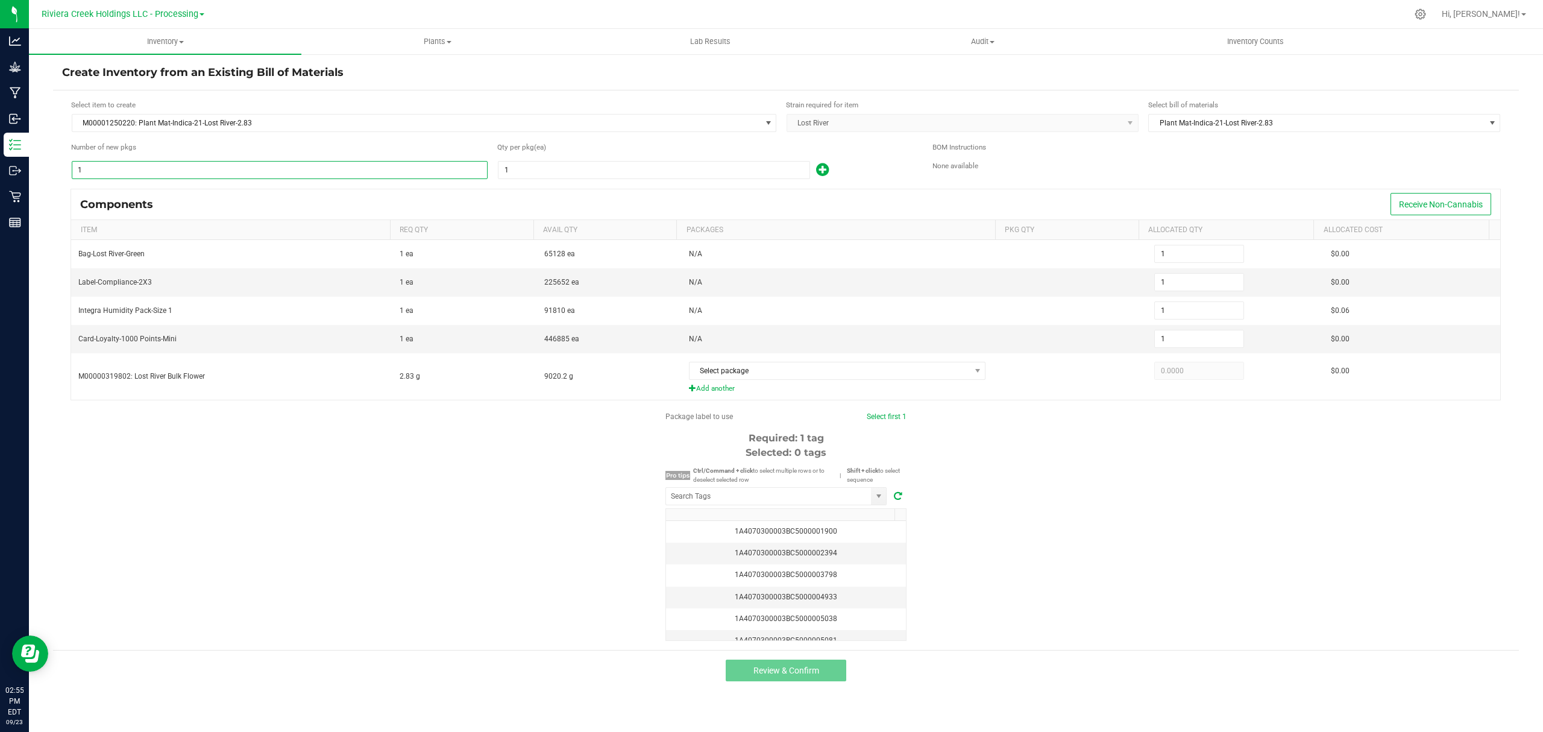
click at [201, 169] on input "1" at bounding box center [279, 170] width 415 height 17
click at [561, 175] on input "1" at bounding box center [654, 170] width 311 height 17
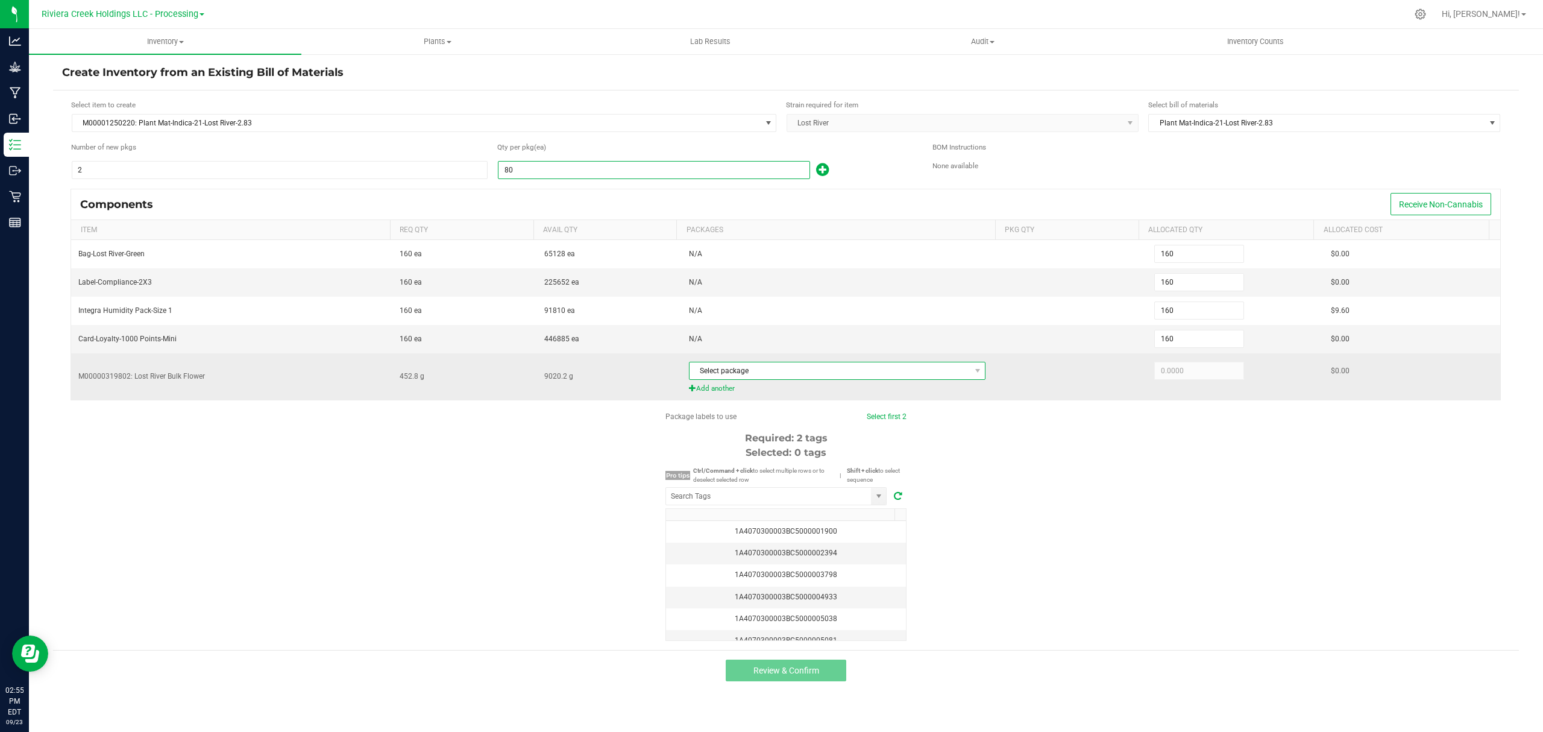
click at [801, 377] on span "Select package" at bounding box center [830, 370] width 281 height 17
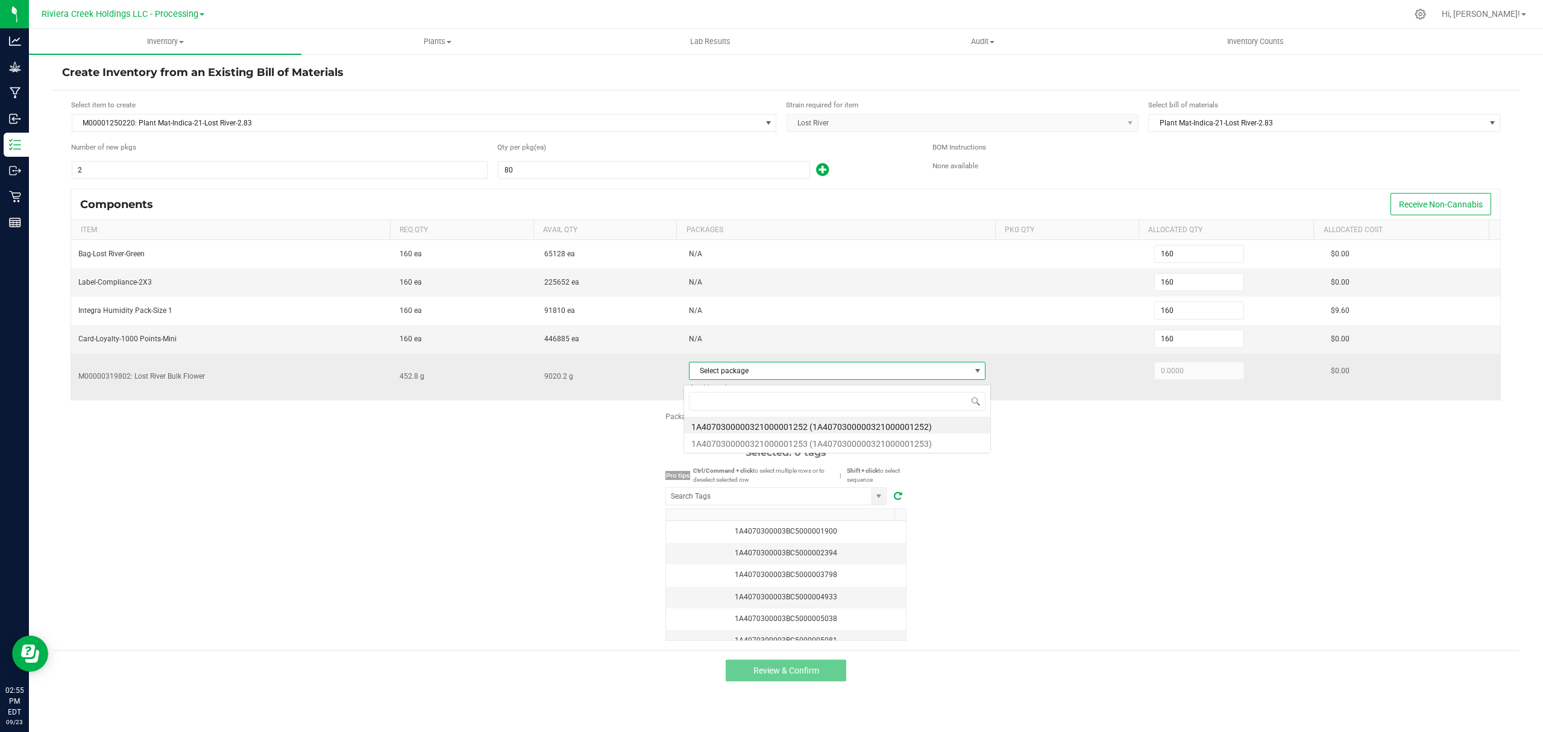
scroll to position [18, 294]
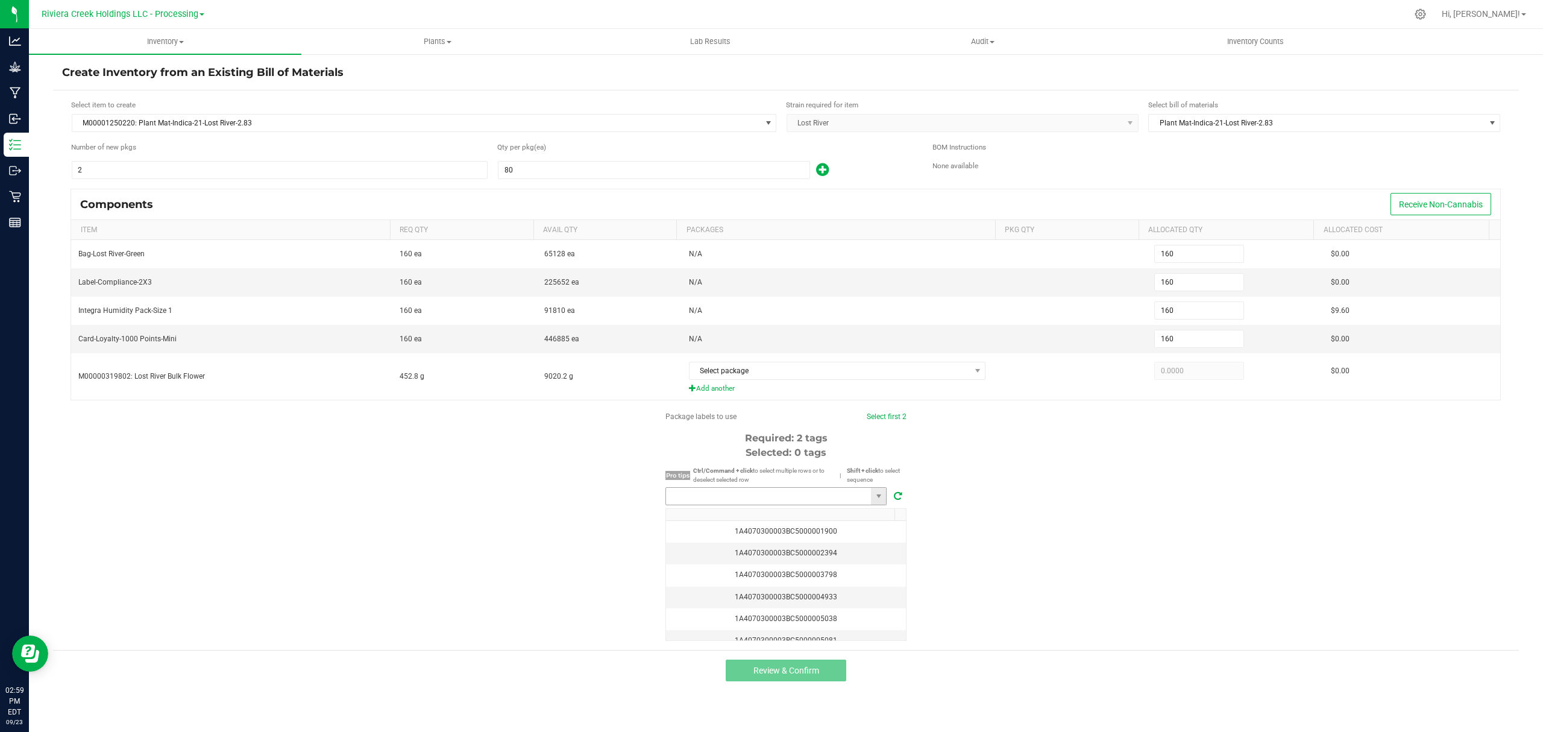
click at [781, 502] on input "NO DATA FOUND" at bounding box center [768, 496] width 205 height 17
click at [772, 516] on li "1A4070300003BC5000040614" at bounding box center [776, 523] width 220 height 20
click at [878, 421] on link "Select first 2" at bounding box center [881, 416] width 40 height 8
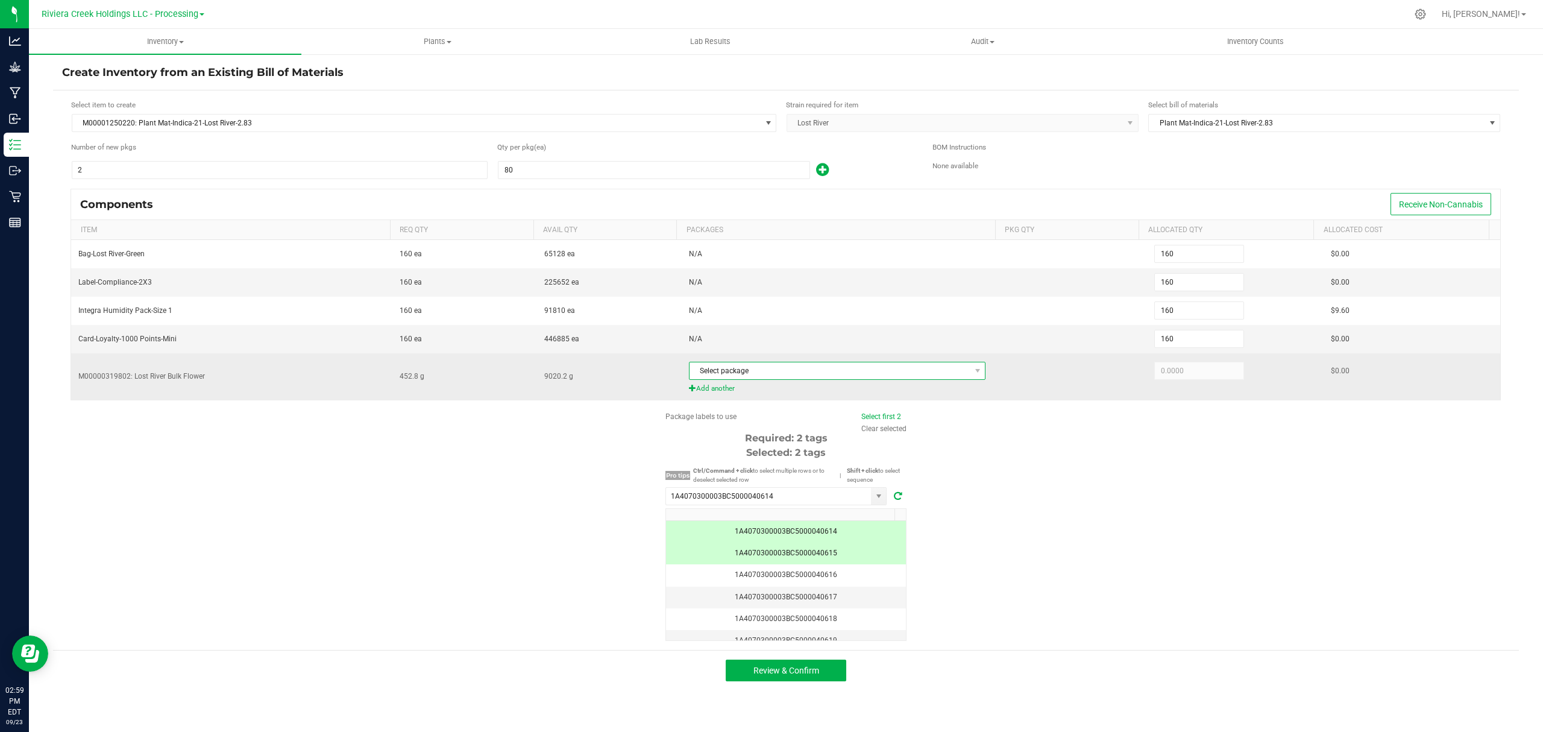
click at [813, 373] on span "Select package" at bounding box center [830, 370] width 281 height 17
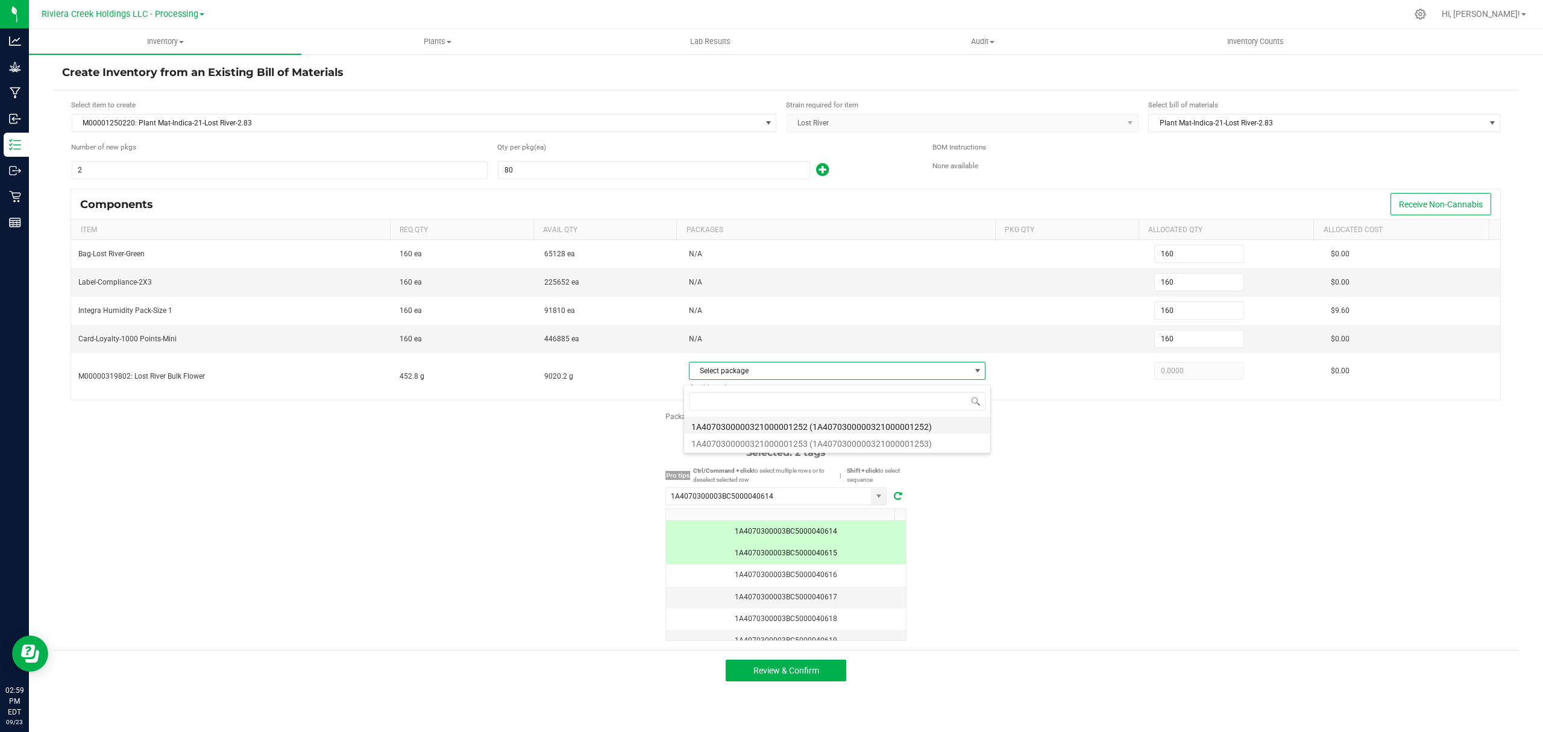
click at [855, 430] on li "1A4070300000321000001252 (1A4070300000321000001252)" at bounding box center [837, 425] width 306 height 17
click at [1065, 511] on div "Package labels to use Select first 2 Clear selected Required: 2 tags Selected: …" at bounding box center [786, 526] width 1466 height 230
click at [813, 671] on span "Review & Confirm" at bounding box center [787, 671] width 66 height 10
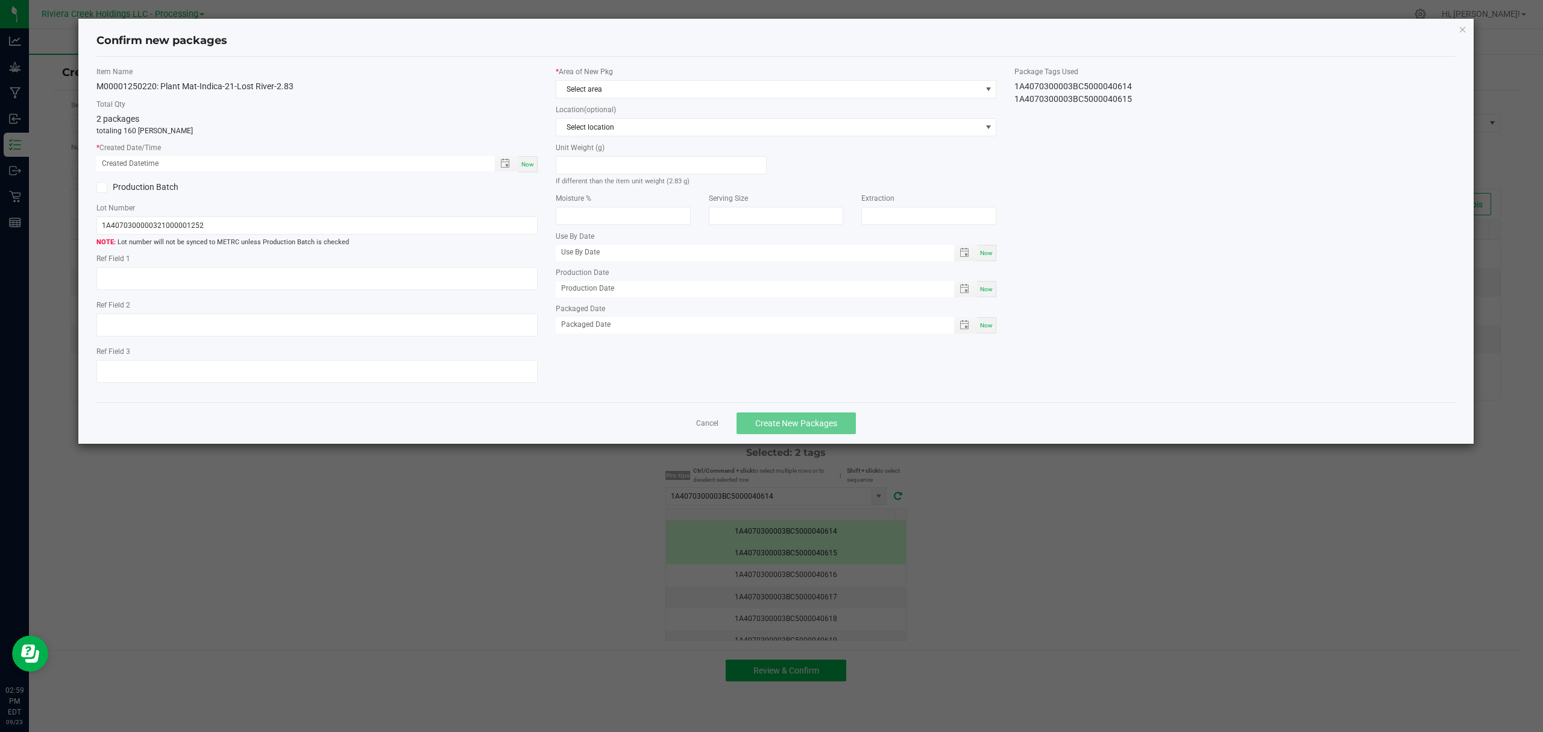
click at [535, 162] on div "Now" at bounding box center [527, 164] width 19 height 16
click at [596, 93] on span "Select area" at bounding box center [768, 89] width 425 height 17
click at [593, 190] on li "Flower 10" at bounding box center [776, 190] width 440 height 17
click at [809, 428] on span "Create New Packages" at bounding box center [796, 423] width 82 height 10
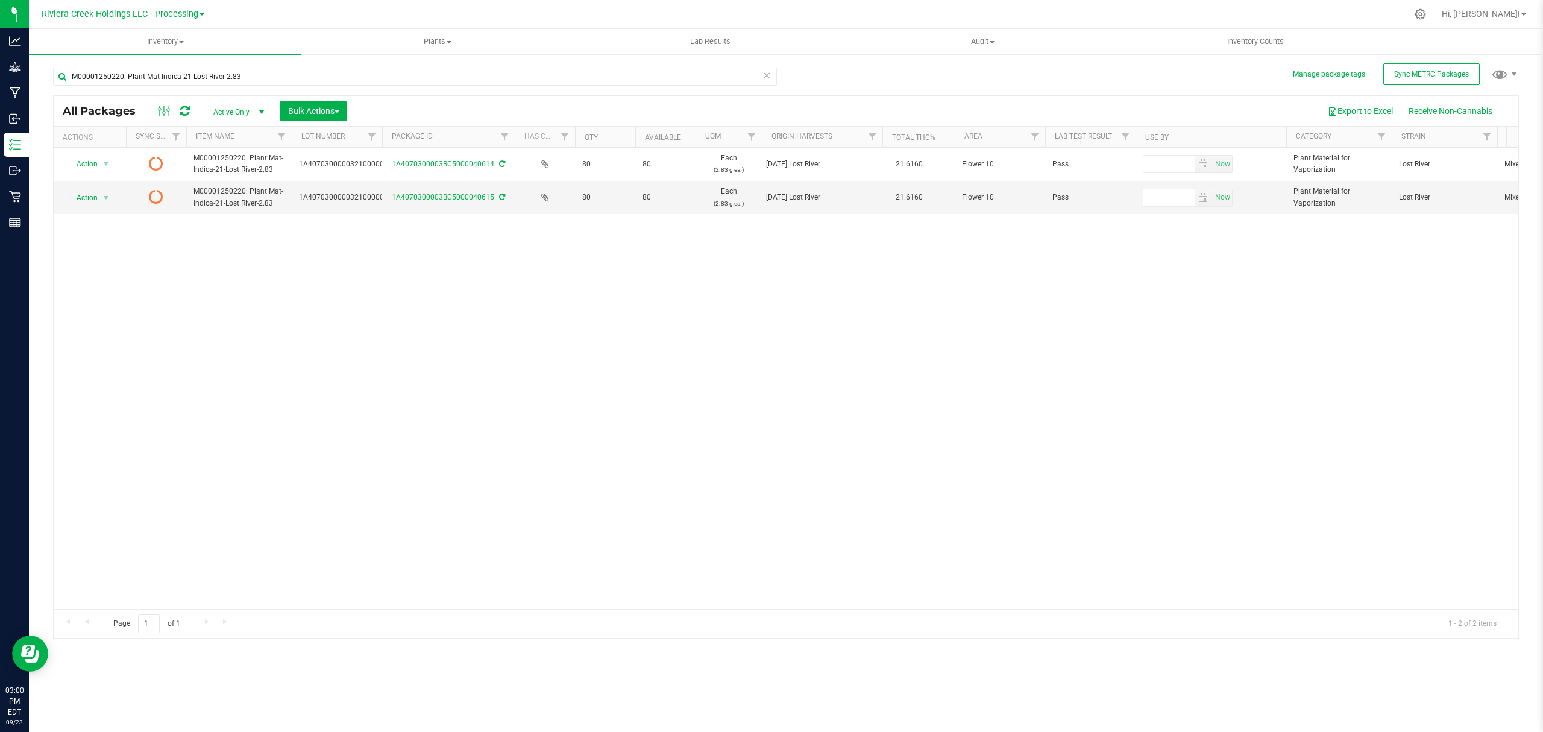
click at [186, 109] on icon at bounding box center [185, 111] width 10 height 12
click at [1255, 45] on span "Inventory Counts" at bounding box center [1255, 41] width 89 height 11
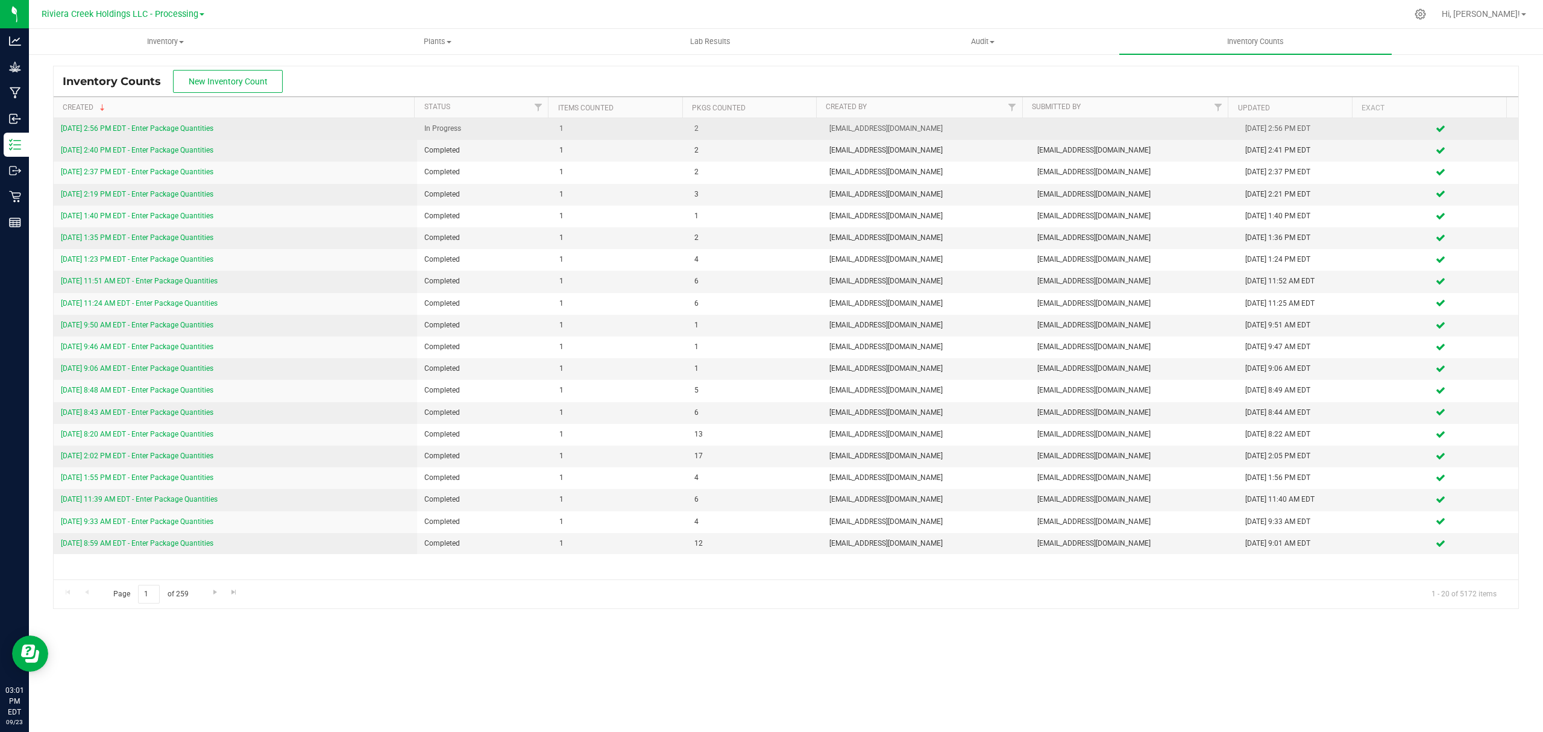
click at [169, 131] on link "[DATE] 2:56 PM EDT - Enter Package Quantities" at bounding box center [137, 128] width 153 height 8
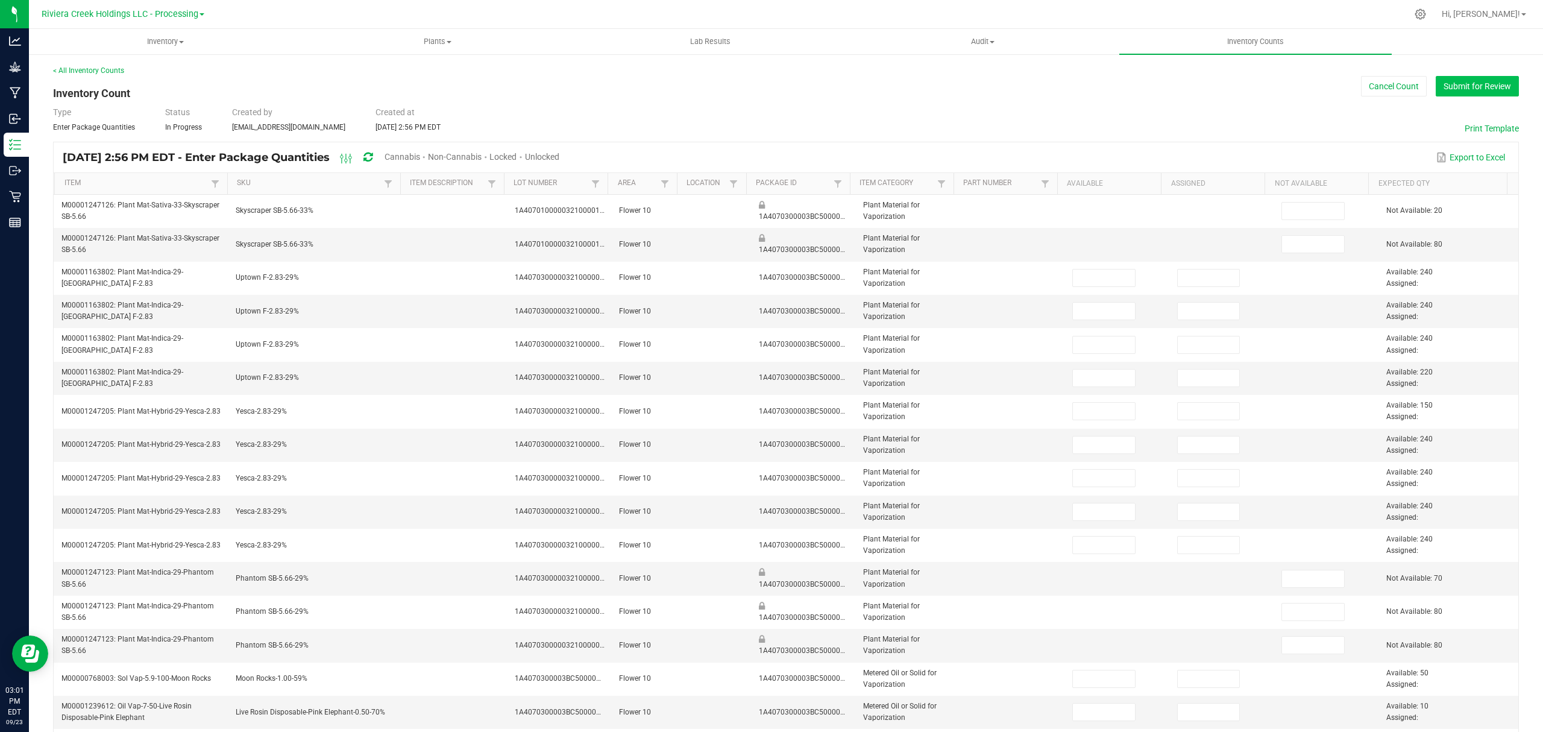
click at [1493, 92] on button "Submit for Review" at bounding box center [1477, 86] width 83 height 20
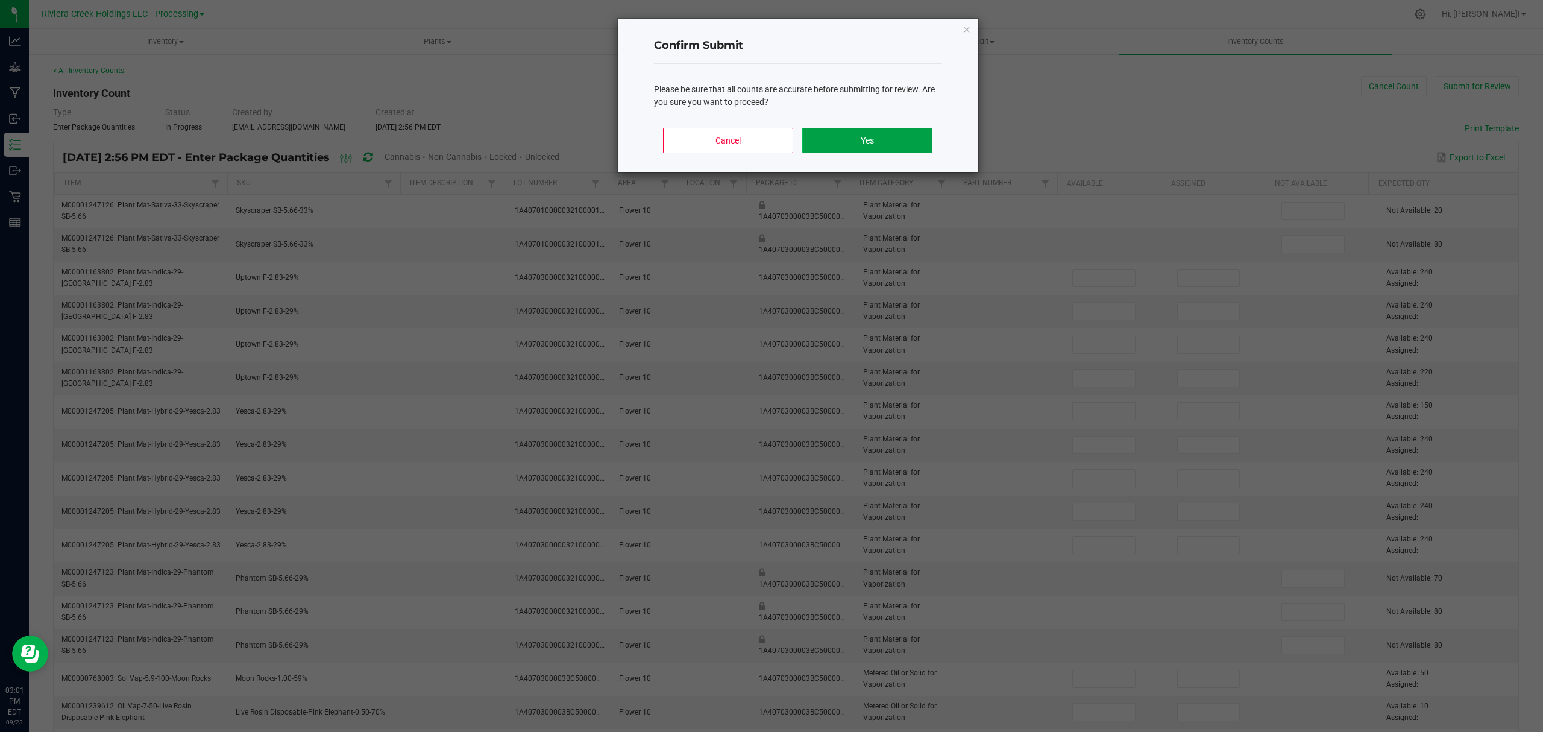
click at [914, 134] on button "Yes" at bounding box center [867, 140] width 130 height 25
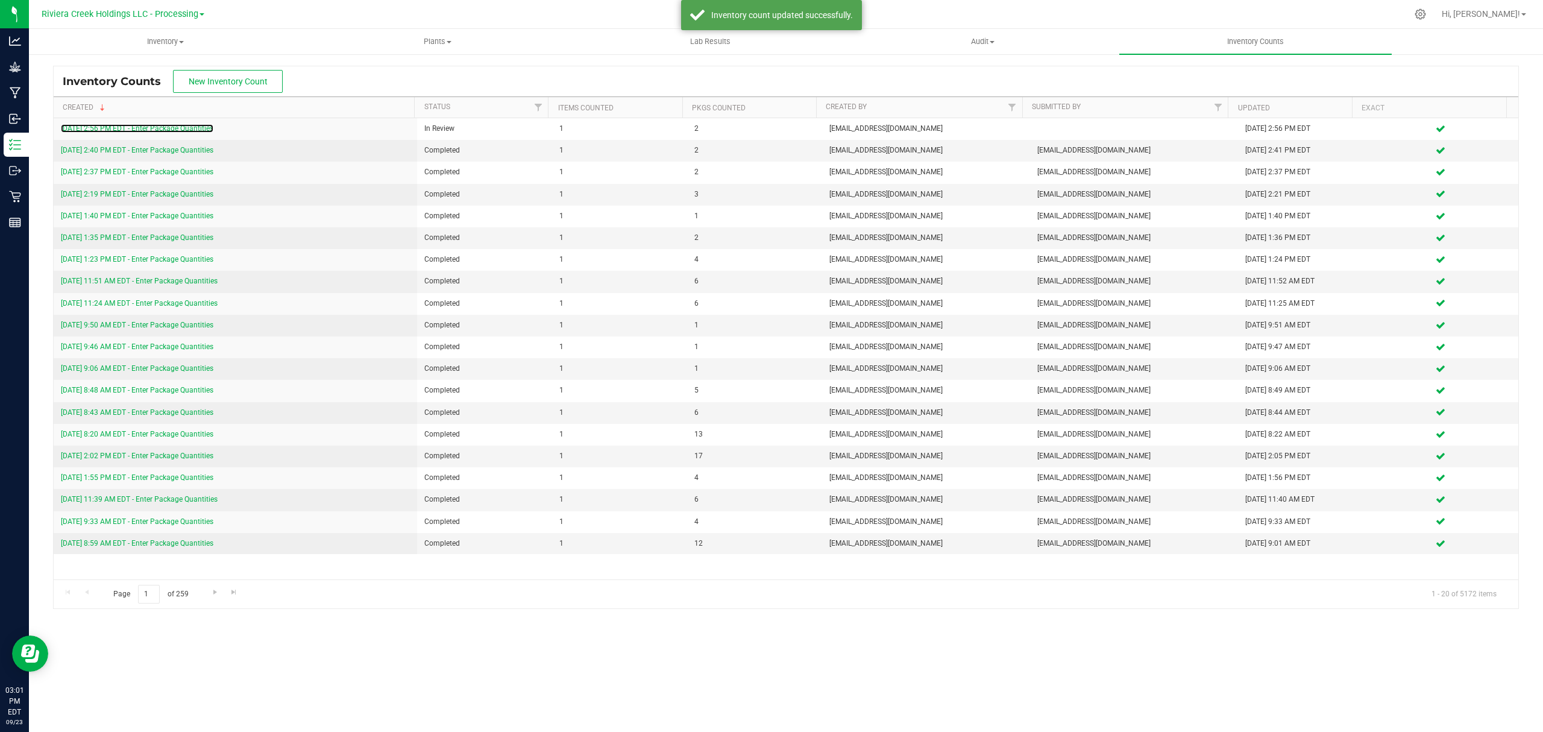
click at [179, 127] on link "[DATE] 2:56 PM EDT - Enter Package Quantities" at bounding box center [137, 128] width 153 height 8
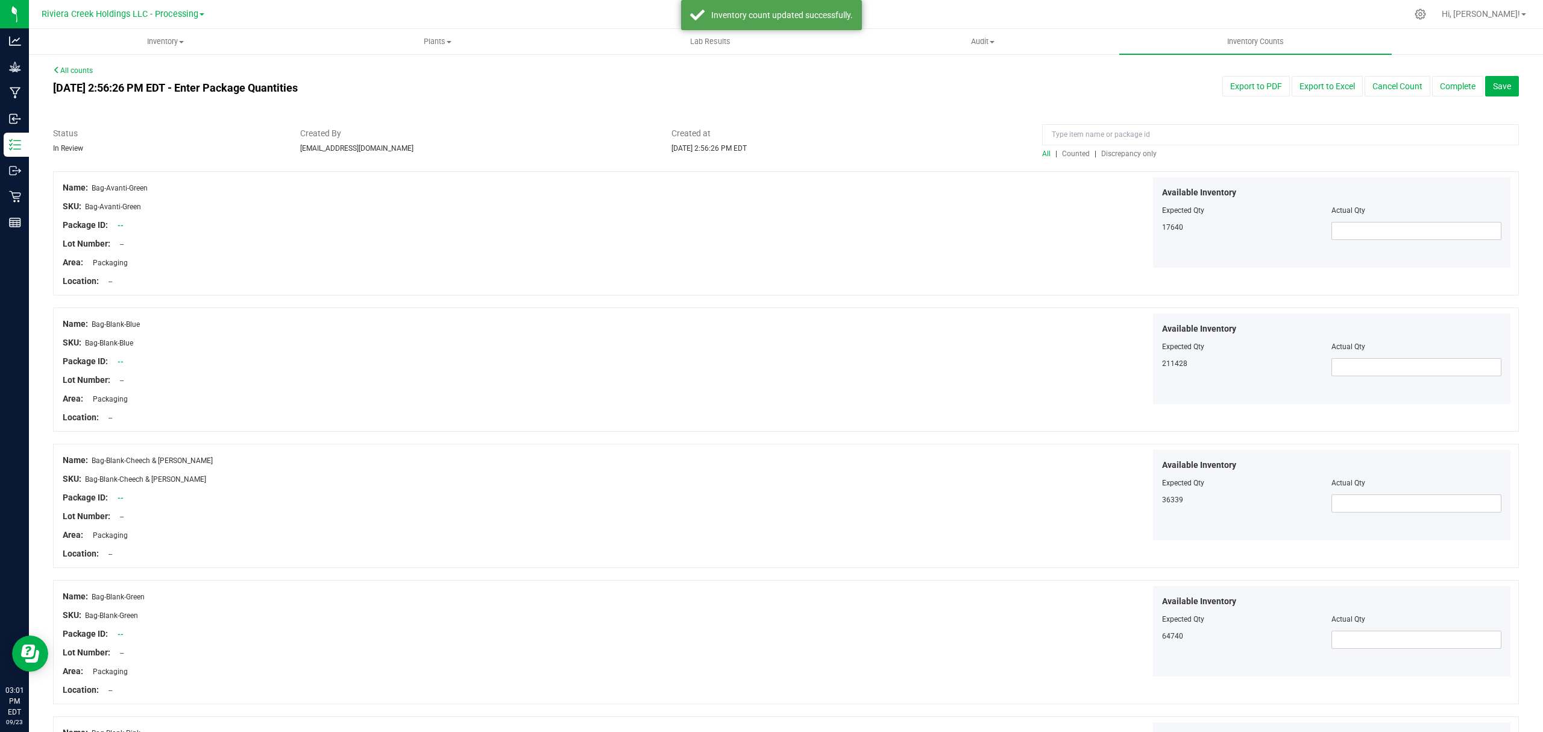
click at [1062, 152] on span "Counted" at bounding box center [1076, 154] width 28 height 8
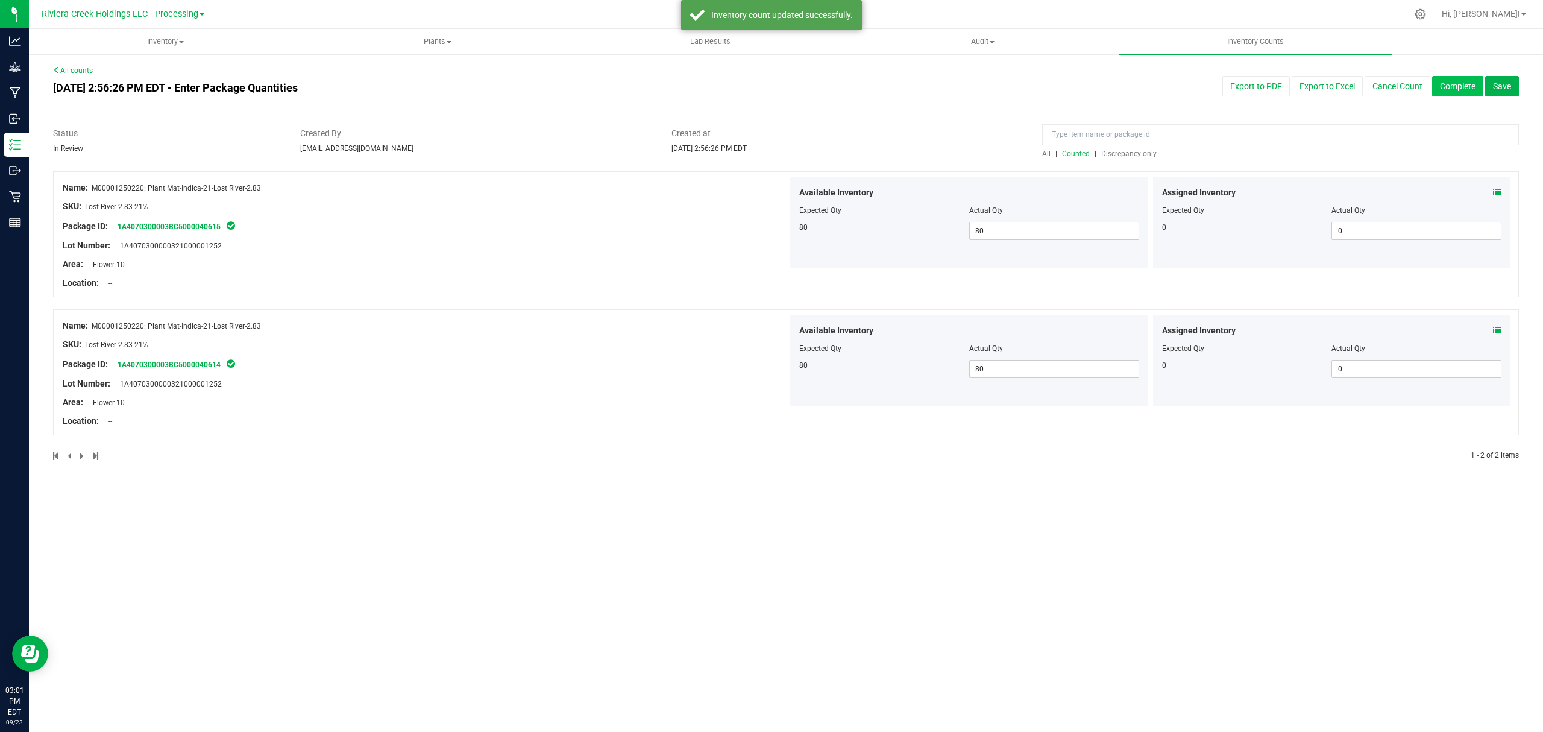
click at [1453, 83] on button "Complete" at bounding box center [1457, 86] width 51 height 20
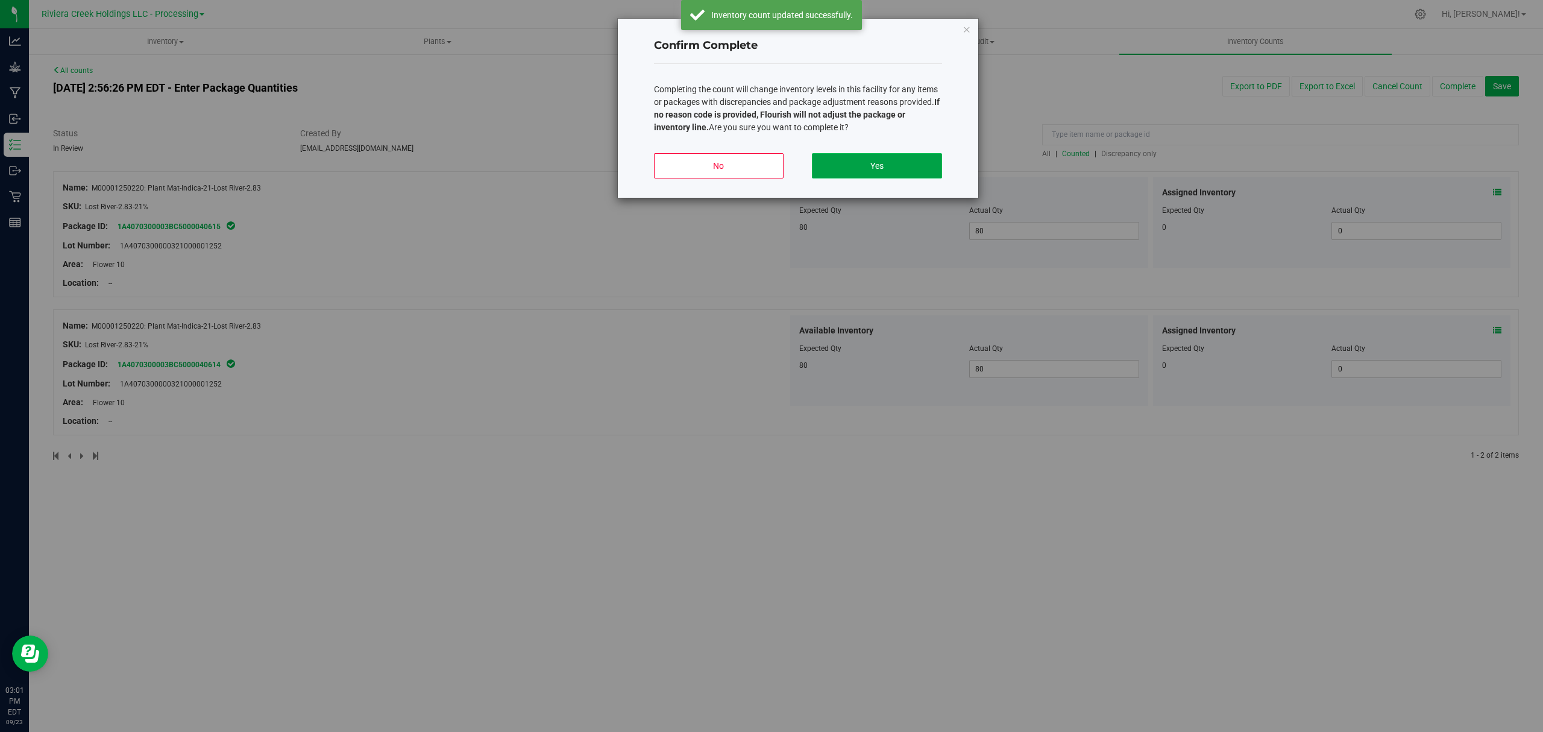
click at [913, 162] on button "Yes" at bounding box center [877, 165] width 130 height 25
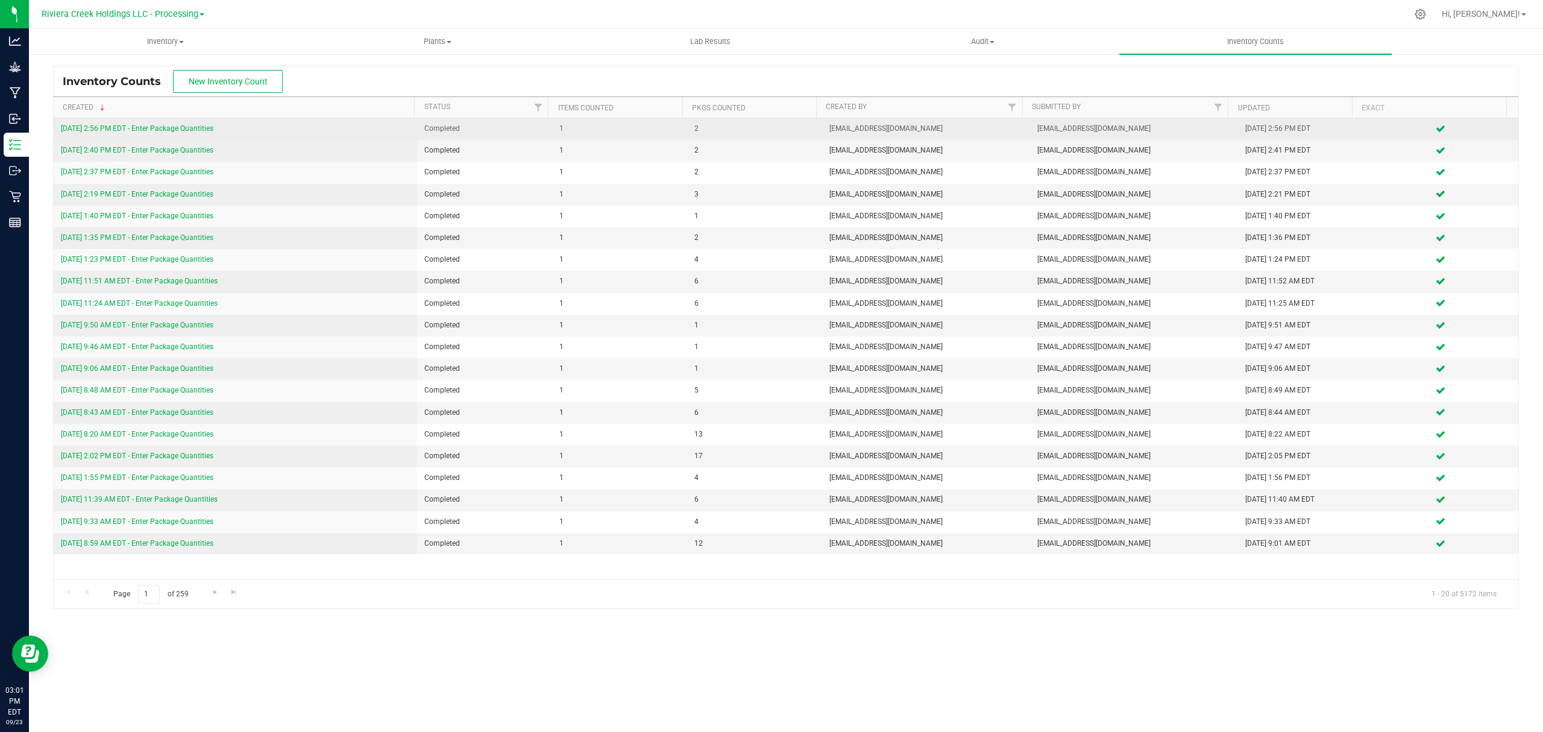
click at [165, 129] on link "[DATE] 2:56 PM EDT - Enter Package Quantities" at bounding box center [137, 128] width 153 height 8
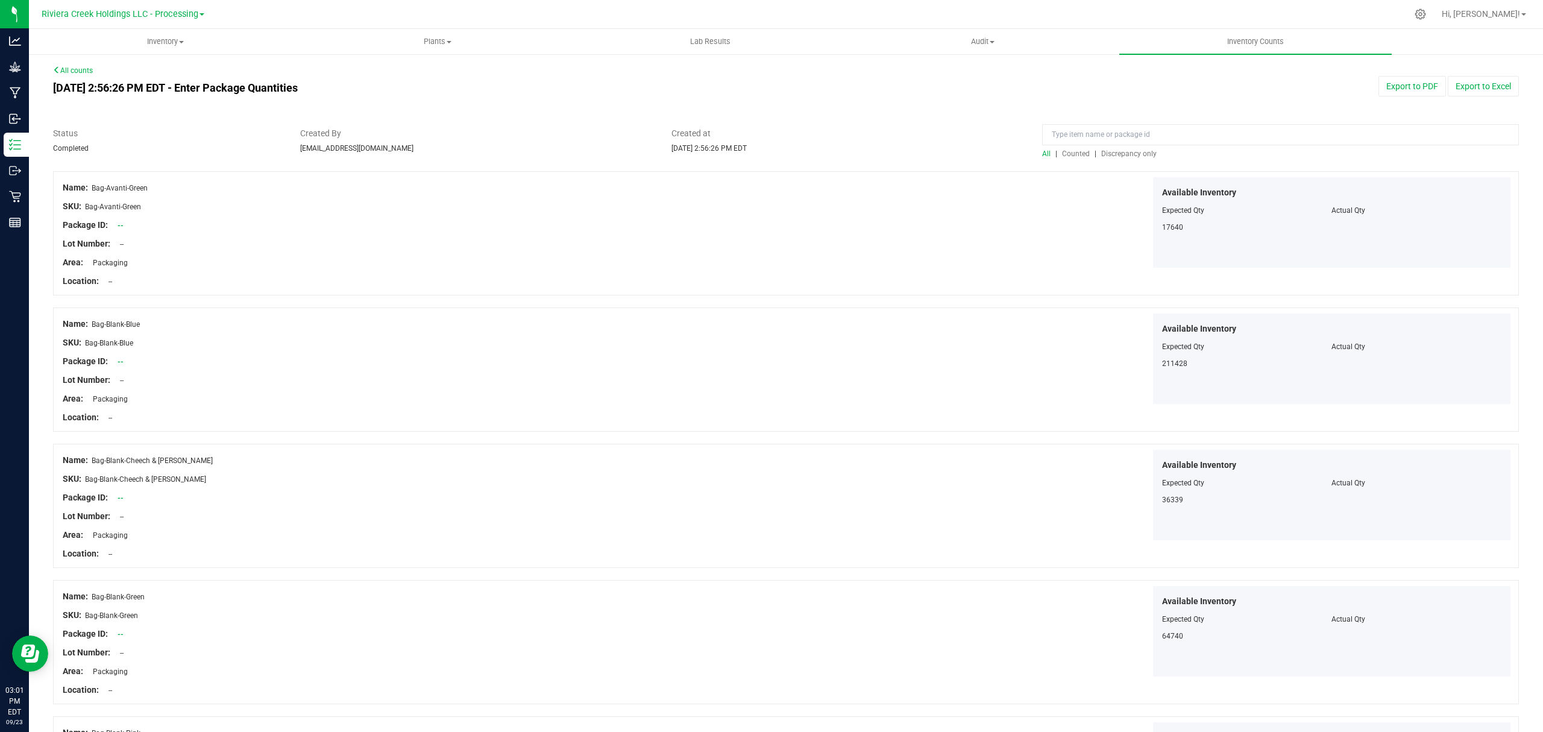
click at [1076, 150] on span "Counted" at bounding box center [1076, 154] width 28 height 8
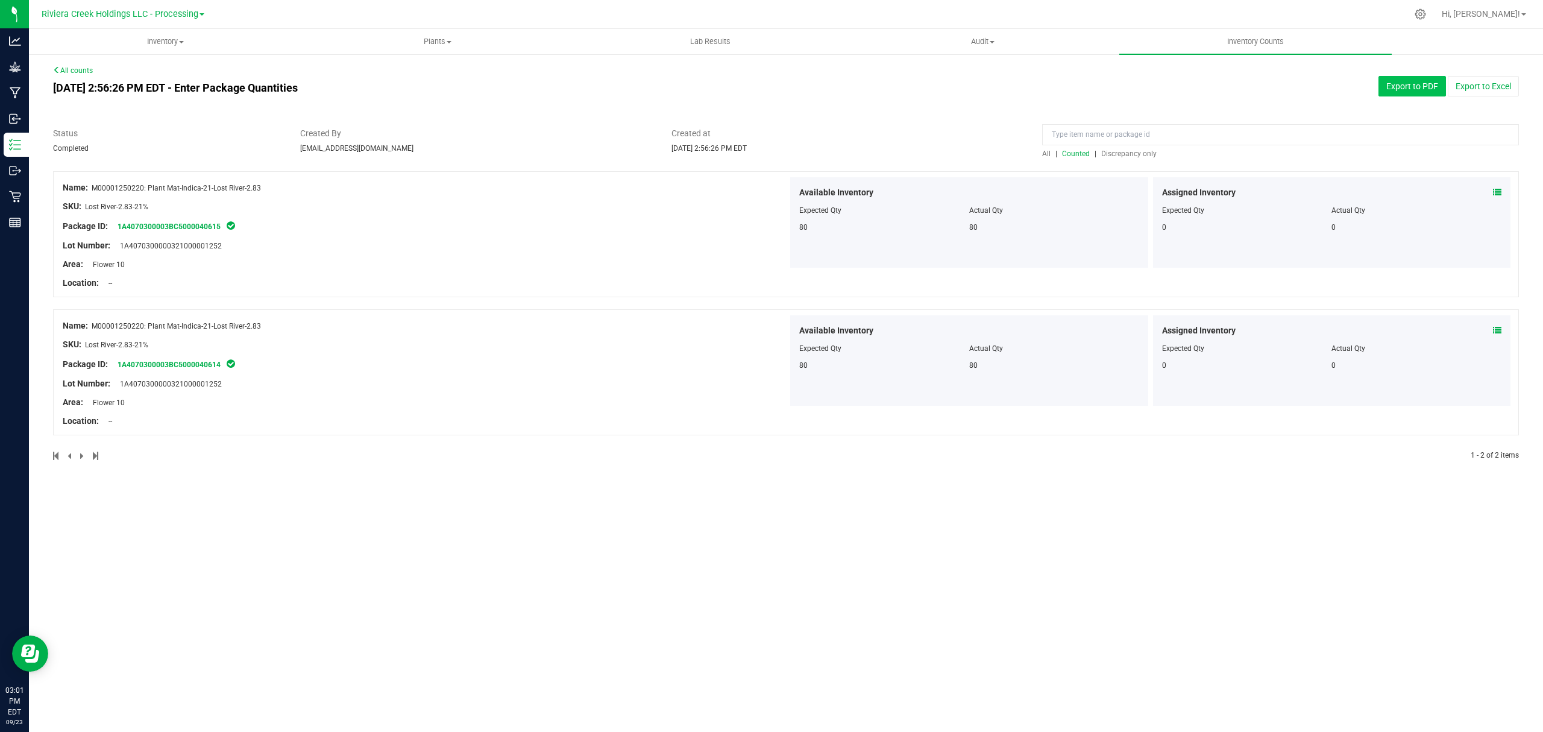
click at [1404, 88] on button "Export to PDF" at bounding box center [1413, 86] width 68 height 20
drag, startPoint x: 157, startPoint y: 42, endPoint x: 152, endPoint y: 59, distance: 17.6
click at [157, 42] on span "Inventory" at bounding box center [165, 41] width 271 height 11
click at [133, 76] on li "All packages" at bounding box center [165, 73] width 272 height 14
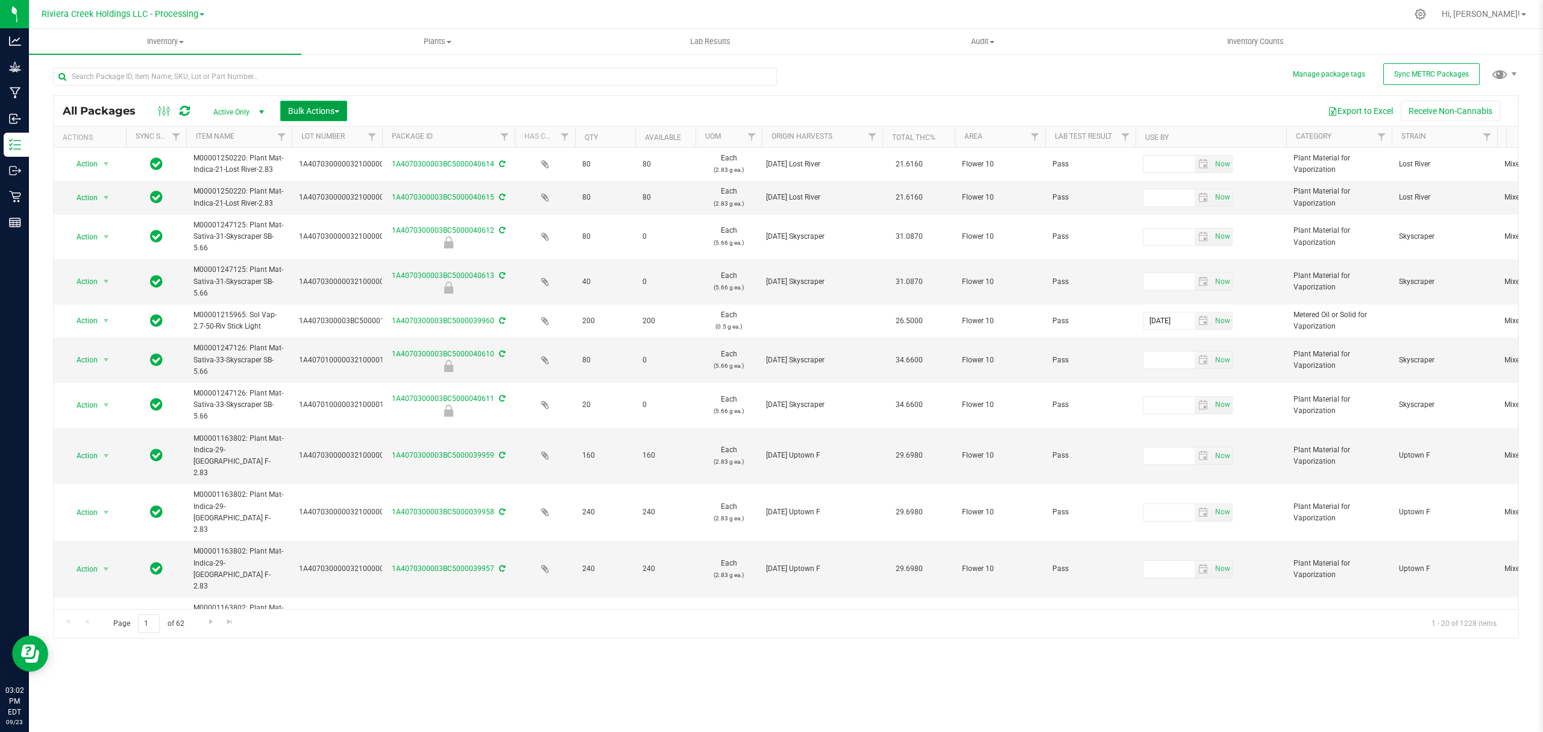
click at [319, 112] on span "Bulk Actions" at bounding box center [313, 111] width 51 height 10
click at [316, 228] on span "Lock/Unlock packages" at bounding box center [329, 227] width 83 height 10
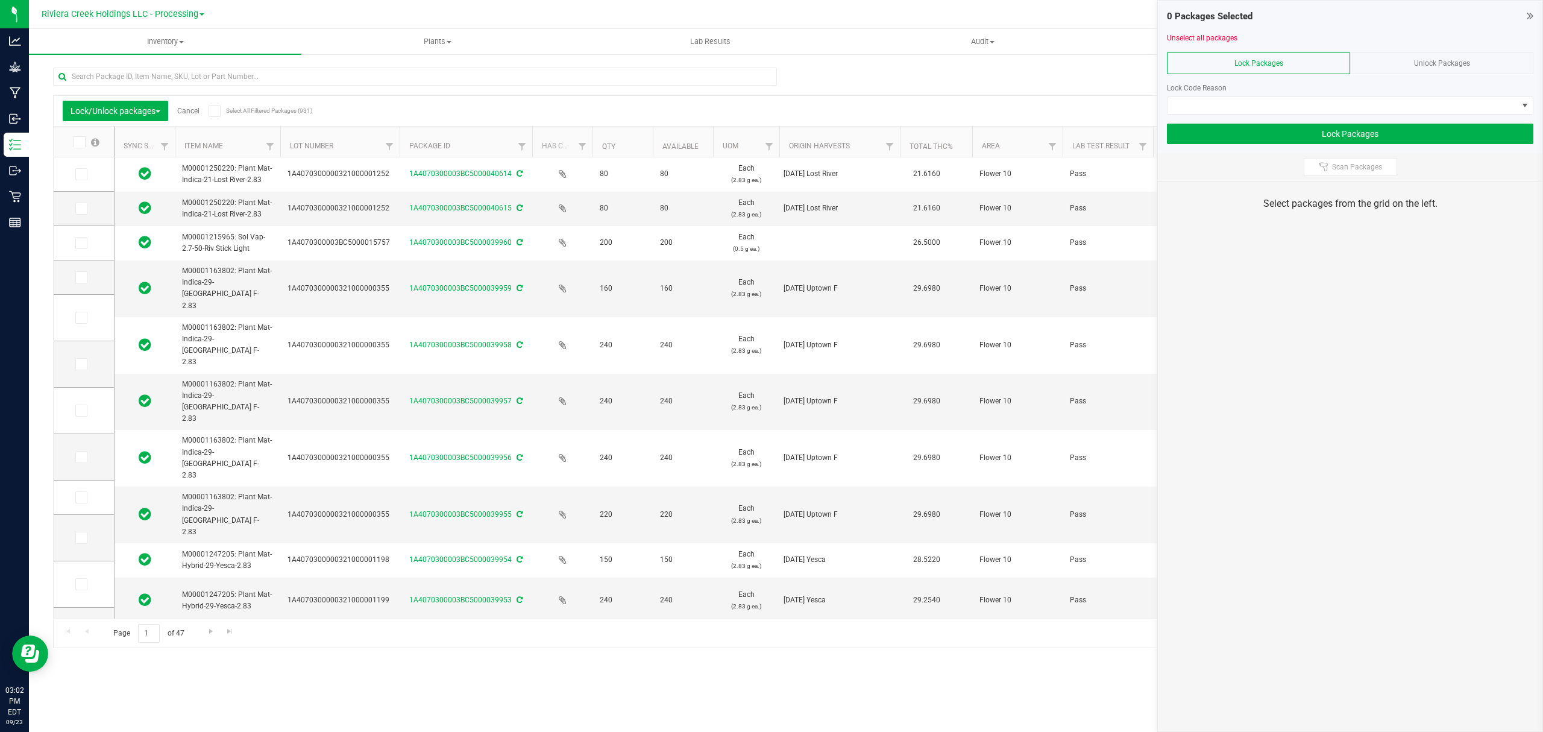
drag, startPoint x: 370, startPoint y: 138, endPoint x: 403, endPoint y: 140, distance: 33.2
click at [92, 171] on label at bounding box center [83, 174] width 17 height 12
click at [0, 0] on input "checkbox" at bounding box center [0, 0] width 0 height 0
click at [83, 209] on icon at bounding box center [81, 209] width 8 height 0
click at [0, 0] on input "checkbox" at bounding box center [0, 0] width 0 height 0
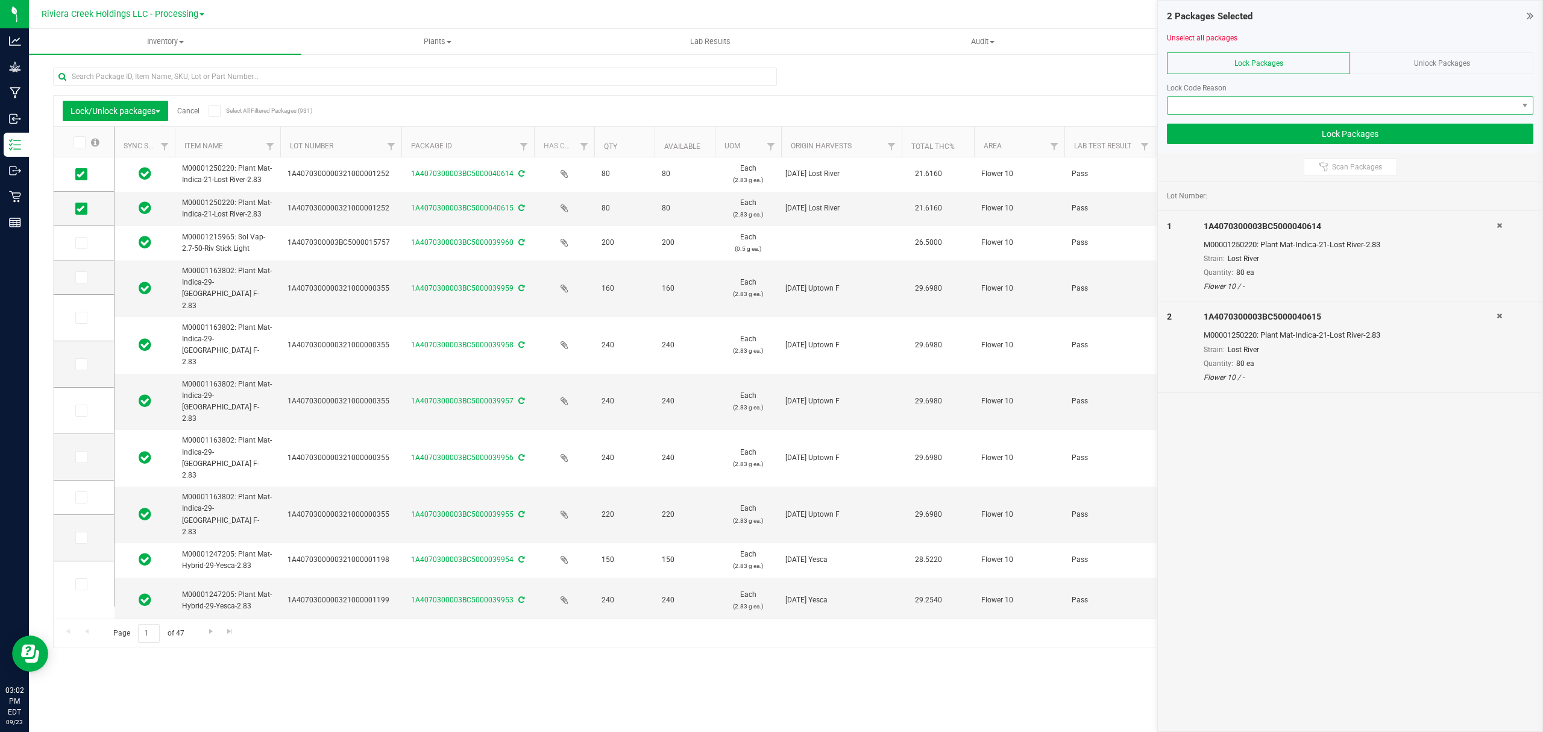
click at [1197, 109] on span at bounding box center [1343, 105] width 350 height 17
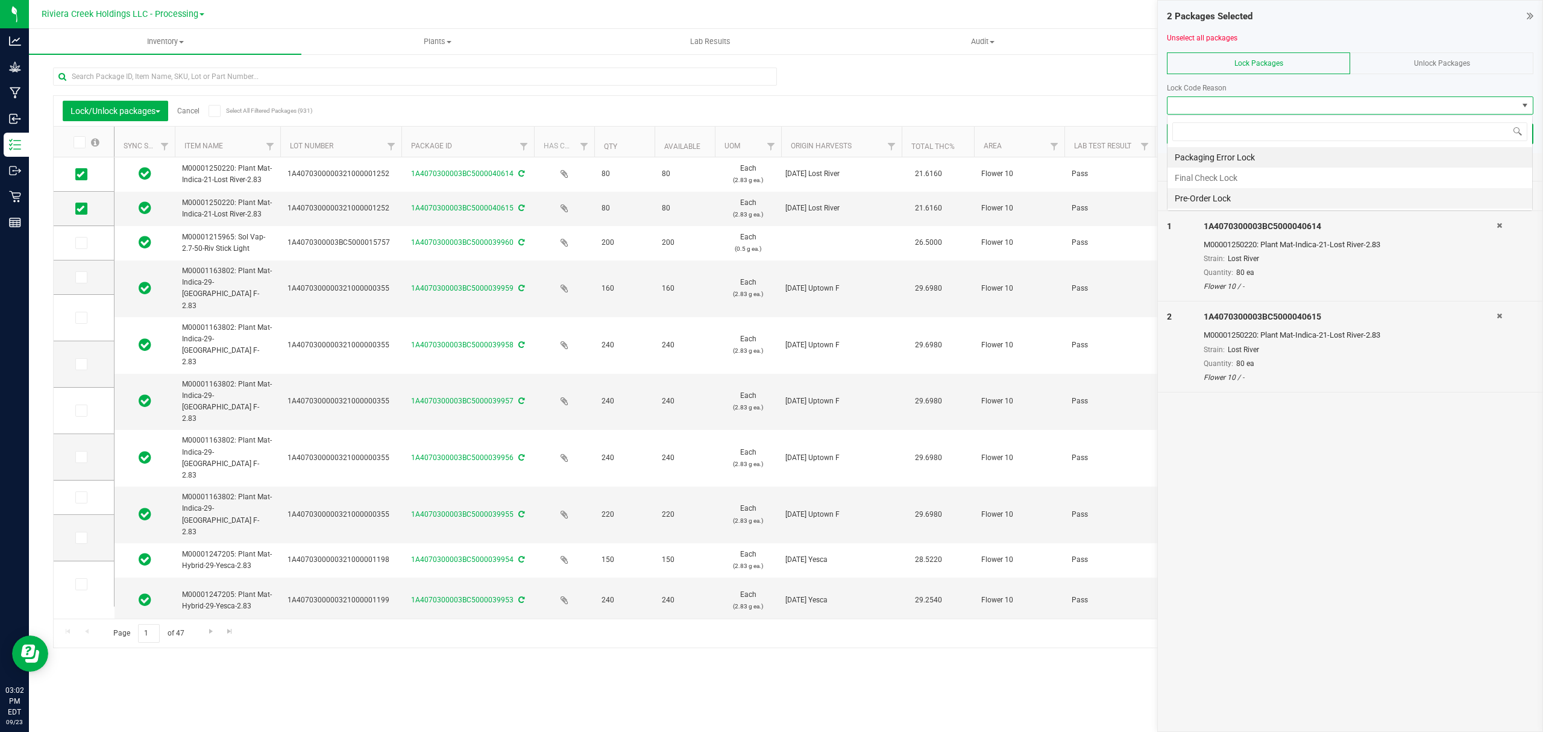
scroll to position [18, 365]
click at [1195, 181] on li "Final Check Lock" at bounding box center [1350, 178] width 365 height 20
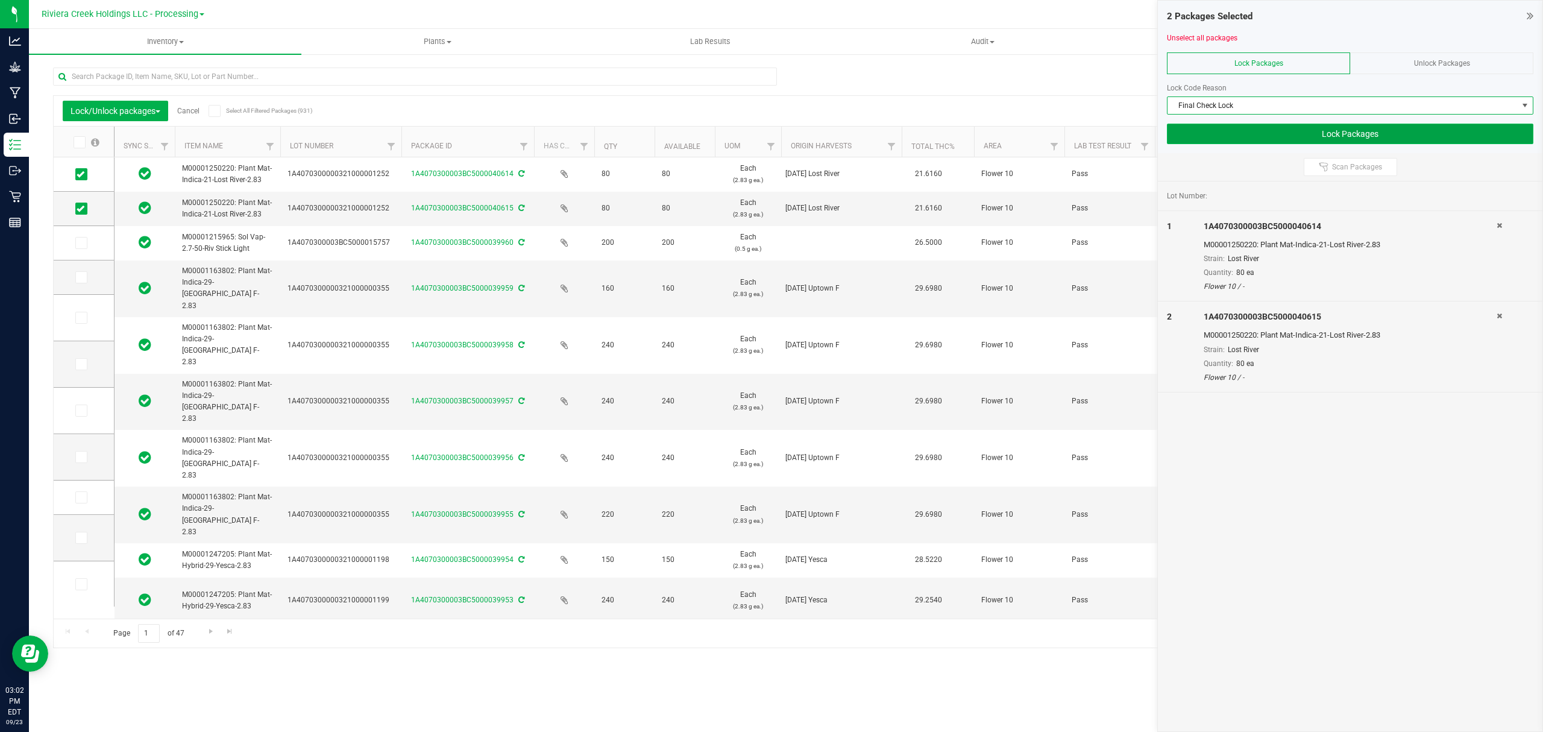
click at [1204, 139] on button "Lock Packages" at bounding box center [1350, 134] width 367 height 20
